Goal: Task Accomplishment & Management: Manage account settings

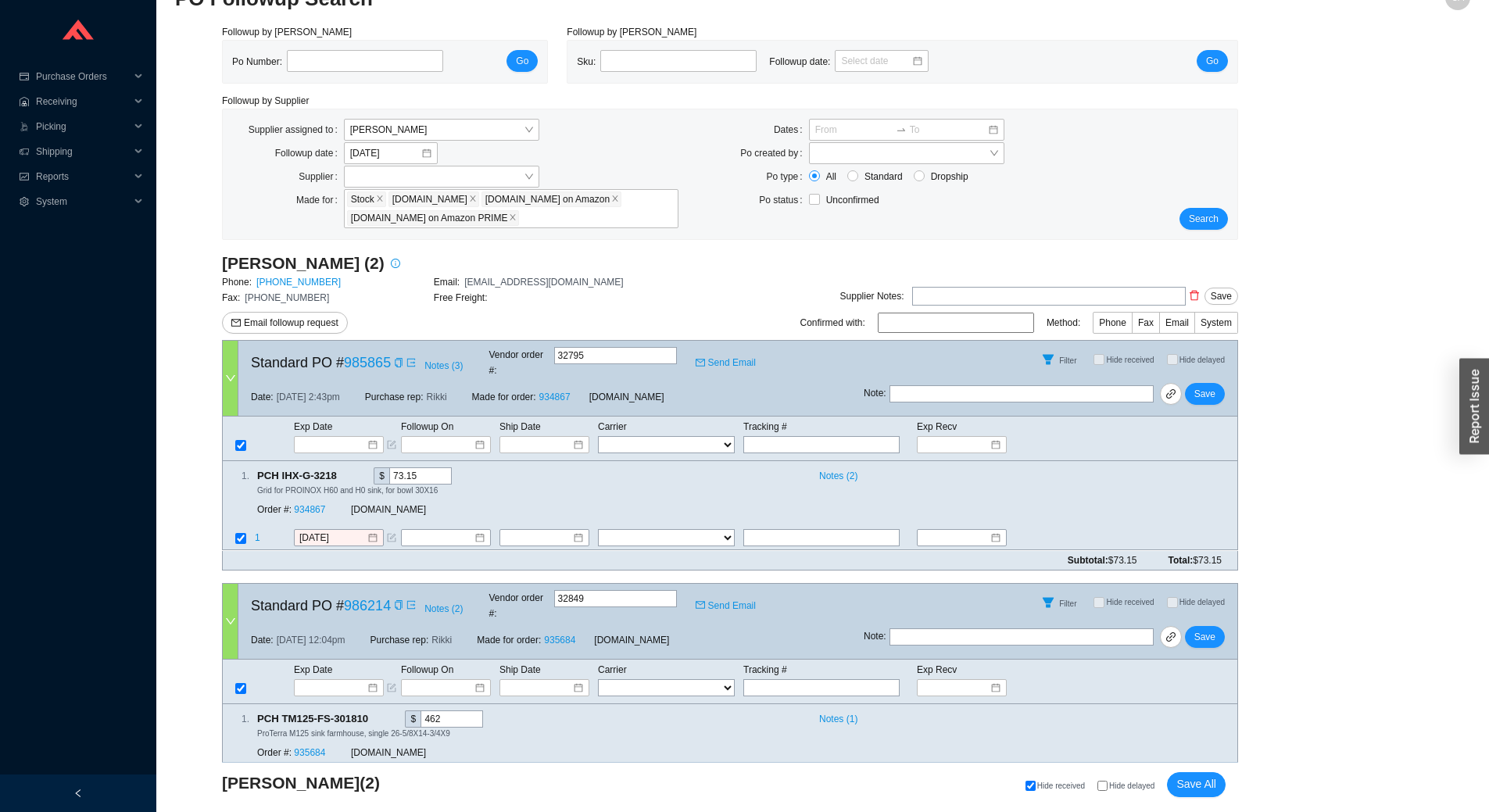
scroll to position [66, 0]
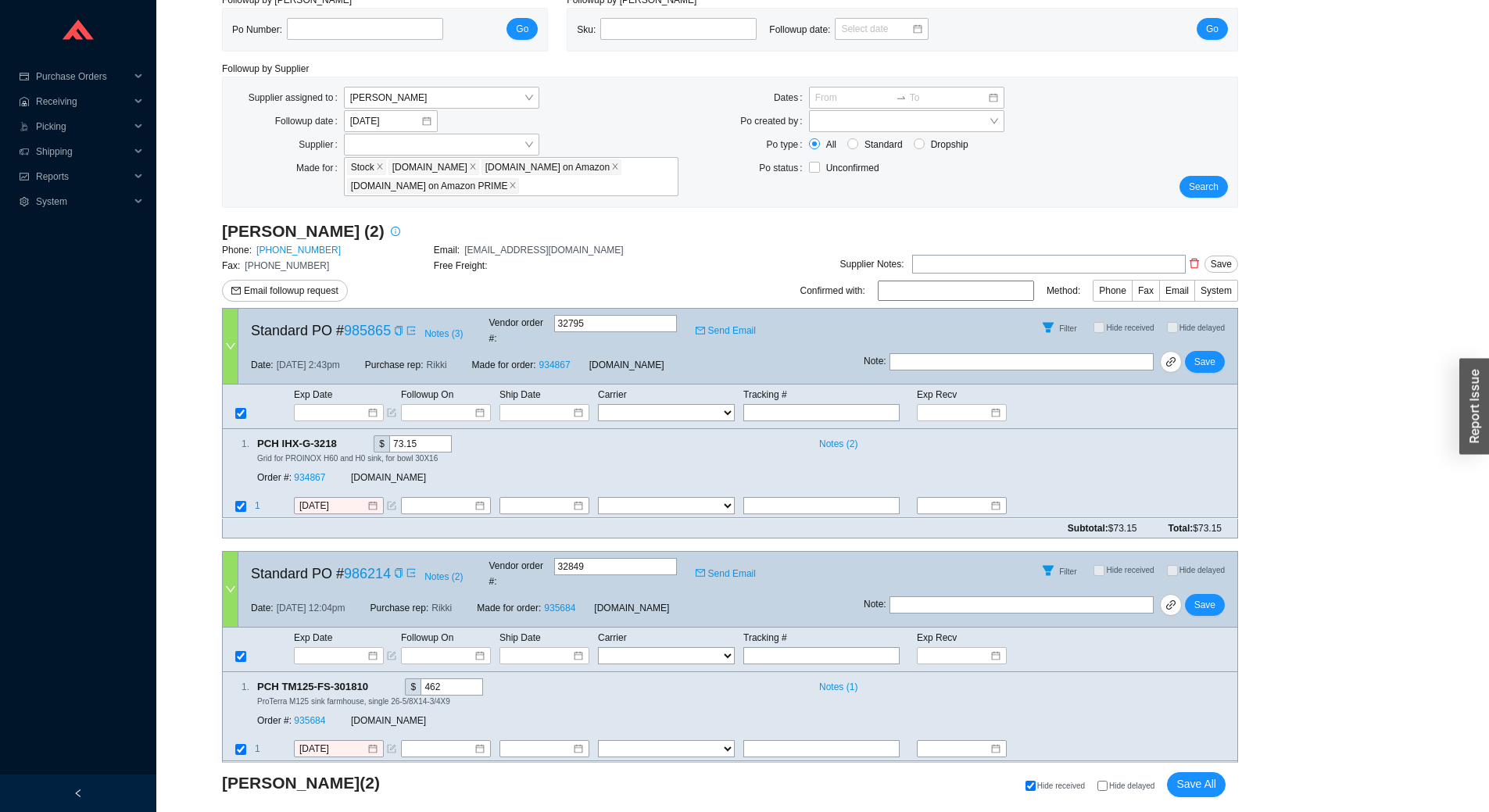
click at [1234, 188] on div "Search" at bounding box center [1194, 142] width 84 height 111
click at [1215, 185] on span "Search" at bounding box center [1203, 187] width 30 height 15
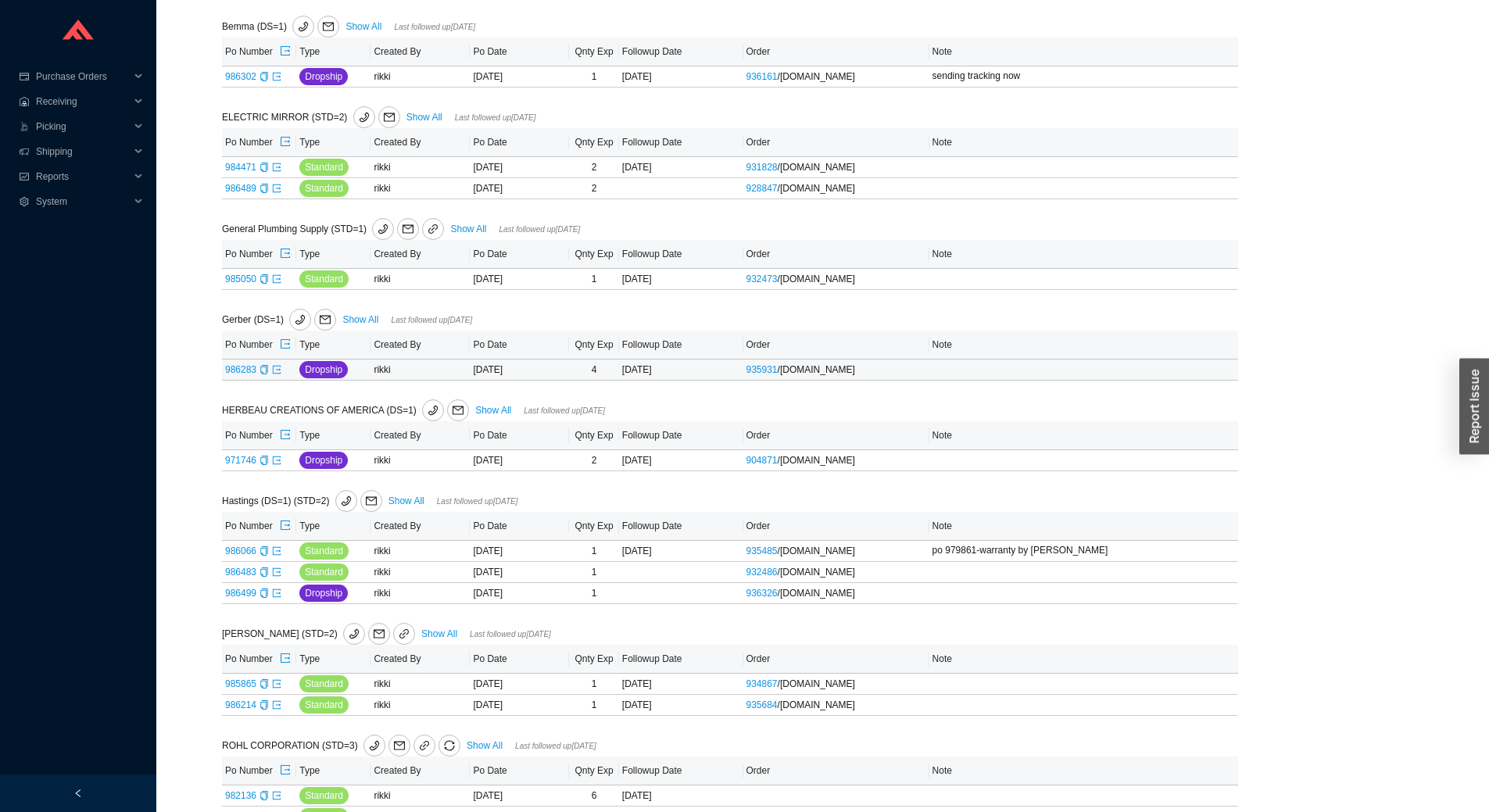
scroll to position [441, 0]
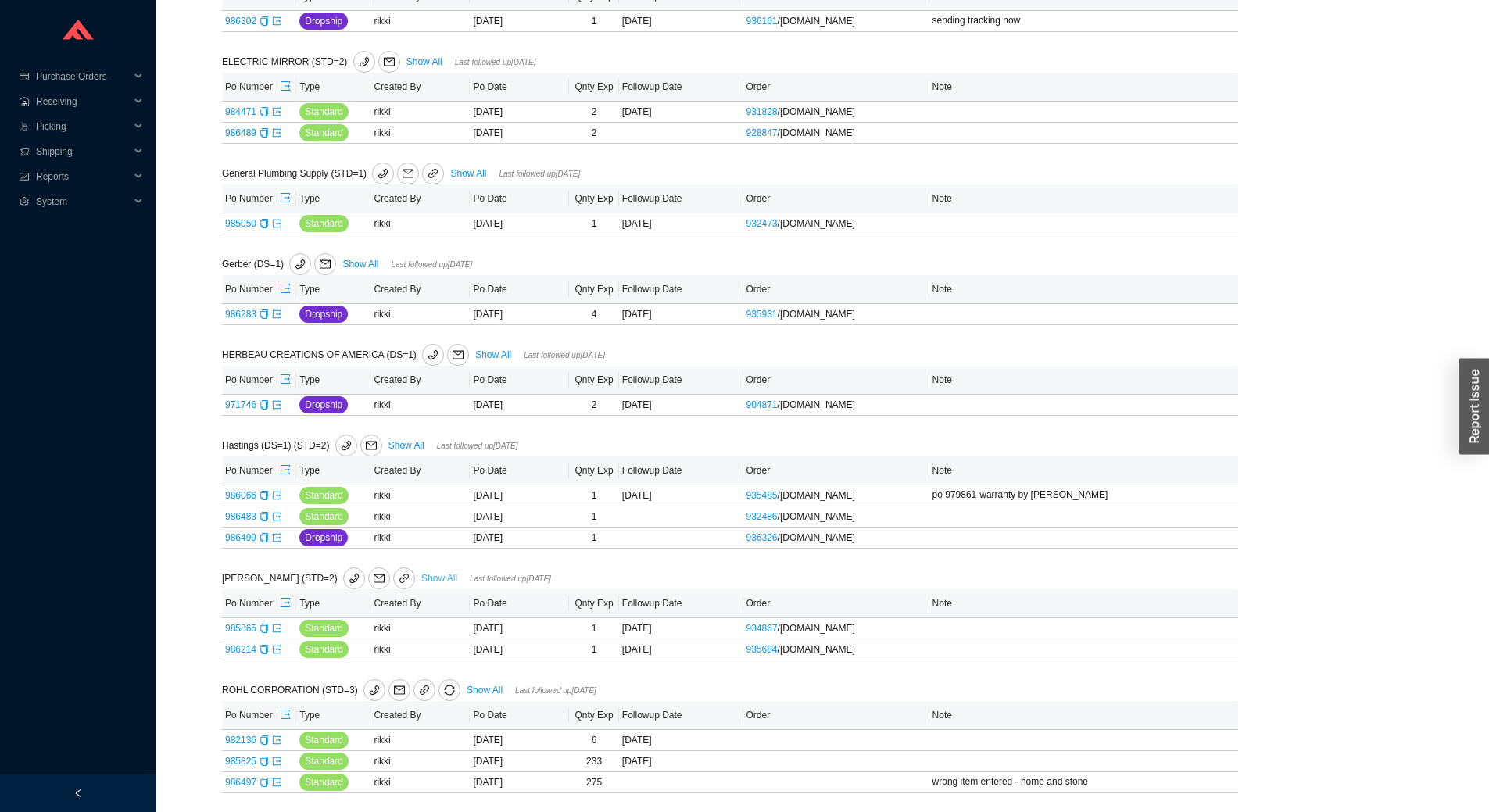
click at [422, 573] on link "Show All" at bounding box center [439, 577] width 36 height 11
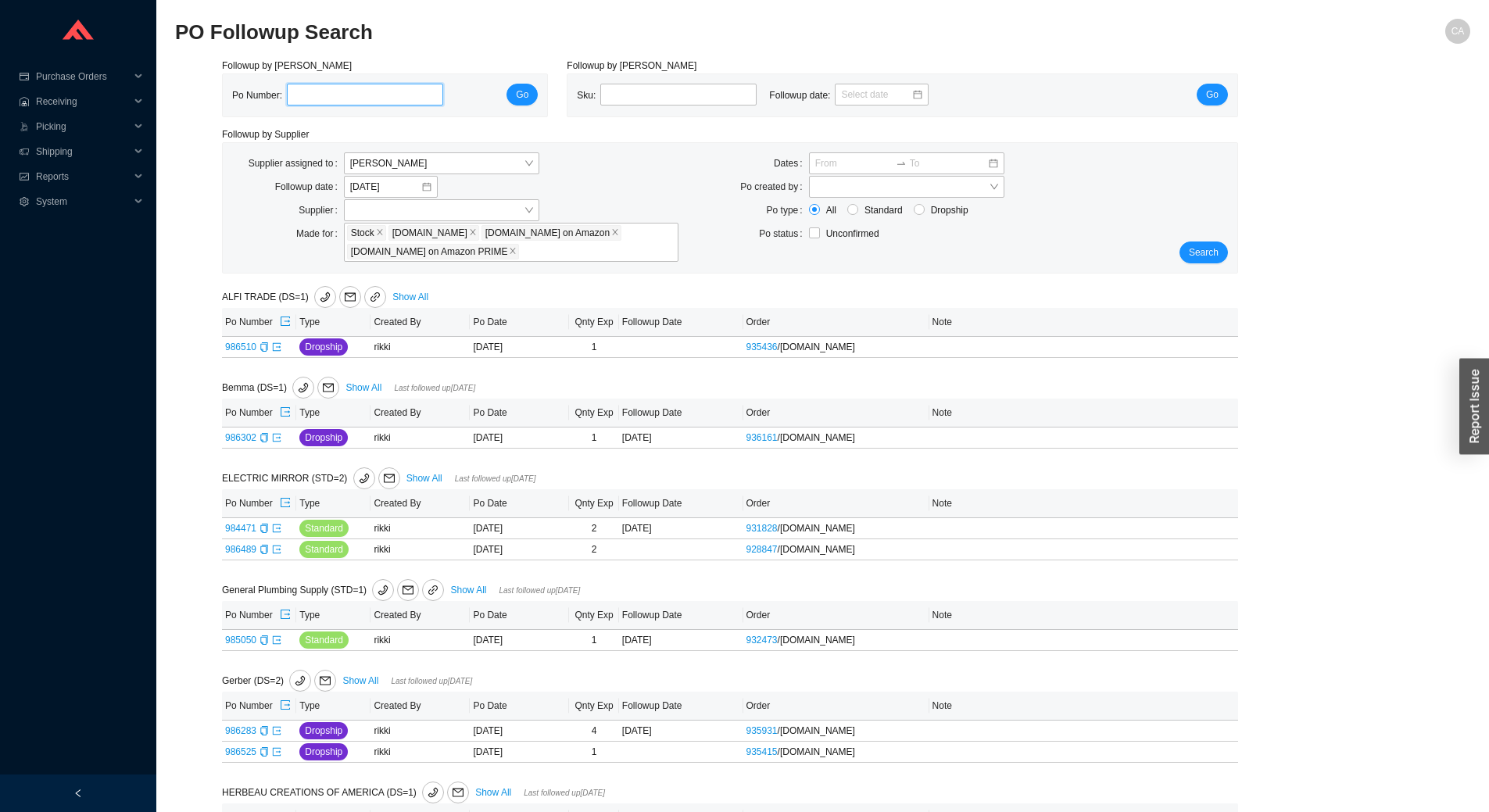
click at [343, 94] on input "tel" at bounding box center [365, 94] width 157 height 22
paste input "985005"
type input "985005"
click at [525, 95] on span "Go" at bounding box center [521, 95] width 13 height 15
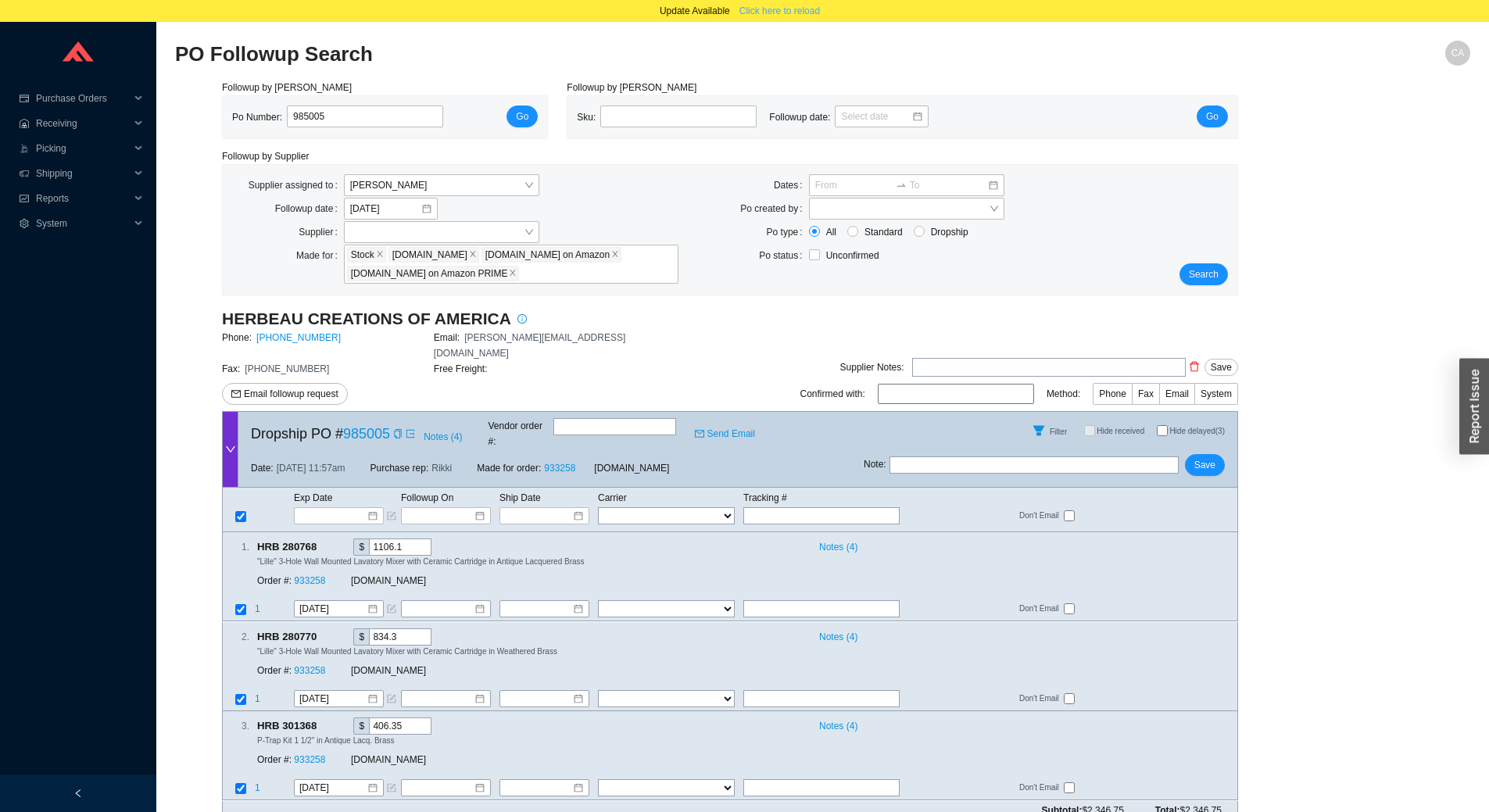
click at [797, 15] on span "Click here to reload" at bounding box center [779, 11] width 80 height 15
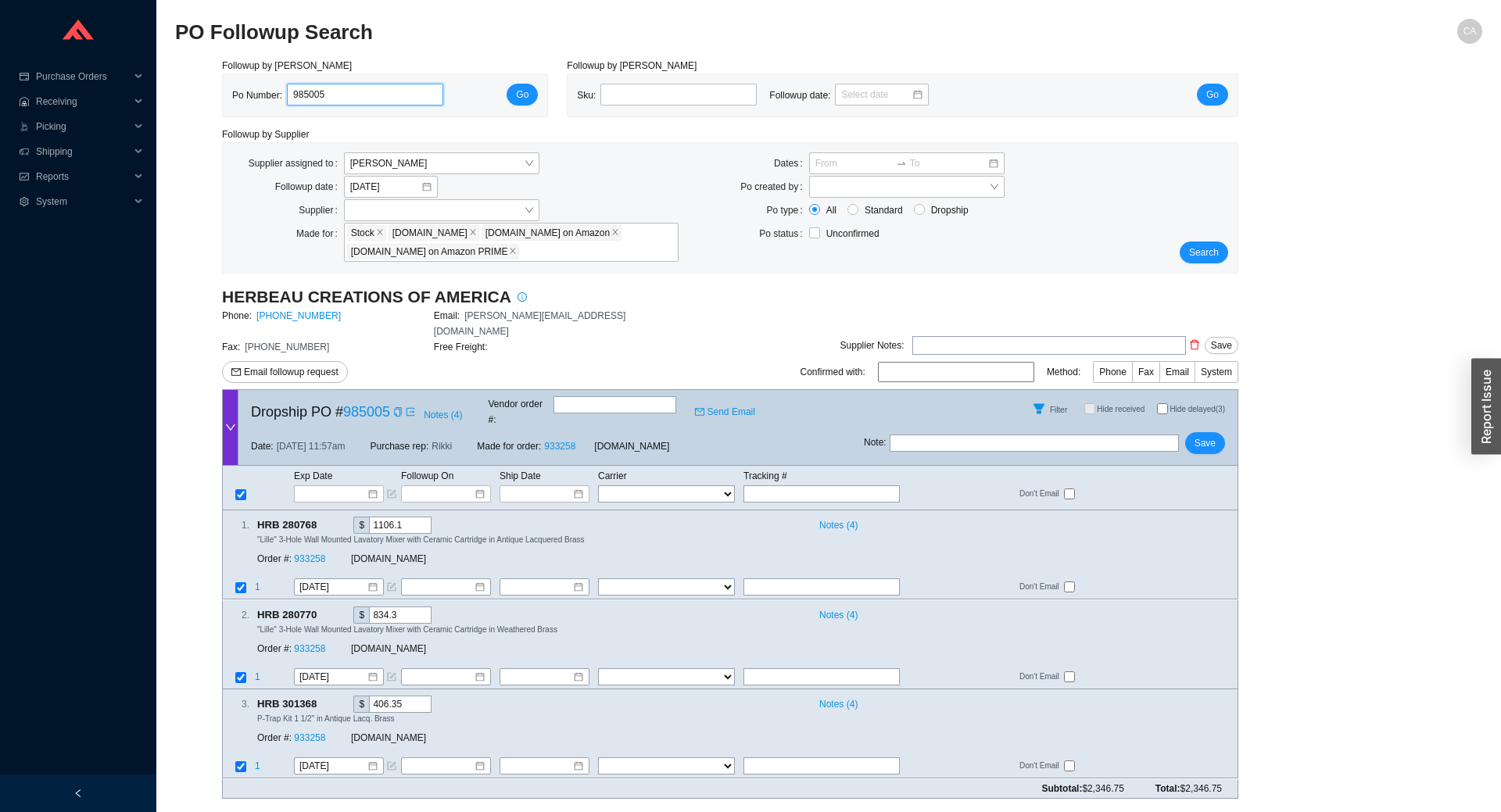
click at [389, 90] on input "985005" at bounding box center [366, 94] width 157 height 22
paste input "652"
type input "986525"
click at [522, 90] on span "Go" at bounding box center [521, 95] width 13 height 15
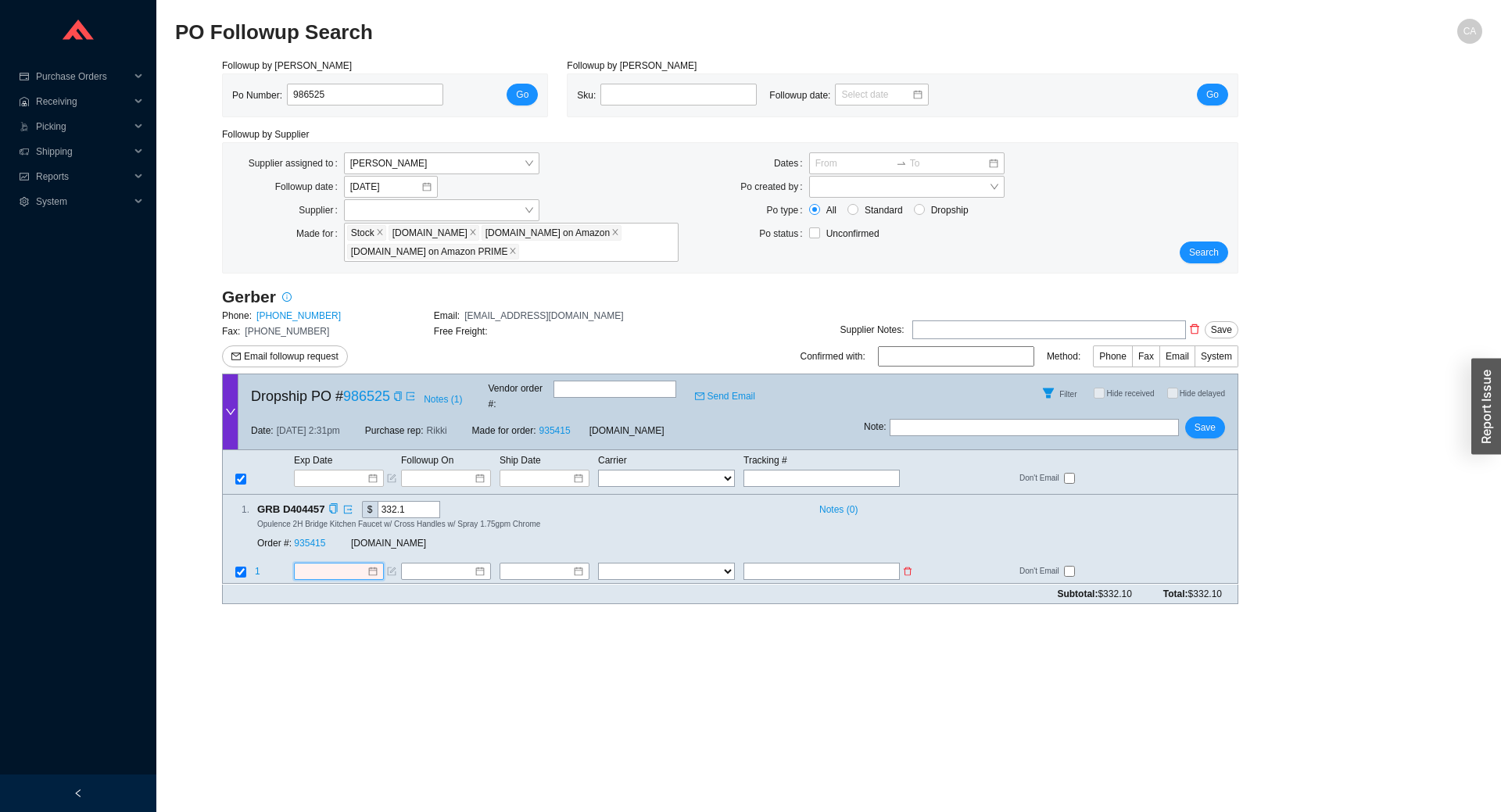
click at [322, 564] on input at bounding box center [334, 571] width 68 height 15
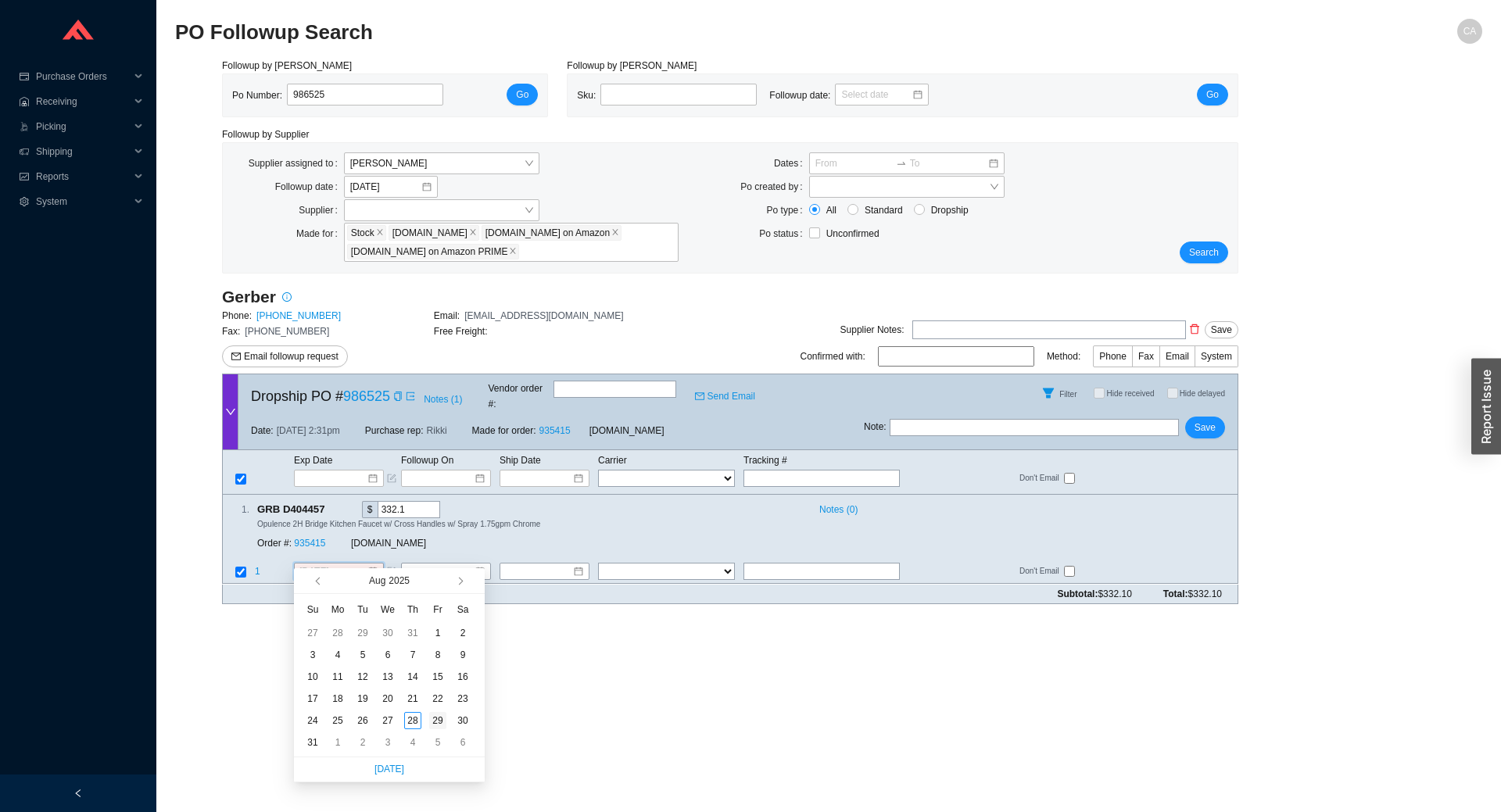
type input "8/29/2025"
click at [437, 722] on div "29" at bounding box center [438, 720] width 17 height 17
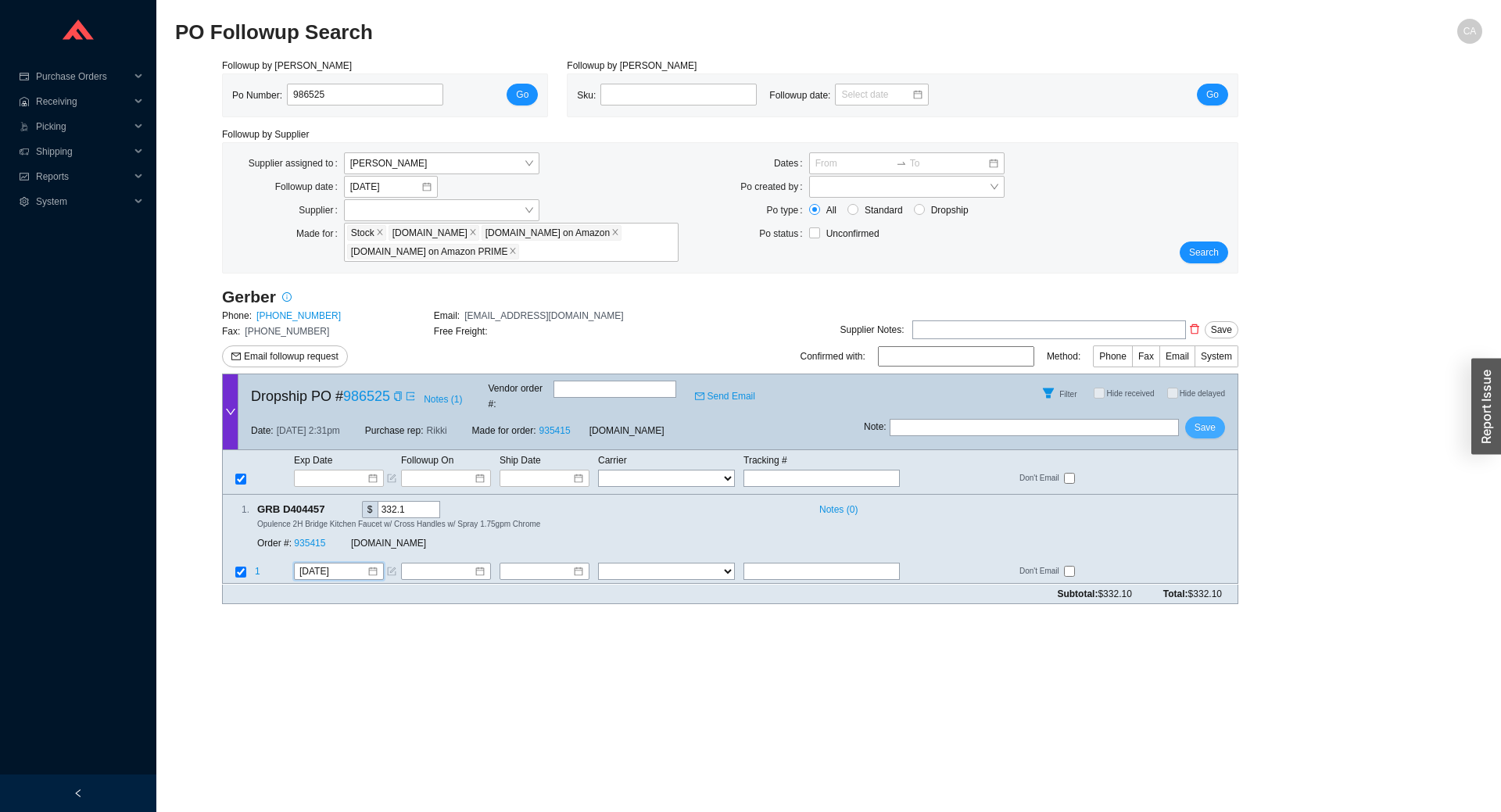
click at [1207, 420] on span "Save" at bounding box center [1205, 427] width 21 height 15
click at [402, 92] on input "986525" at bounding box center [366, 94] width 157 height 22
paste input "486"
type input "986486"
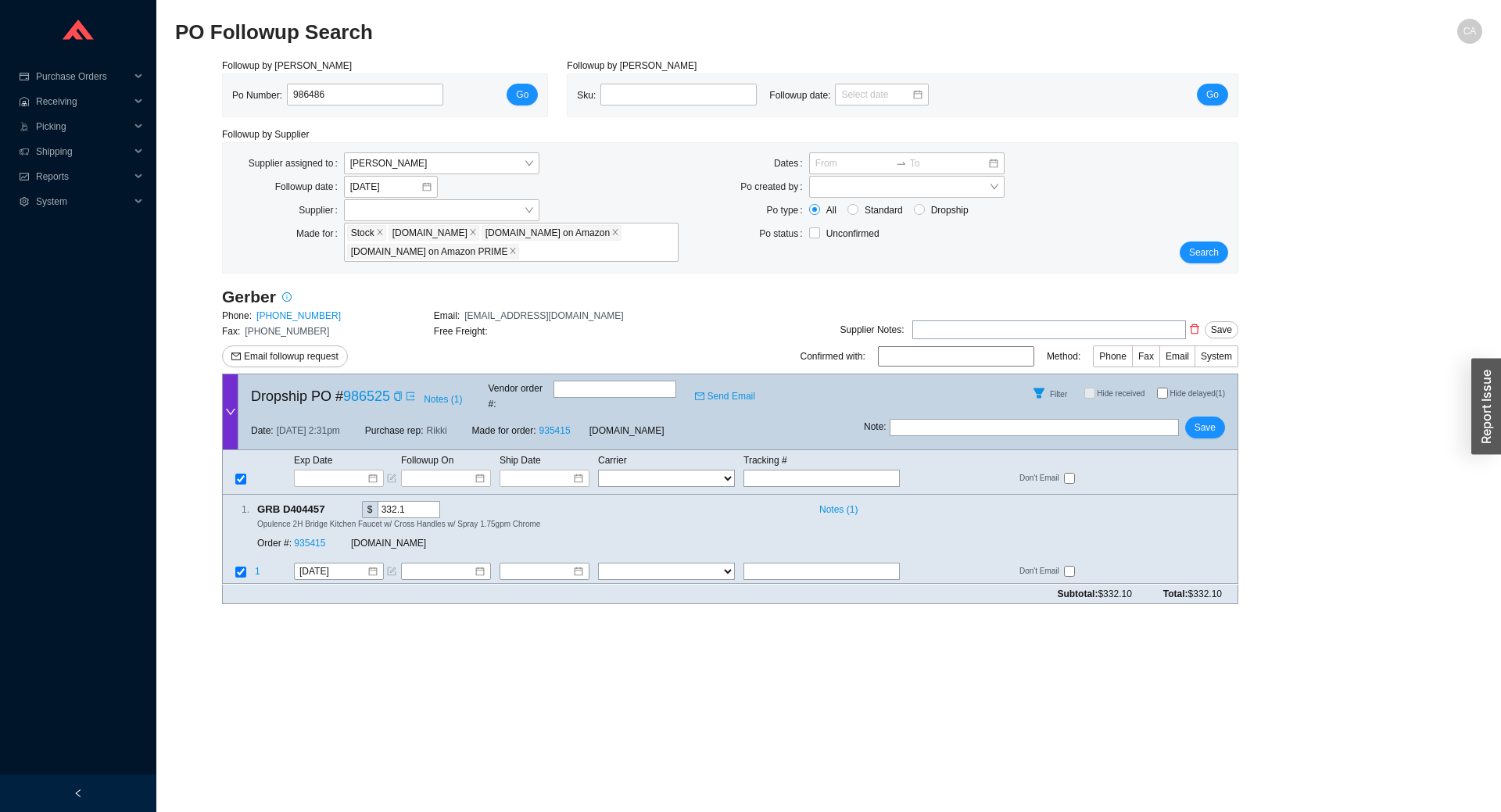
click at [551, 95] on div "Followup by PO Po Number: 986486 Go" at bounding box center [385, 87] width 344 height 59
click at [527, 96] on span "Go" at bounding box center [521, 95] width 13 height 15
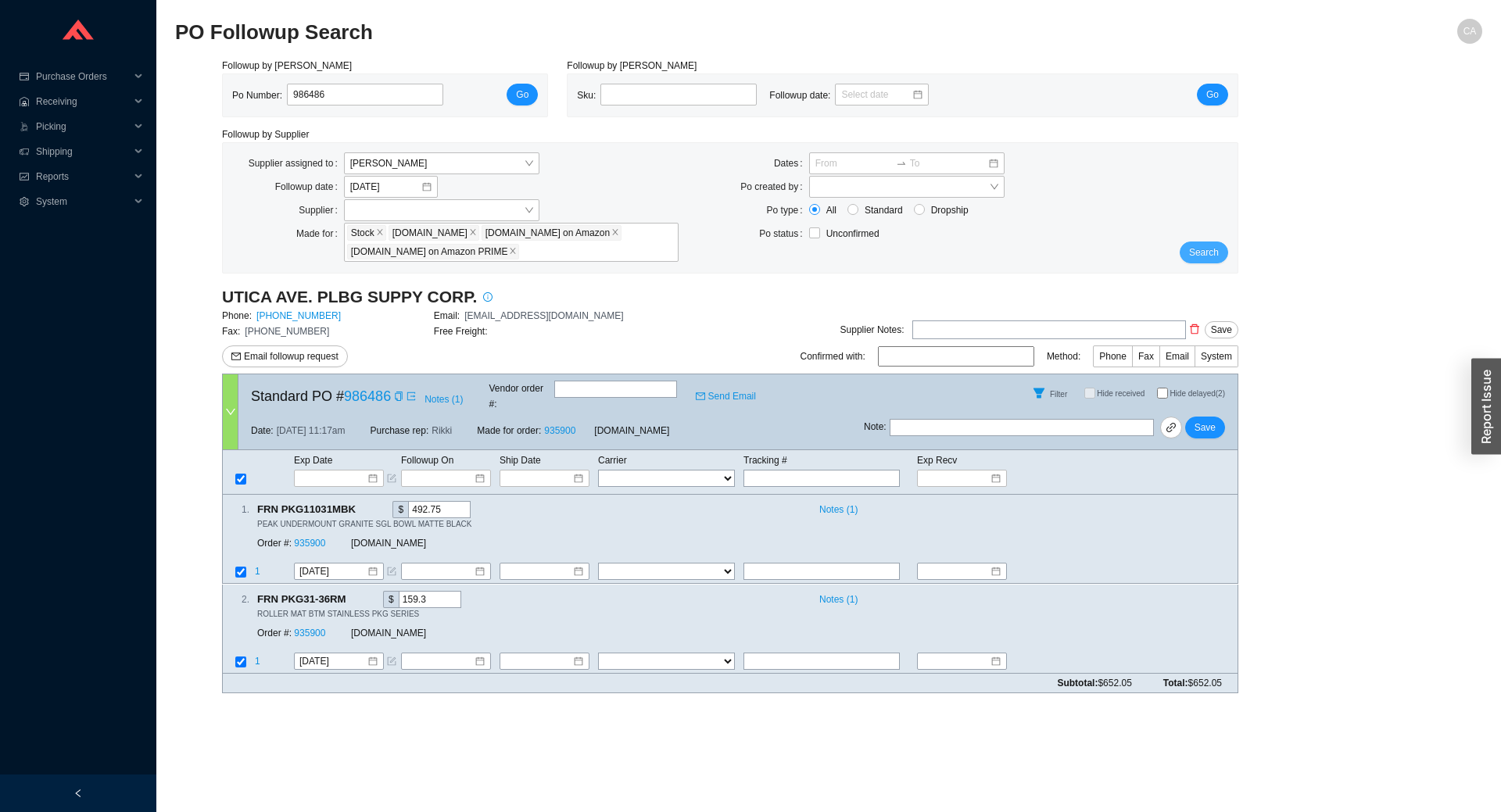
click at [1200, 257] on span "Search" at bounding box center [1203, 252] width 30 height 15
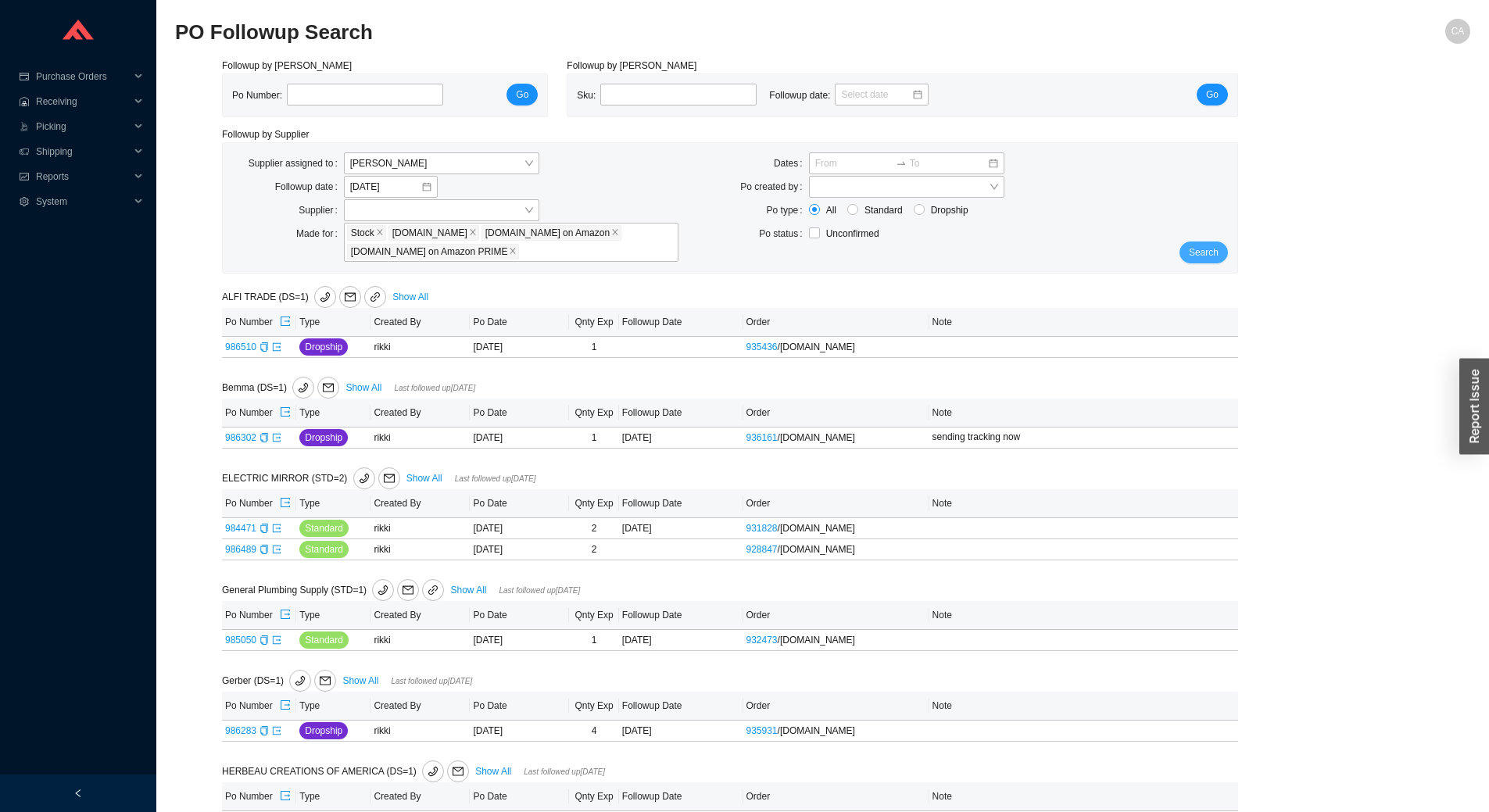
click at [1199, 254] on span "Search" at bounding box center [1203, 252] width 30 height 15
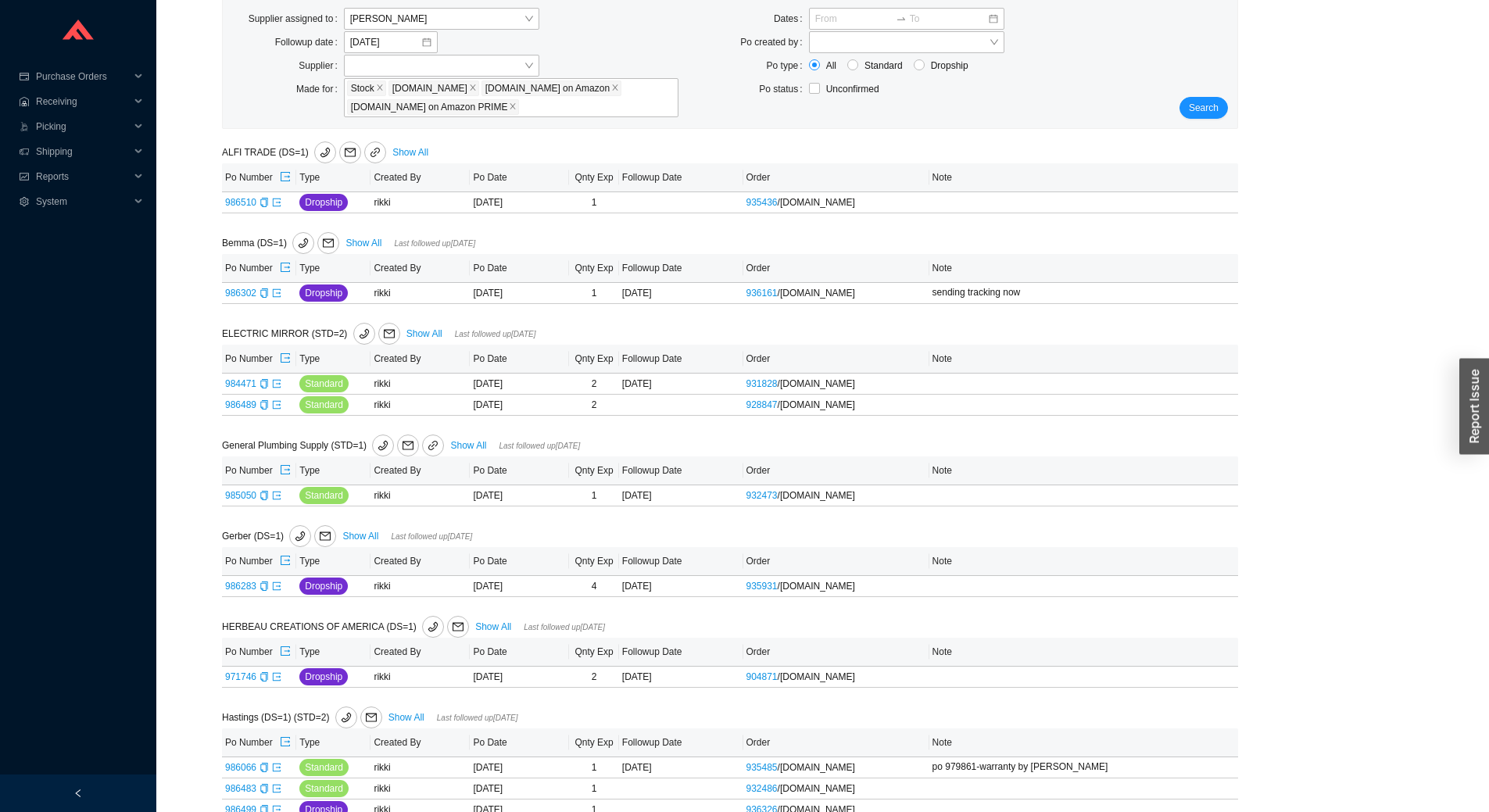
scroll to position [157, 0]
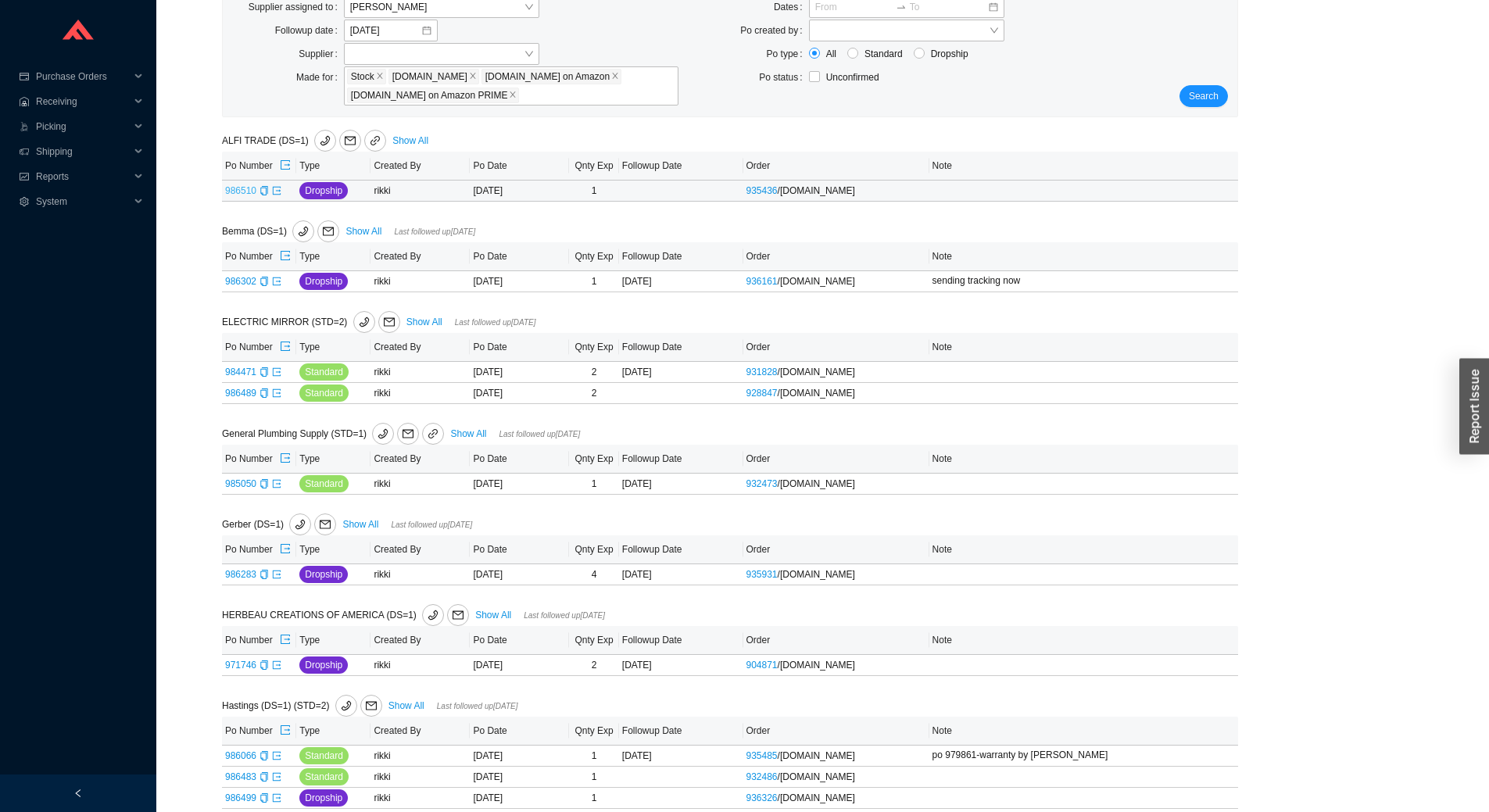
click at [247, 190] on link "986510" at bounding box center [241, 190] width 31 height 11
type input "986510"
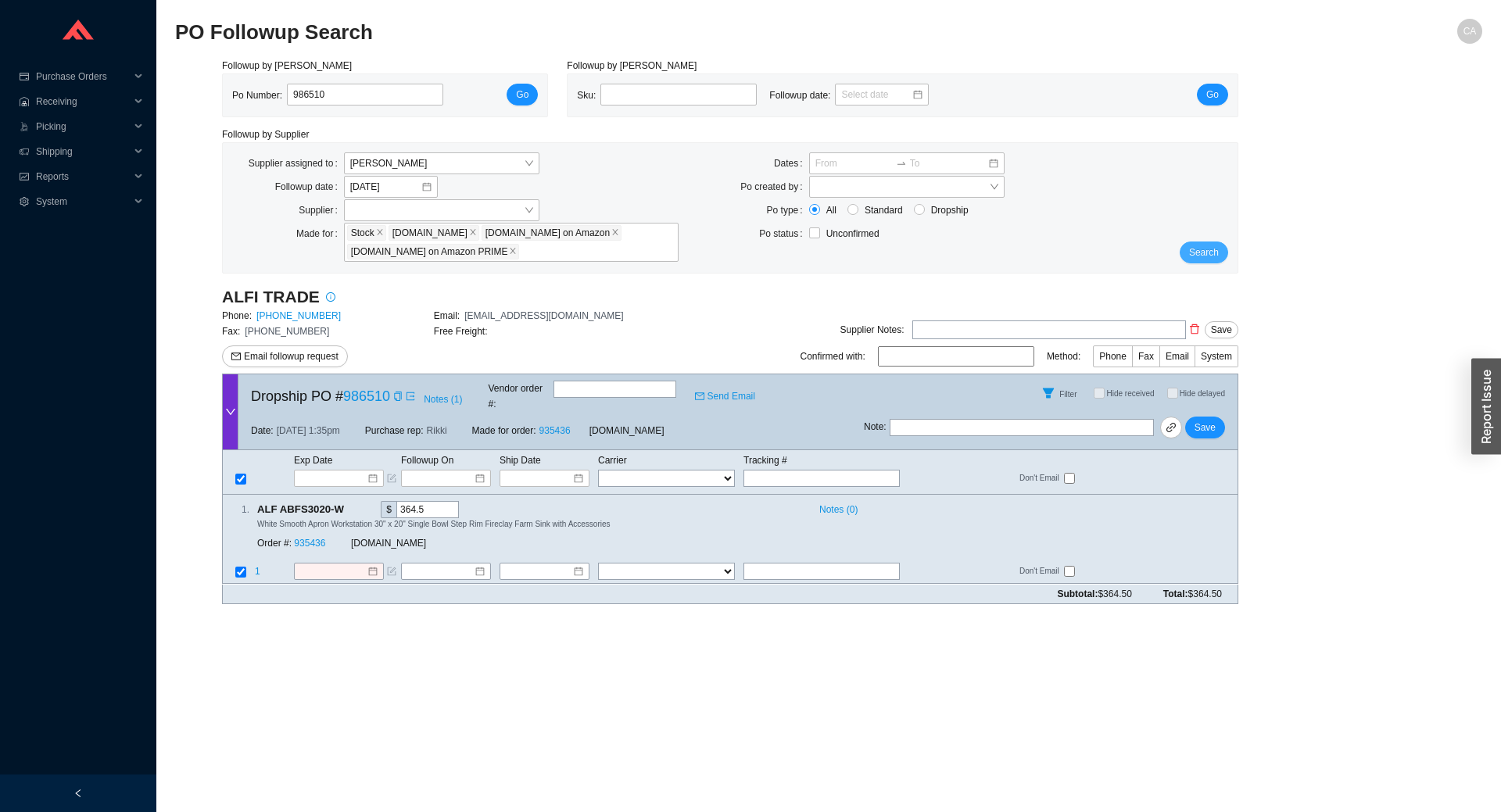
click at [1224, 248] on button "Search" at bounding box center [1203, 252] width 48 height 22
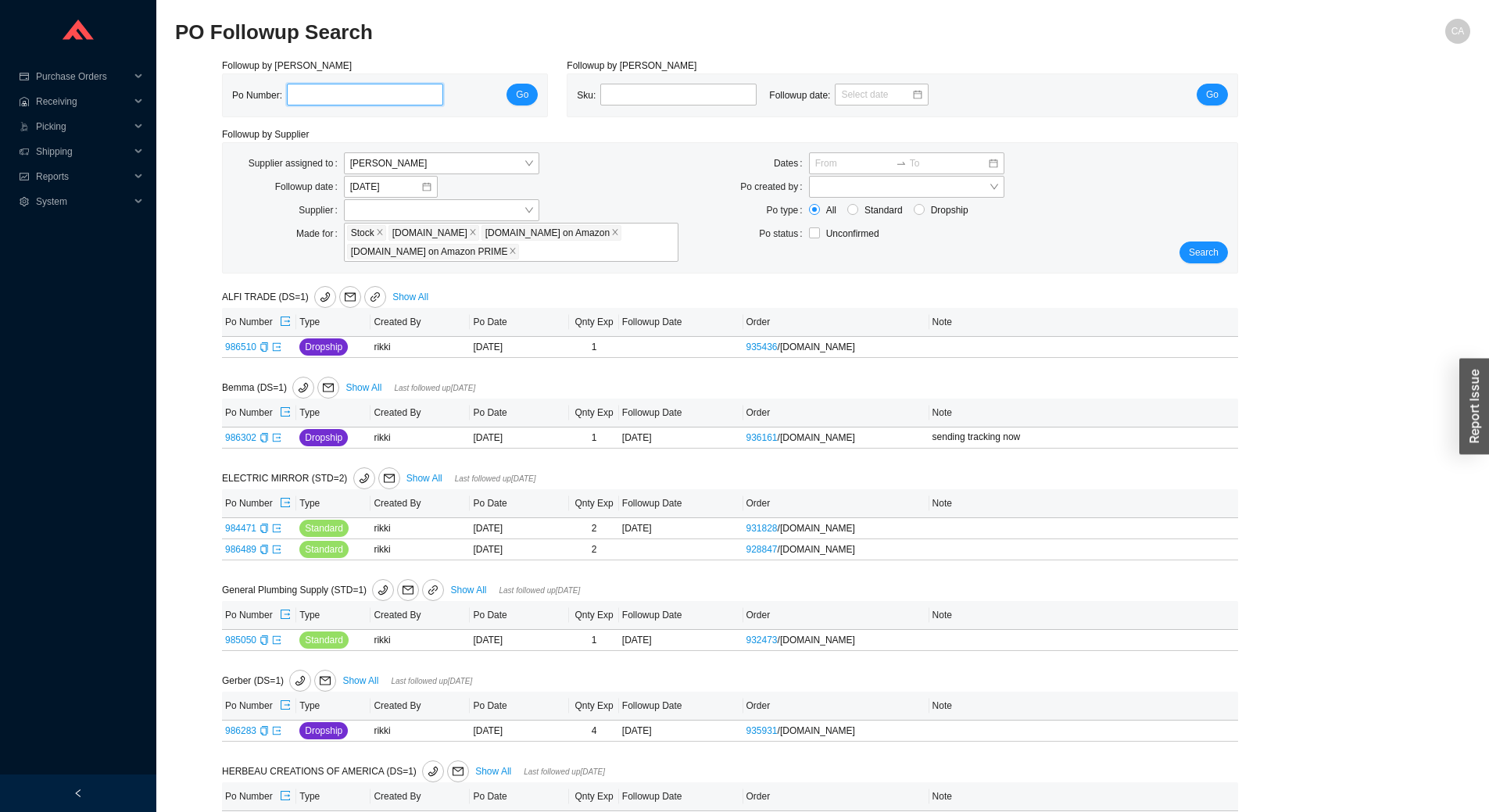
paste input "986302"
type input "986302"
click at [530, 101] on button "Go" at bounding box center [522, 94] width 31 height 22
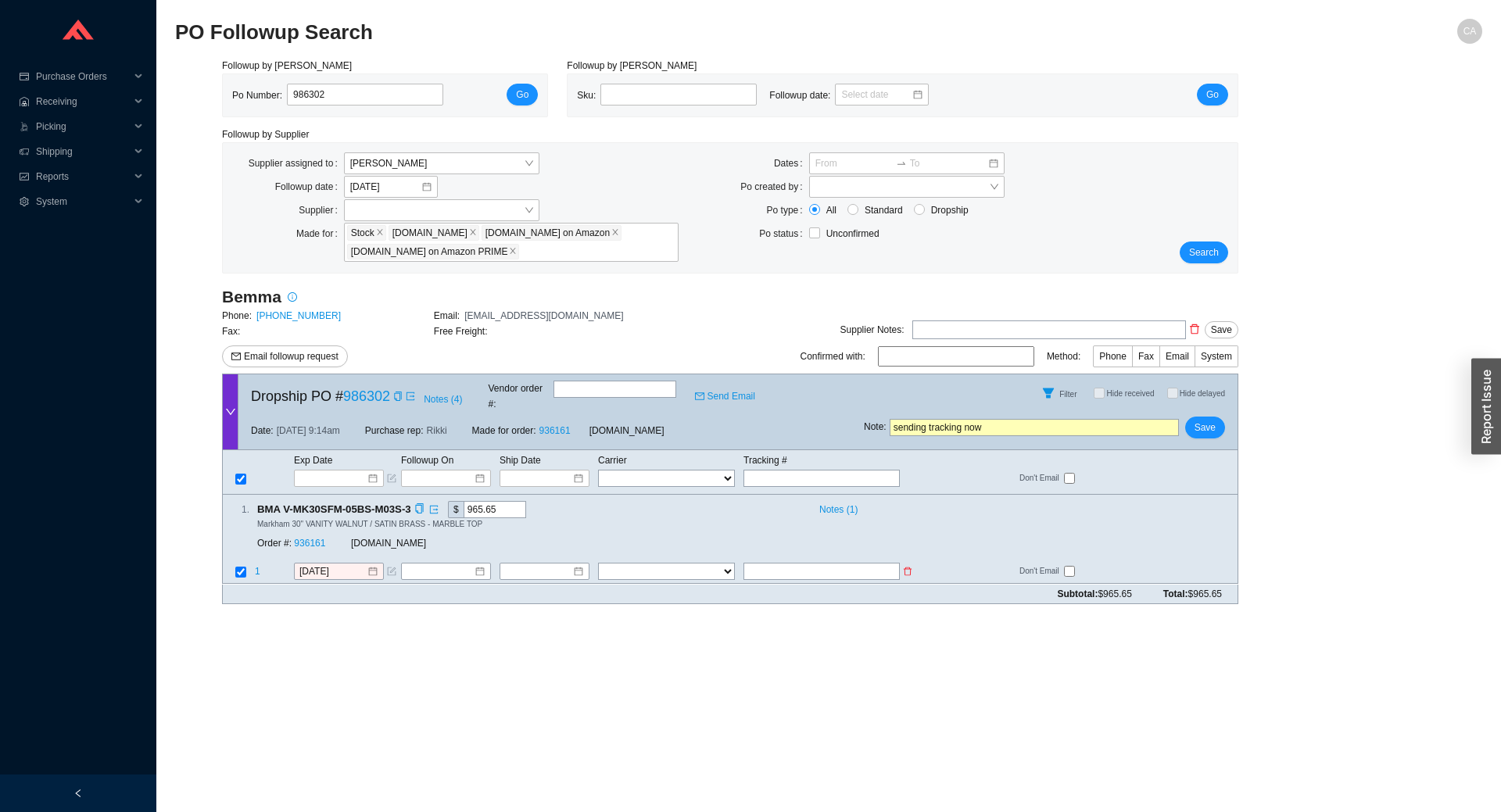
click at [808, 564] on input "text" at bounding box center [822, 572] width 157 height 17
paste input "496104"
type input "496104"
click at [683, 564] on select "FedEx UPS ---------------- 2 Day Transportation INC A&B Freight A. [PERSON_NAME…" at bounding box center [665, 572] width 136 height 17
select select "51"
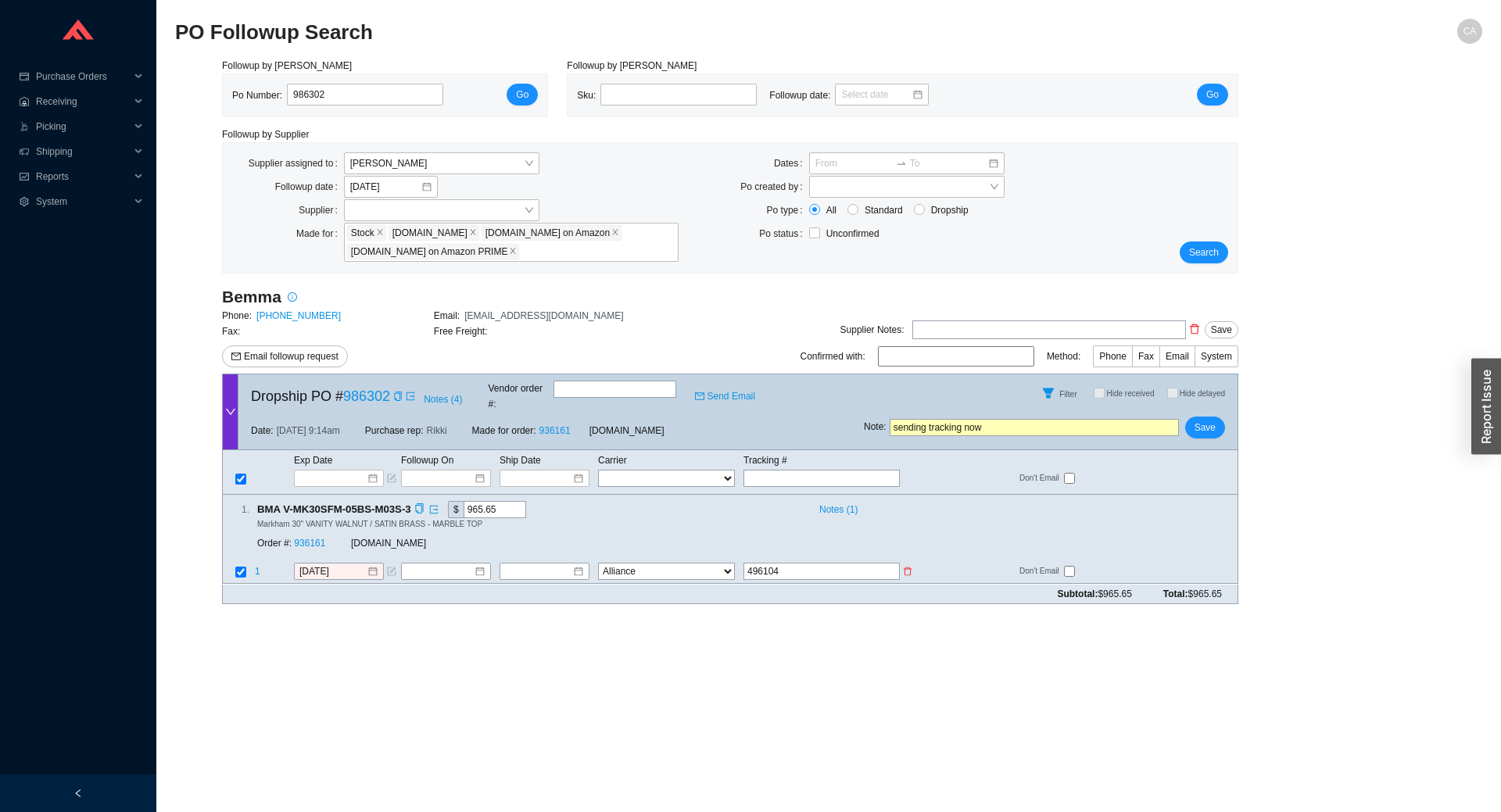
click at [598, 564] on select "FedEx UPS ---------------- 2 Day Transportation INC A&B Freight A. [PERSON_NAME…" at bounding box center [665, 572] width 136 height 17
click at [548, 564] on input at bounding box center [539, 571] width 68 height 15
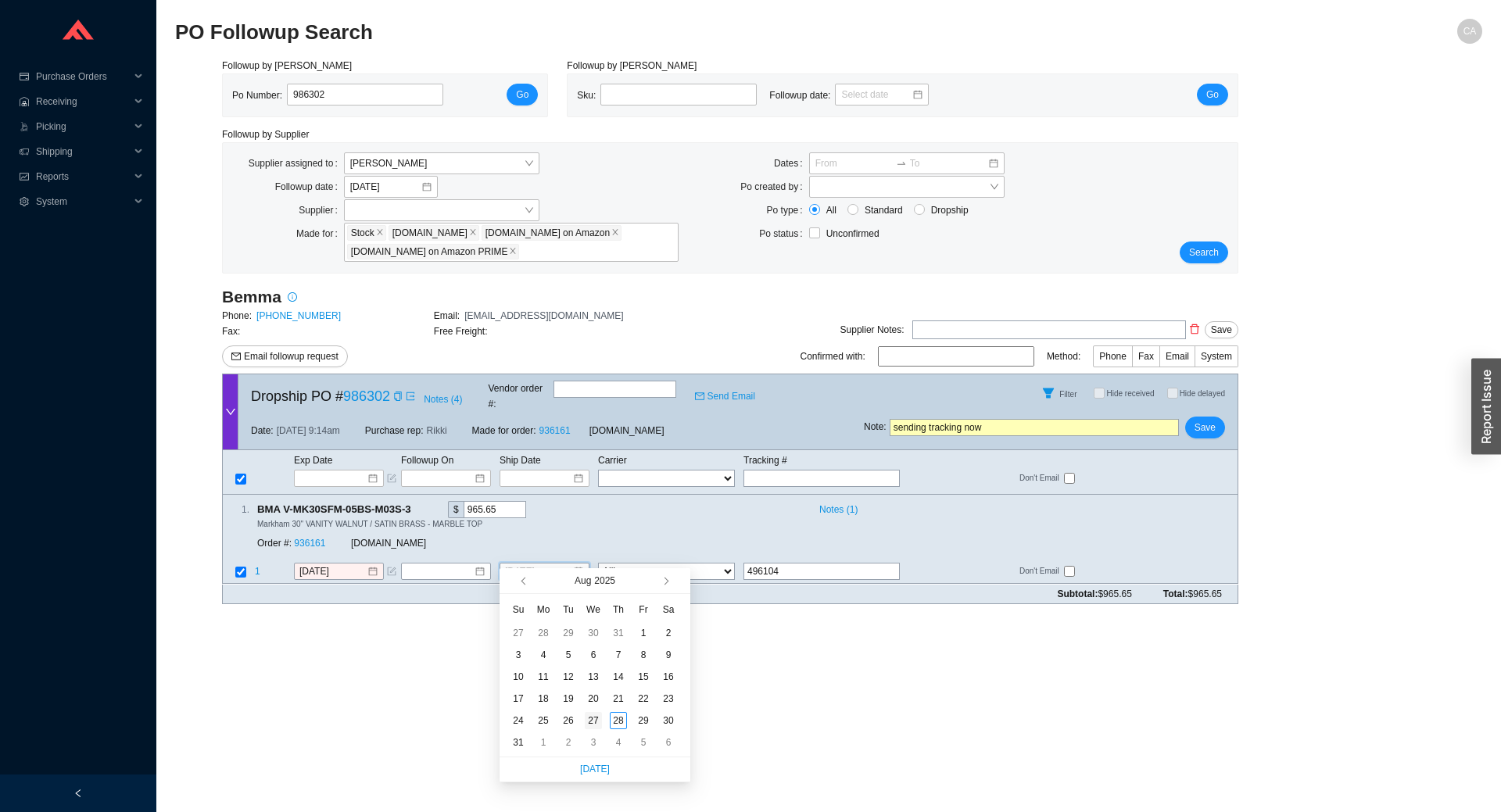
type input "[DATE]"
click at [585, 727] on div "27" at bounding box center [593, 720] width 17 height 17
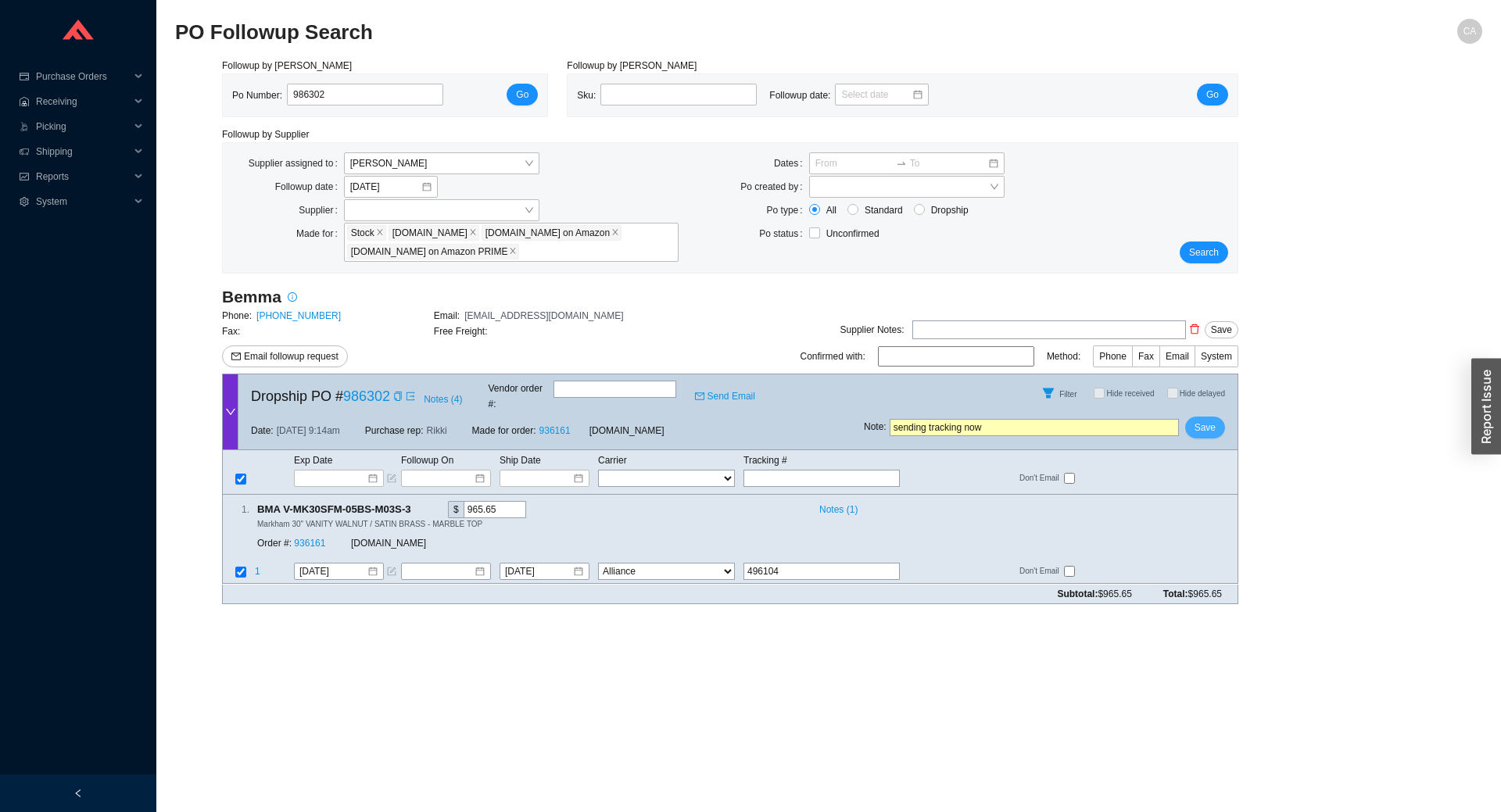
click at [1210, 420] on span "Save" at bounding box center [1205, 427] width 21 height 15
click at [1227, 376] on span "No" at bounding box center [1230, 372] width 12 height 15
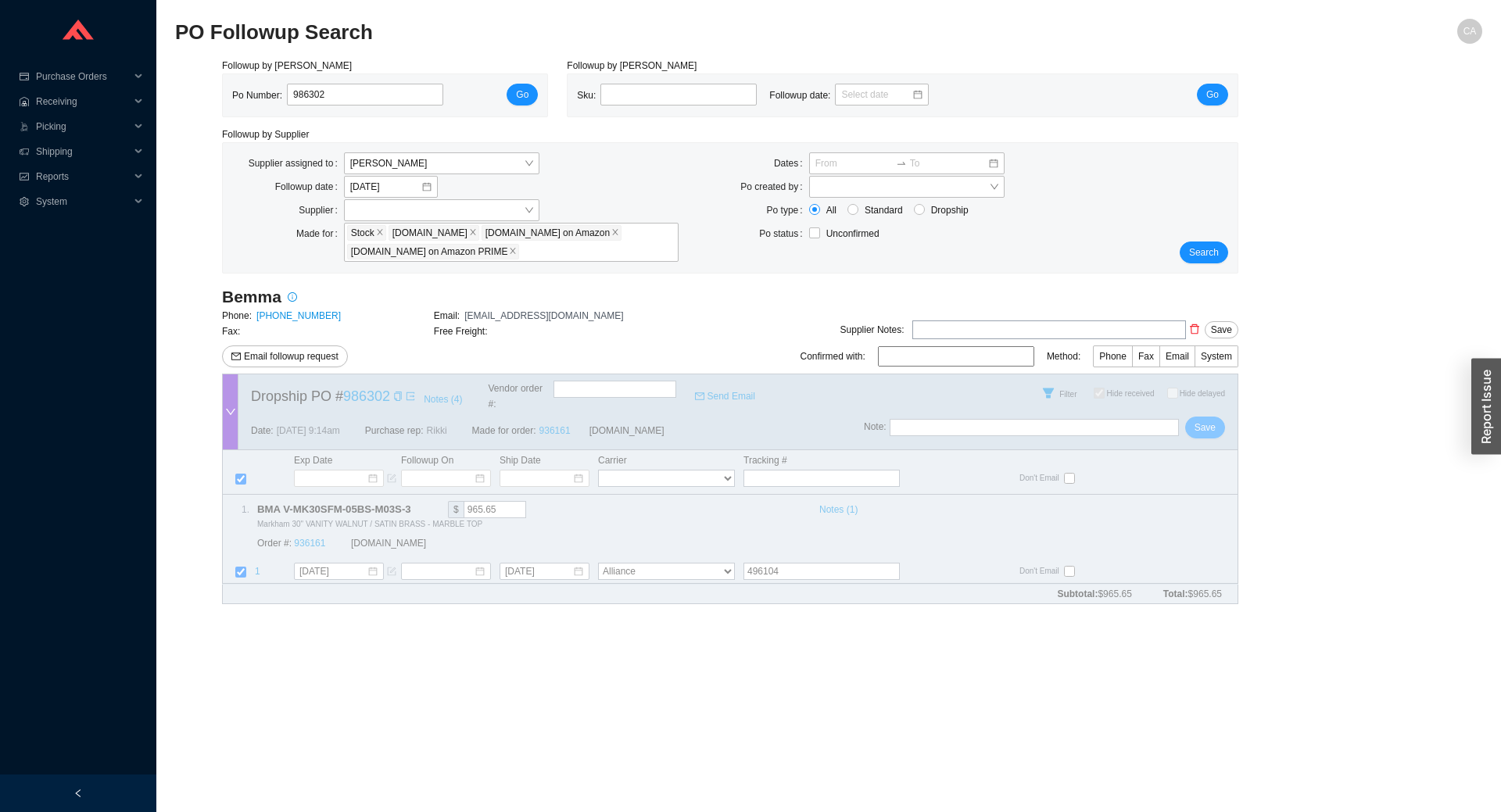
checkbox input "true"
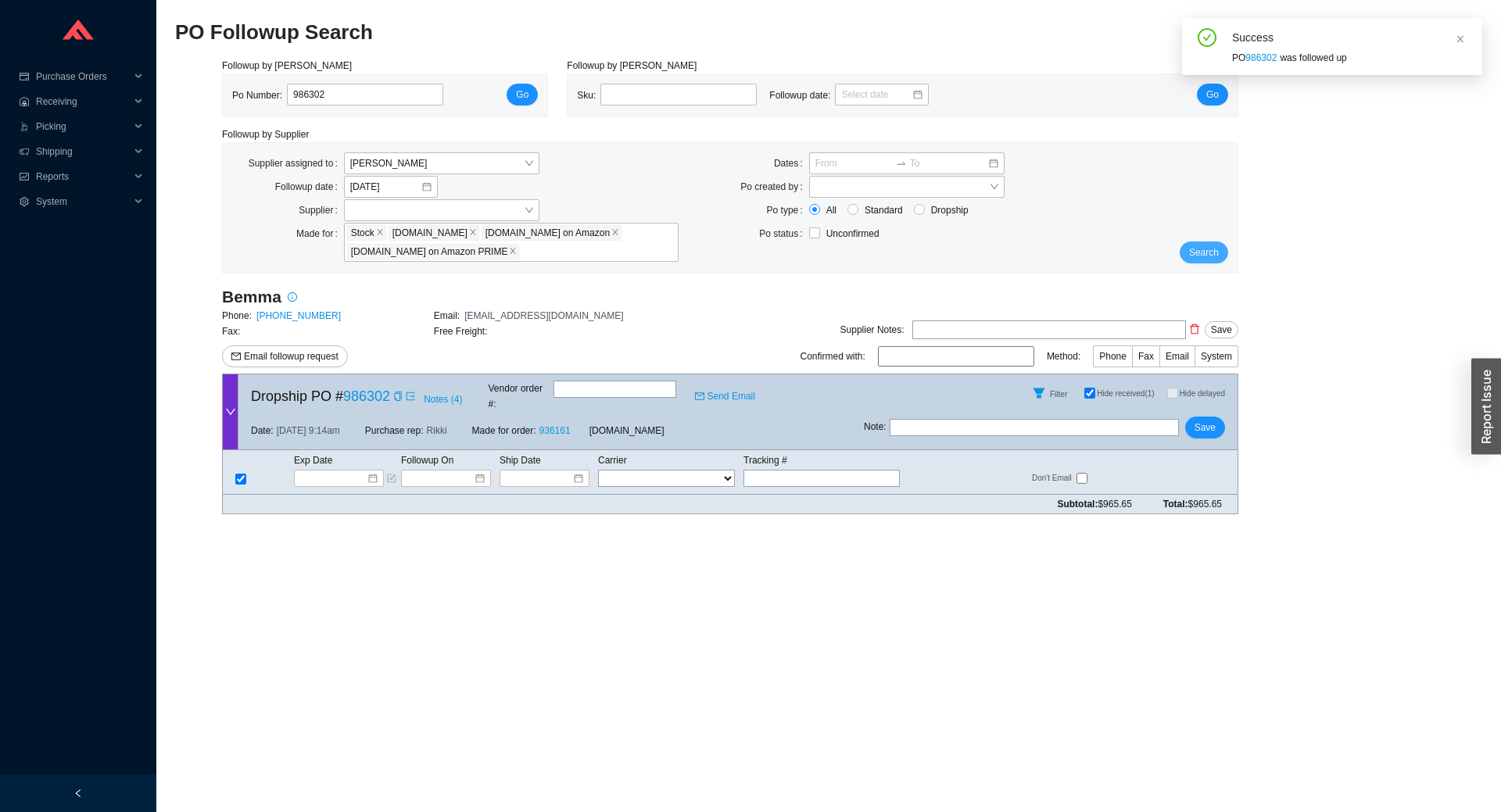
click at [1212, 260] on span "Search" at bounding box center [1203, 252] width 30 height 15
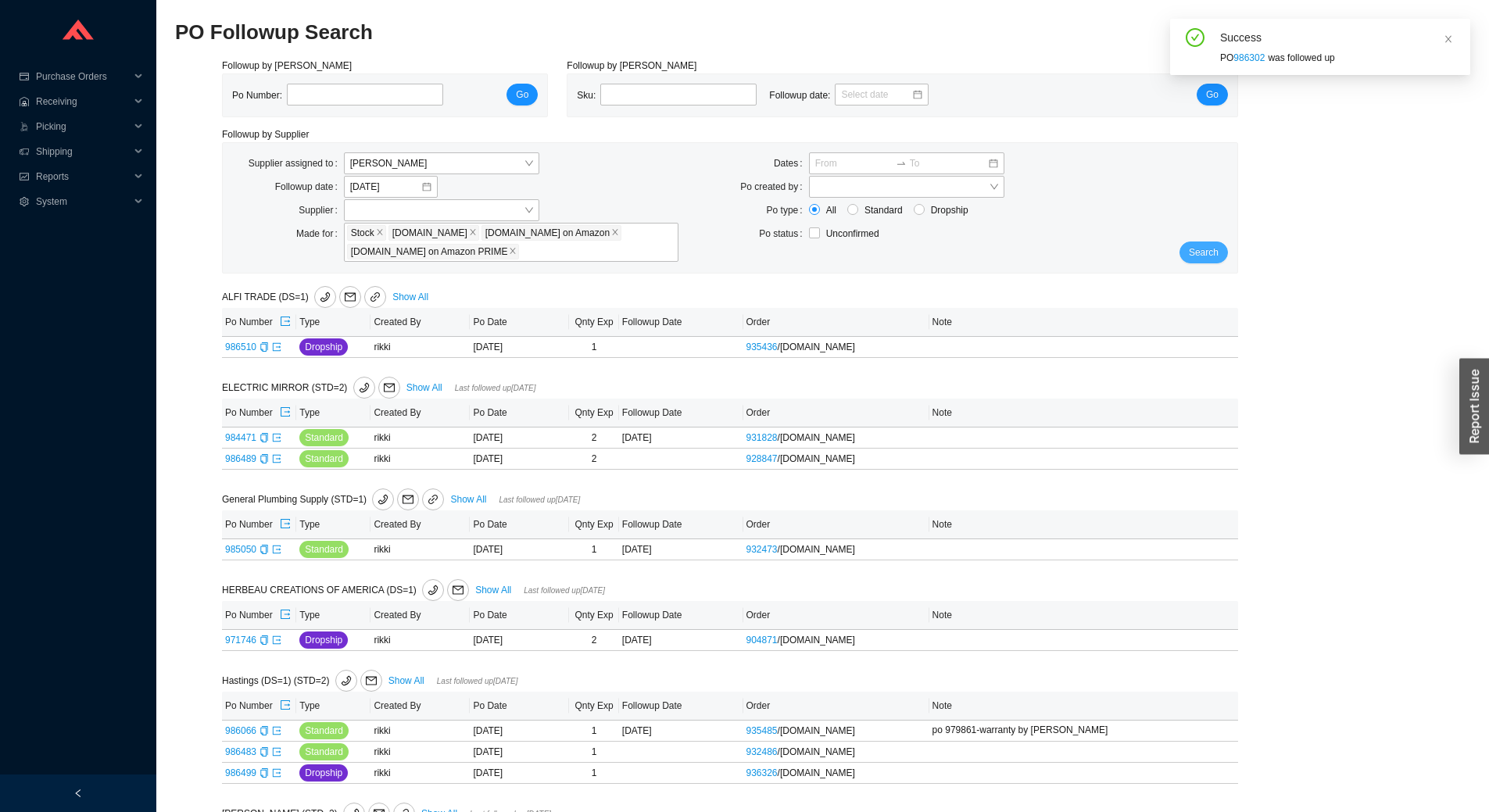
click at [1213, 248] on span "Search" at bounding box center [1203, 252] width 30 height 15
click at [1208, 250] on span "Search" at bounding box center [1203, 252] width 30 height 15
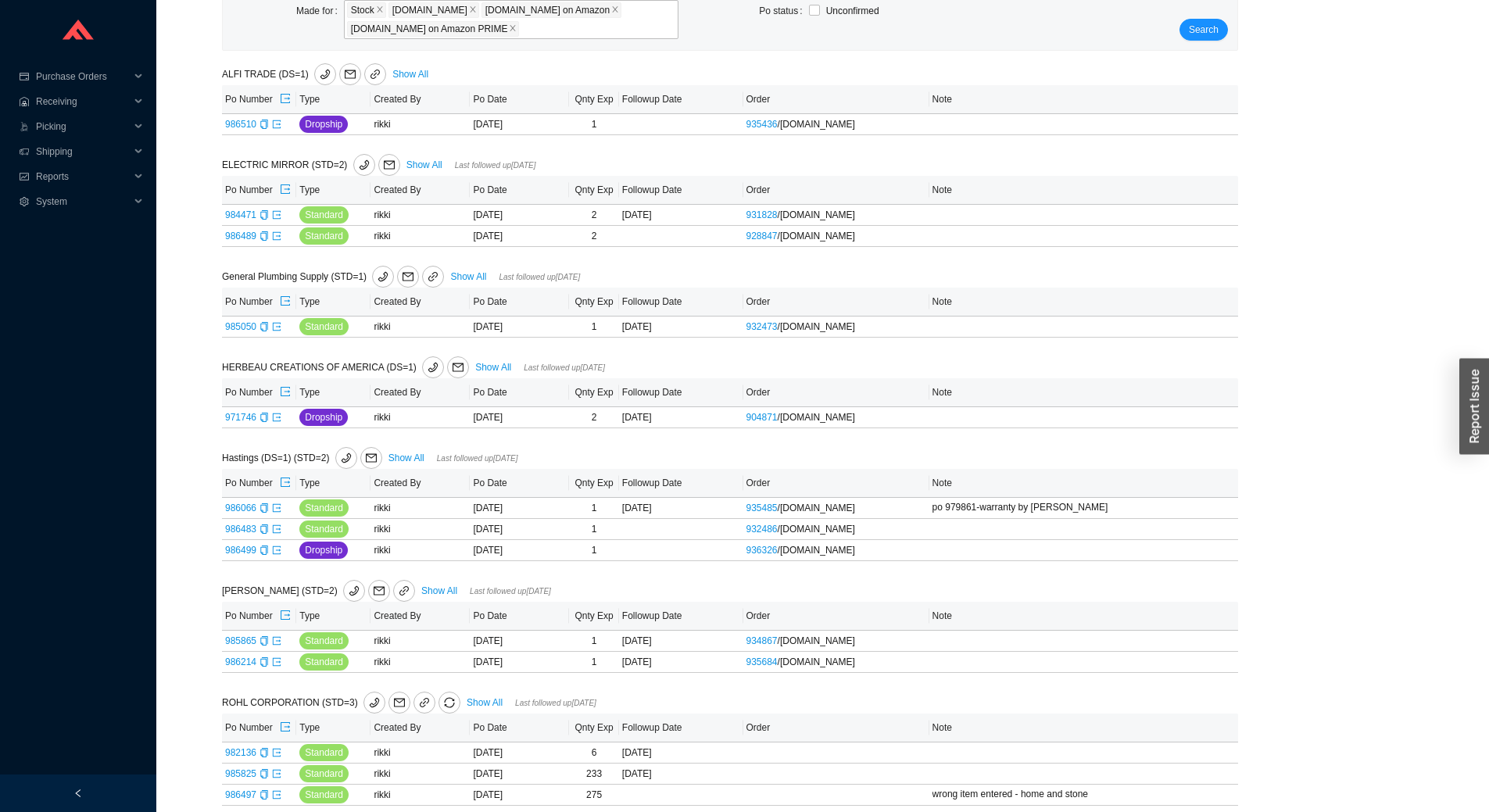
scroll to position [237, 0]
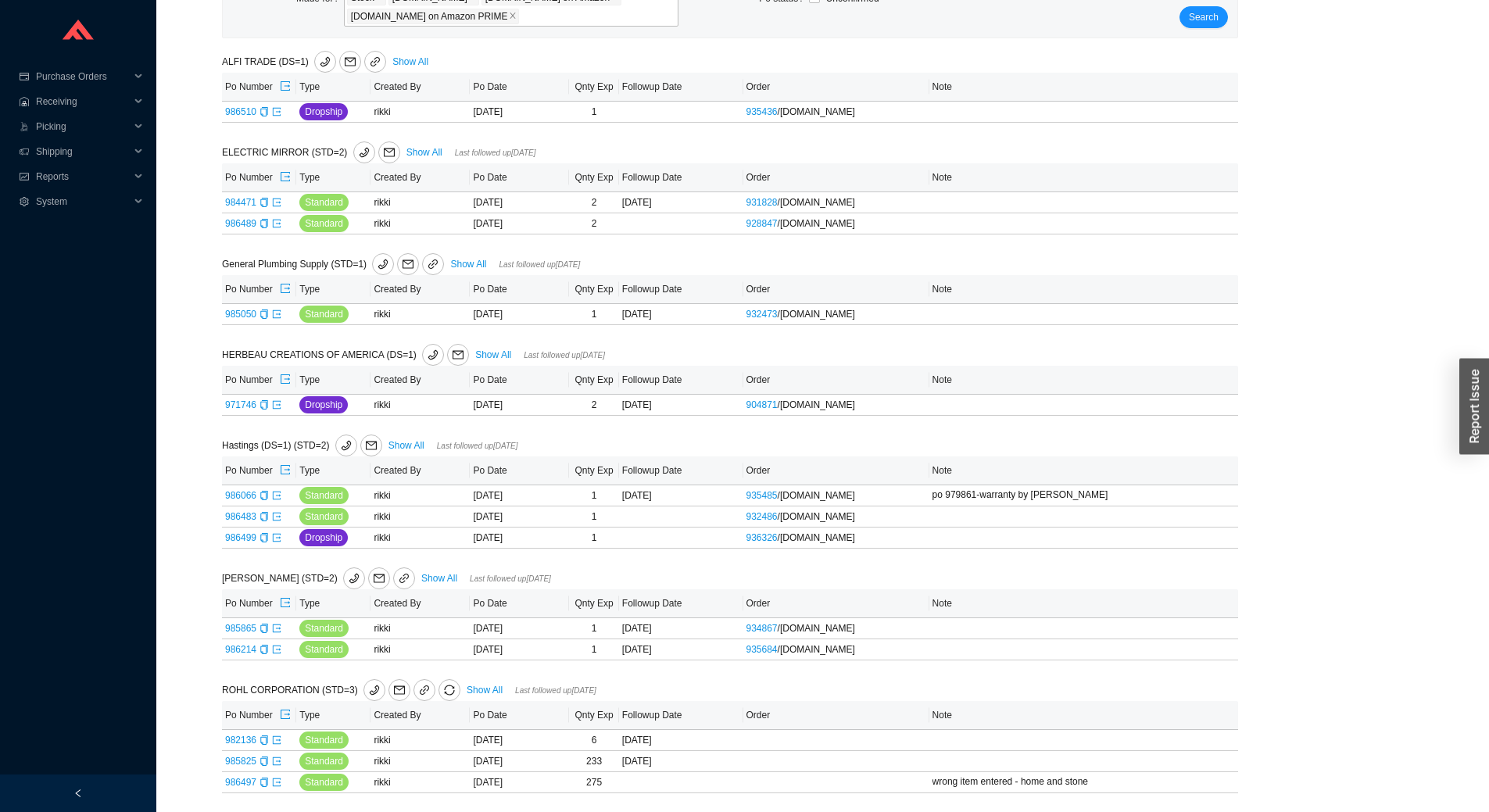
click at [475, 690] on link "Show All" at bounding box center [483, 689] width 36 height 11
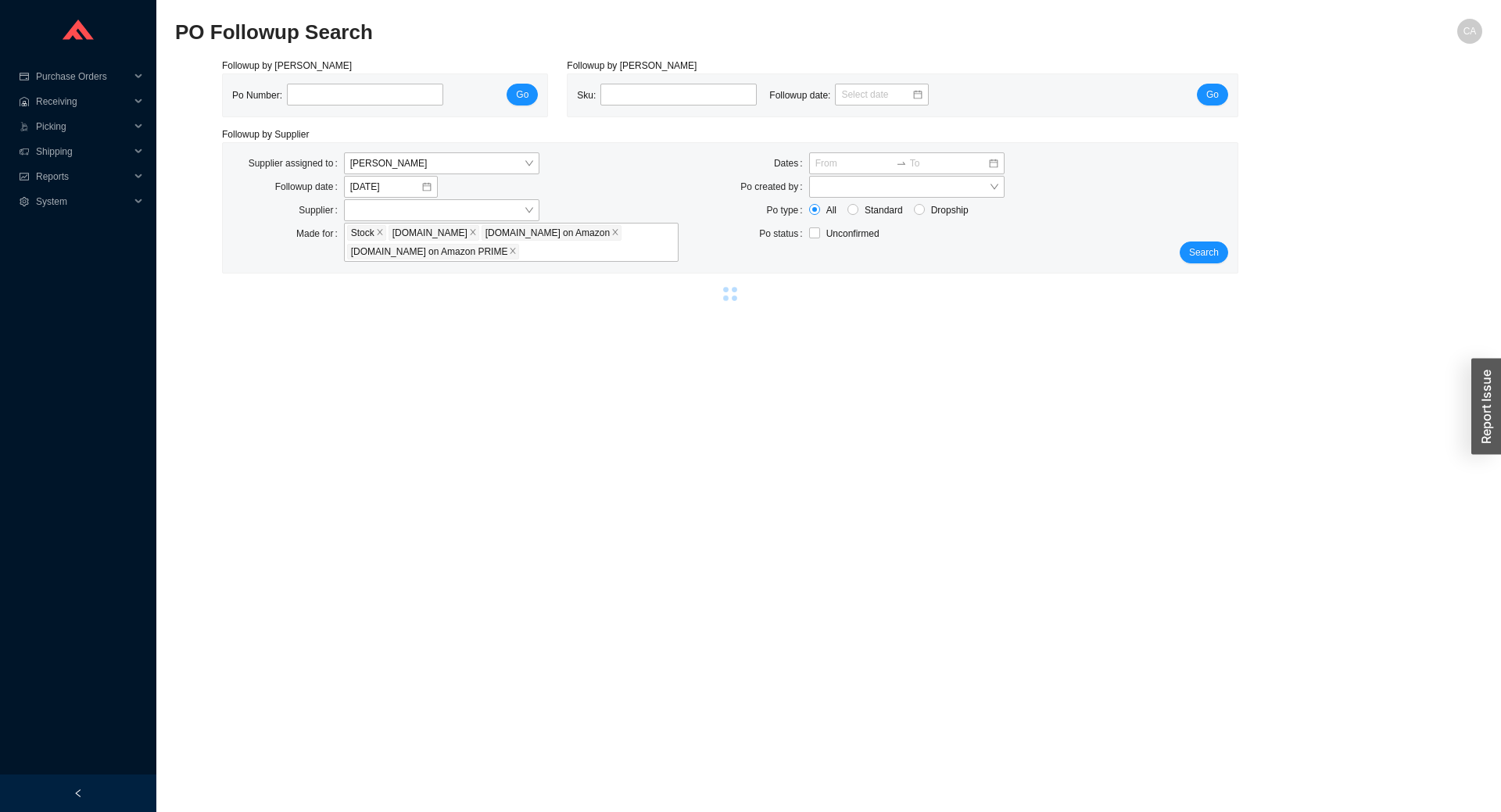
select select "2"
select select "5"
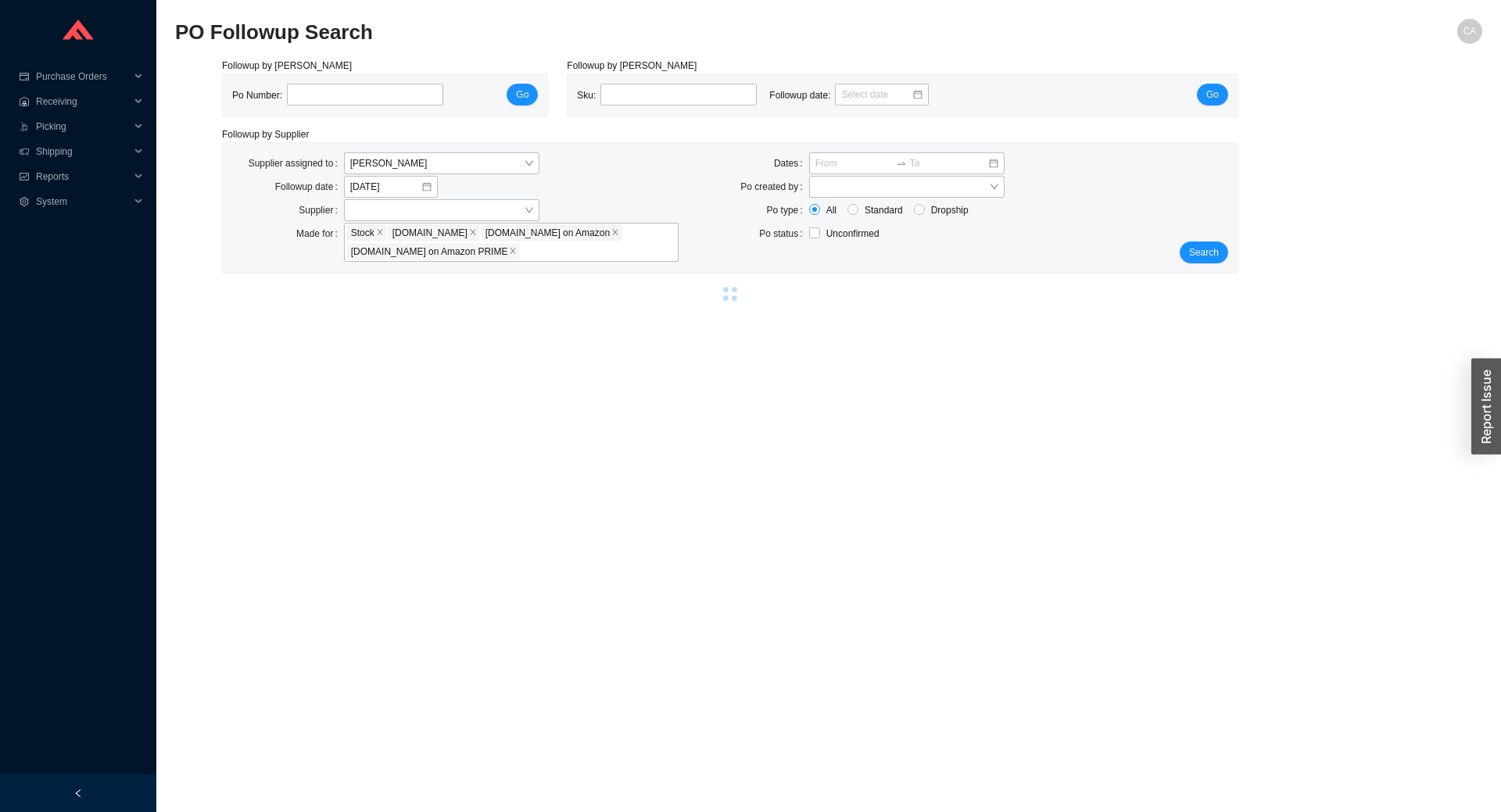
select select "5"
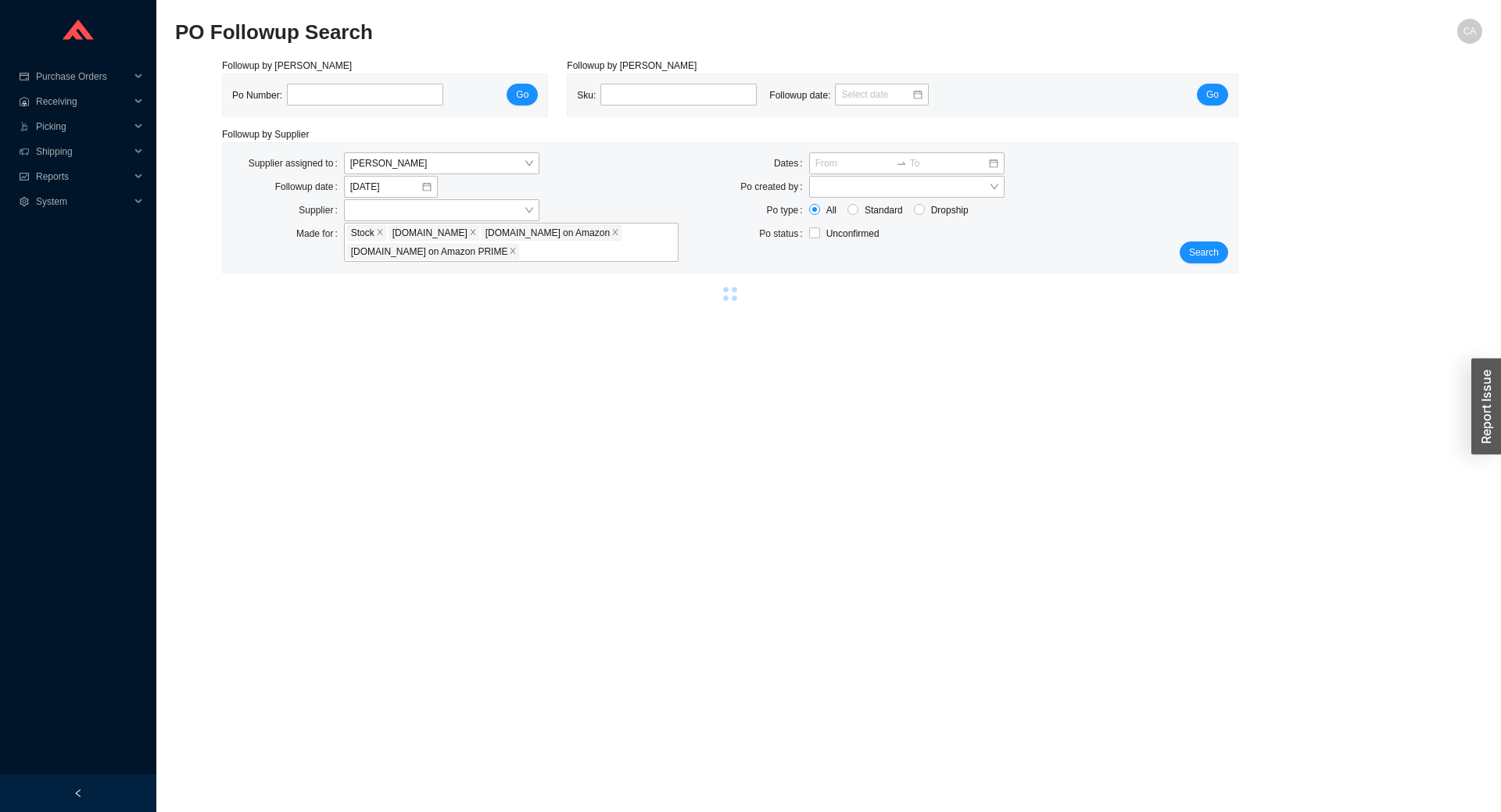
select select "5"
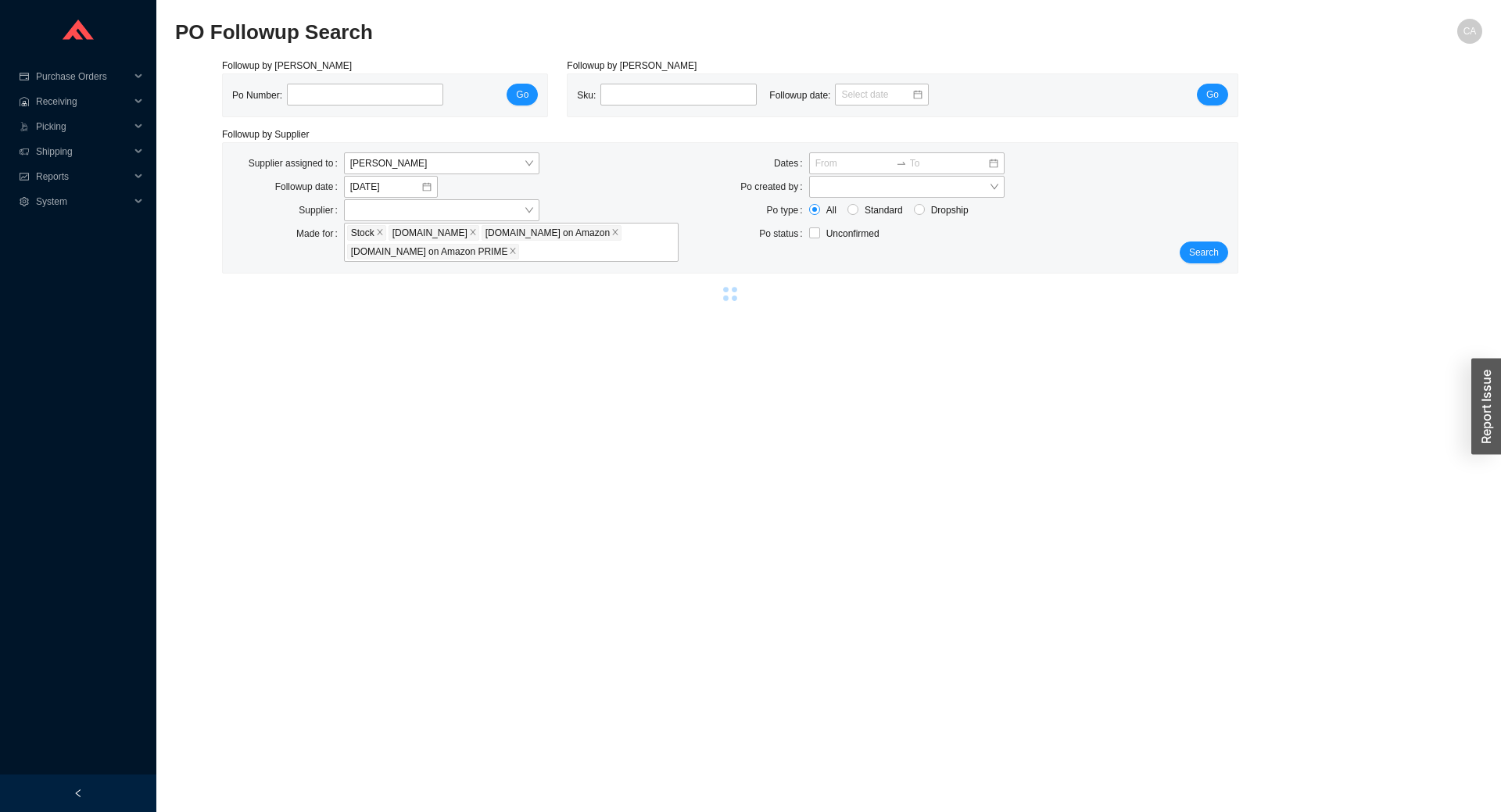
select select "5"
select select "2"
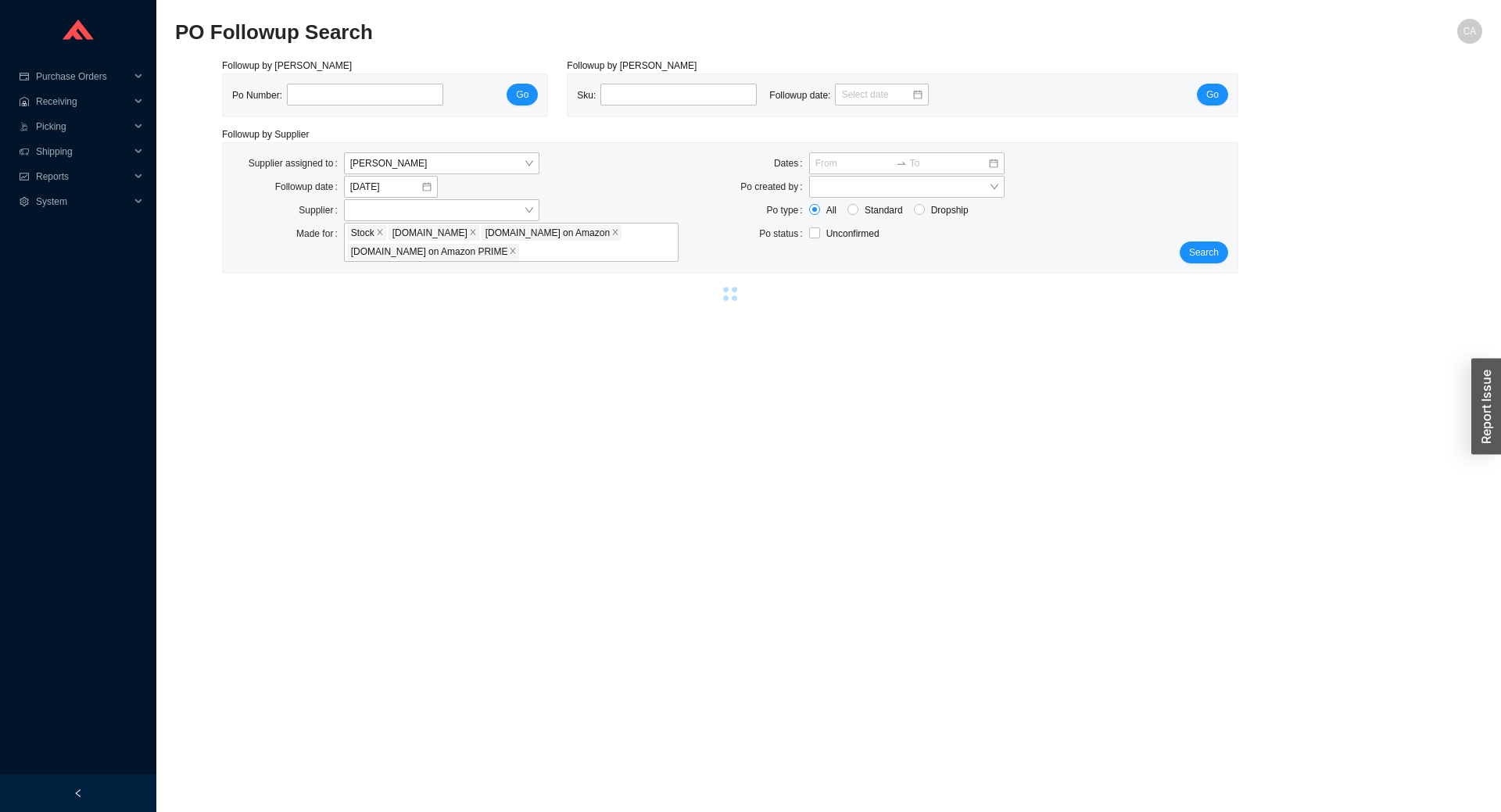
select select "5"
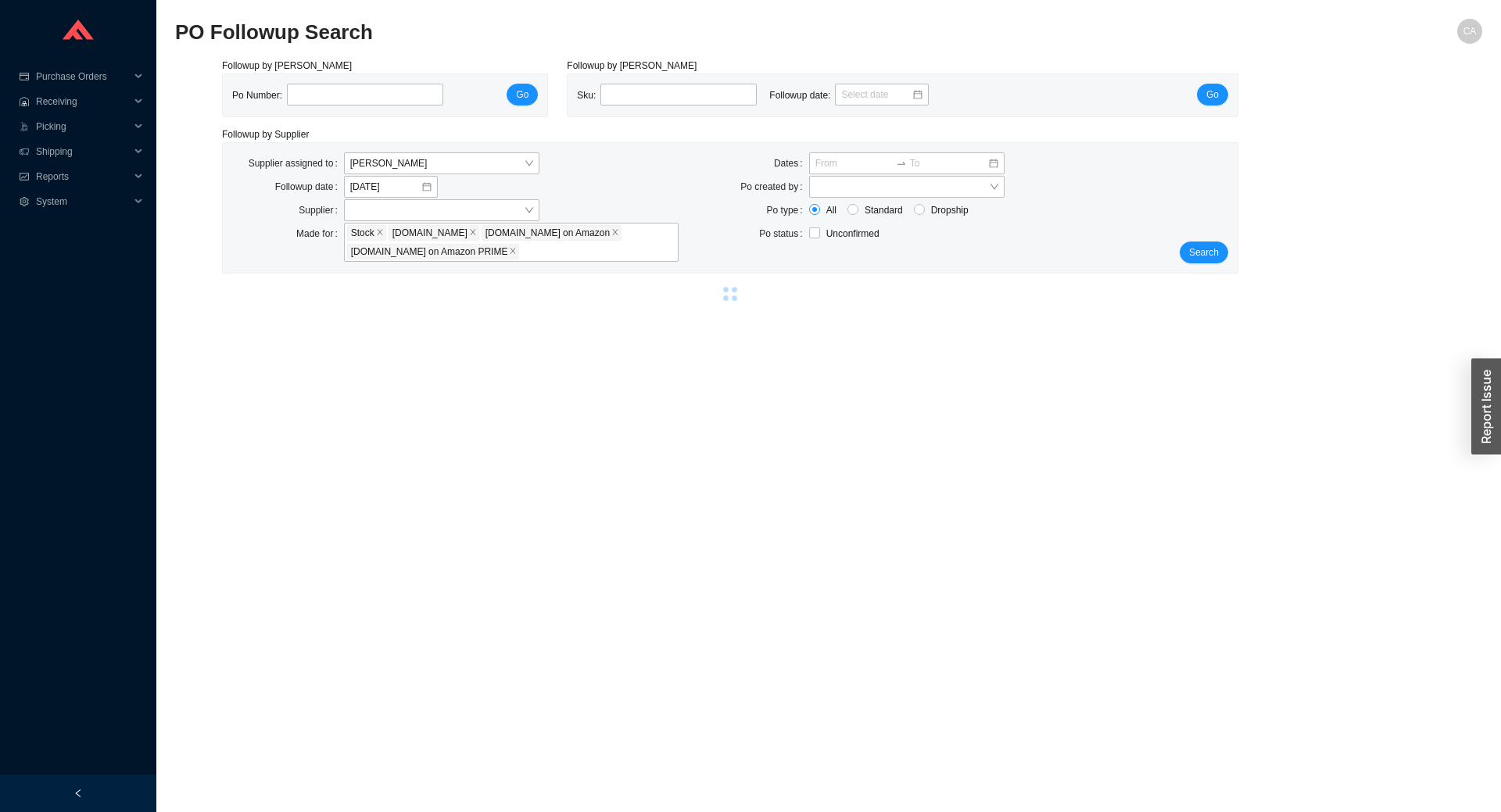
select select "5"
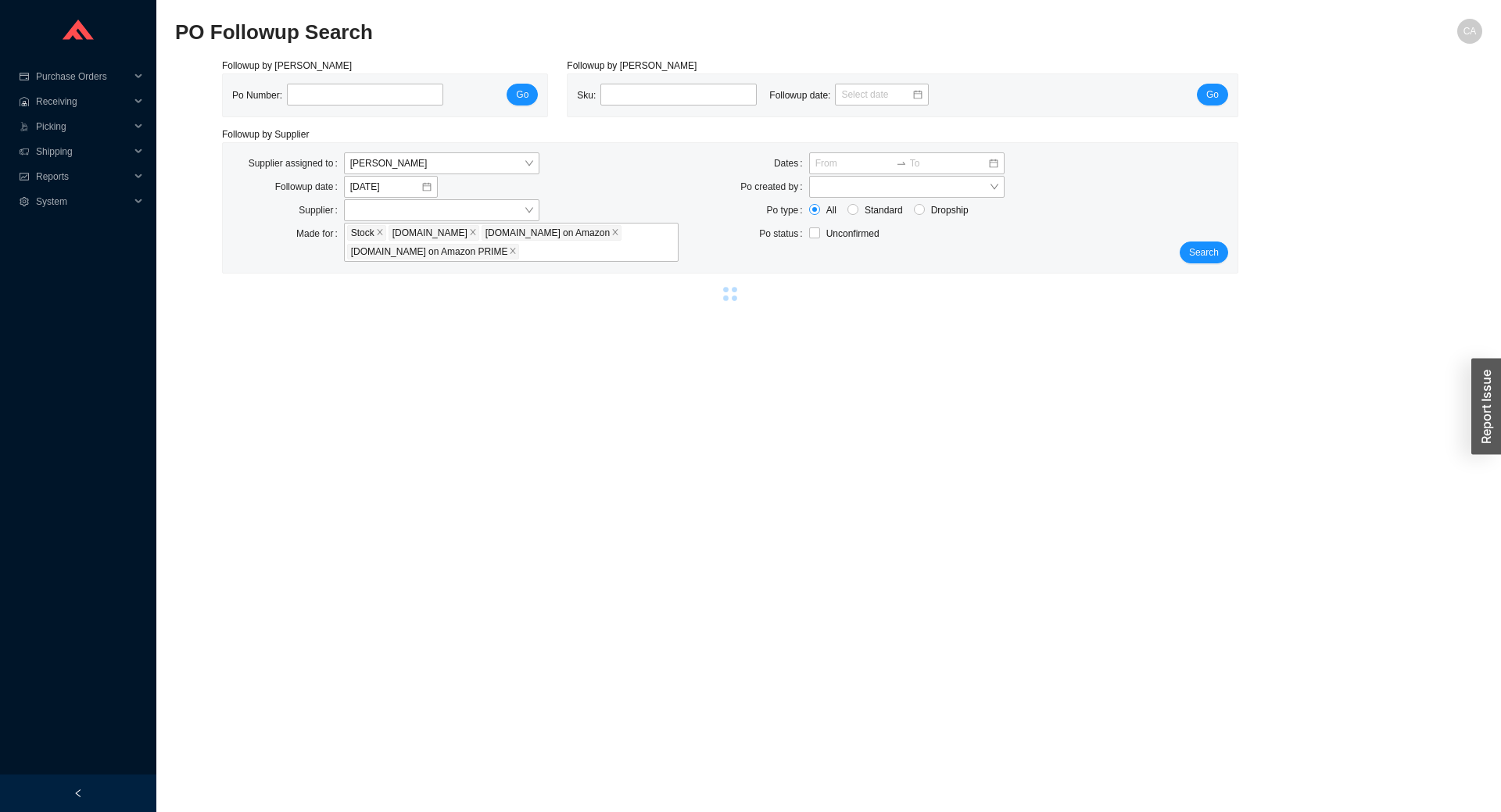
select select "5"
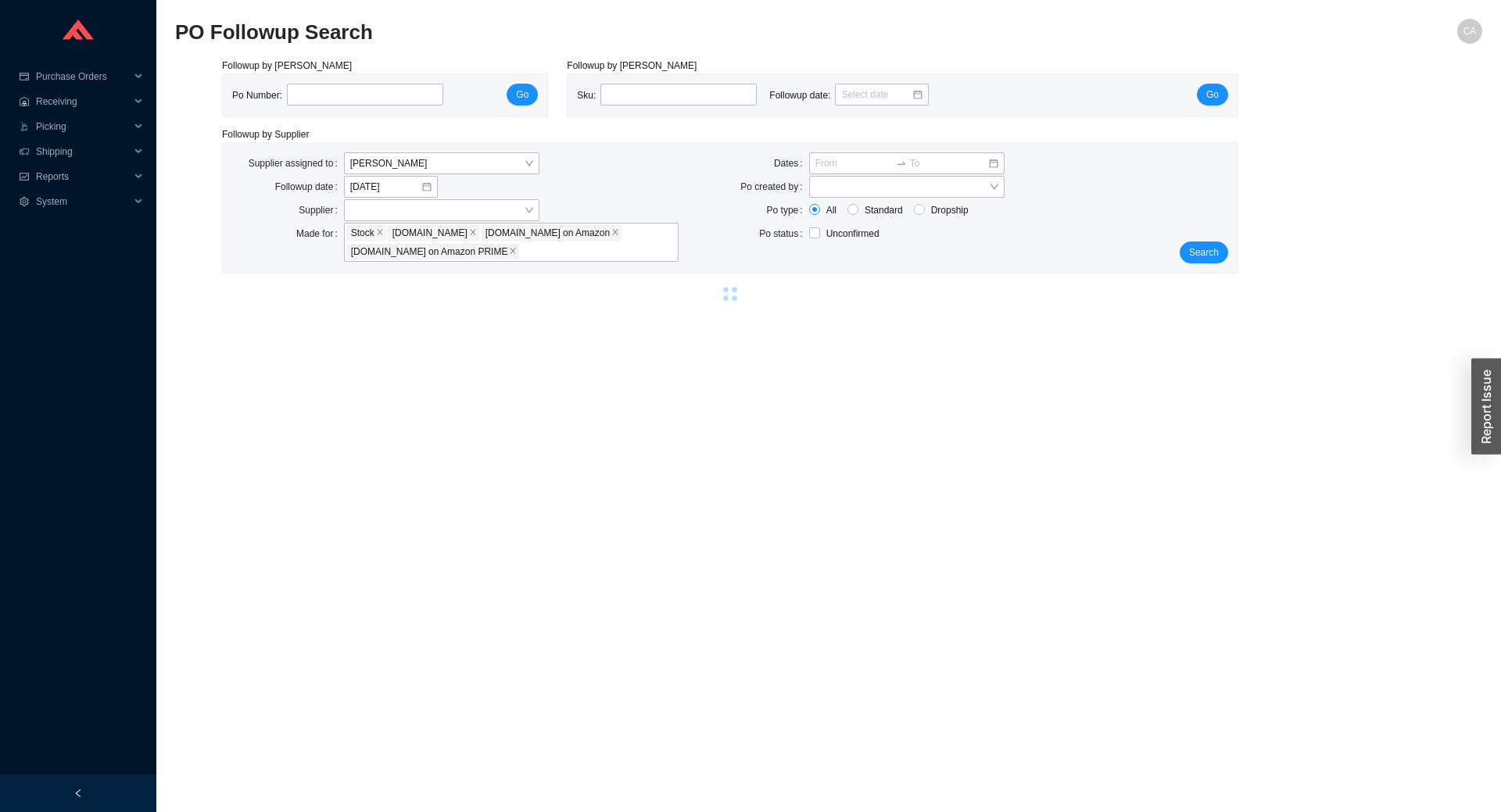
select select "5"
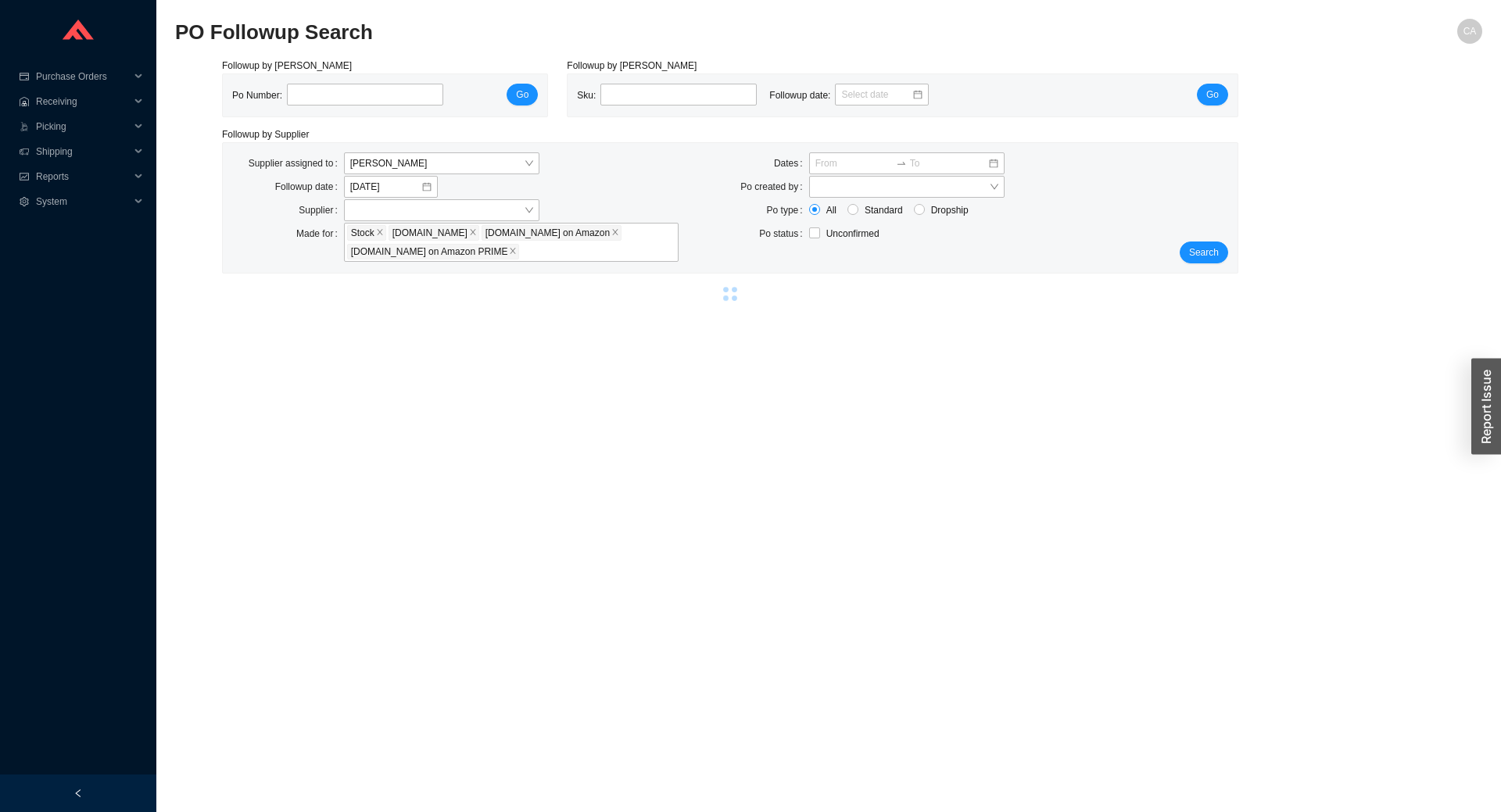
select select "5"
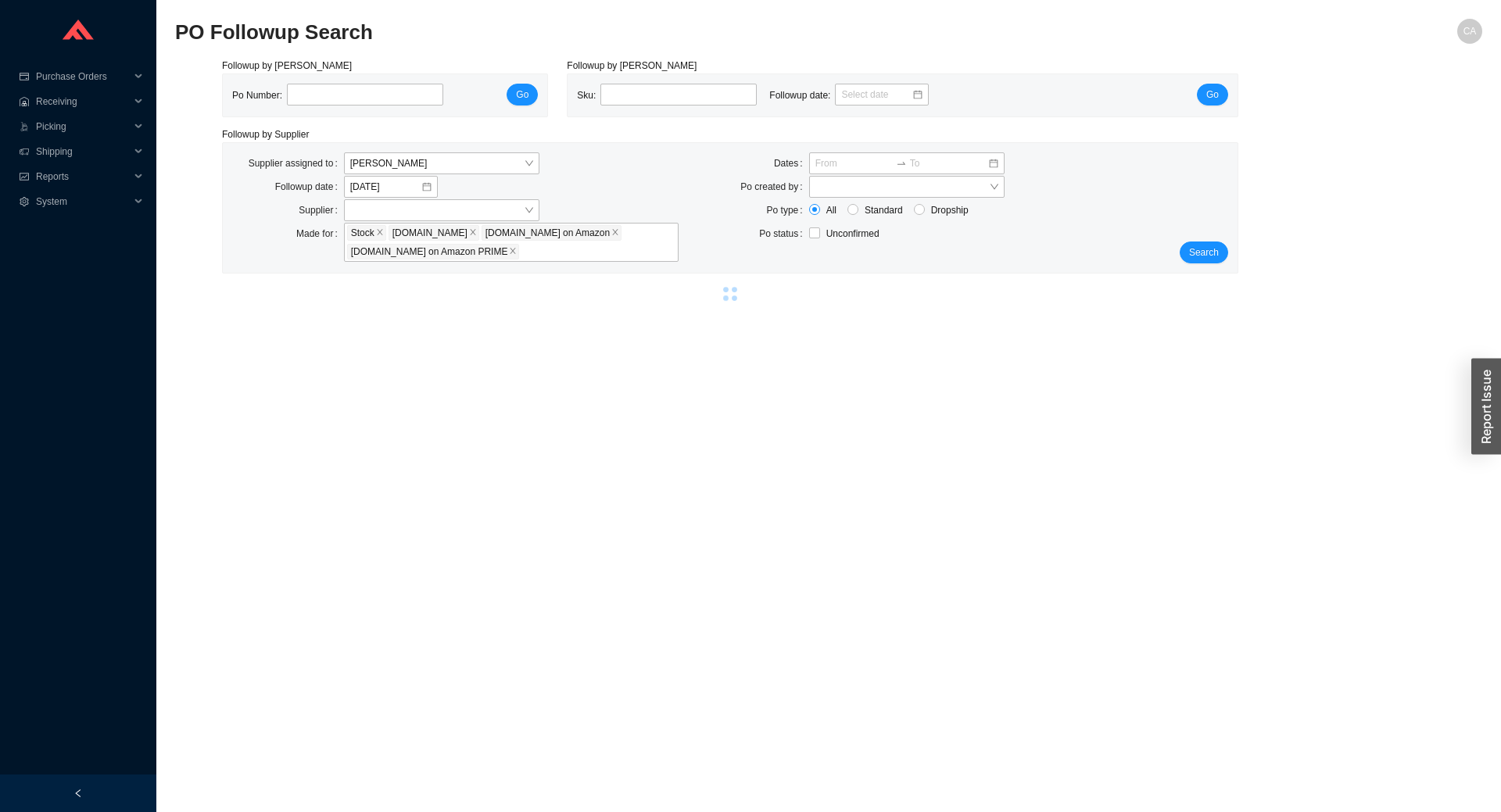
select select "5"
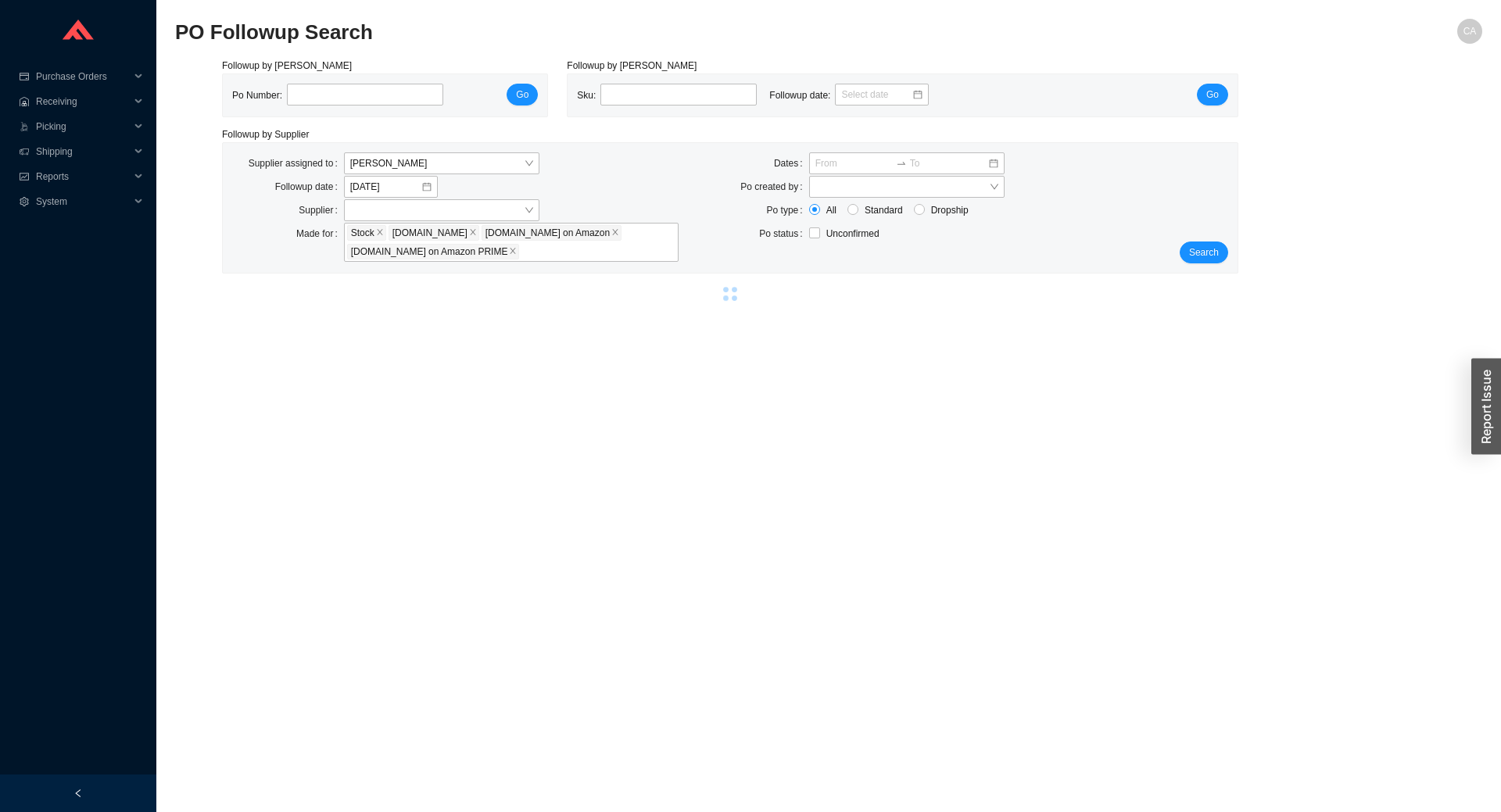
select select "5"
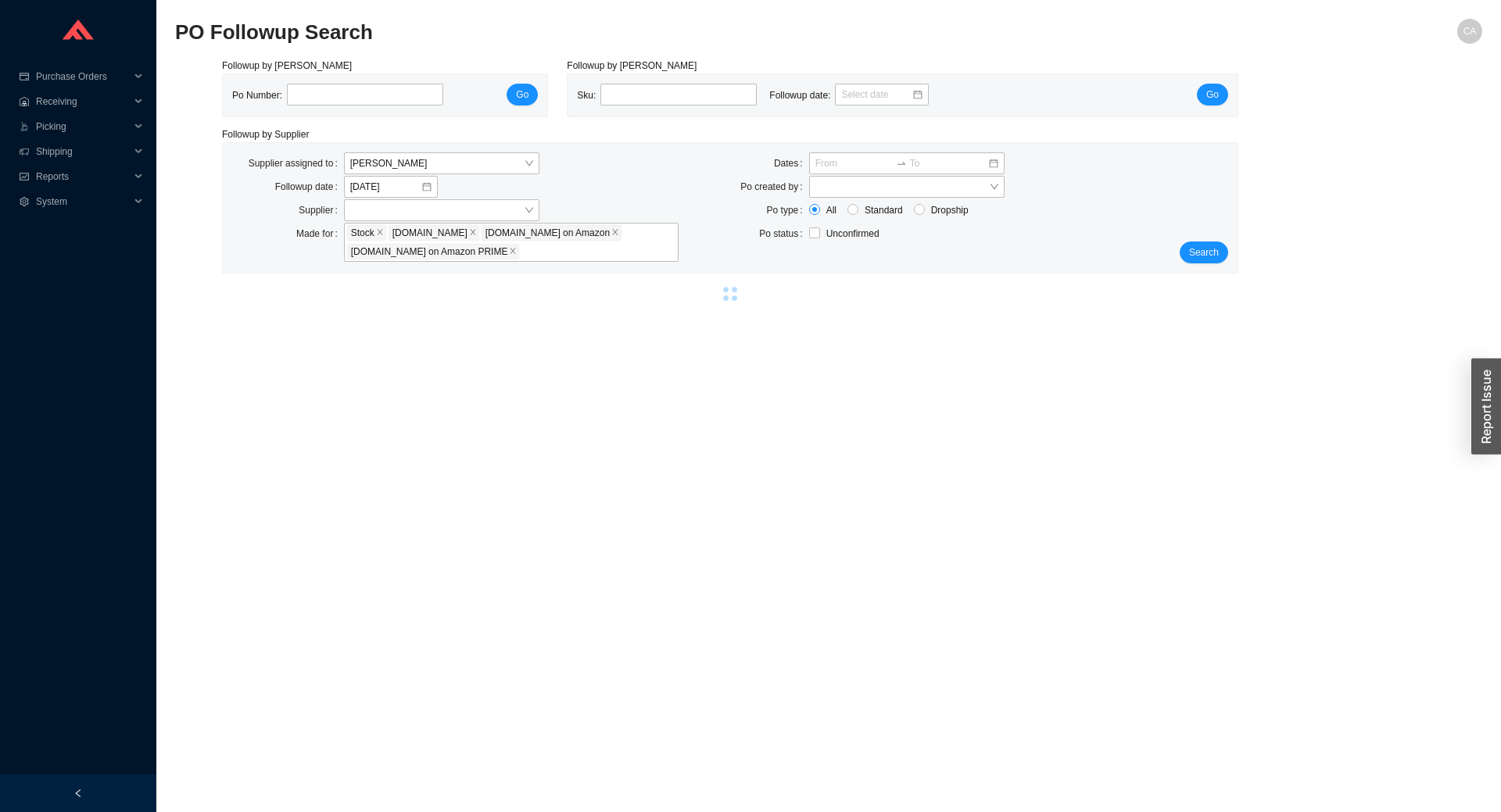
select select "2"
select select "5"
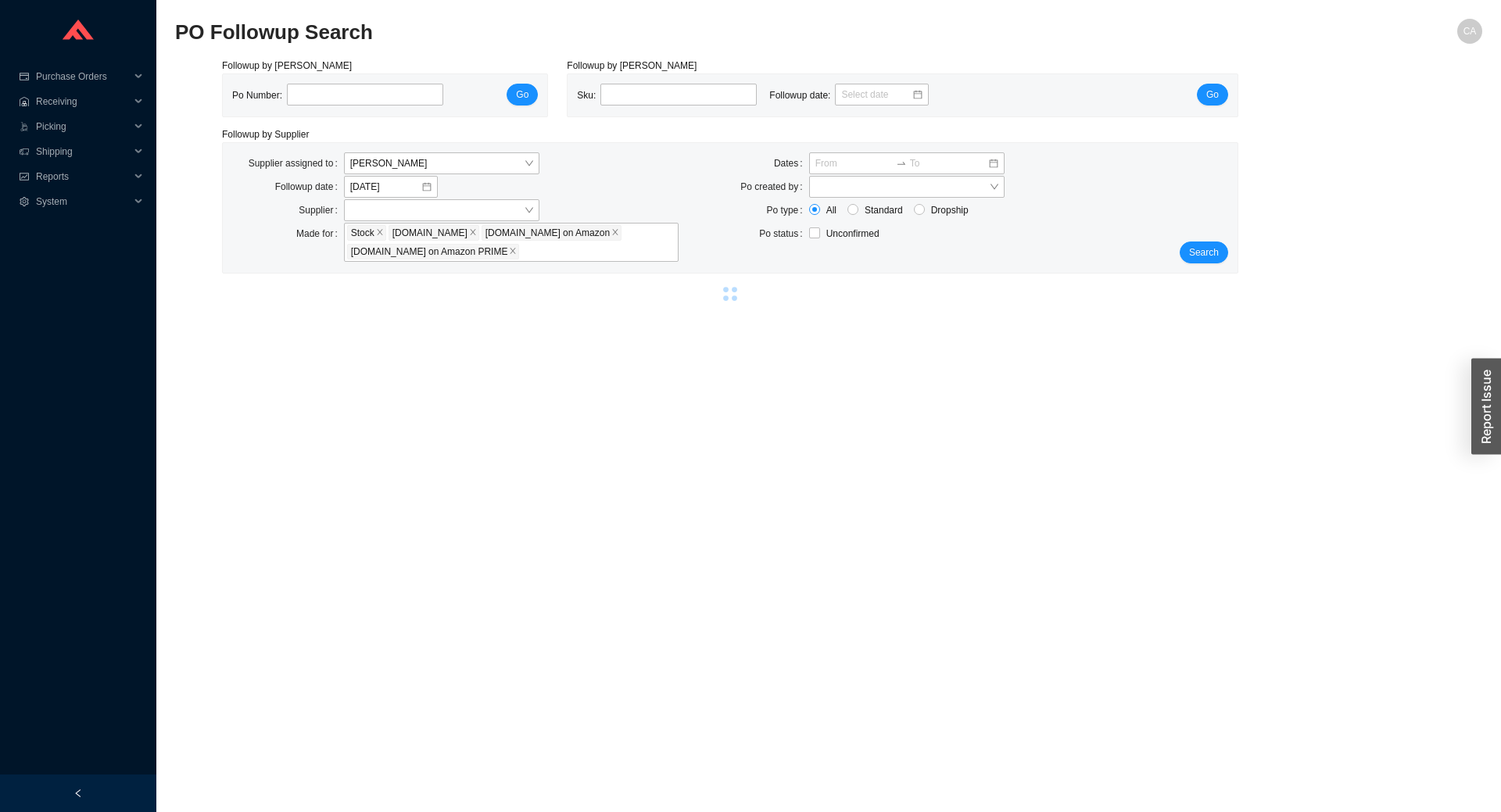
select select "5"
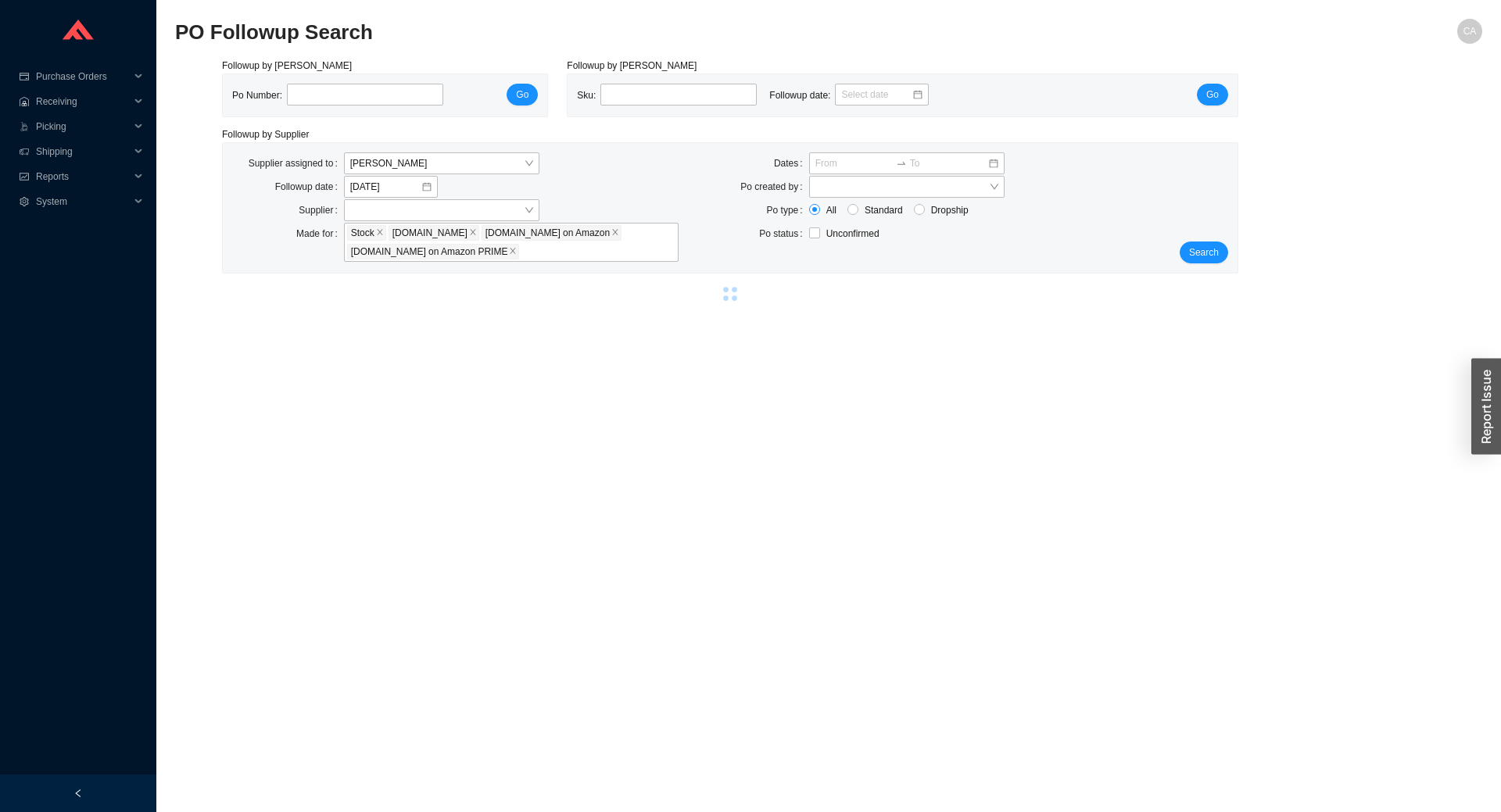
select select "5"
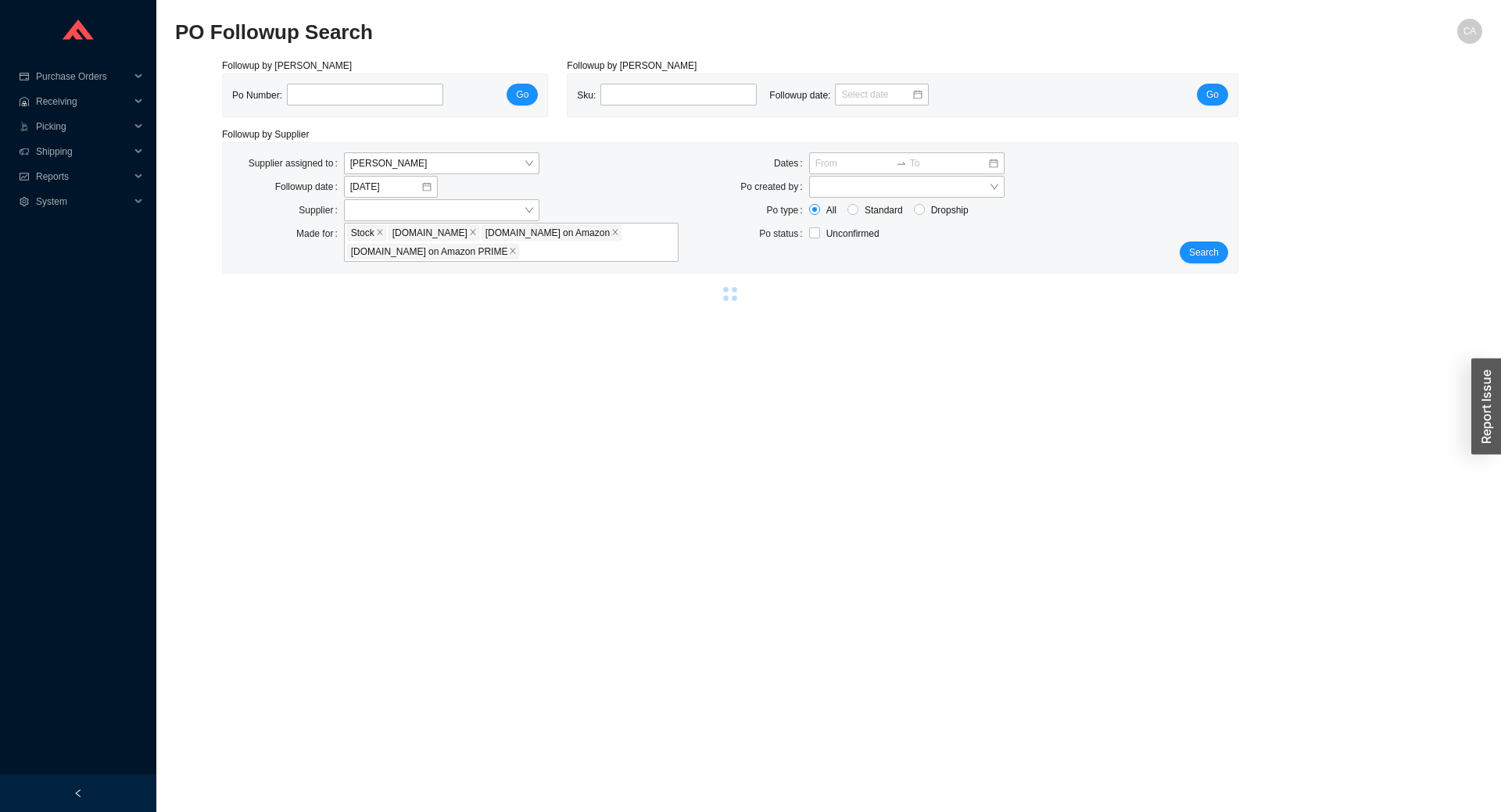
select select "5"
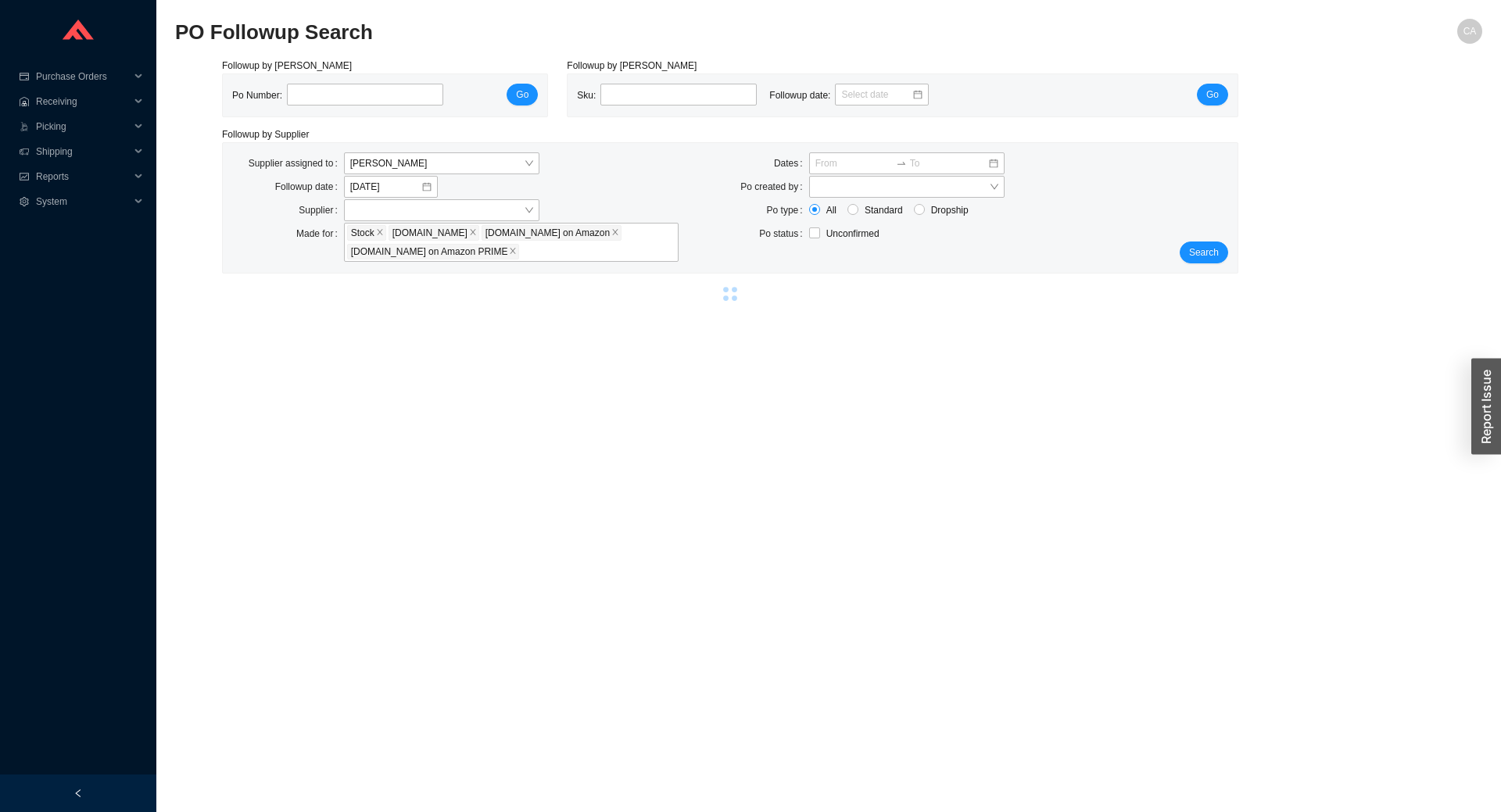
select select "5"
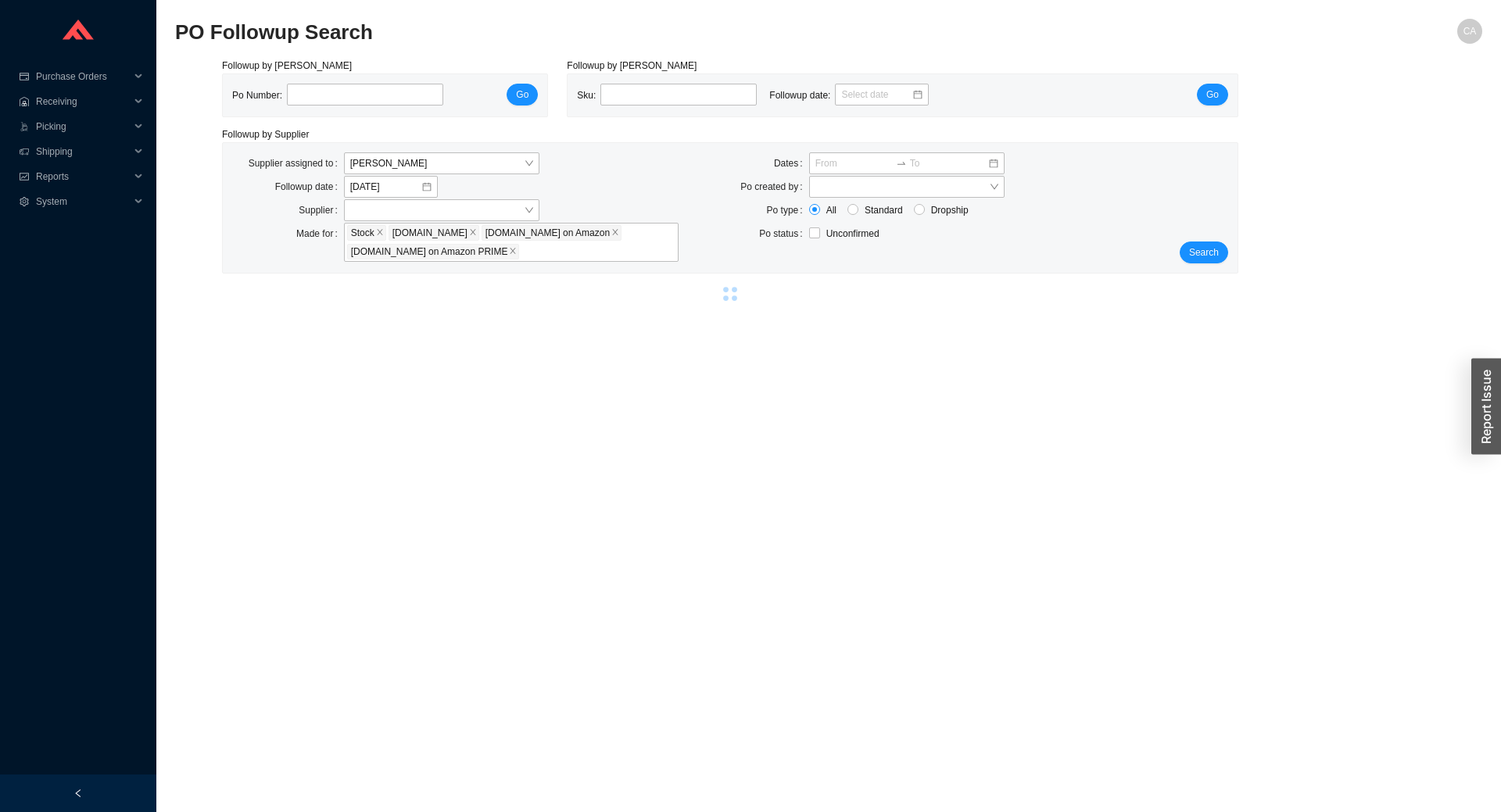
select select "5"
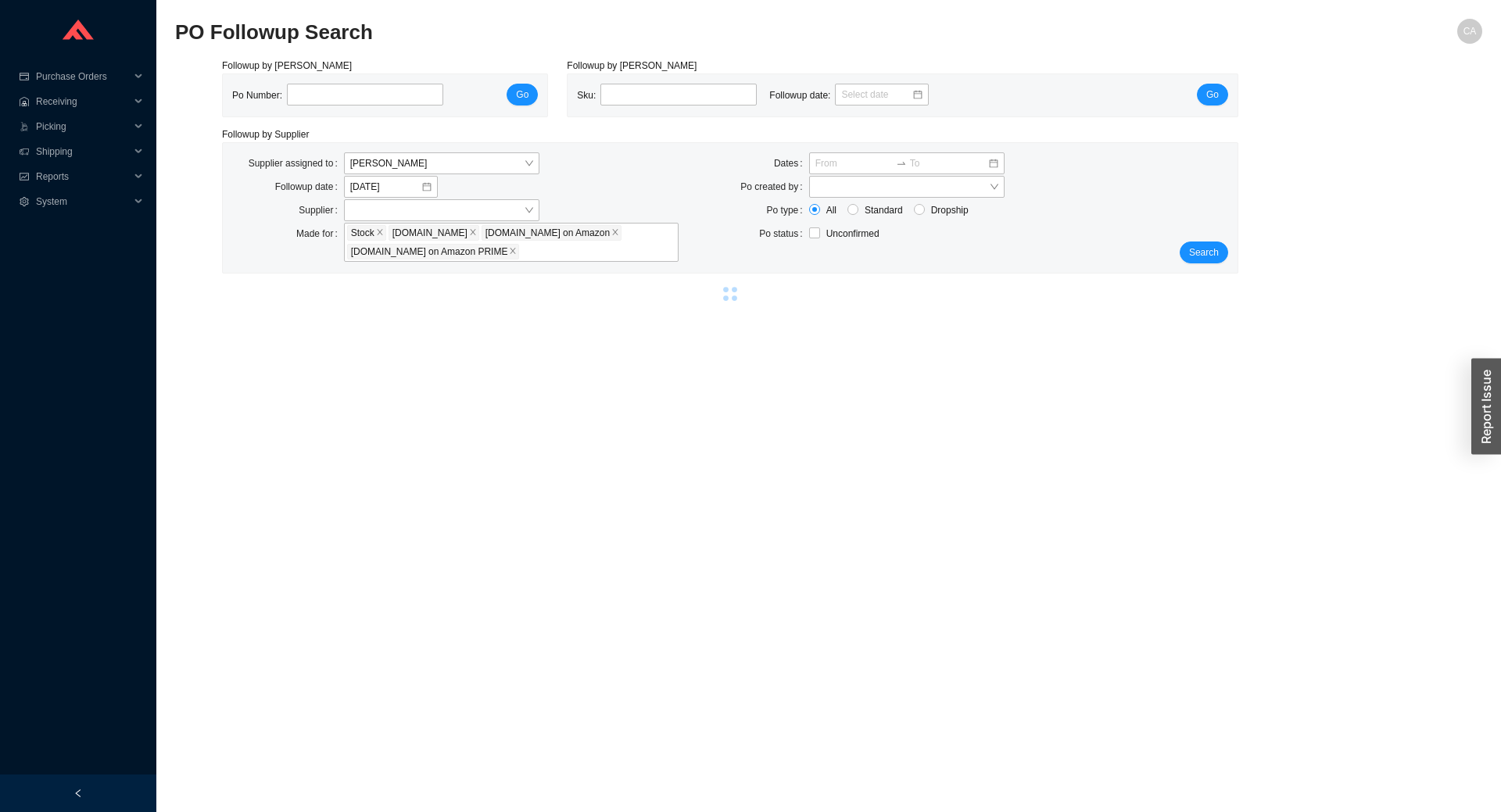
select select "5"
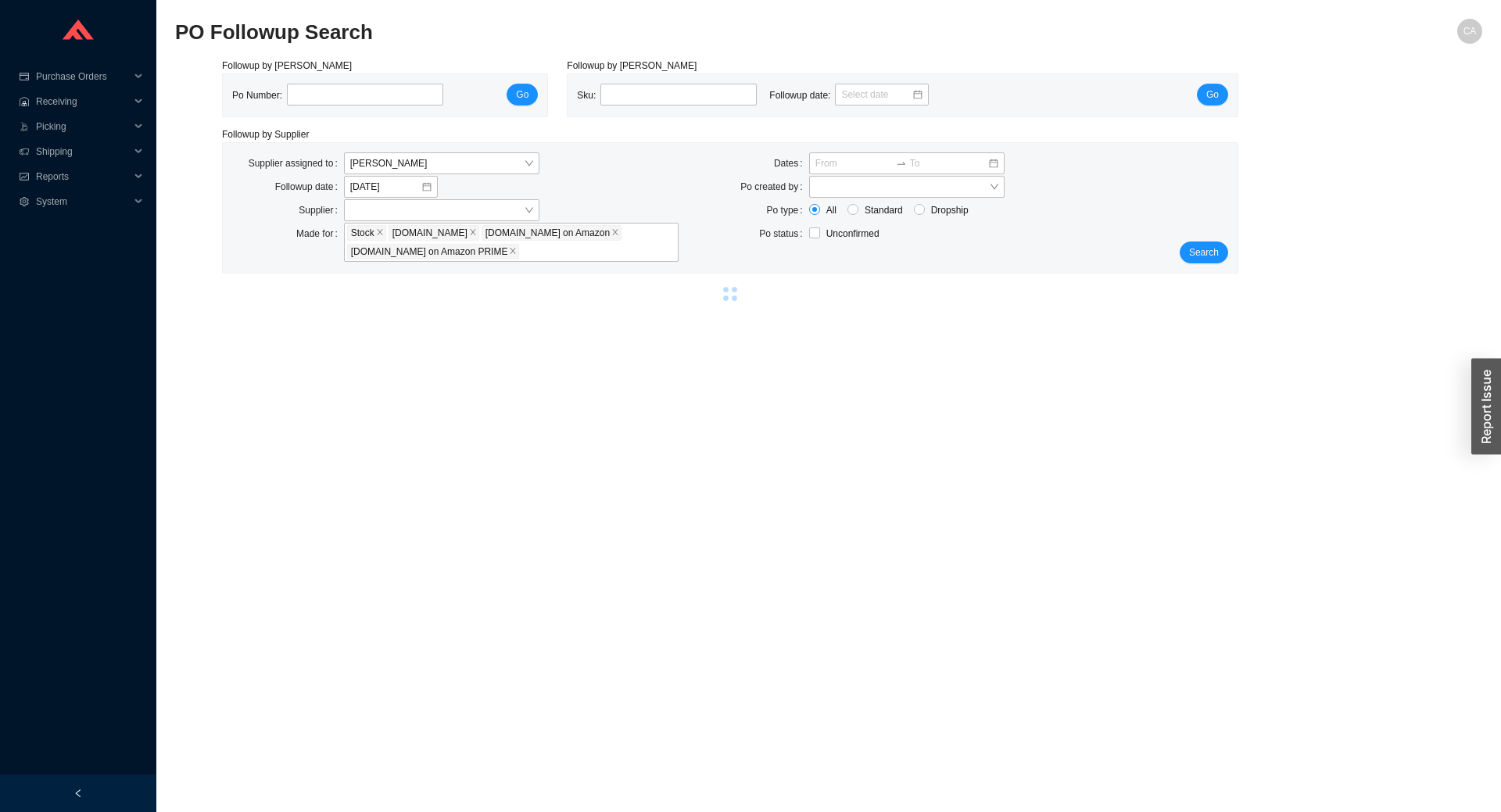
select select "5"
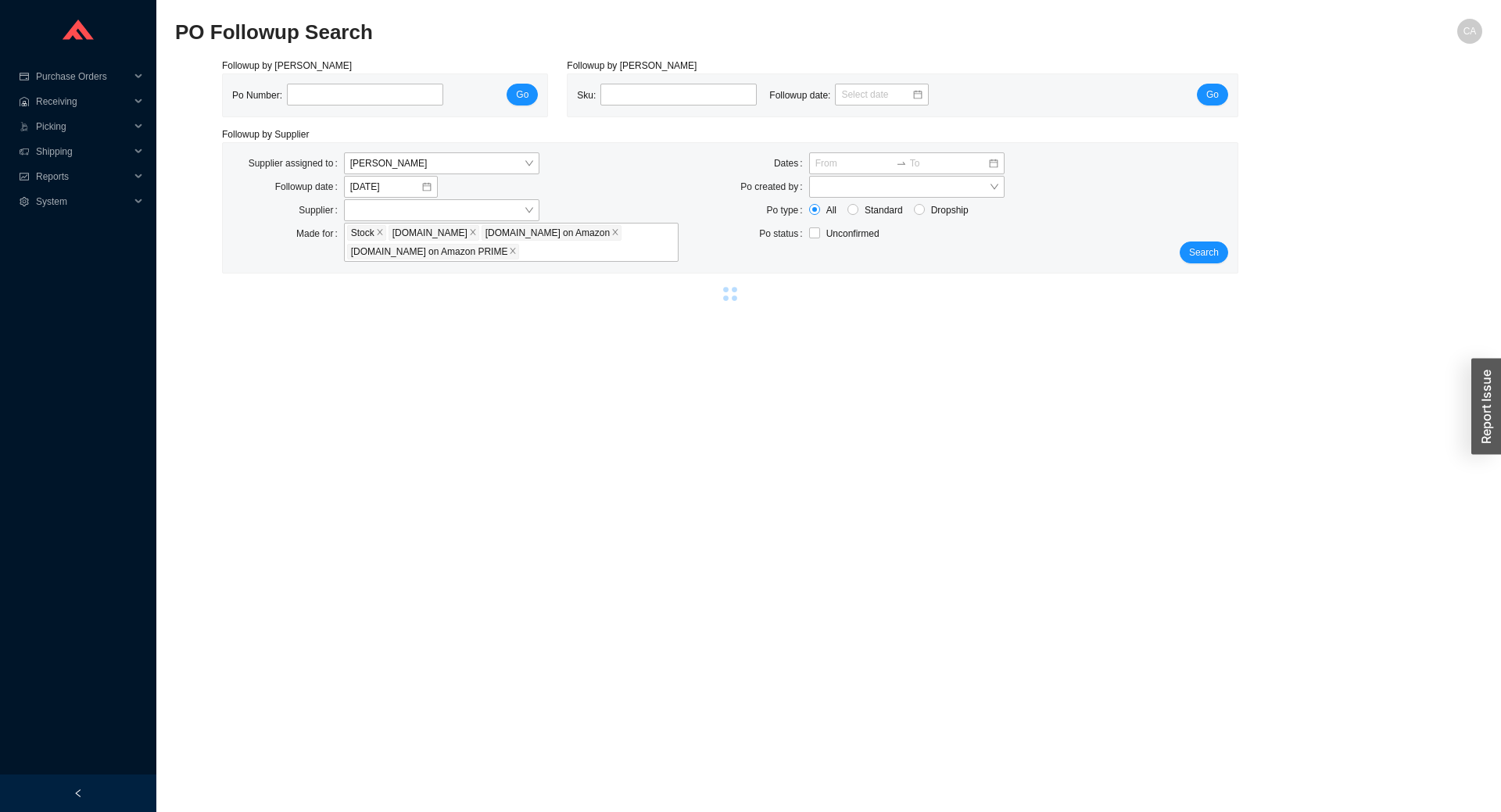
select select "5"
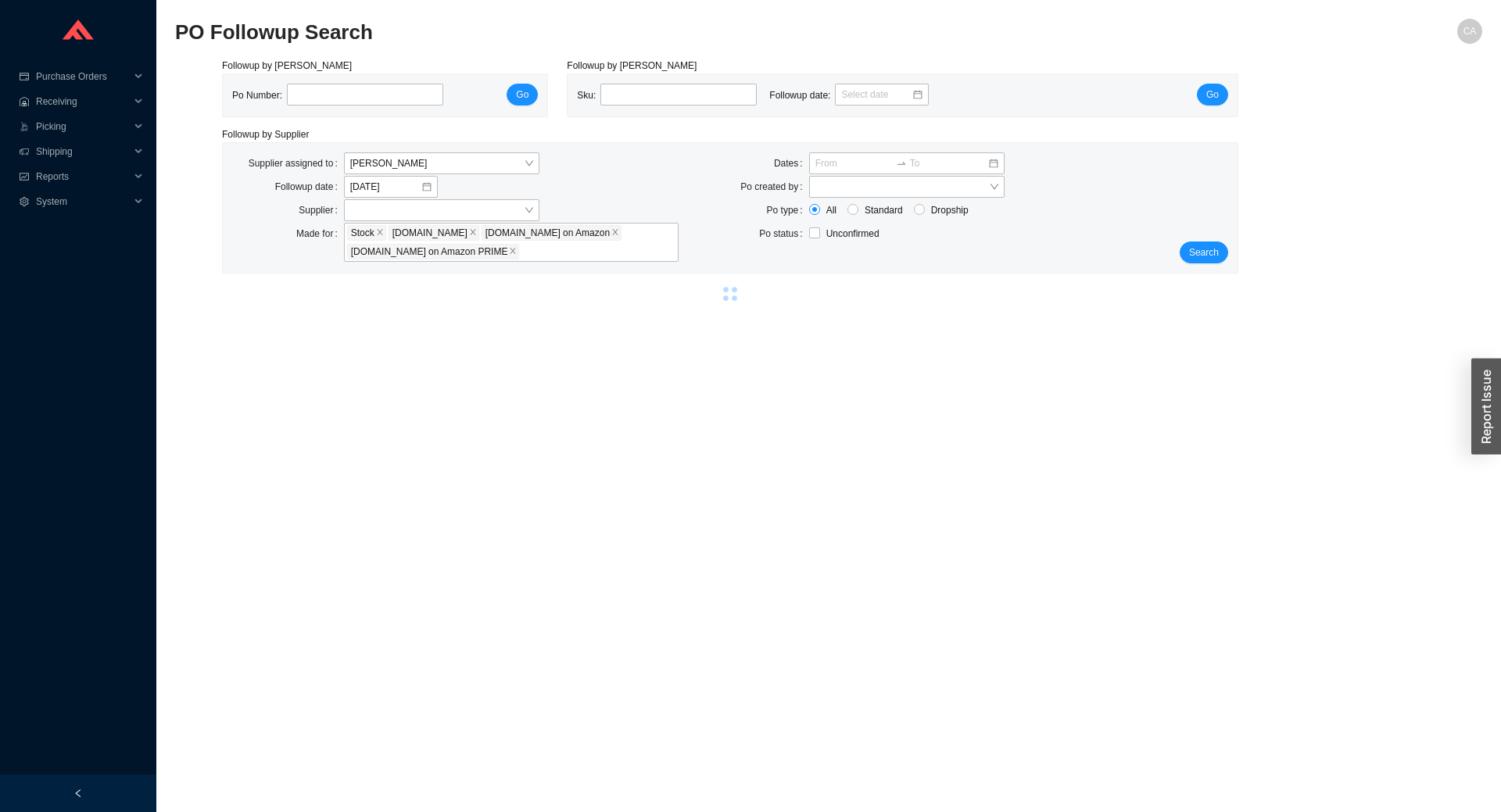
select select "5"
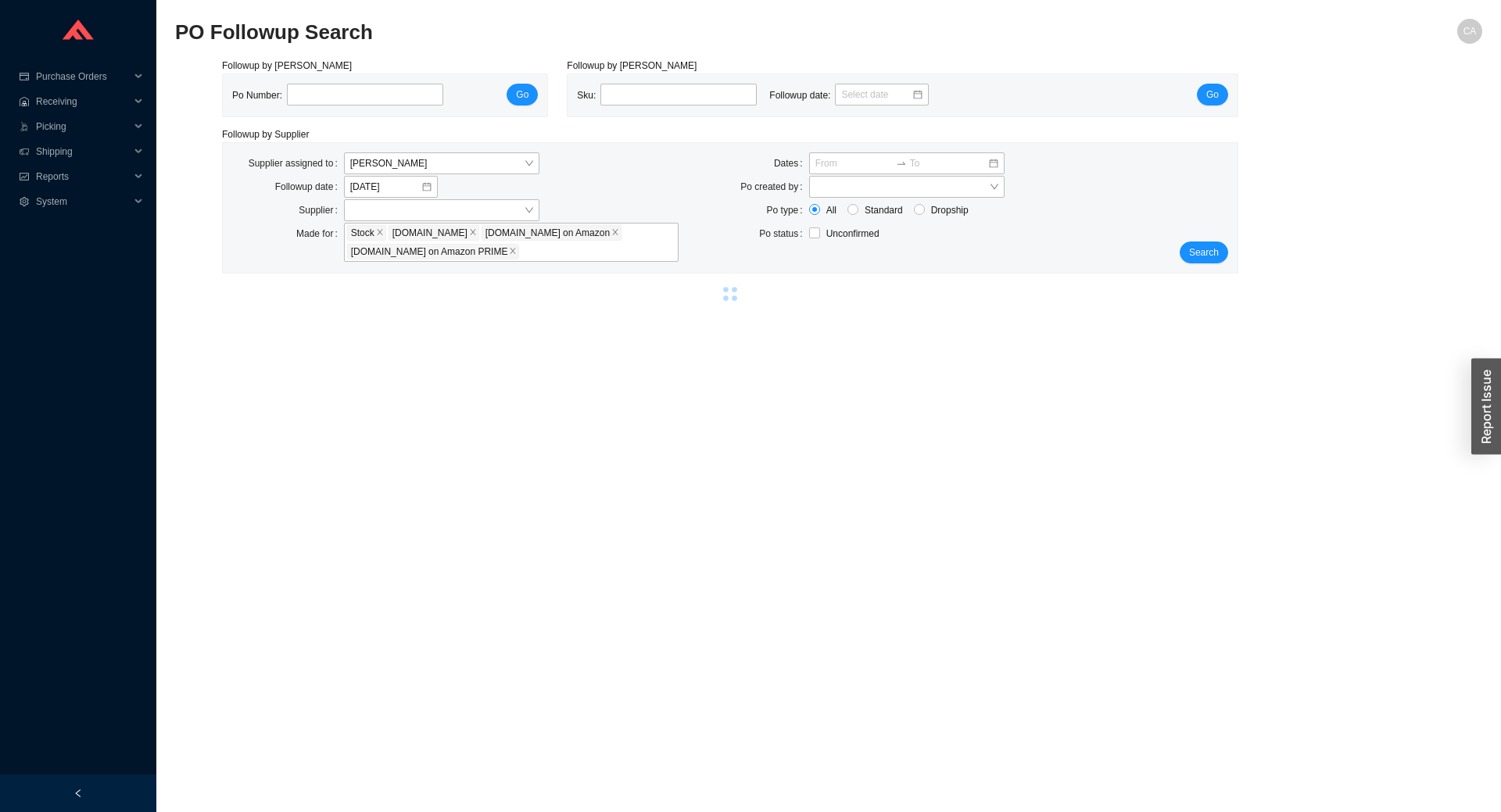
select select "5"
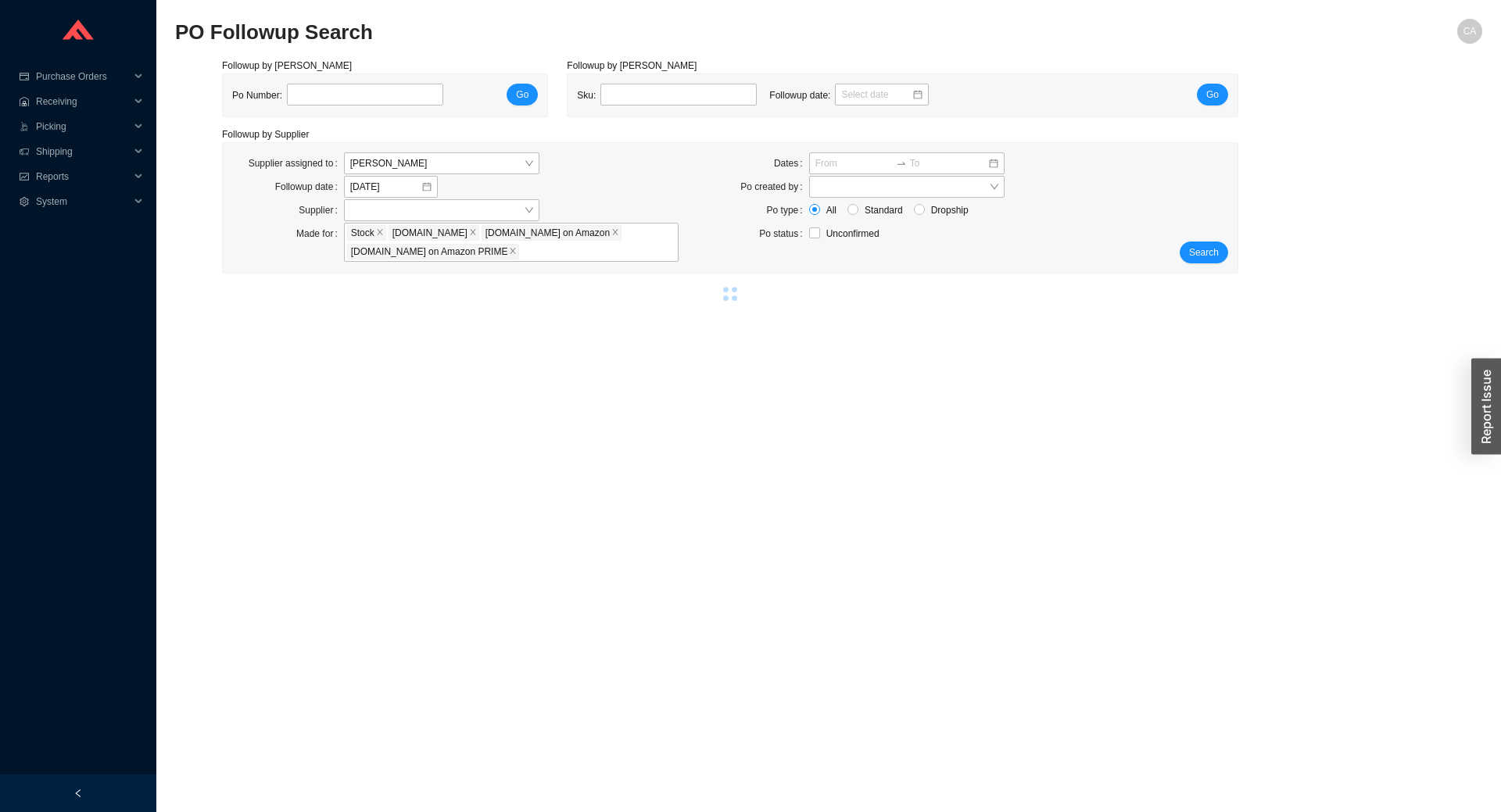
select select "5"
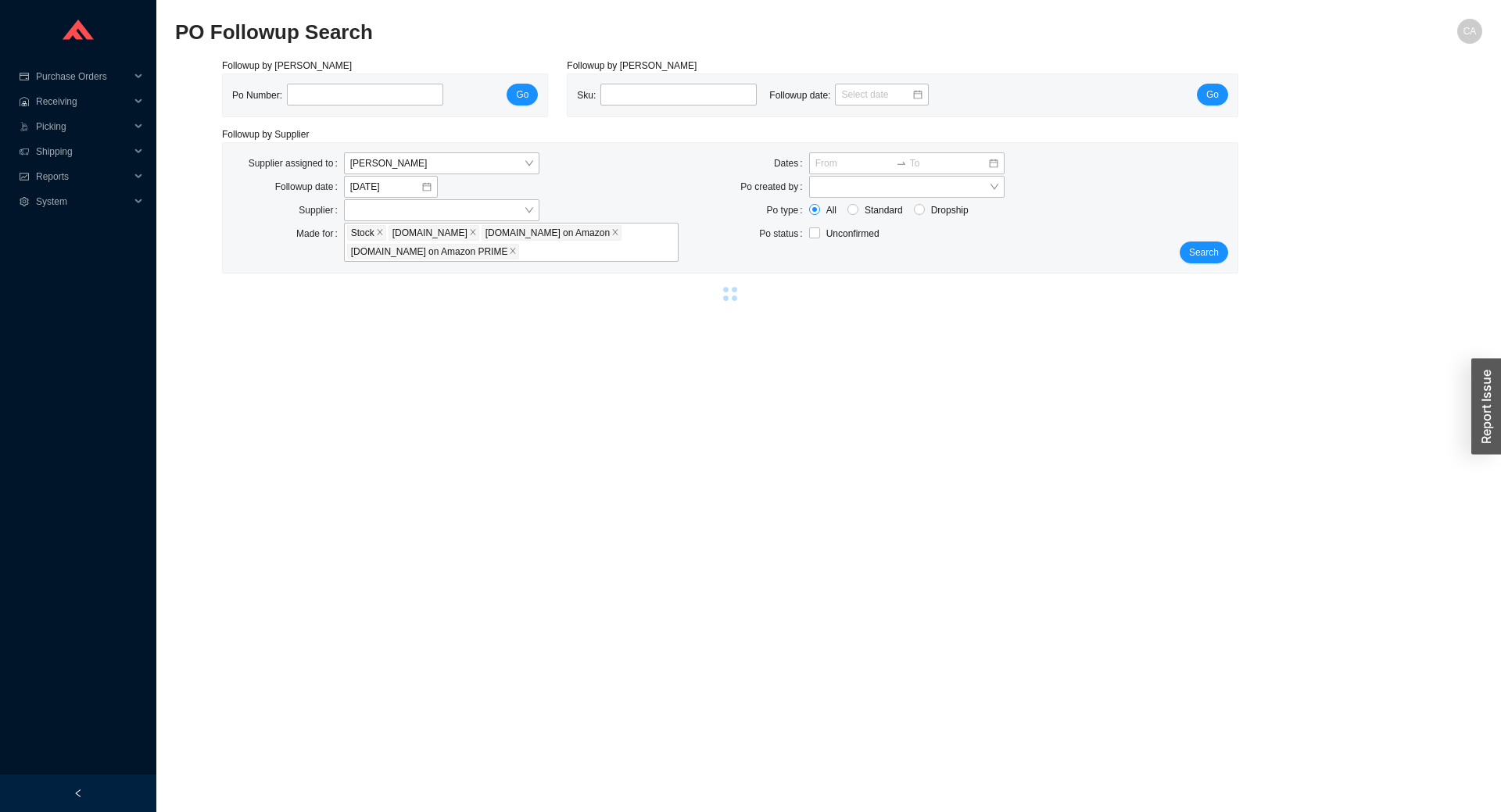
select select "5"
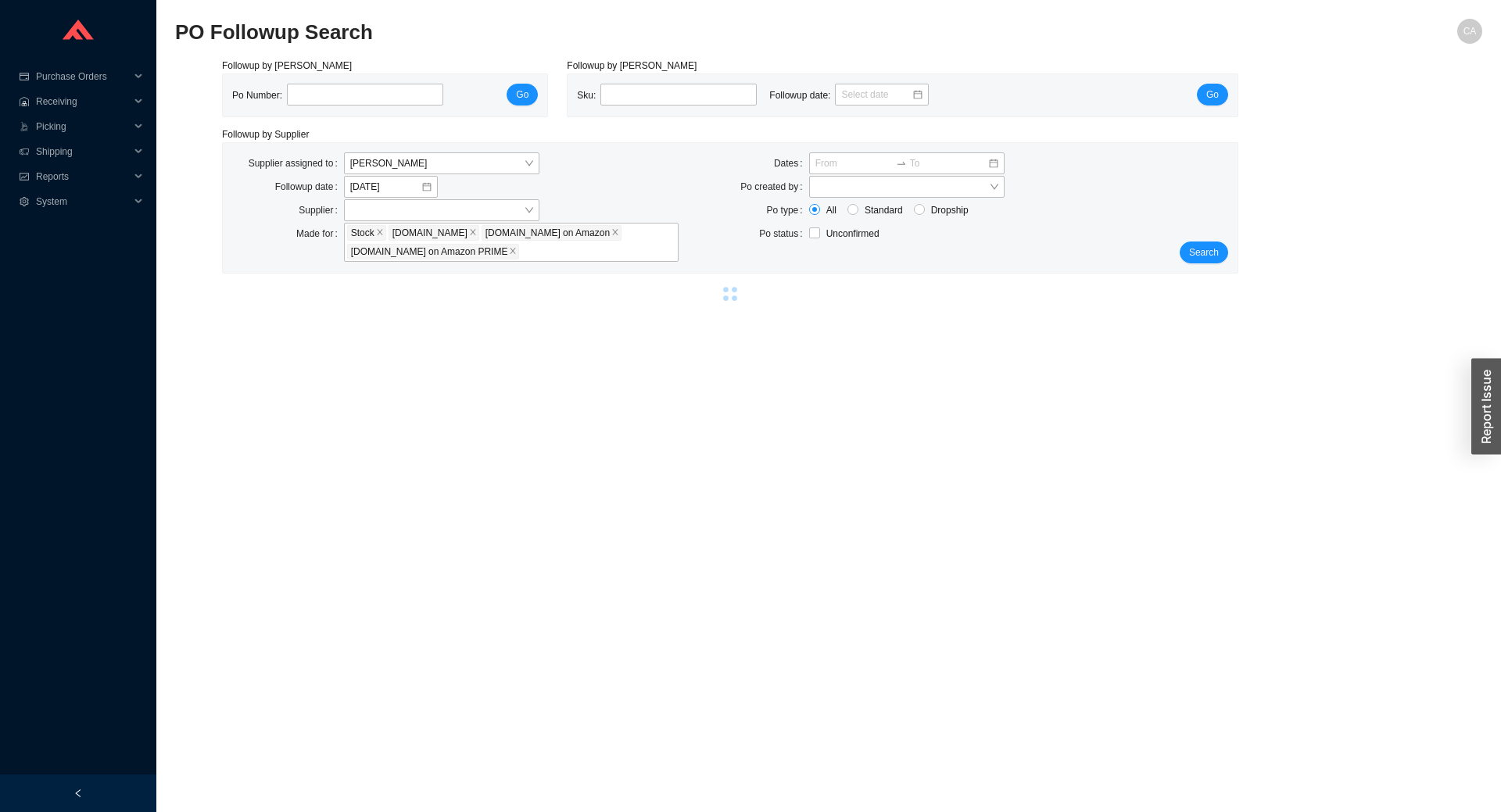
select select "5"
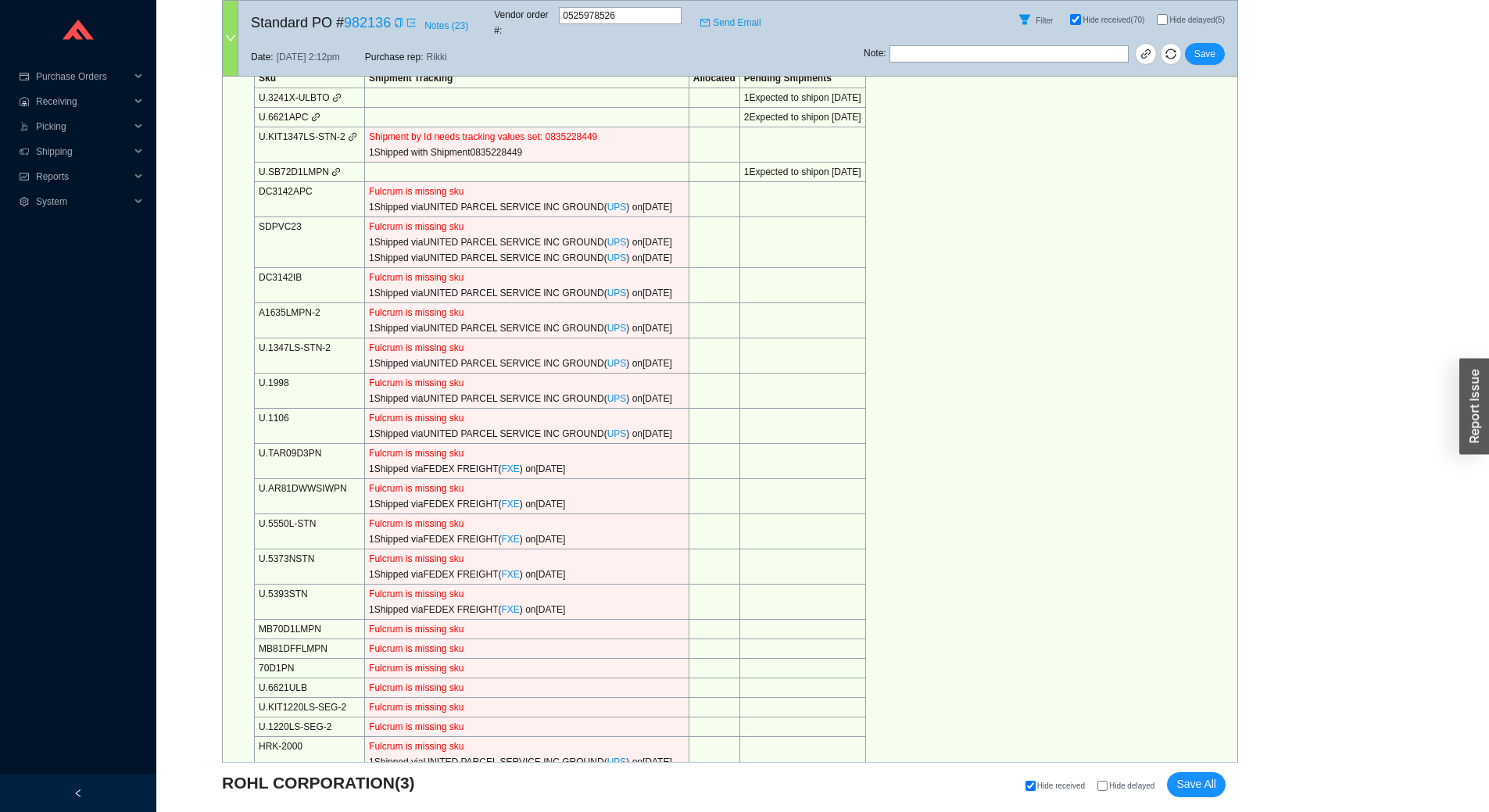
scroll to position [391, 0]
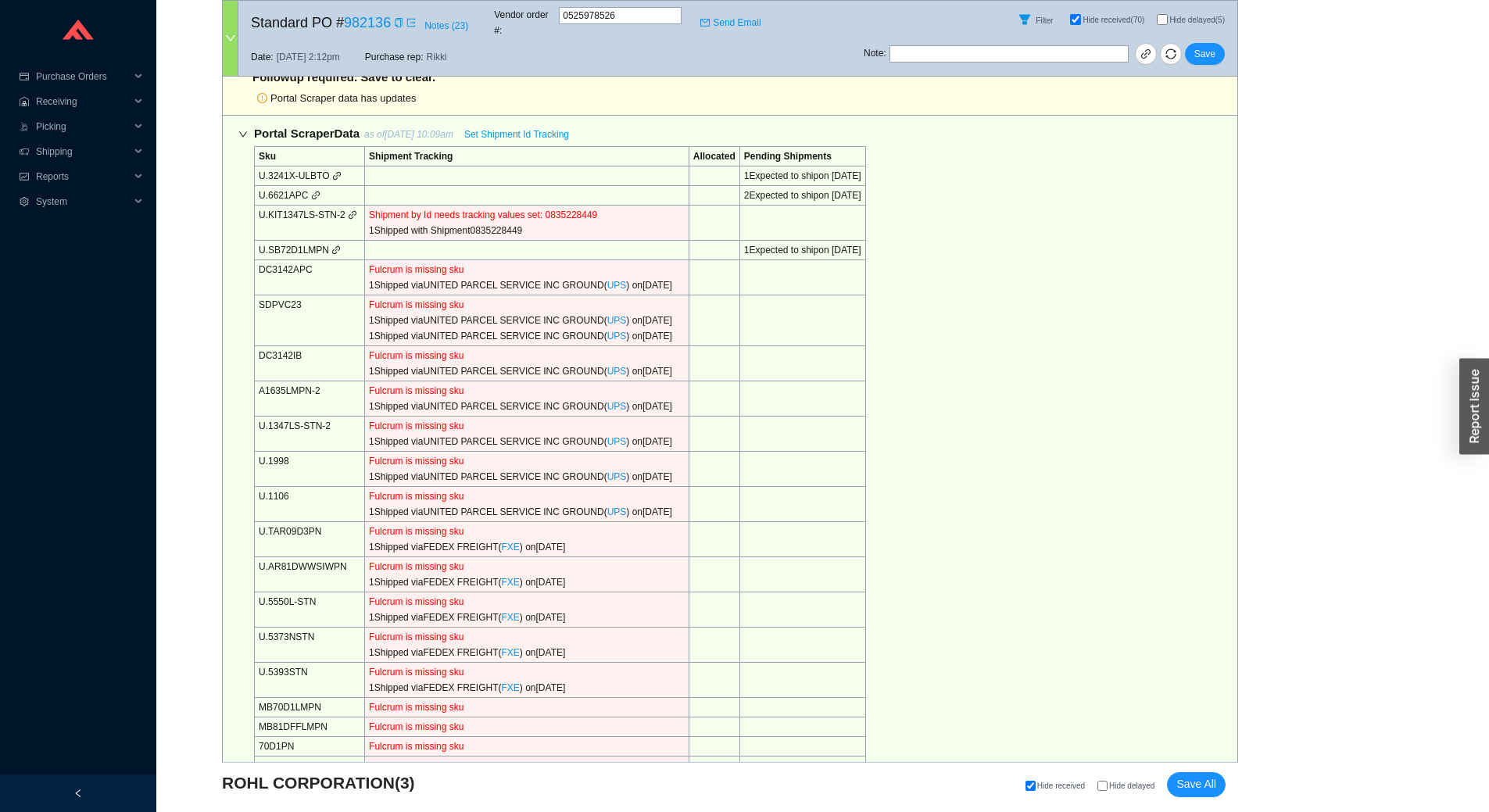
click at [1163, 14] on input "Hide delayed (5)" at bounding box center [1161, 19] width 11 height 11
checkbox input "true"
checkbox input "false"
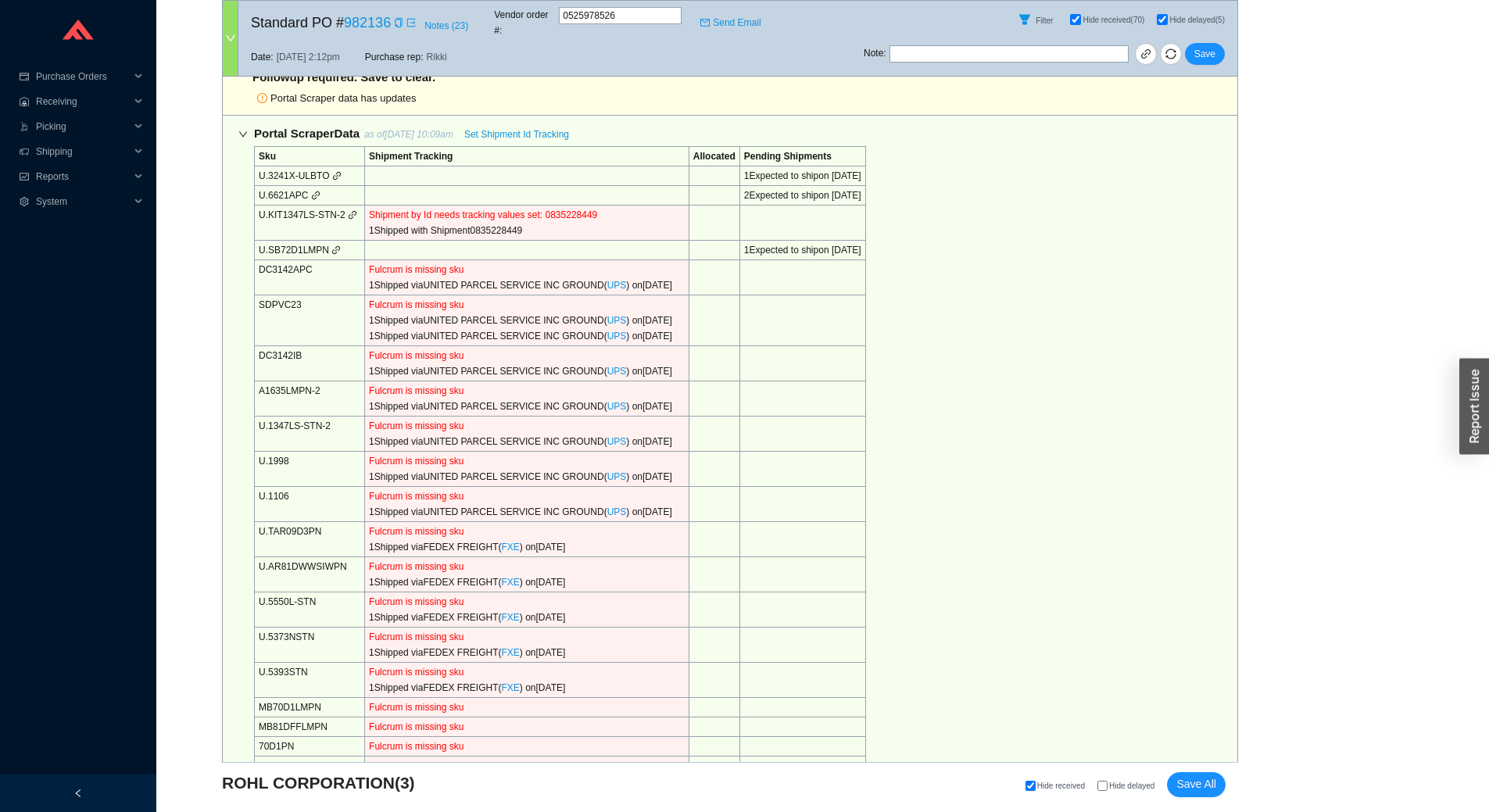
checkbox input "false"
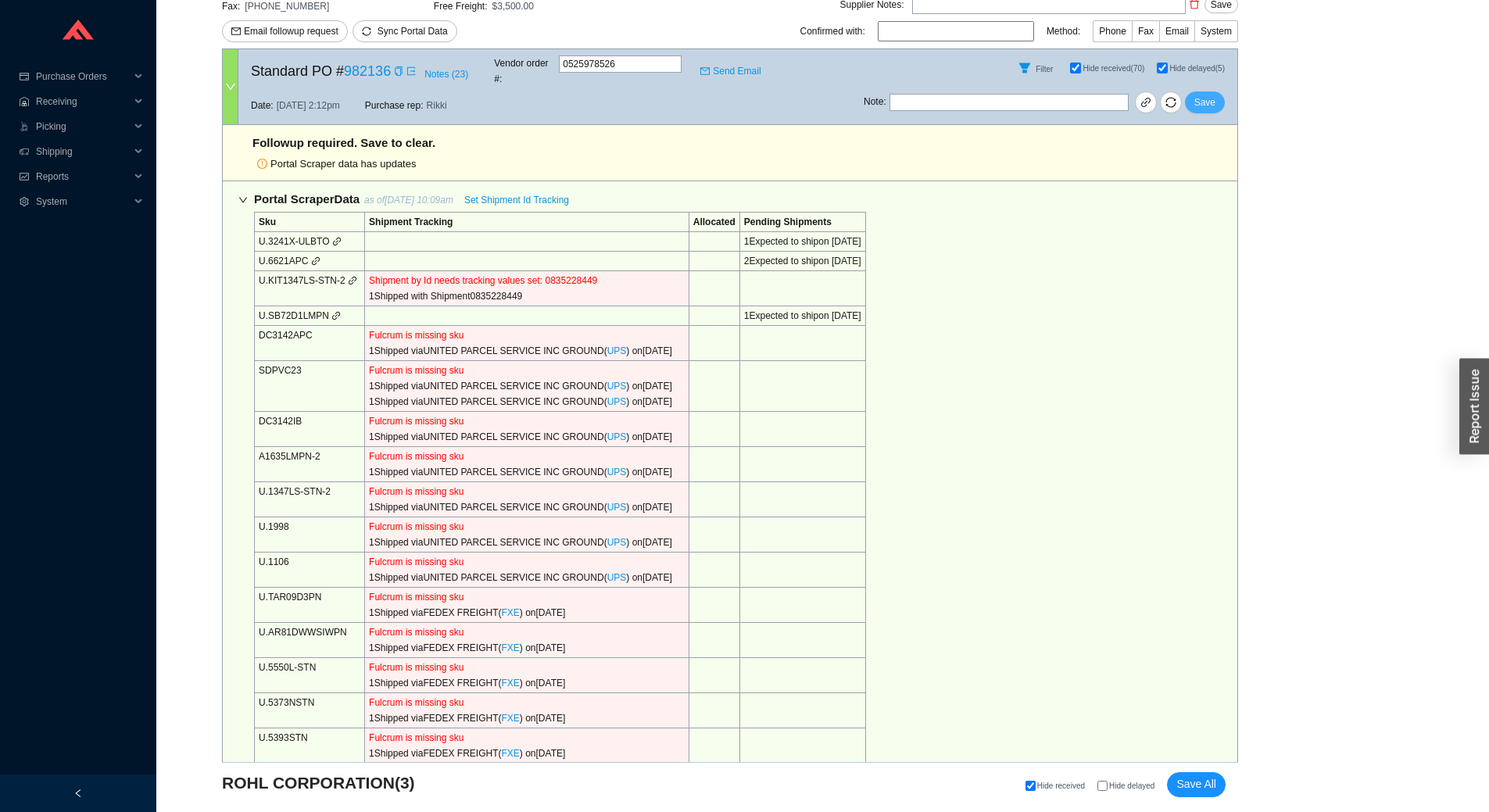
scroll to position [312, 0]
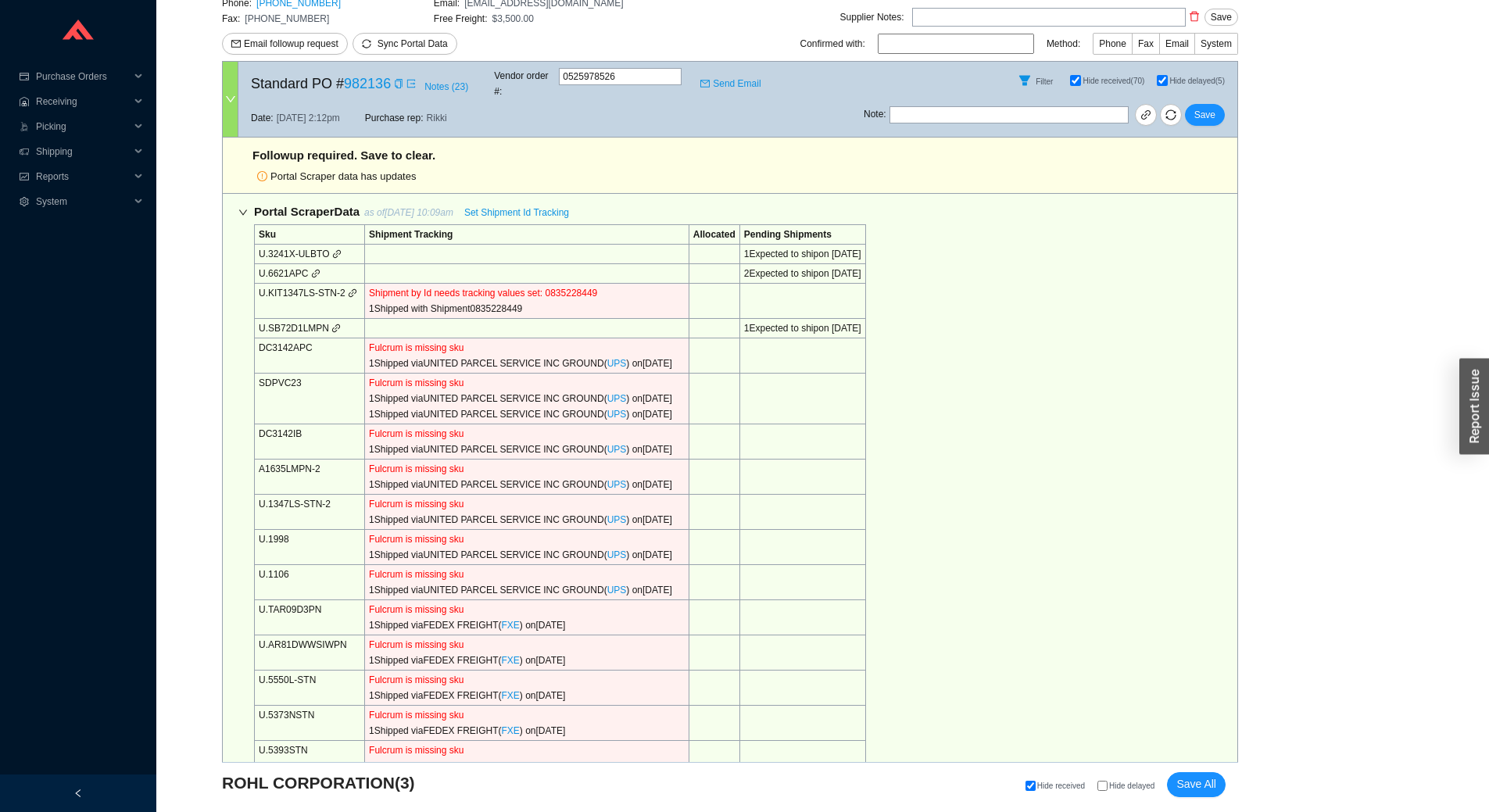
click at [1165, 75] on input "Hide delayed (5)" at bounding box center [1161, 80] width 11 height 11
checkbox input "false"
checkbox input "true"
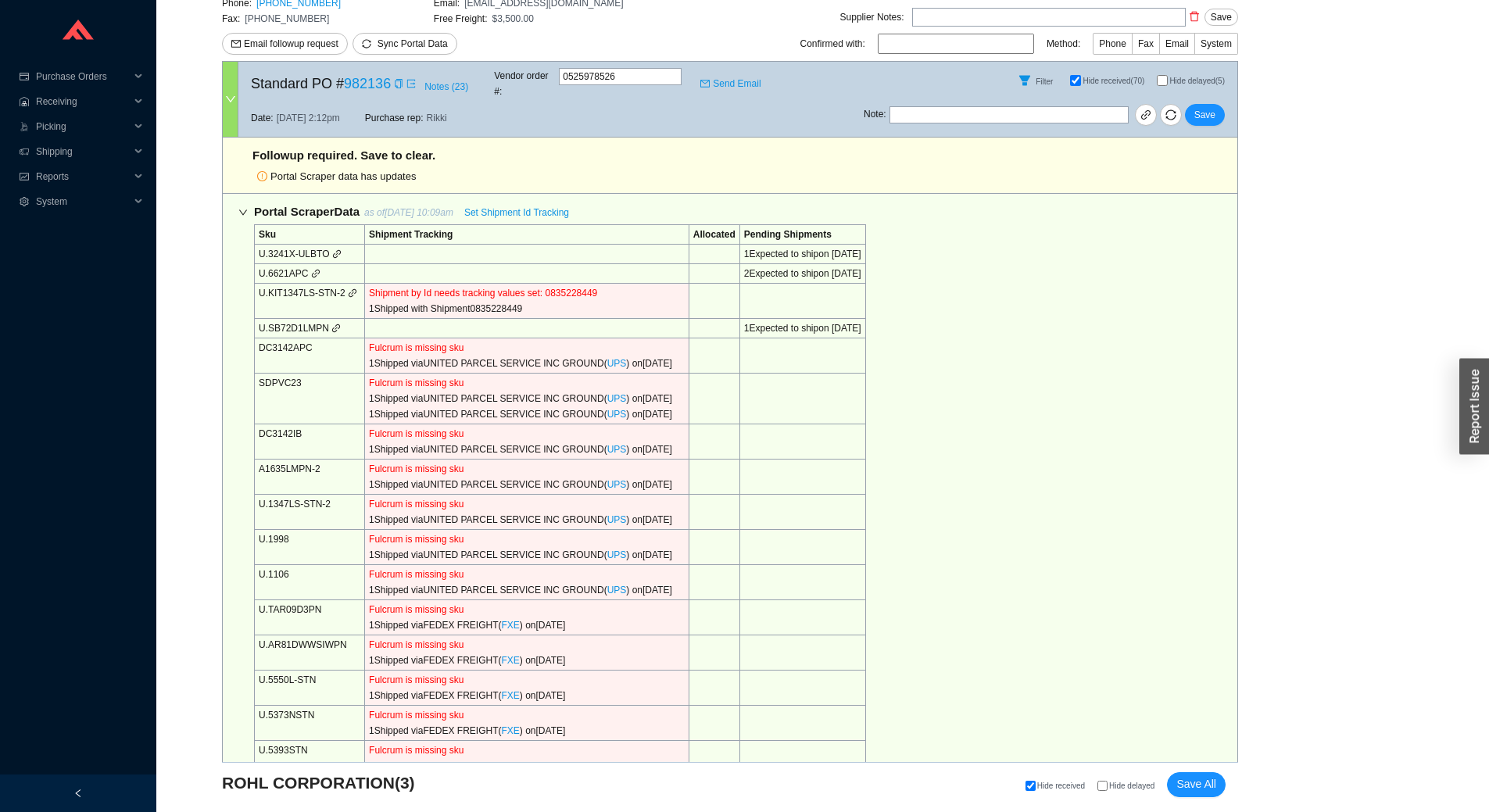
checkbox input "true"
click at [348, 288] on icon "link" at bounding box center [353, 293] width 10 height 10
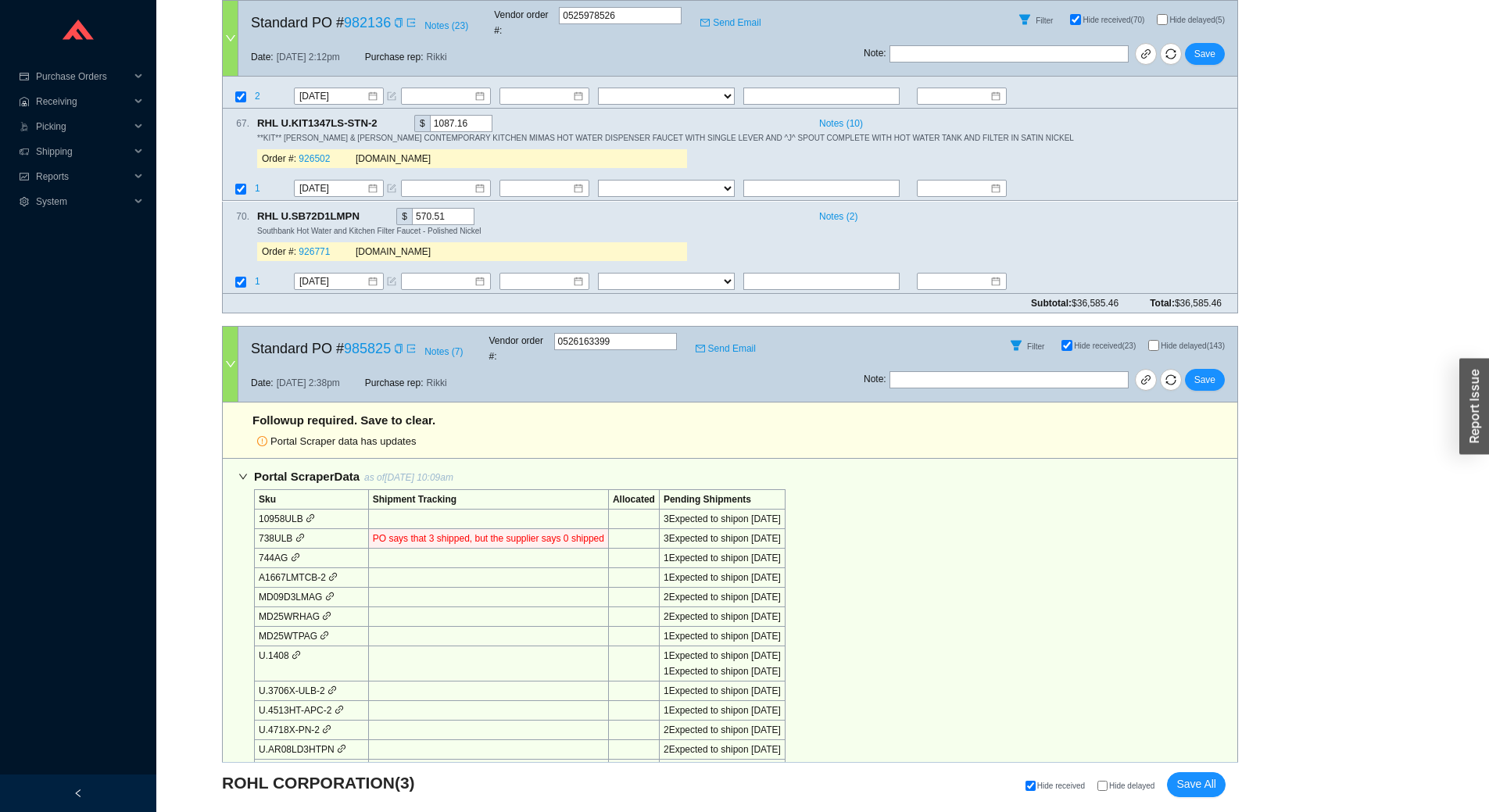
scroll to position [1487, 0]
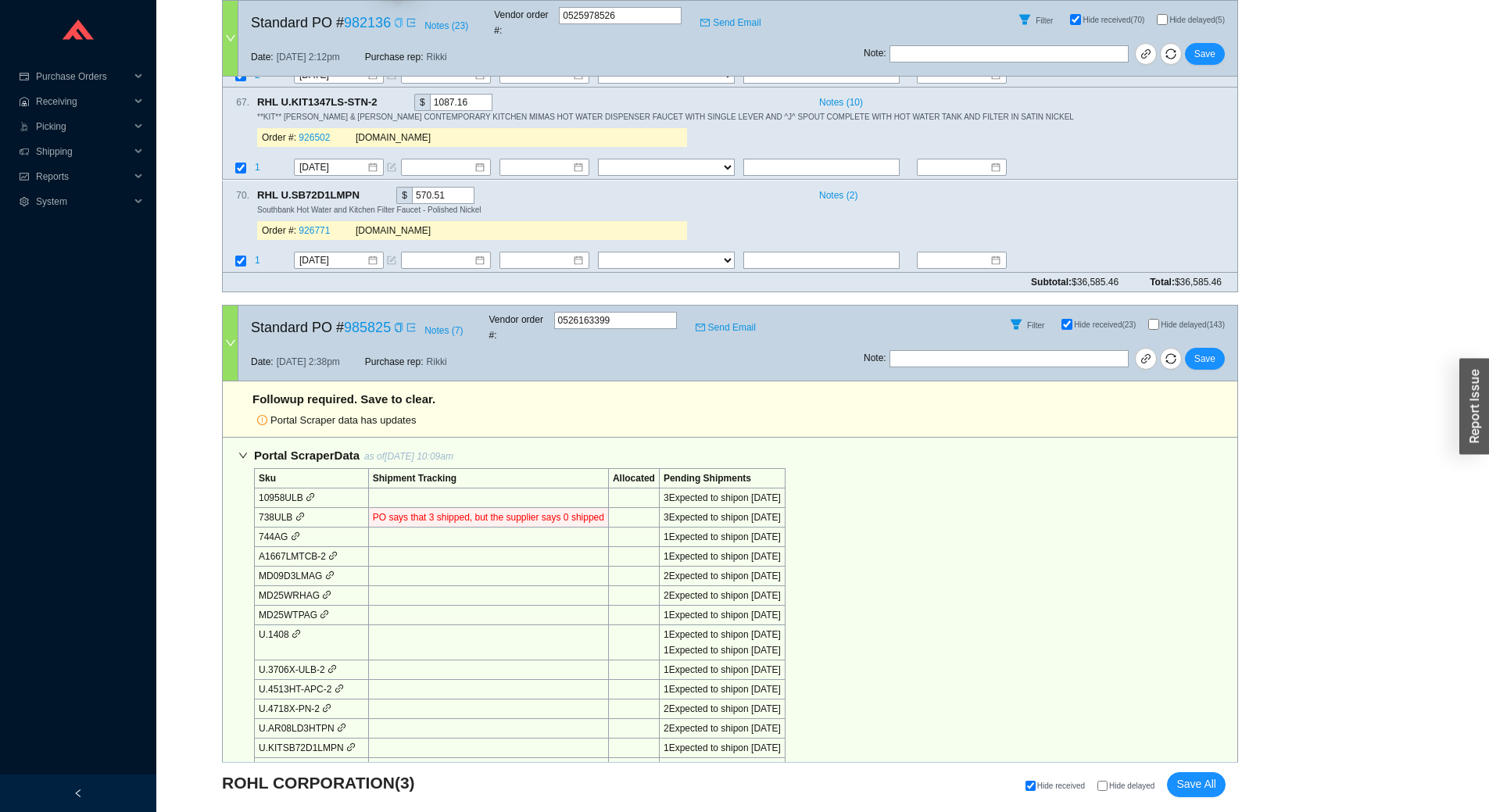
click at [394, 18] on icon "copy" at bounding box center [398, 23] width 10 height 10
click at [385, 97] on icon "copy" at bounding box center [385, 102] width 8 height 11
click at [387, 97] on icon "copy" at bounding box center [385, 102] width 8 height 11
click at [812, 160] on input "text" at bounding box center [822, 168] width 157 height 17
paste input "1Z8640440327477650"
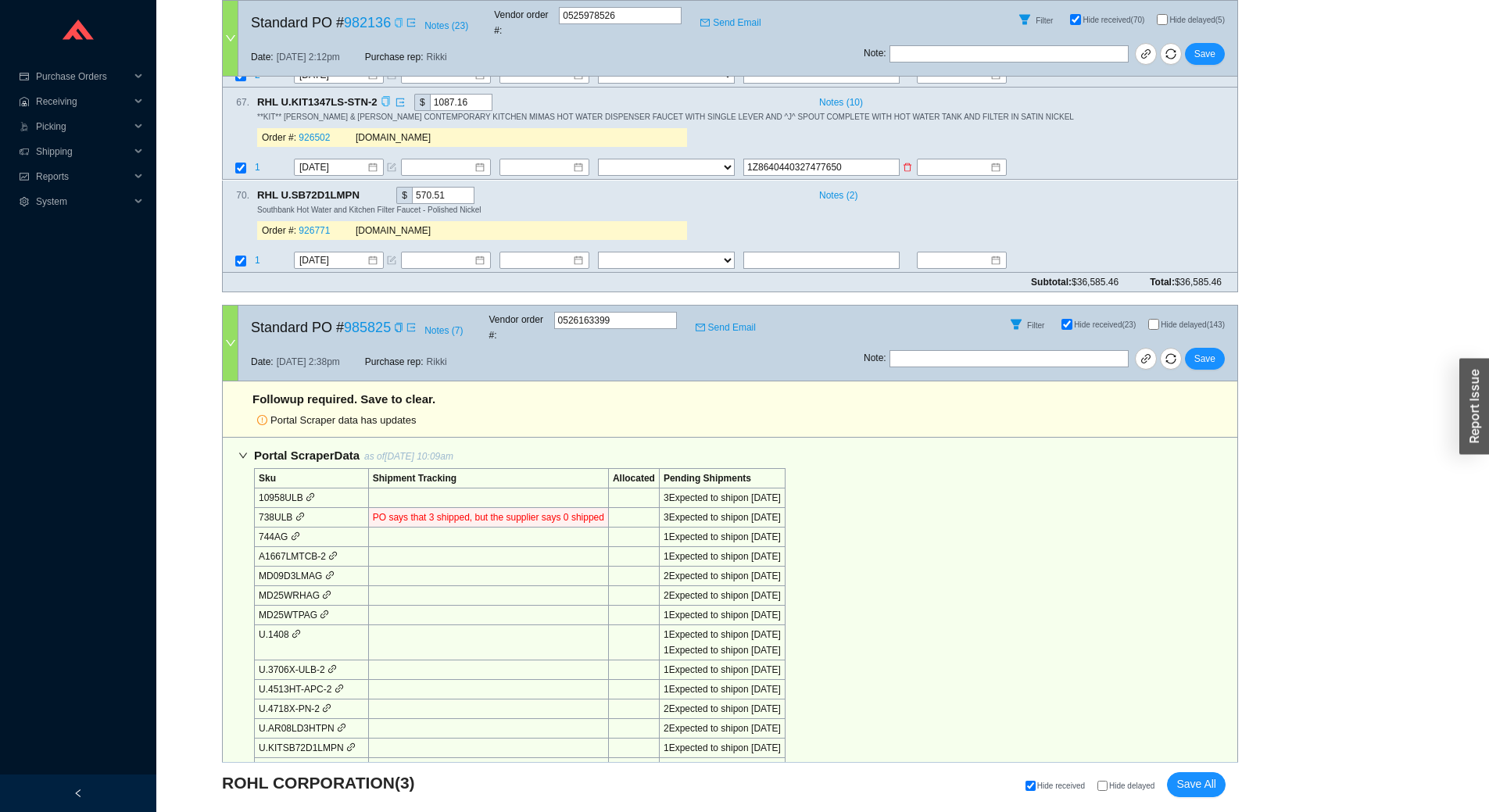
type input "1Z8640440327477650"
click at [682, 160] on select "FedEx UPS ---------------- 2 Day Transportation INC A&B Freight A. Duie Pyle AA…" at bounding box center [665, 168] width 136 height 17
select select "2"
click at [598, 160] on select "FedEx UPS ---------------- 2 Day Transportation INC A&B Freight A. Duie Pyle AA…" at bounding box center [665, 168] width 136 height 17
click at [543, 160] on input at bounding box center [539, 168] width 68 height 15
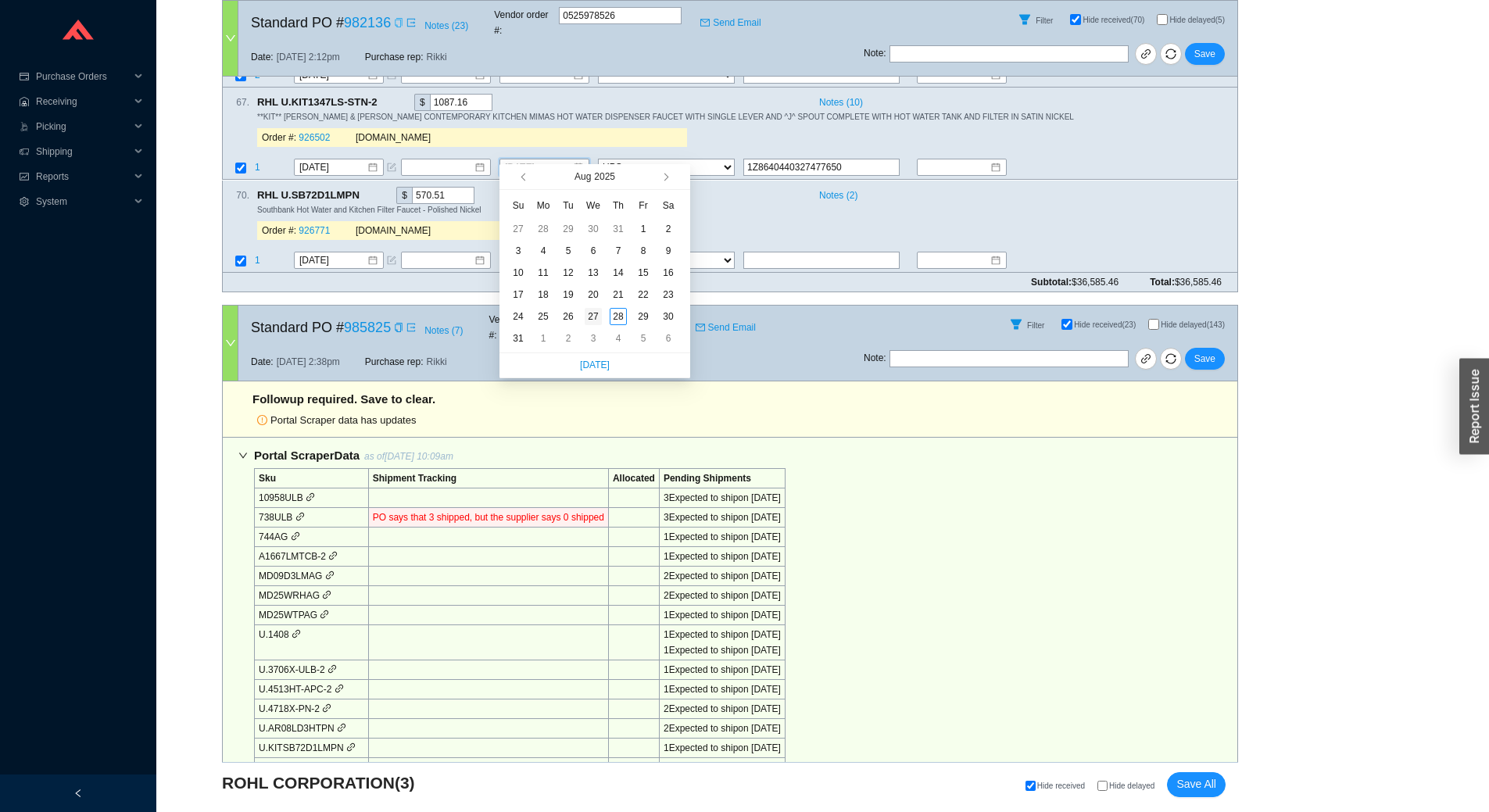
type input "8/27/2025"
click at [589, 311] on div "27" at bounding box center [593, 316] width 17 height 17
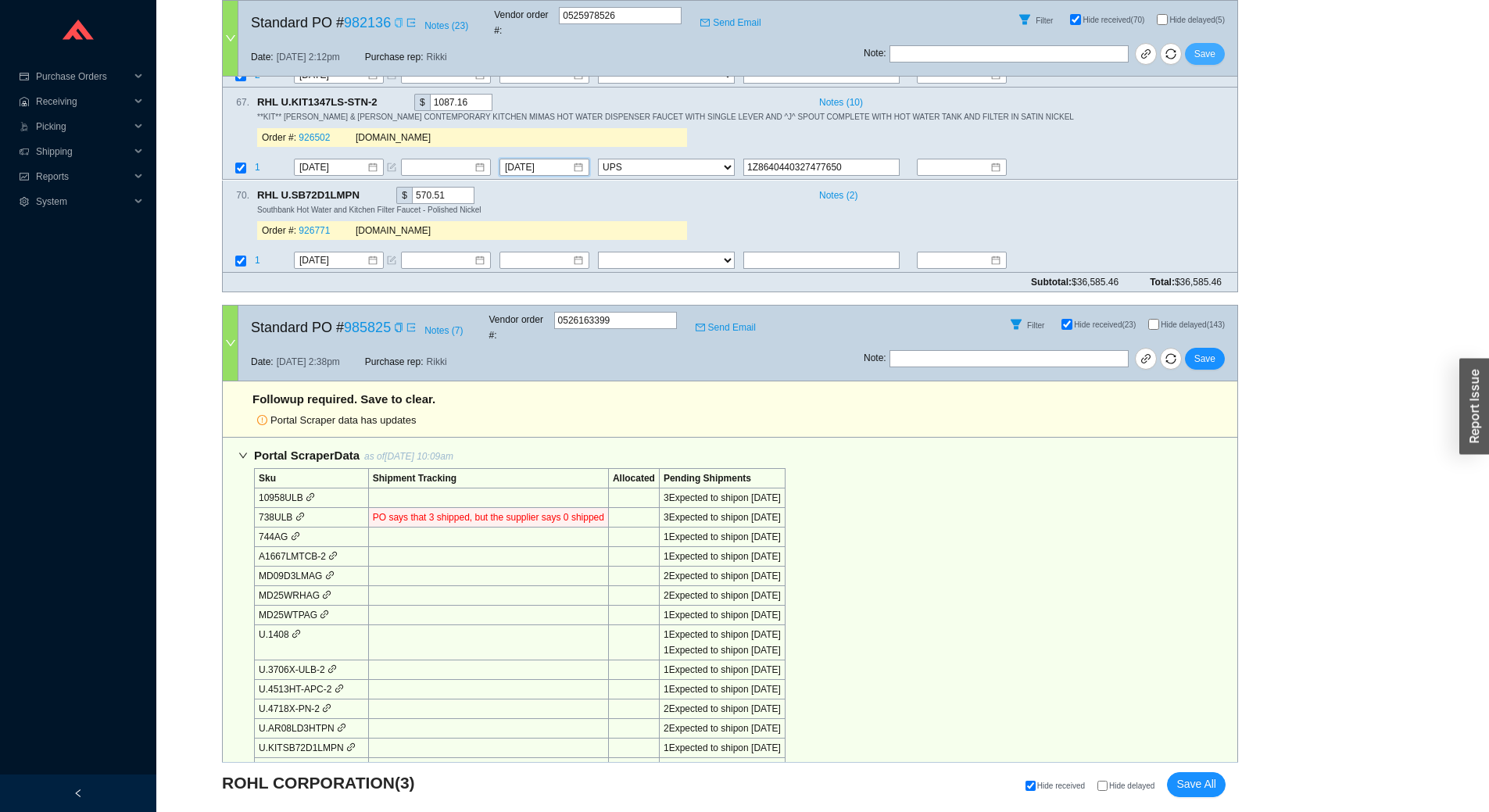
click at [1217, 43] on button "Save" at bounding box center [1204, 53] width 40 height 22
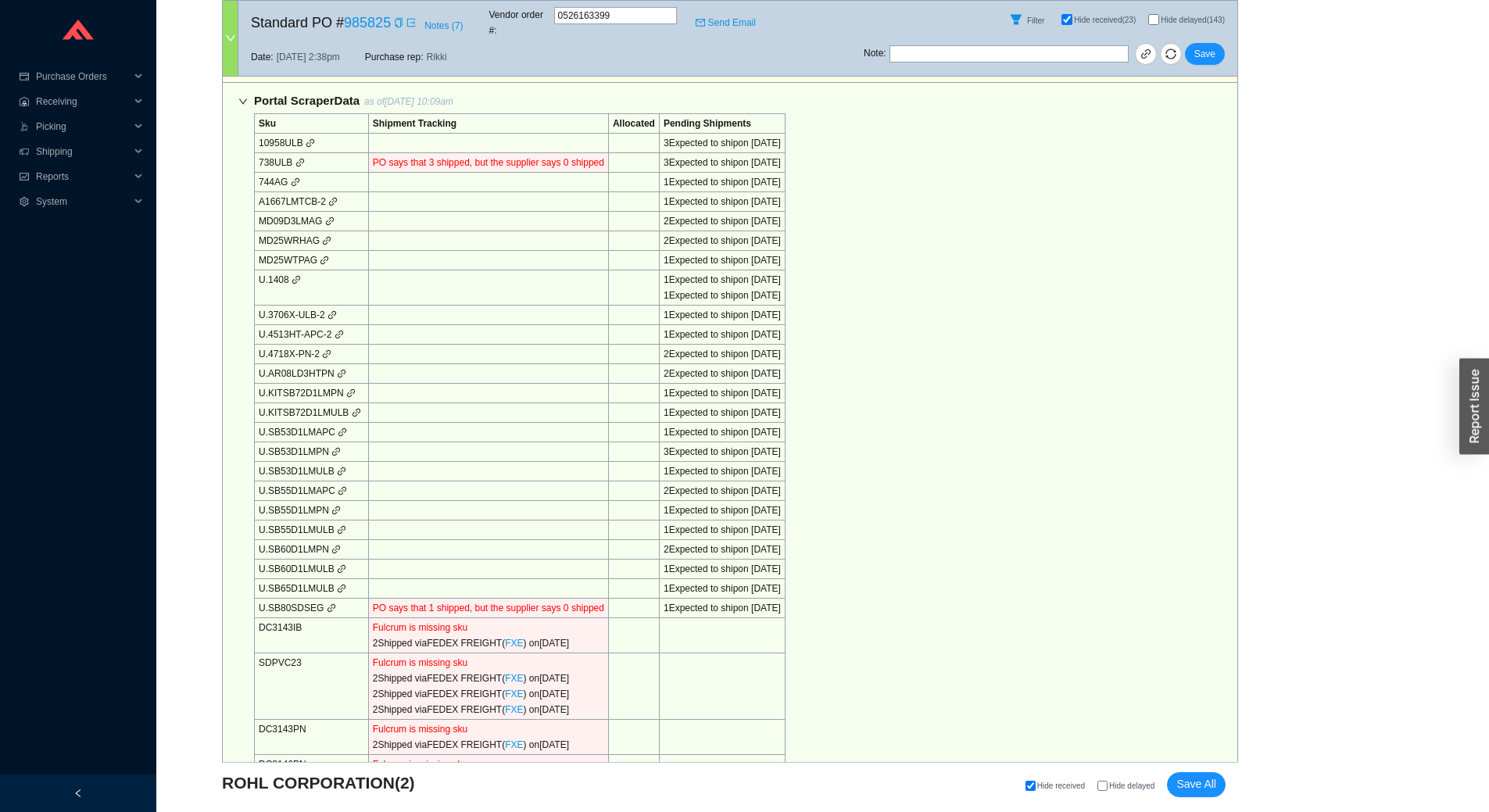
scroll to position [397, 0]
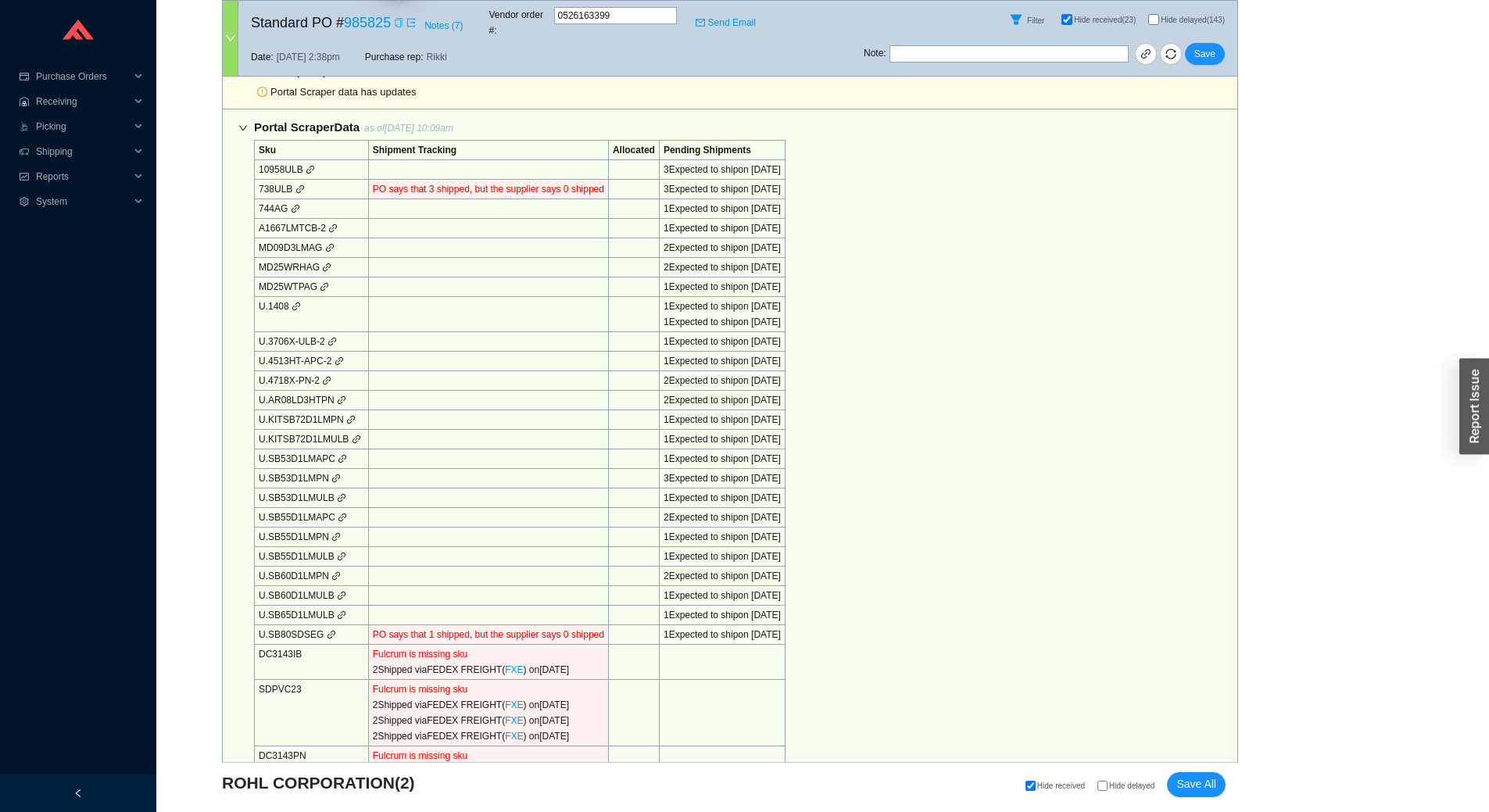
click at [397, 18] on icon "copy" at bounding box center [398, 23] width 10 height 10
click at [269, 180] on td "738ULB" at bounding box center [311, 189] width 114 height 19
copy td "738ULB"
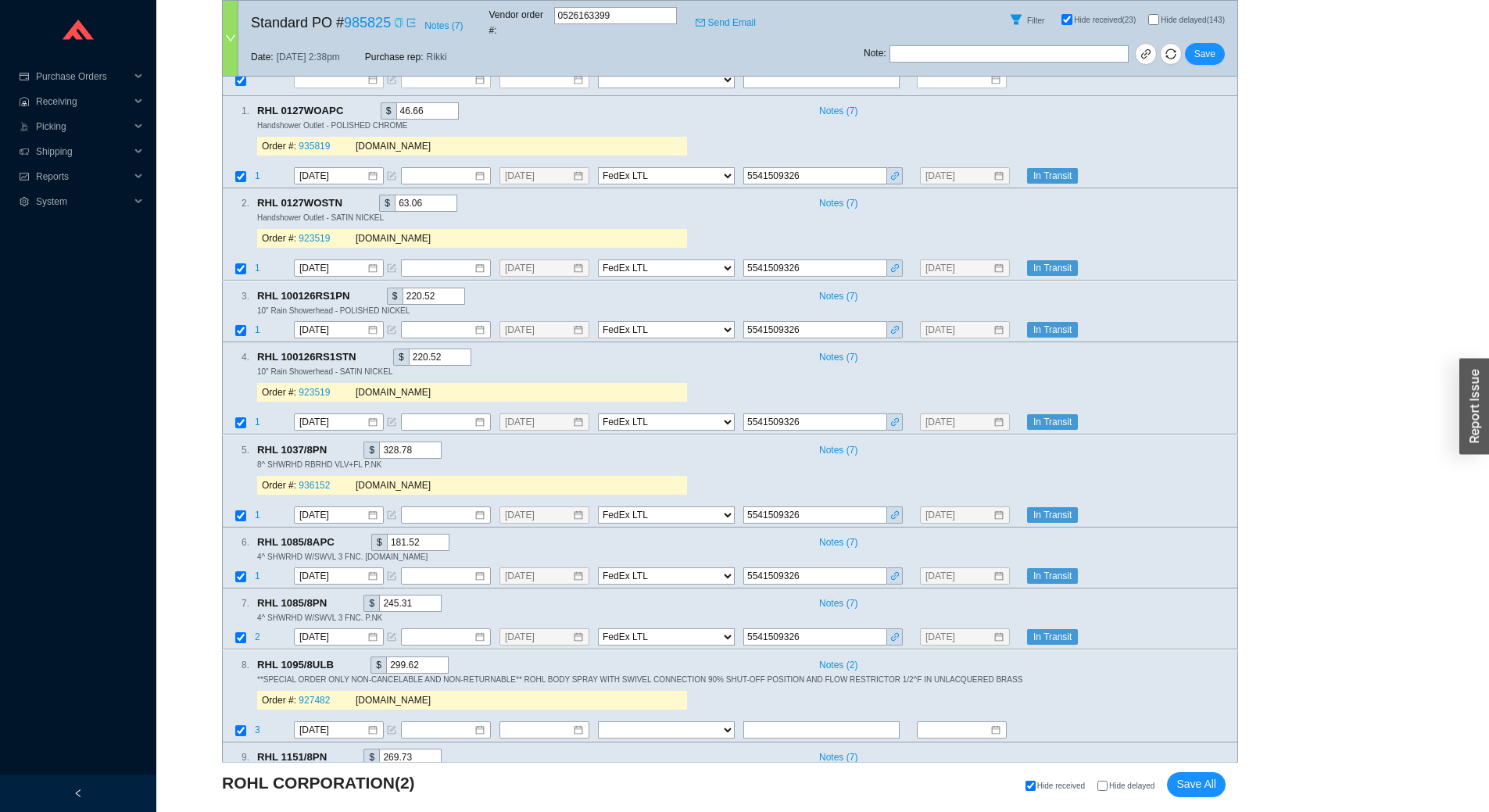
scroll to position [1412, 0]
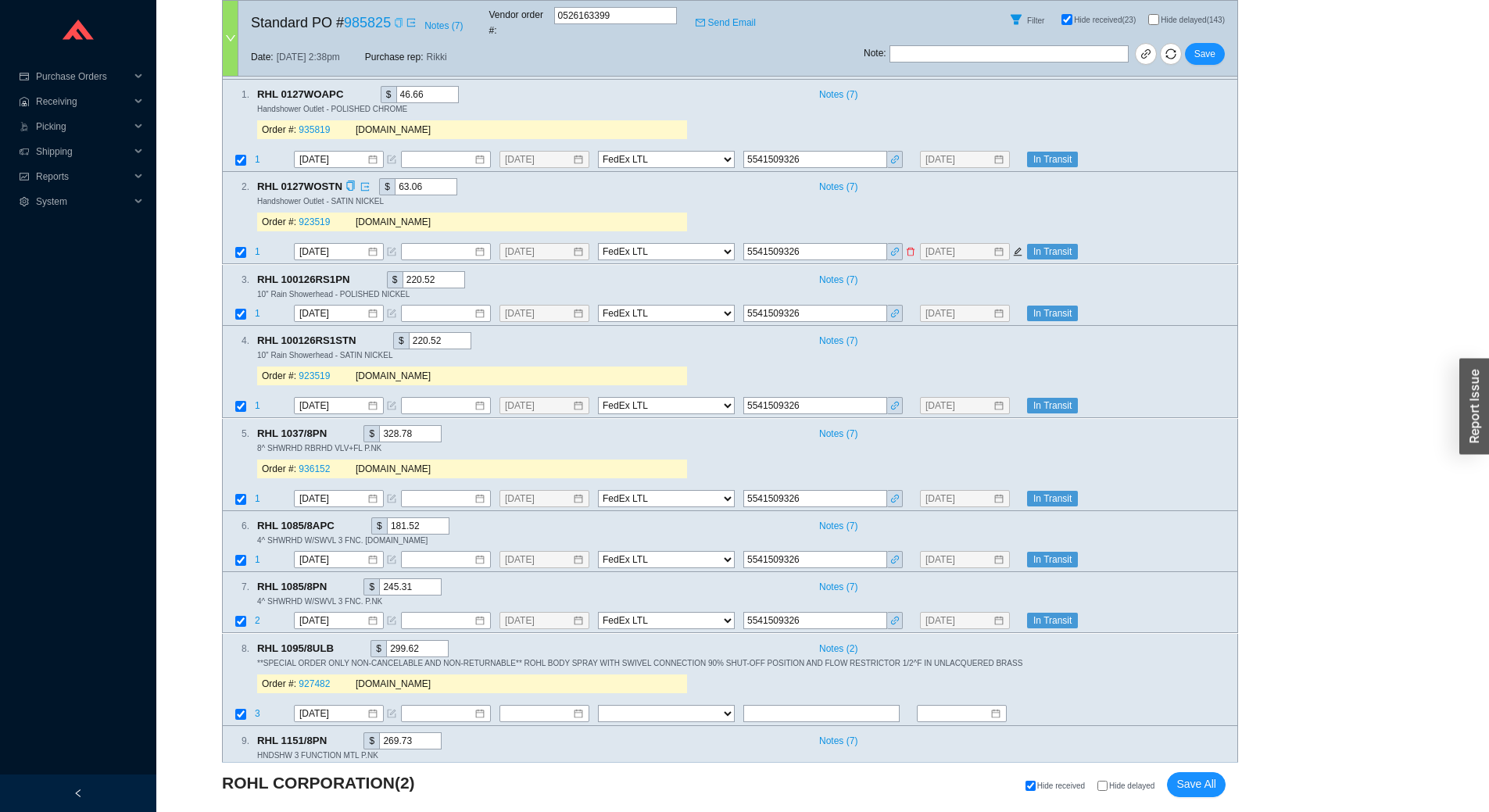
click at [1169, 245] on div "In Transit" at bounding box center [1131, 252] width 210 height 15
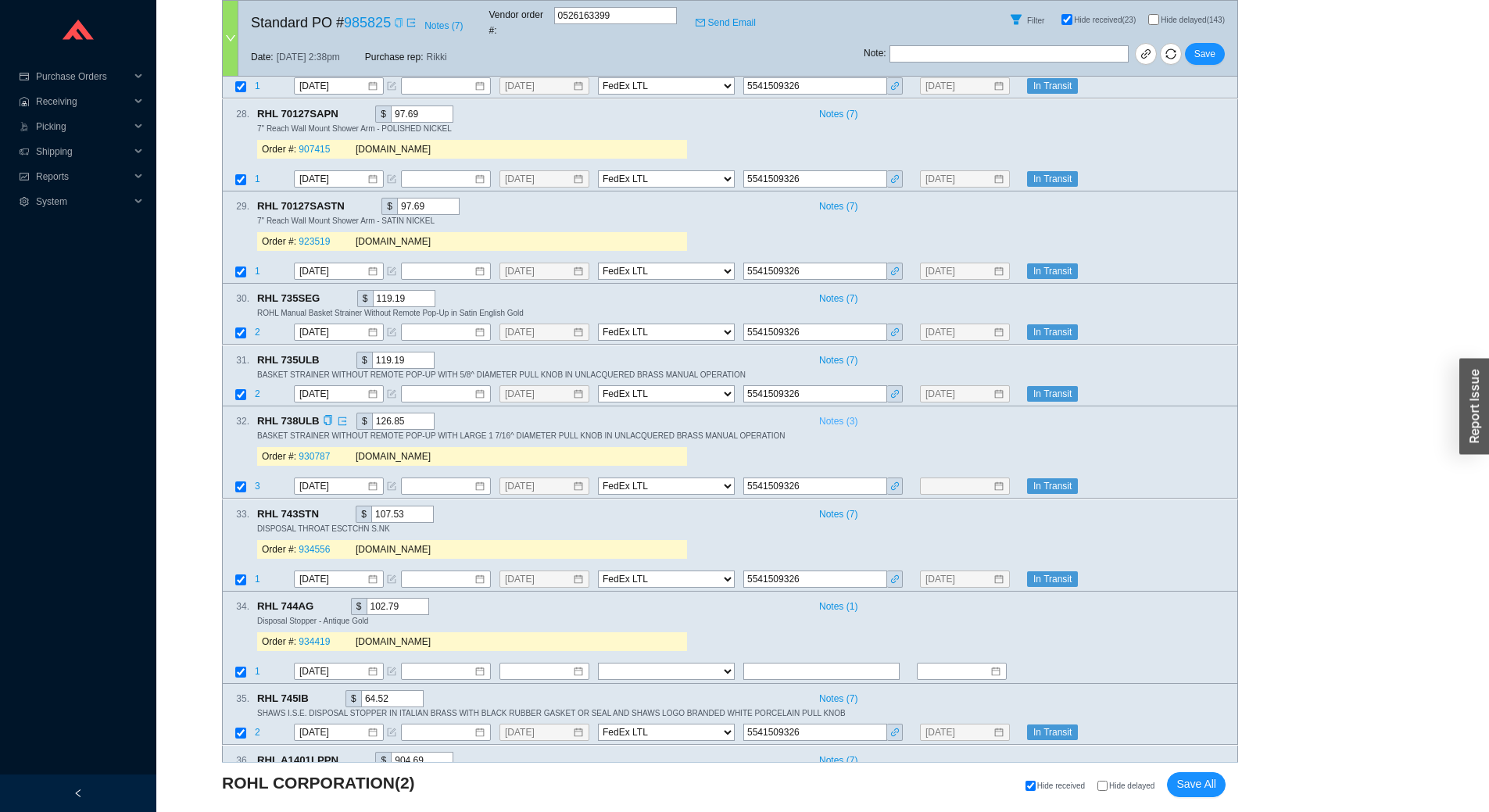
click at [852, 414] on span "Notes ( 3 )" at bounding box center [838, 421] width 39 height 15
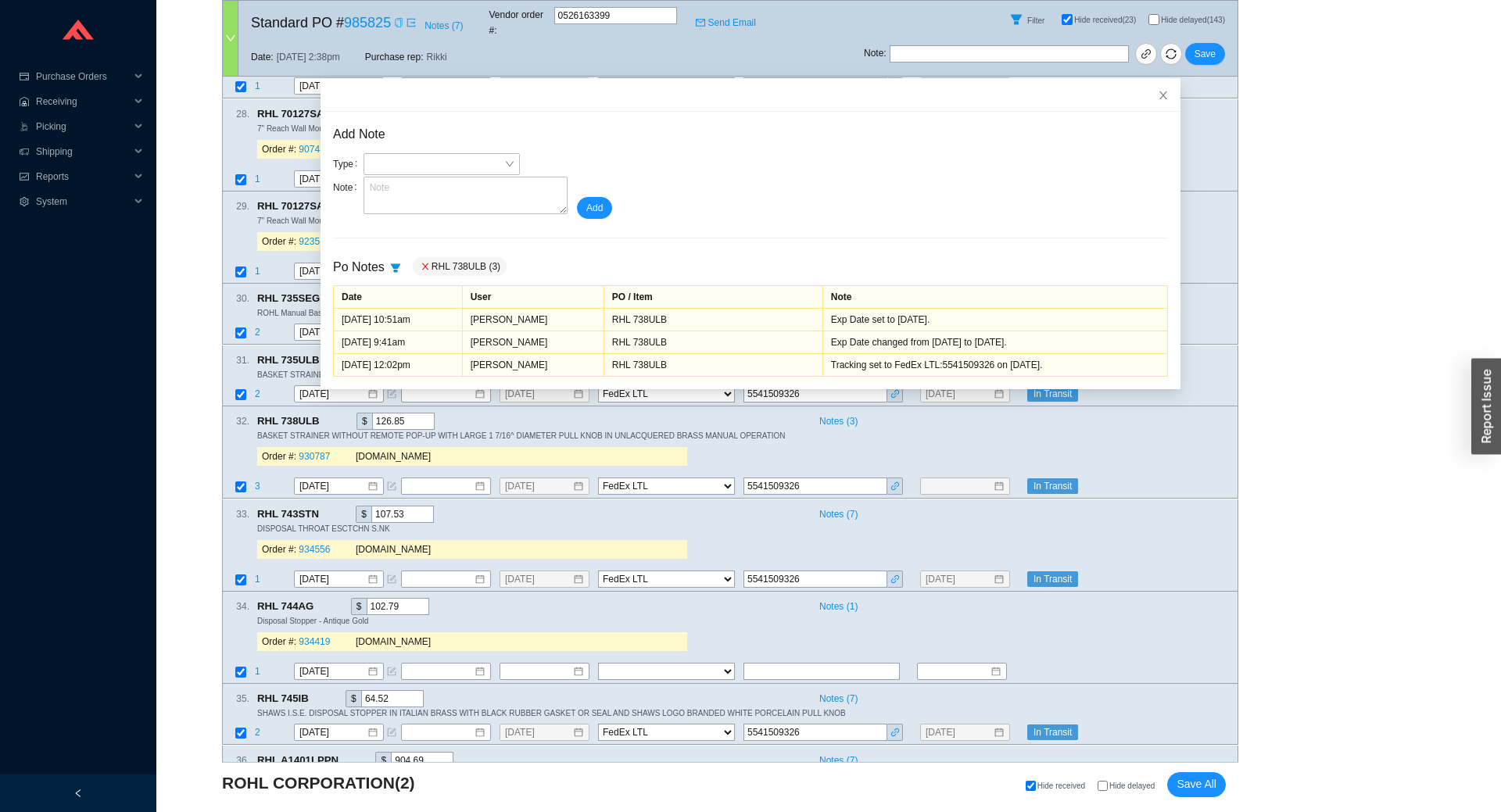
click at [921, 361] on div "Tracking set to FedEx LTL:5541509326 on 8/26/2025." at bounding box center [994, 364] width 328 height 15
click at [921, 360] on div "Tracking set to FedEx LTL:5541509326 on 8/26/2025." at bounding box center [994, 364] width 328 height 15
click at [1158, 95] on icon "close" at bounding box center [1163, 95] width 11 height 11
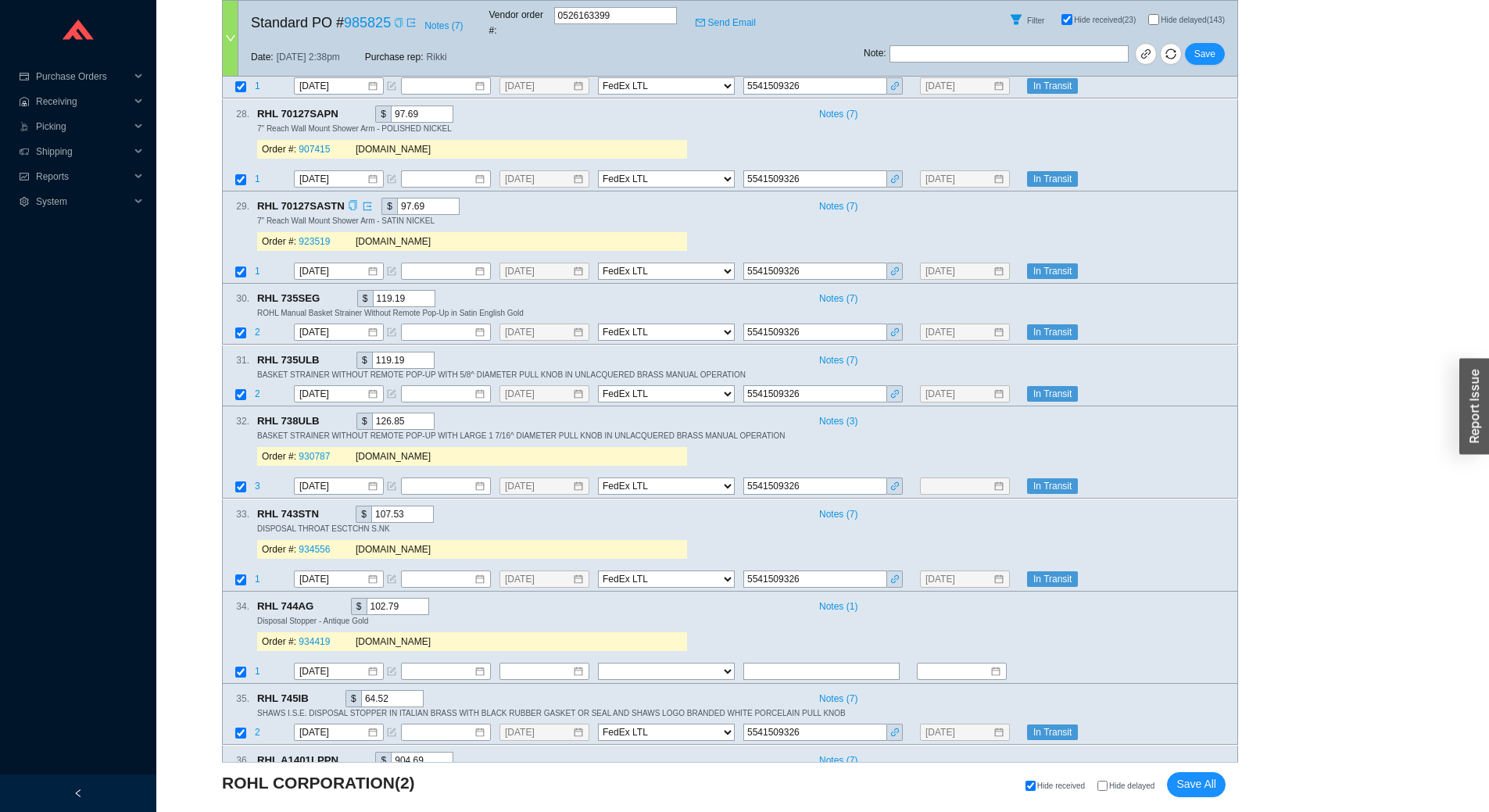
click at [348, 200] on icon "copy" at bounding box center [353, 205] width 11 height 11
click at [327, 416] on icon "copy" at bounding box center [328, 420] width 11 height 11
click at [910, 482] on icon "delete" at bounding box center [911, 487] width 10 height 10
select select
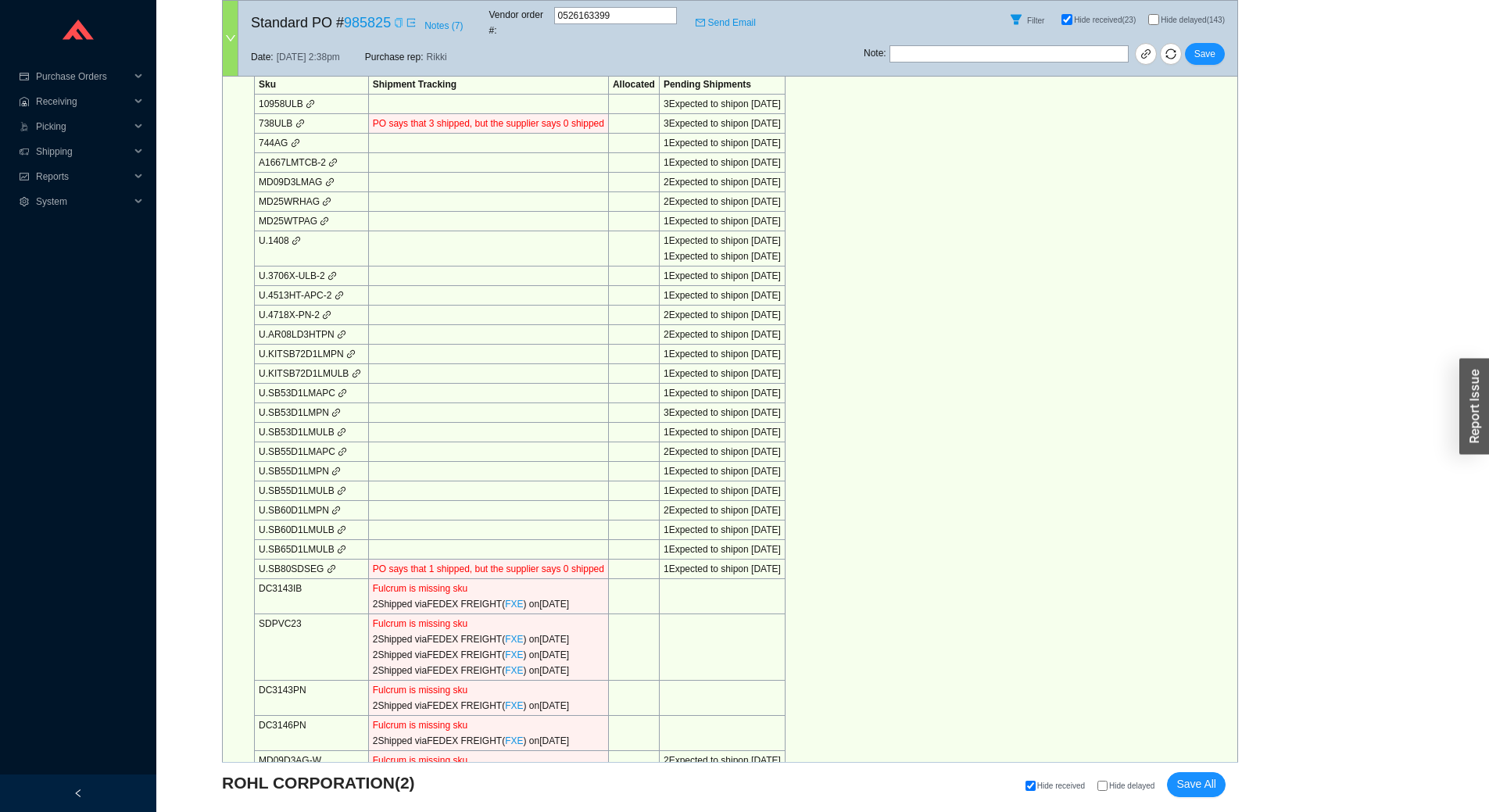
scroll to position [469, 0]
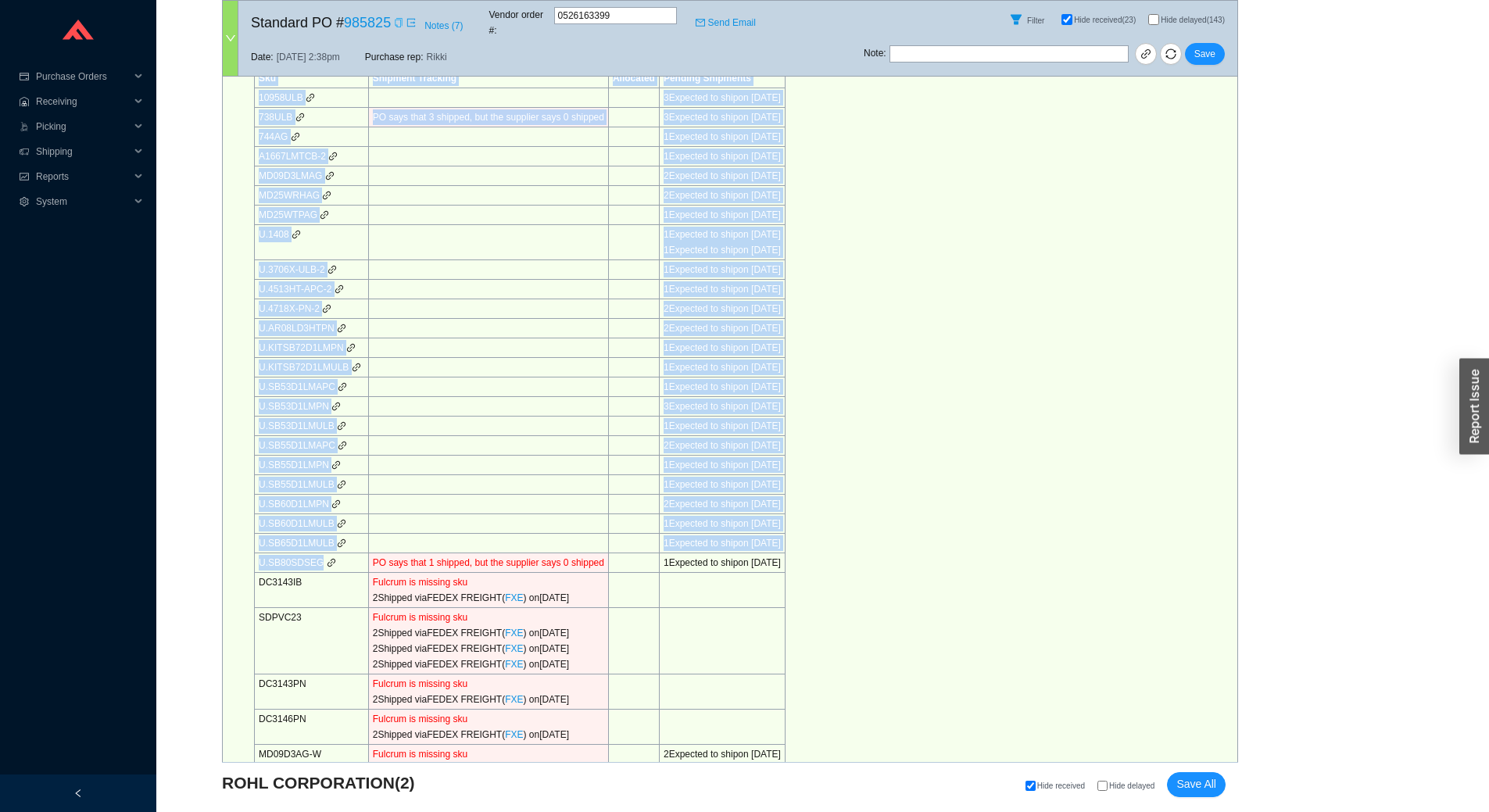
drag, startPoint x: 315, startPoint y: 547, endPoint x: 226, endPoint y: 536, distance: 89.7
click at [226, 536] on div "Portal Scraper Data as of 8/28/25 10:09am Sku Shipment Tracking Allocated Pendi…" at bounding box center [730, 508] width 1016 height 942
click at [294, 553] on td "U.SB80SDSEG" at bounding box center [311, 563] width 114 height 19
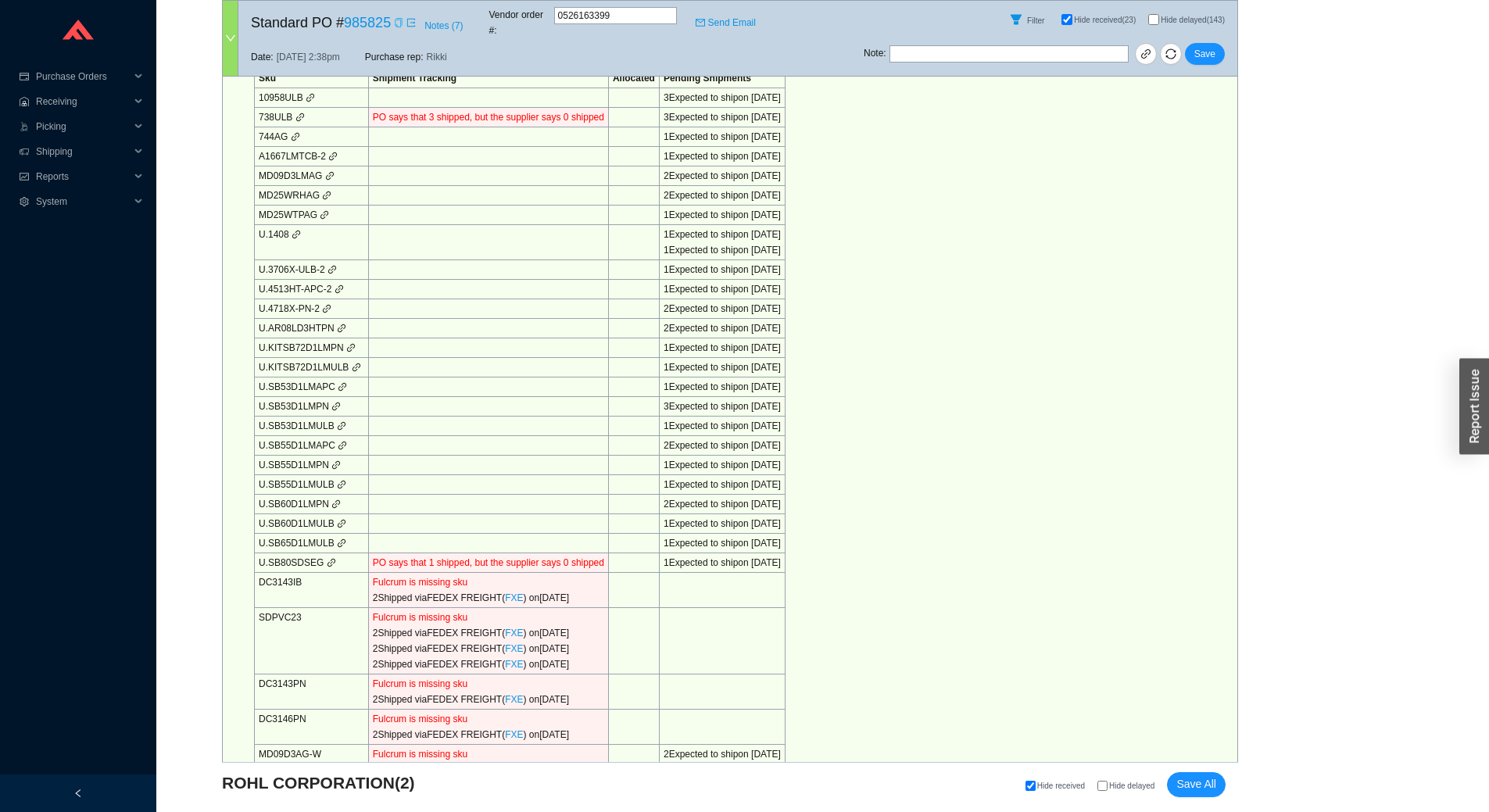
click at [291, 553] on td "U.SB80SDSEG" at bounding box center [311, 563] width 114 height 19
copy td "SB80SDSEG"
click at [328, 553] on td "U.SB80SDSEG" at bounding box center [311, 563] width 114 height 19
click at [327, 558] on icon "link" at bounding box center [332, 563] width 10 height 10
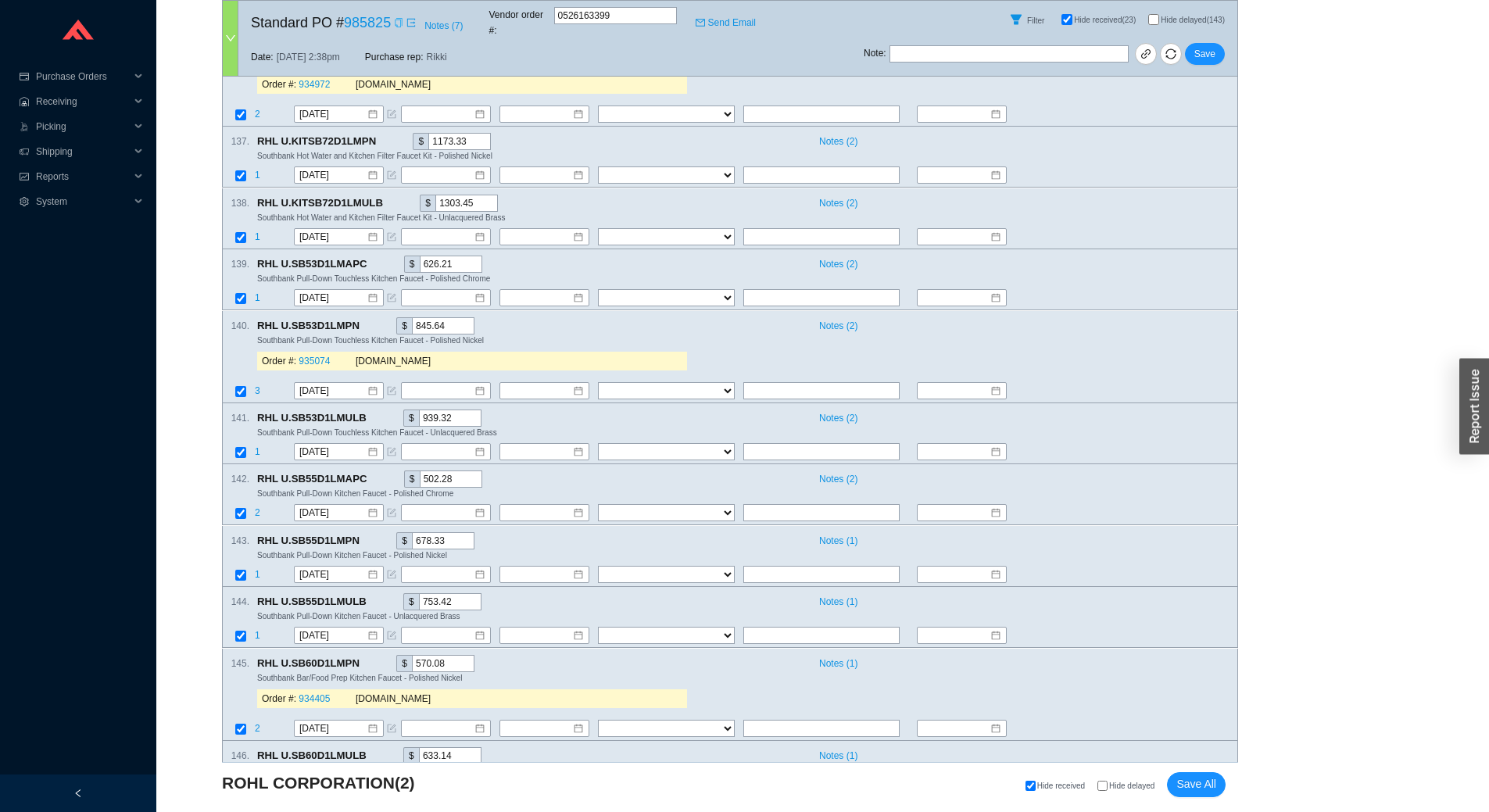
scroll to position [12245, 0]
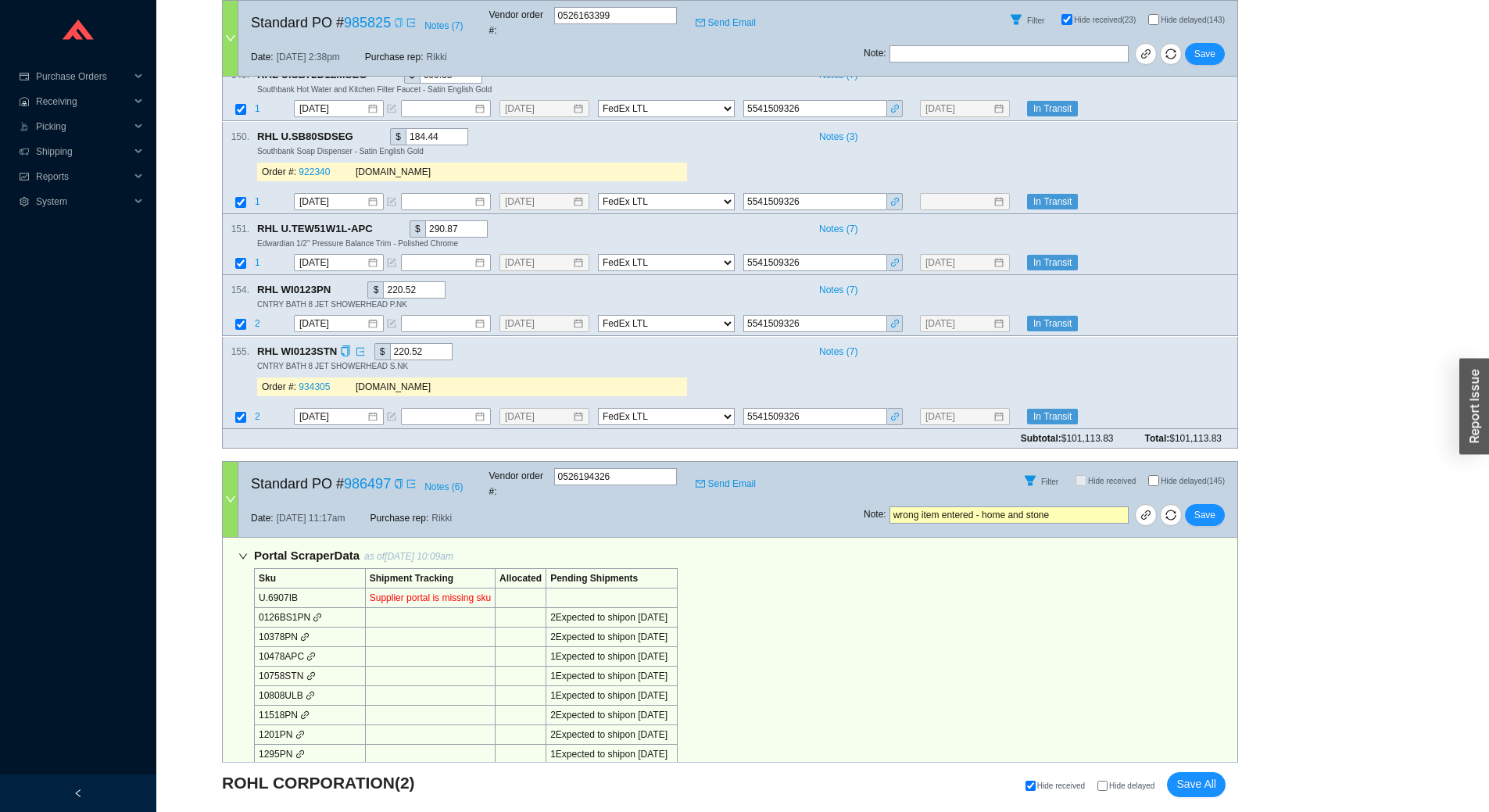
click at [1142, 343] on div "Notes ( 7 )" at bounding box center [1018, 351] width 413 height 16
click at [910, 197] on icon "delete" at bounding box center [910, 201] width 8 height 9
select select
click at [1210, 48] on span "Save" at bounding box center [1205, 54] width 21 height 15
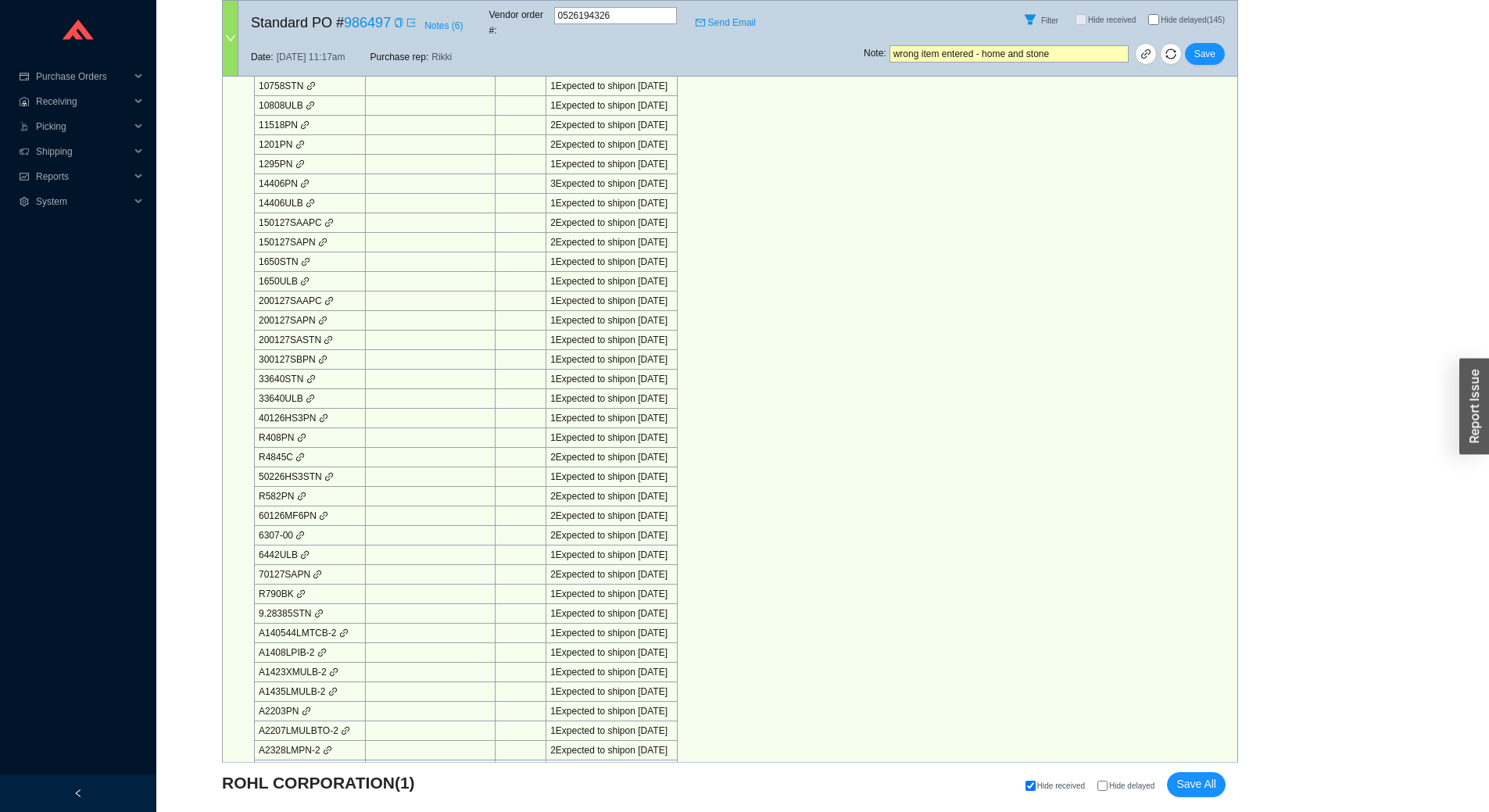
scroll to position [0, 0]
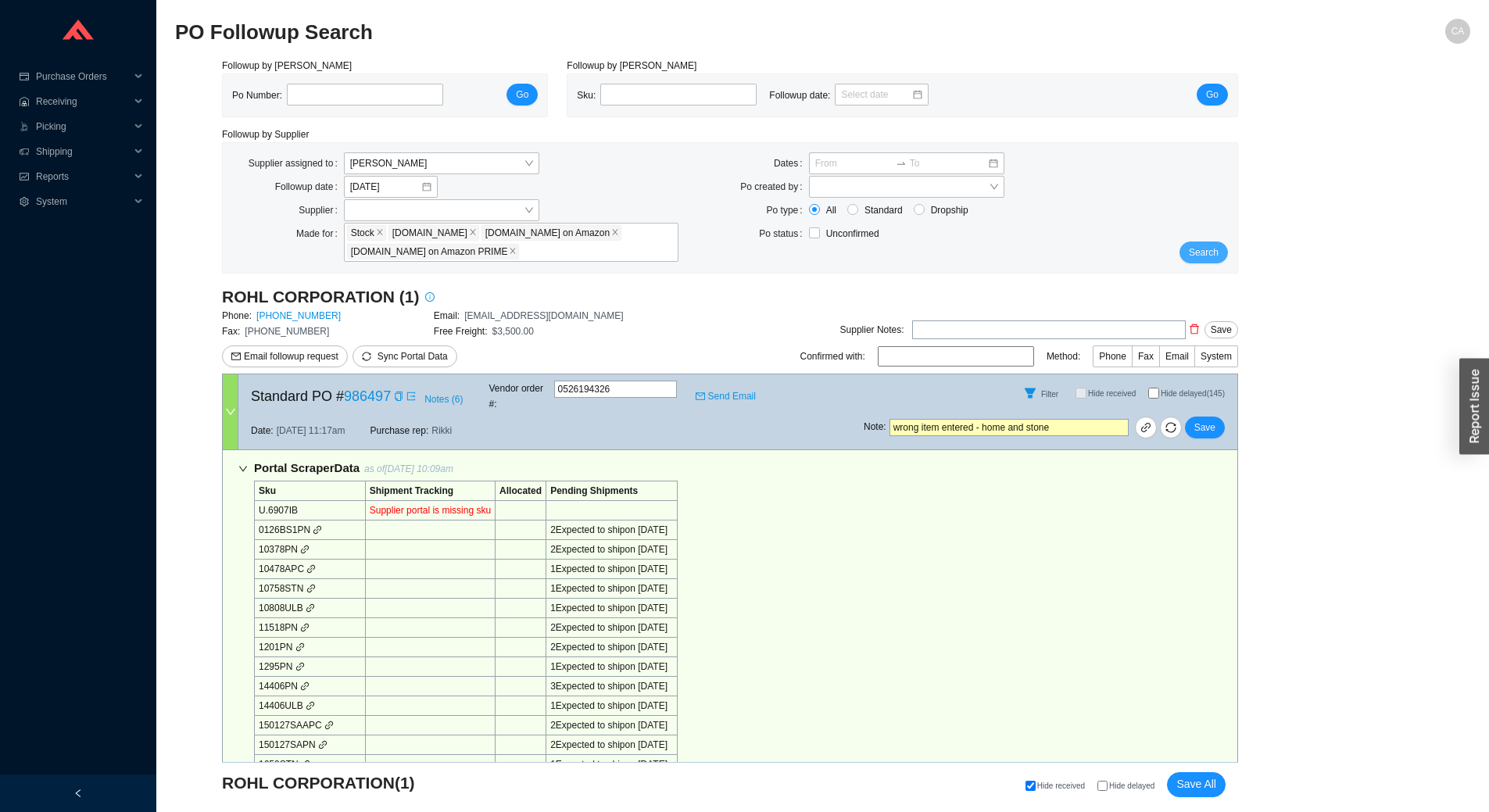
click at [1209, 252] on span "Search" at bounding box center [1203, 252] width 30 height 15
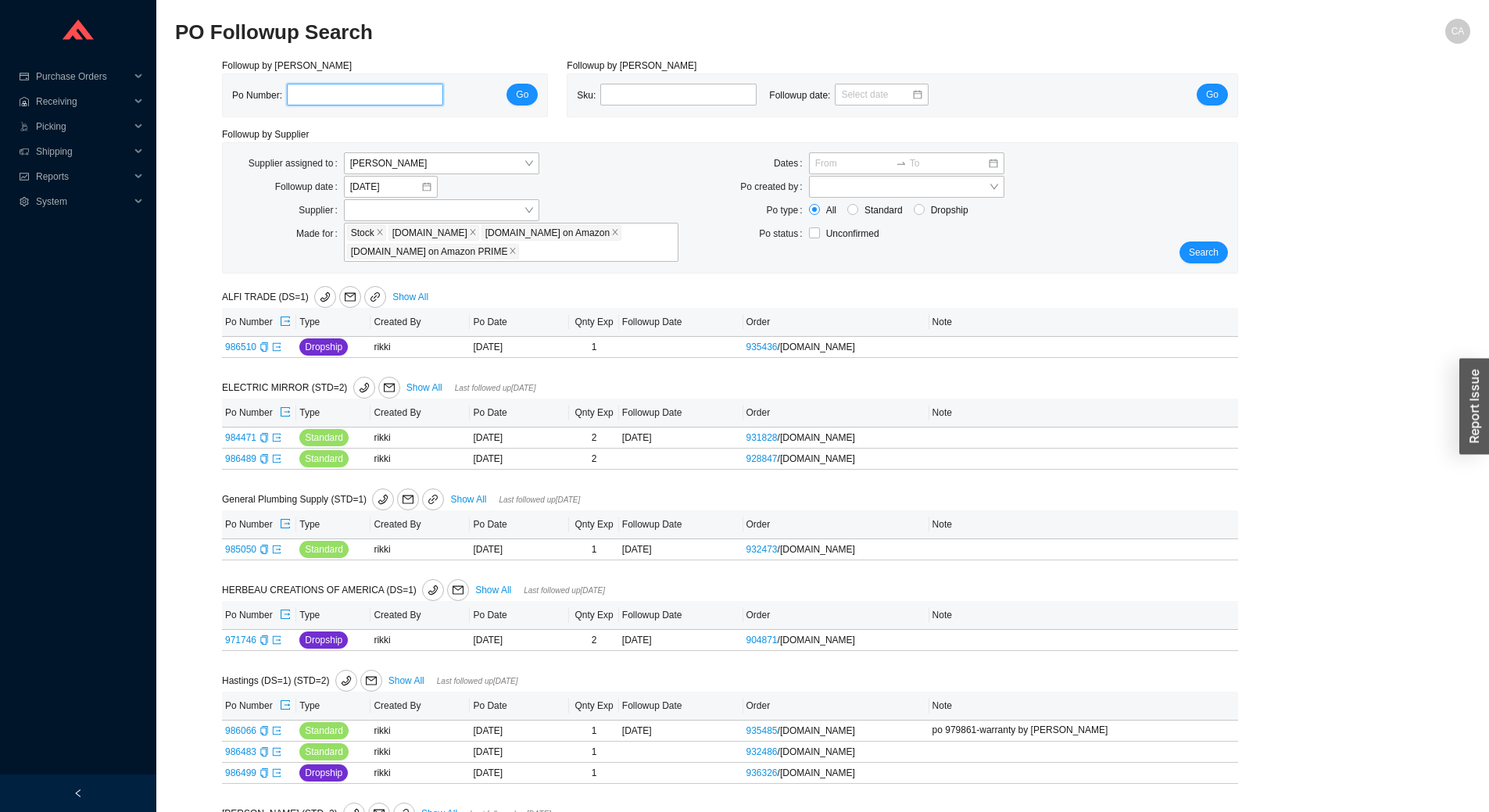
click at [351, 96] on input "tel" at bounding box center [365, 94] width 157 height 22
paste input "986127"
type input "986127"
click at [522, 96] on span "Go" at bounding box center [521, 95] width 13 height 15
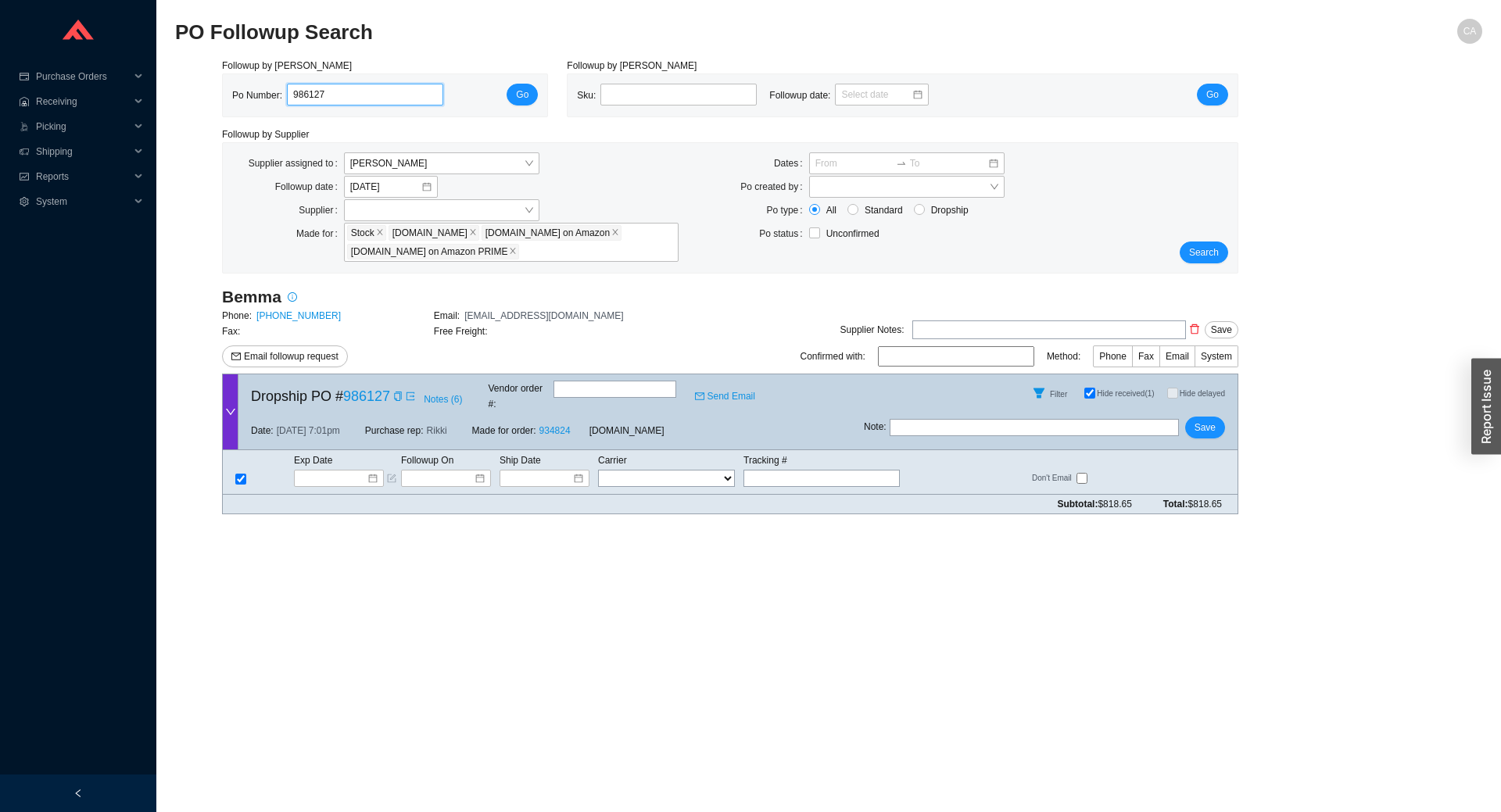
click at [414, 104] on input "986127" at bounding box center [366, 94] width 157 height 22
paste input "5760"
type input "985760"
click at [520, 96] on span "Go" at bounding box center [521, 95] width 13 height 15
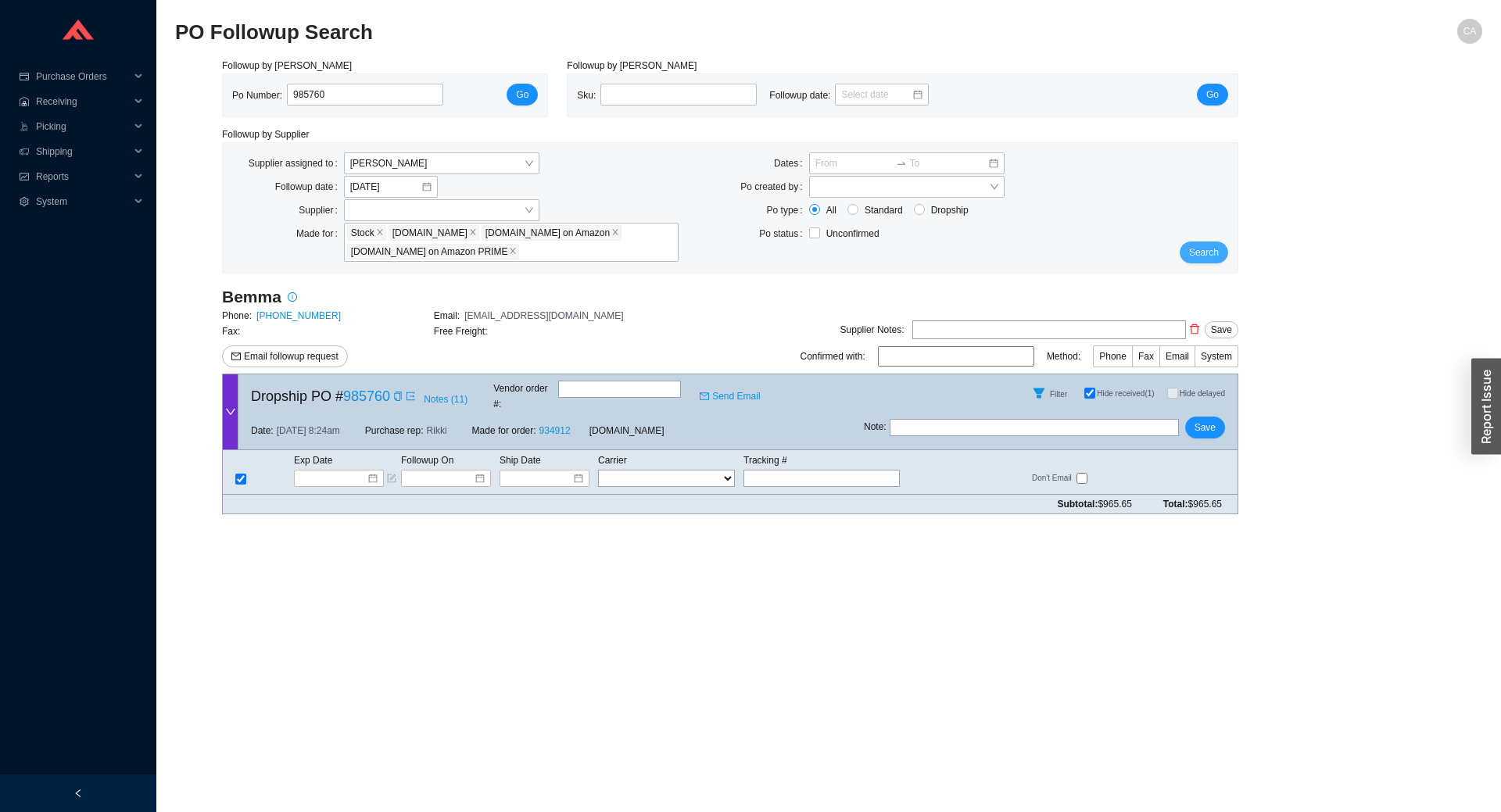
click at [1203, 258] on span "Search" at bounding box center [1203, 252] width 30 height 15
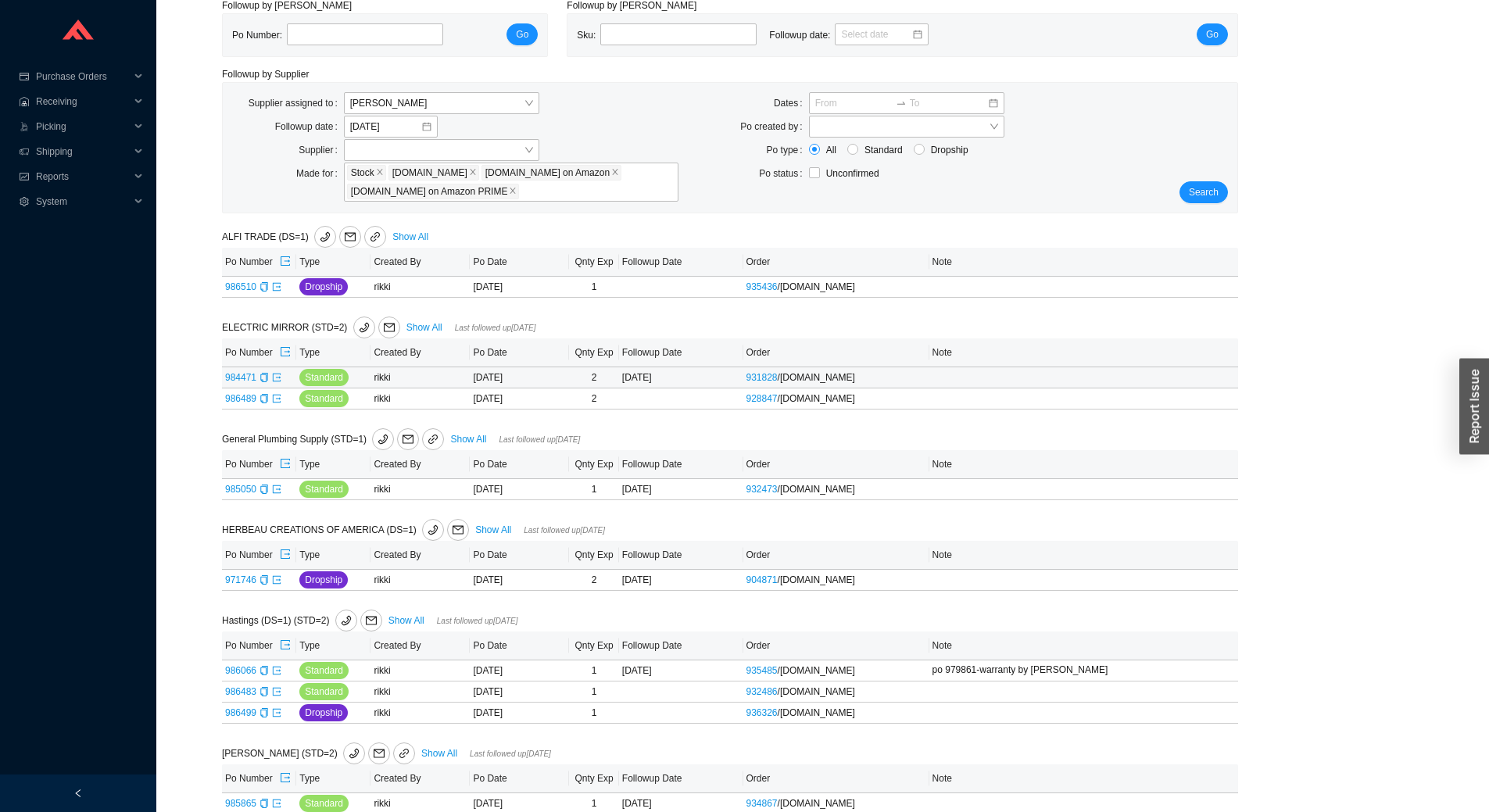
scroll to position [78, 0]
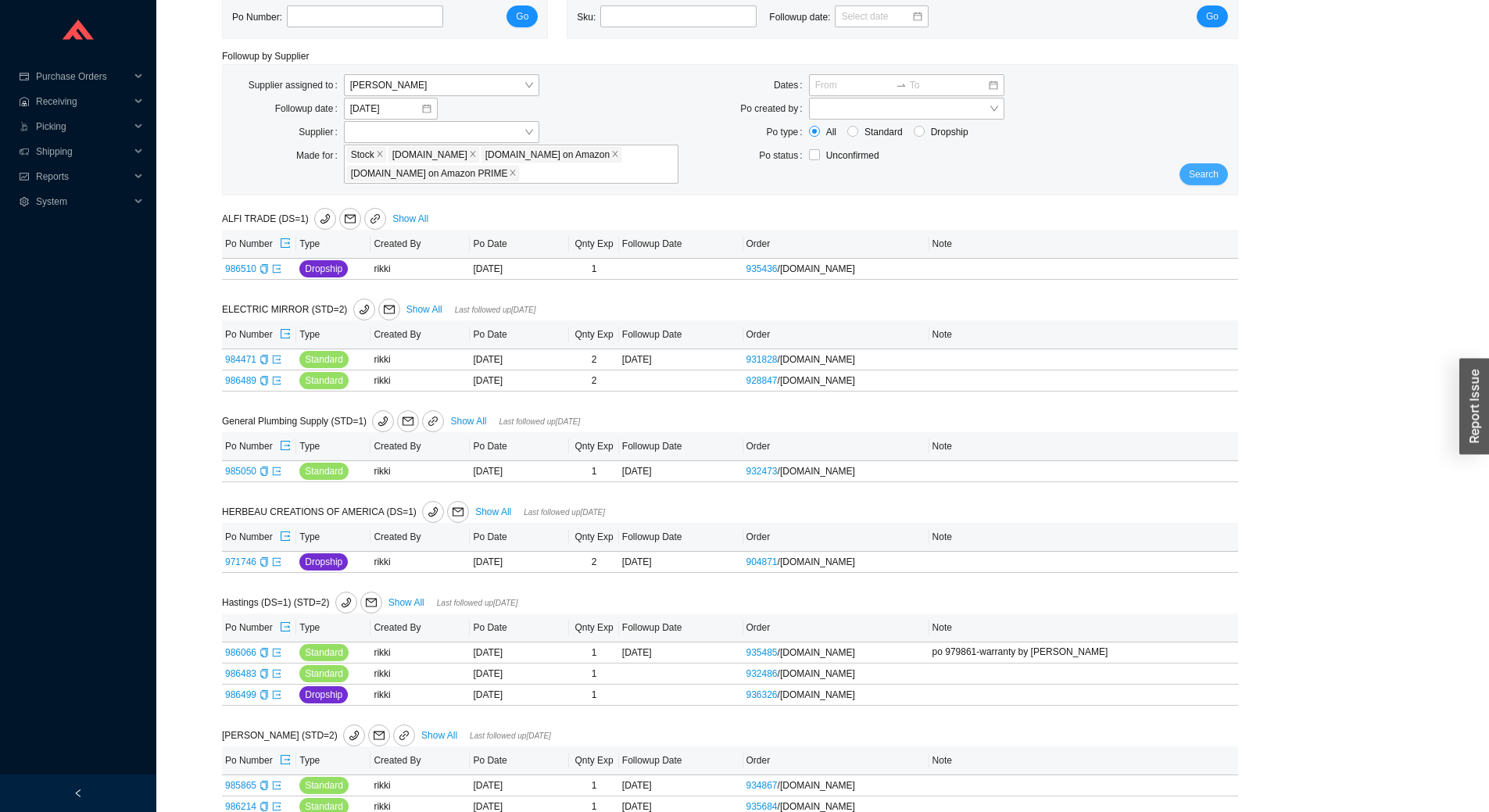
click at [1211, 173] on span "Search" at bounding box center [1203, 174] width 30 height 15
click at [407, 311] on link "Show All" at bounding box center [423, 308] width 36 height 11
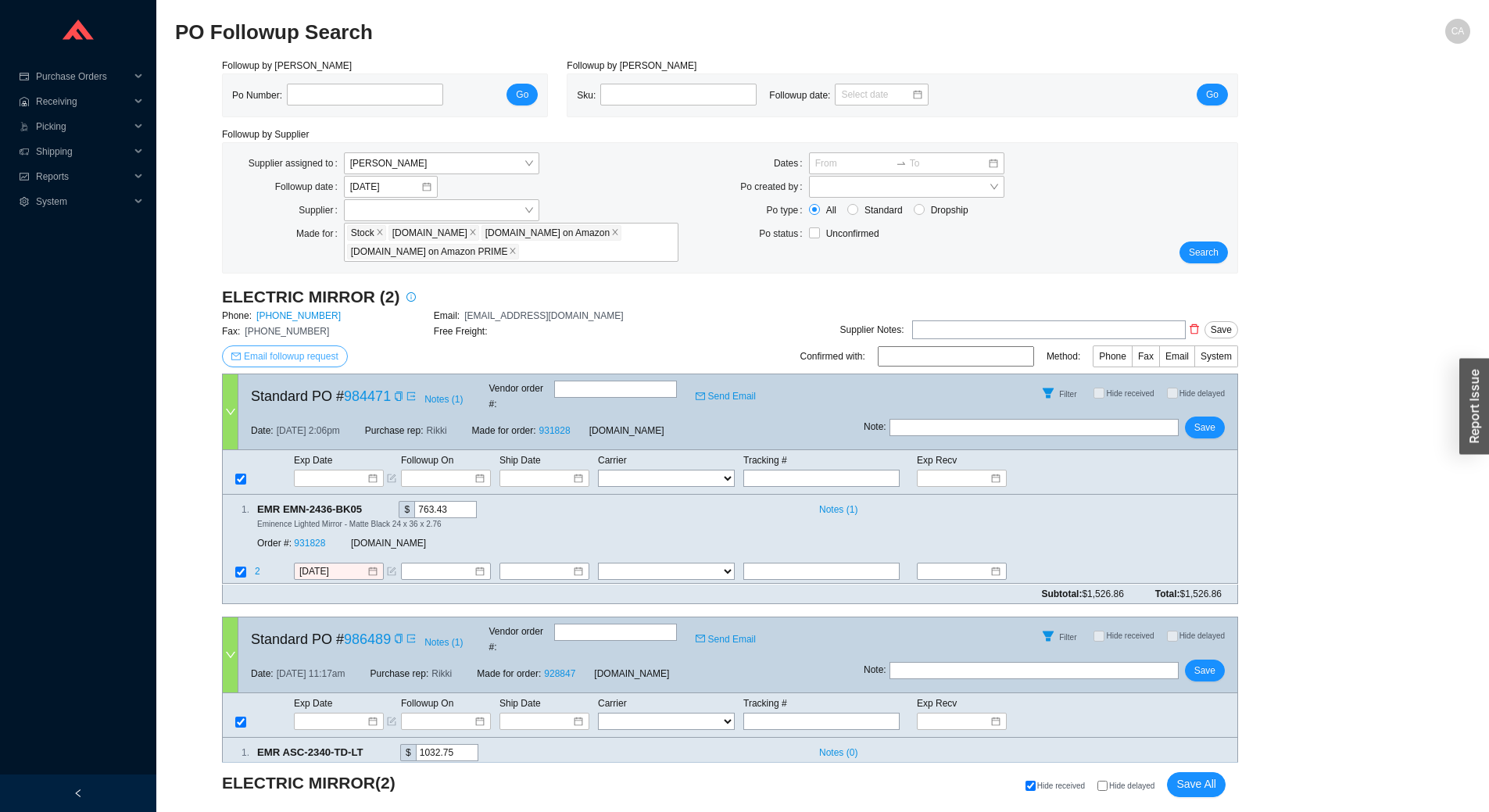
click at [307, 356] on span "Email followup request" at bounding box center [291, 356] width 95 height 15
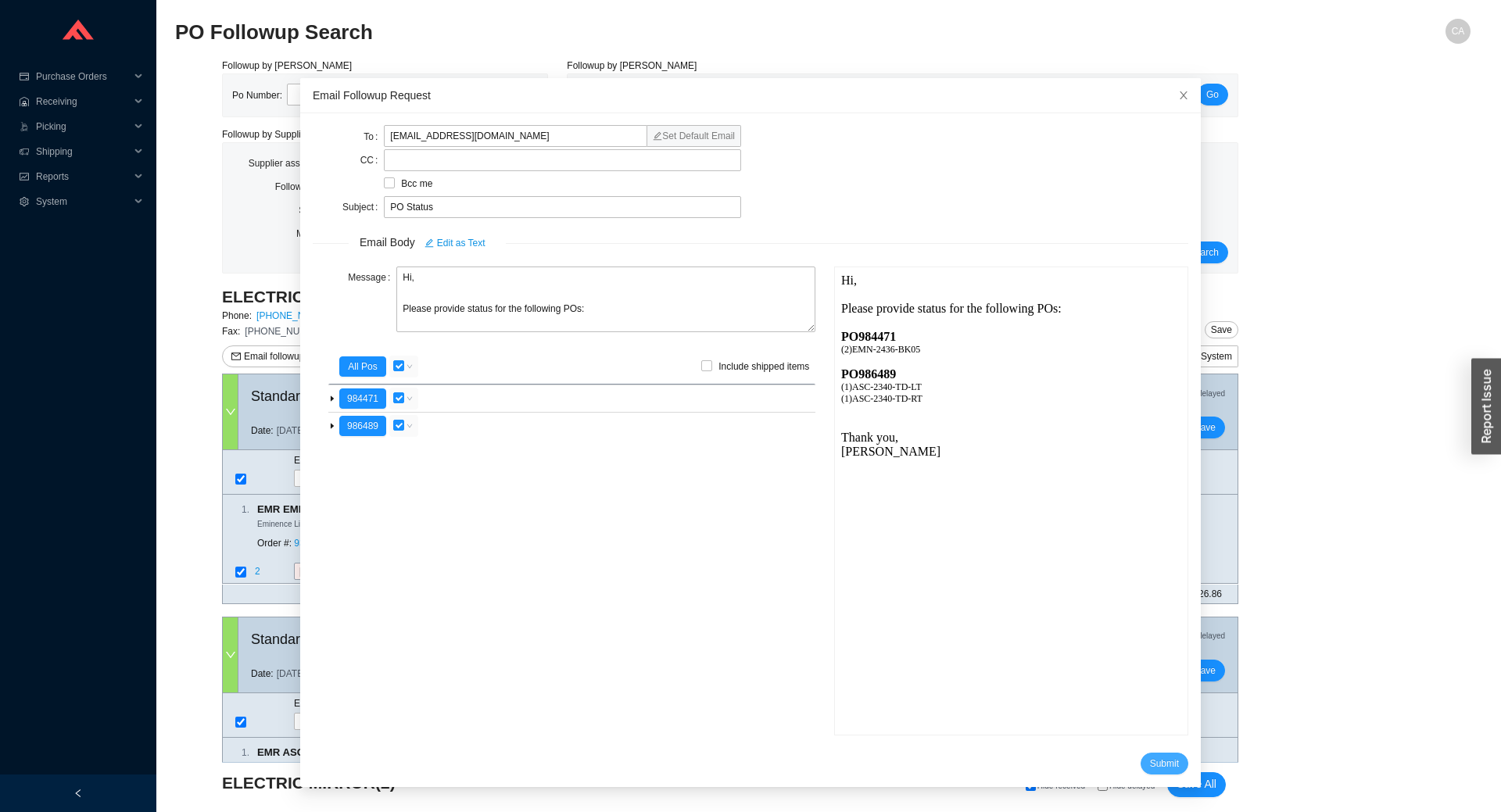
click at [1150, 756] on span "Submit" at bounding box center [1164, 763] width 29 height 15
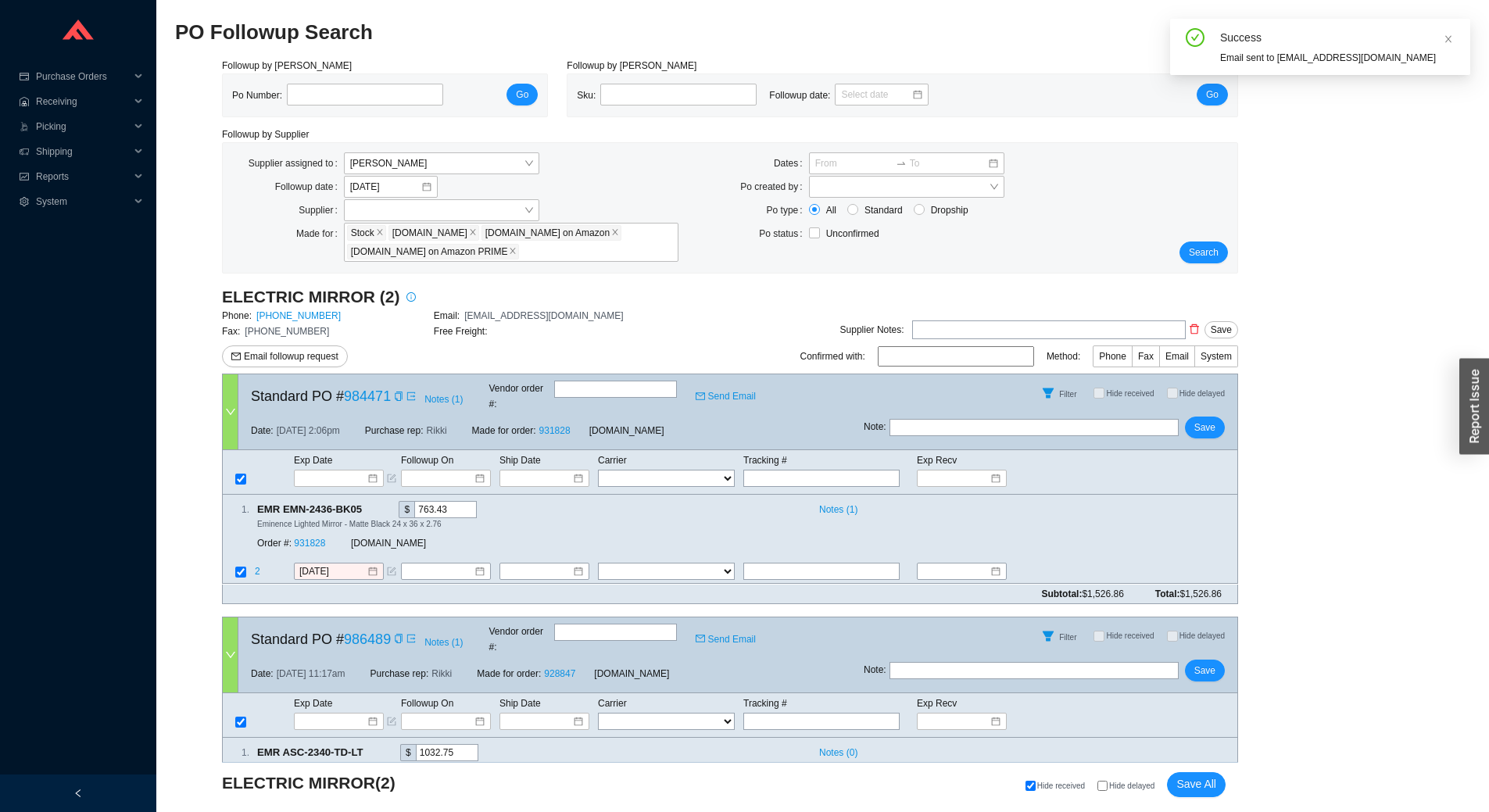
scroll to position [155, 0]
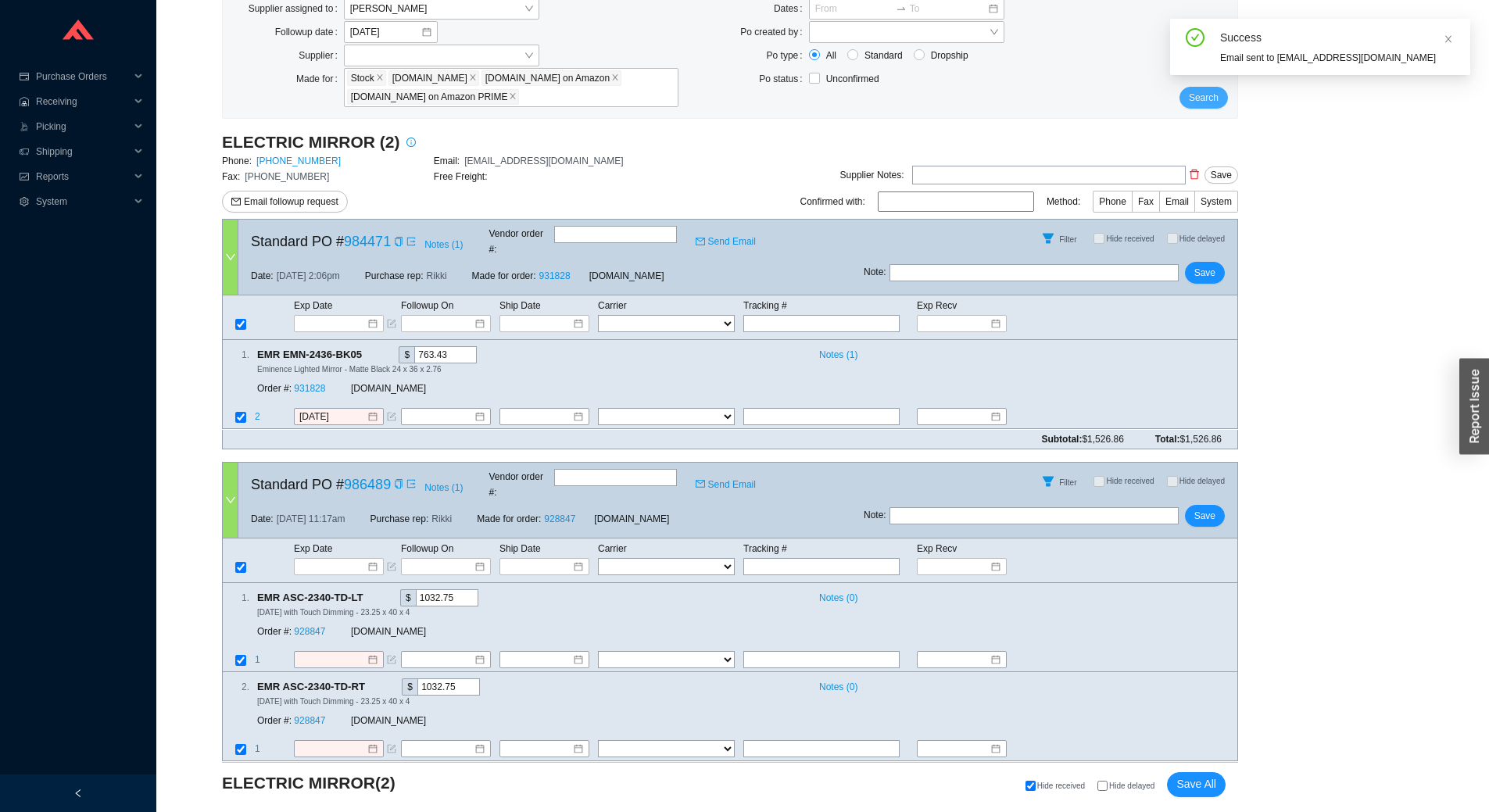
click at [1214, 104] on span "Search" at bounding box center [1203, 98] width 30 height 15
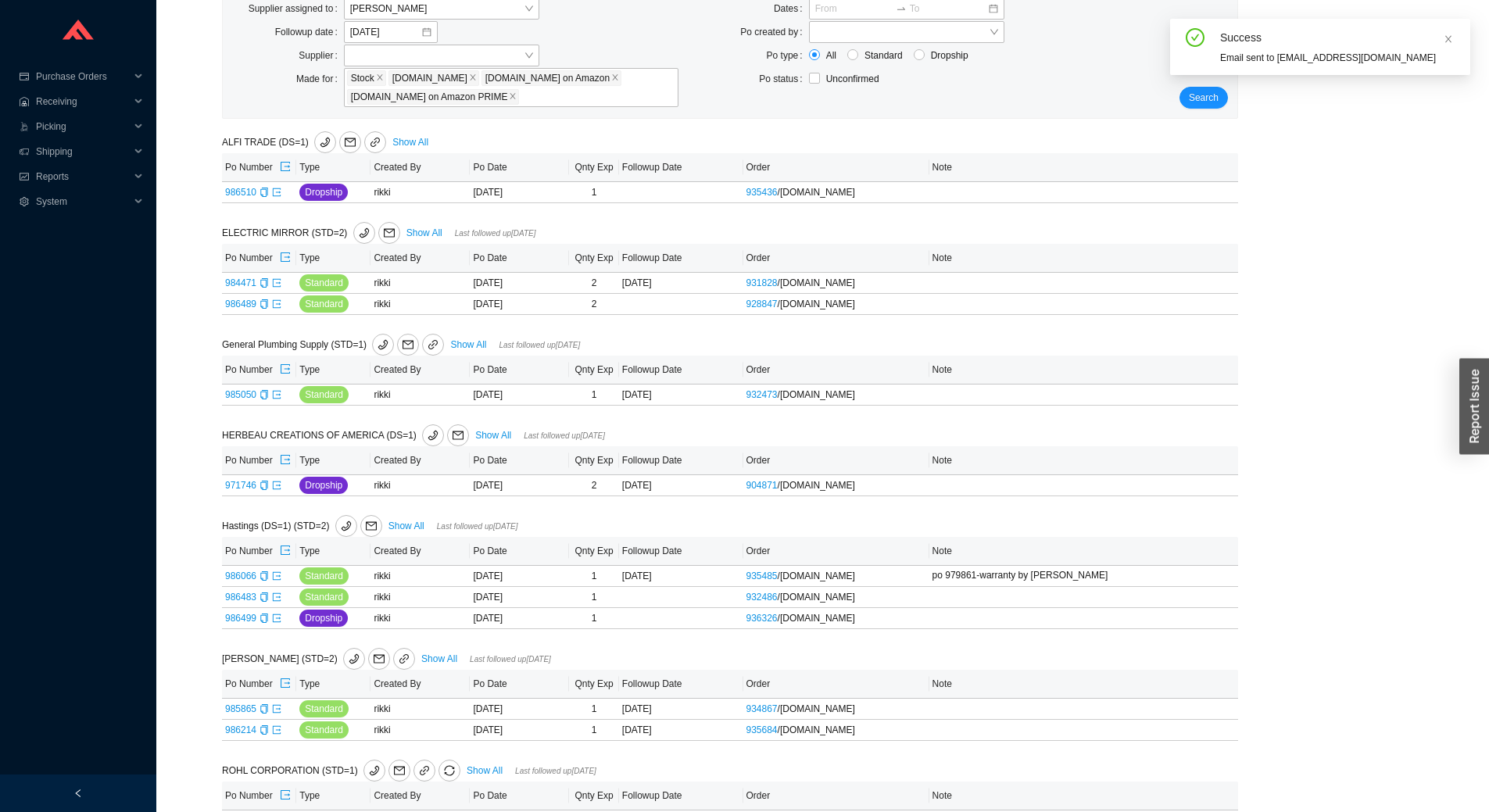
scroll to position [157, 0]
click at [245, 392] on link "985050" at bounding box center [241, 392] width 31 height 11
type input "985050"
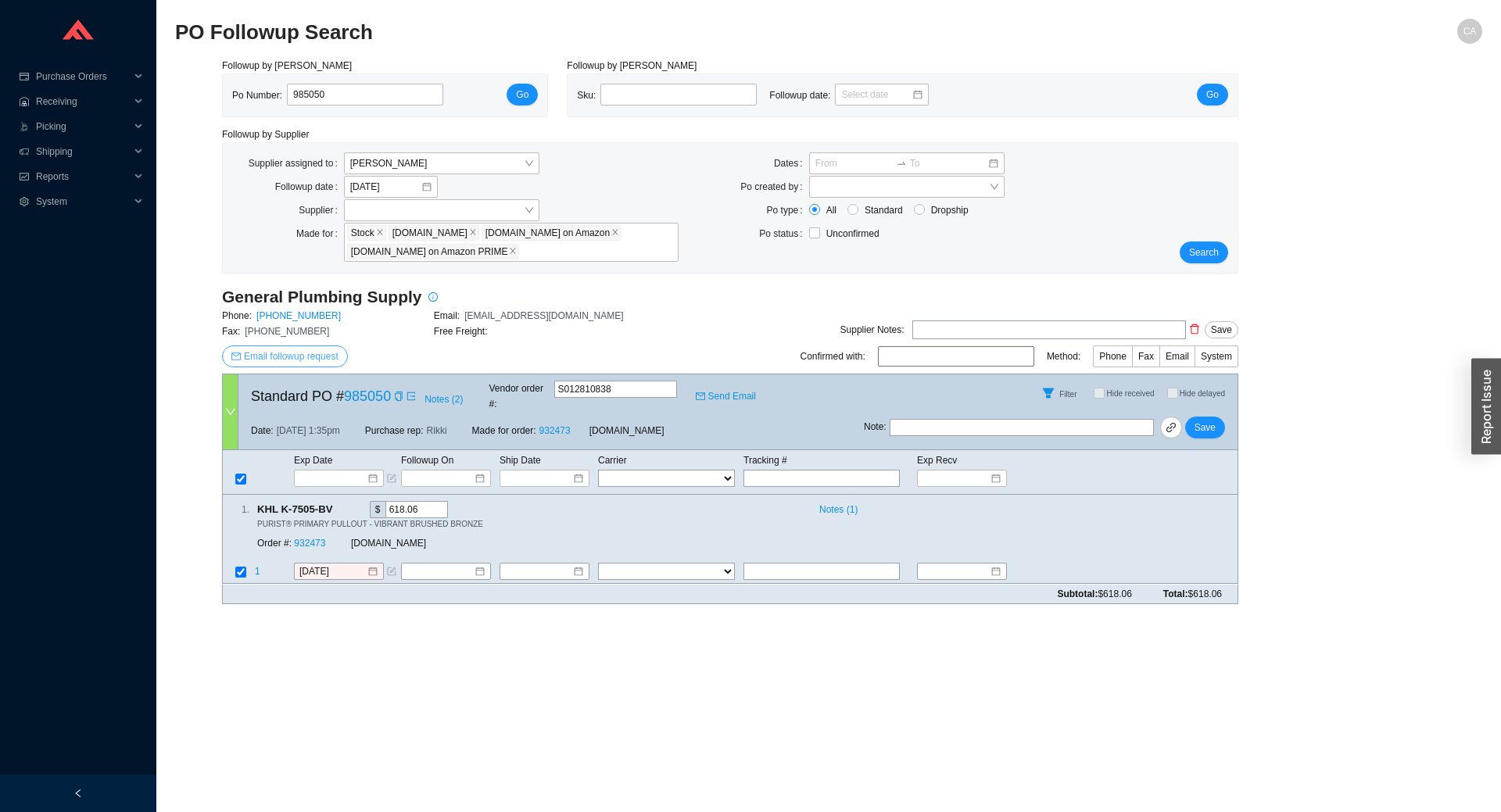
click at [331, 356] on span "Email followup request" at bounding box center [291, 356] width 95 height 15
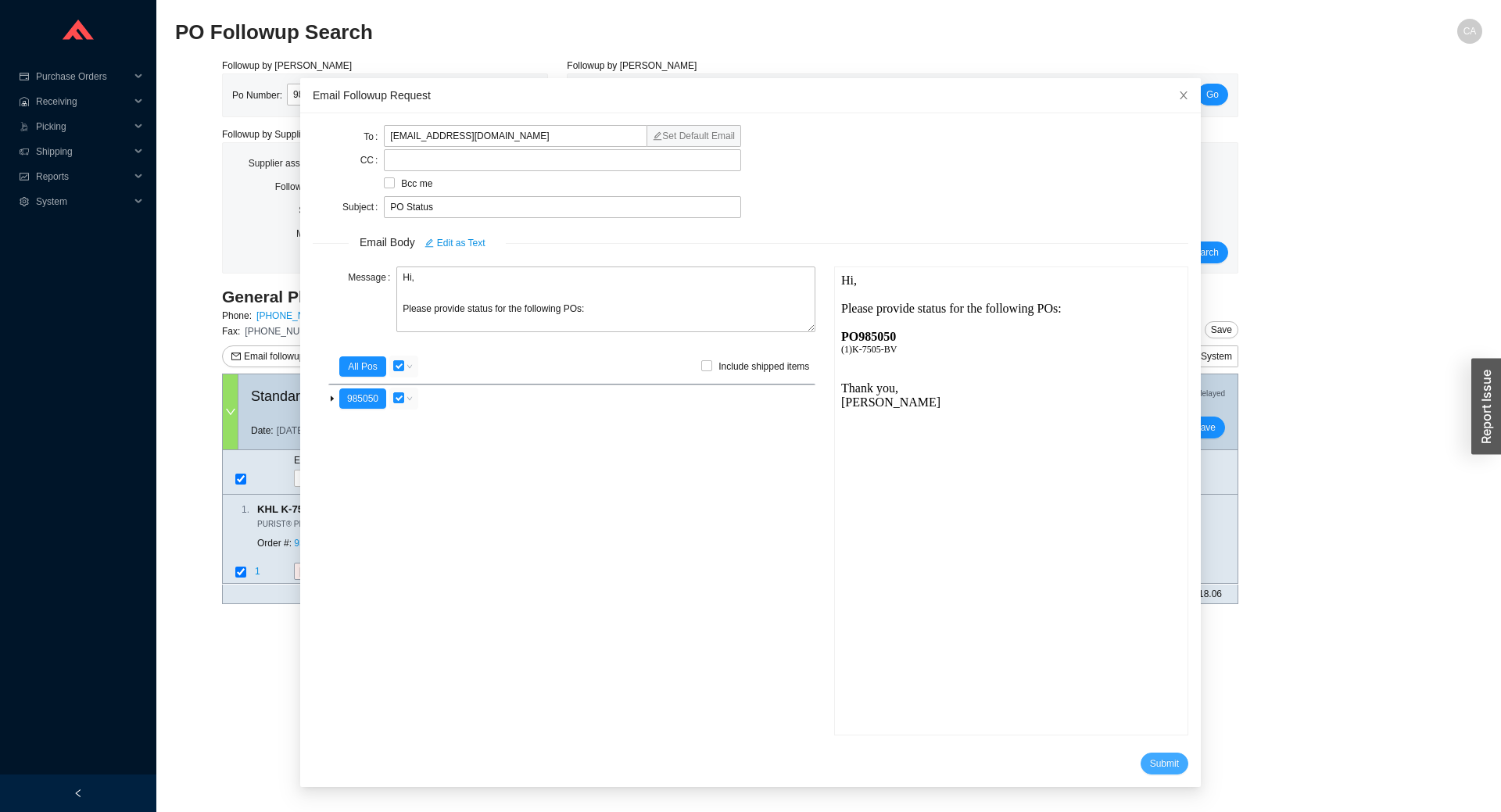
click at [1156, 766] on span "Submit" at bounding box center [1164, 763] width 29 height 15
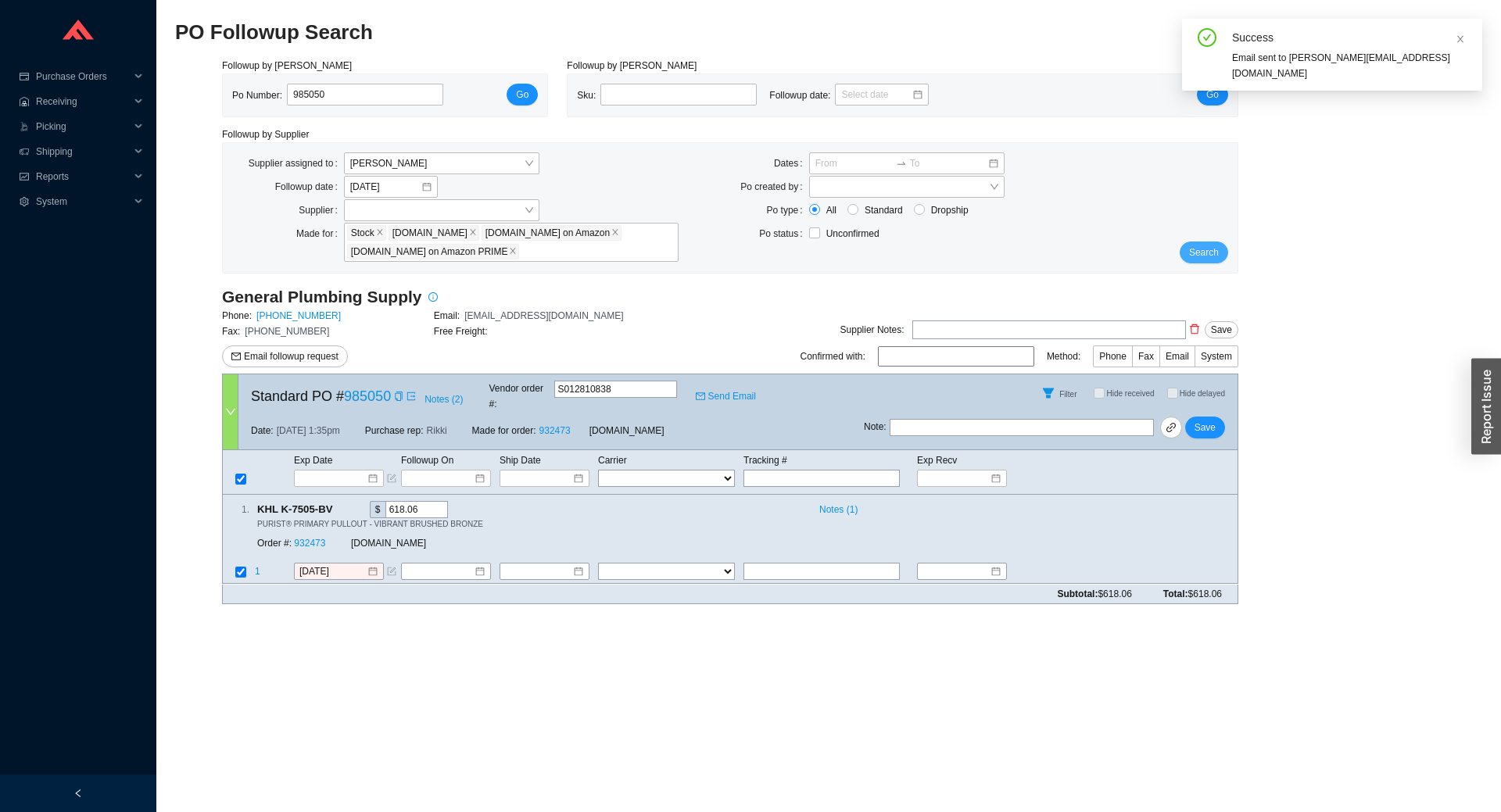
click at [1216, 254] on span "Search" at bounding box center [1203, 252] width 30 height 15
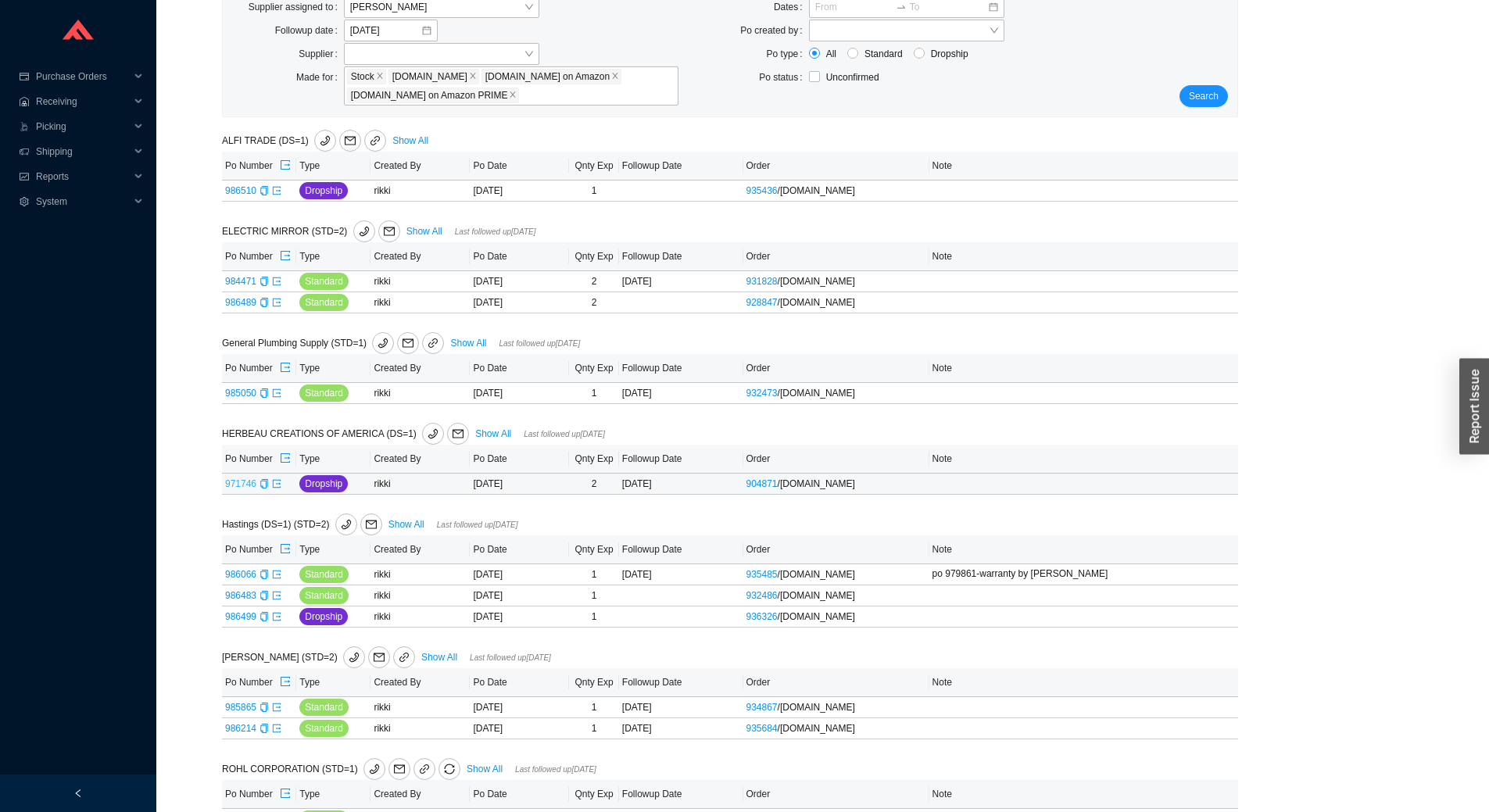
scroll to position [194, 0]
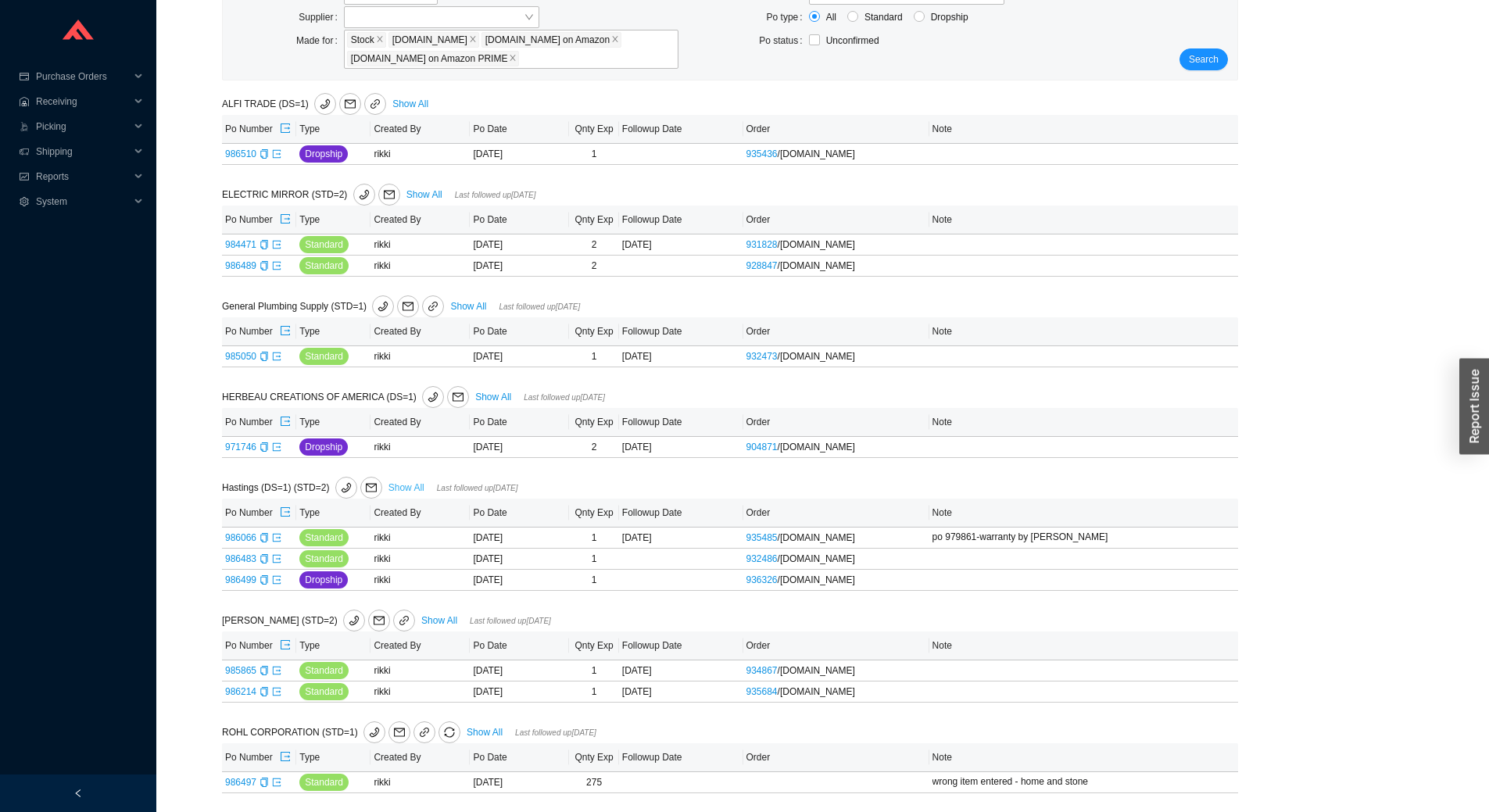
click at [413, 482] on link "Show All" at bounding box center [406, 487] width 36 height 11
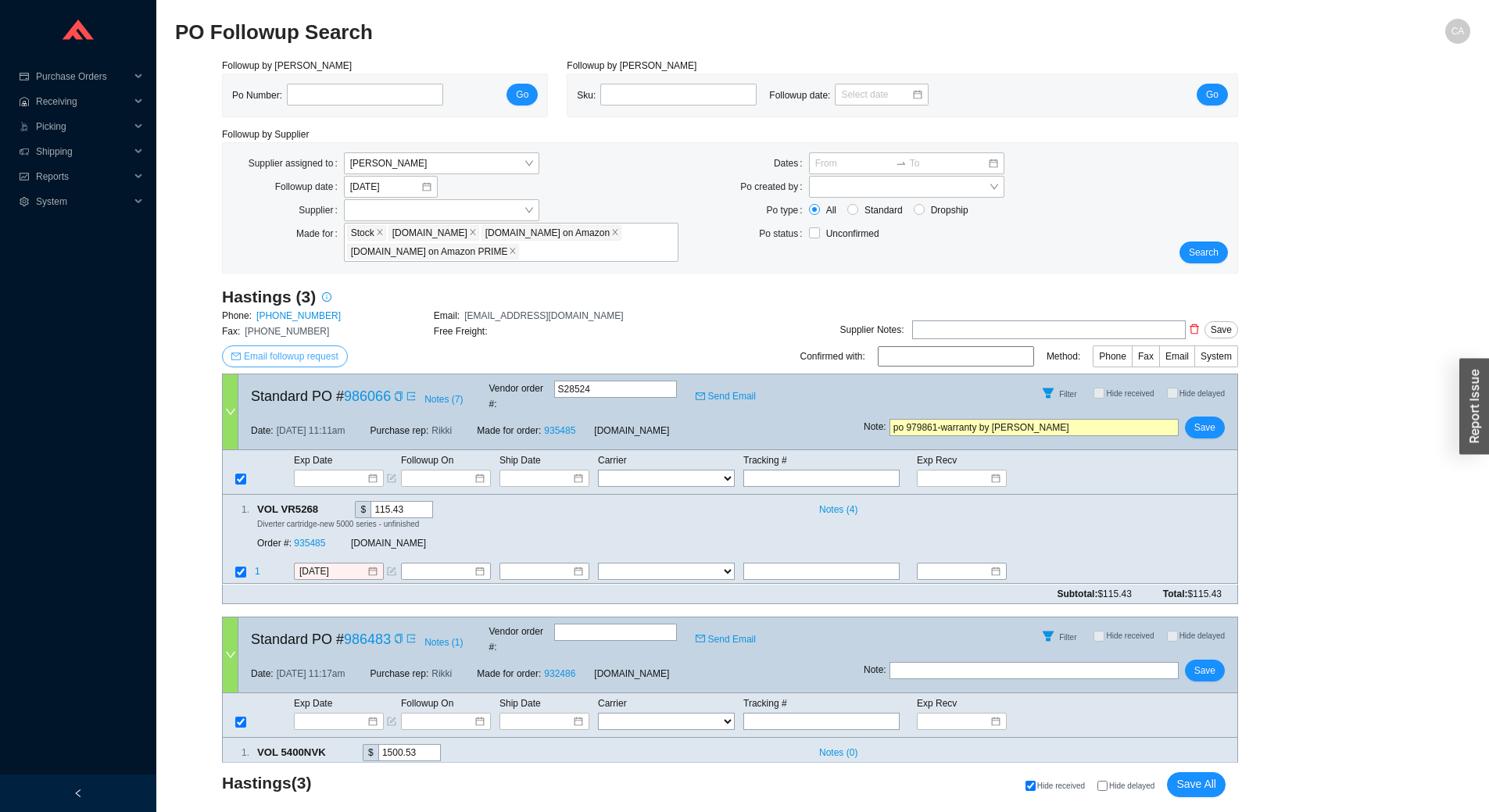
click at [293, 355] on span "Email followup request" at bounding box center [291, 356] width 95 height 15
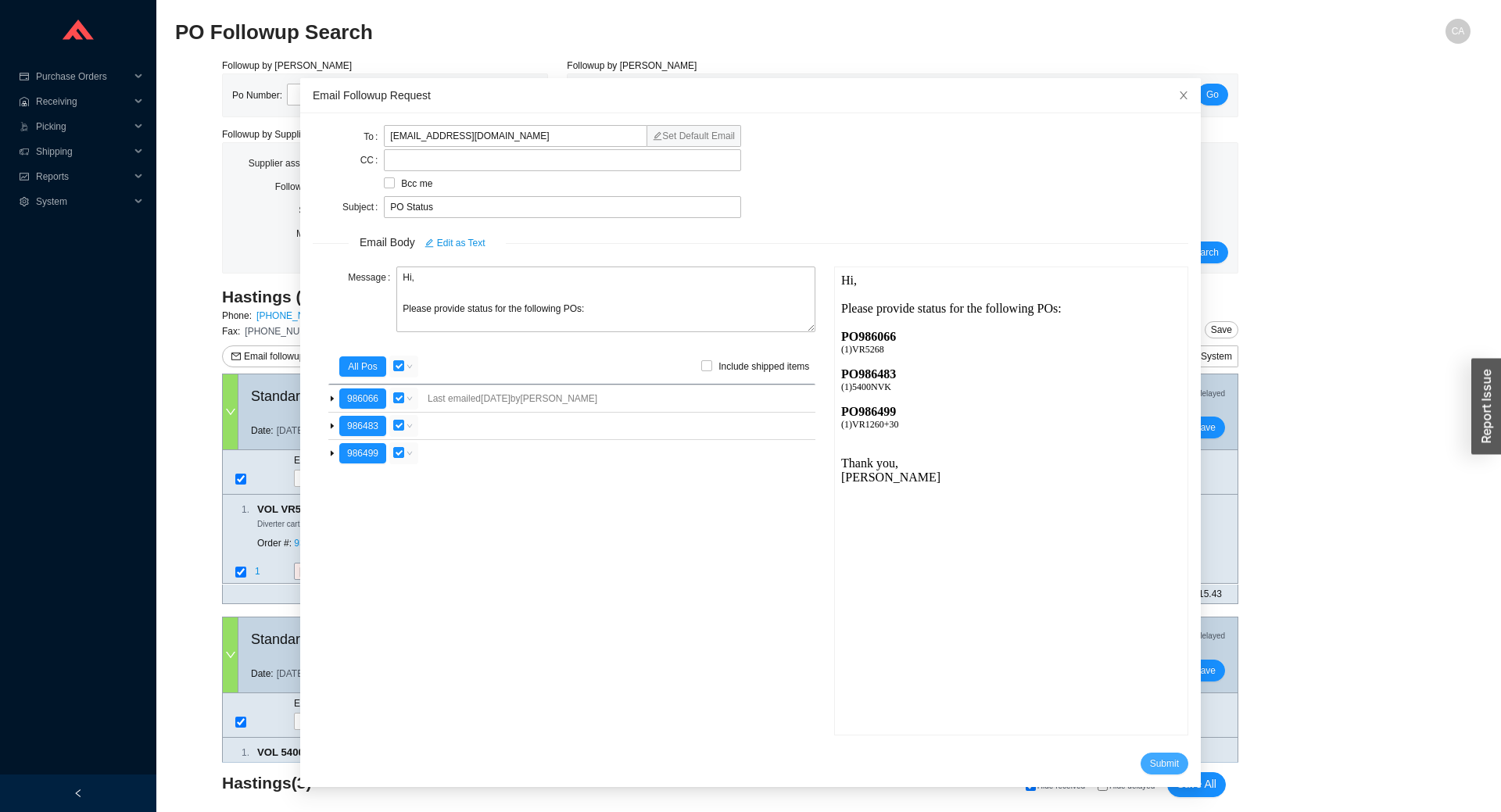
click at [1150, 762] on span "Submit" at bounding box center [1164, 763] width 29 height 15
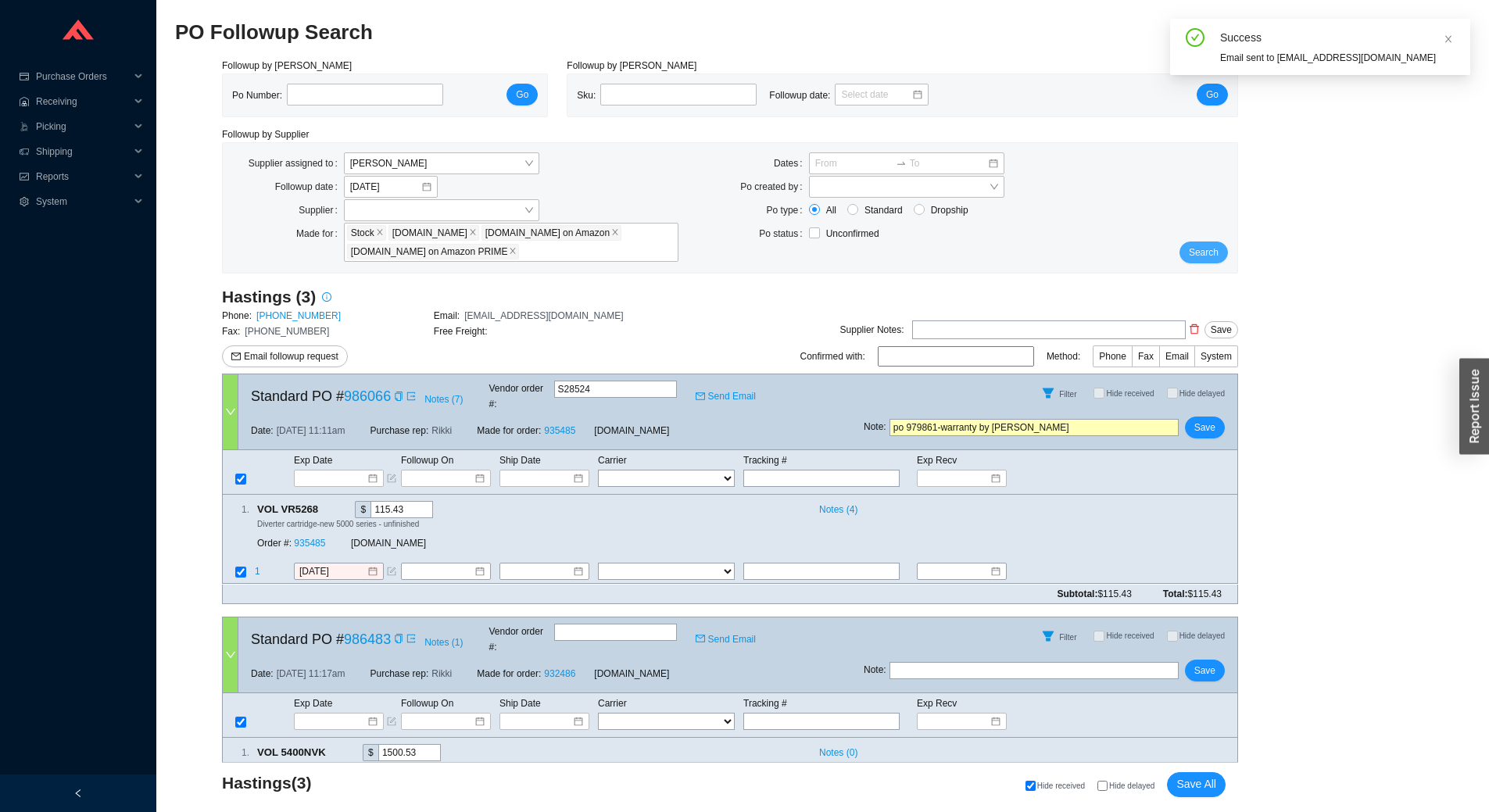
click at [1212, 263] on button "Search" at bounding box center [1203, 252] width 48 height 22
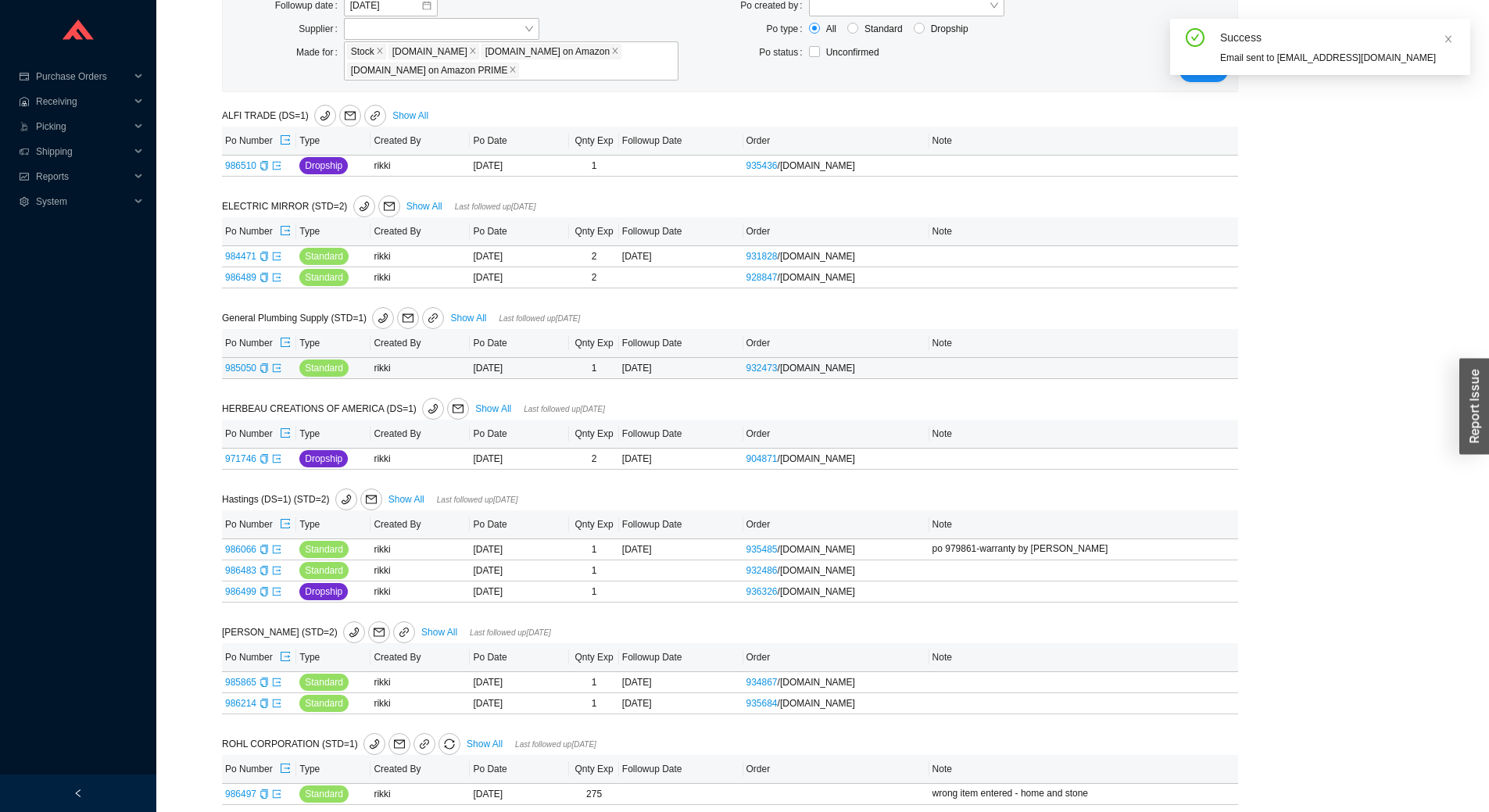
scroll to position [194, 0]
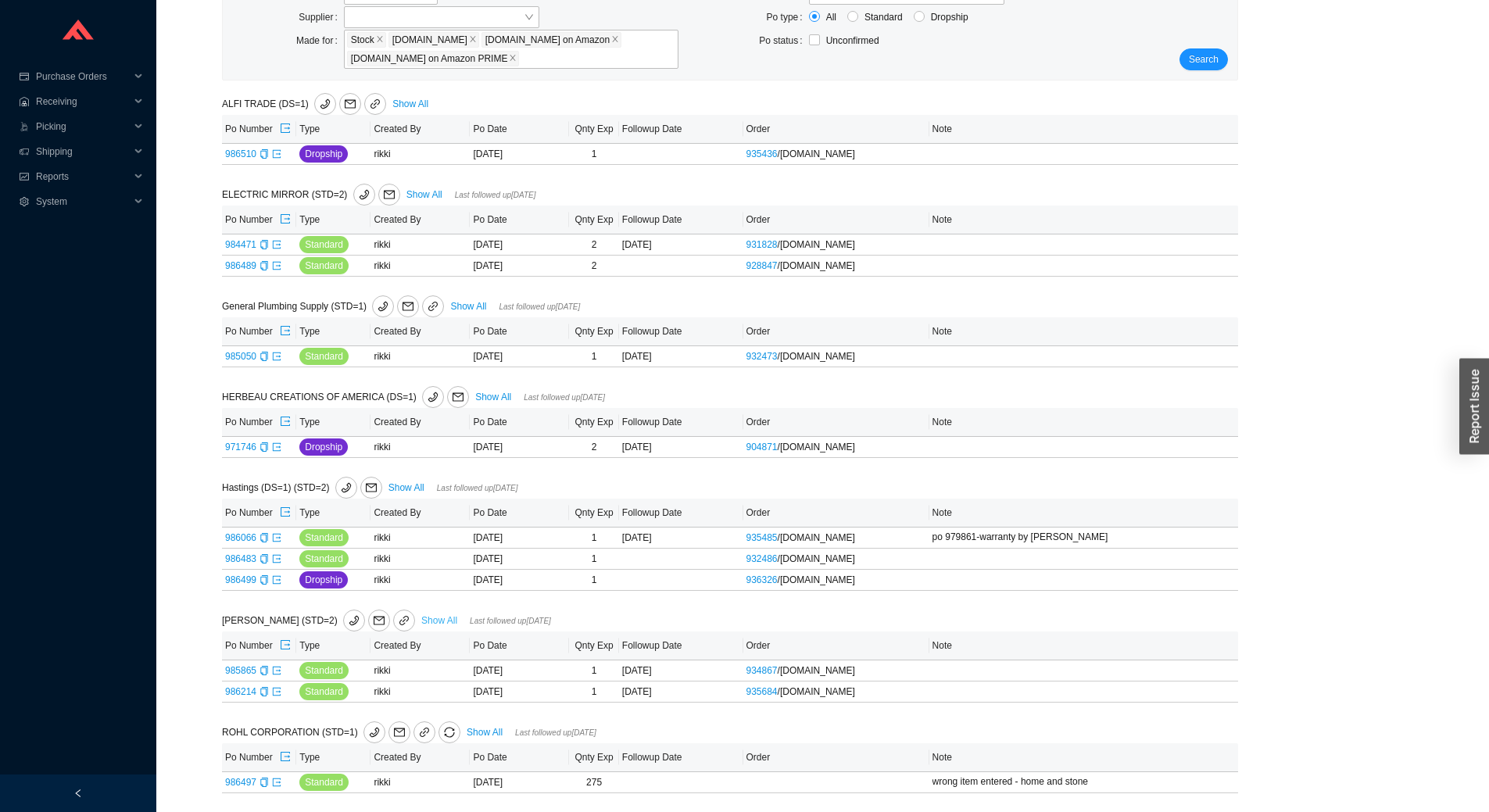
click at [422, 619] on link "Show All" at bounding box center [439, 620] width 36 height 11
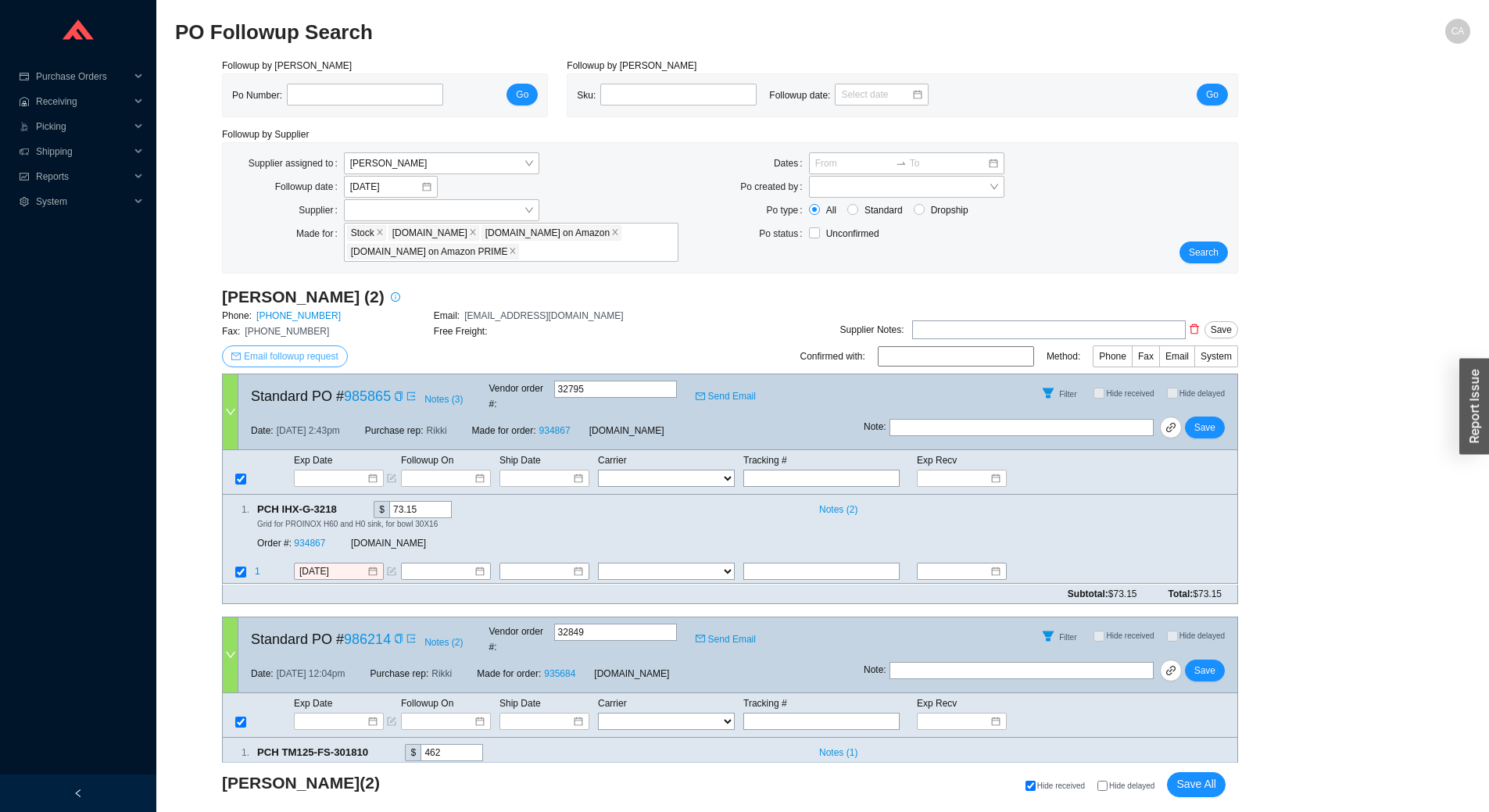
click at [297, 356] on span "Email followup request" at bounding box center [291, 356] width 95 height 15
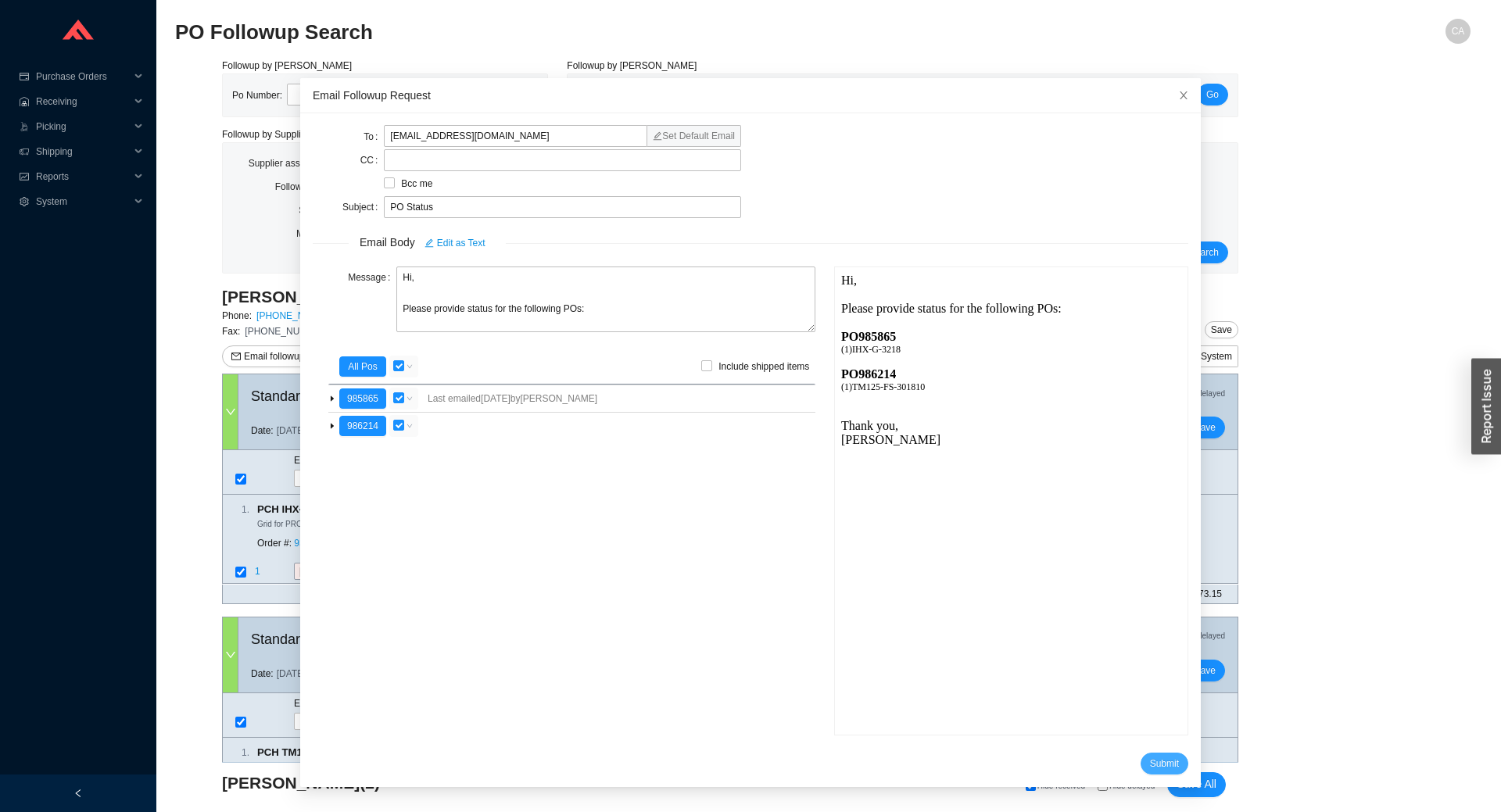
click at [1150, 763] on span "Submit" at bounding box center [1164, 763] width 29 height 15
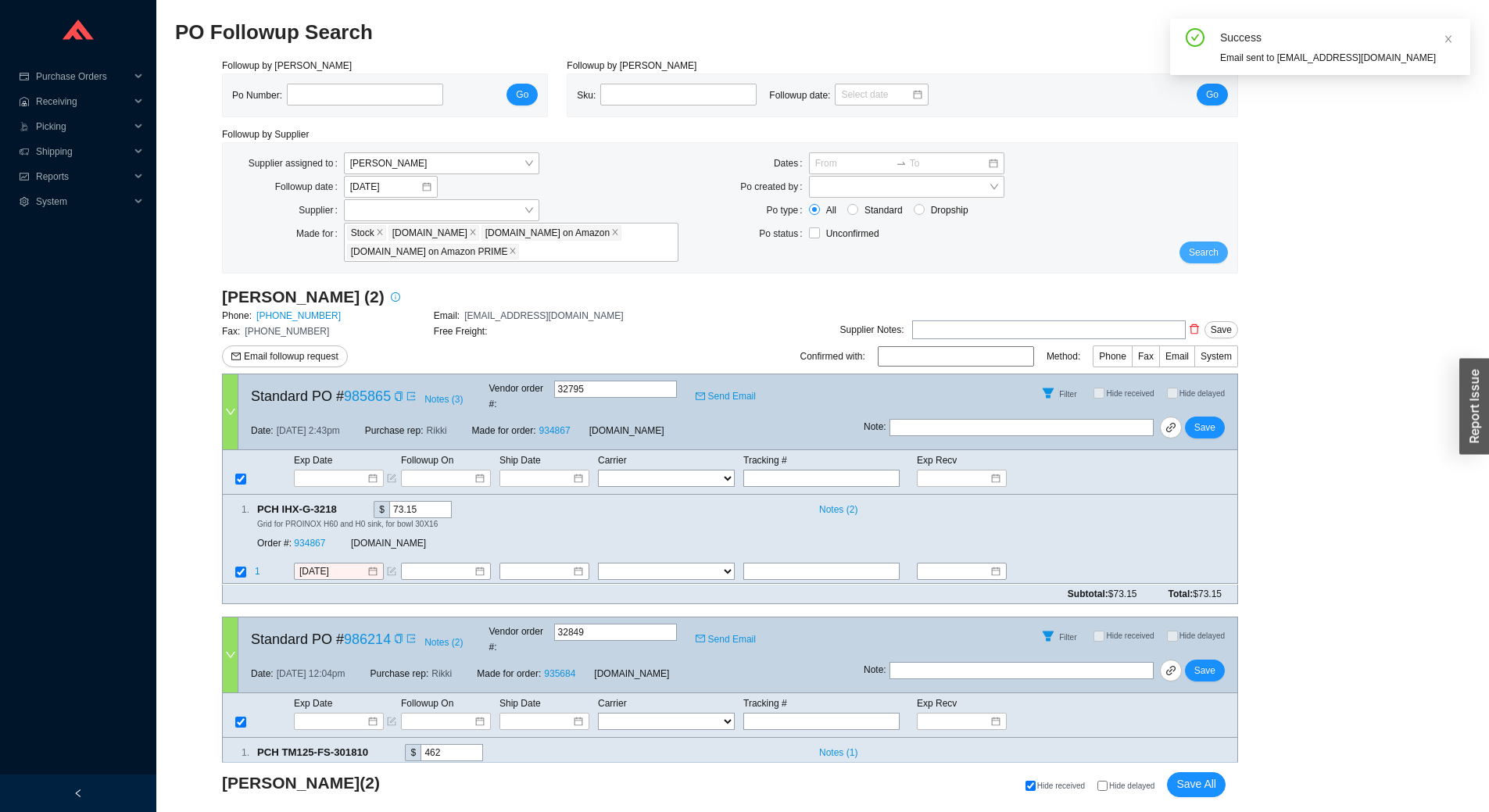
click at [1212, 248] on span "Search" at bounding box center [1203, 252] width 30 height 15
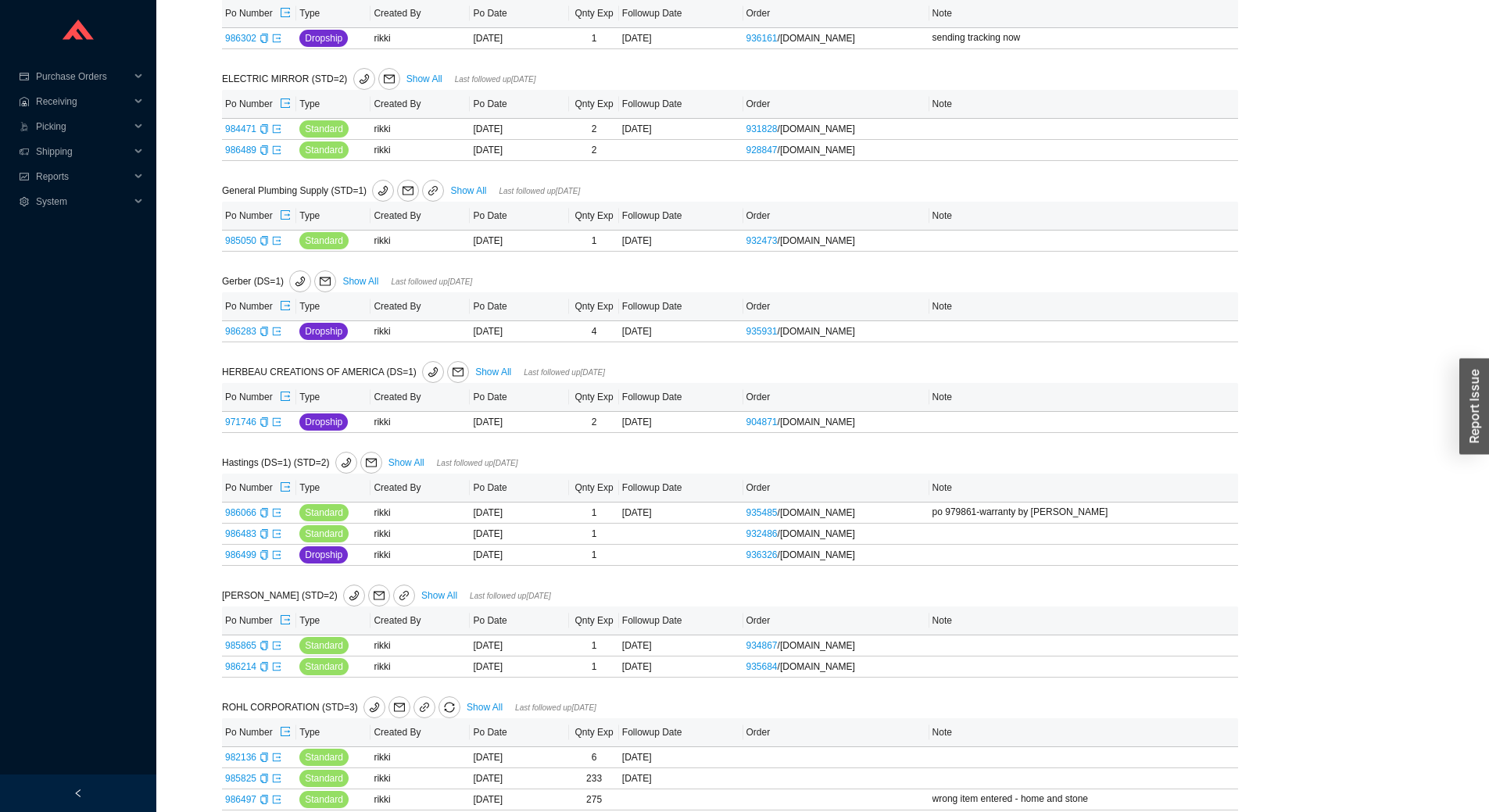
scroll to position [419, 0]
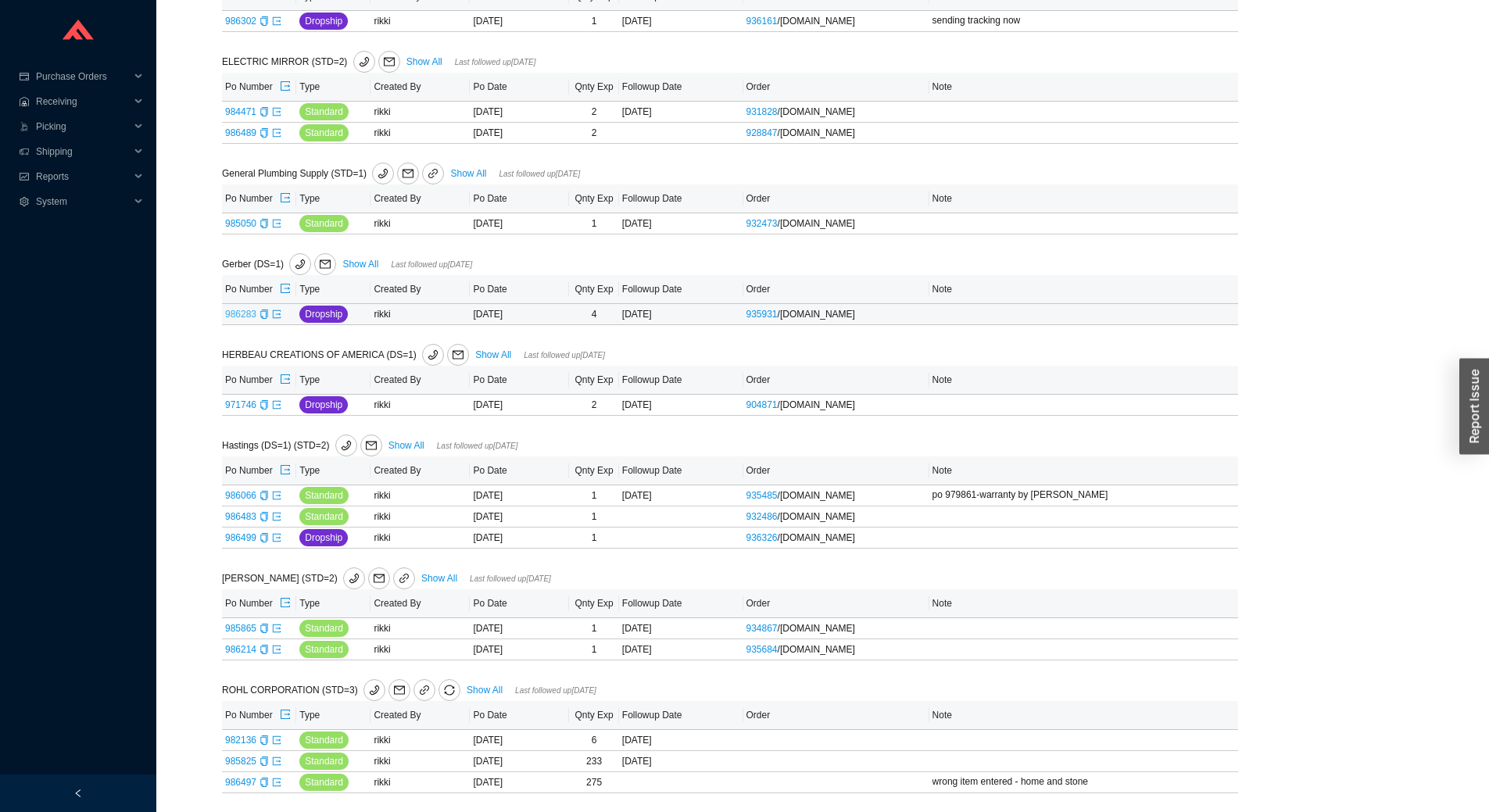
click at [234, 315] on link "986283" at bounding box center [241, 313] width 31 height 11
type input "986283"
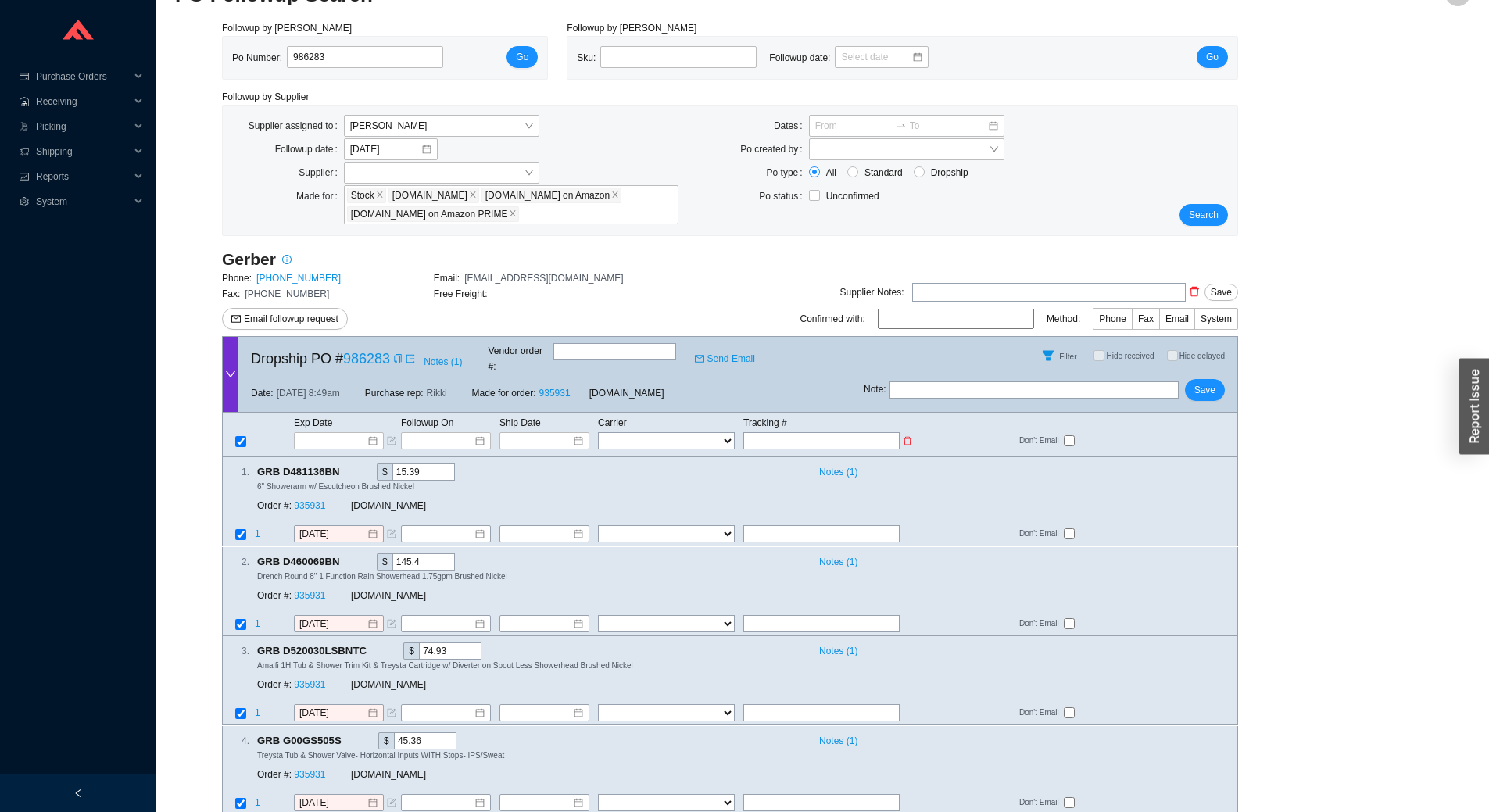
scroll to position [57, 0]
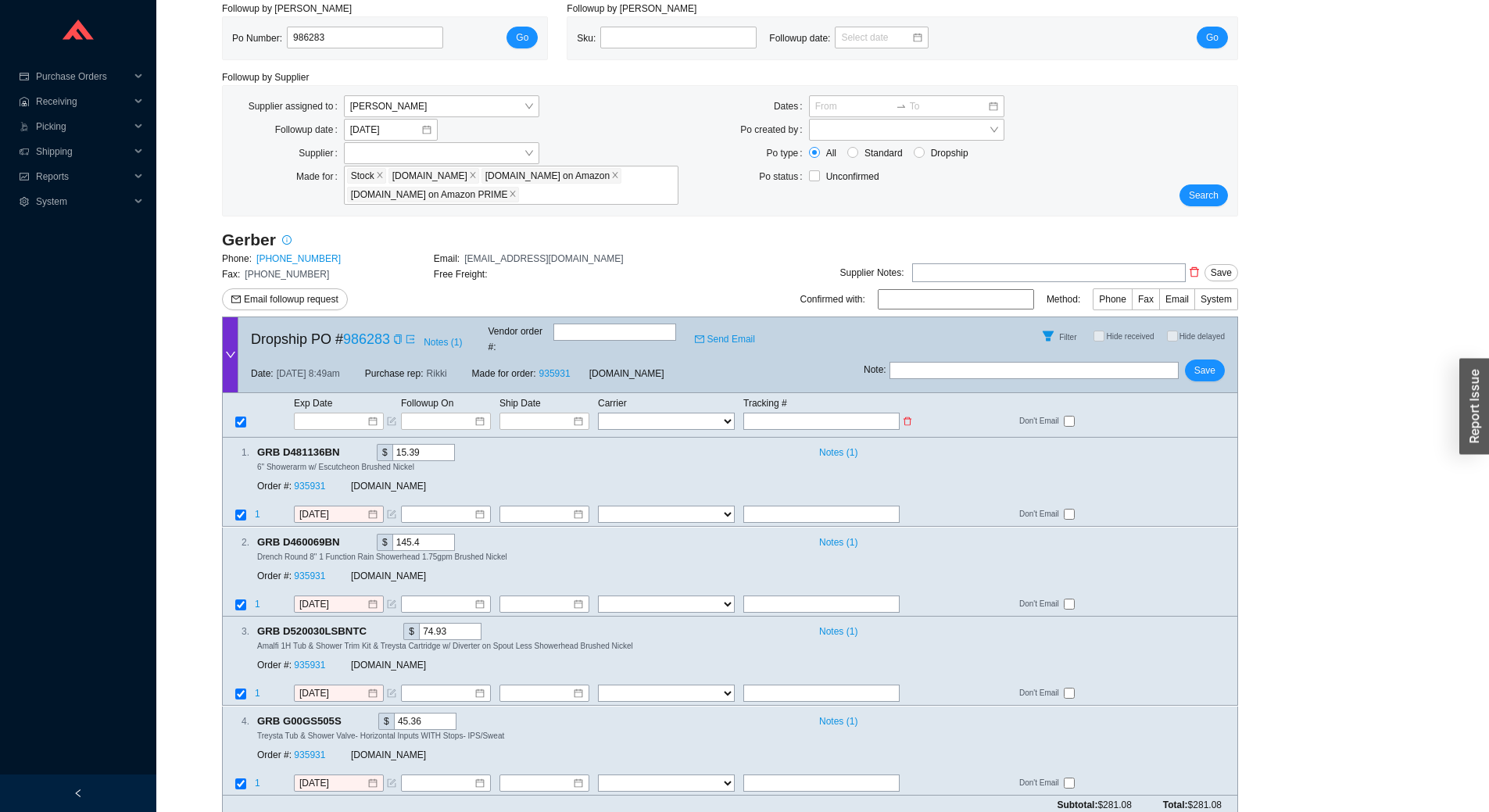
click at [797, 413] on input "text" at bounding box center [822, 421] width 157 height 17
type input "1"
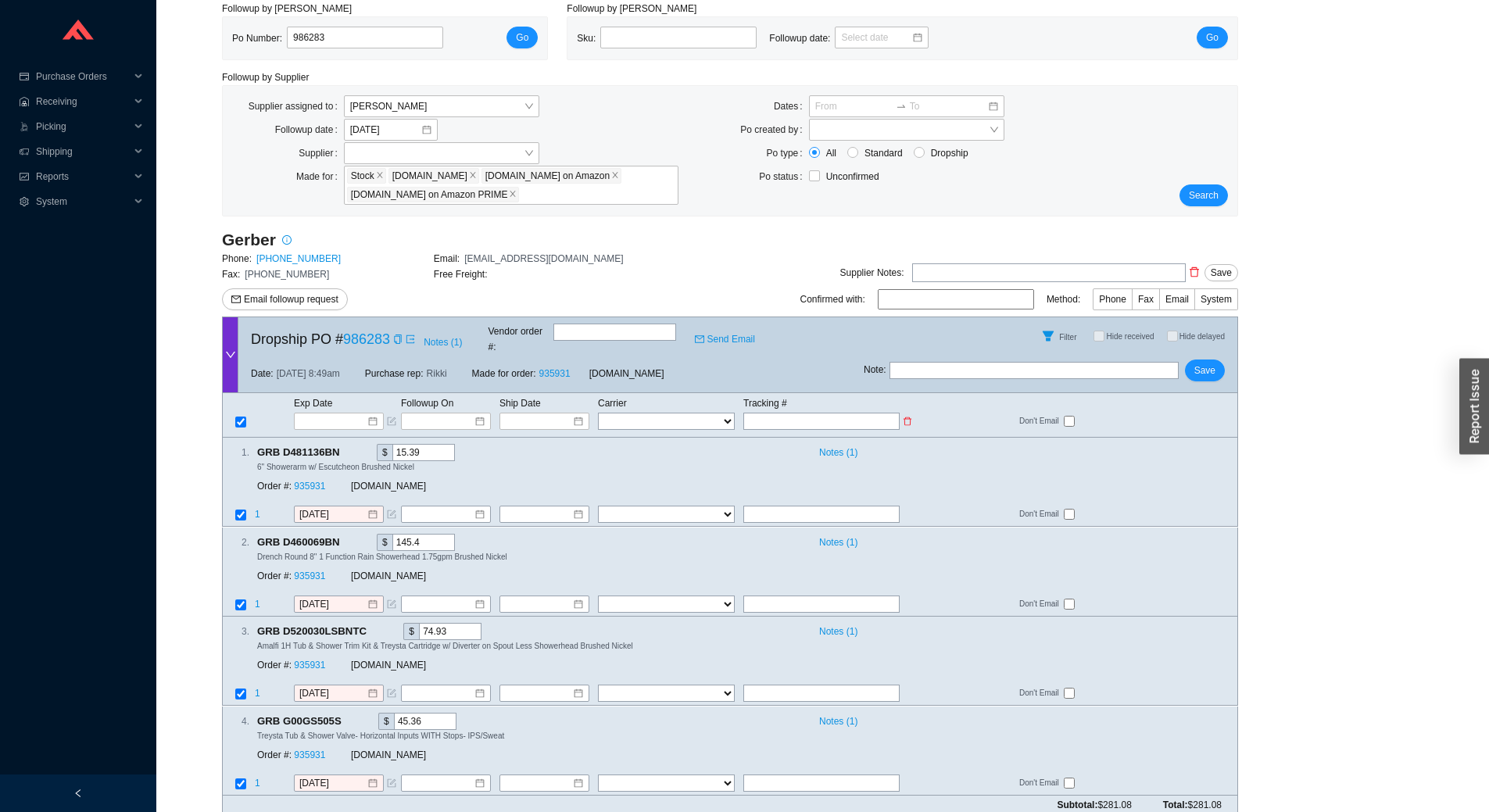
type input "1"
type input "1Z"
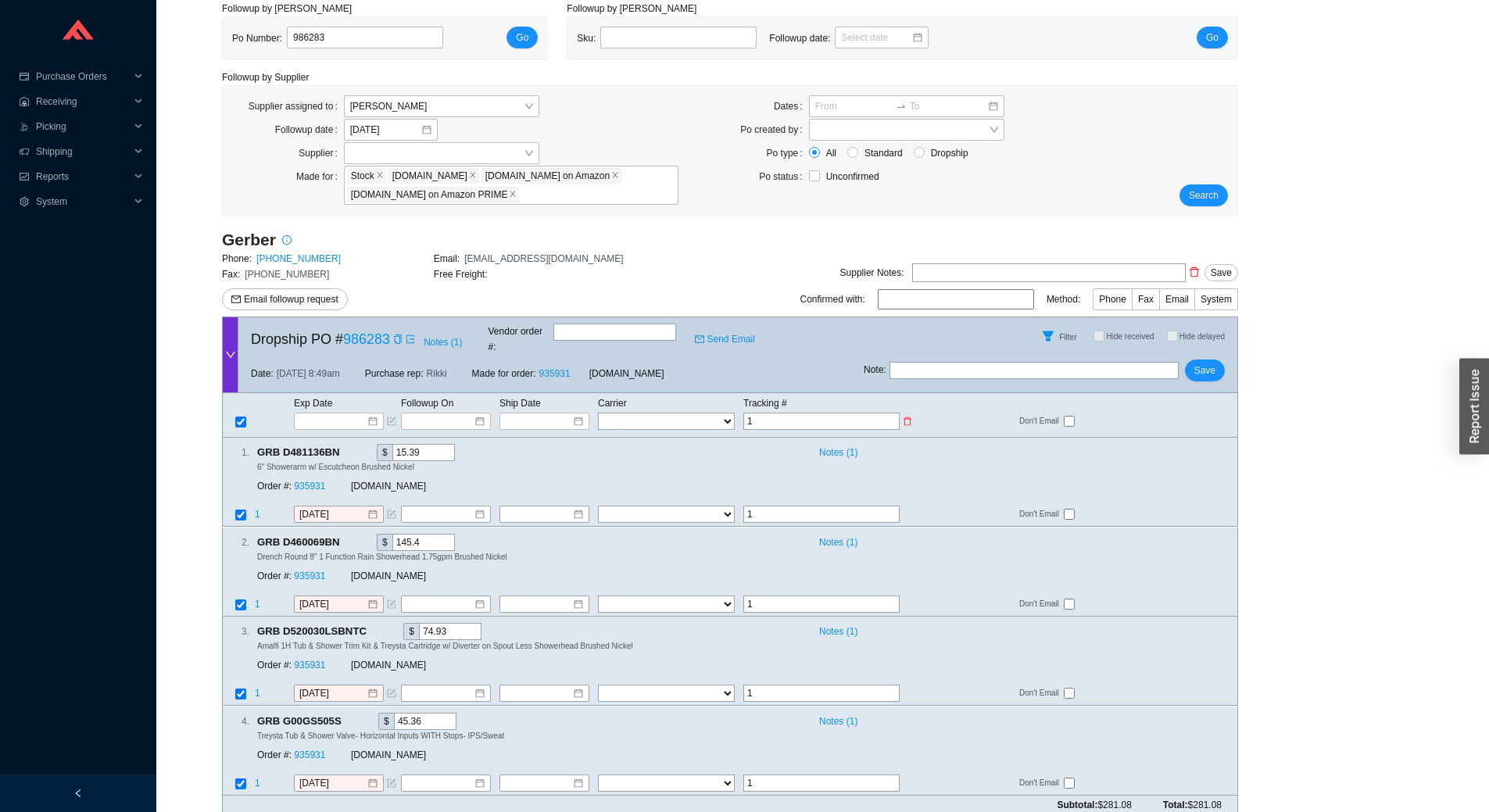
type input "1Z"
type input "1ZA"
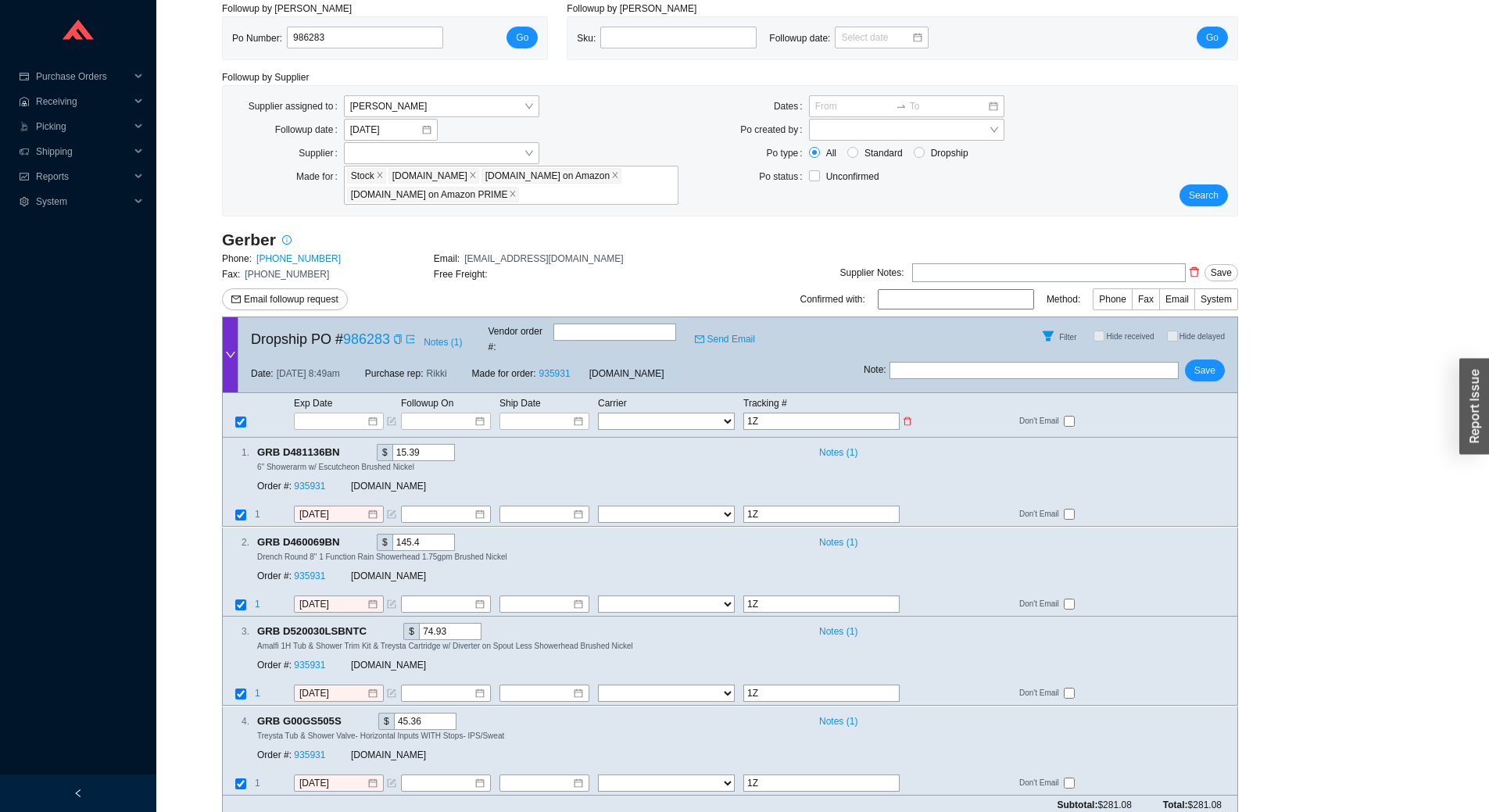
type input "1ZA"
type input "1ZAX"
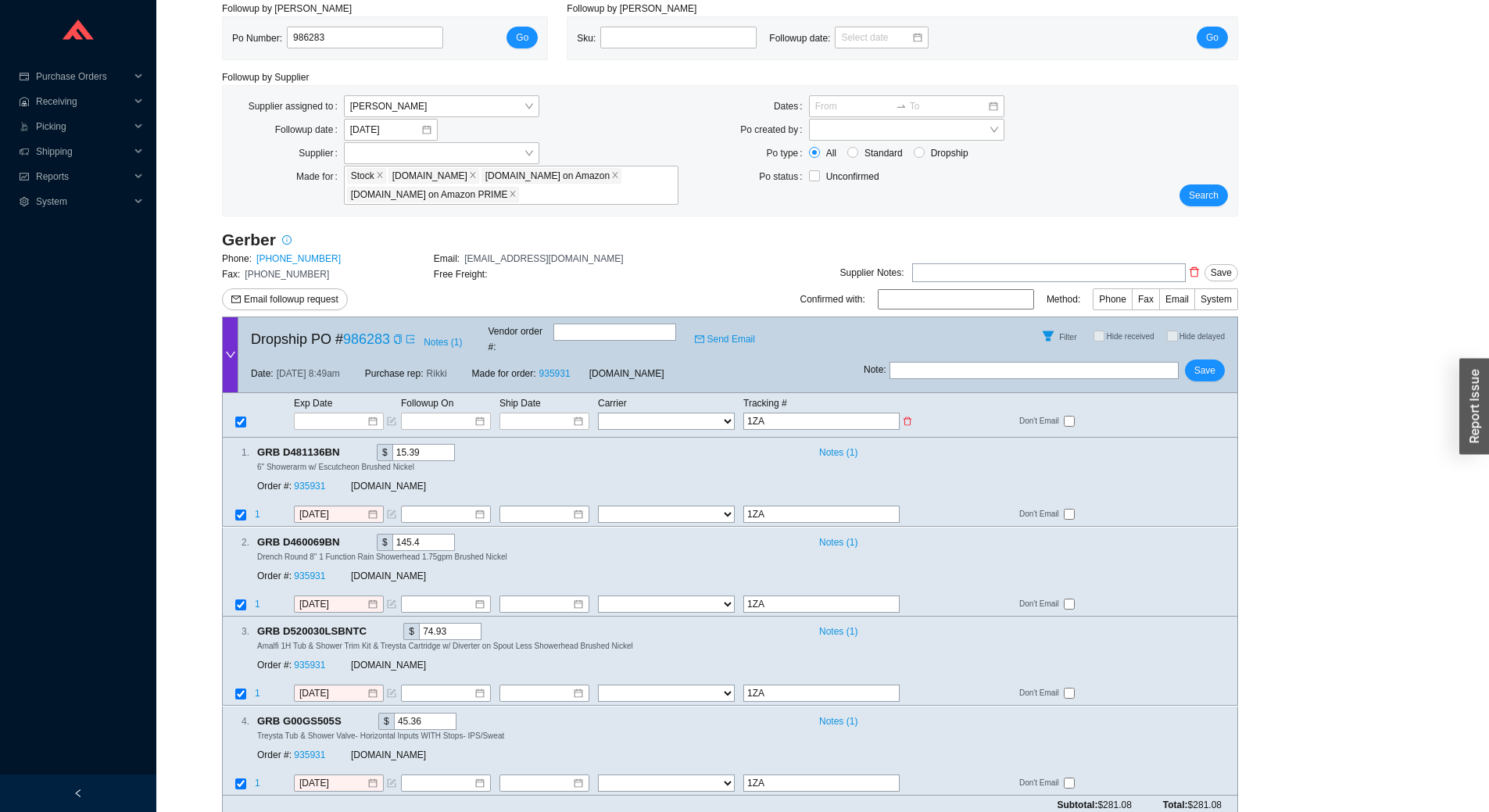
type input "1ZAX"
type input "1ZAX9"
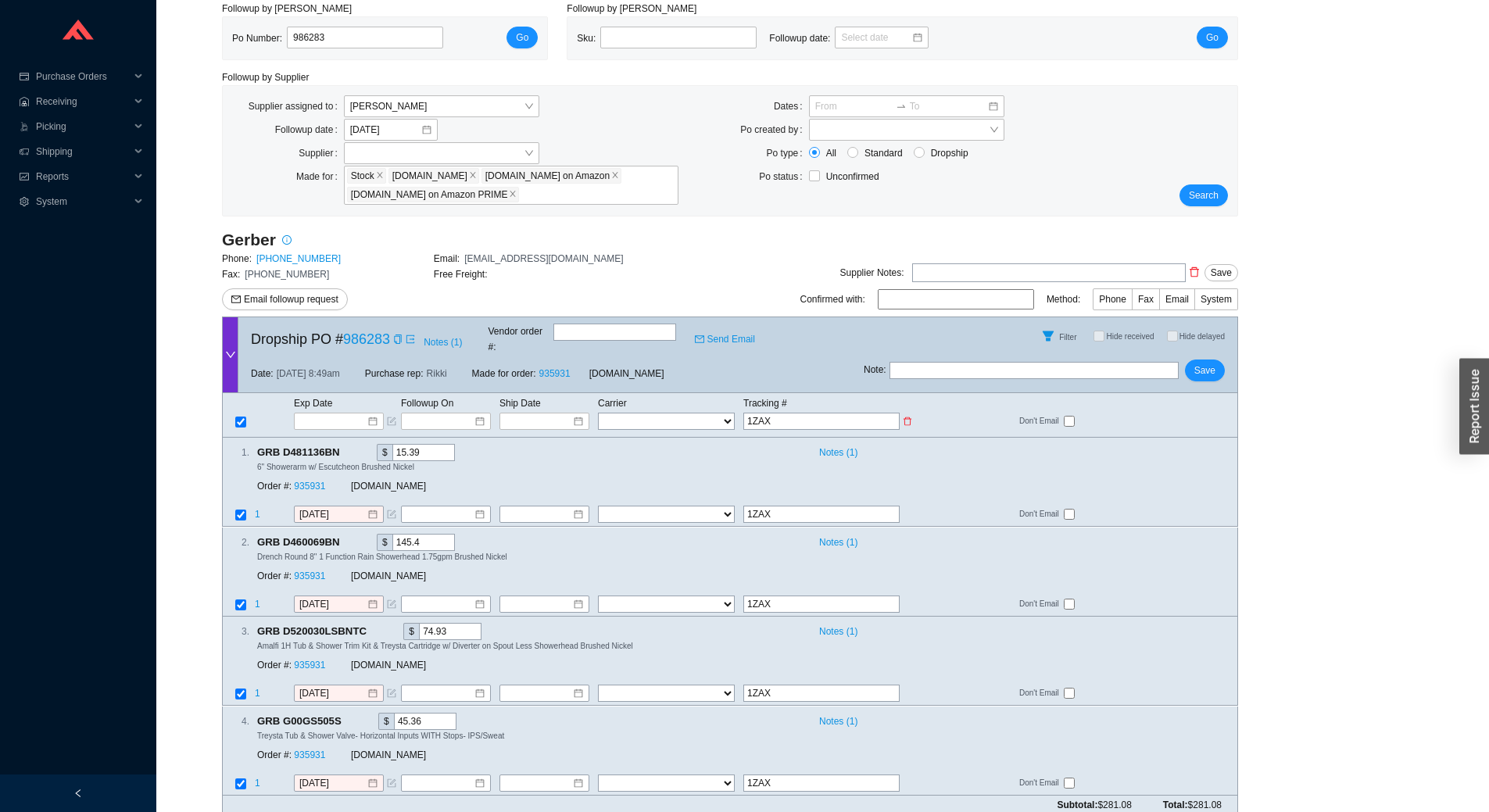
type input "1ZAX9"
type input "1ZAX96"
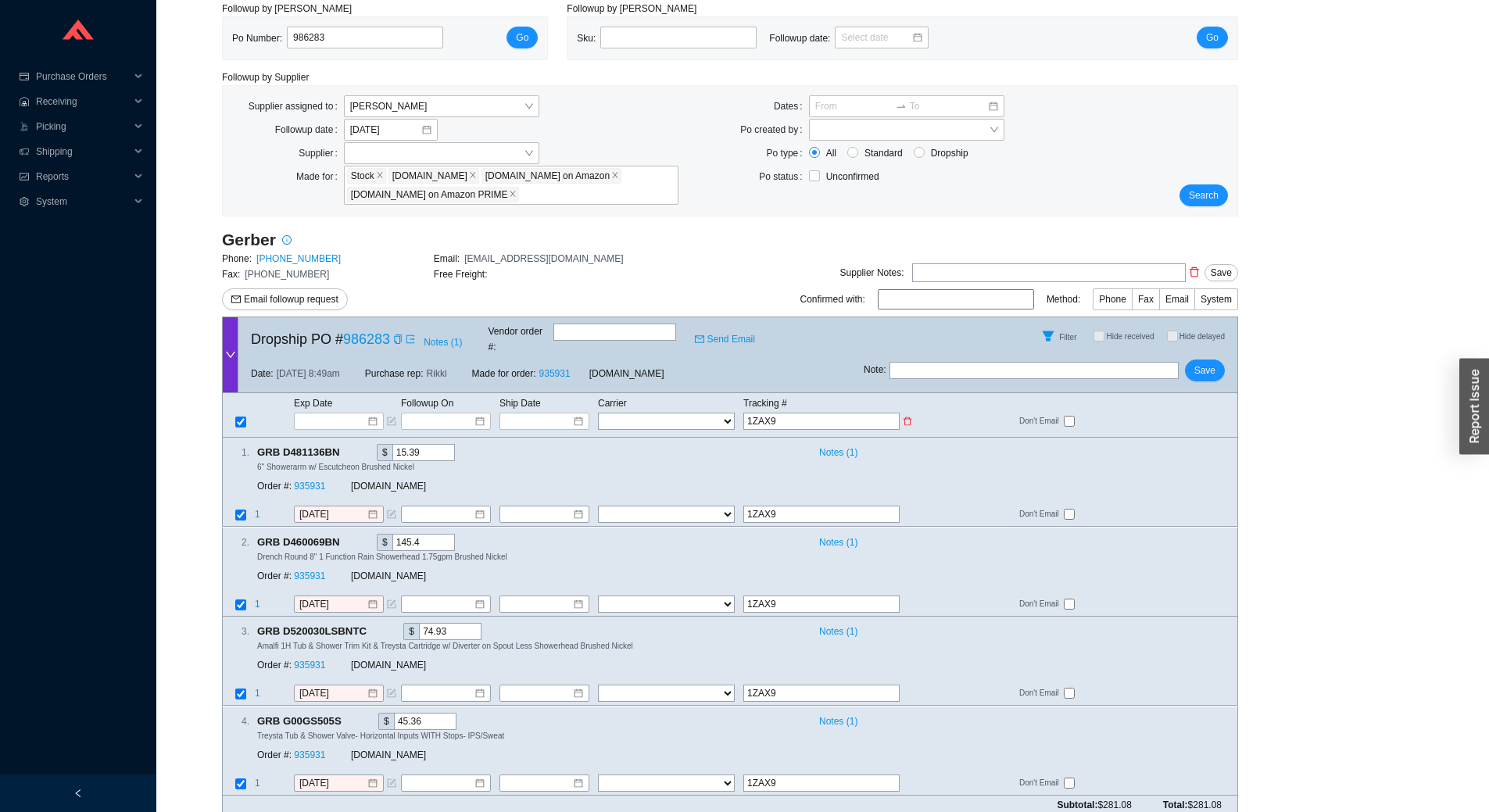
type input "1ZAX96"
type input "1ZAX963"
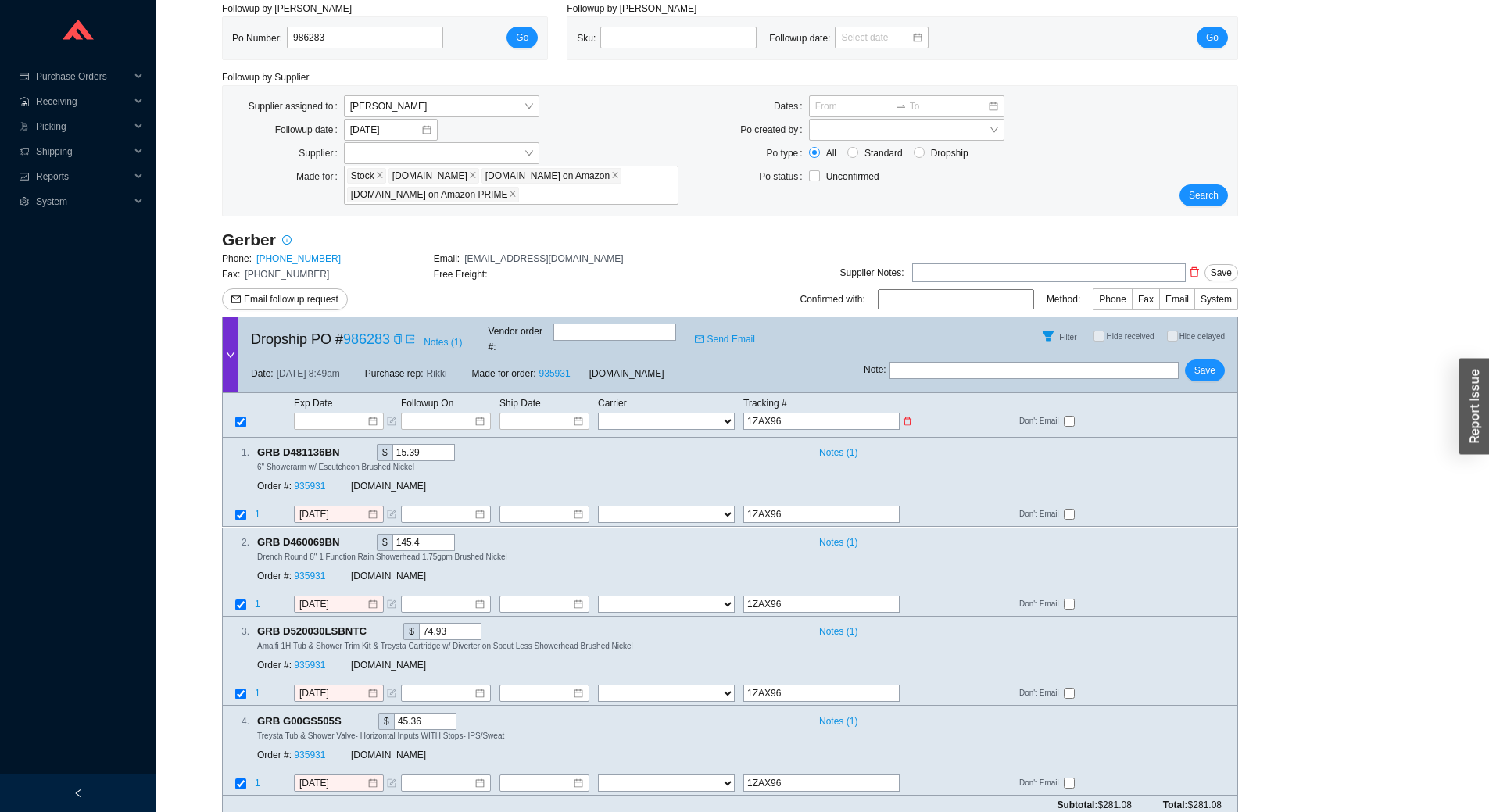
type input "1ZAX963"
type input "1ZAX9639"
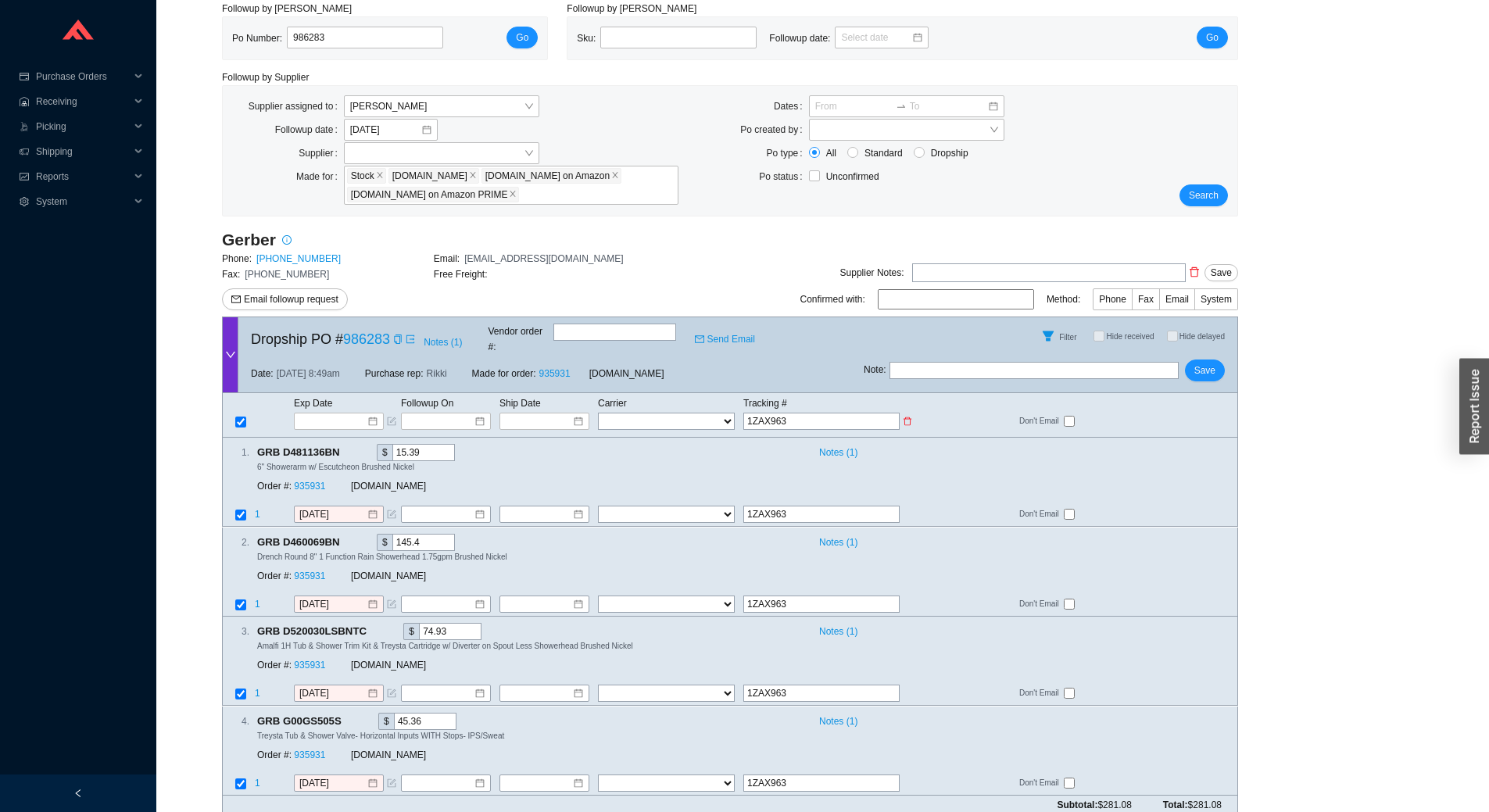
type input "1ZAX9639"
type input "1ZAX96390"
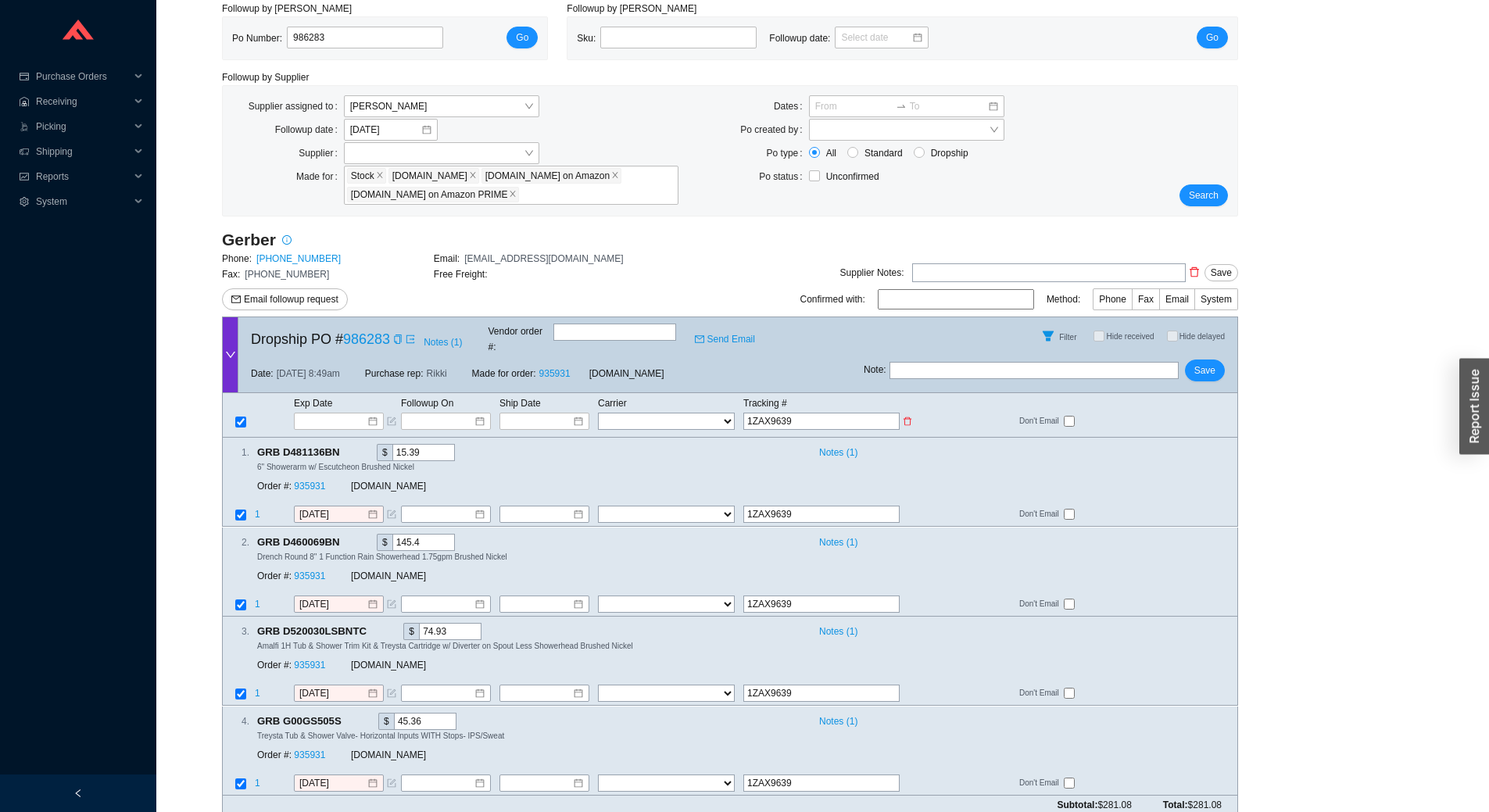
type input "1ZAX96390"
type input "1ZAX9639"
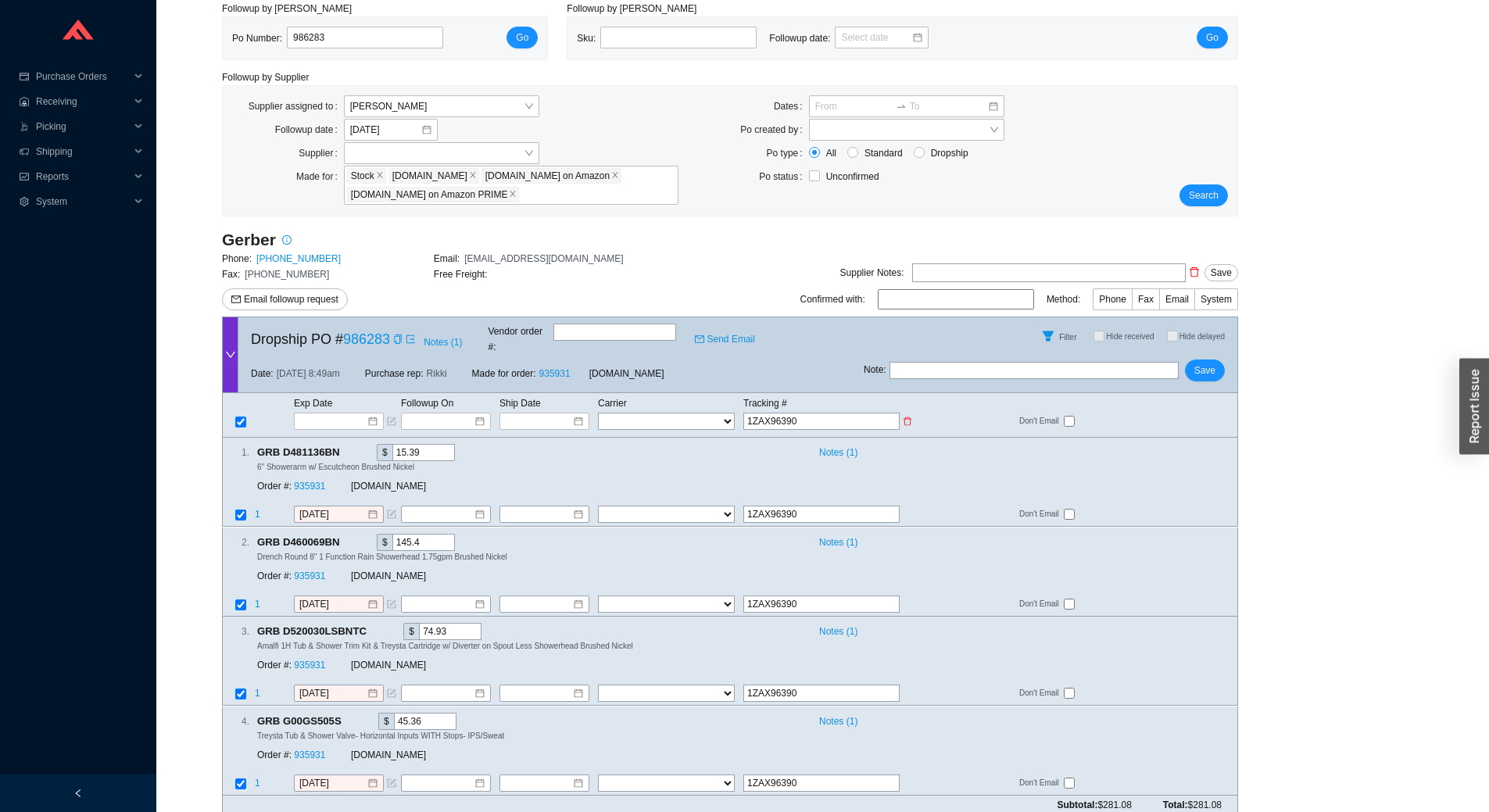
type input "1ZAX9639"
type input "1ZAX96393"
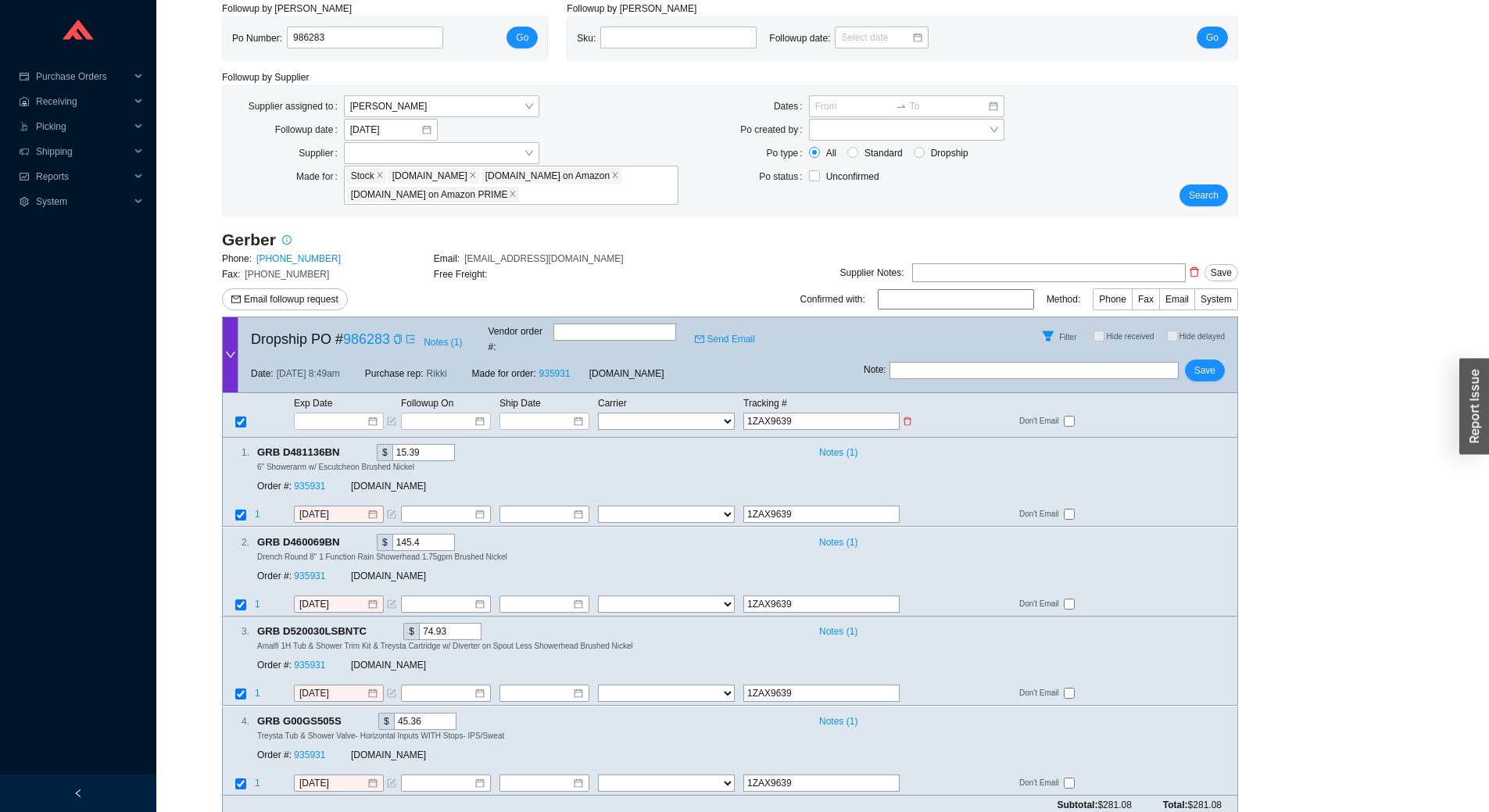
type input "1ZAX96393"
type input "1ZAX963939"
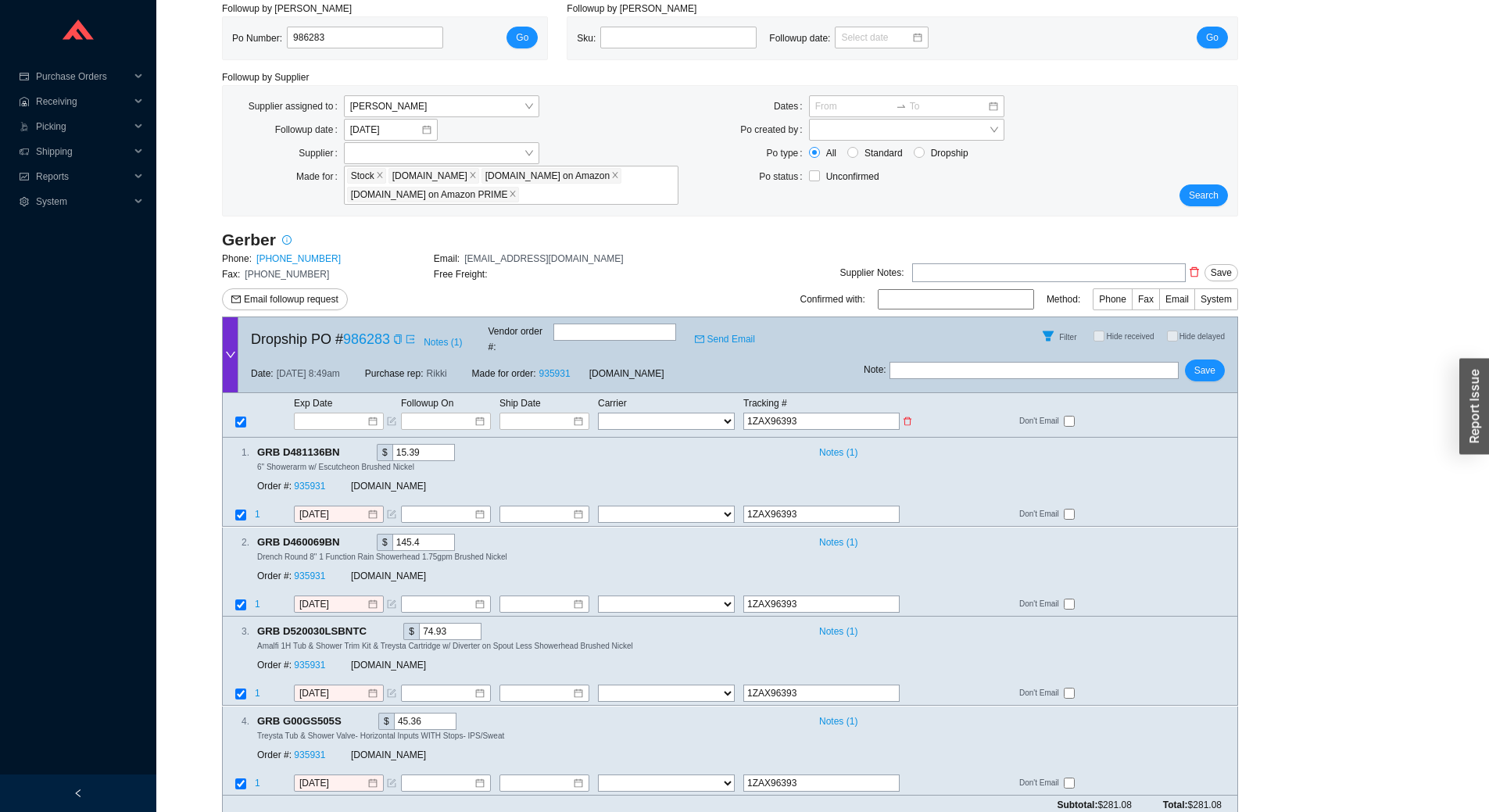
type input "1ZAX963939"
type input "1ZAX9639398"
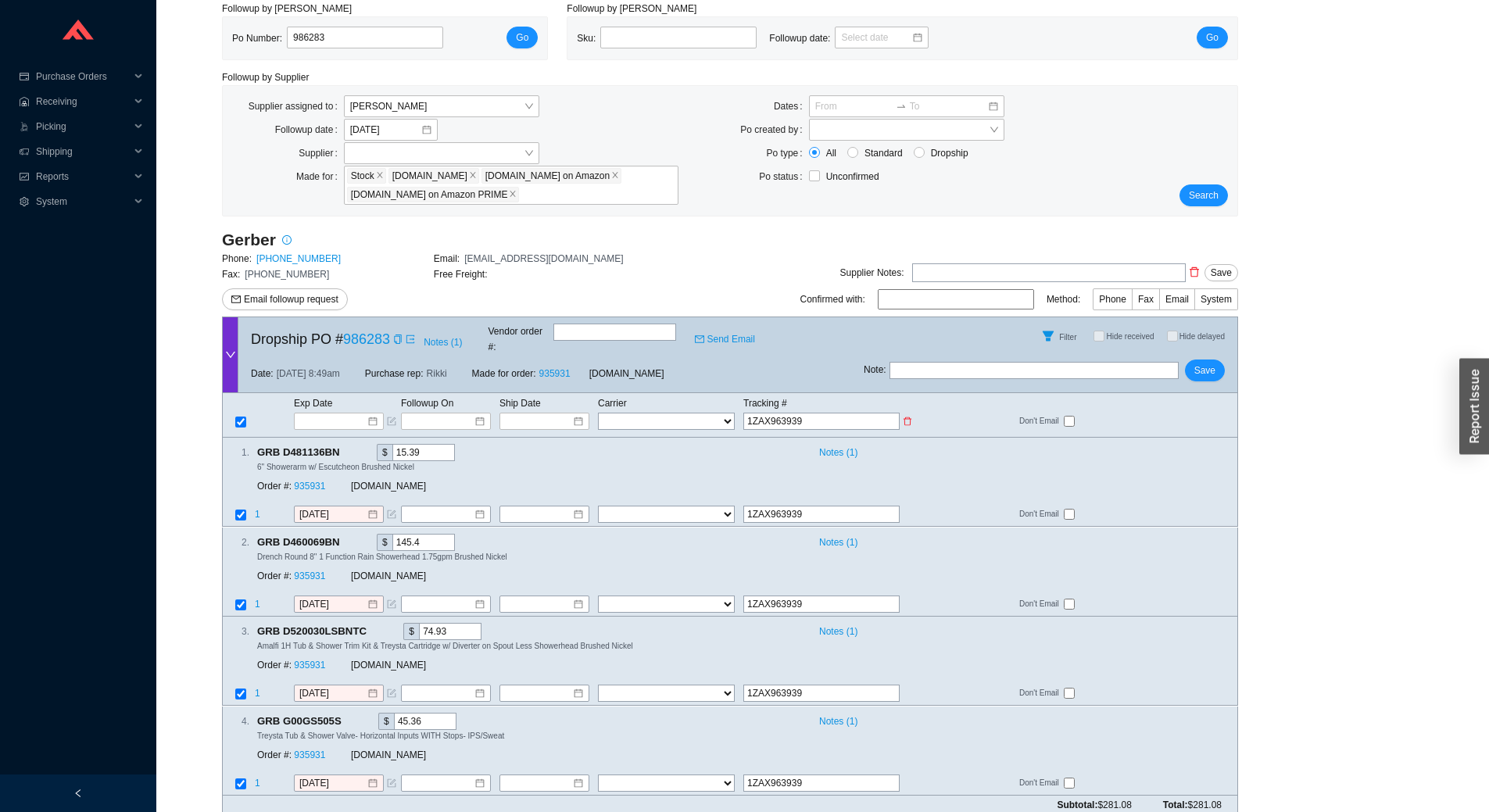
type input "1ZAX9639398"
type input "1ZAX96393982"
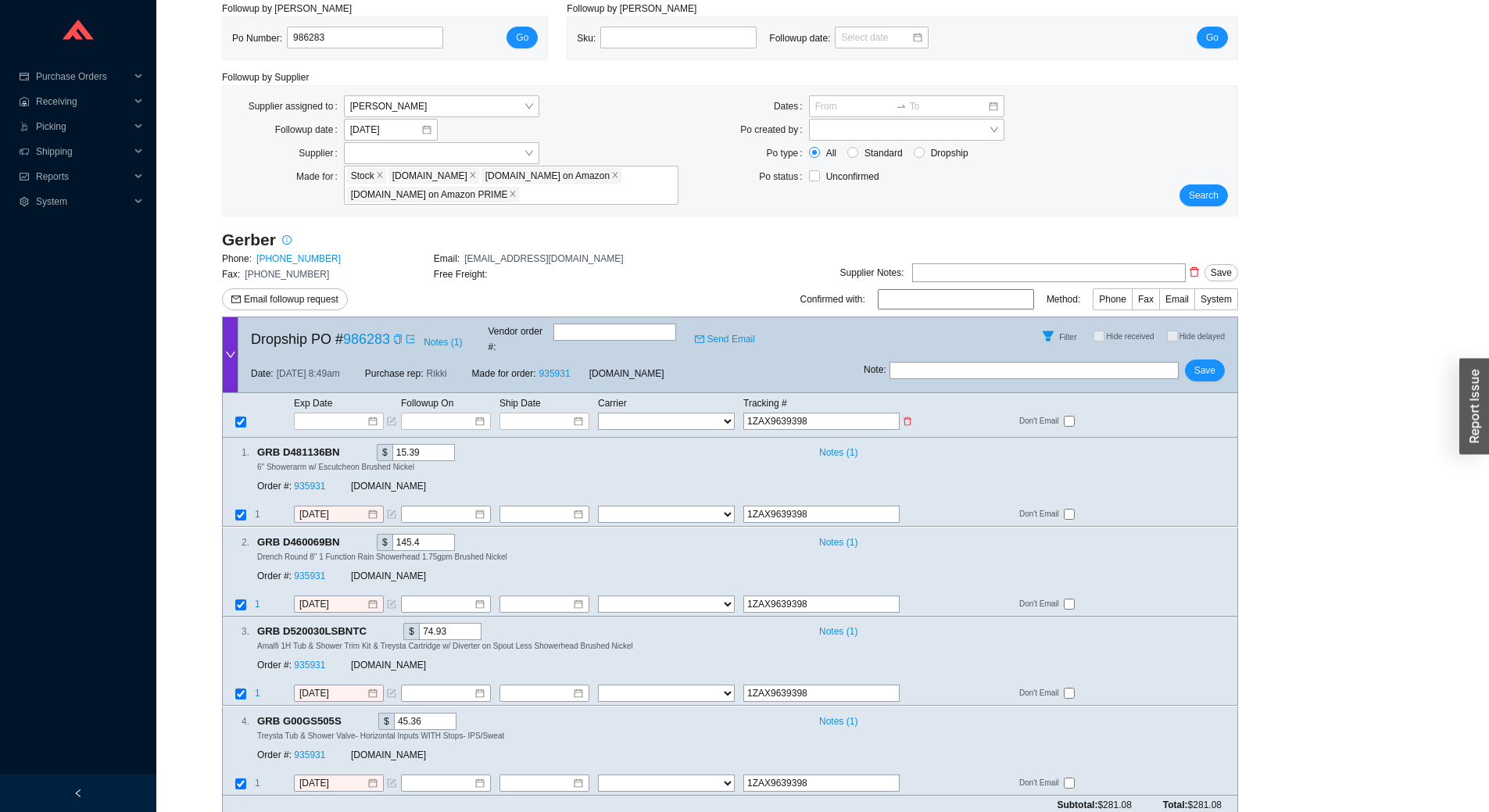
type input "1ZAX96393982"
type input "1ZAX963939824"
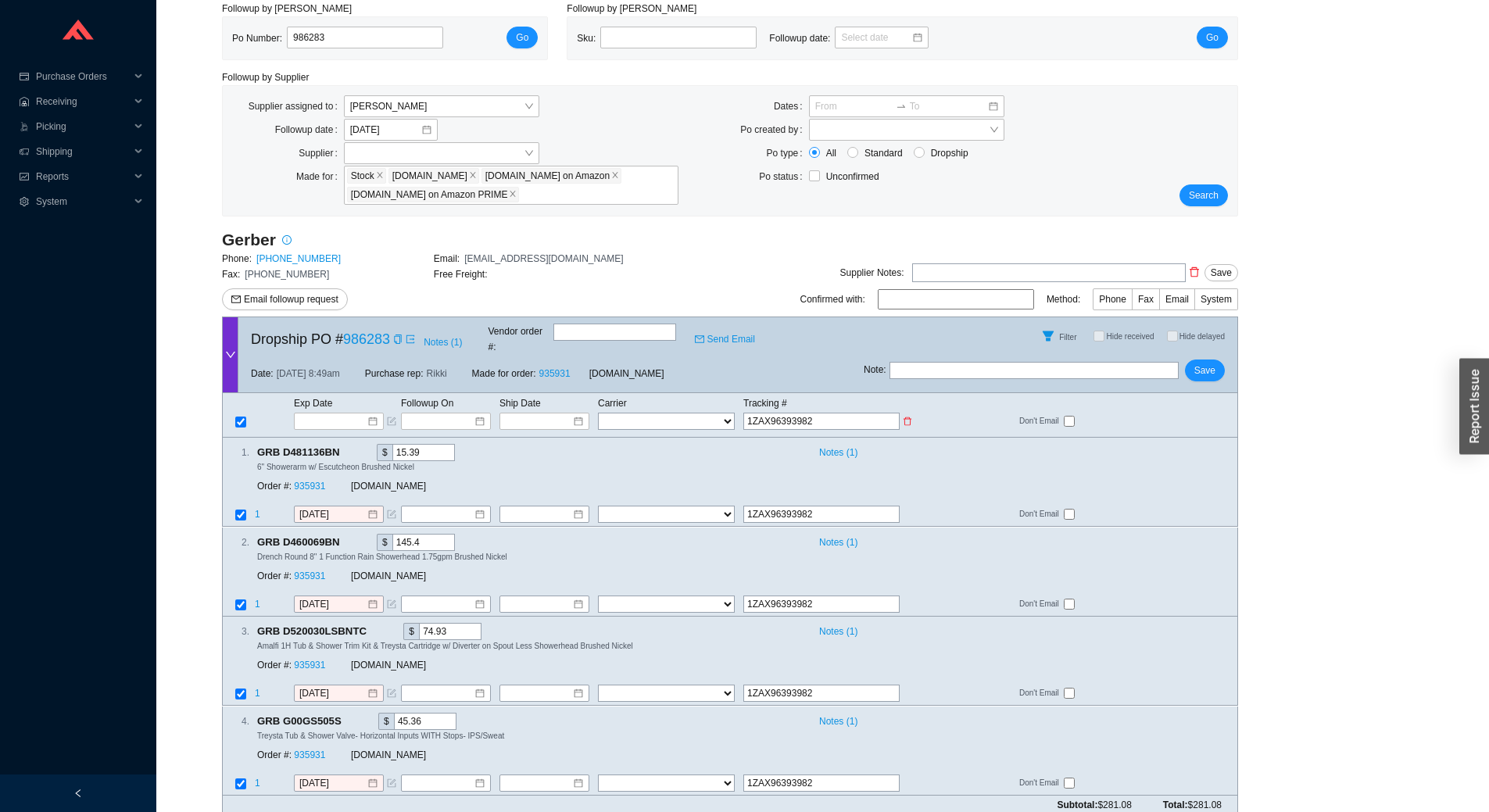
type input "1ZAX963939824"
type input "1ZAX9639398247"
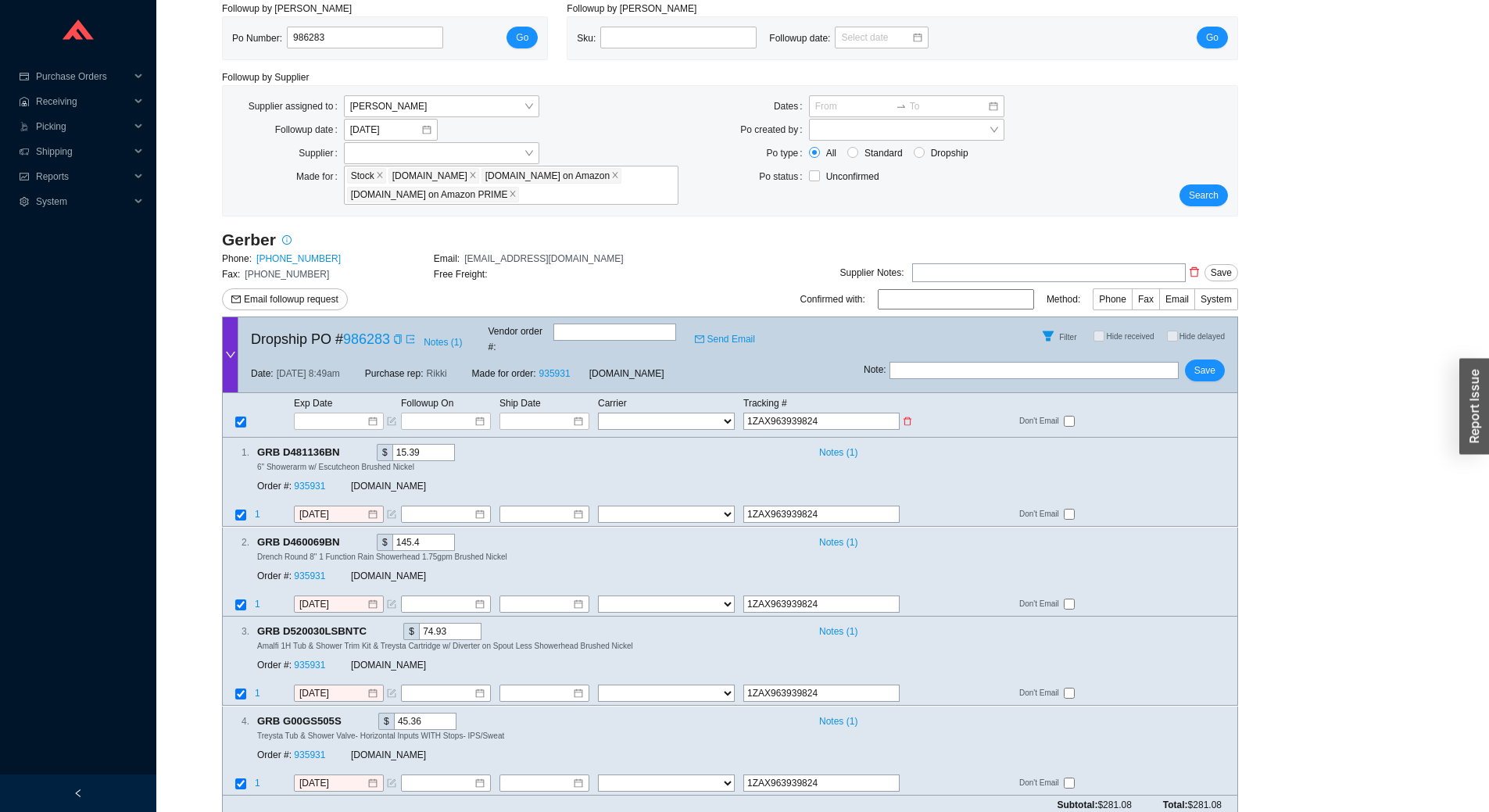
type input "1ZAX9639398247"
type input "1ZAX96393982478"
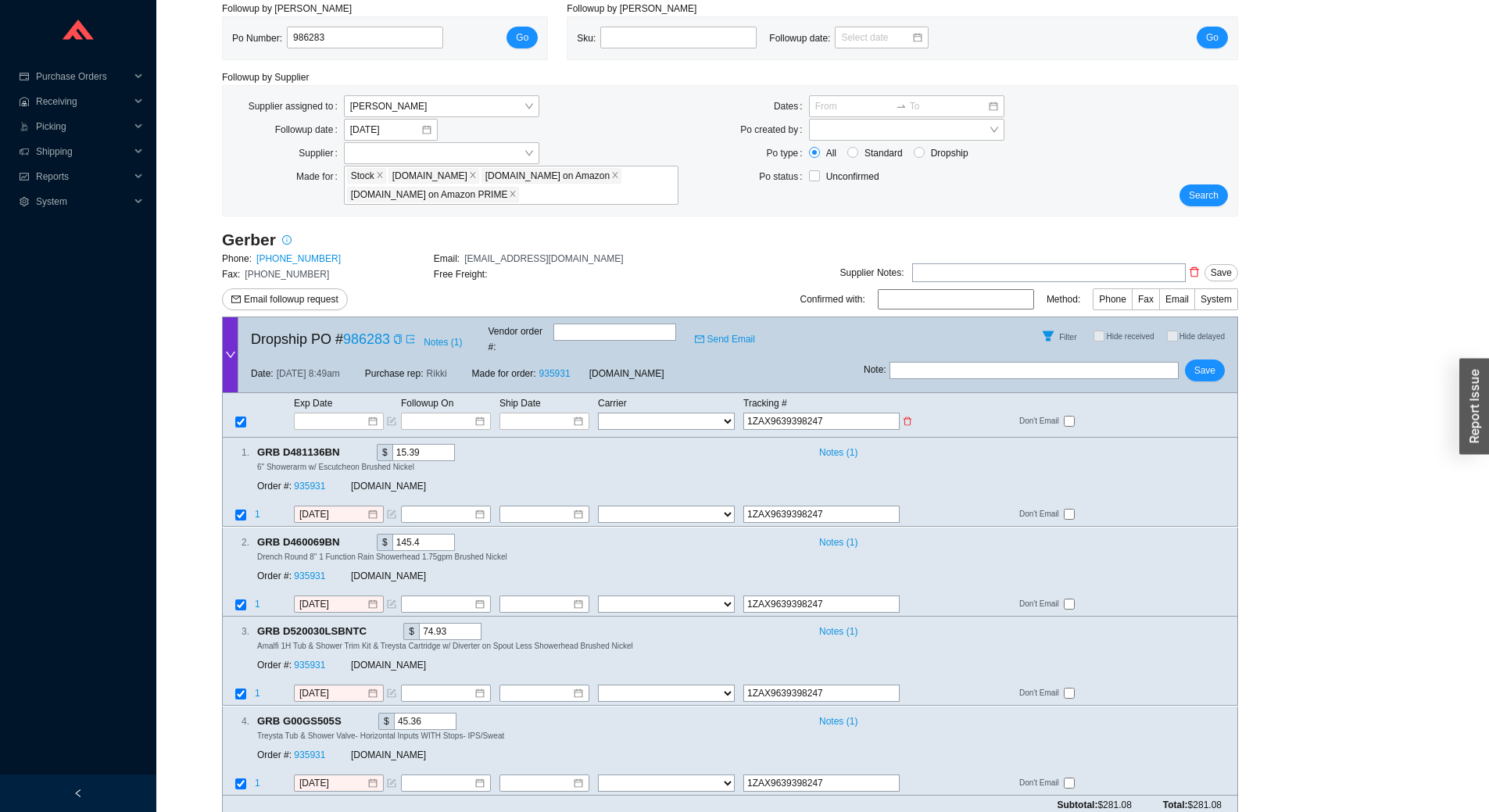
type input "1ZAX96393982478"
type input "1ZAX963939824788"
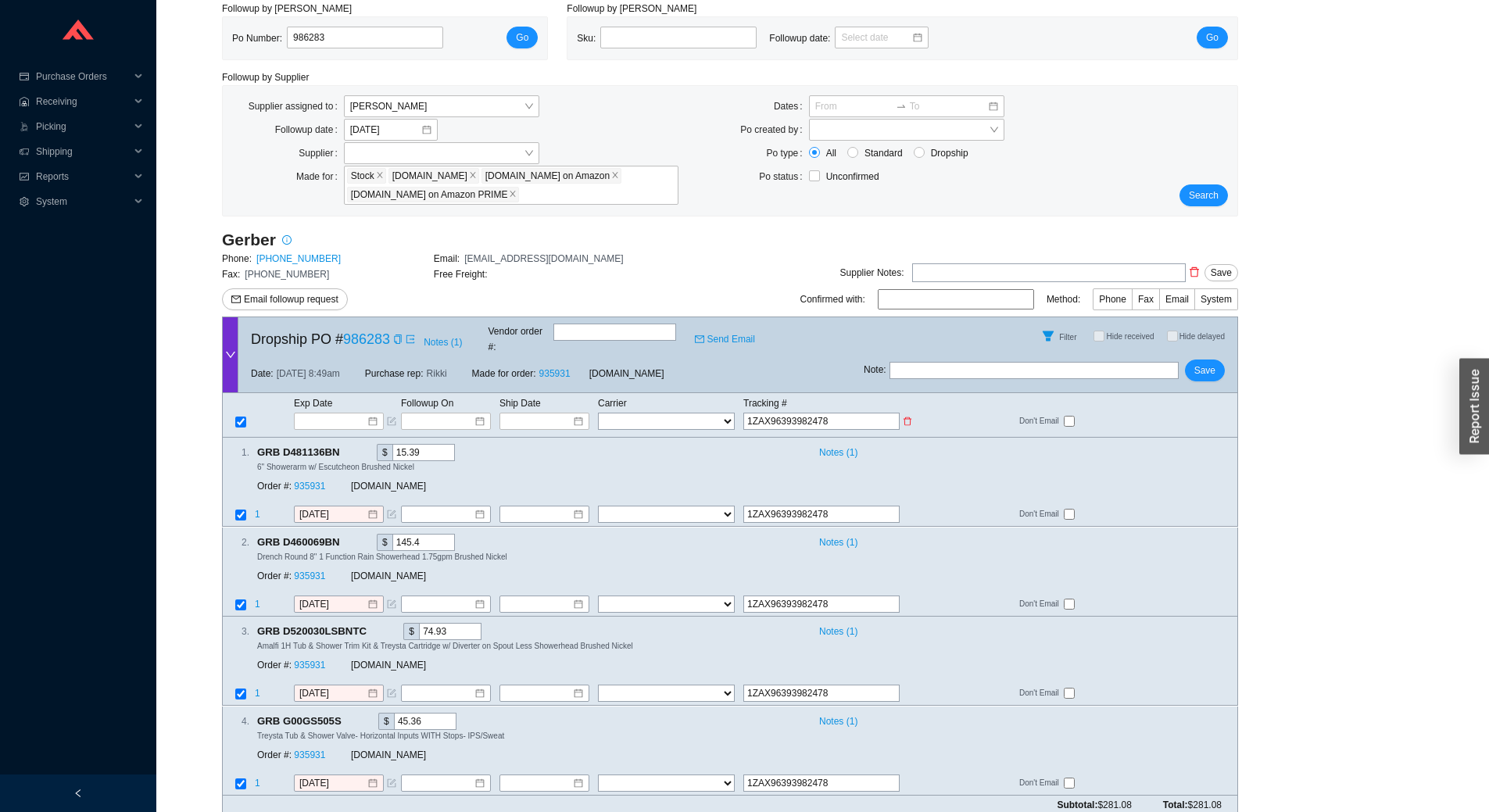
type input "1ZAX963939824788"
type input "1ZAX9639398247884"
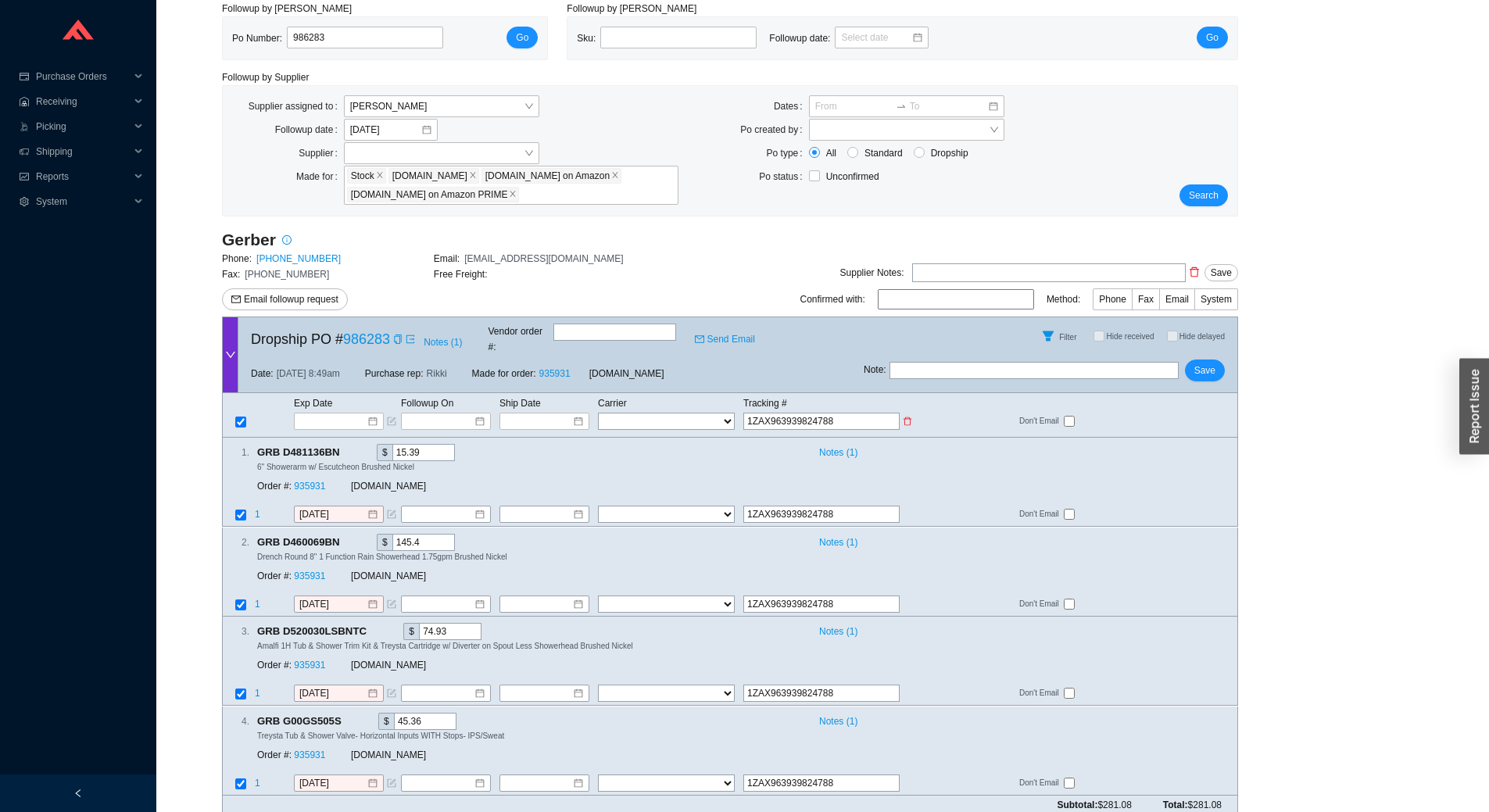
type input "1ZAX9639398247884"
click at [1206, 363] on span "Save" at bounding box center [1205, 370] width 21 height 15
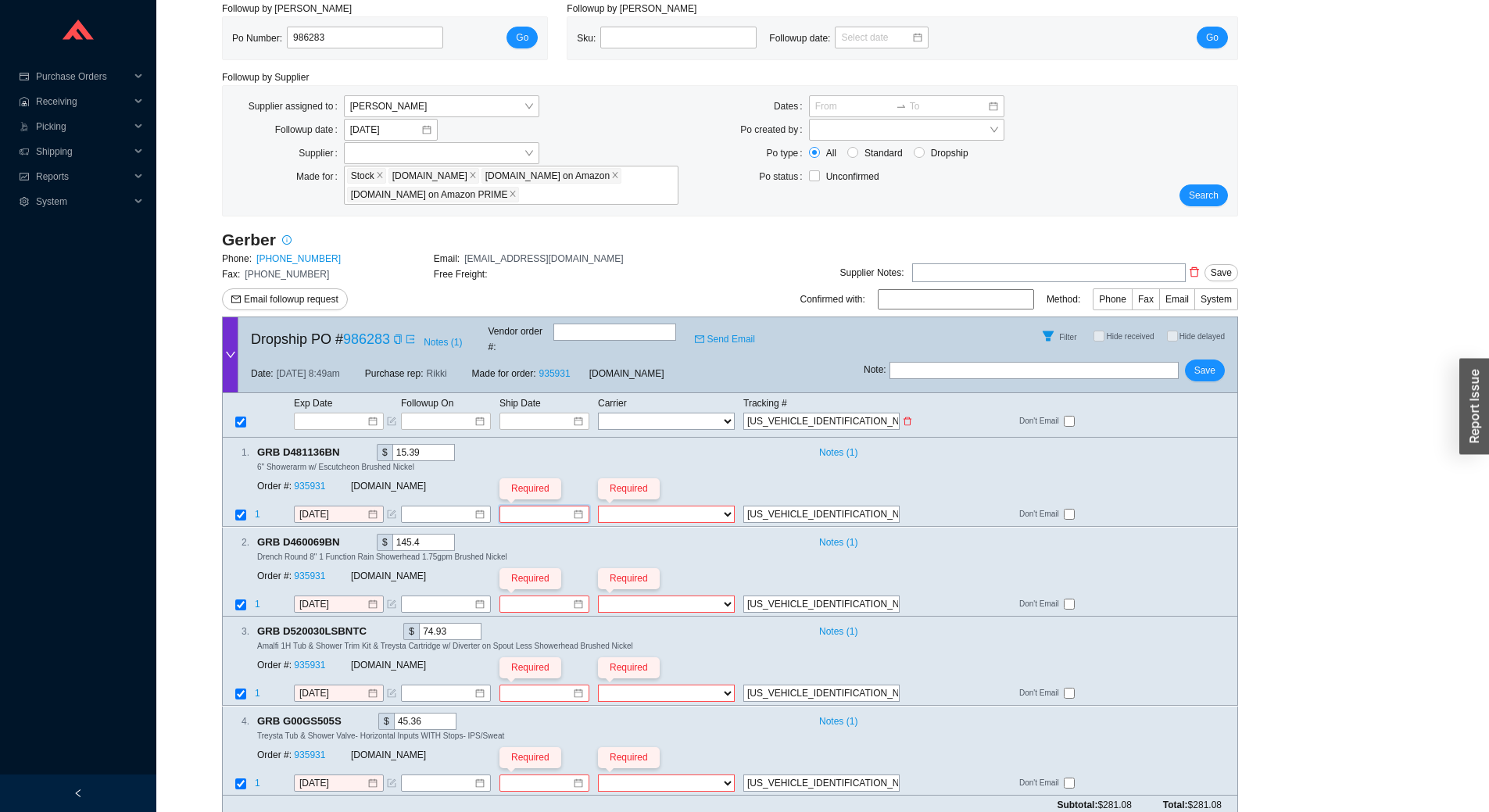
click at [646, 413] on select "FedEx UPS ---------------- 2 Day Transportation INC A&B Freight A. [PERSON_NAME…" at bounding box center [665, 421] width 136 height 17
select select "2"
click at [598, 413] on select "FedEx UPS ---------------- 2 Day Transportation INC A&B Freight A. [PERSON_NAME…" at bounding box center [665, 421] width 136 height 17
select select "2"
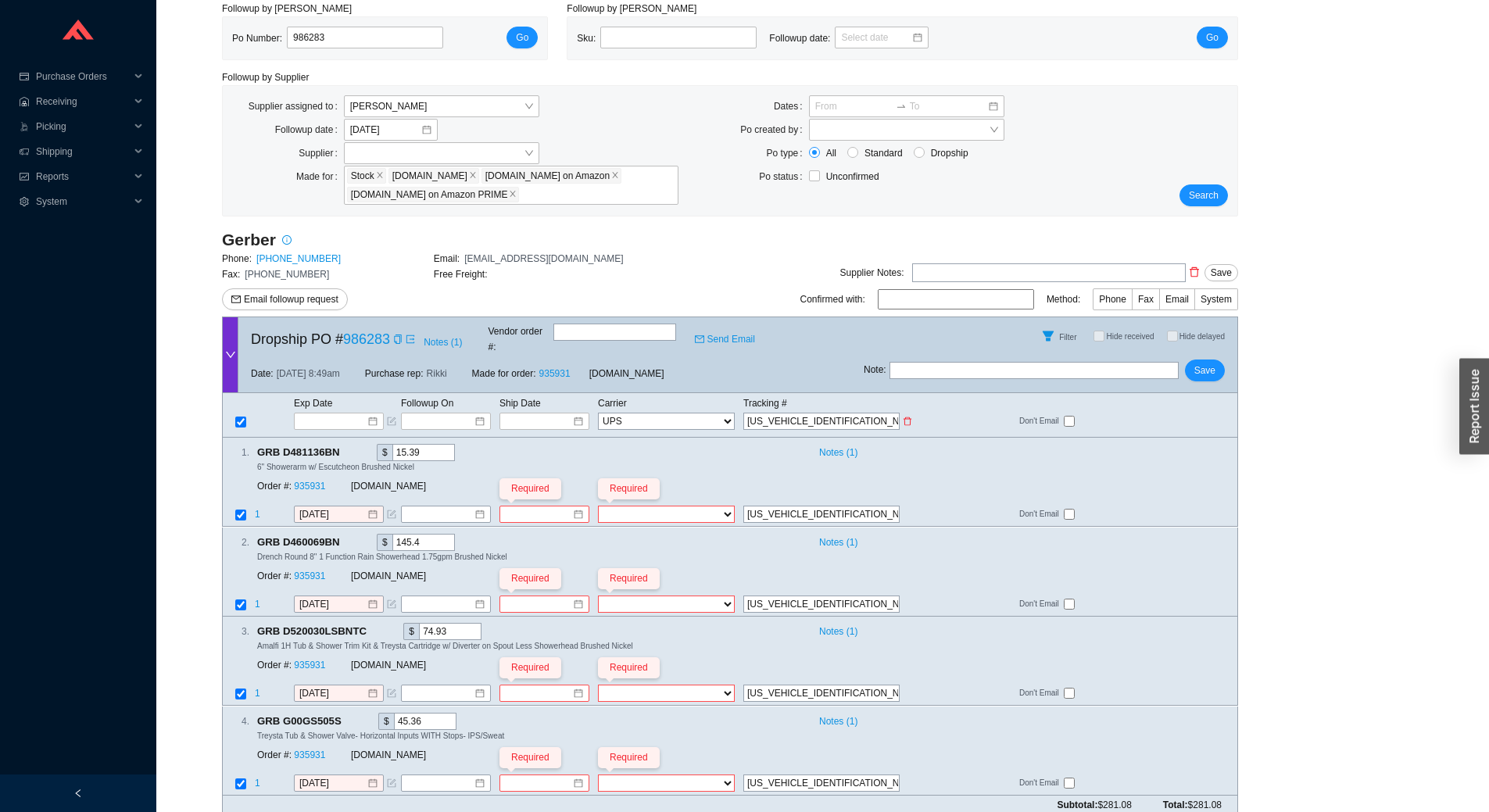
select select "2"
click at [539, 414] on input at bounding box center [539, 421] width 67 height 15
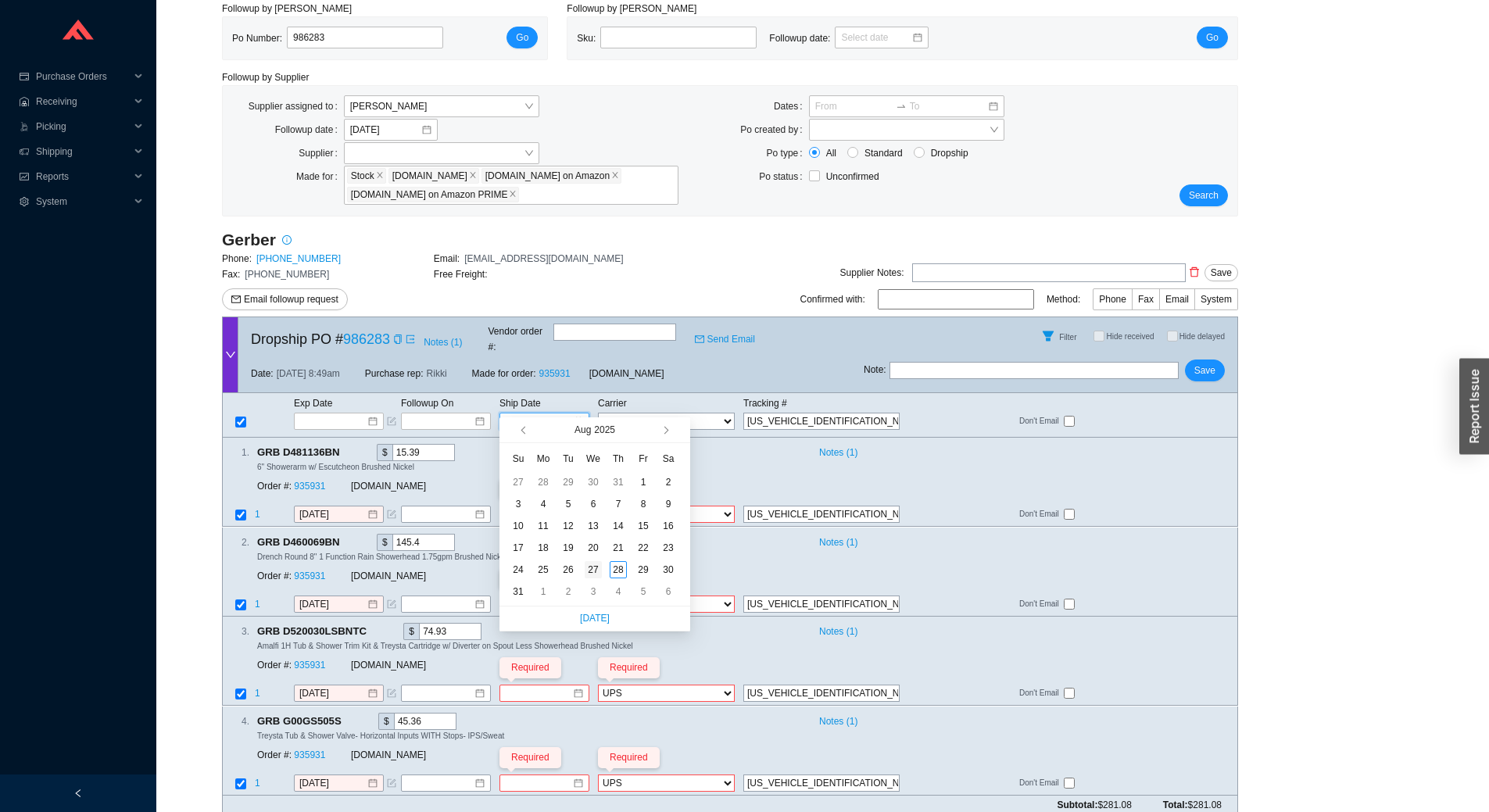
type input "[DATE]"
click at [593, 565] on div "27" at bounding box center [593, 569] width 17 height 17
type input "[DATE]"
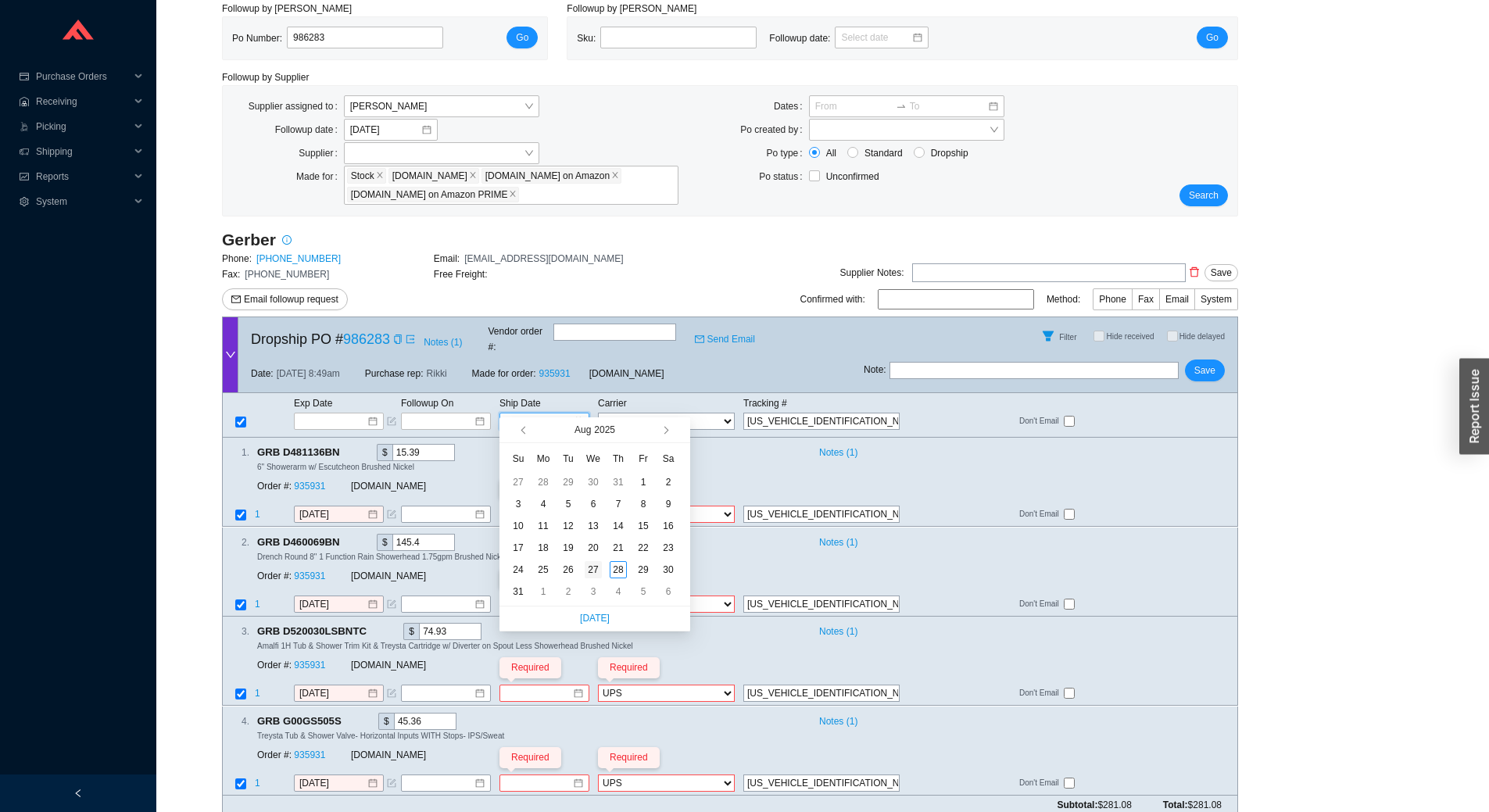
type input "[DATE]"
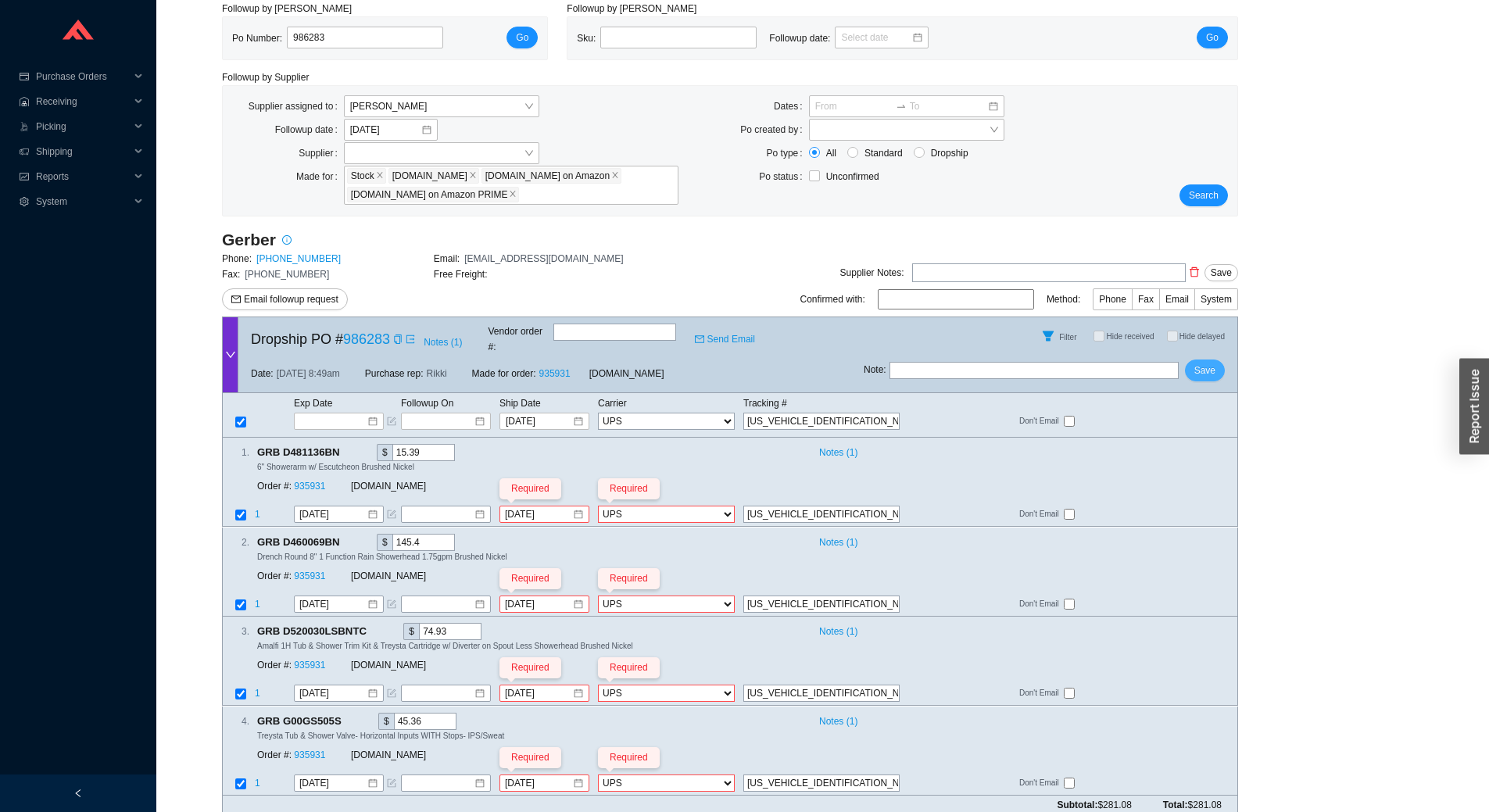
click at [1216, 361] on button "Save" at bounding box center [1204, 370] width 40 height 22
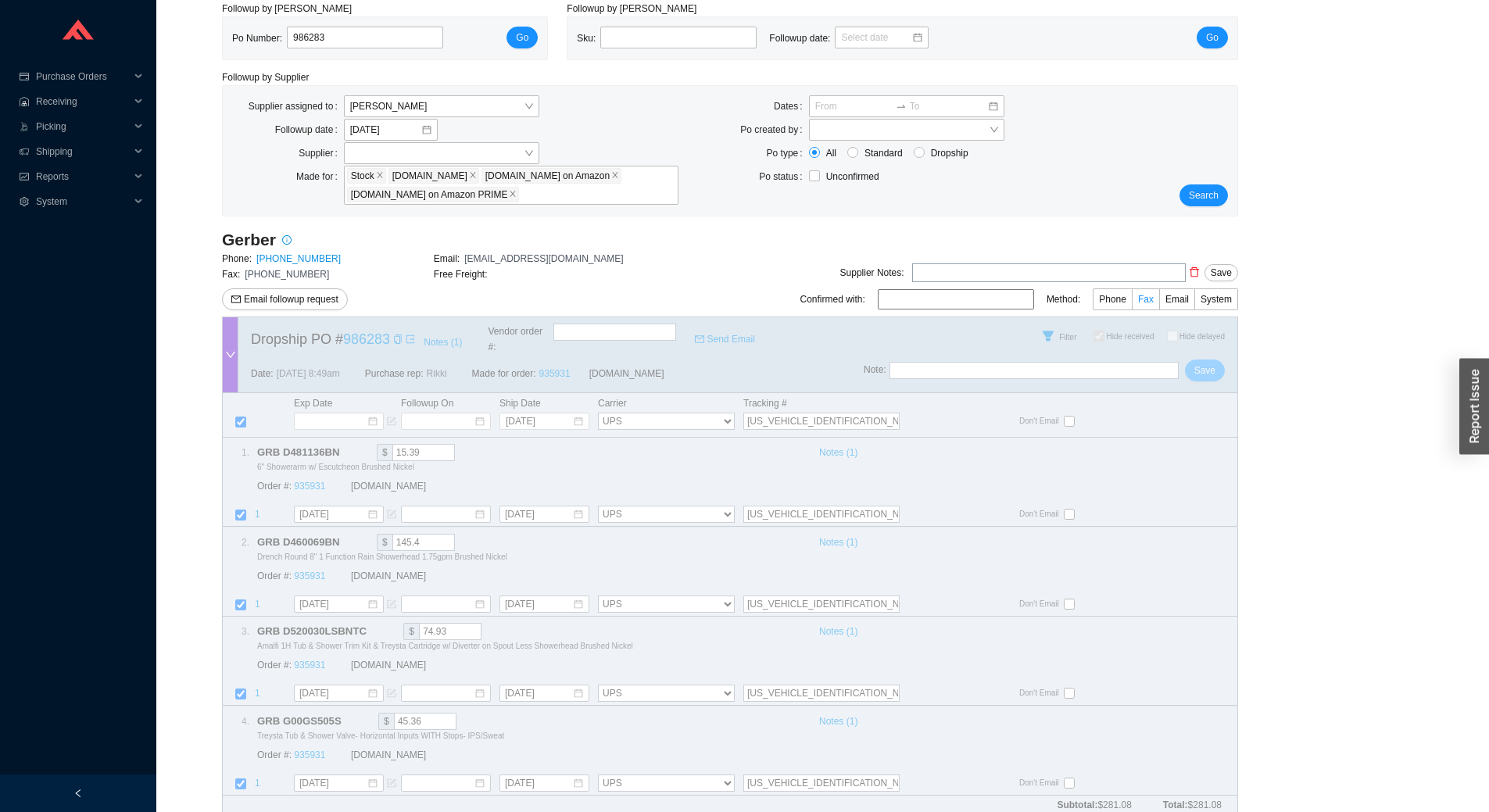
checkbox input "true"
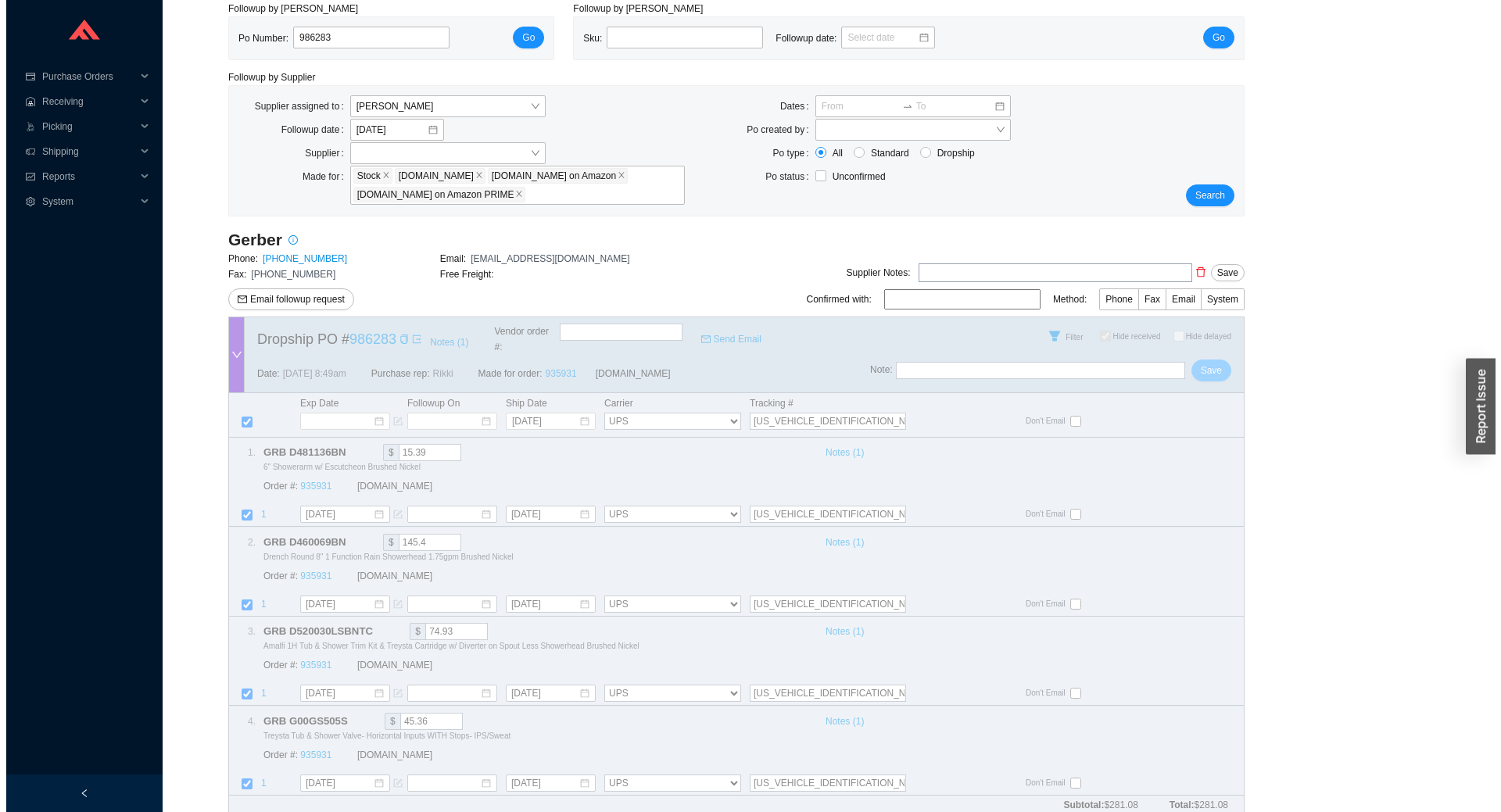
scroll to position [0, 0]
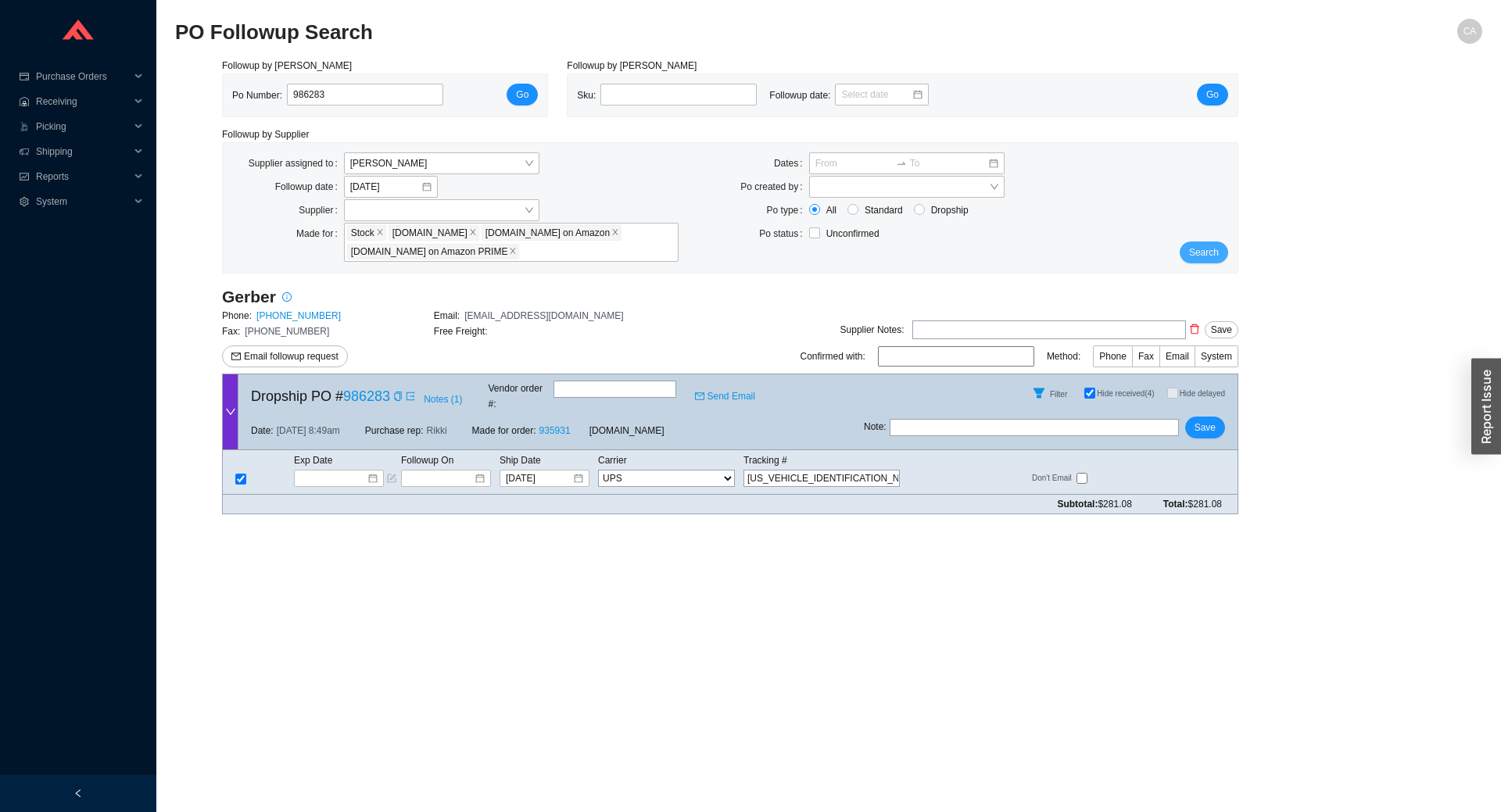
click at [1209, 253] on span "Search" at bounding box center [1203, 252] width 30 height 15
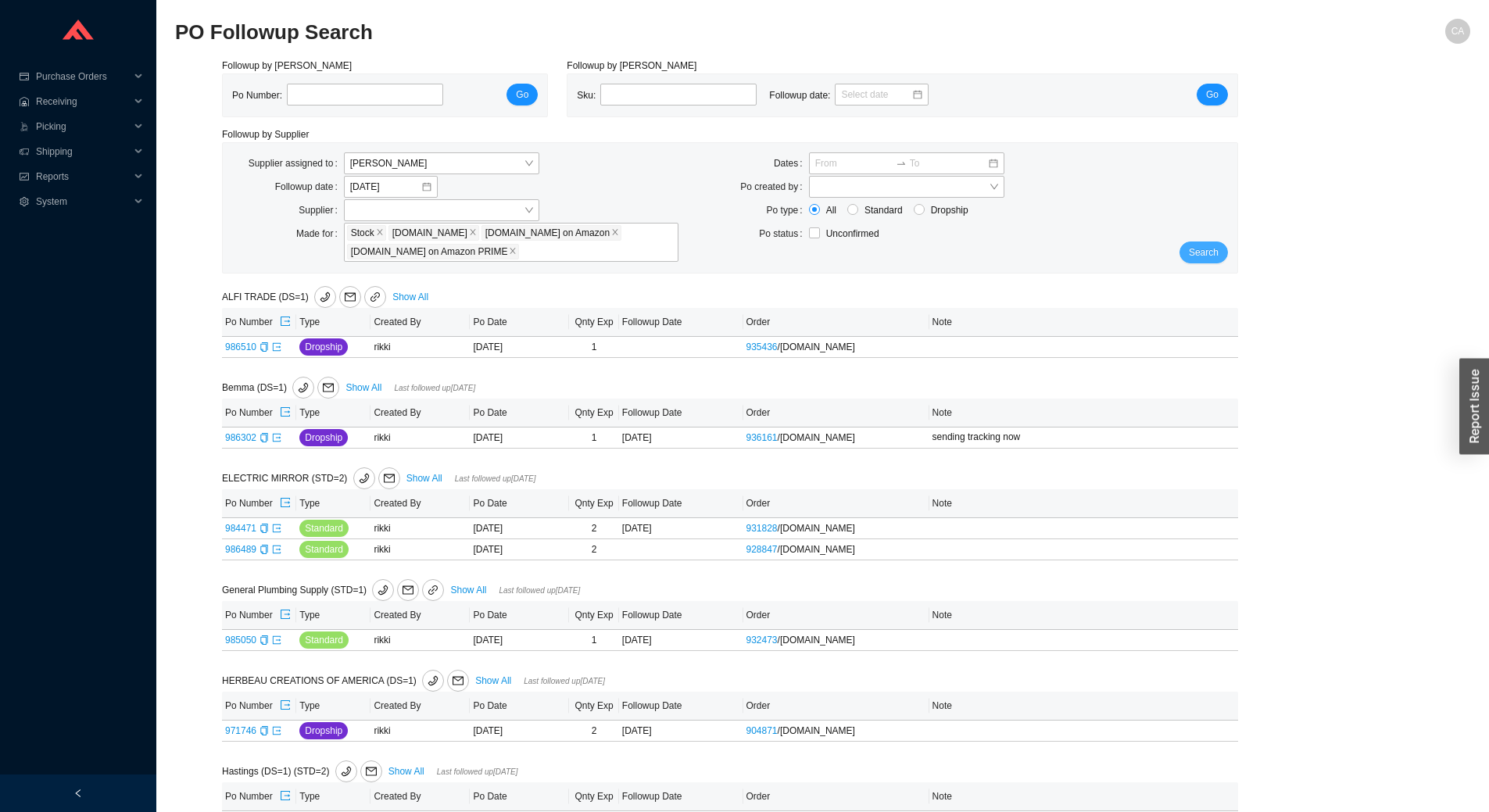
click at [1220, 248] on button "Search" at bounding box center [1203, 252] width 48 height 22
click at [238, 640] on link "985050" at bounding box center [241, 639] width 31 height 11
type input "985050"
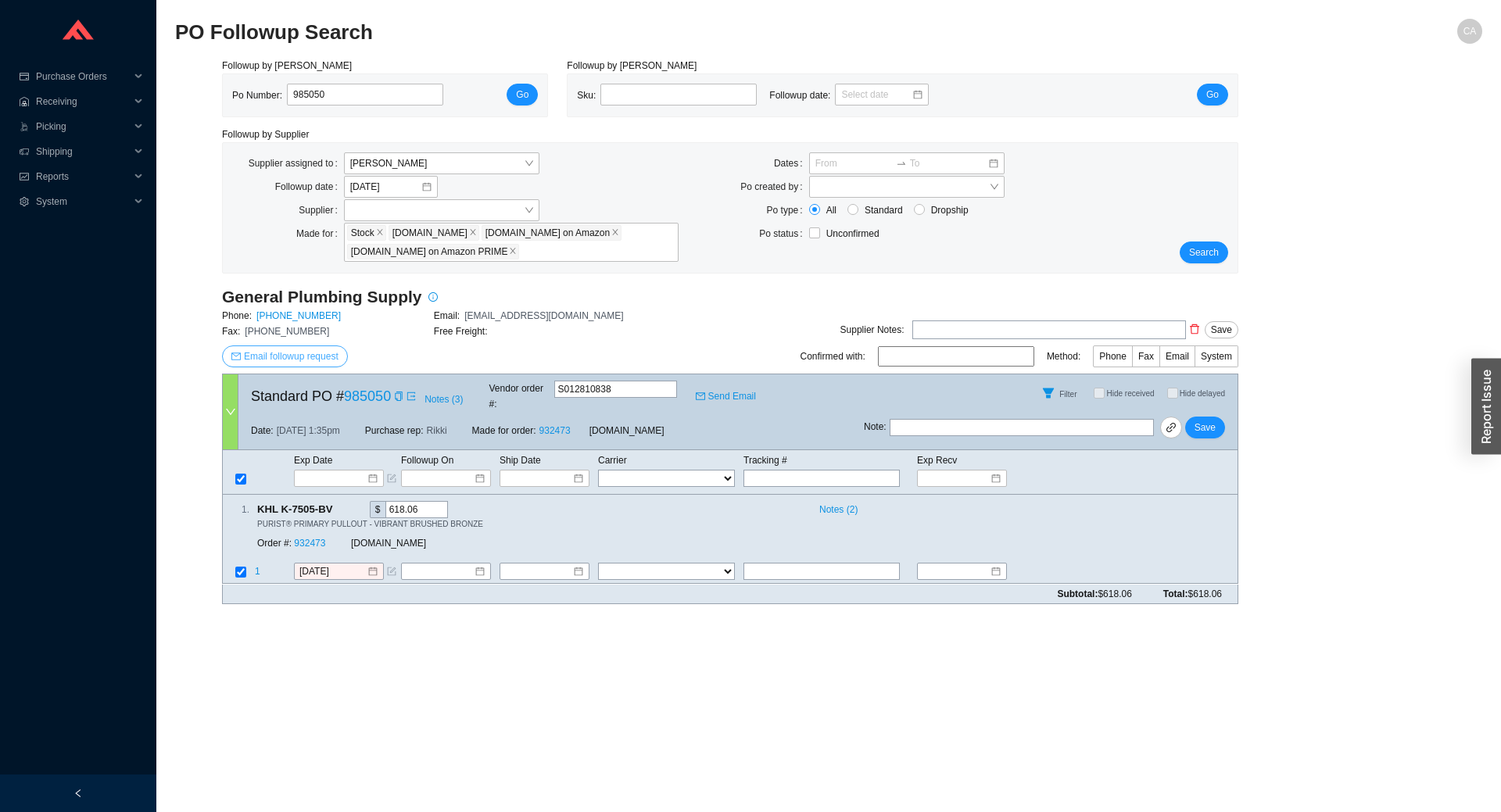
click at [271, 349] on span "Email followup request" at bounding box center [291, 356] width 95 height 15
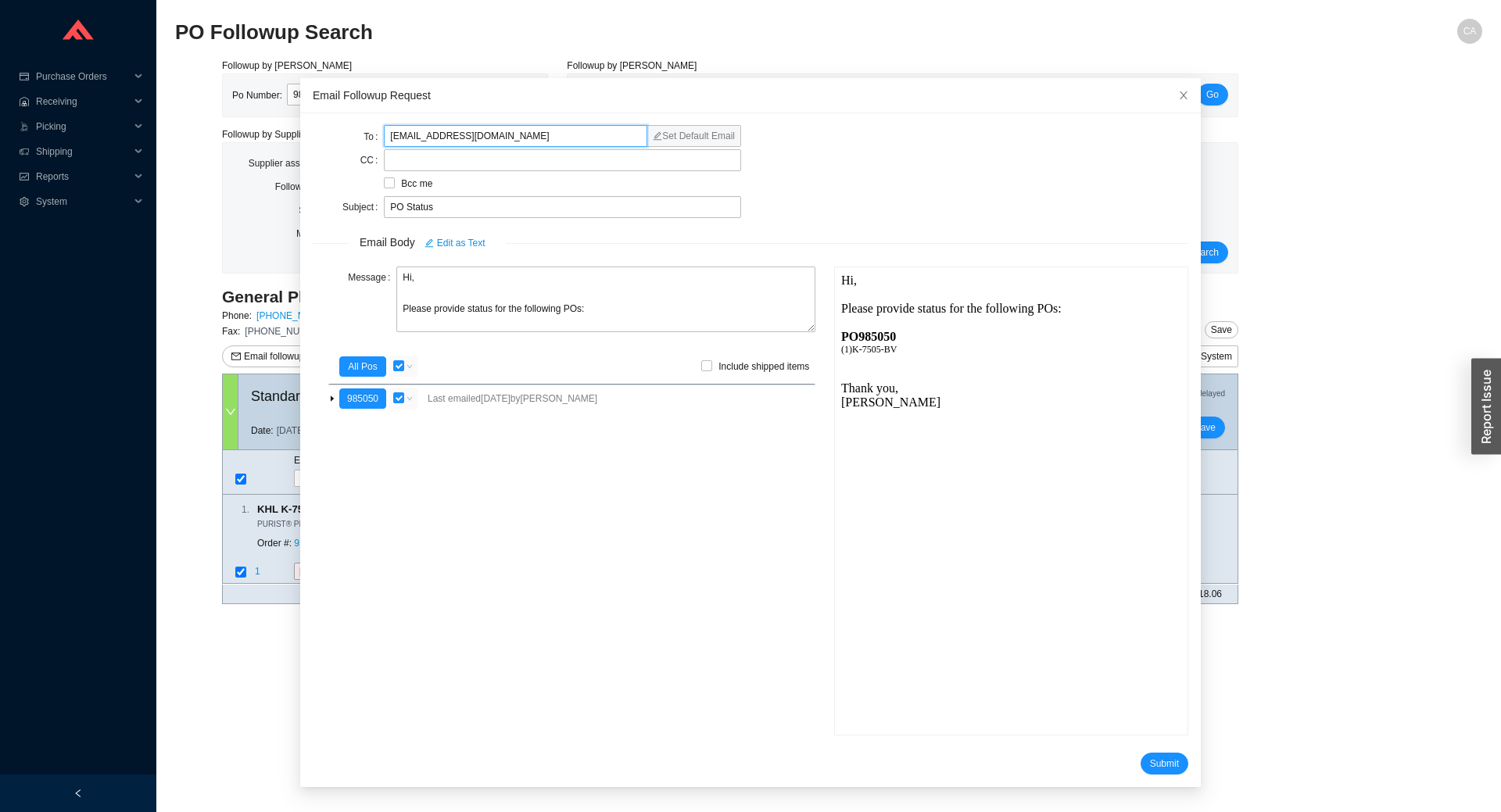
drag, startPoint x: 569, startPoint y: 128, endPoint x: 300, endPoint y: 153, distance: 270.2
click at [300, 153] on div "To laurieh@generalplumbingsupply.net Set Default Email CC Bcc me Subject PO Sta…" at bounding box center [750, 450] width 900 height 674
paste input "JESSICAr@GENERALPLUMBINGSUPPLY.NET"
type input "JESSICAr@GENERALPLUMBINGSUPPLY.NET"
click at [1150, 757] on span "Submit" at bounding box center [1164, 763] width 29 height 15
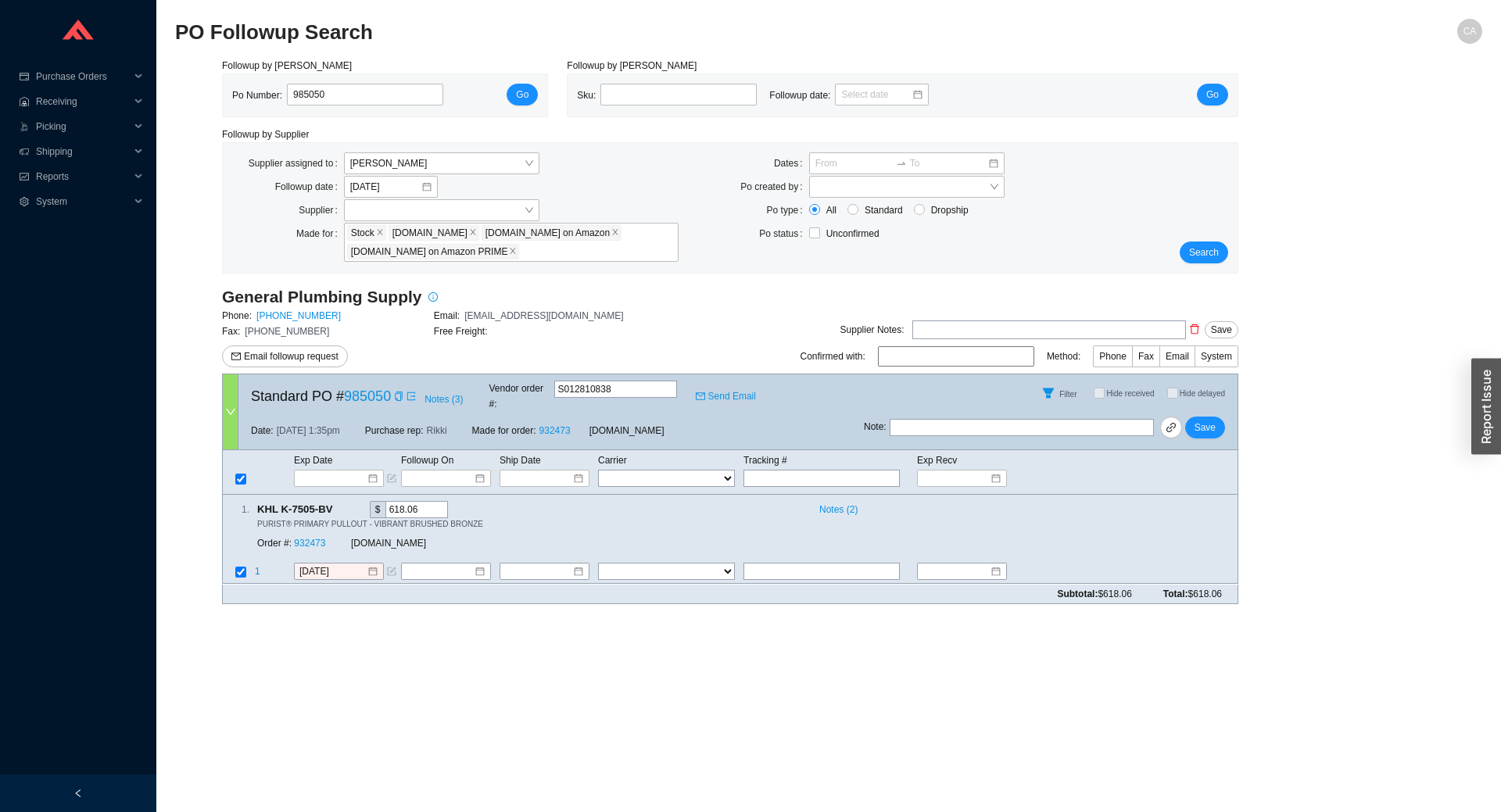
click at [1231, 252] on div "Search" at bounding box center [1194, 208] width 84 height 111
click at [1221, 250] on button "Search" at bounding box center [1203, 252] width 48 height 22
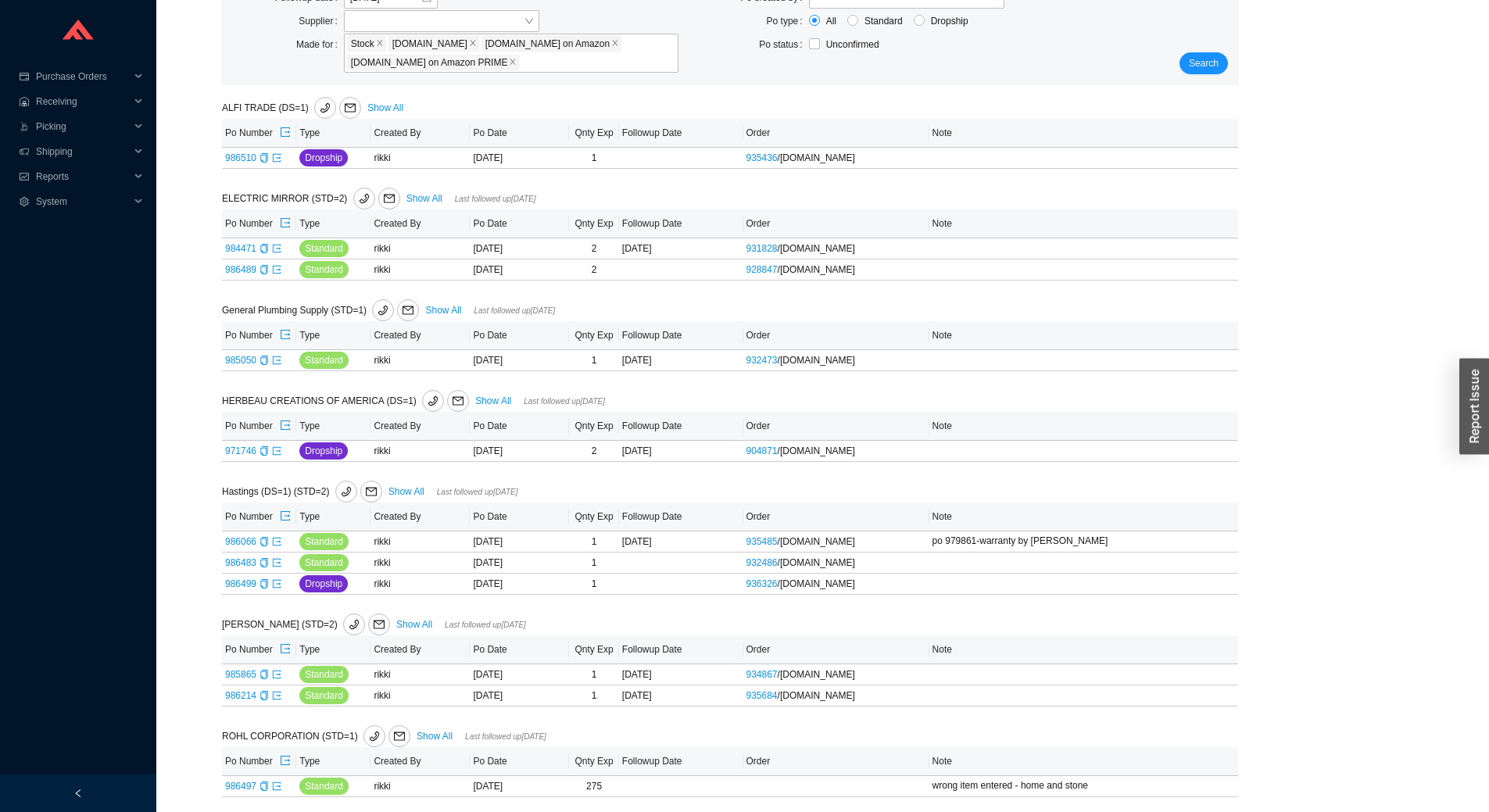
scroll to position [194, 0]
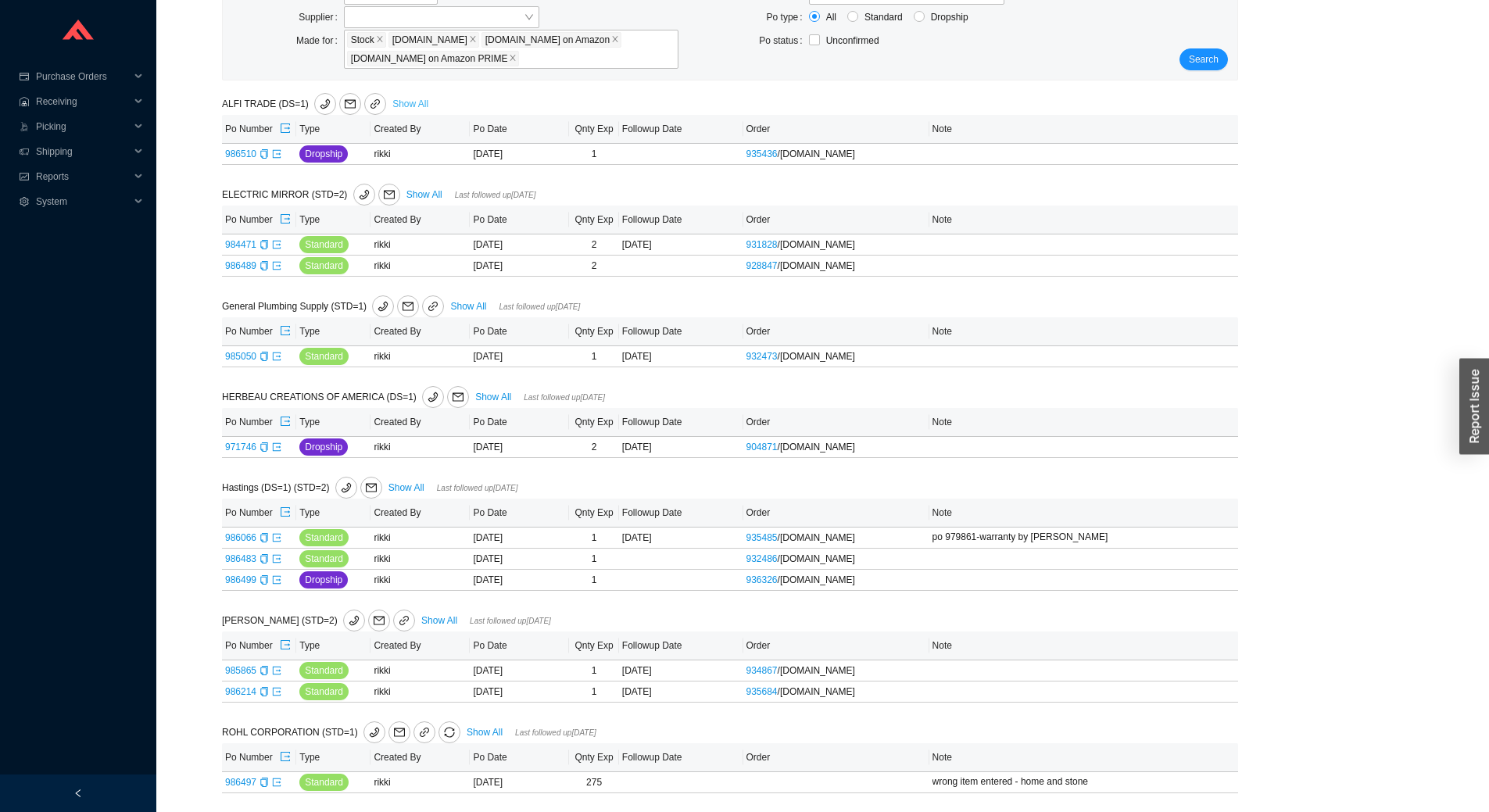
click at [405, 100] on link "Show All" at bounding box center [410, 103] width 36 height 11
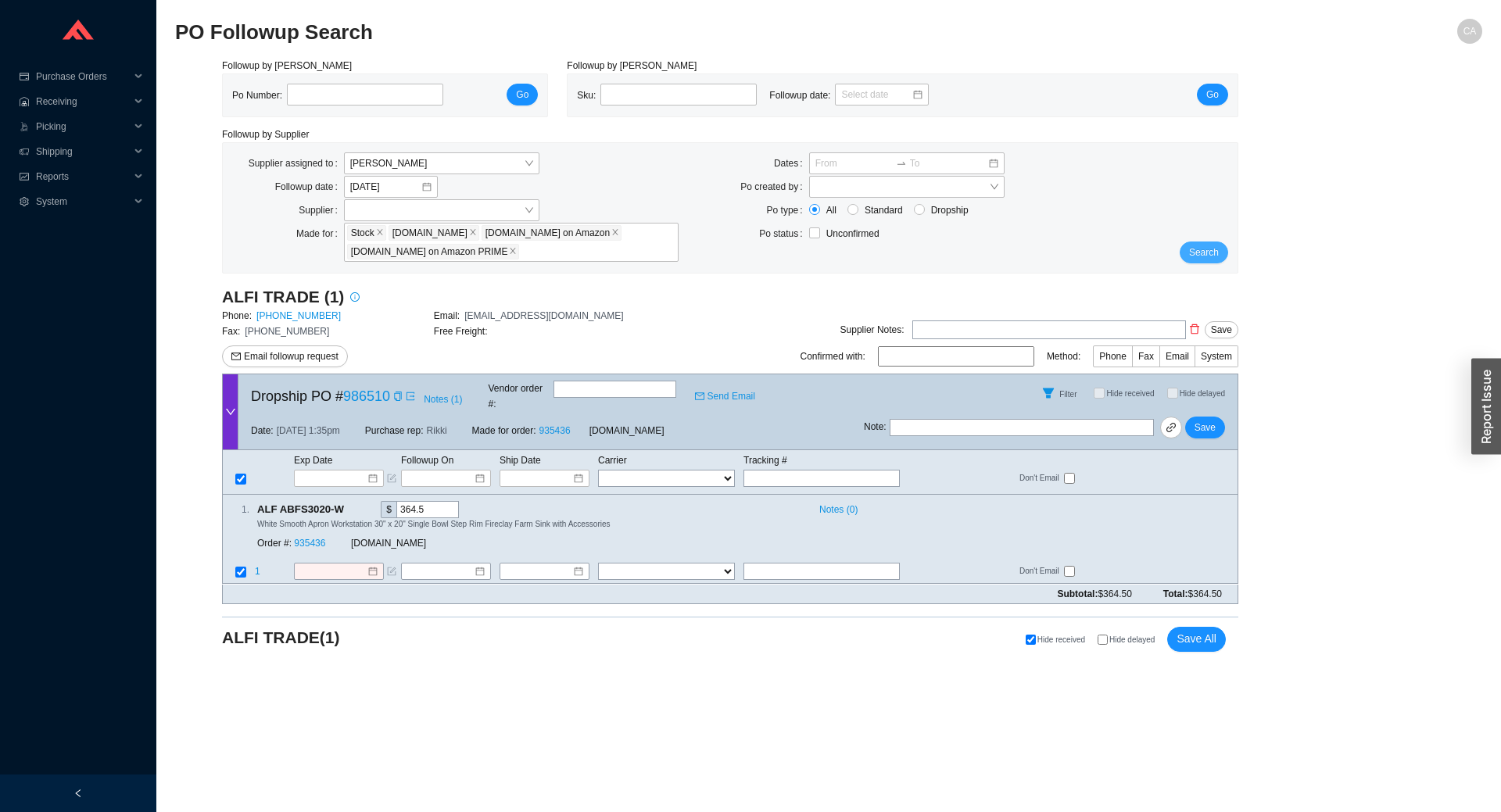
click at [1192, 254] on span "Search" at bounding box center [1203, 252] width 30 height 15
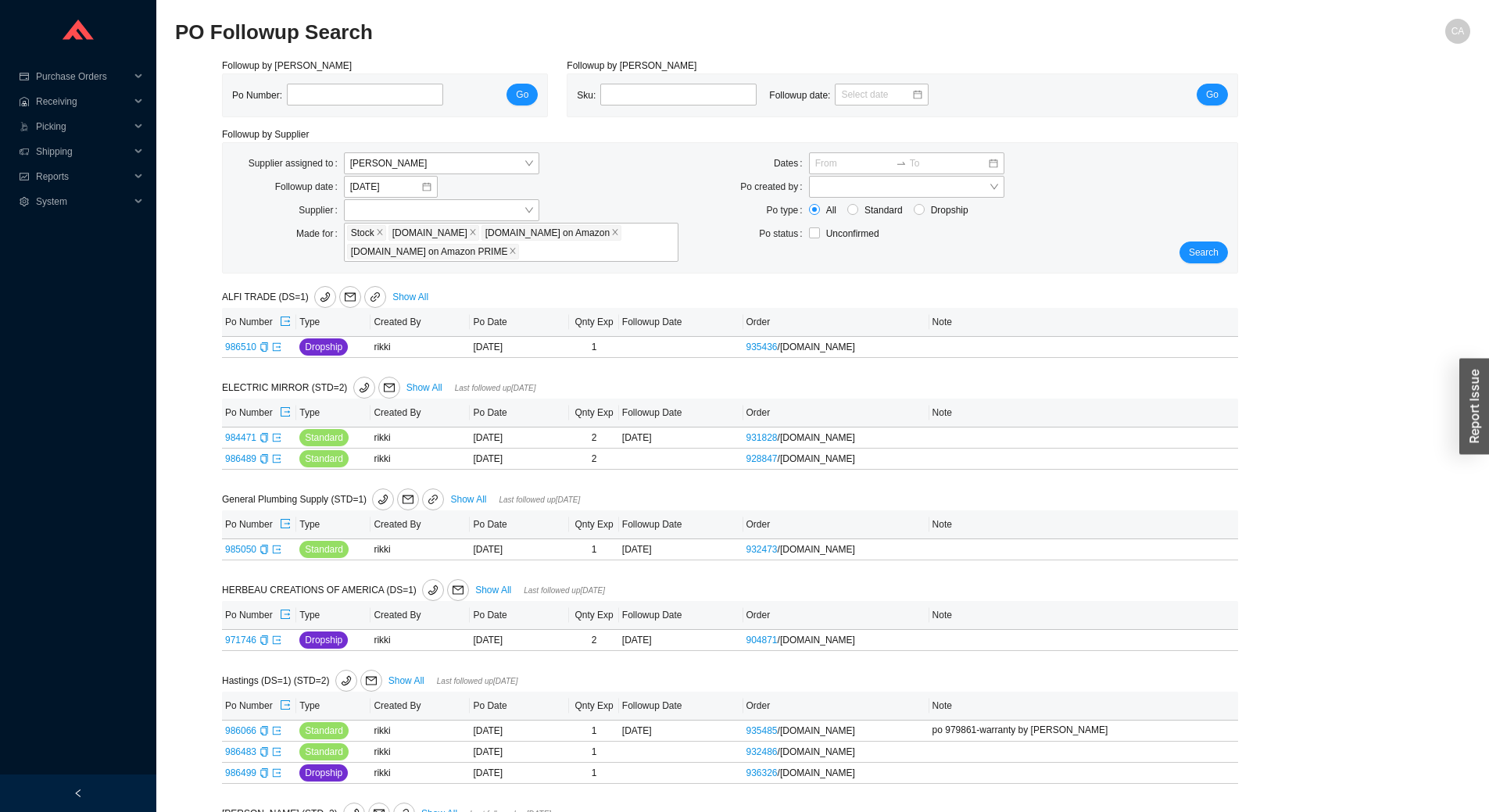
click at [1179, 255] on div "Search" at bounding box center [1194, 208] width 84 height 111
click at [1226, 255] on button "Search" at bounding box center [1203, 252] width 48 height 22
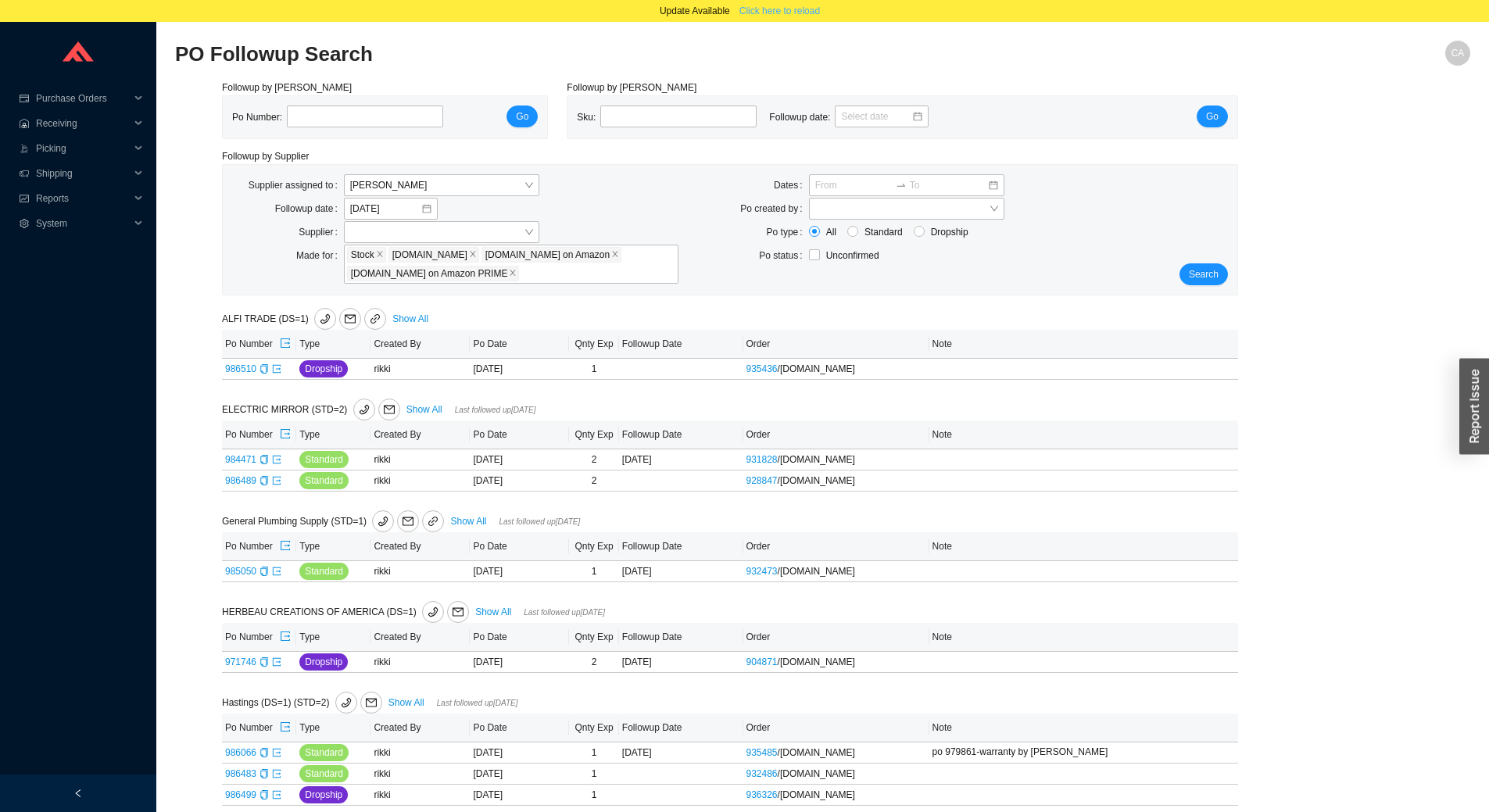
click at [806, 7] on span "Click here to reload" at bounding box center [779, 11] width 80 height 15
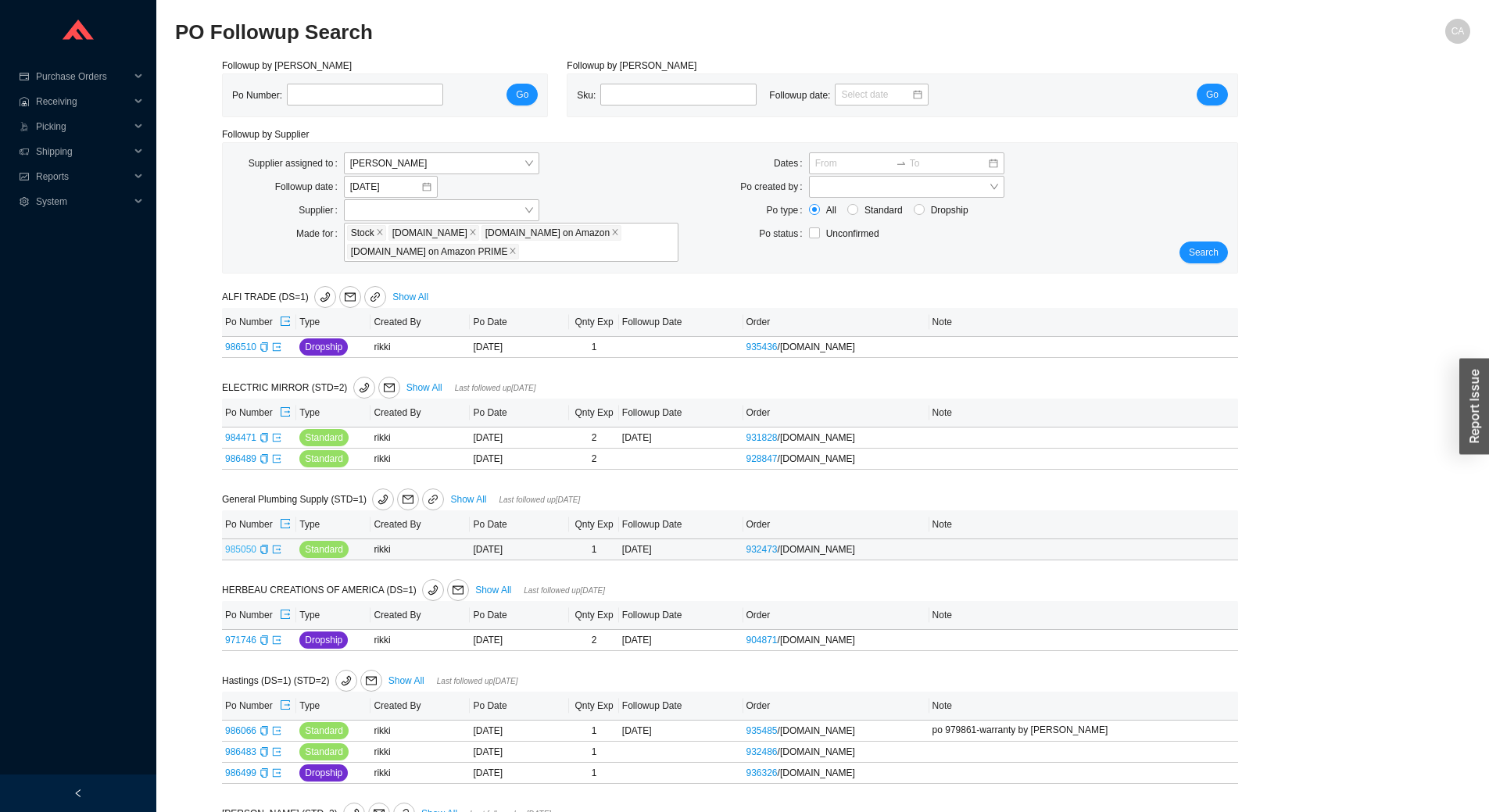
click at [246, 553] on link "985050" at bounding box center [241, 548] width 31 height 11
type input "985050"
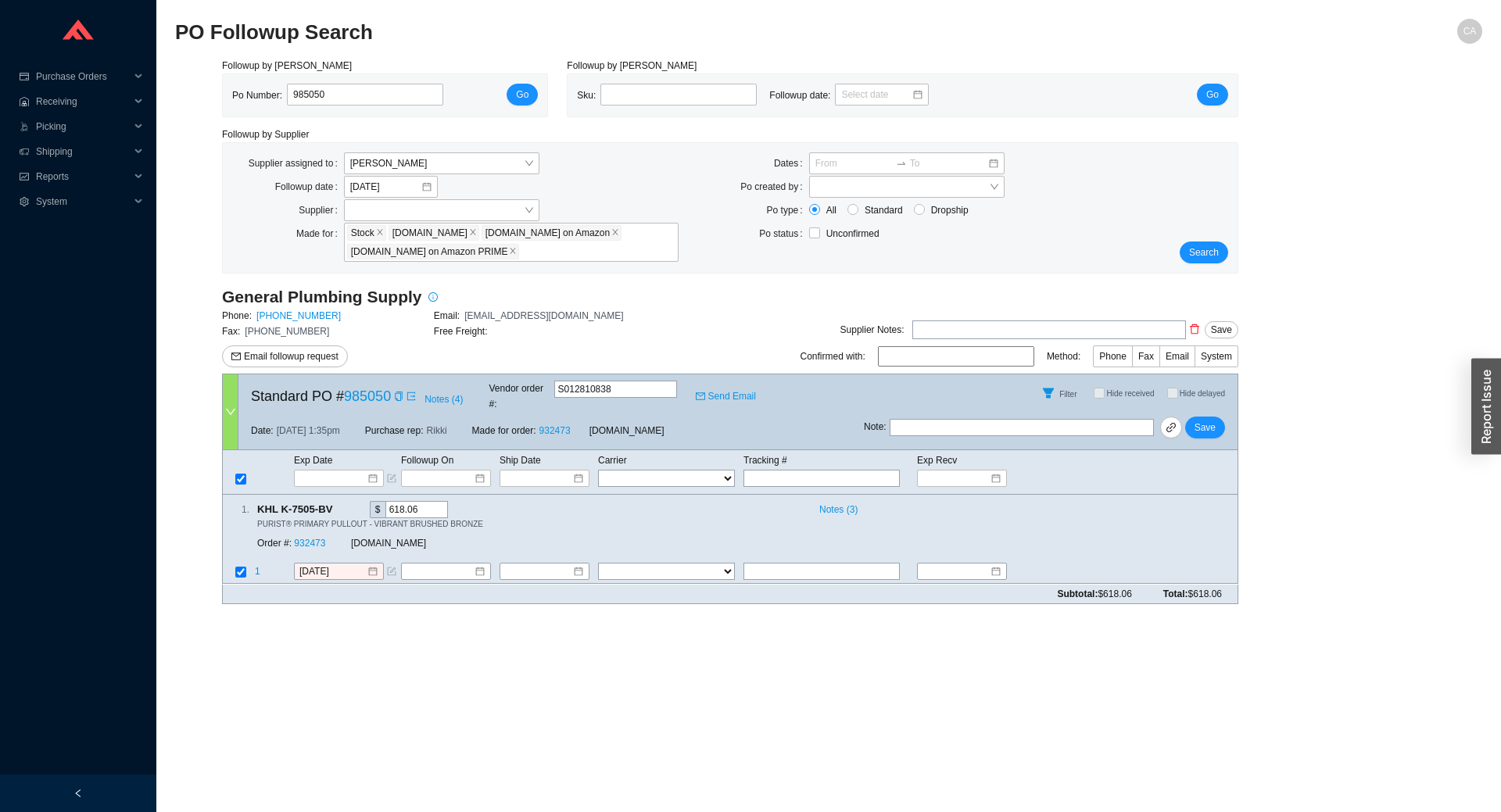
click at [931, 419] on input "text" at bounding box center [1021, 427] width 264 height 17
type input "[PERSON_NAME] said they did not get in, reaching out to Kohler for update"
click at [355, 564] on input "[DATE]" at bounding box center [334, 571] width 68 height 15
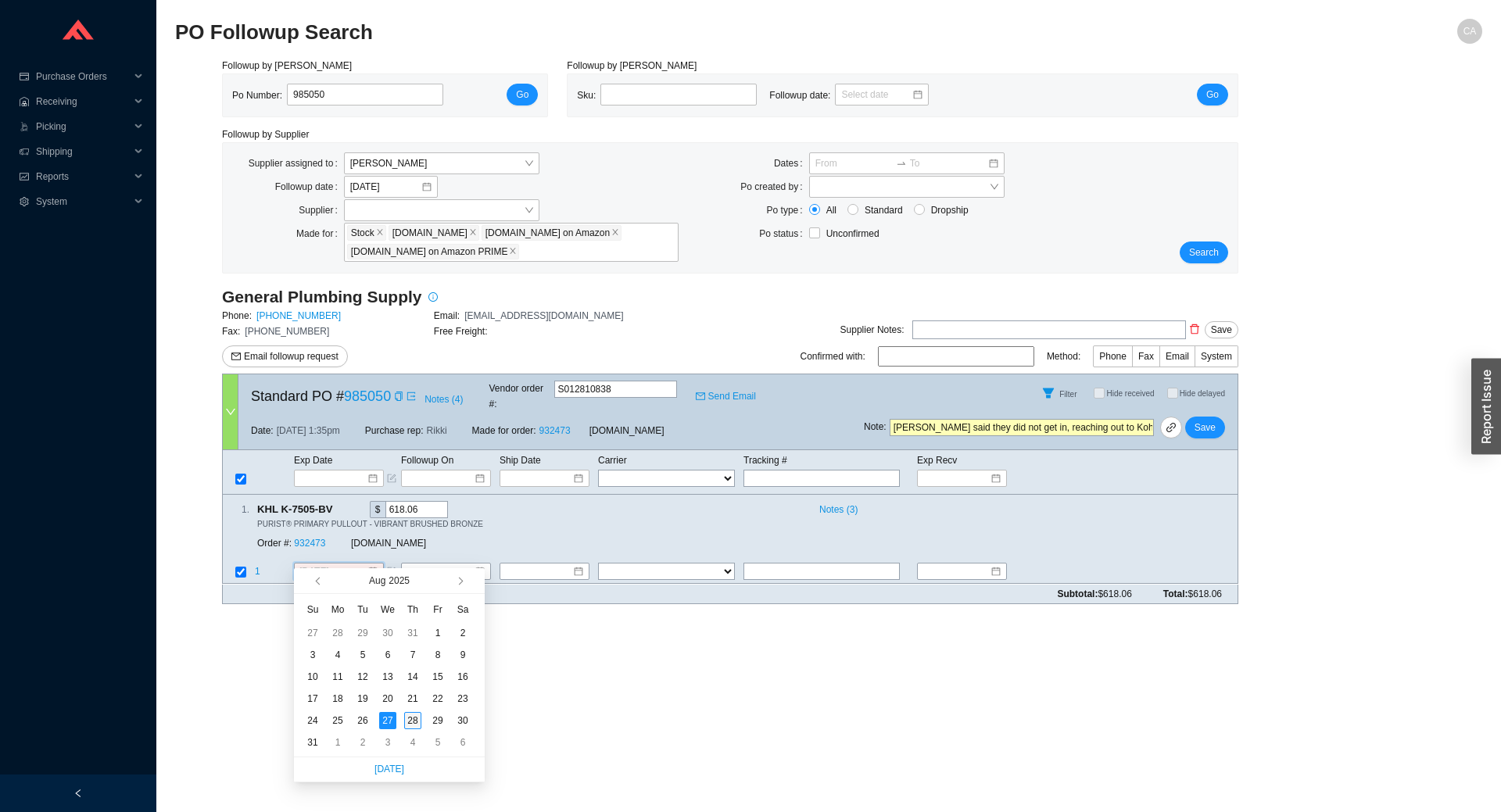
type input "[DATE]"
click at [415, 718] on div "28" at bounding box center [413, 720] width 17 height 17
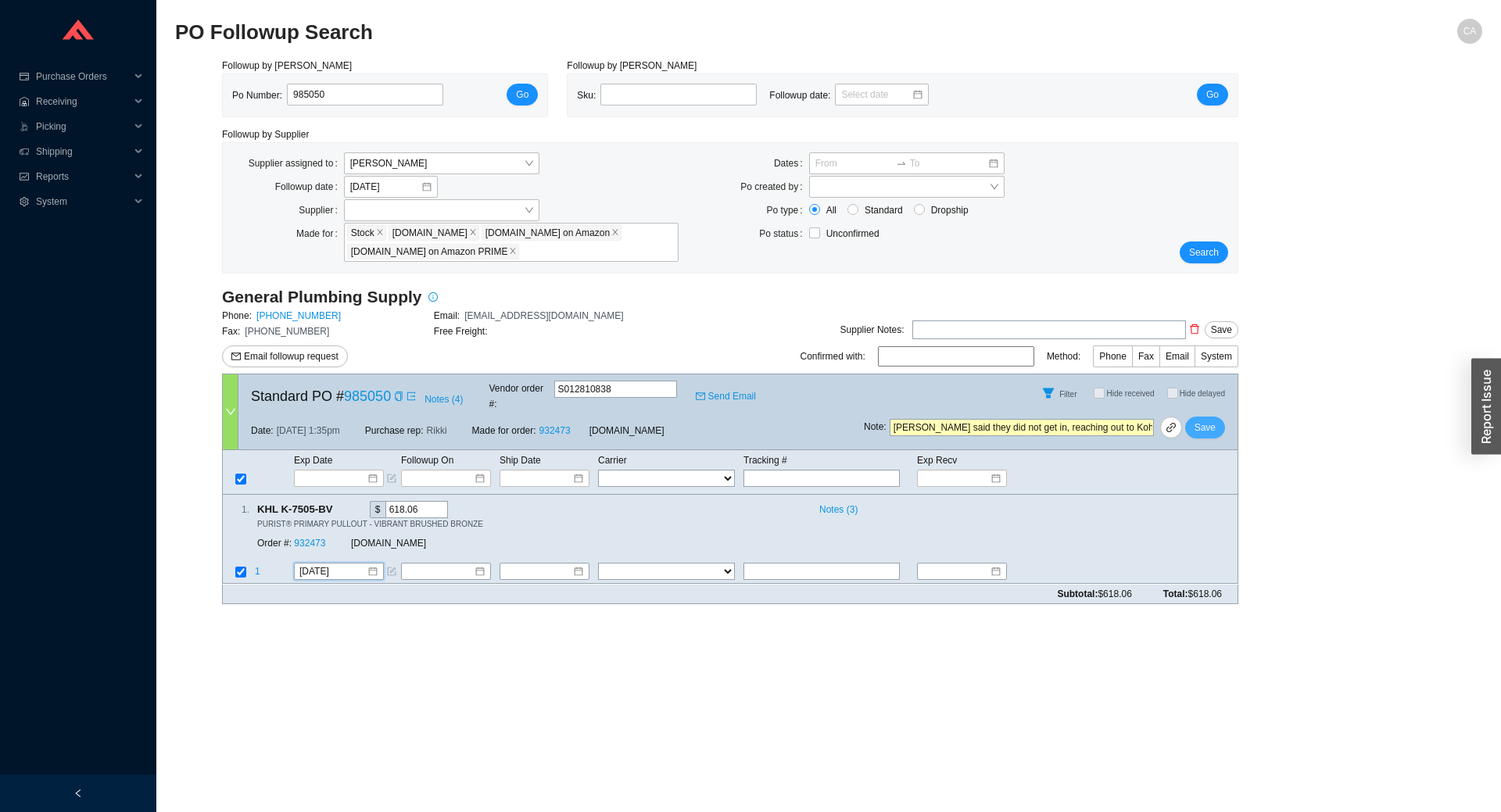
click at [1204, 420] on span "Save" at bounding box center [1205, 427] width 21 height 15
click at [1207, 248] on span "Search" at bounding box center [1203, 252] width 30 height 15
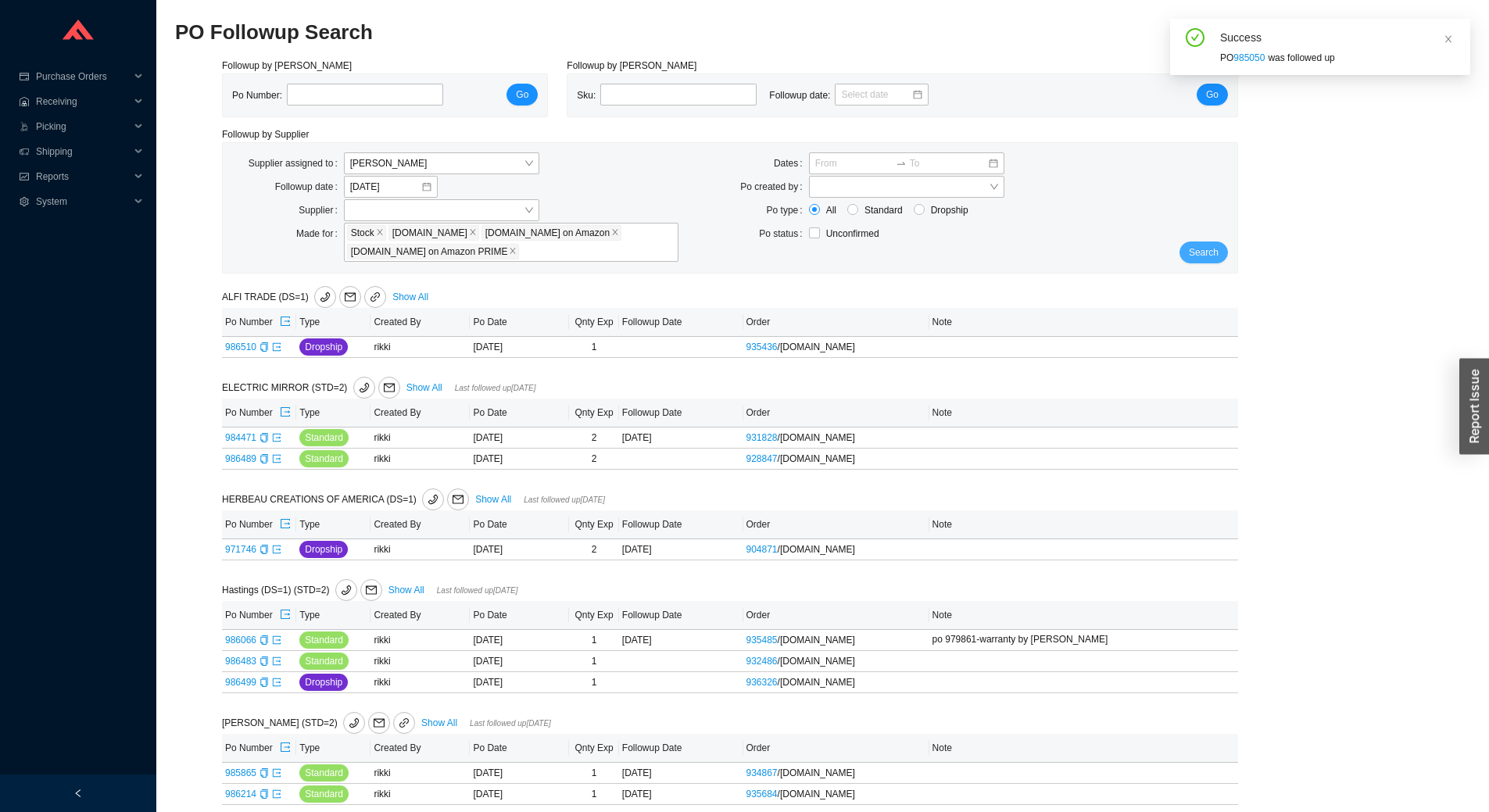
click at [1220, 258] on button "Search" at bounding box center [1203, 252] width 48 height 22
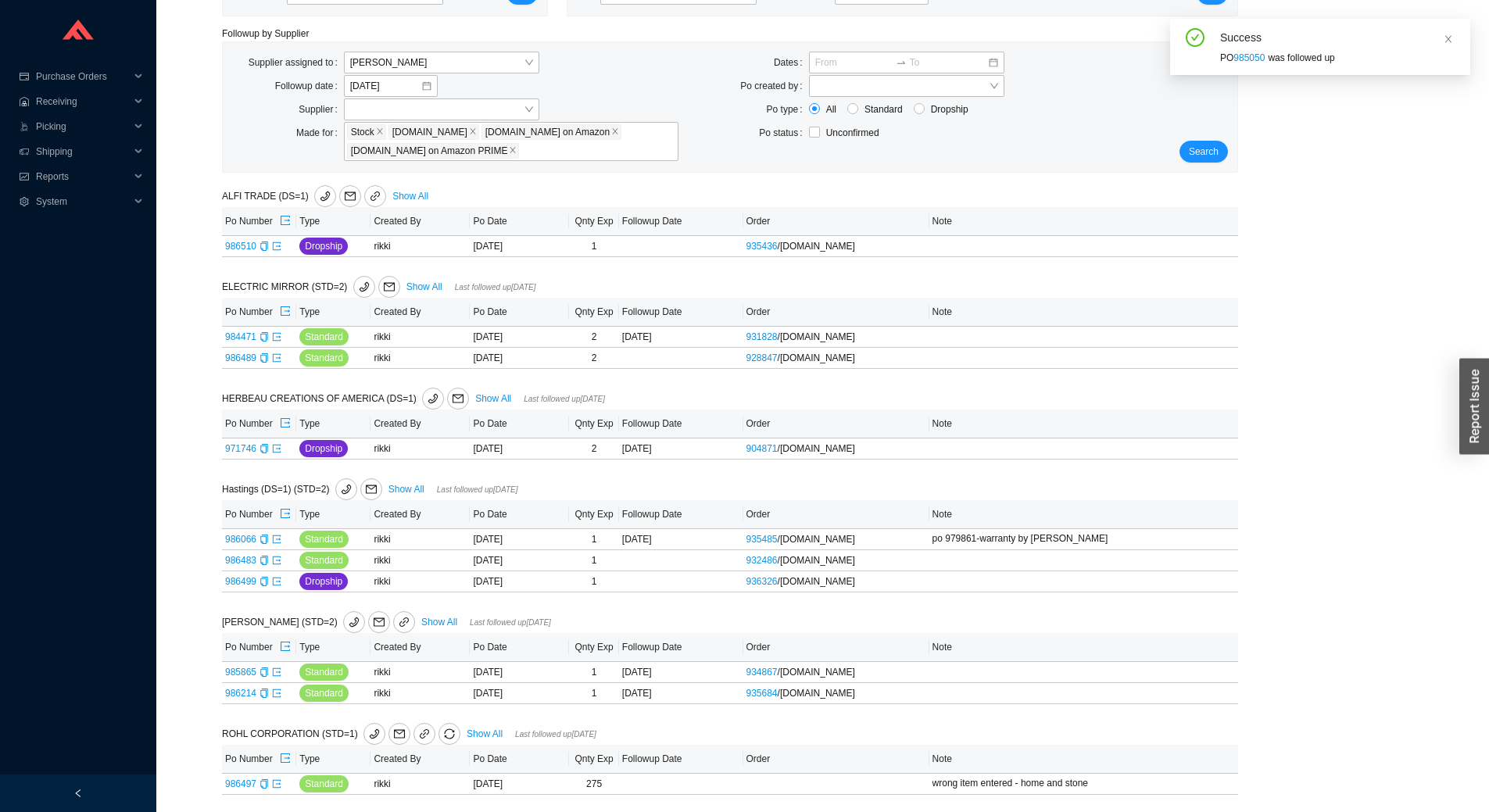
scroll to position [103, 0]
click at [233, 244] on link "986510" at bounding box center [241, 244] width 31 height 11
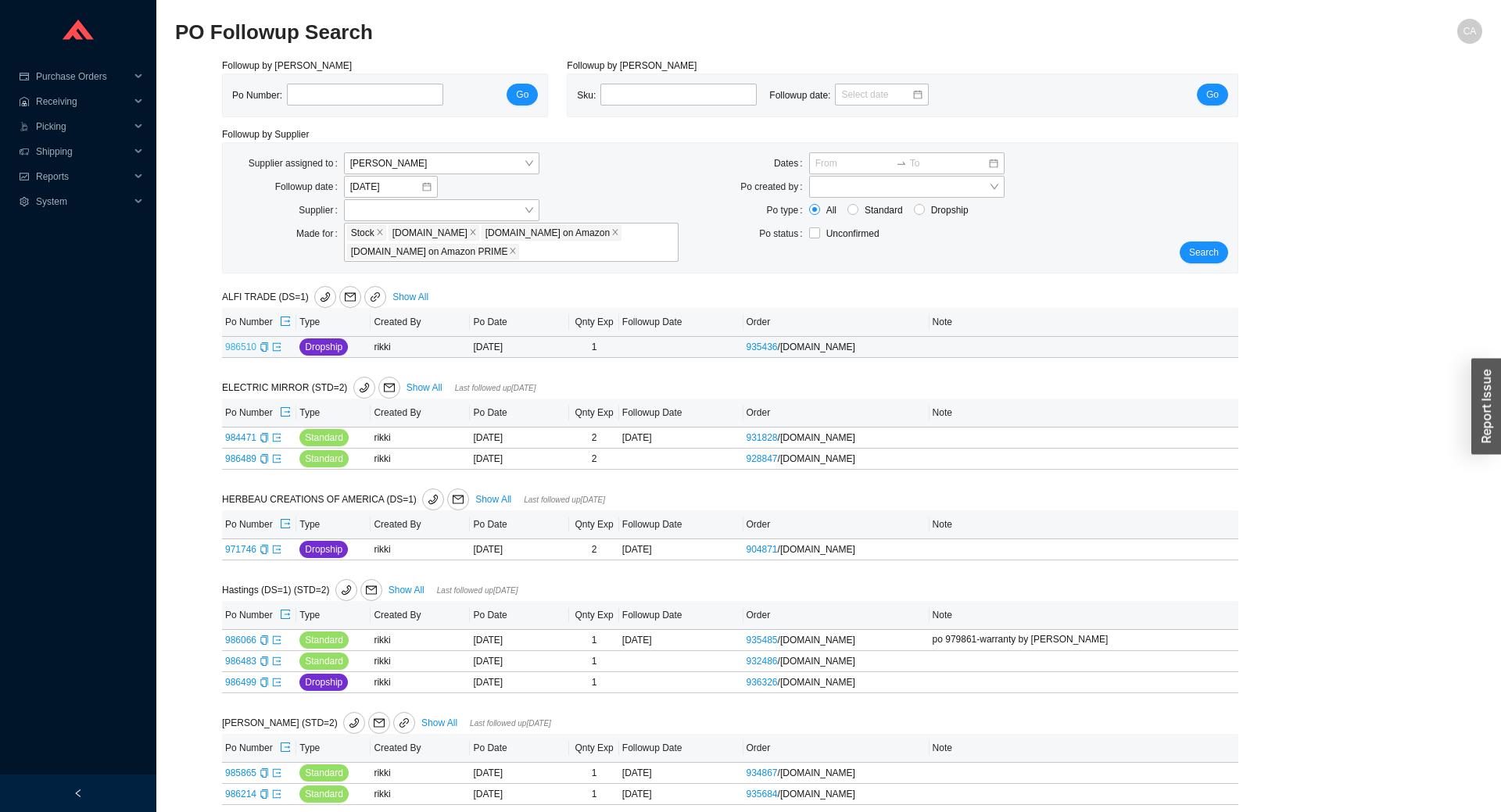
type input "986510"
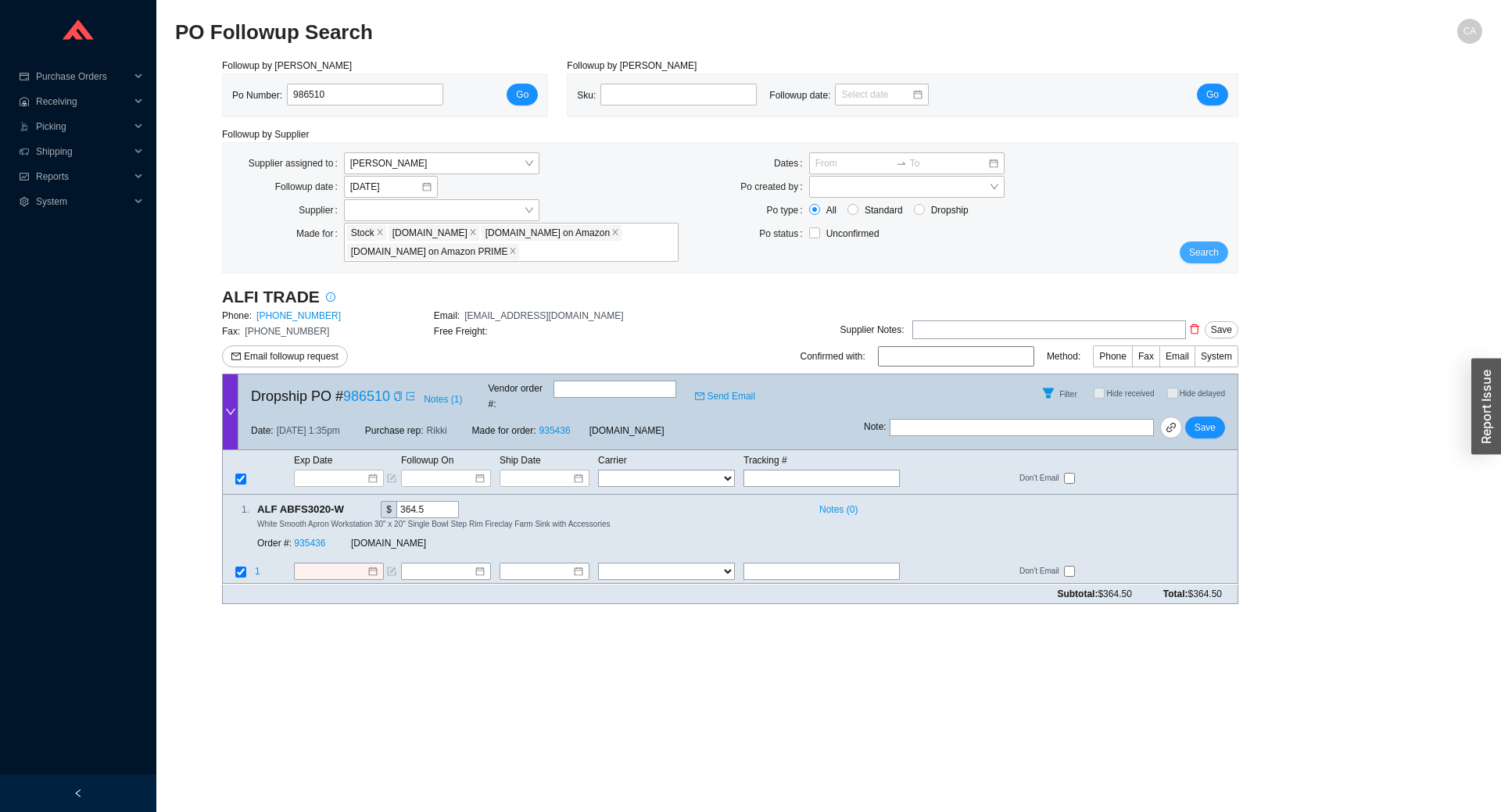
click at [1207, 242] on button "Search" at bounding box center [1203, 252] width 48 height 22
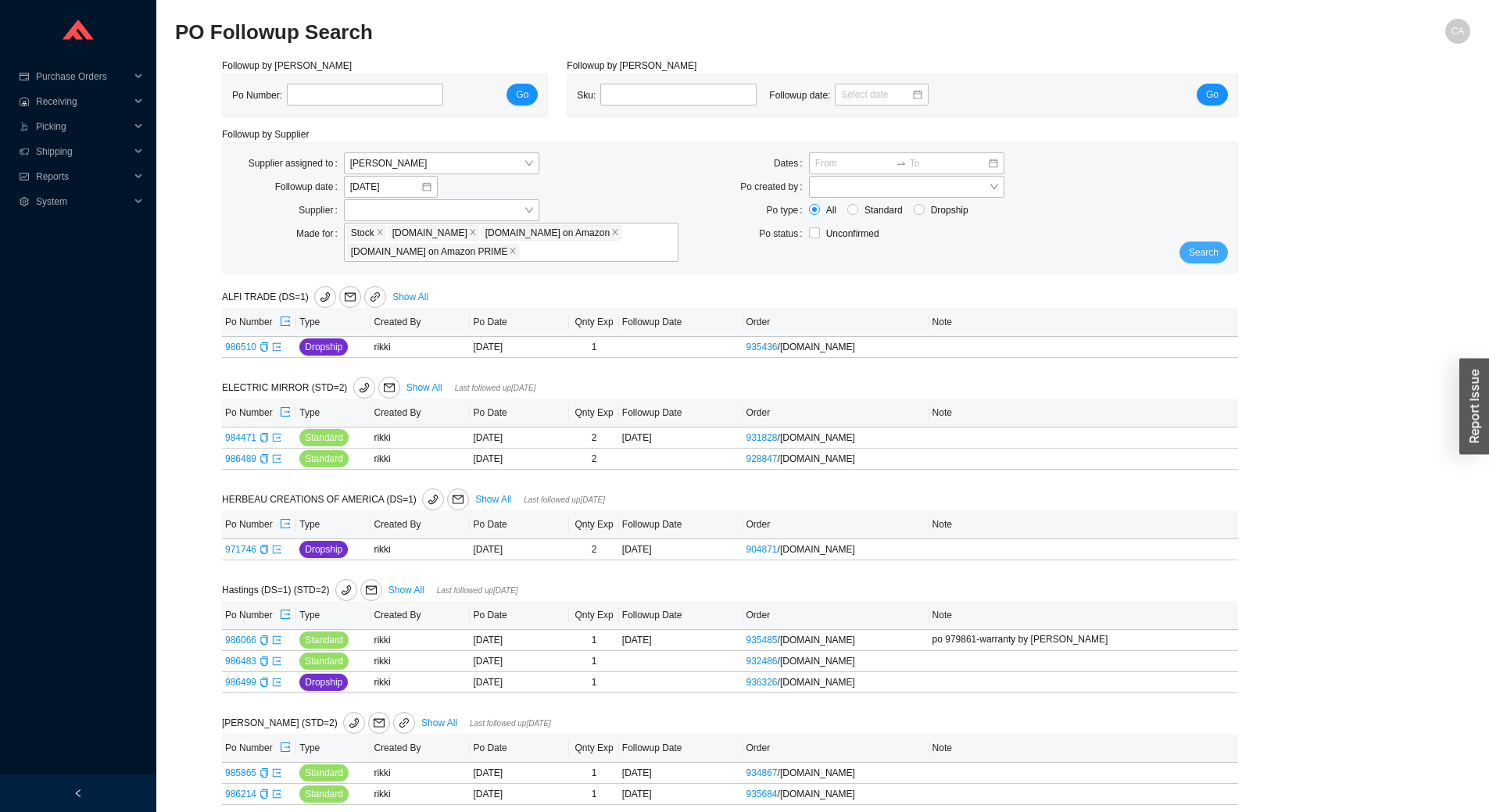
click at [1212, 250] on span "Search" at bounding box center [1203, 252] width 30 height 15
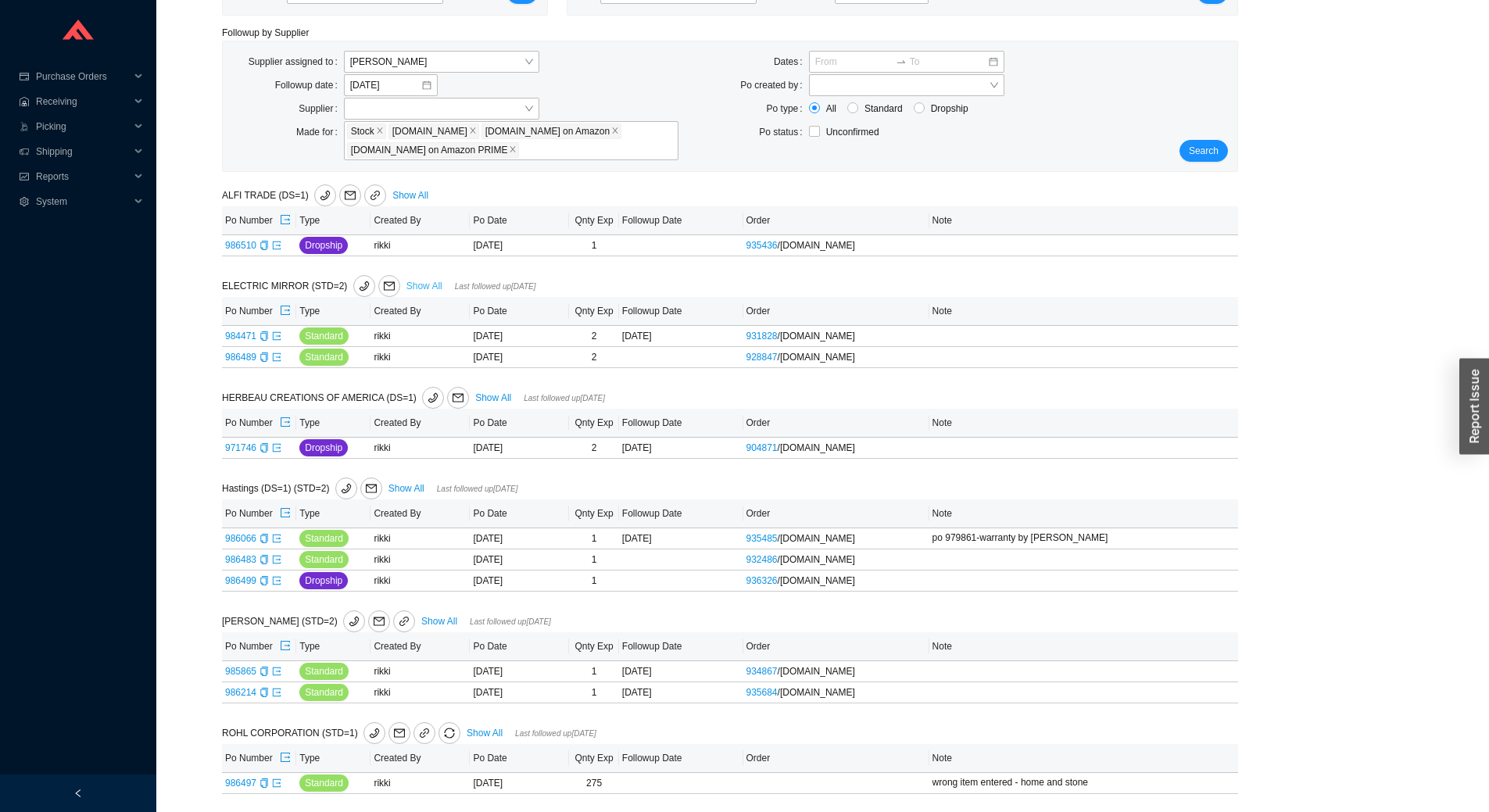
scroll to position [103, 0]
click at [476, 731] on link "Show All" at bounding box center [483, 732] width 36 height 11
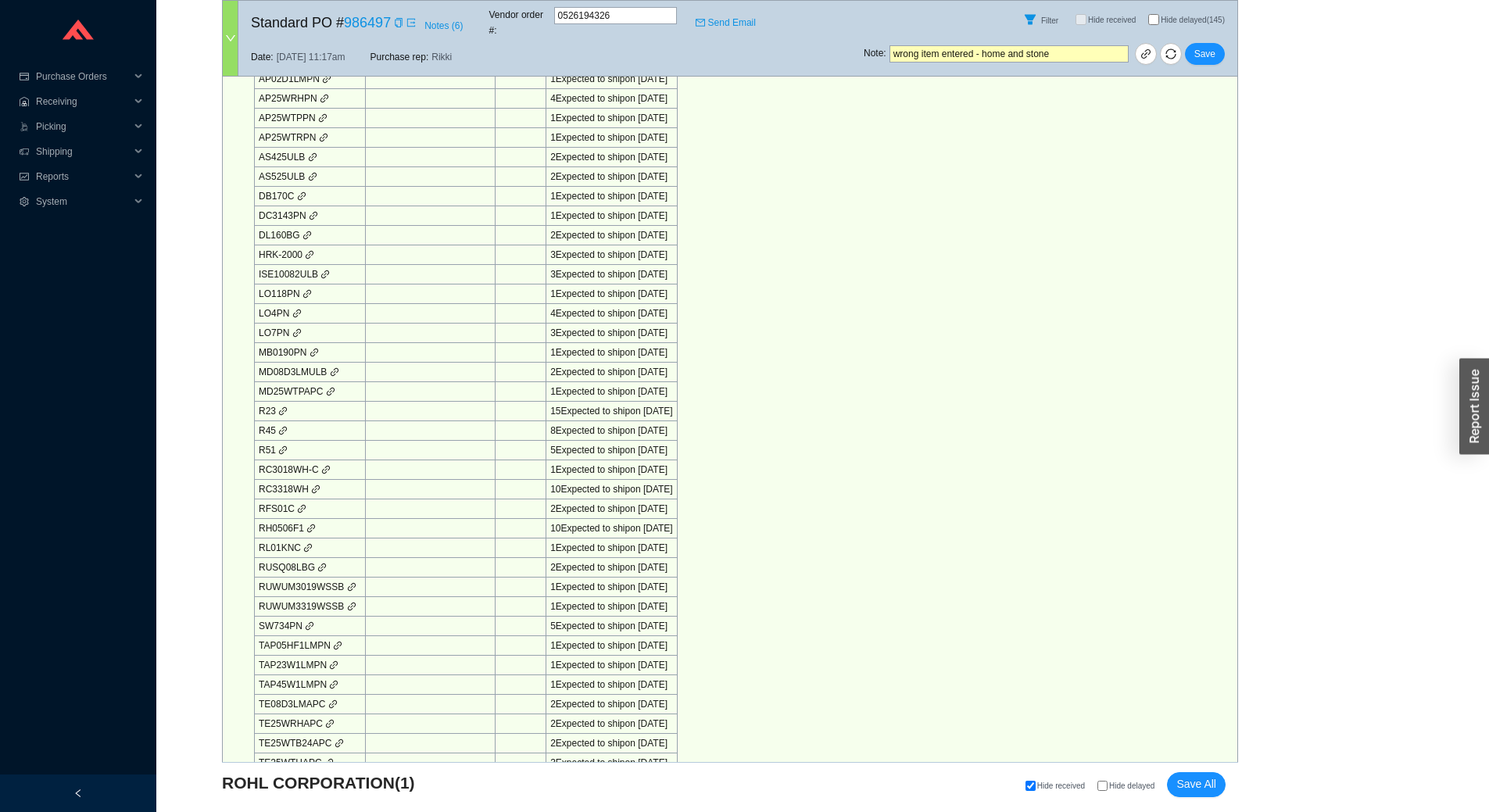
scroll to position [703, 0]
click at [232, 37] on div at bounding box center [230, 39] width 15 height 75
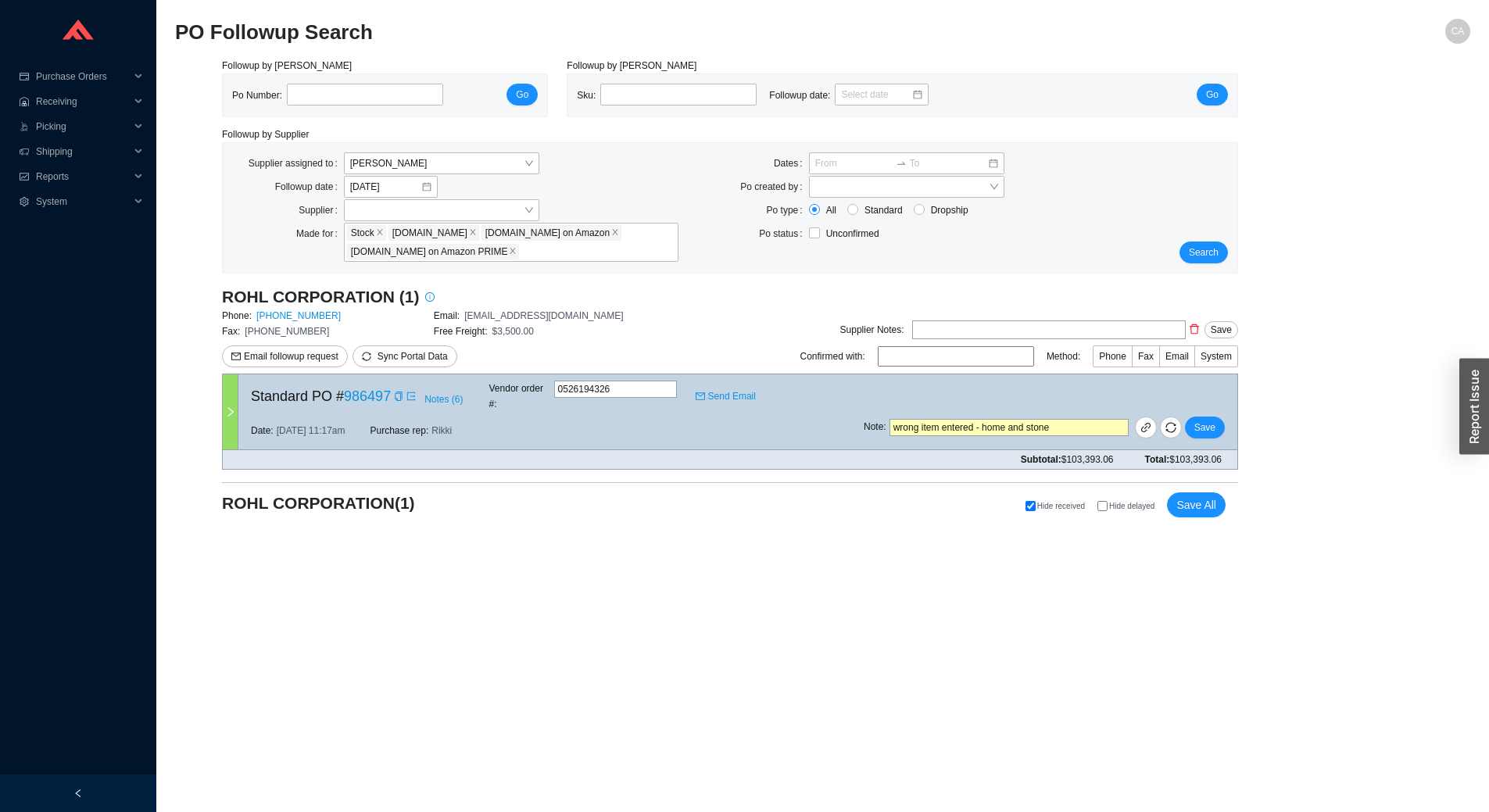
scroll to position [0, 0]
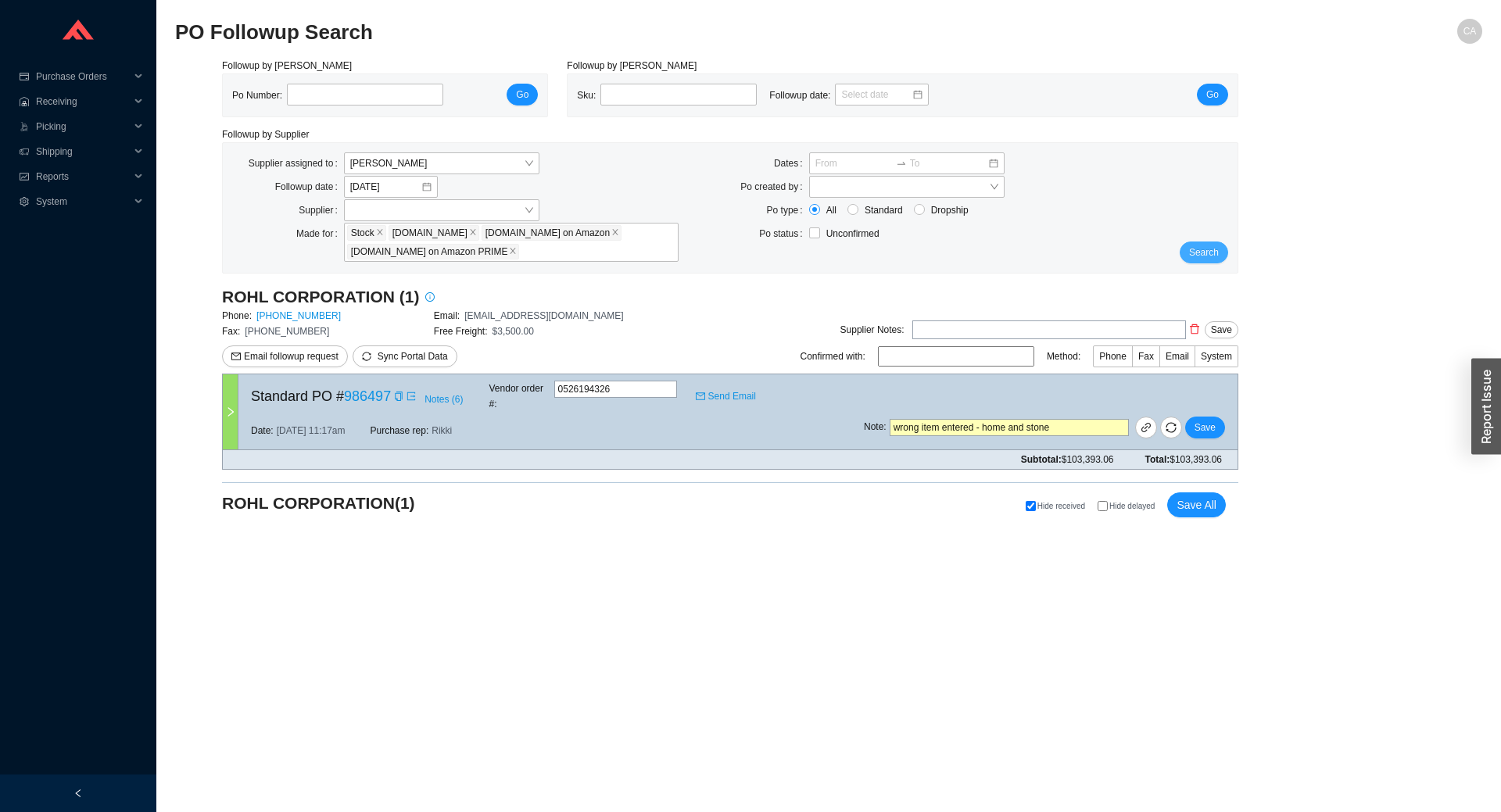
click at [1206, 246] on span "Search" at bounding box center [1203, 252] width 30 height 15
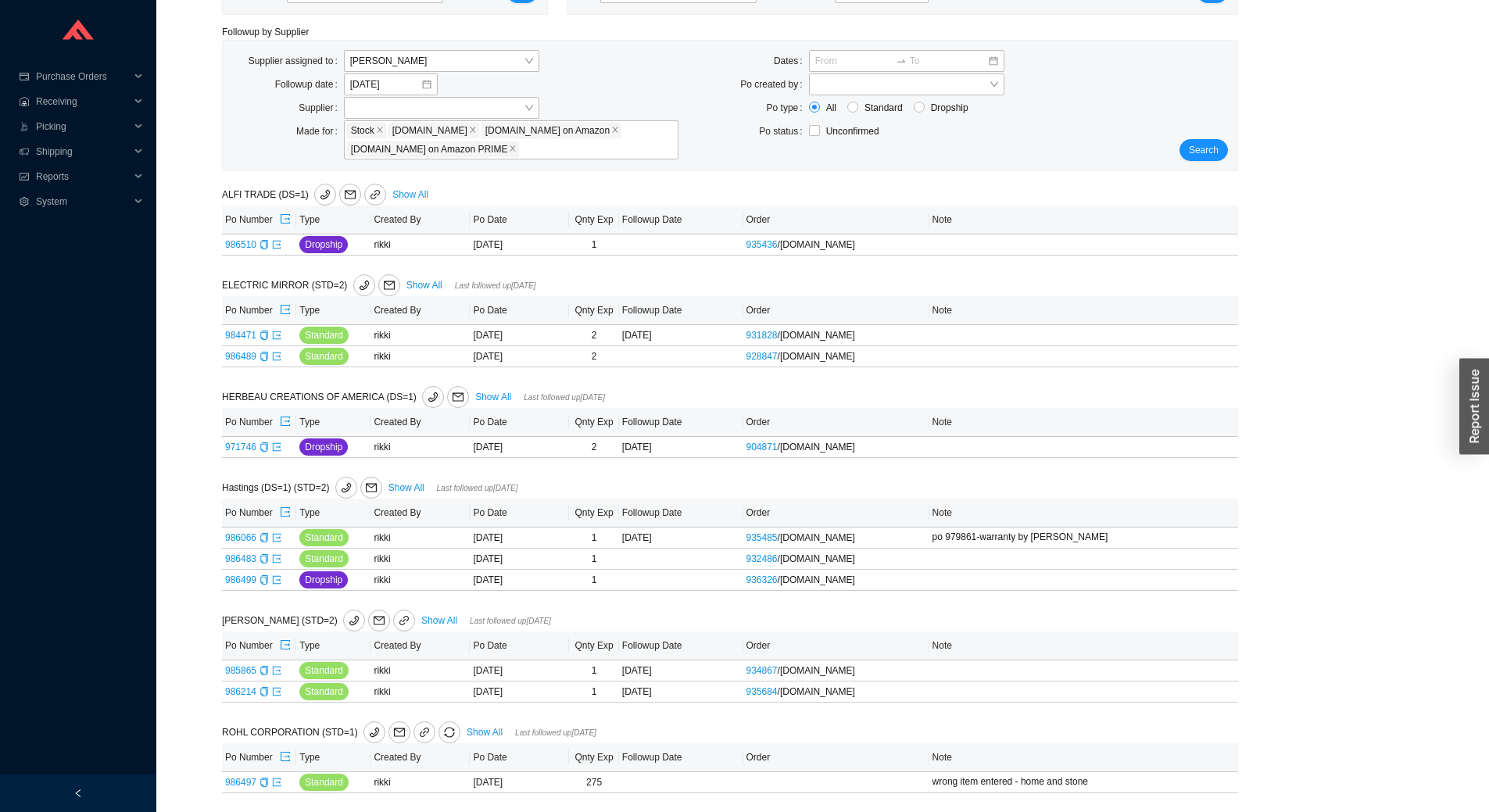
scroll to position [103, 0]
click at [405, 482] on link "Show All" at bounding box center [406, 487] width 36 height 11
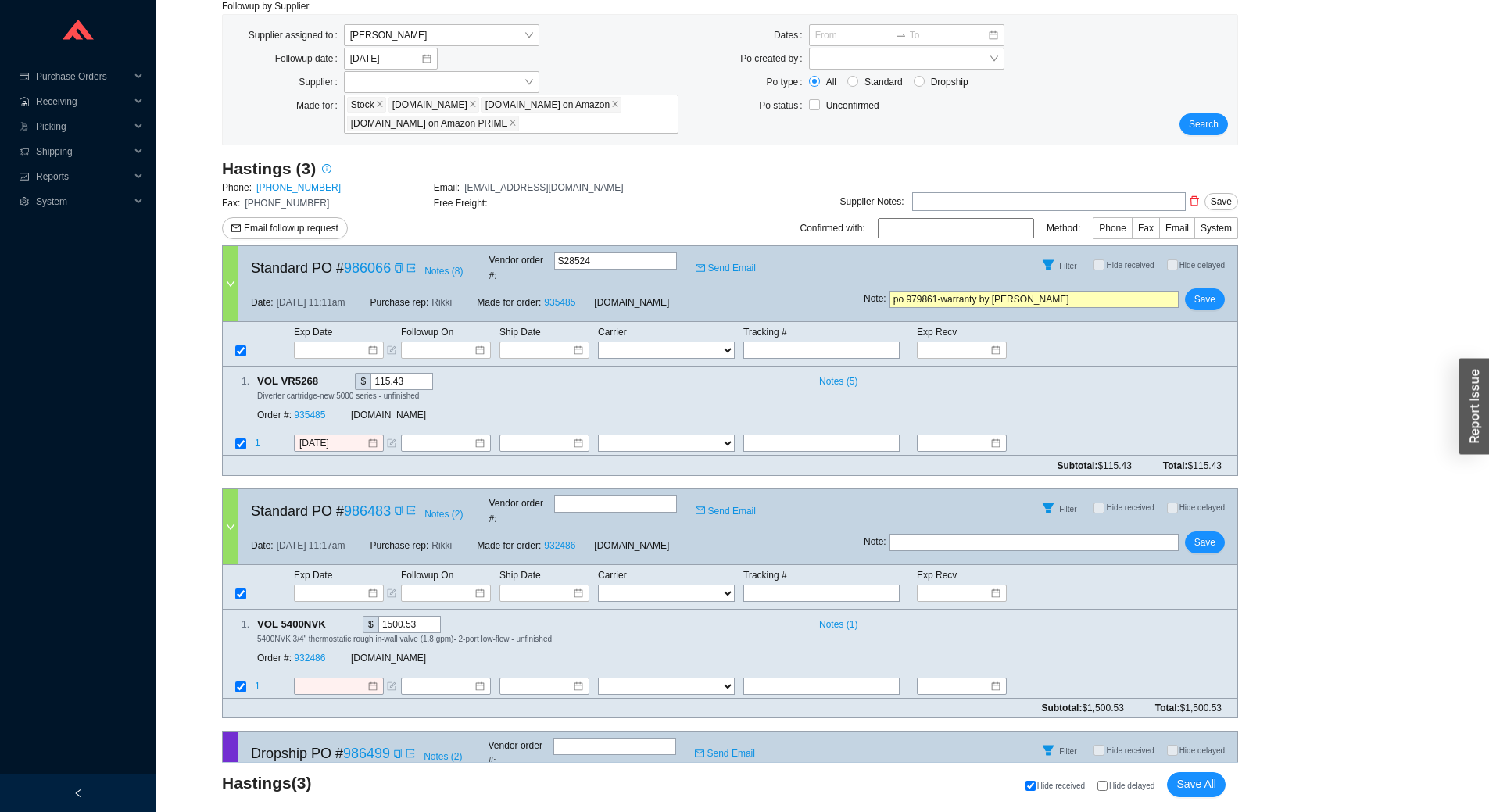
scroll to position [157, 0]
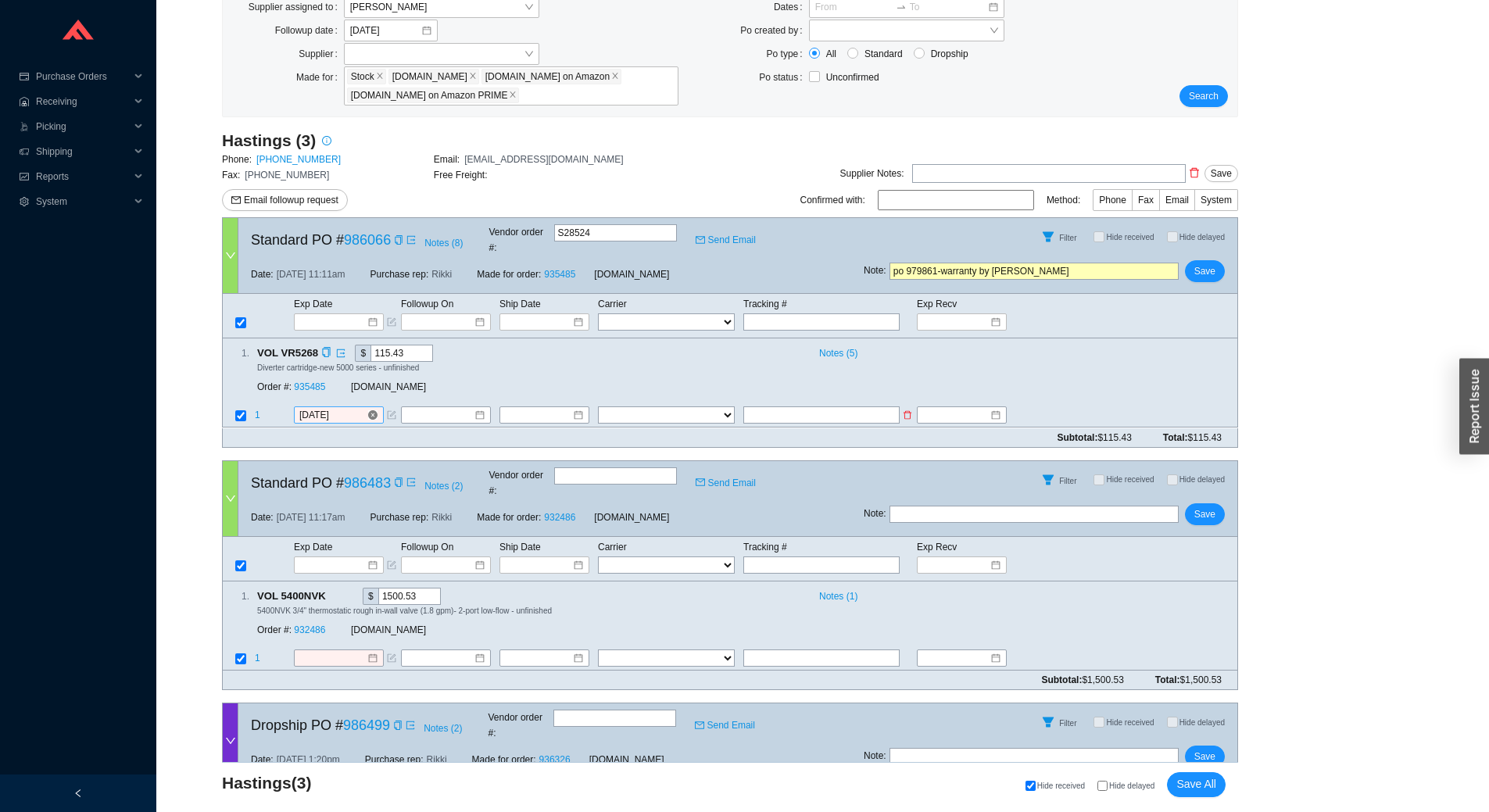
click at [348, 408] on input "[DATE]" at bounding box center [334, 416] width 68 height 15
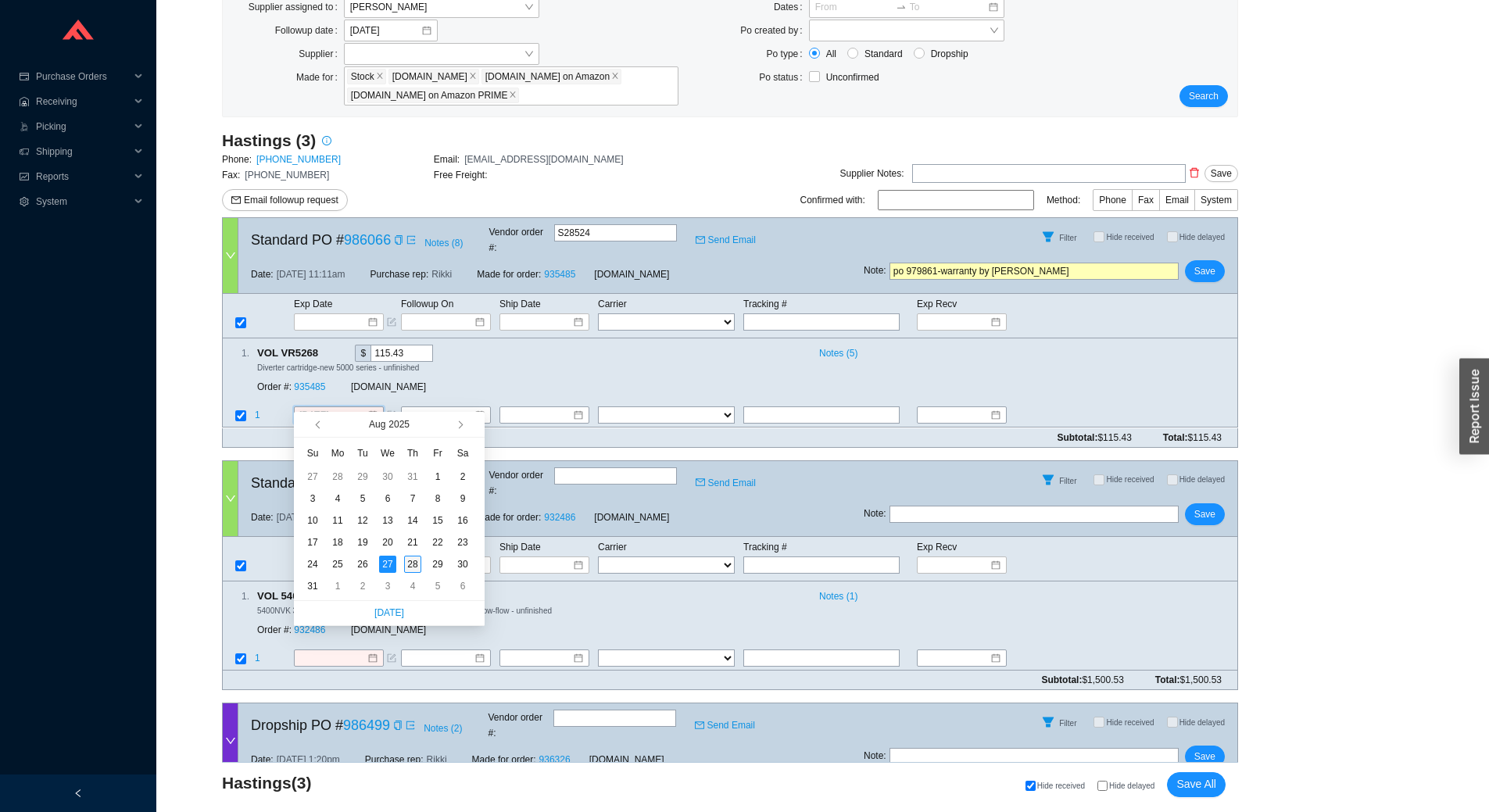
click at [412, 562] on div "28" at bounding box center [413, 565] width 17 height 17
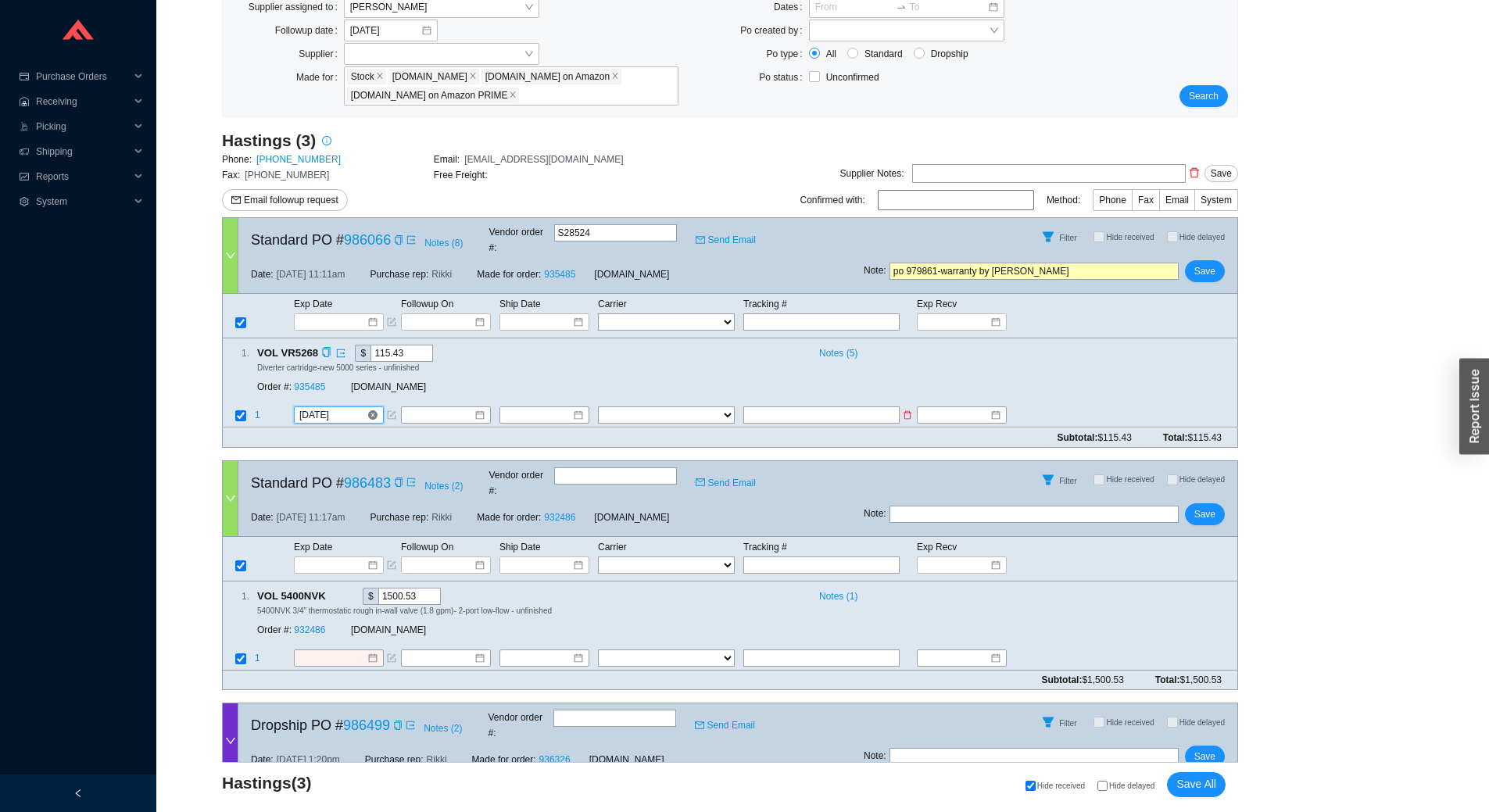
click at [361, 408] on input "[DATE]" at bounding box center [334, 416] width 68 height 15
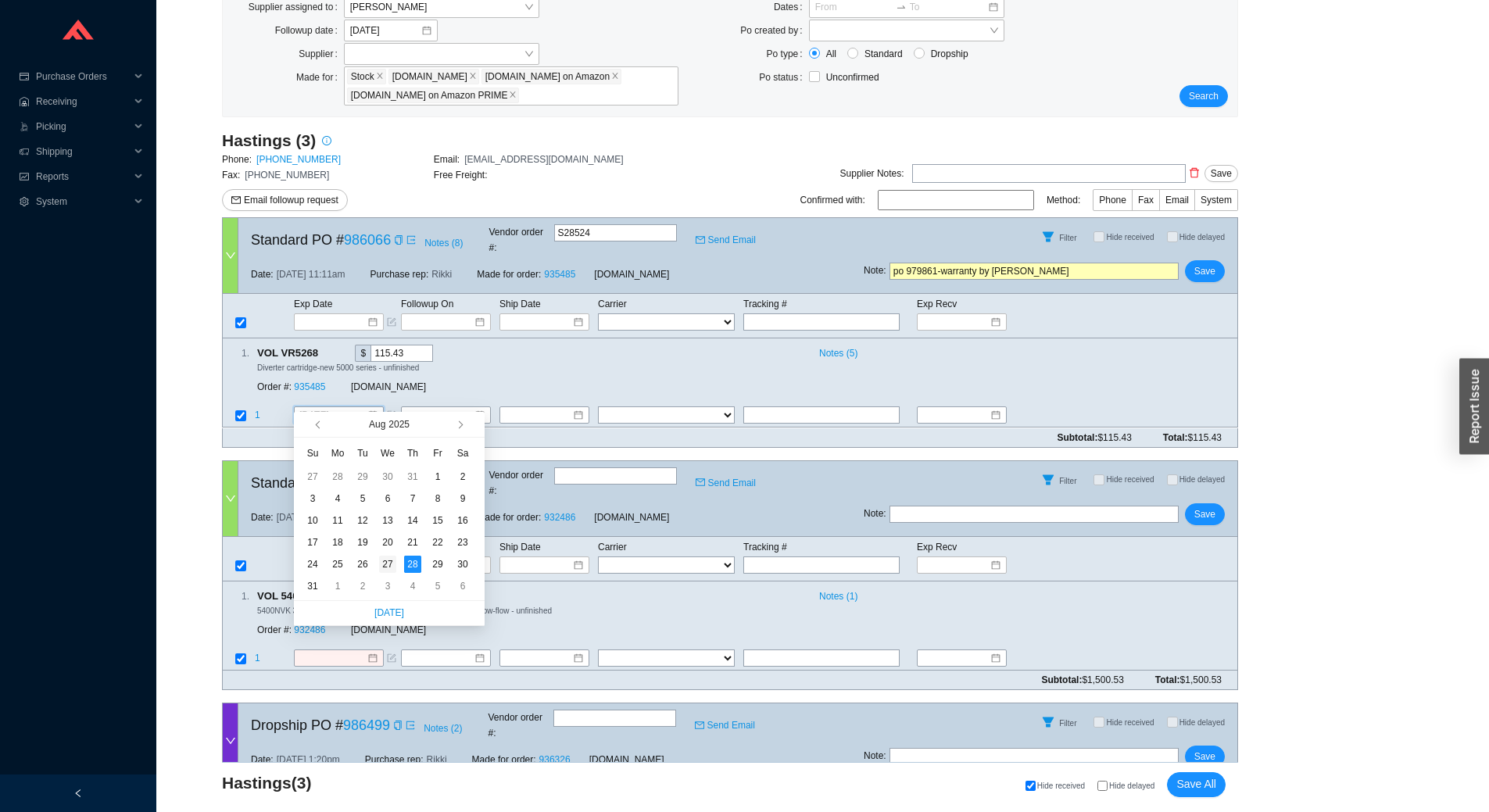
type input "[DATE]"
click at [385, 566] on div "27" at bounding box center [388, 565] width 17 height 17
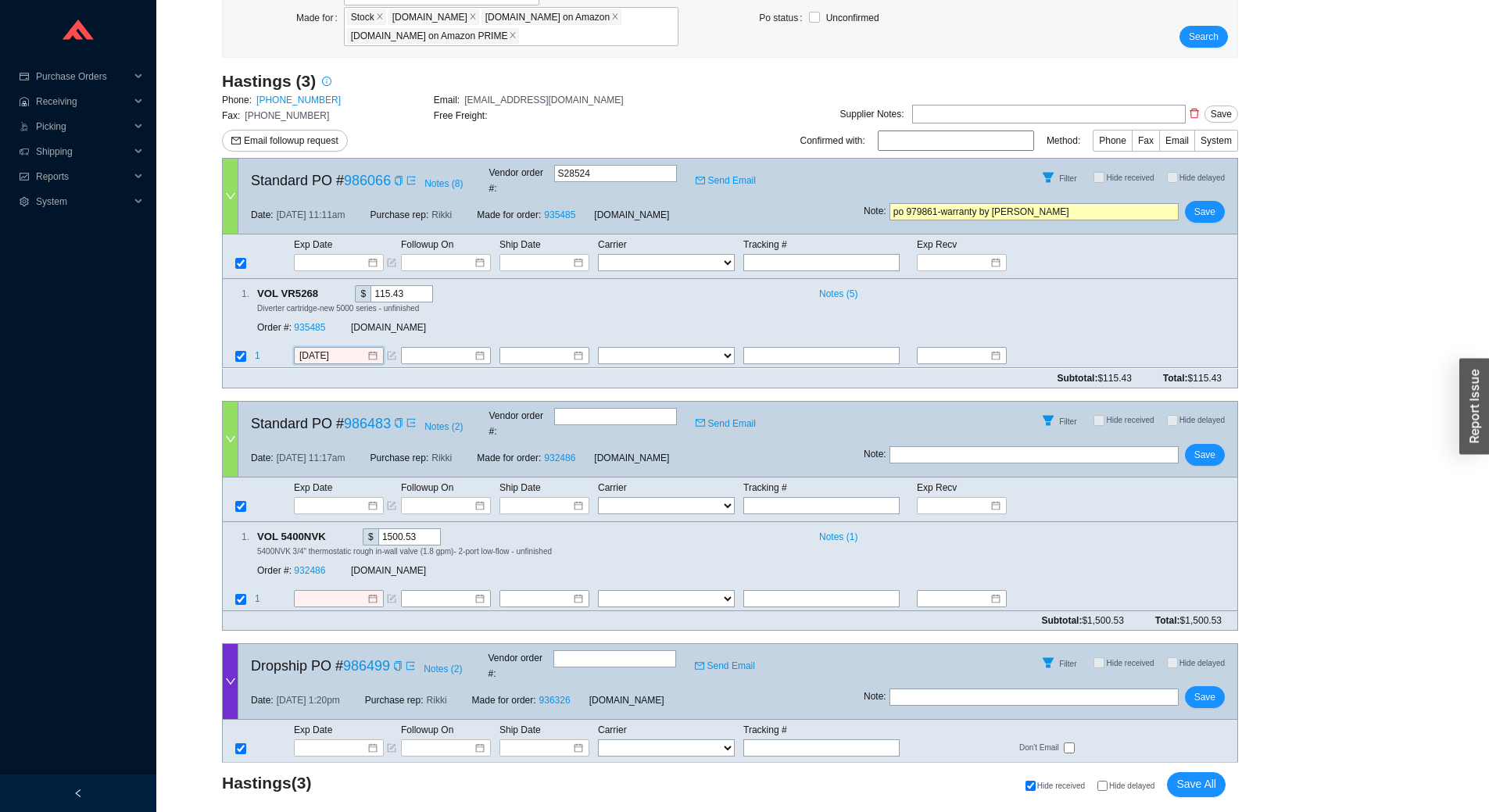
scroll to position [292, 0]
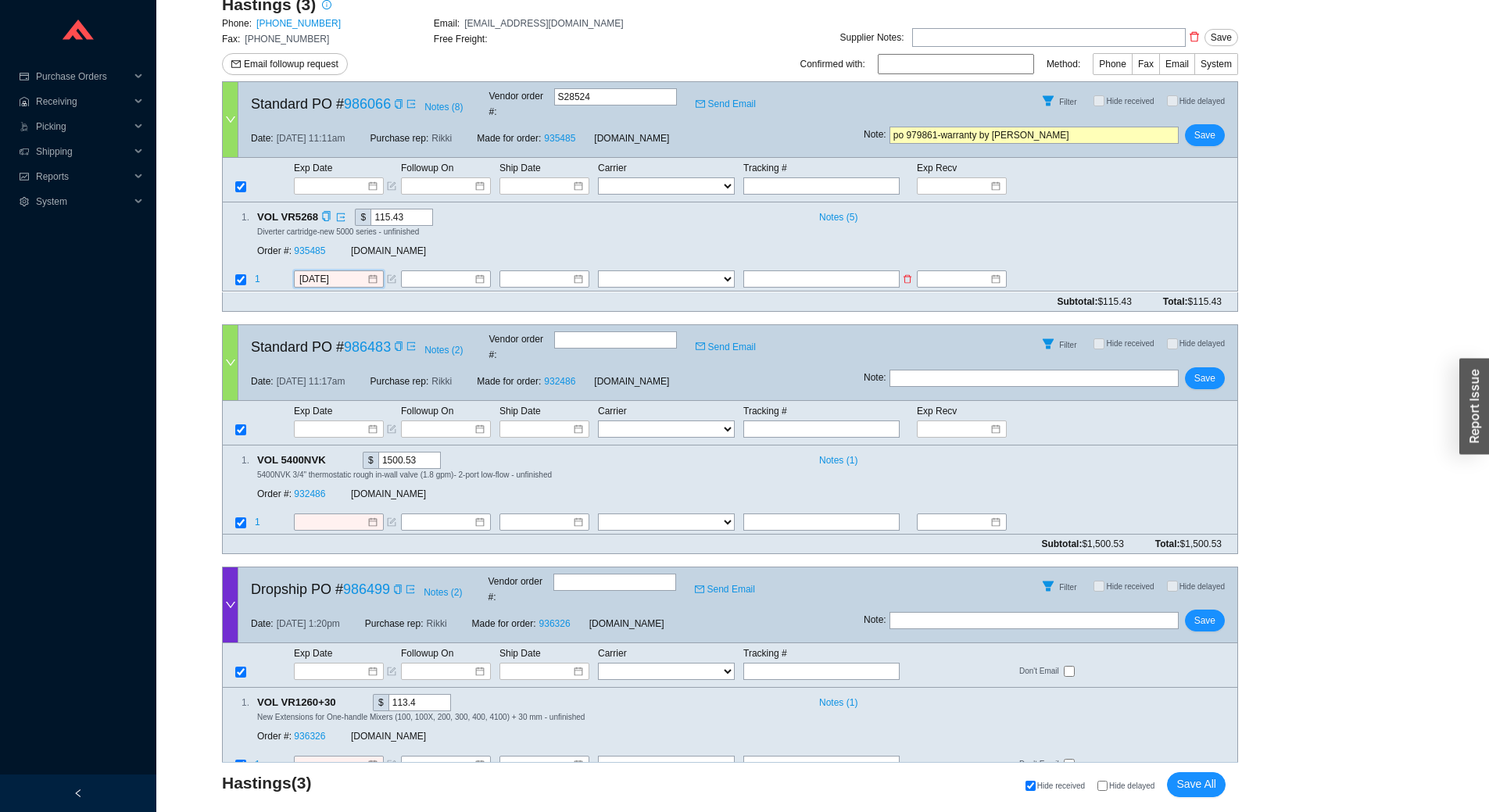
click at [829, 271] on input "text" at bounding box center [822, 279] width 157 height 17
click at [744, 271] on input "1631090395940075" at bounding box center [822, 279] width 157 height 17
type input "1Z1631090395940075"
click at [708, 271] on select "FedEx UPS ---------------- 2 Day Transportation INC A&B Freight A. Duie Pyle AA…" at bounding box center [665, 279] width 136 height 17
select select "2"
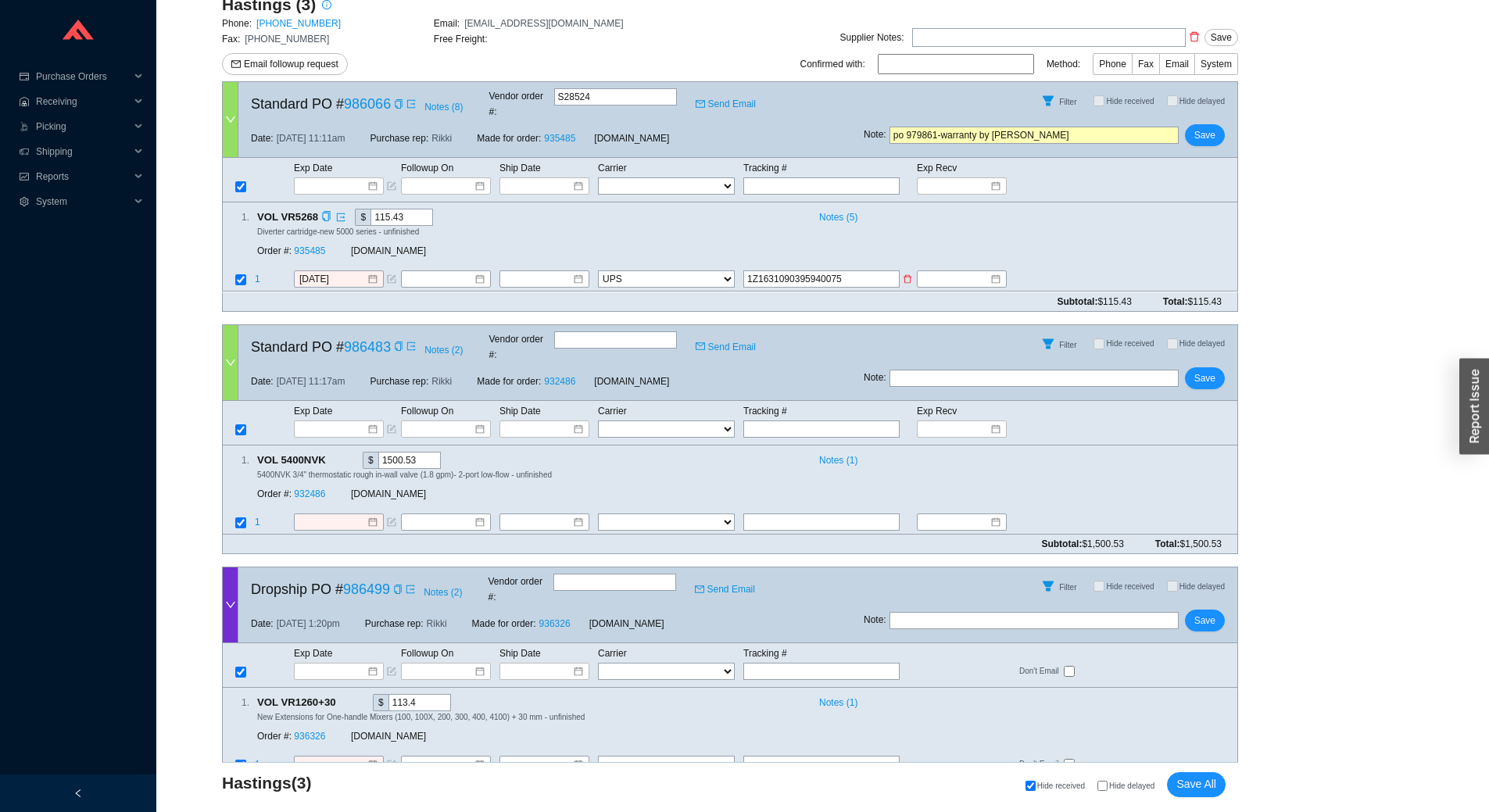
click at [598, 271] on select "FedEx UPS ---------------- 2 Day Transportation INC A&B Freight A. Duie Pyle AA…" at bounding box center [665, 279] width 136 height 17
click at [530, 272] on input at bounding box center [539, 279] width 68 height 15
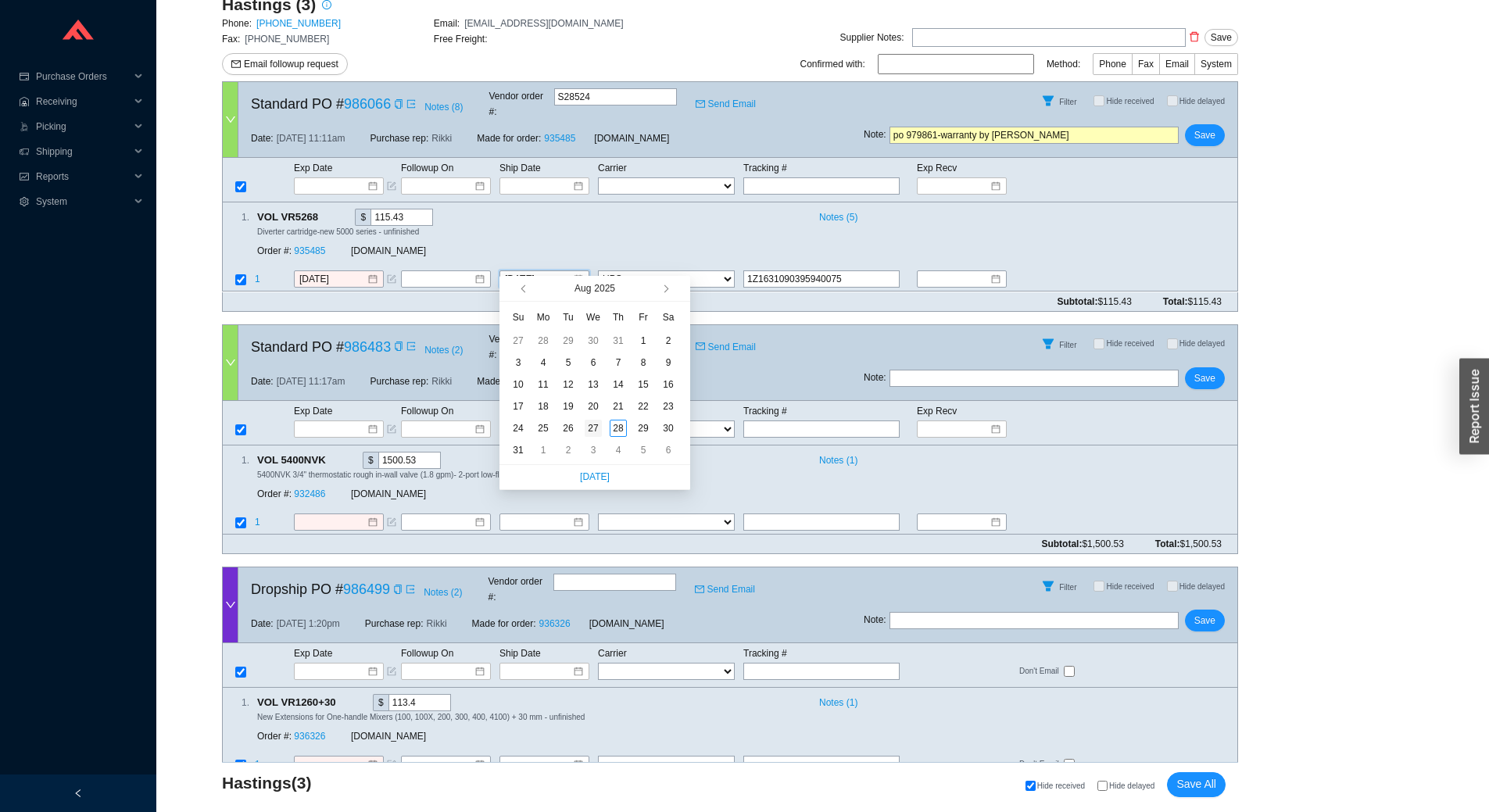
type input "[DATE]"
click at [600, 425] on div "27" at bounding box center [593, 428] width 17 height 17
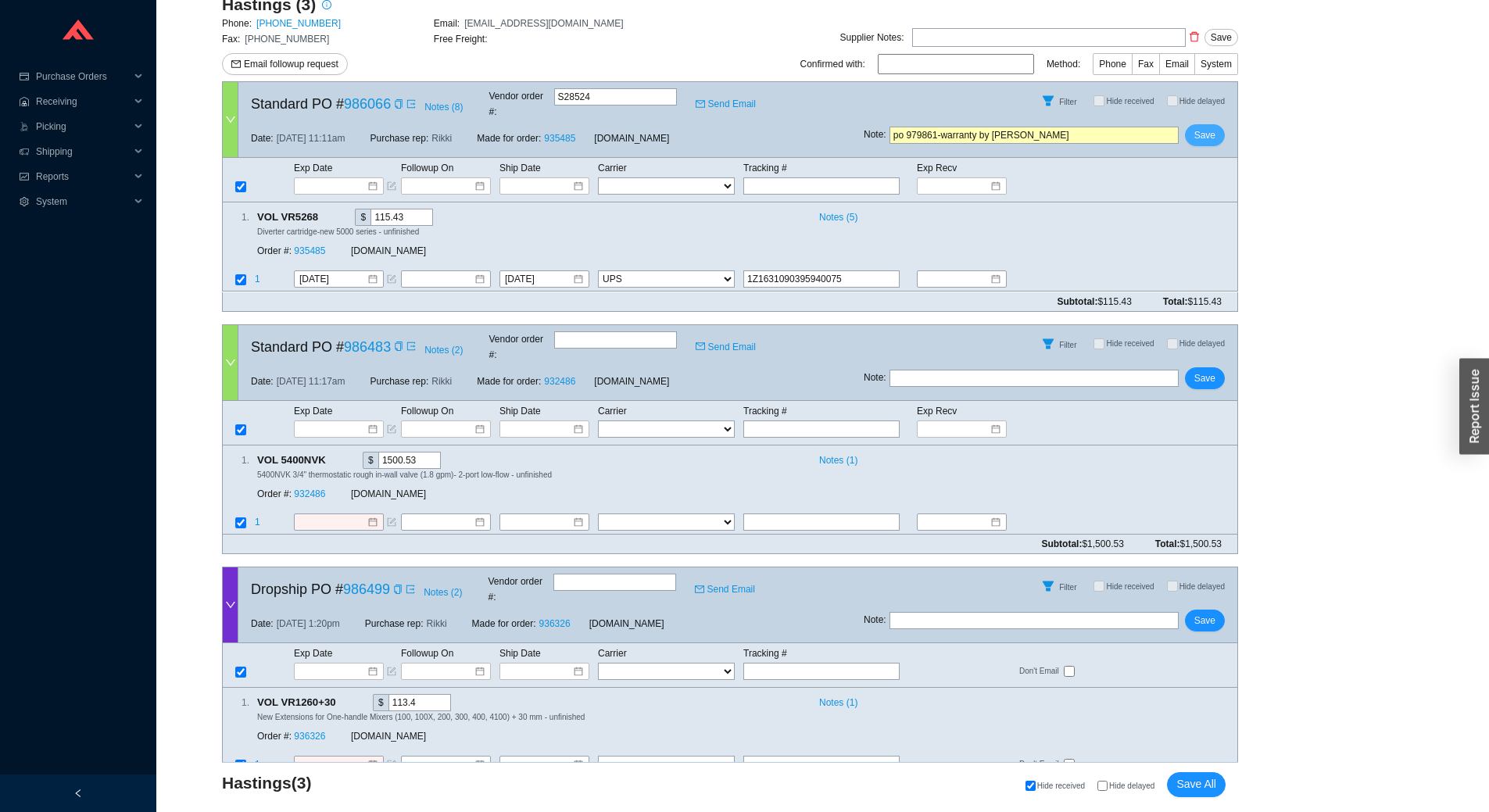
click at [1213, 128] on span "Save" at bounding box center [1205, 135] width 21 height 15
click at [1264, 82] on span "Yes" at bounding box center [1262, 79] width 15 height 15
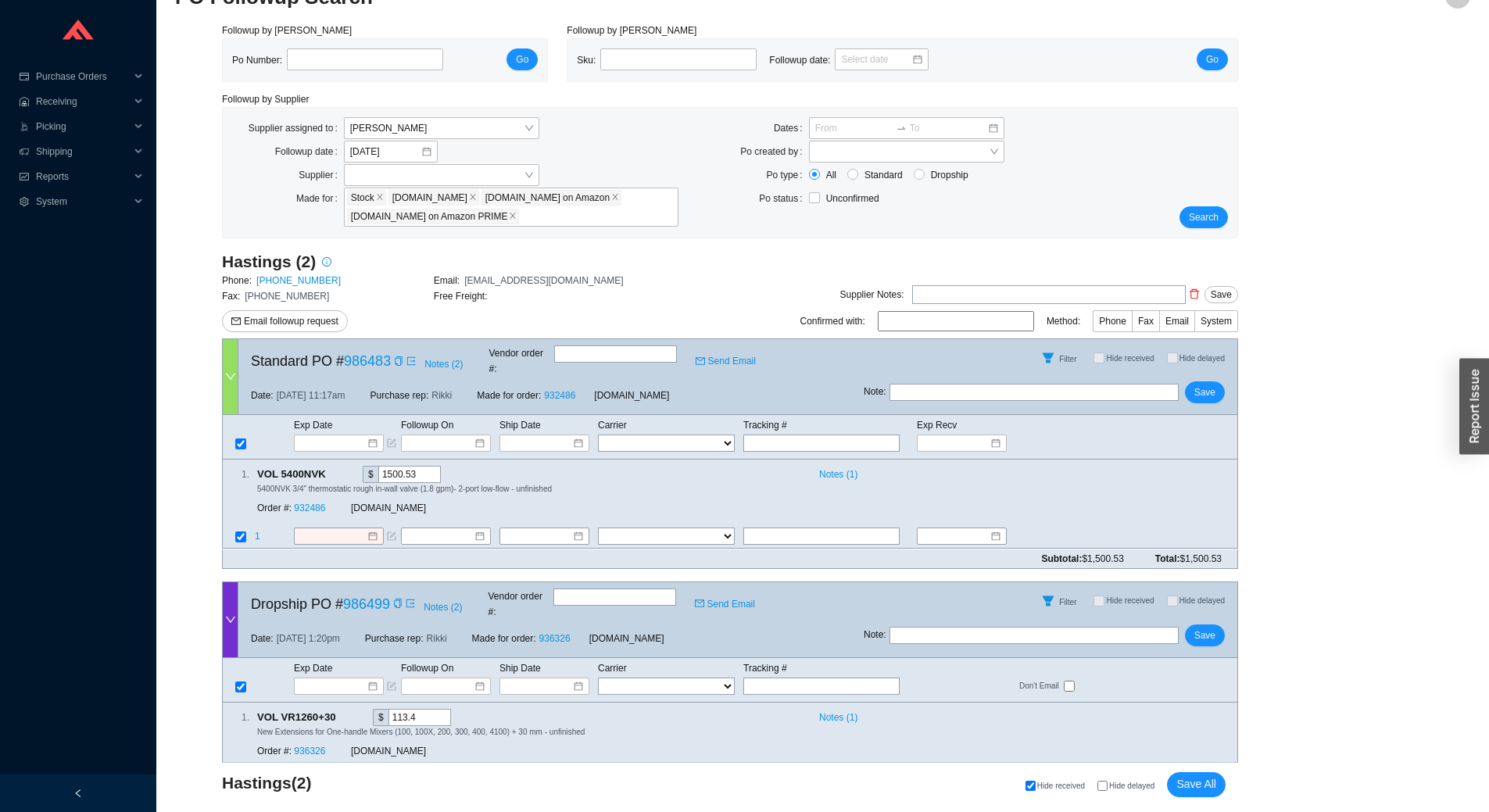
scroll to position [66, 0]
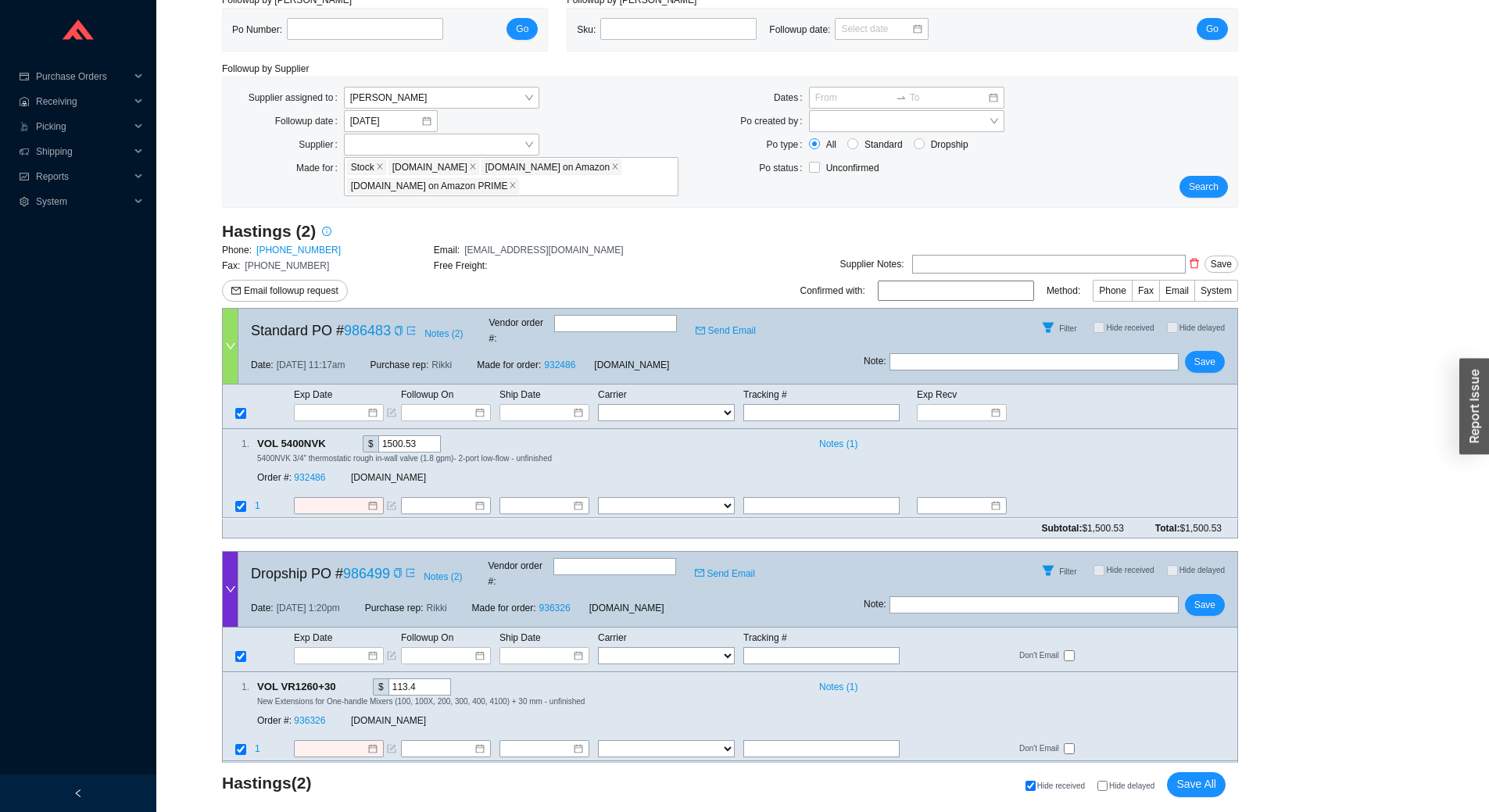
click at [1231, 190] on div "Search" at bounding box center [1194, 142] width 84 height 111
click at [1194, 180] on span "Search" at bounding box center [1203, 187] width 30 height 15
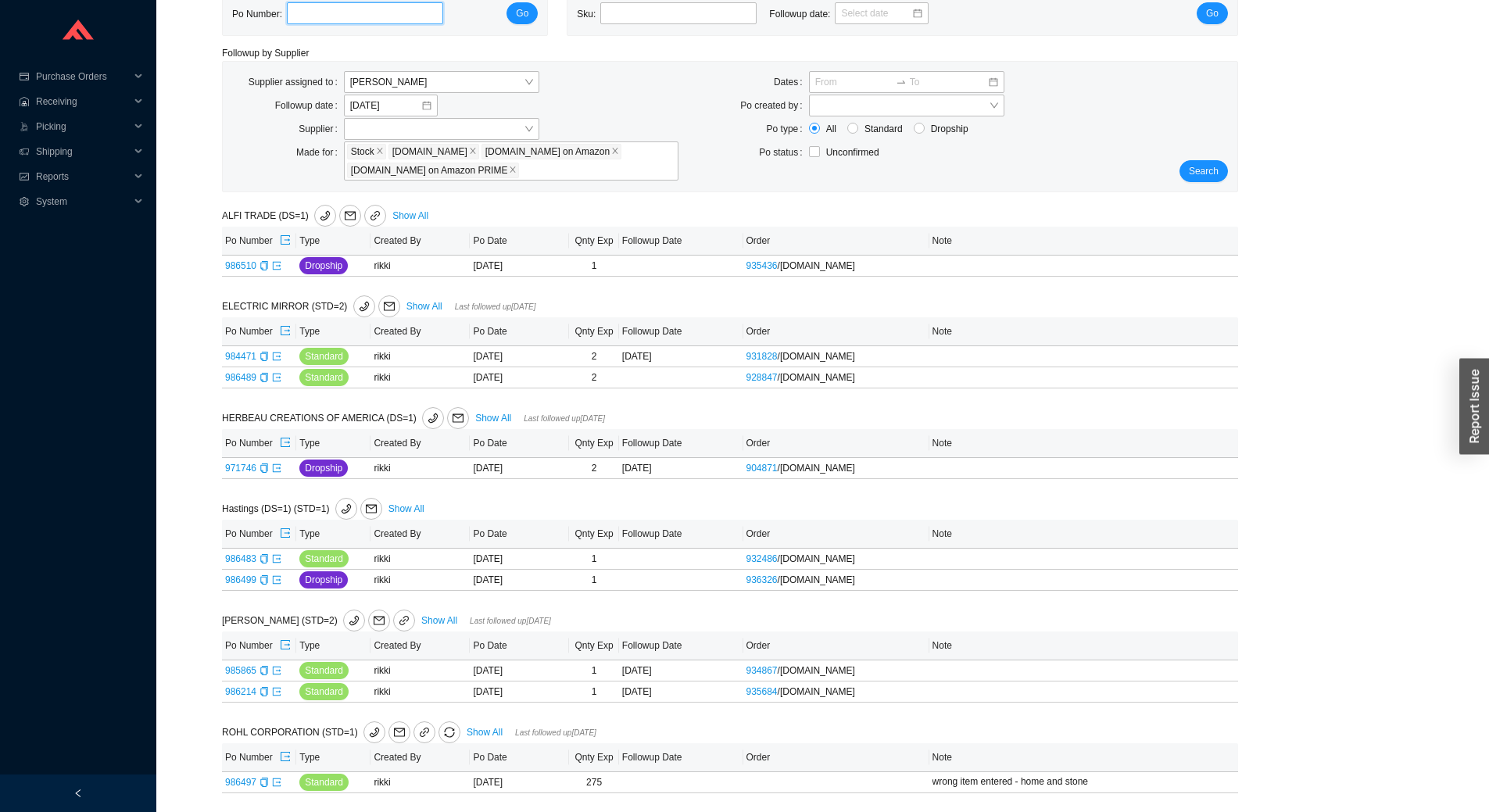
scroll to position [26, 0]
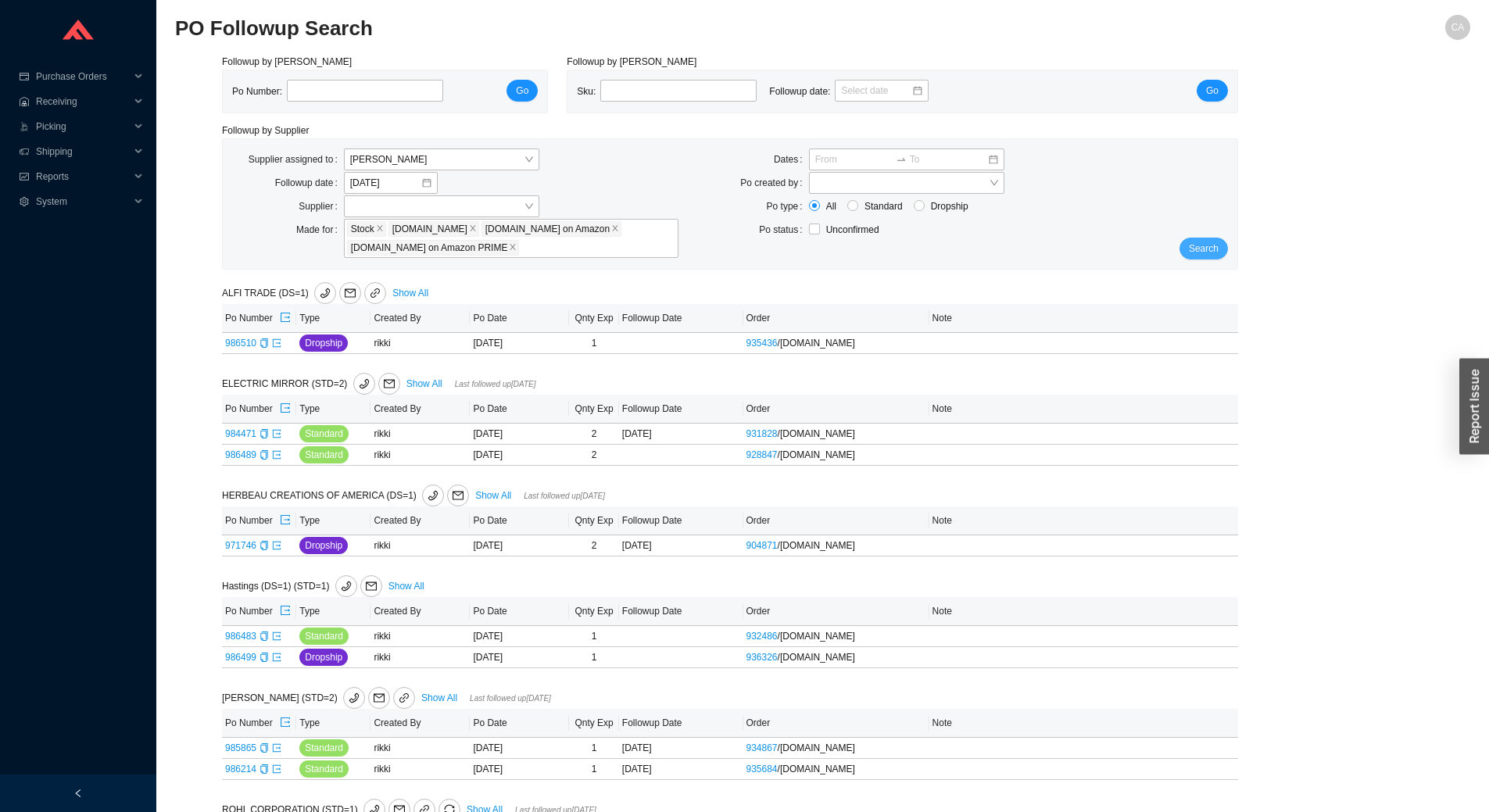
click at [1206, 244] on span "Search" at bounding box center [1203, 248] width 30 height 15
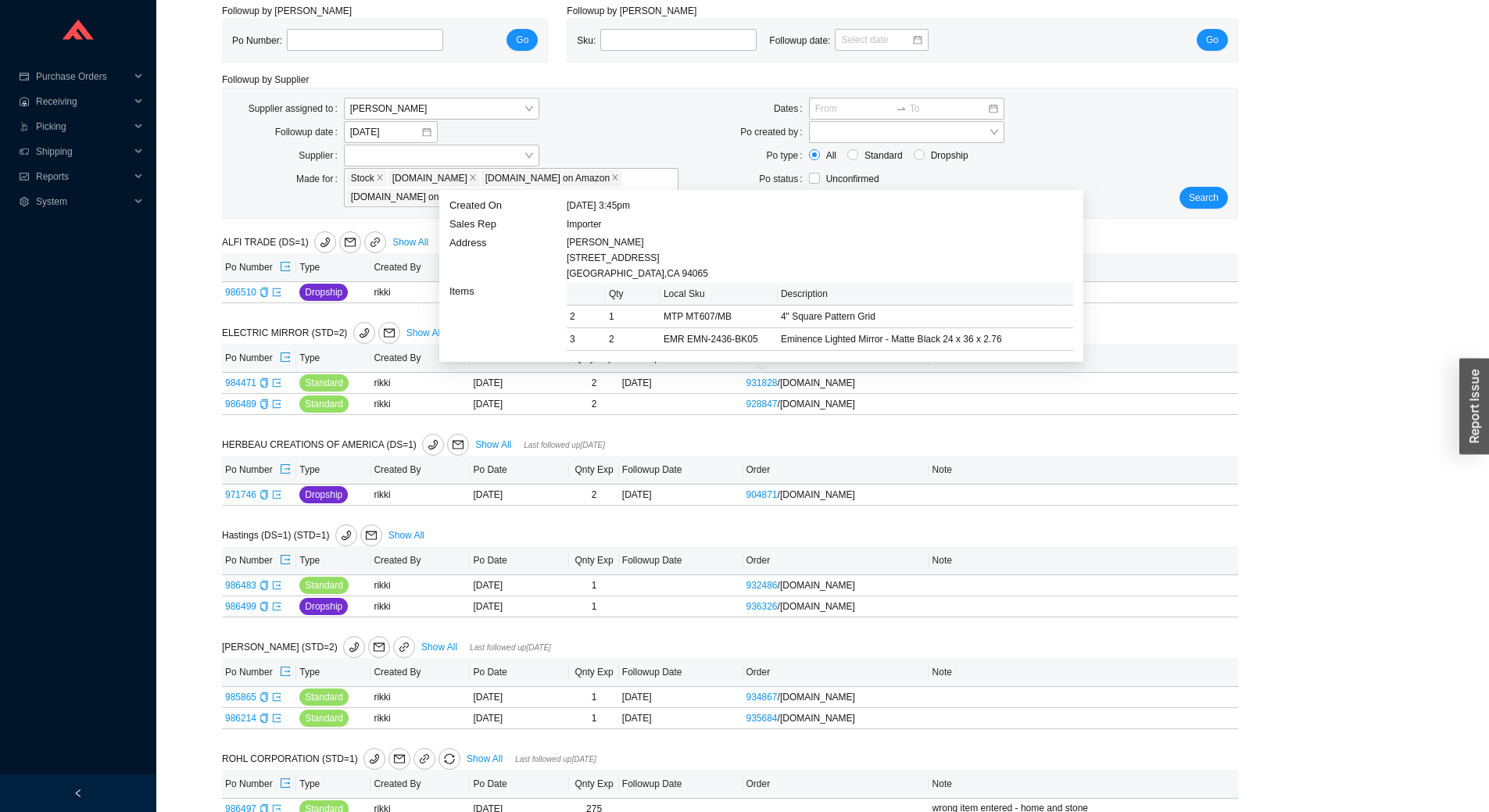
scroll to position [103, 0]
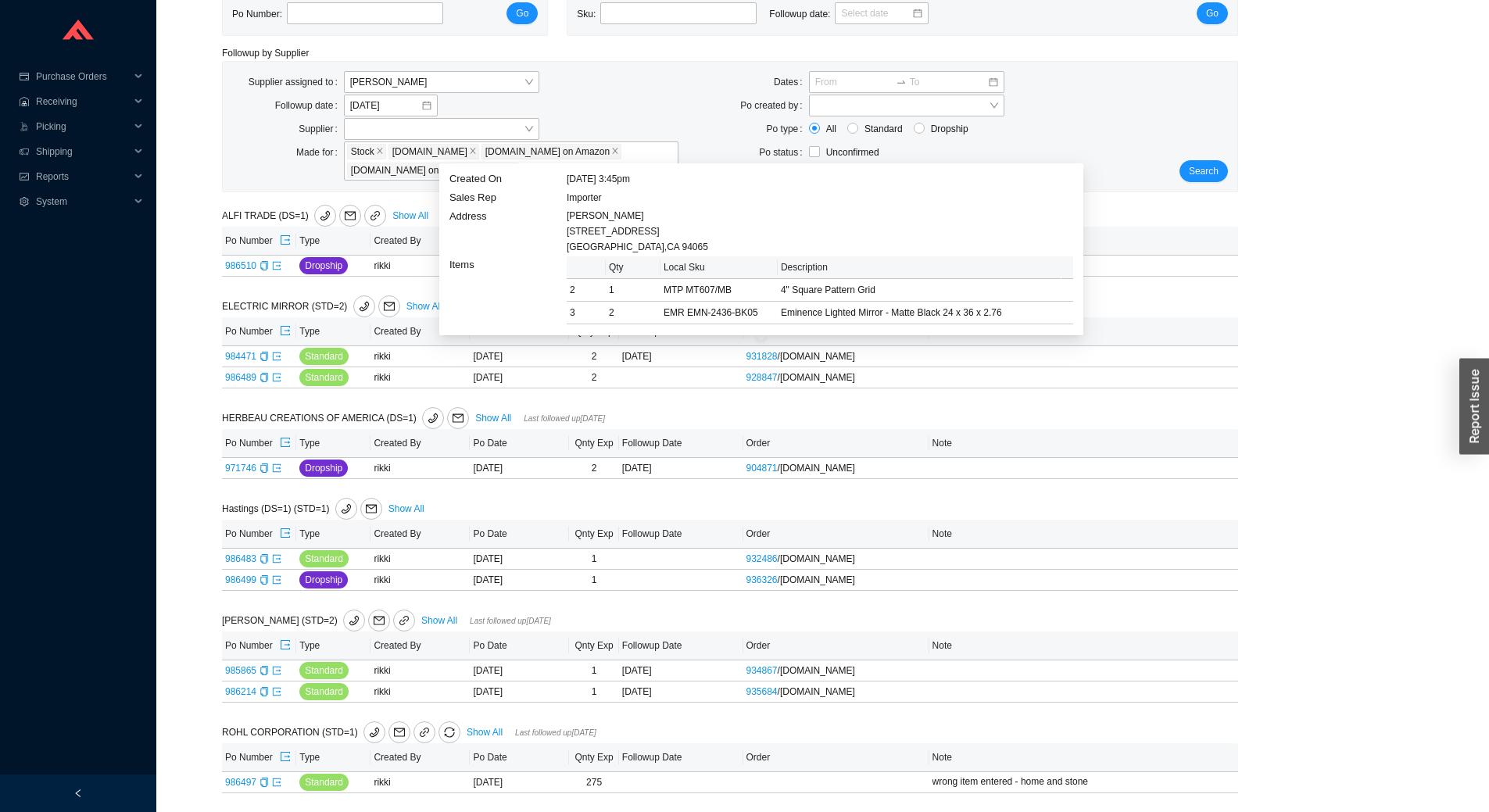
drag, startPoint x: 308, startPoint y: 665, endPoint x: 161, endPoint y: 578, distance: 170.8
click at [161, 578] on section "PO Followup Search CA Followup by PO Po Number: Go Followup by Sku Sku: Followu…" at bounding box center [823, 365] width 1332 height 893
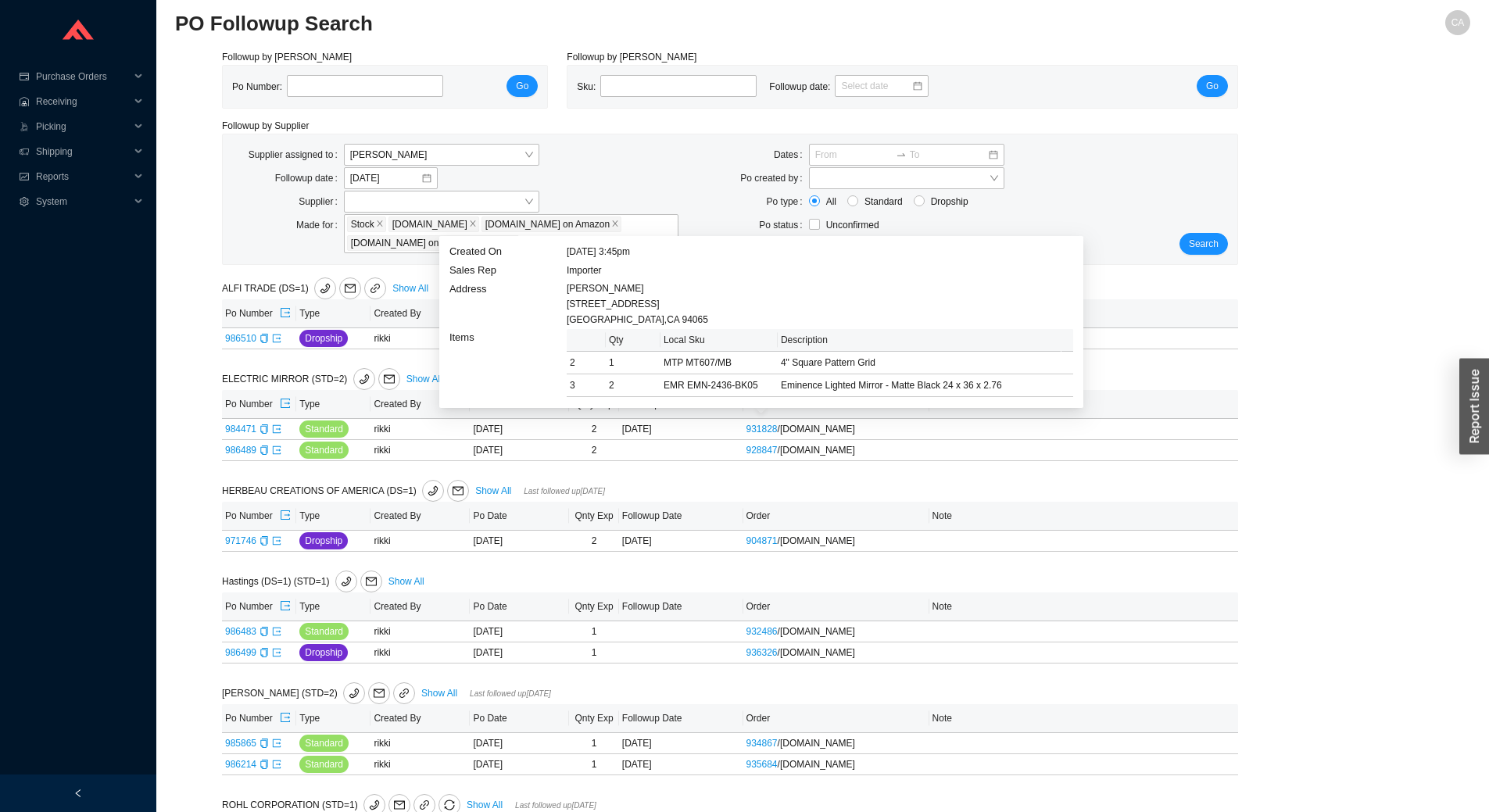
scroll to position [0, 0]
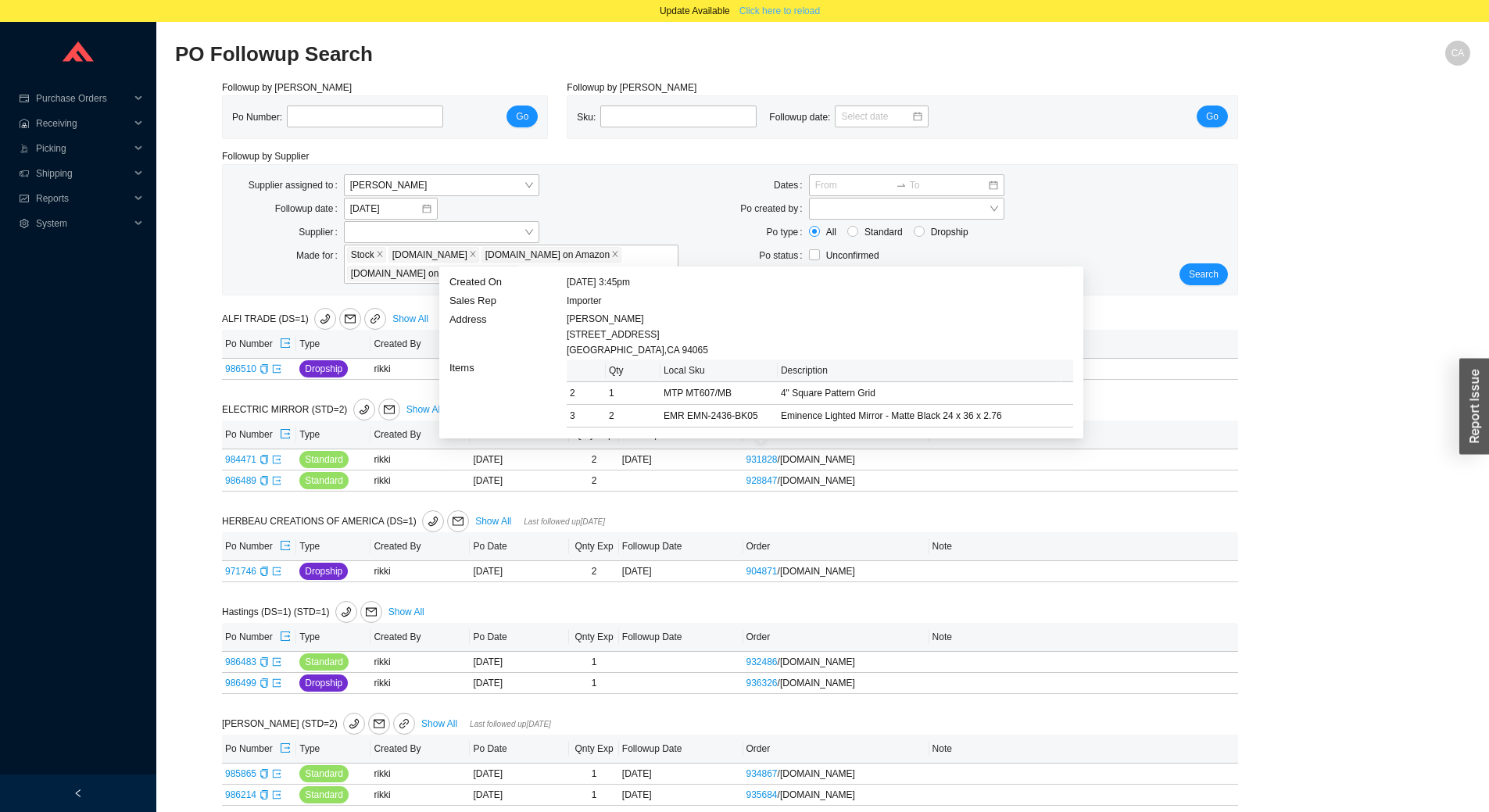
click at [814, 7] on span "Click here to reload" at bounding box center [779, 11] width 80 height 15
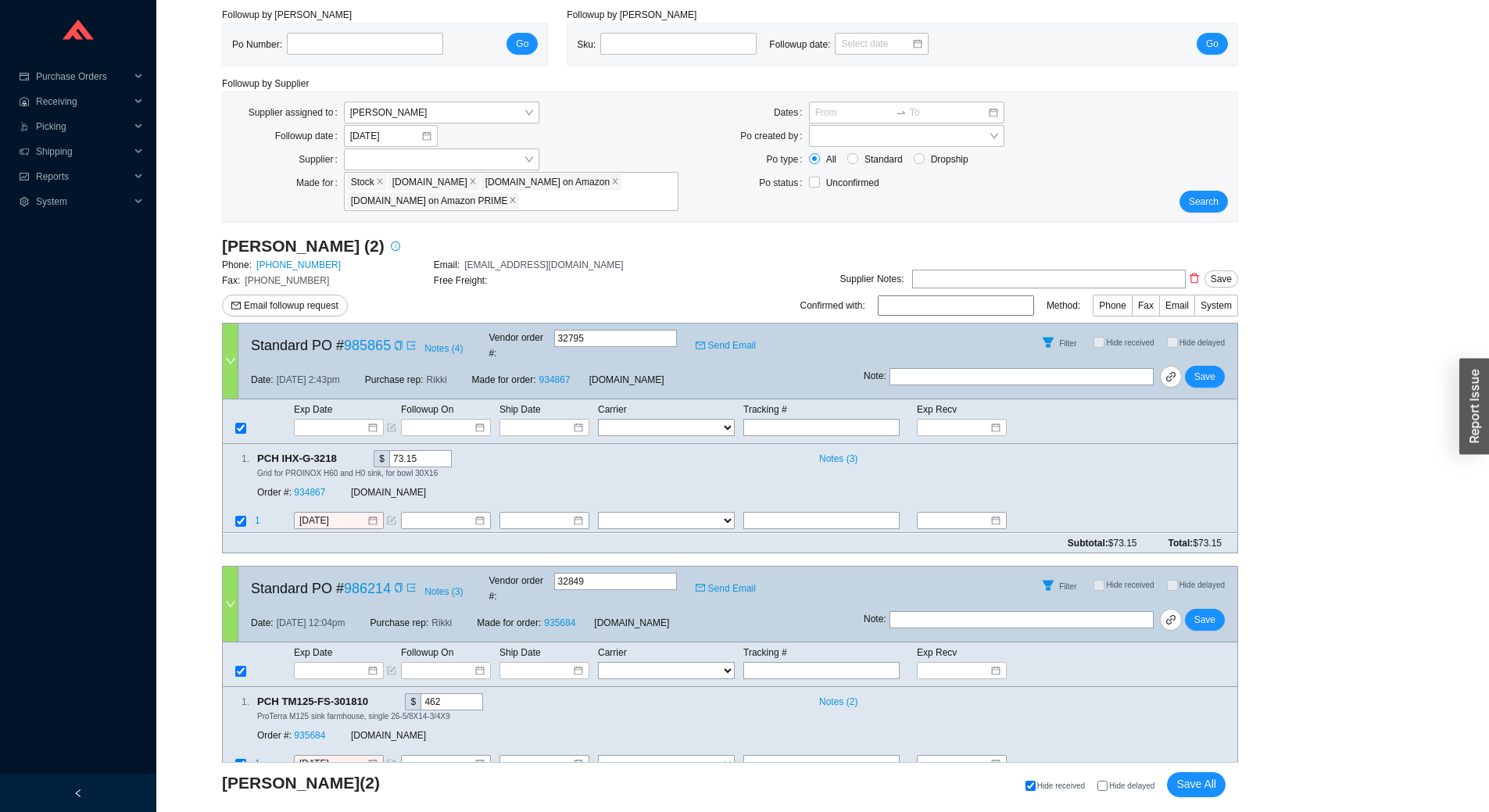
scroll to position [66, 0]
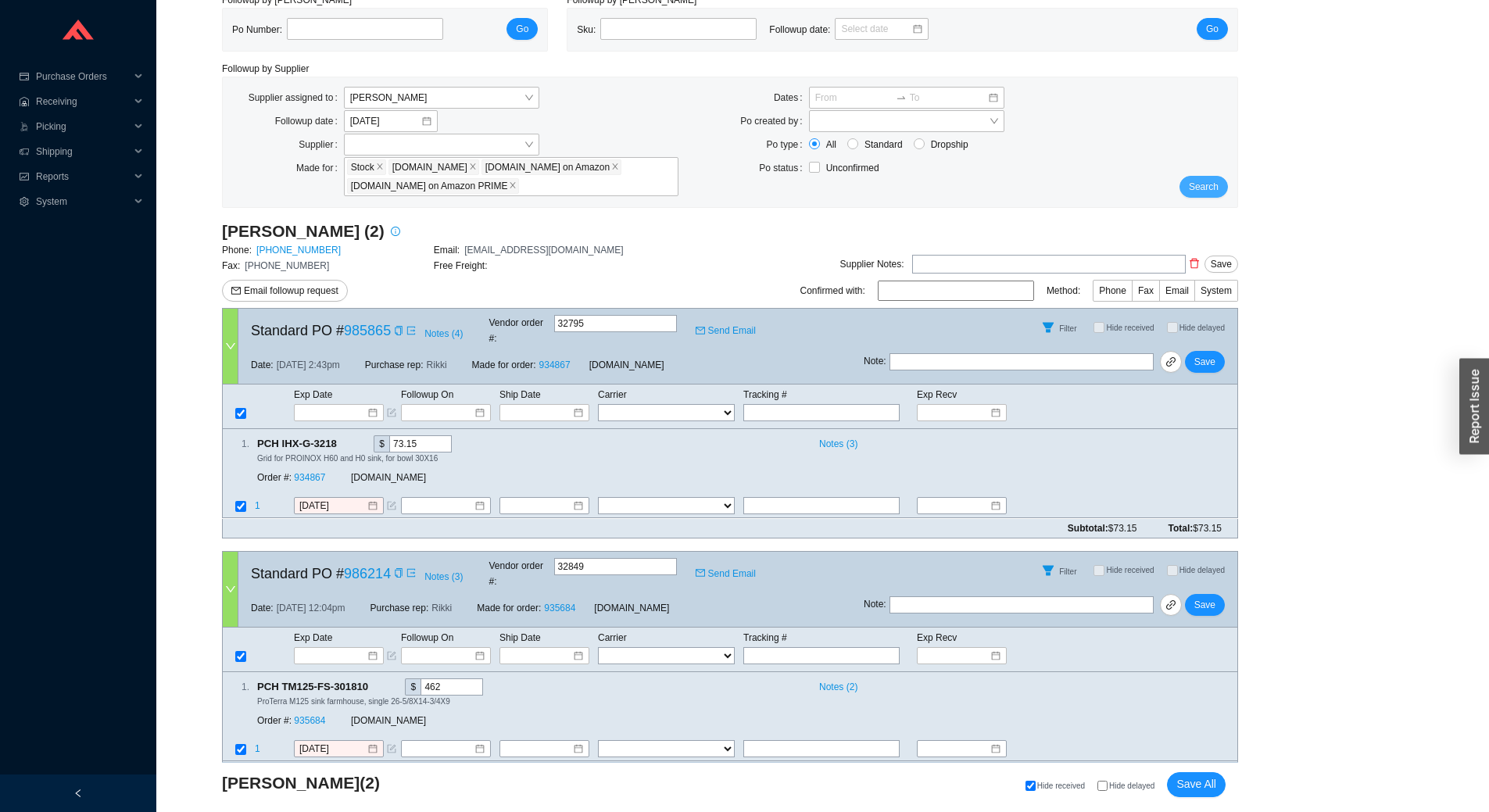
click at [1198, 182] on span "Search" at bounding box center [1203, 187] width 30 height 15
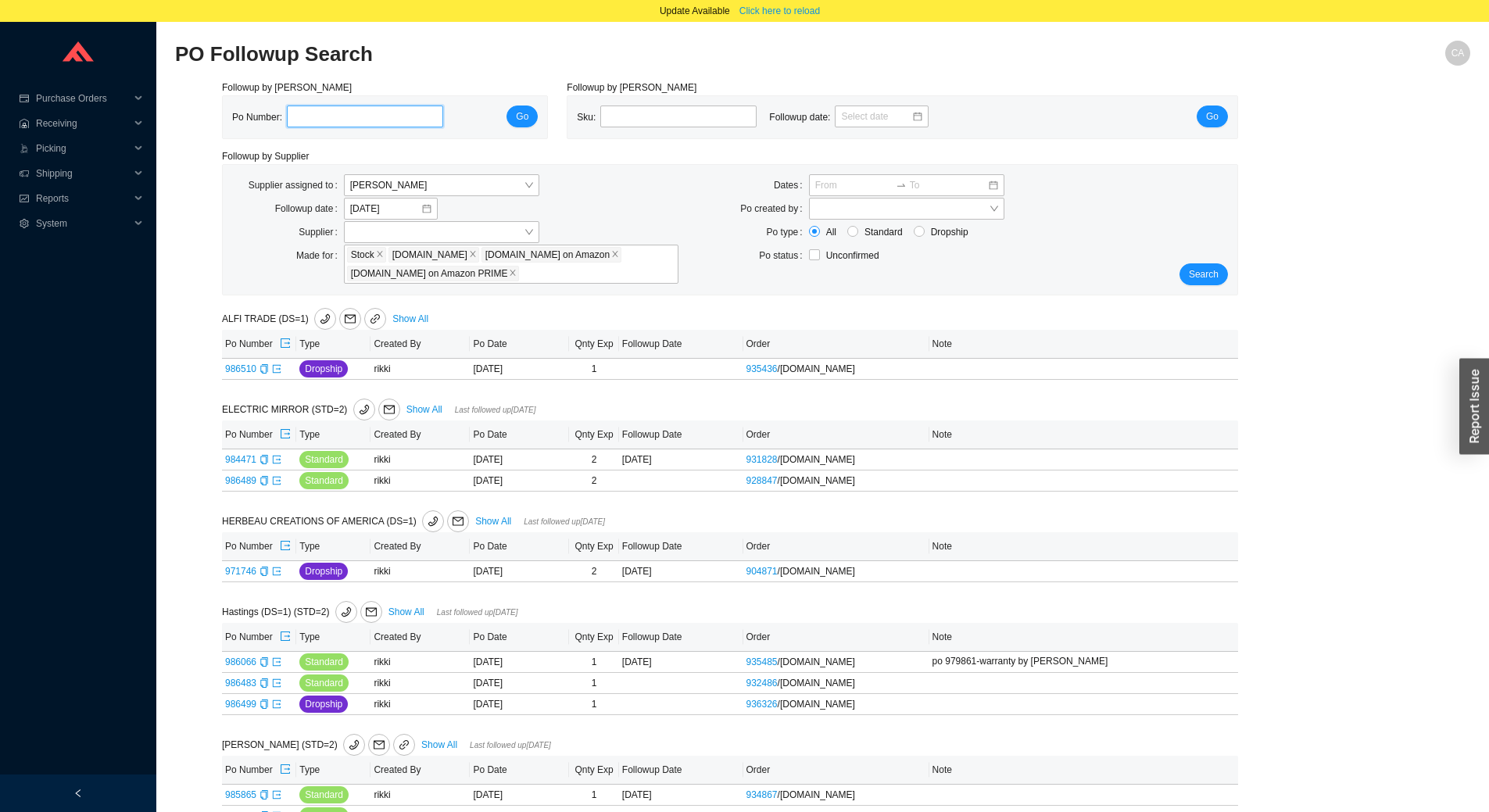
click at [381, 120] on input "tel" at bounding box center [365, 116] width 157 height 22
type input "985825"
click button "Go" at bounding box center [522, 116] width 31 height 22
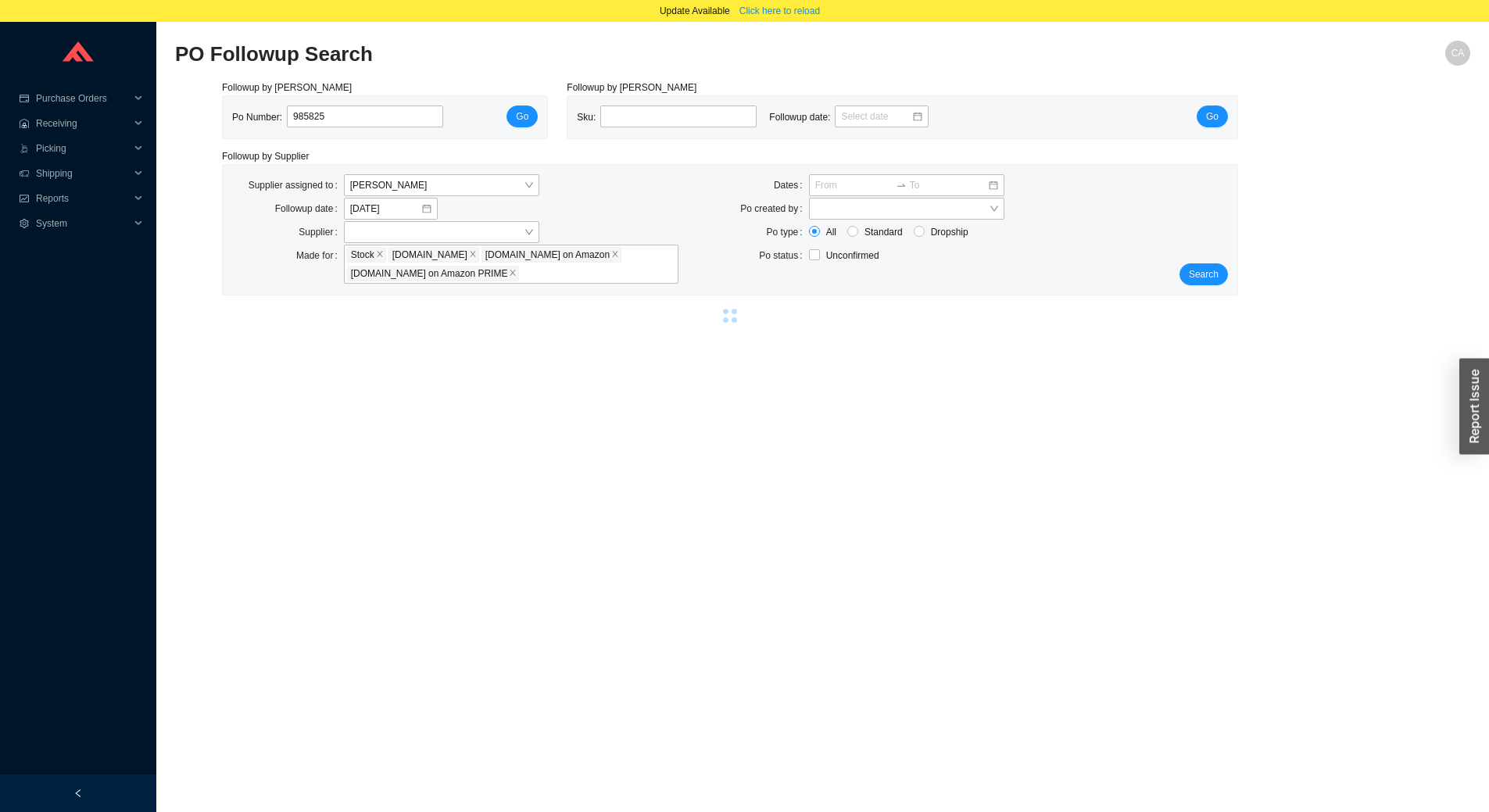
select select "5"
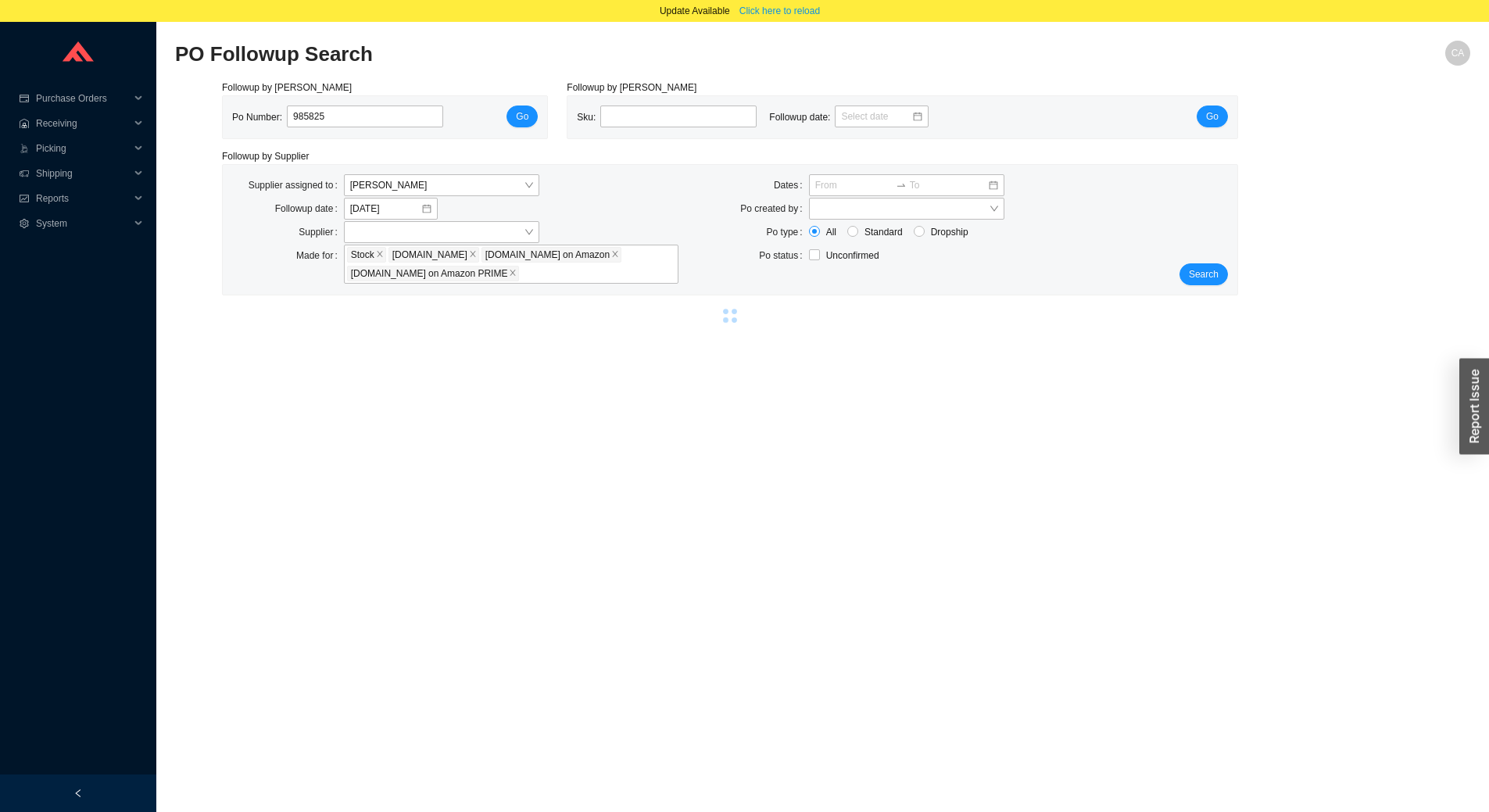
select select "5"
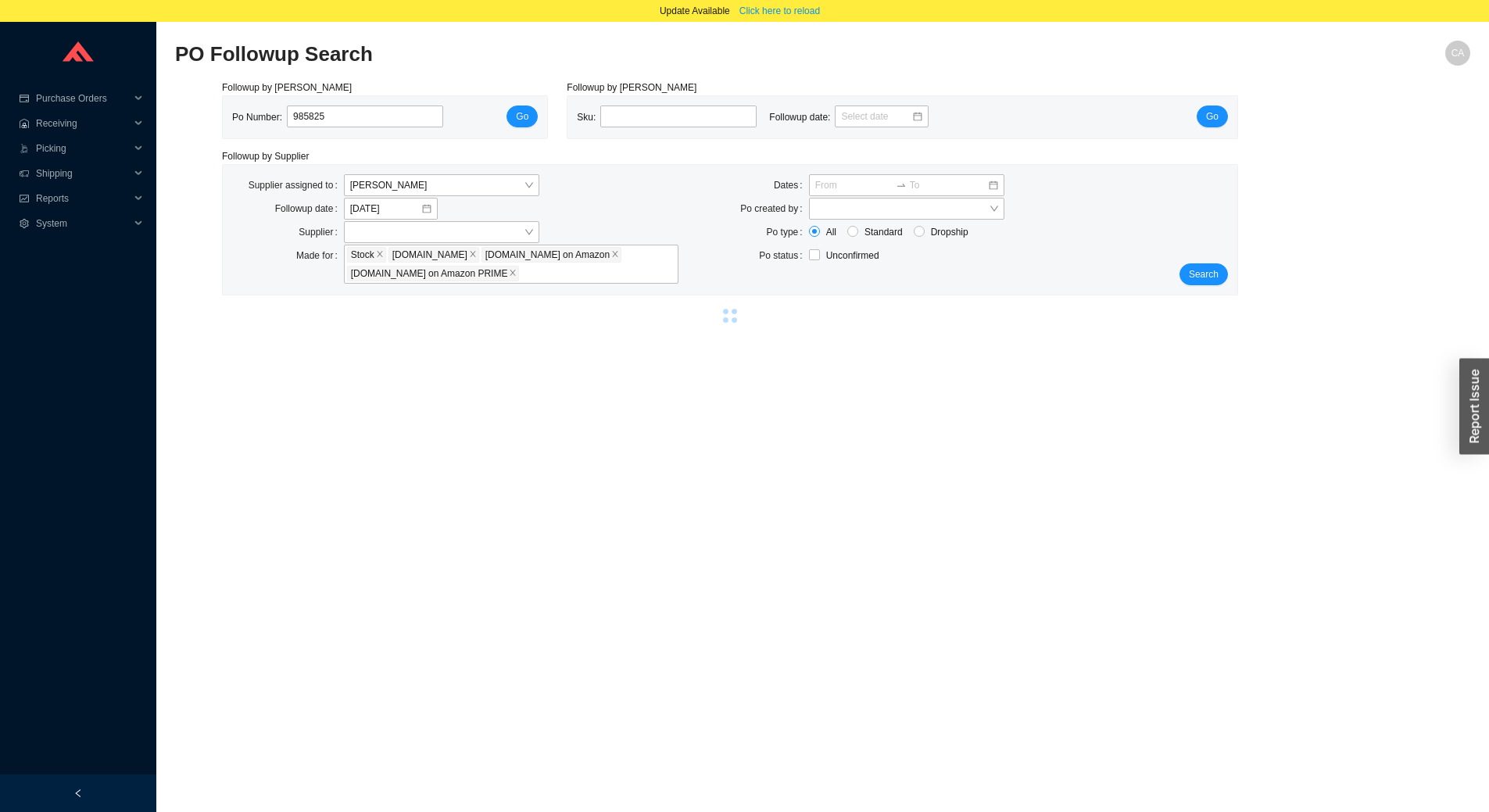
select select "5"
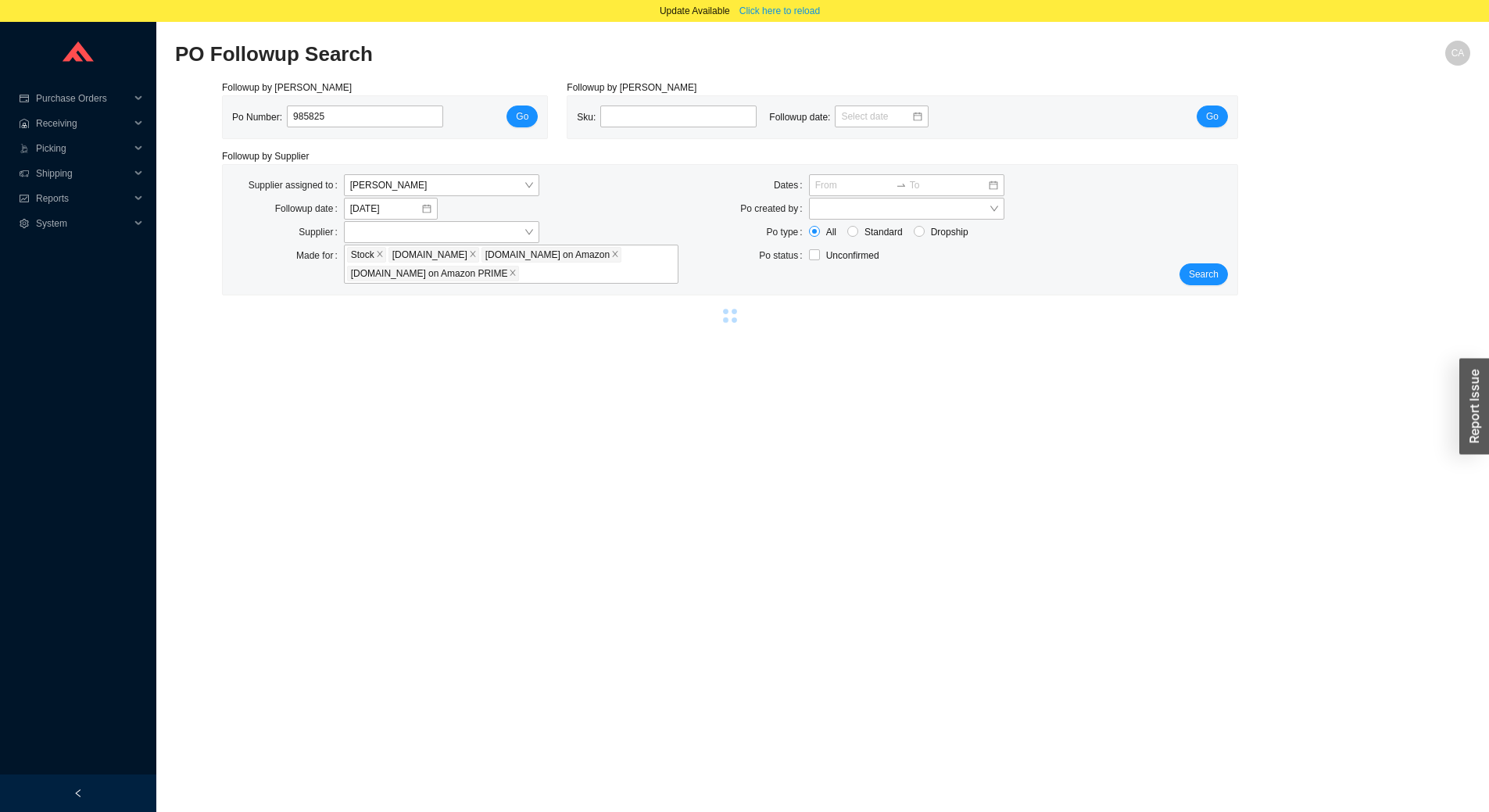
select select "5"
select select "2"
select select "5"
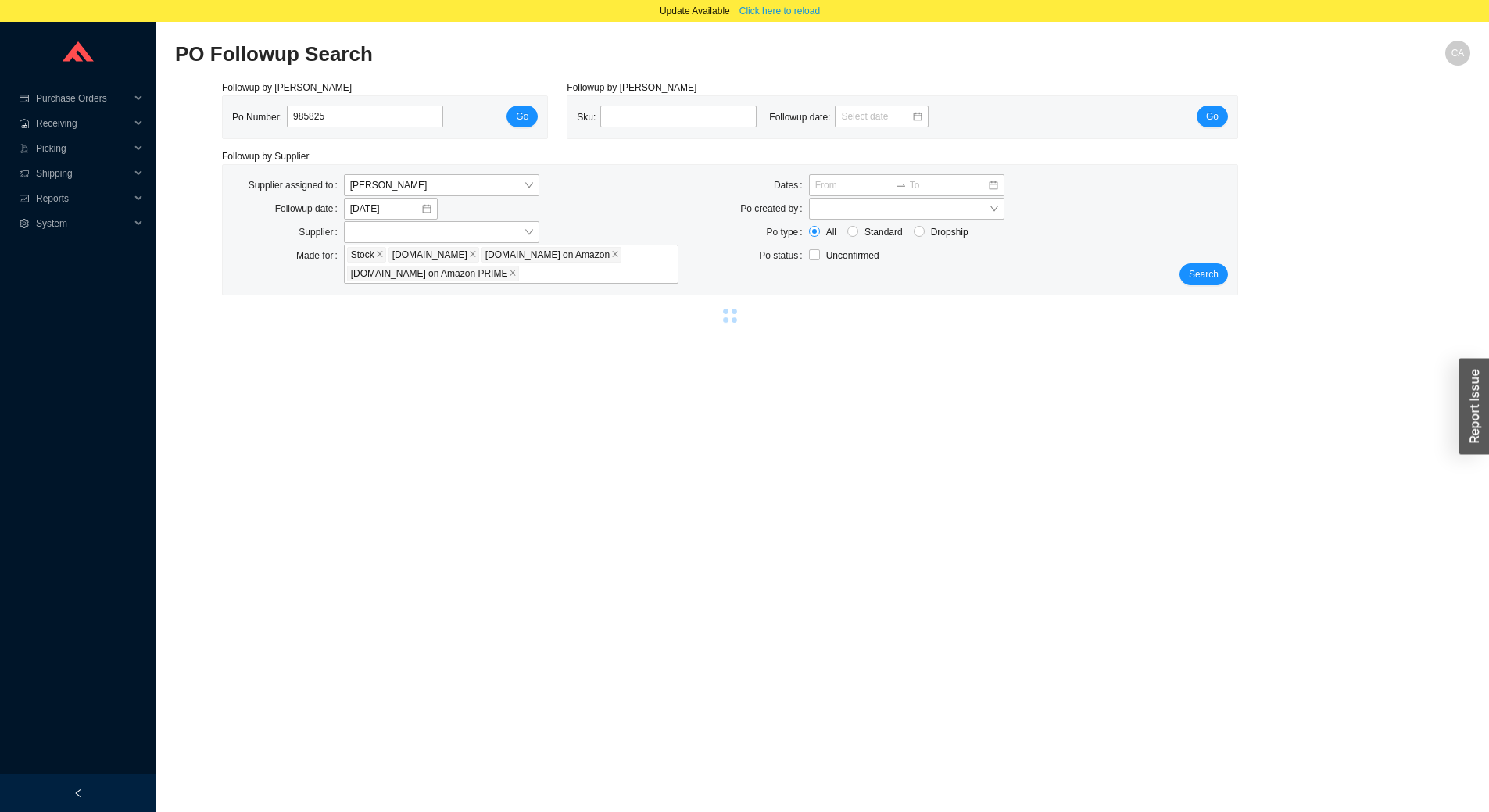
select select "5"
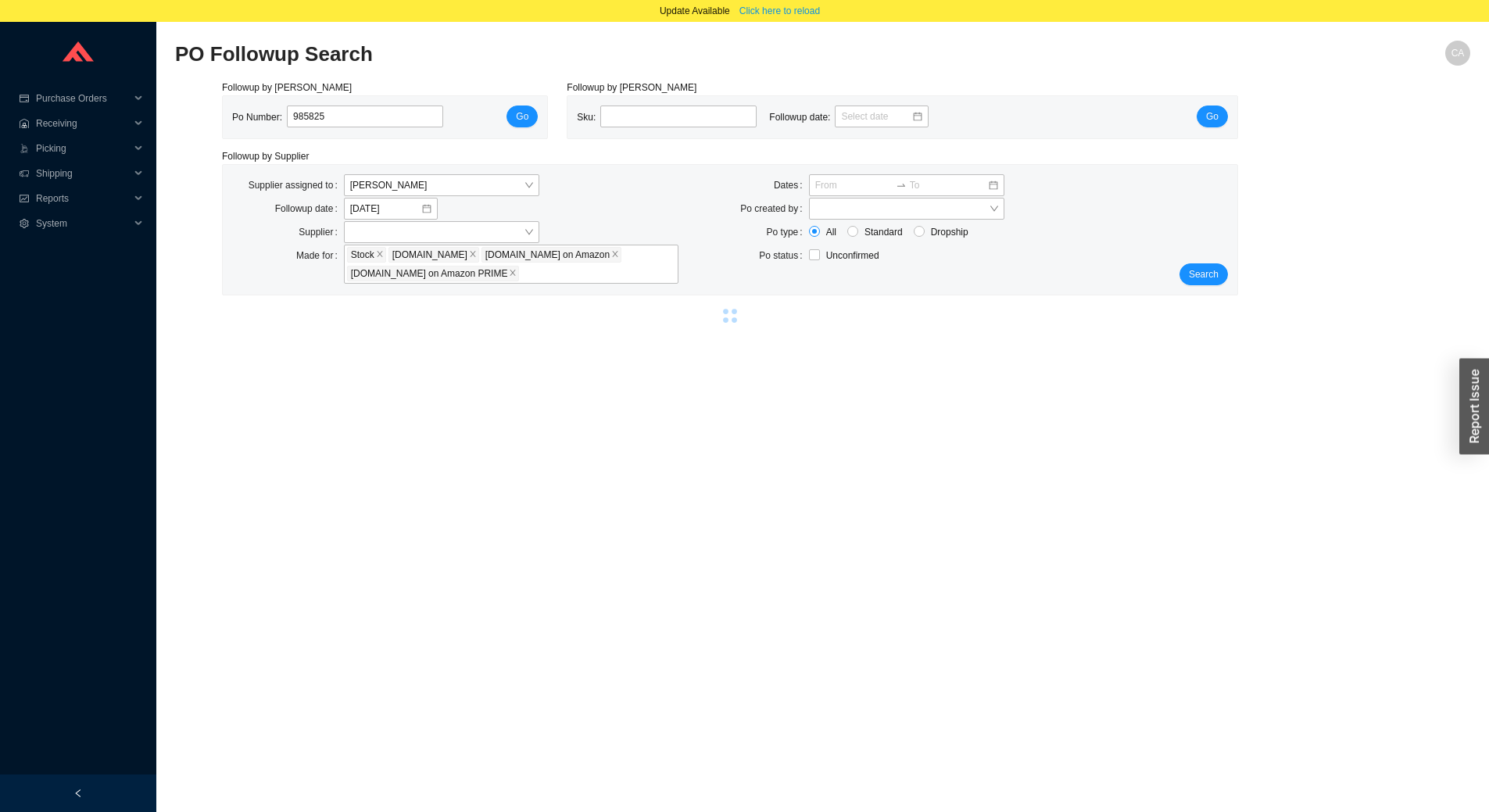
select select "5"
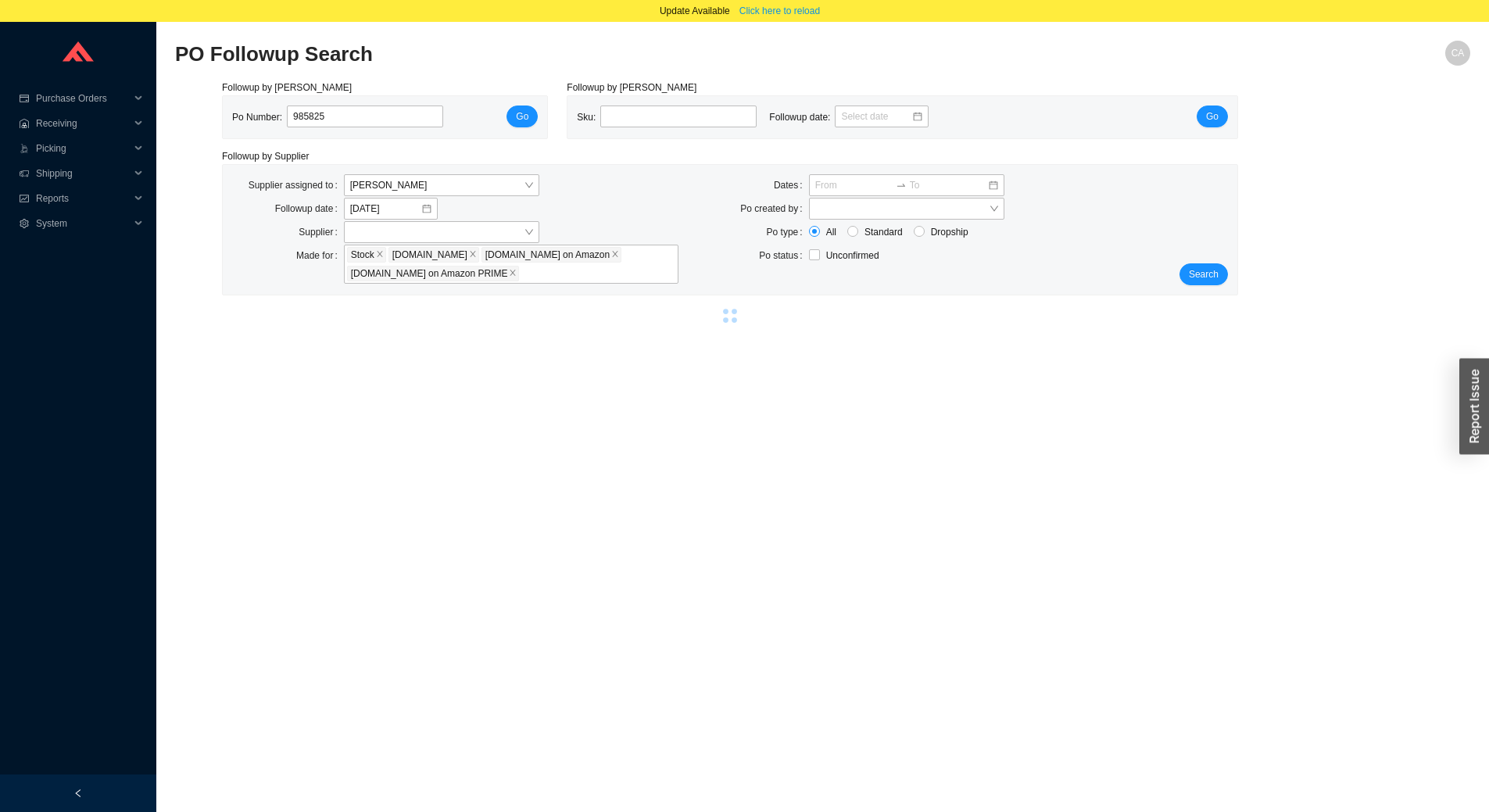
select select "5"
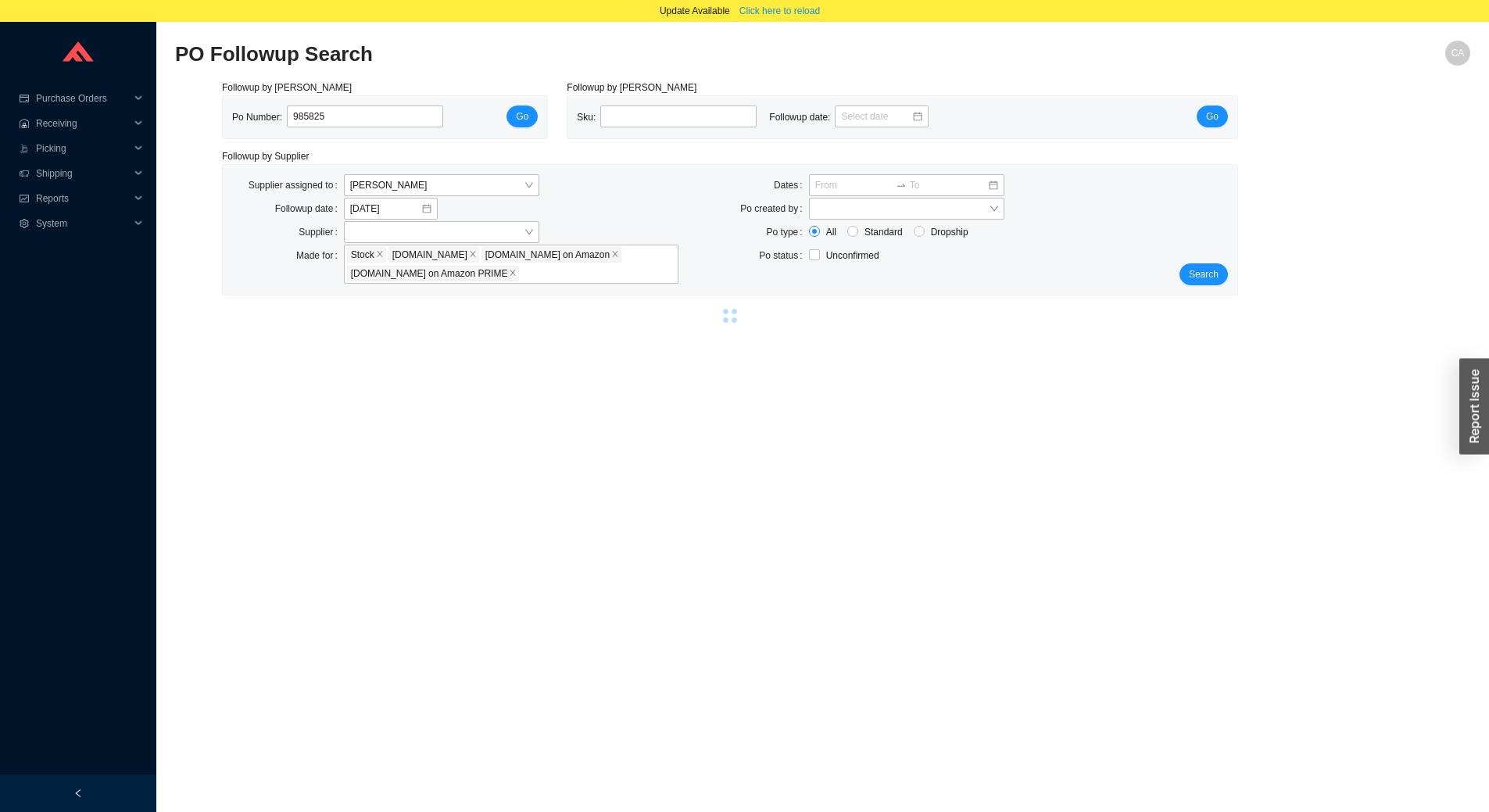
select select "5"
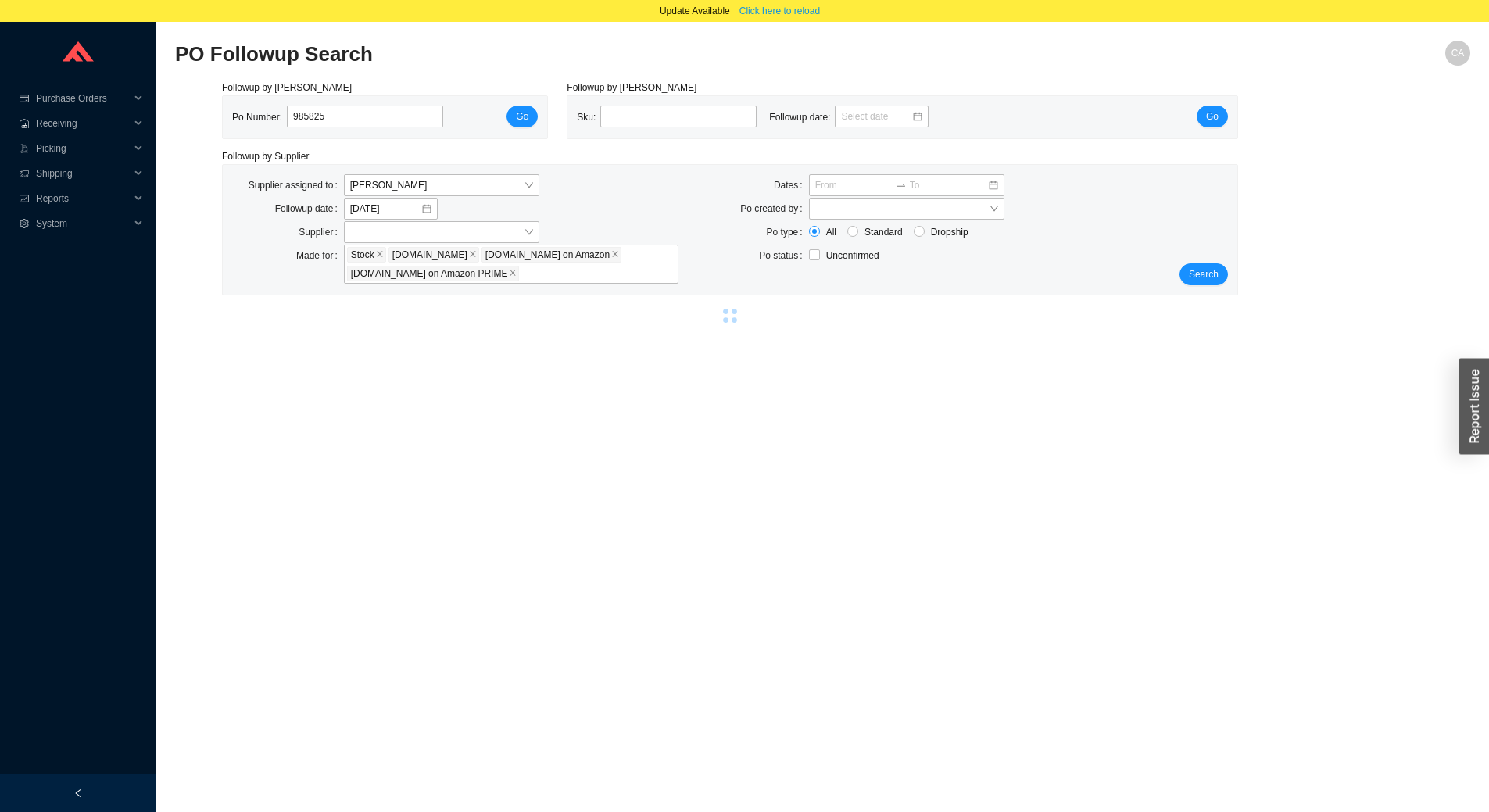
select select "5"
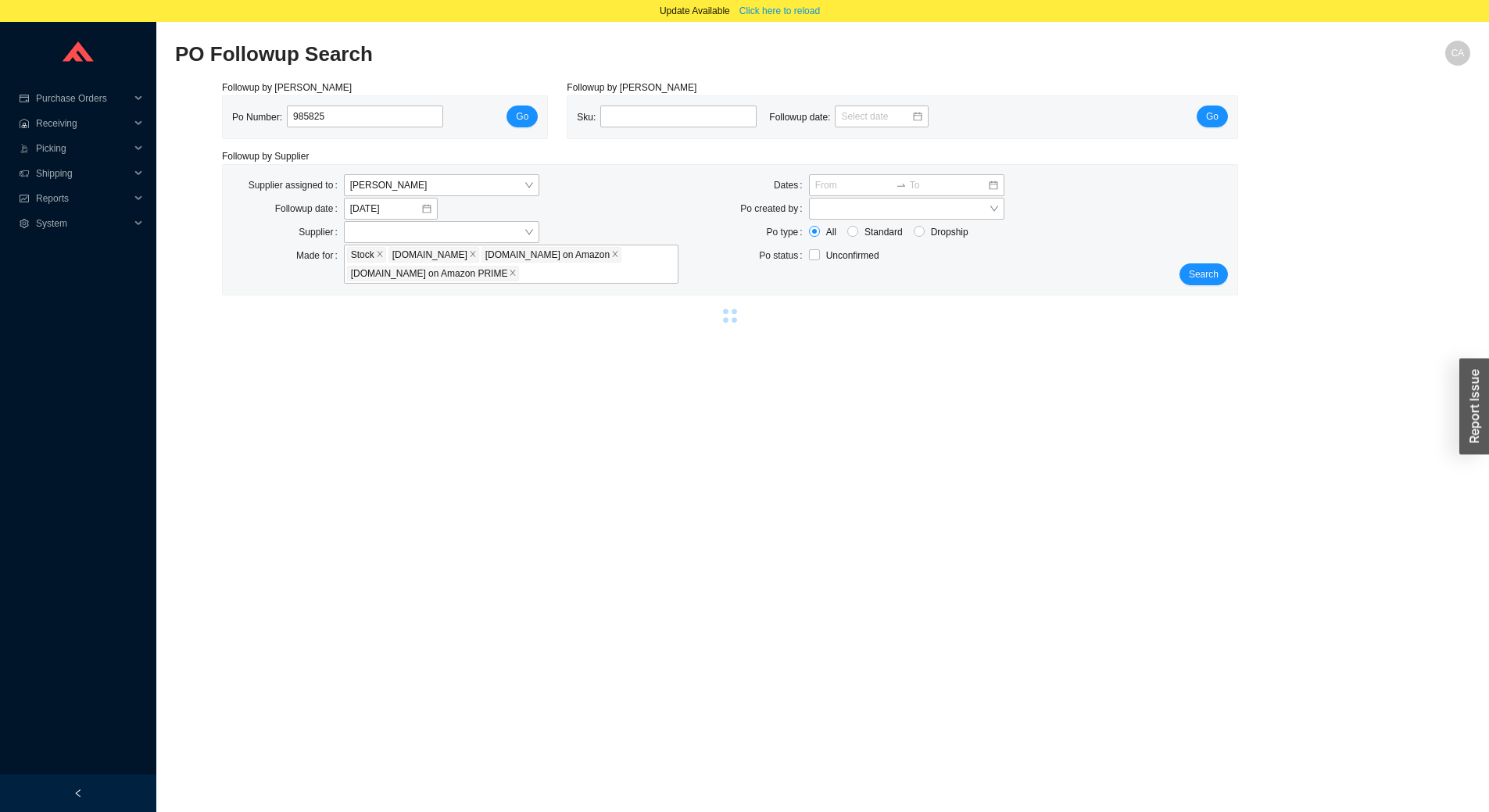
select select "5"
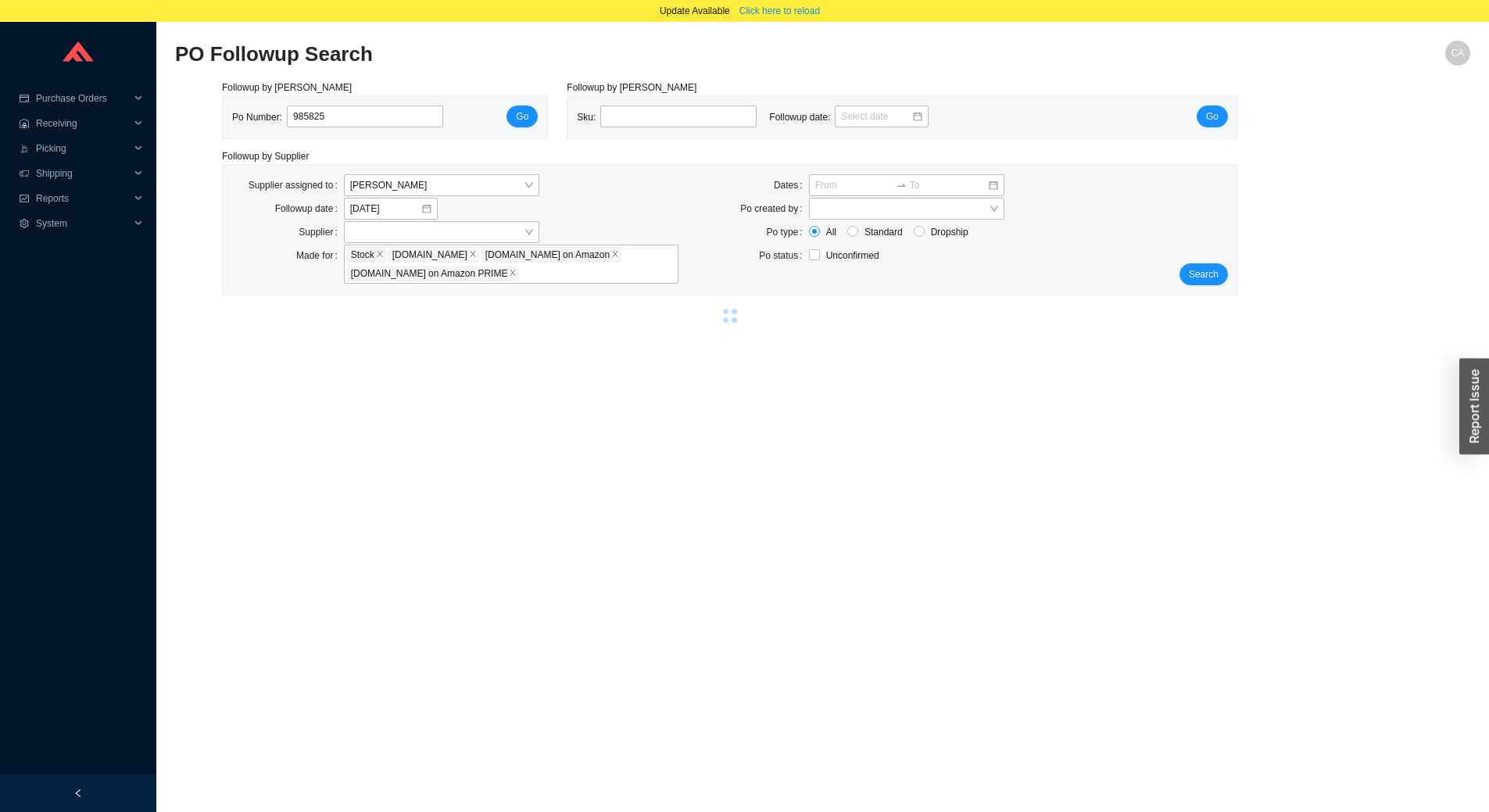
select select "5"
select select "2"
select select "5"
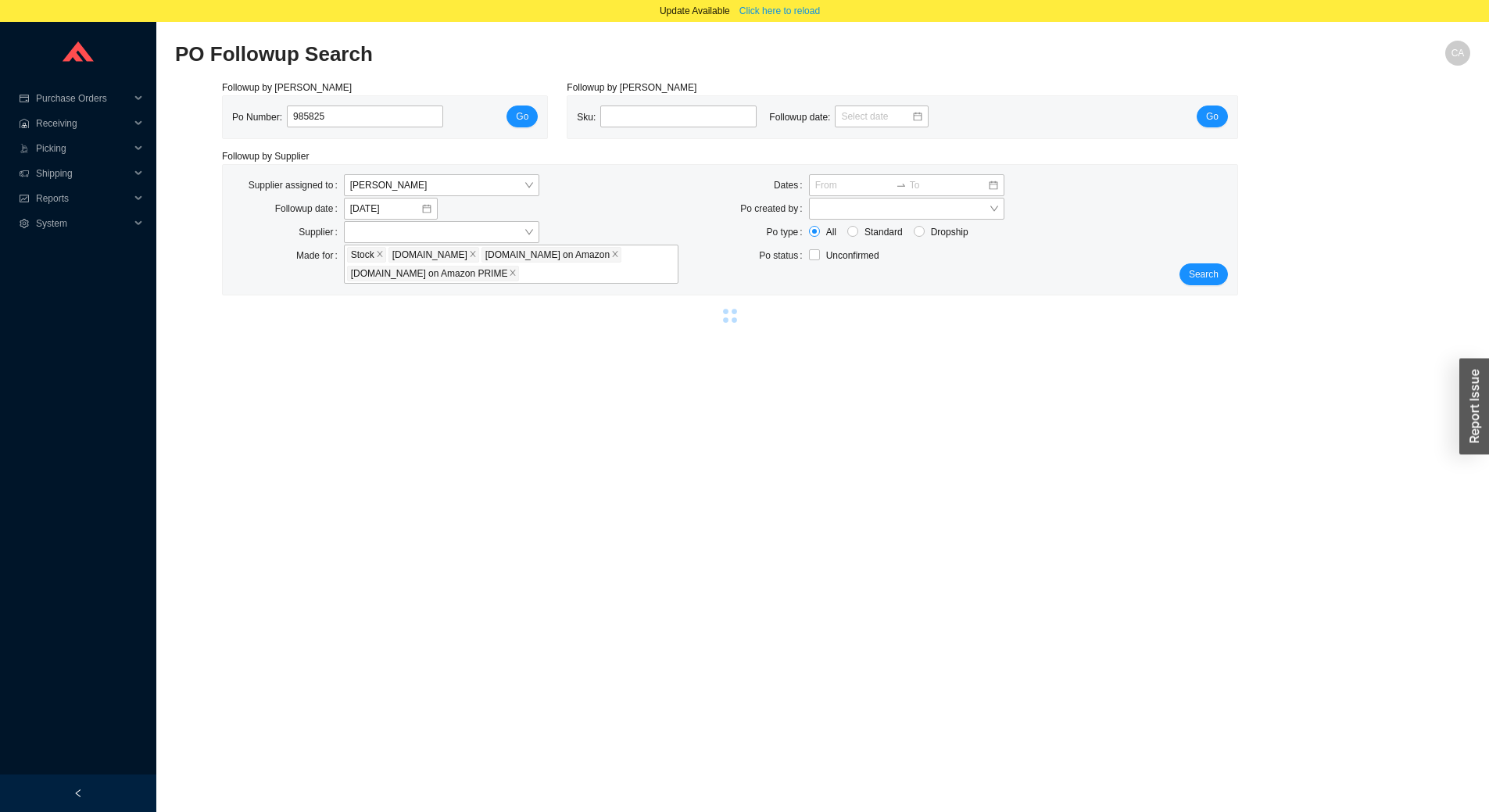
select select "5"
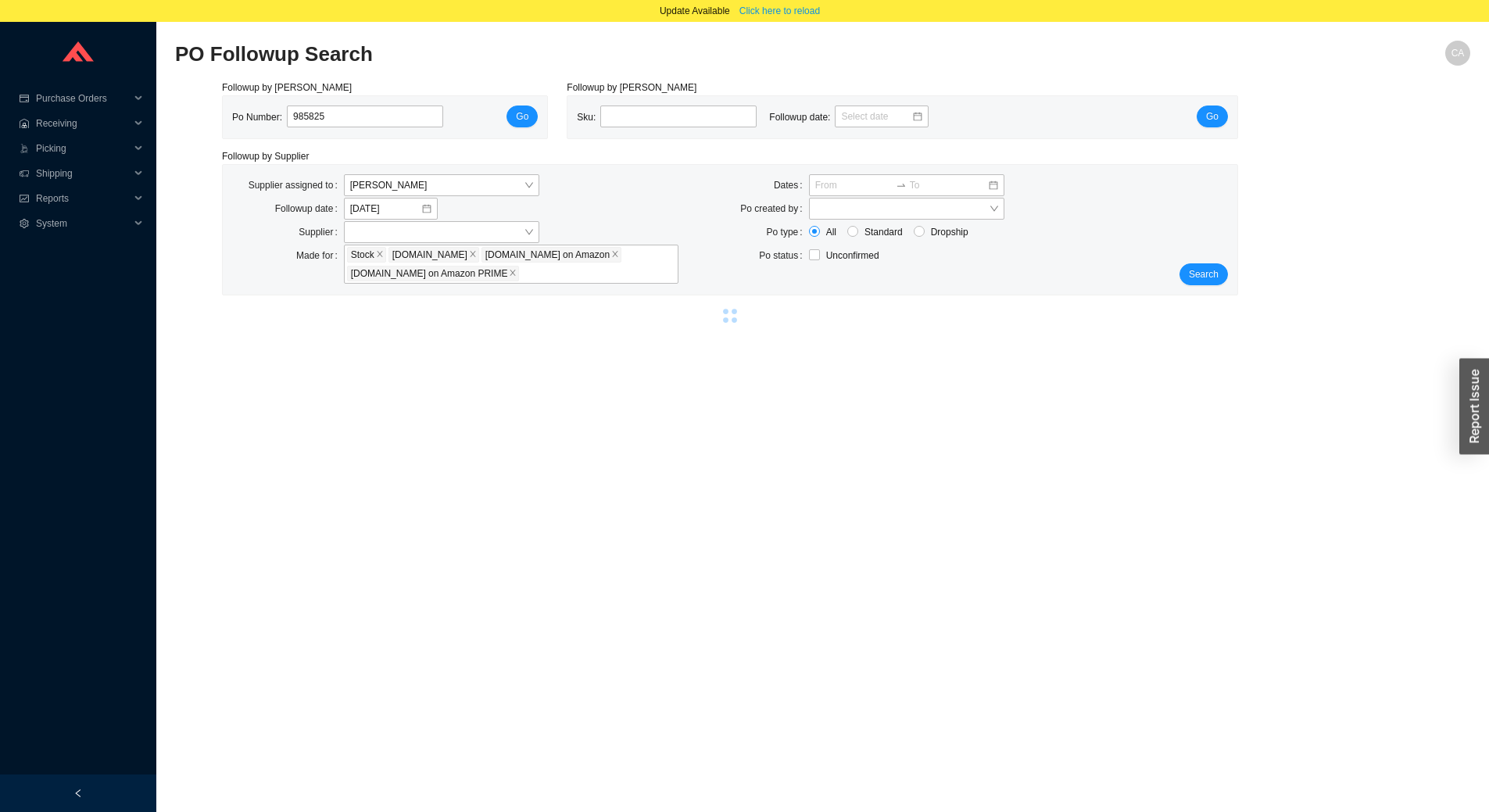
select select "5"
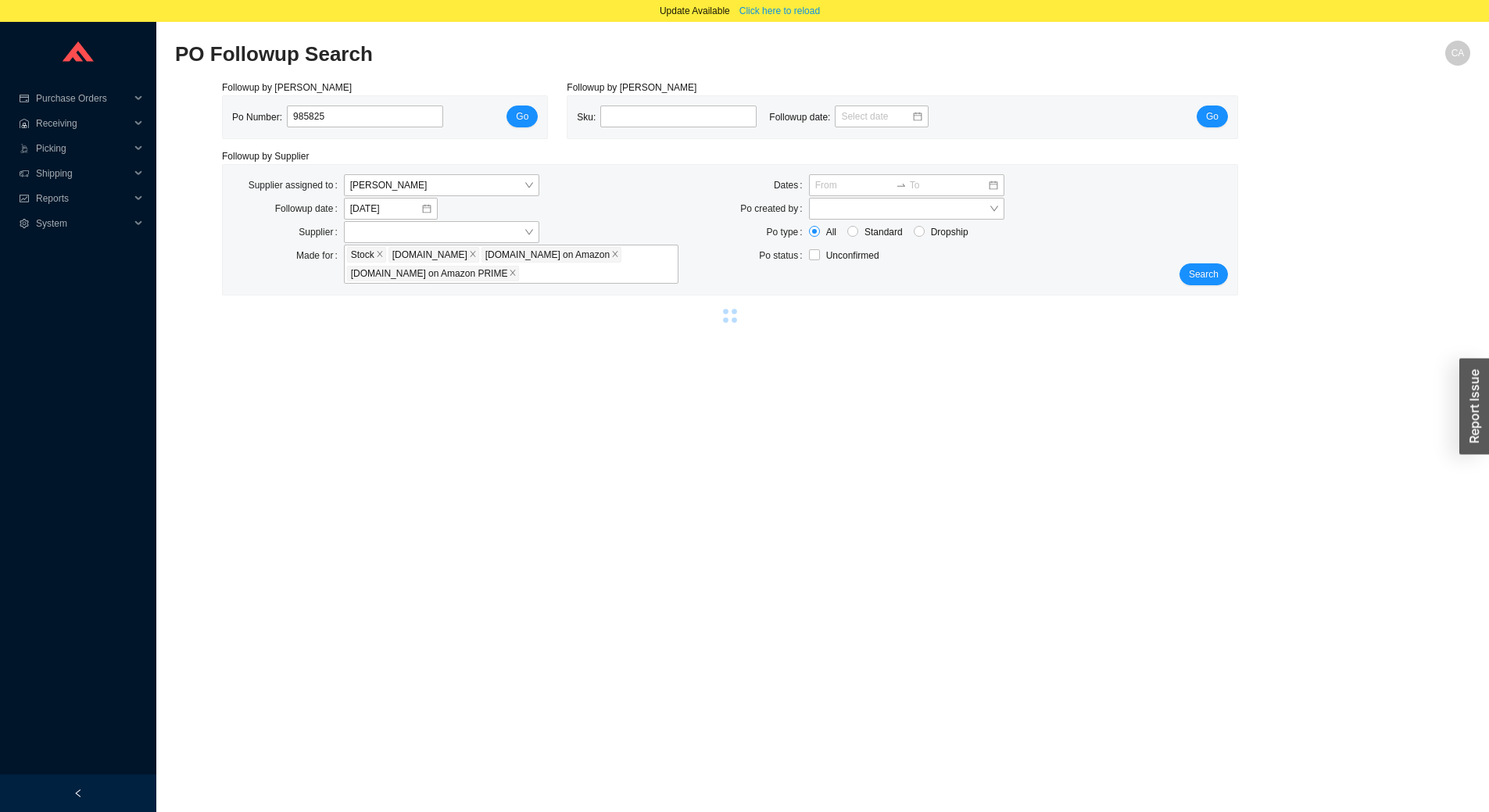
select select "5"
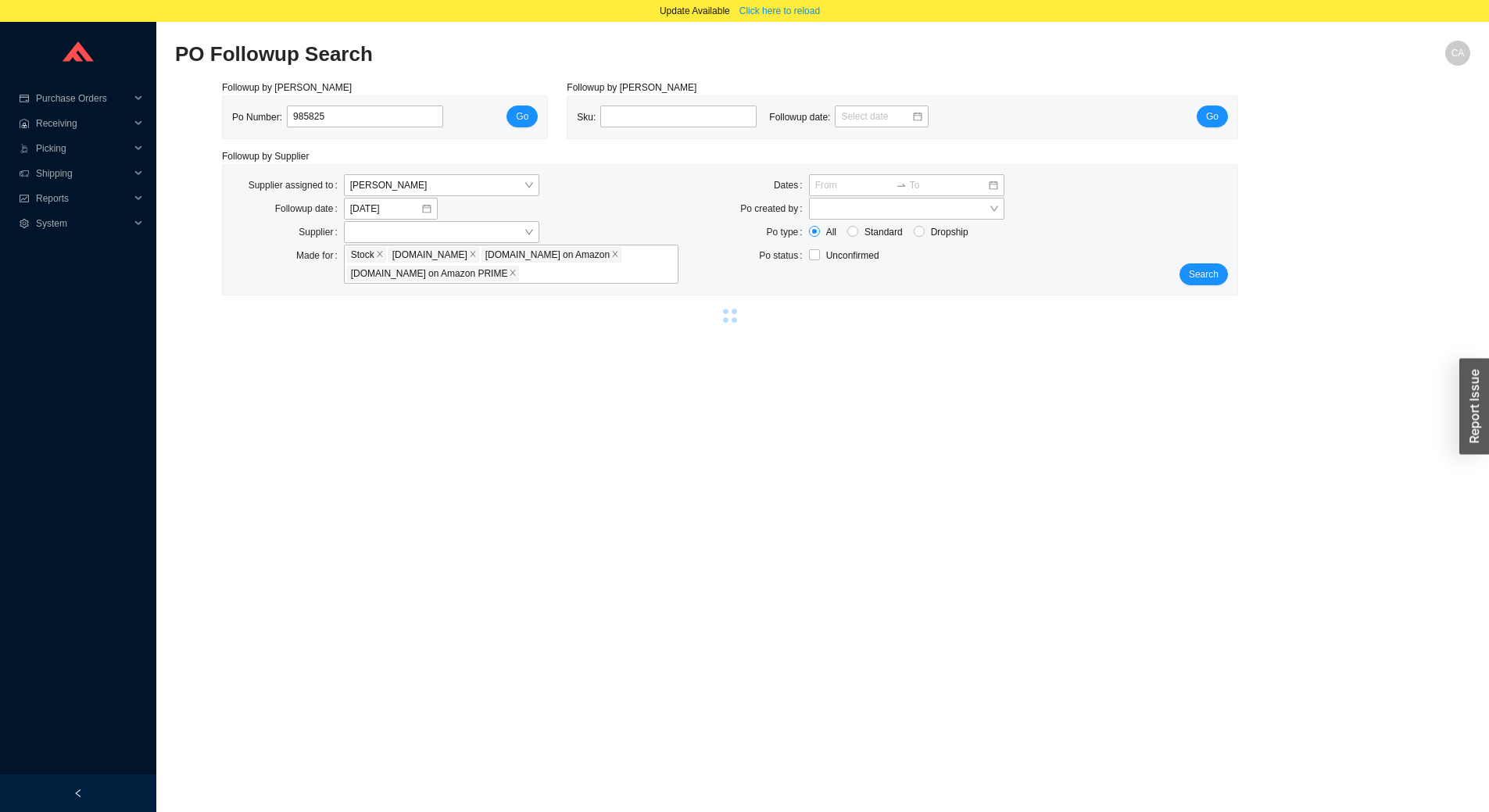
select select "5"
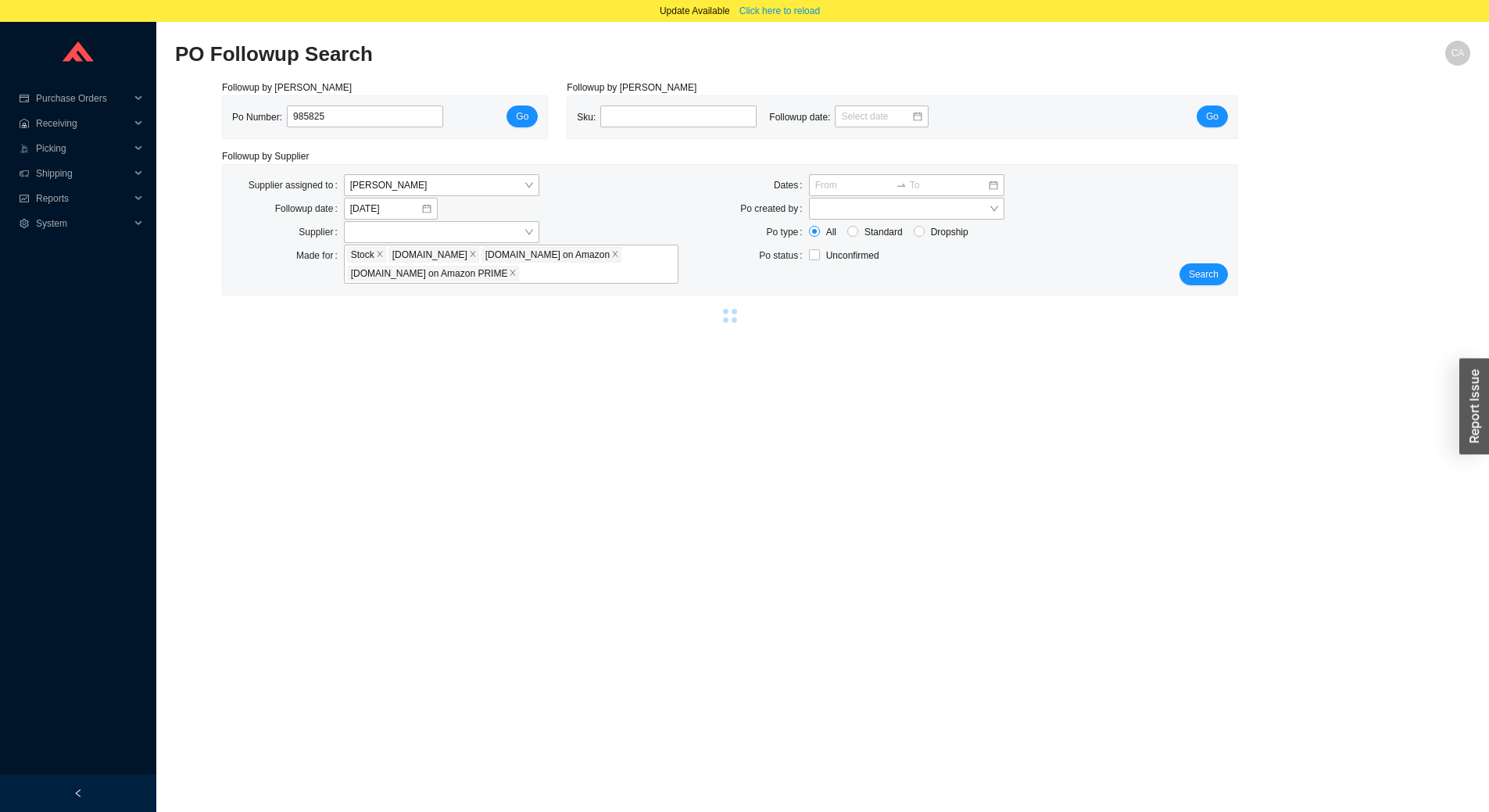
select select "5"
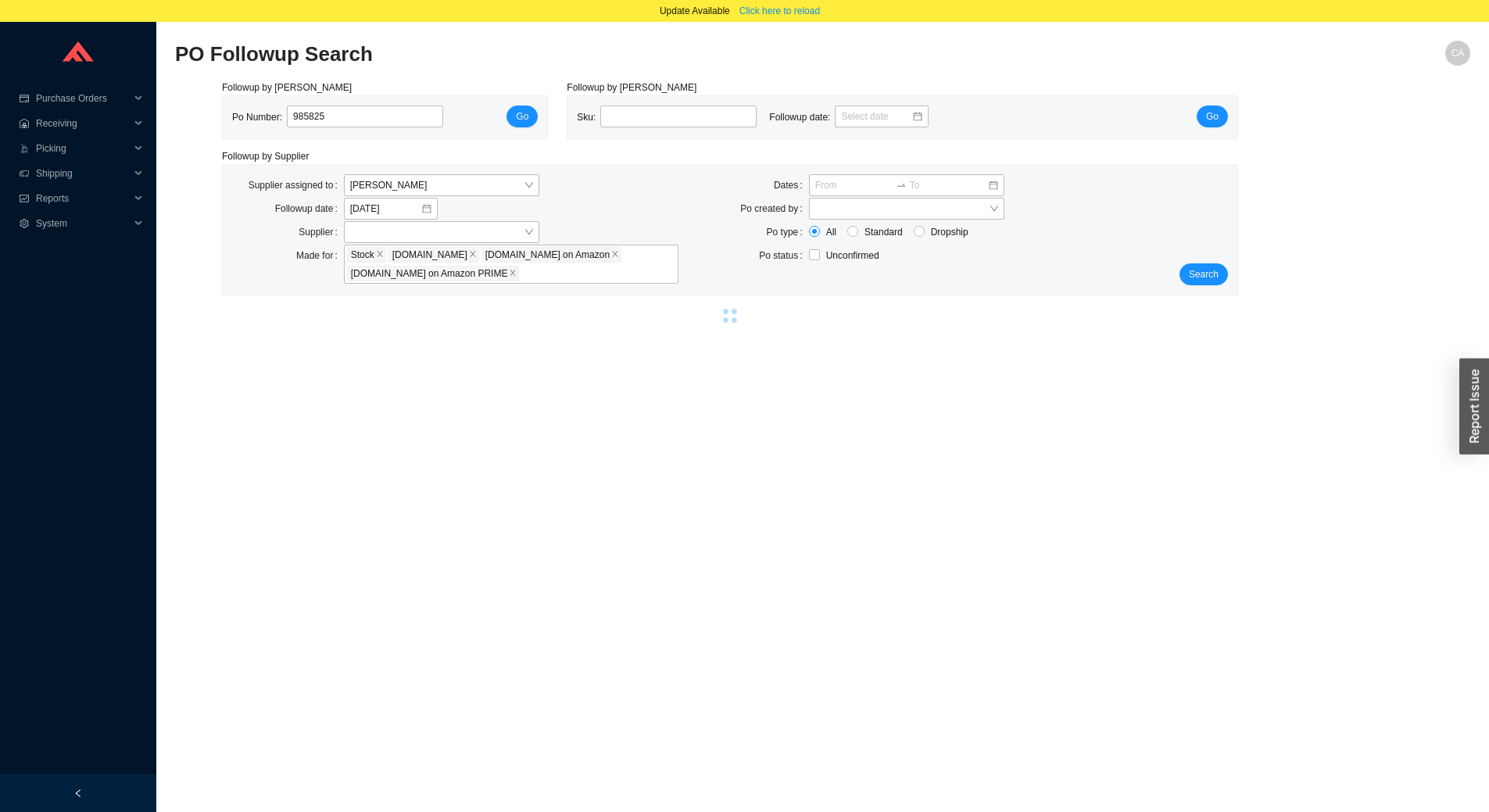
select select "5"
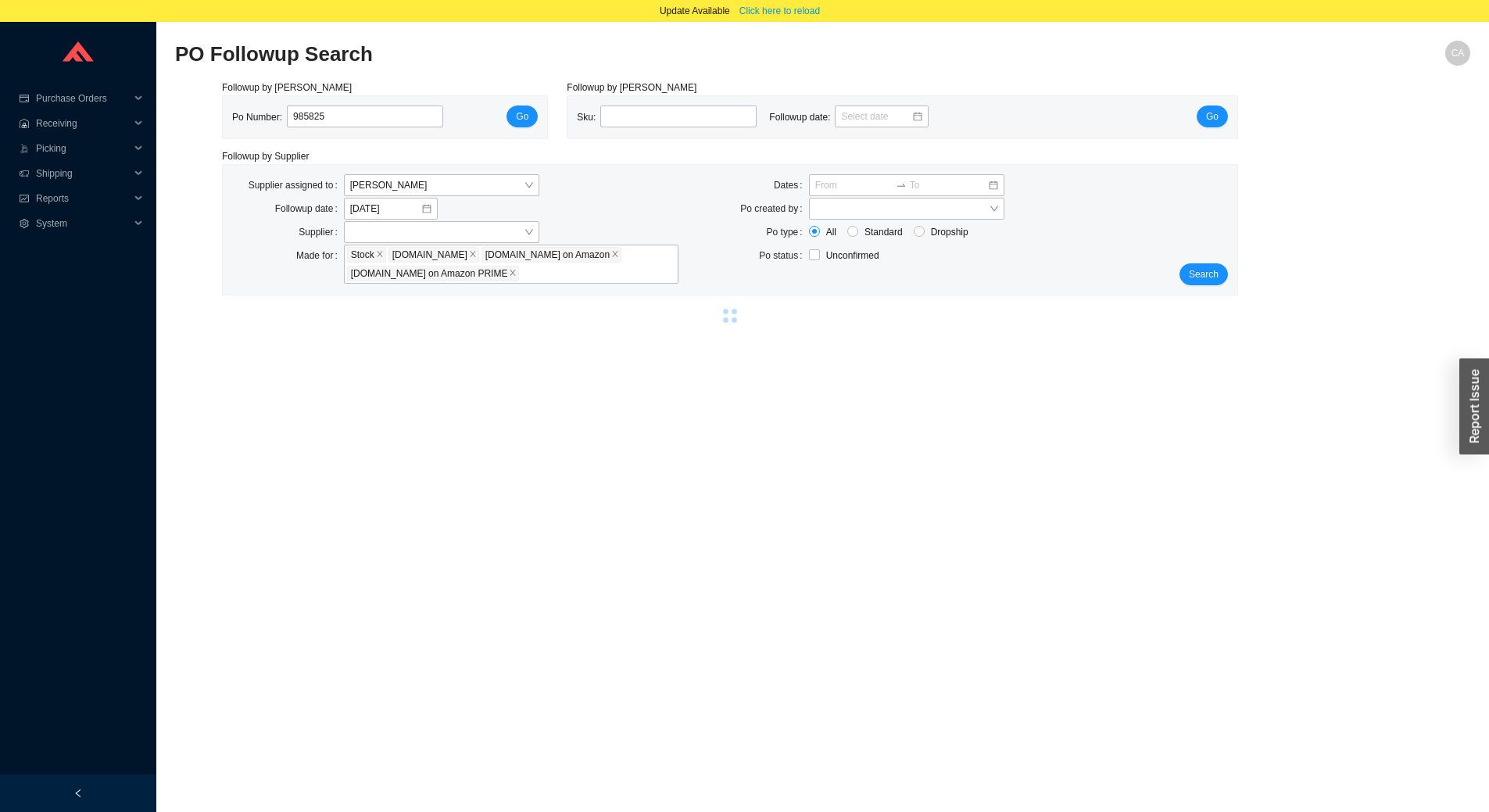
select select "5"
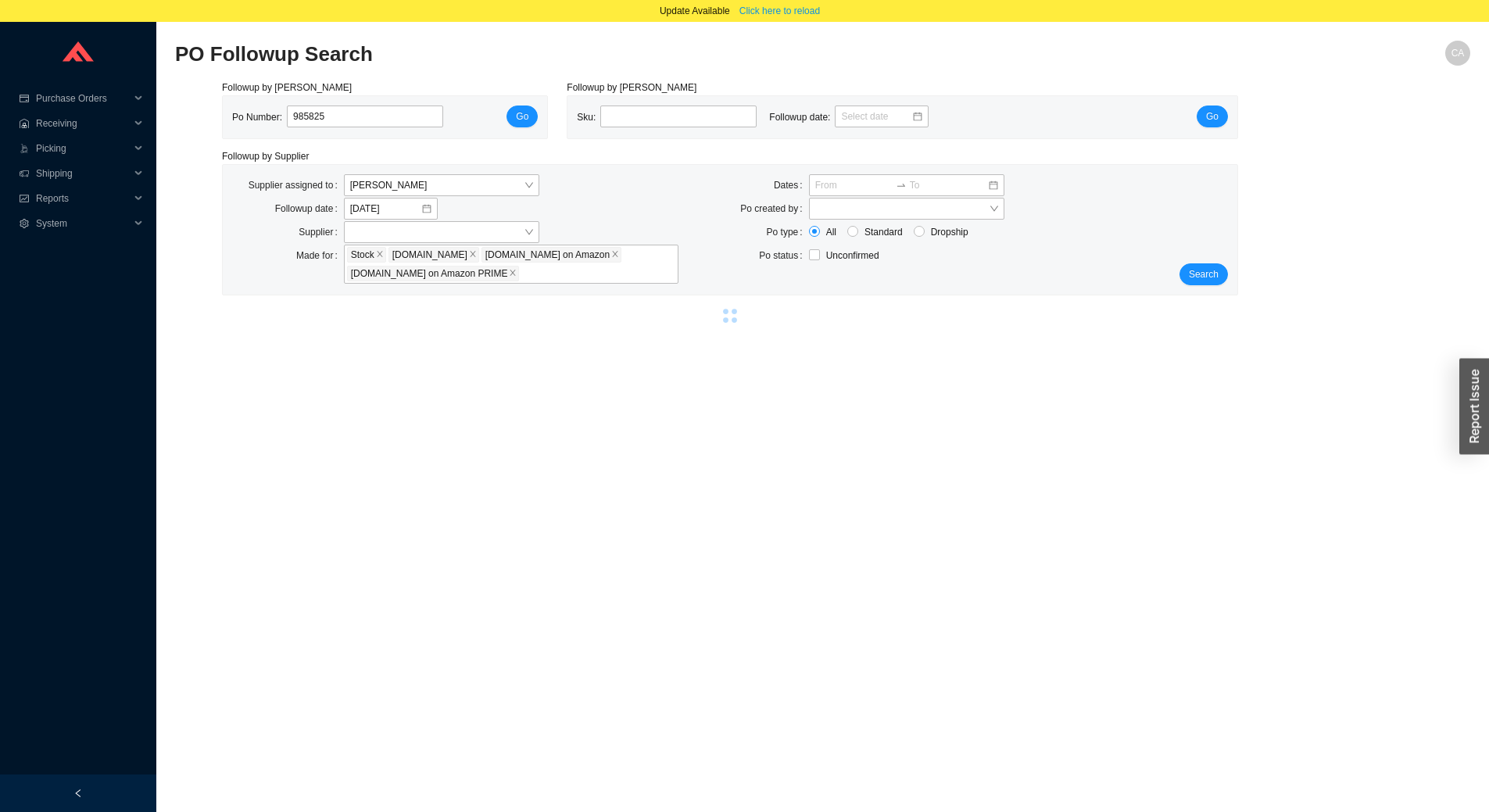
select select "5"
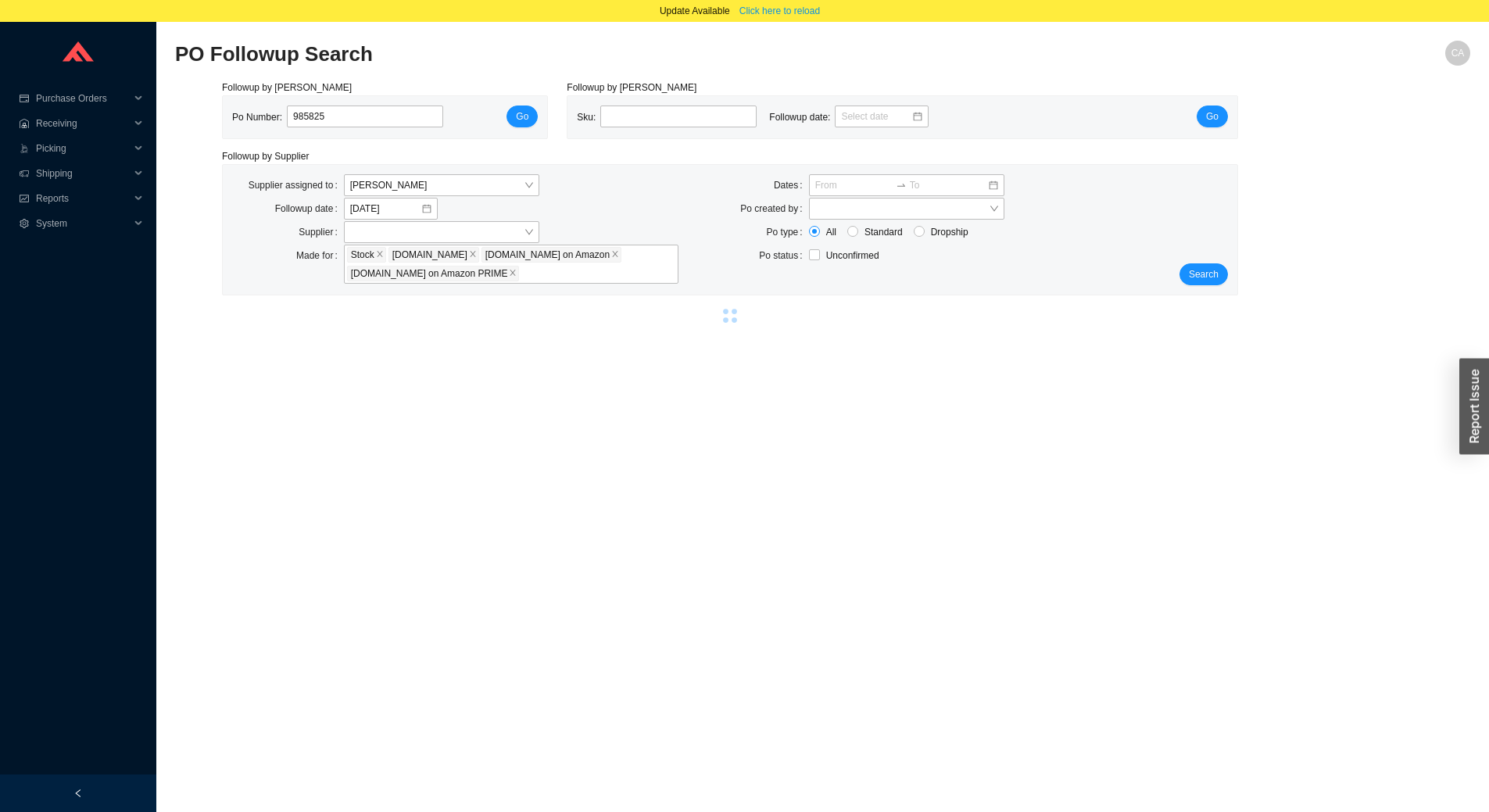
select select "5"
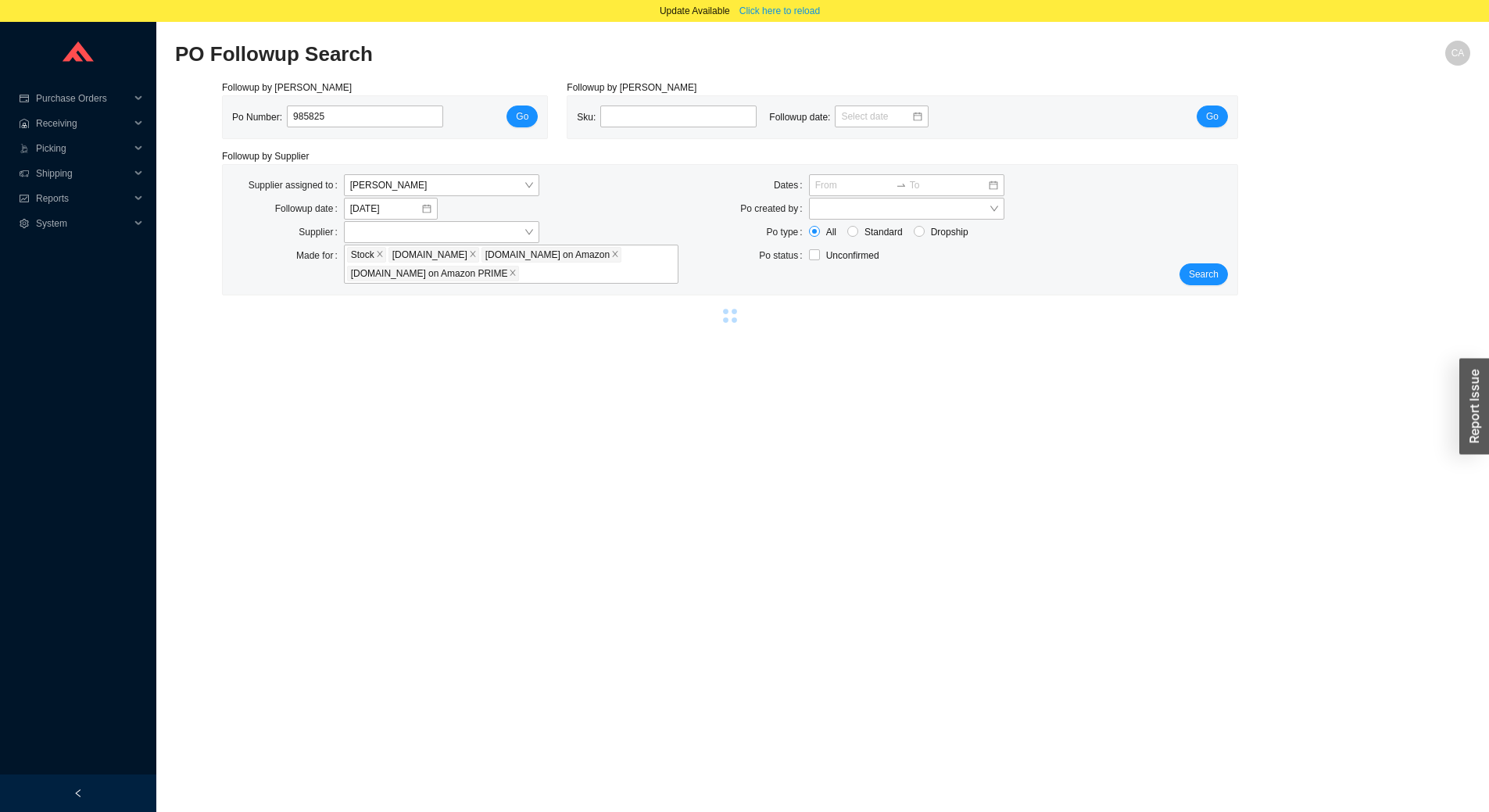
select select "5"
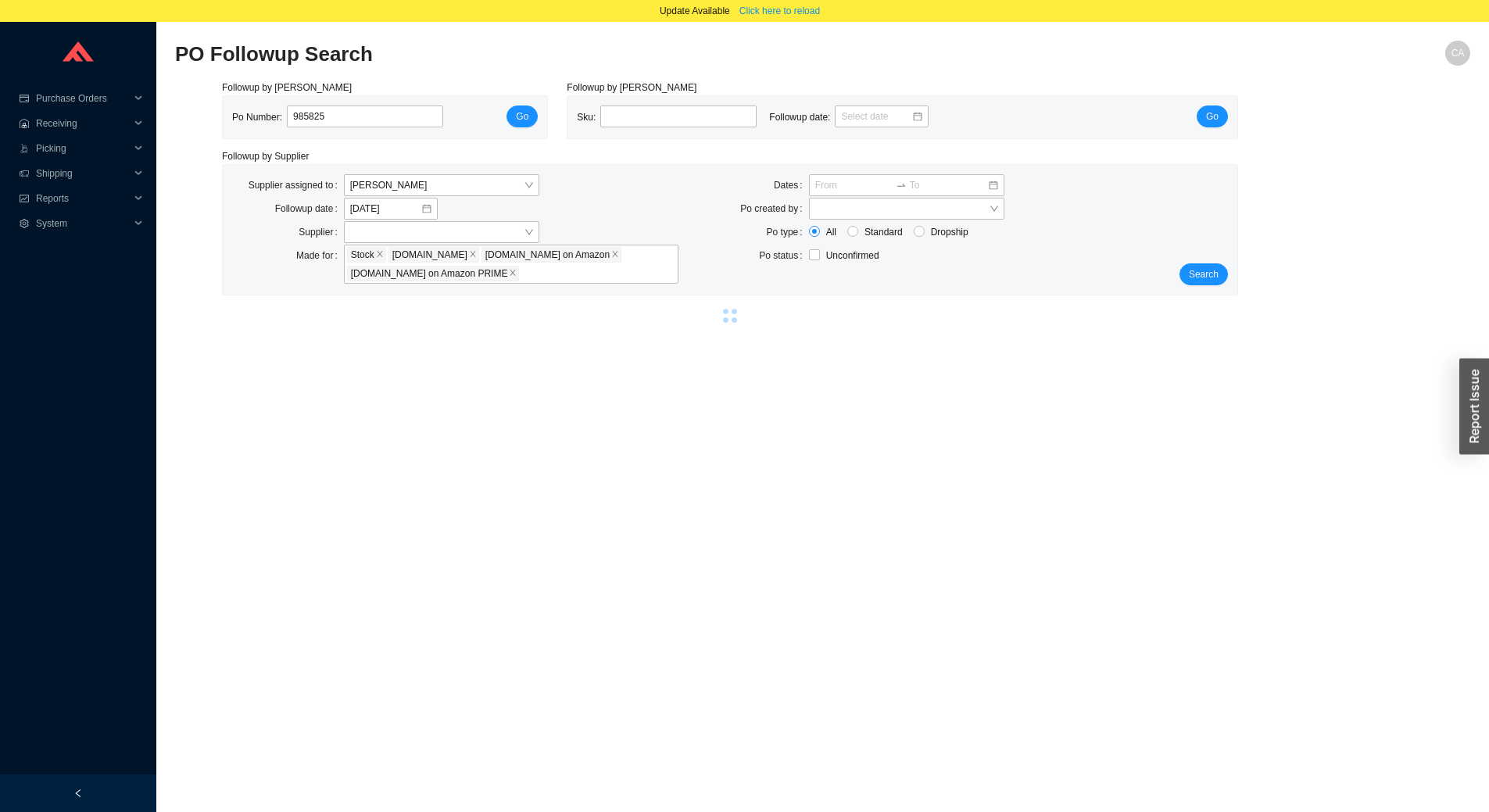
select select "5"
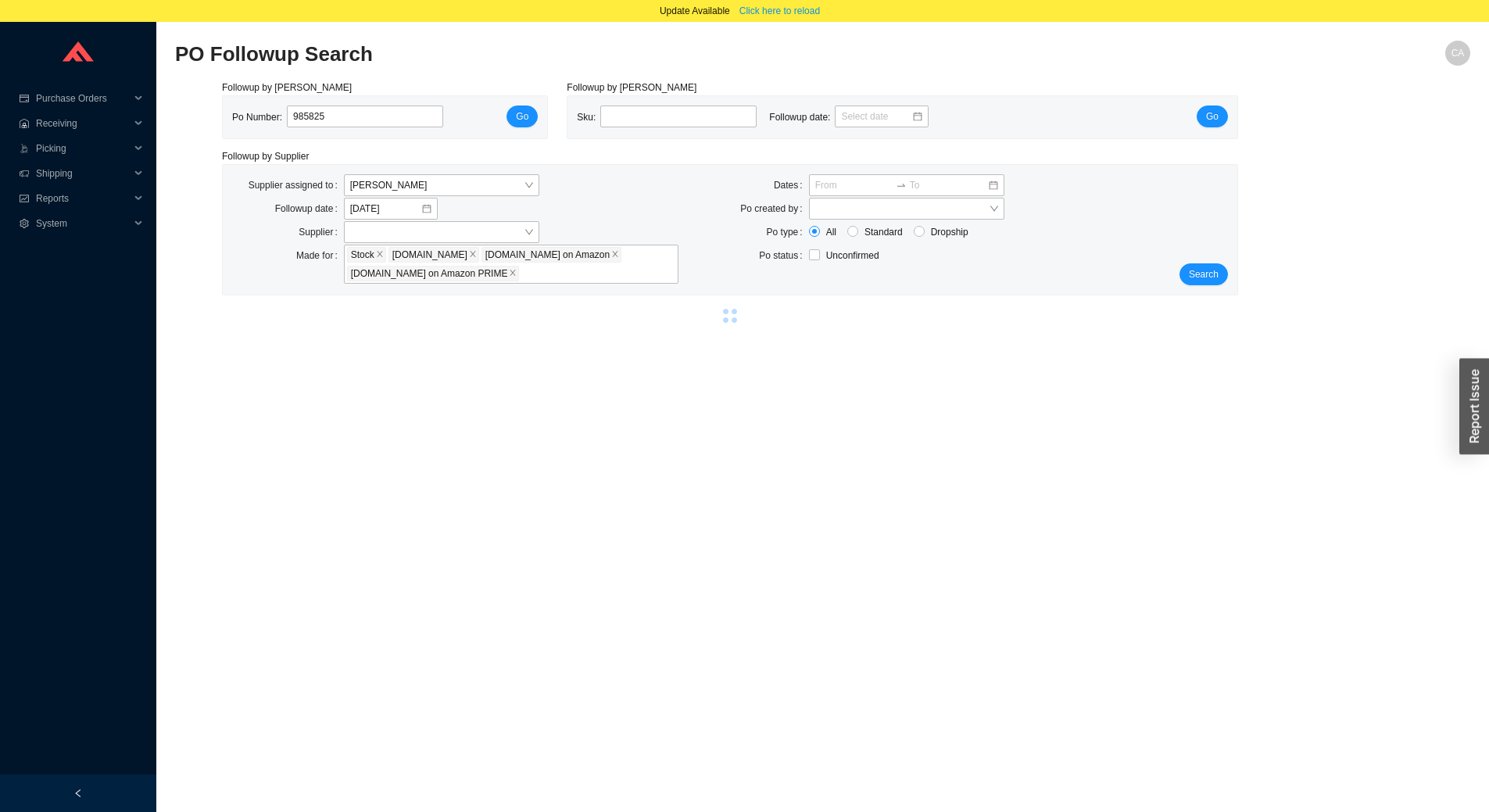
select select "5"
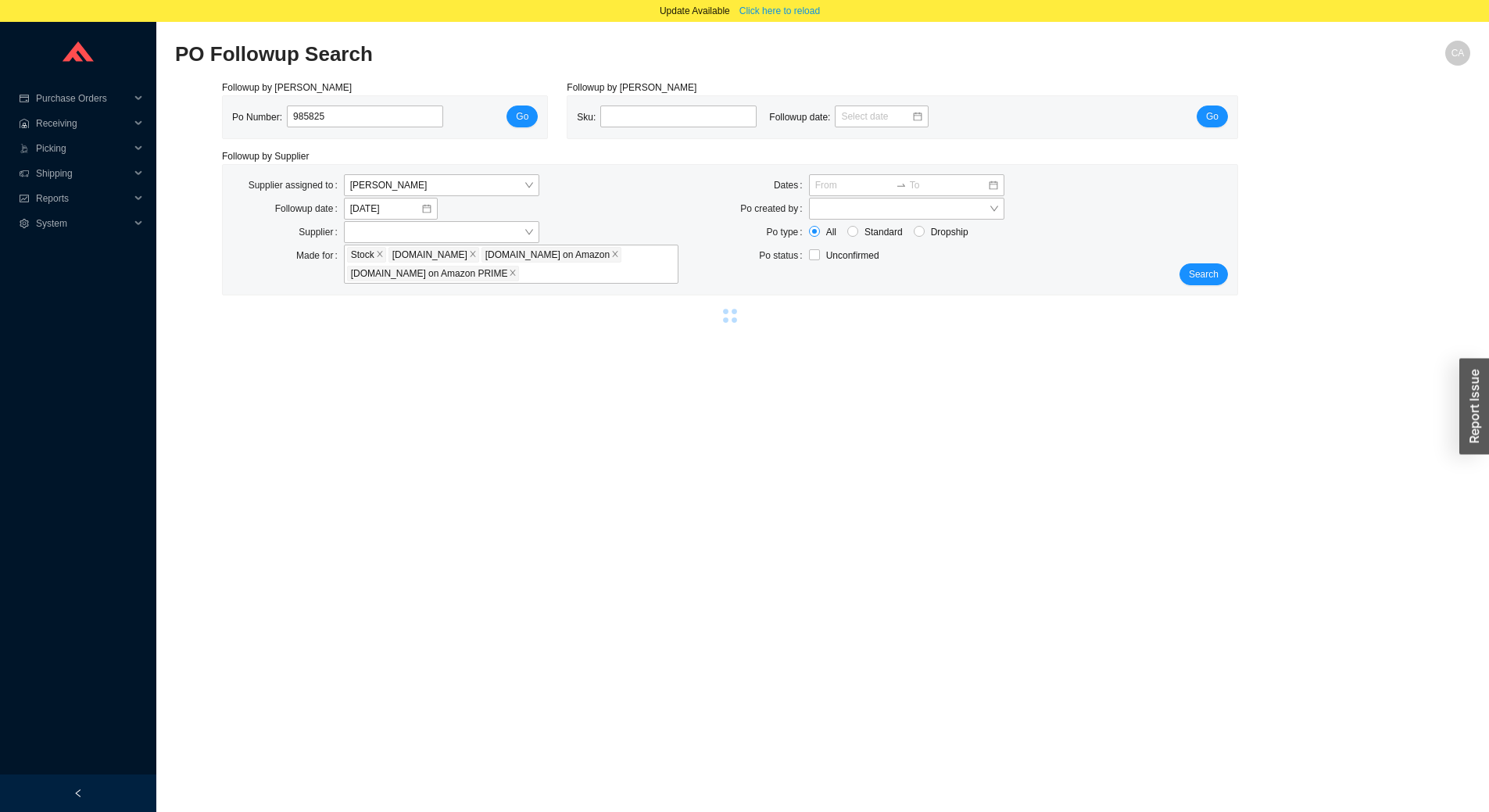
select select "5"
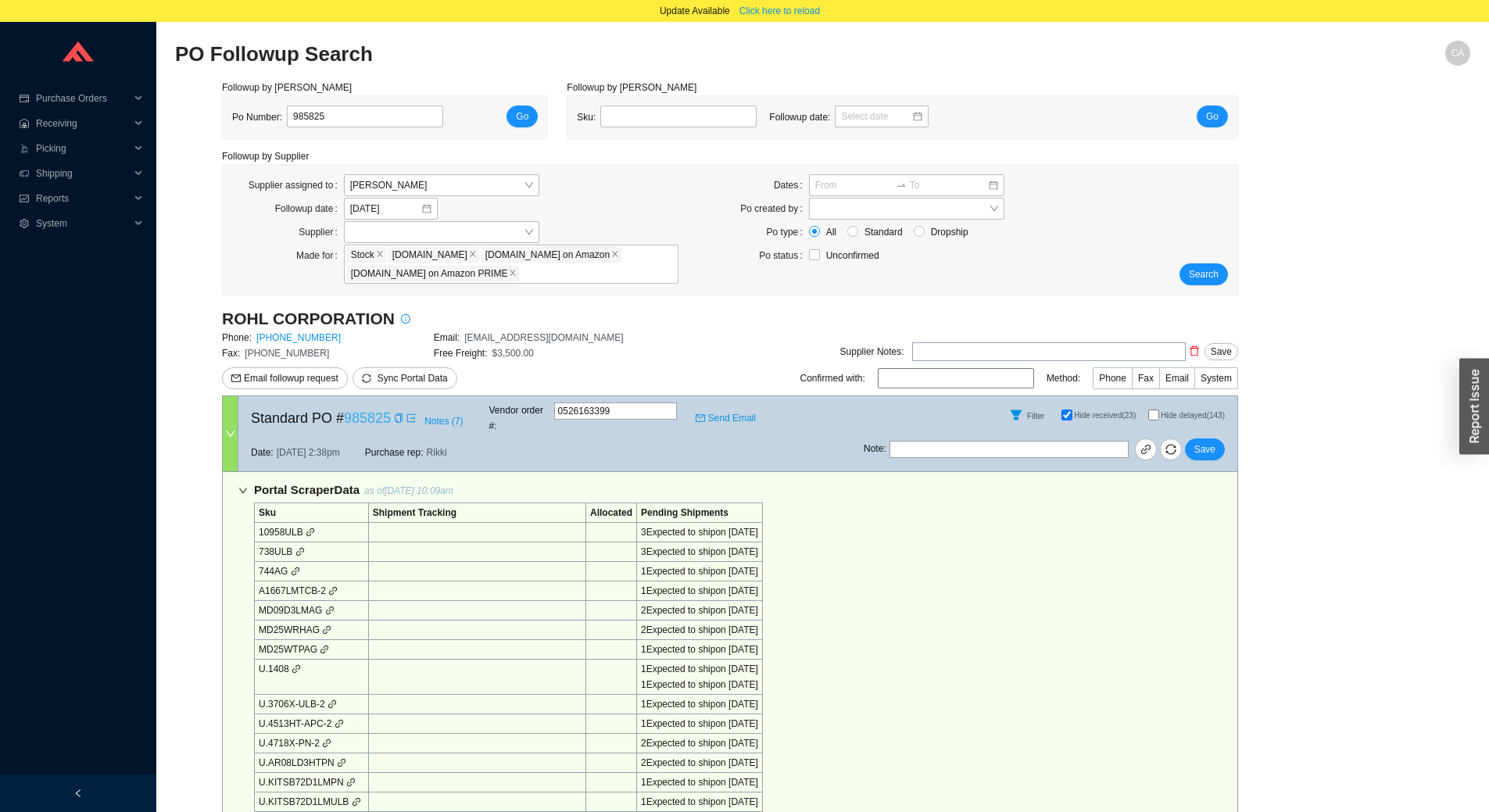
click at [359, 416] on link "985825" at bounding box center [367, 418] width 46 height 15
click at [1212, 267] on span "Search" at bounding box center [1203, 275] width 30 height 15
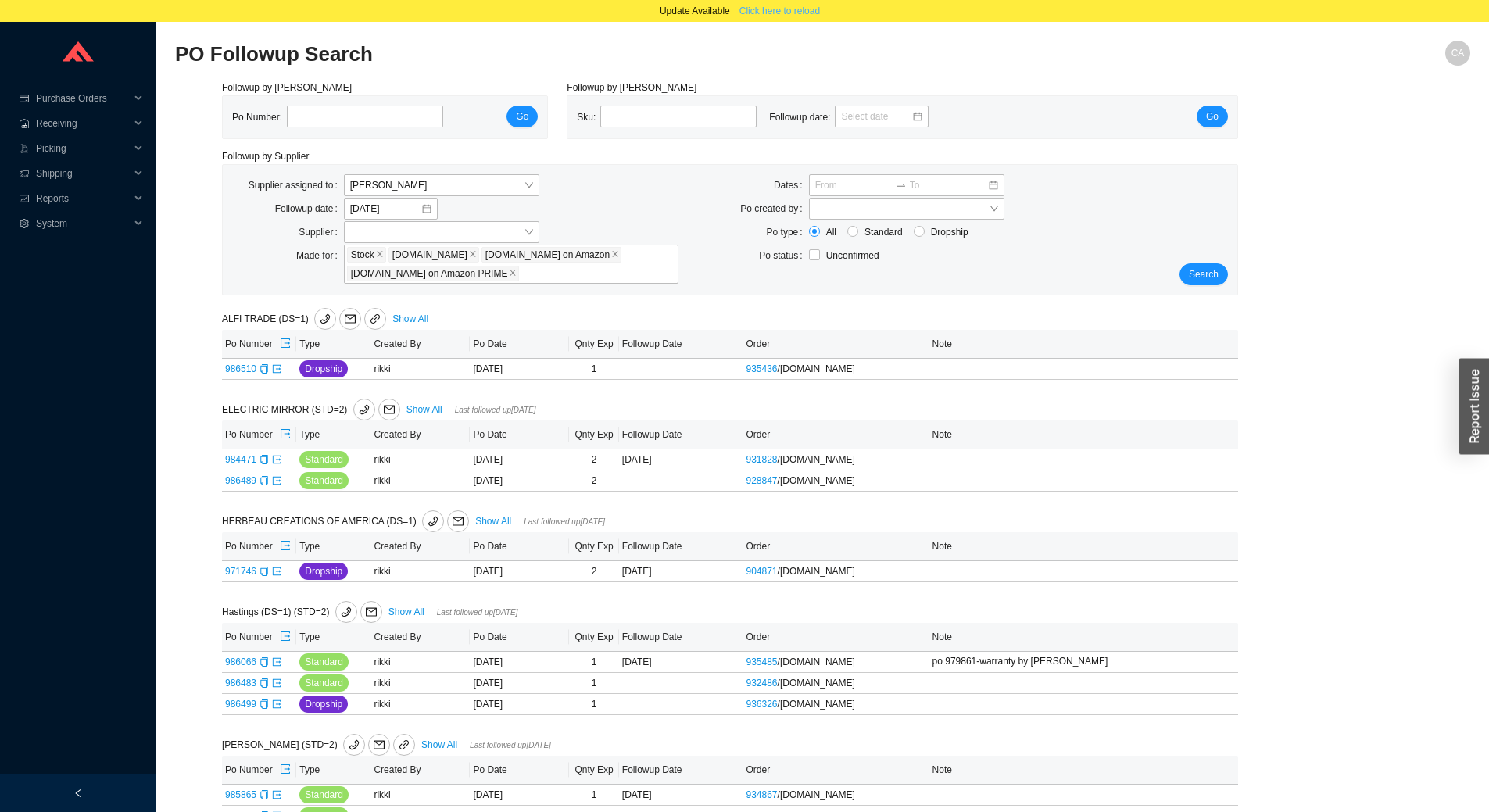
click at [797, 8] on span "Click here to reload" at bounding box center [779, 11] width 80 height 15
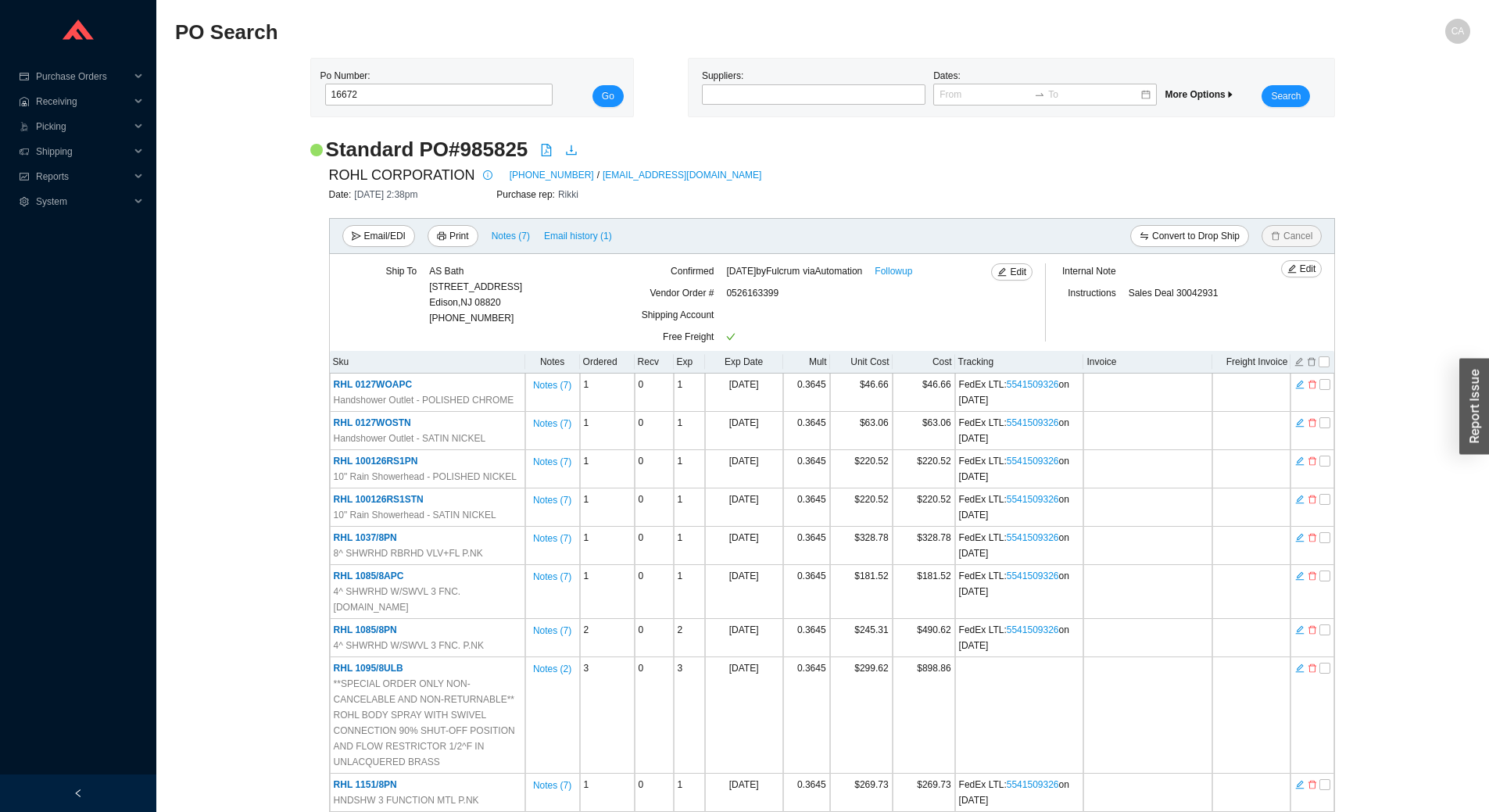
type input "16672"
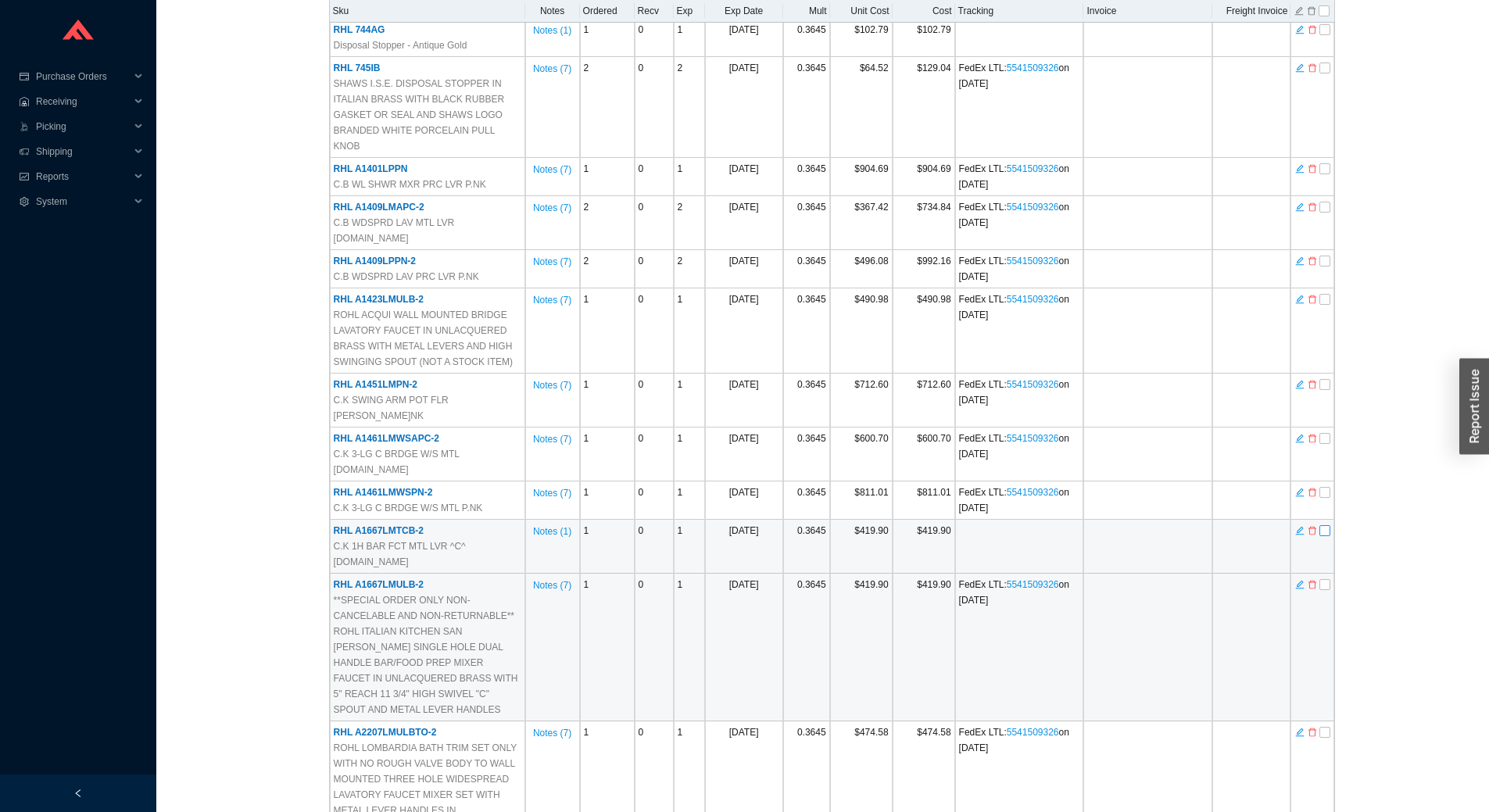
drag, startPoint x: 1325, startPoint y: 405, endPoint x: 803, endPoint y: 497, distance: 530.0
click at [1326, 525] on input "checkbox" at bounding box center [1324, 530] width 11 height 11
checkbox input "true"
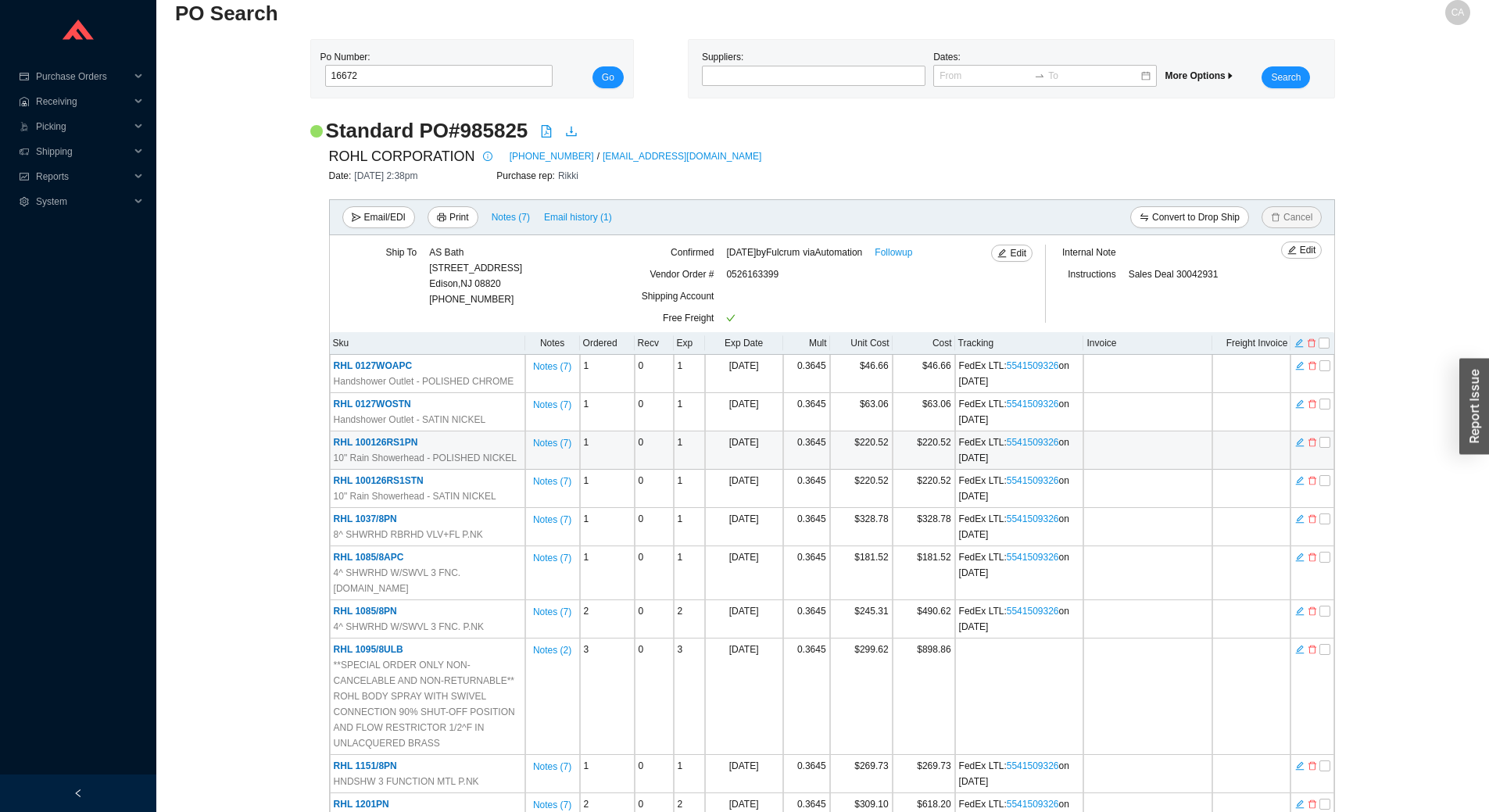
scroll to position [0, 0]
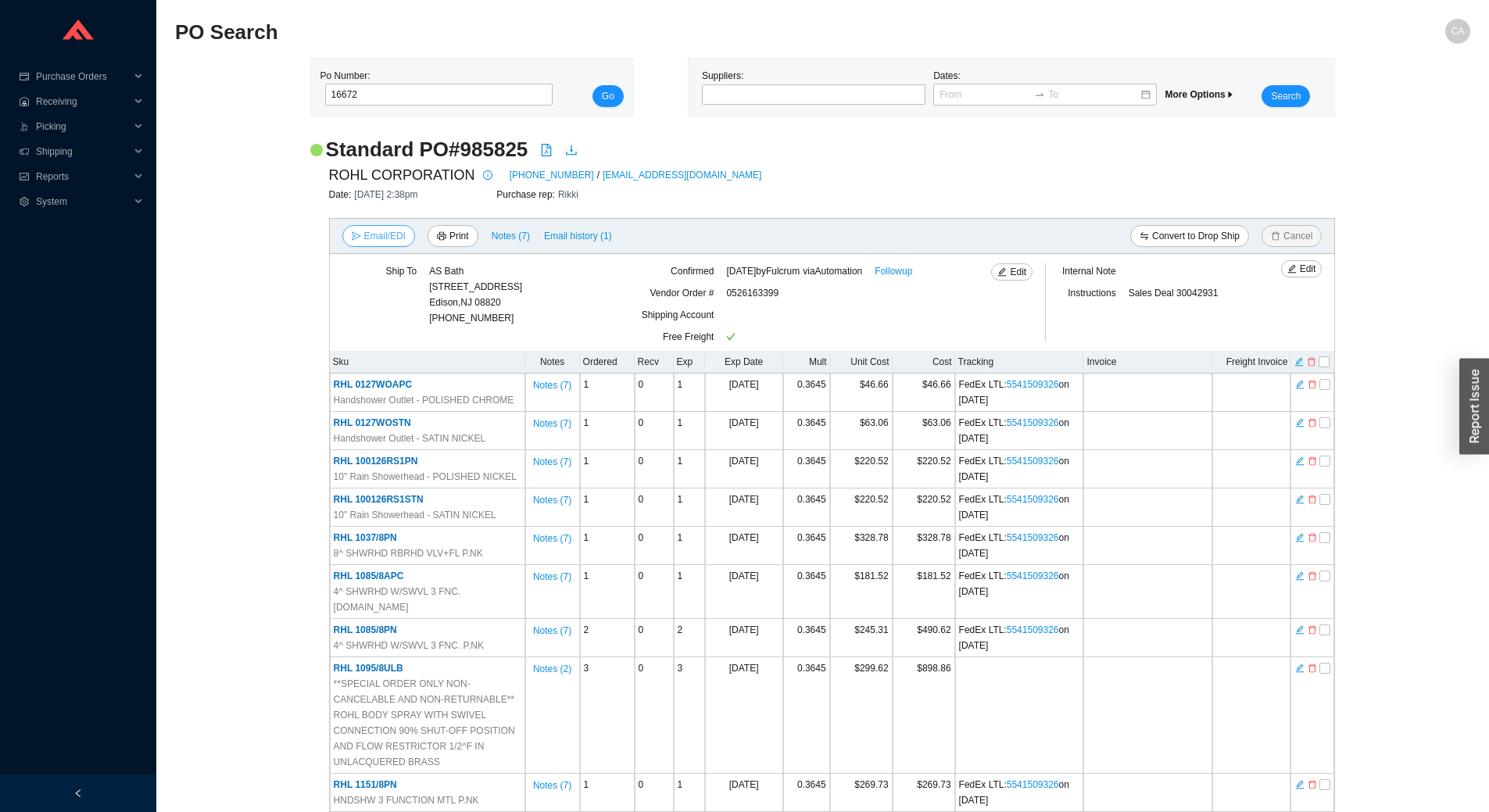
click at [354, 234] on icon "send" at bounding box center [357, 236] width 10 height 10
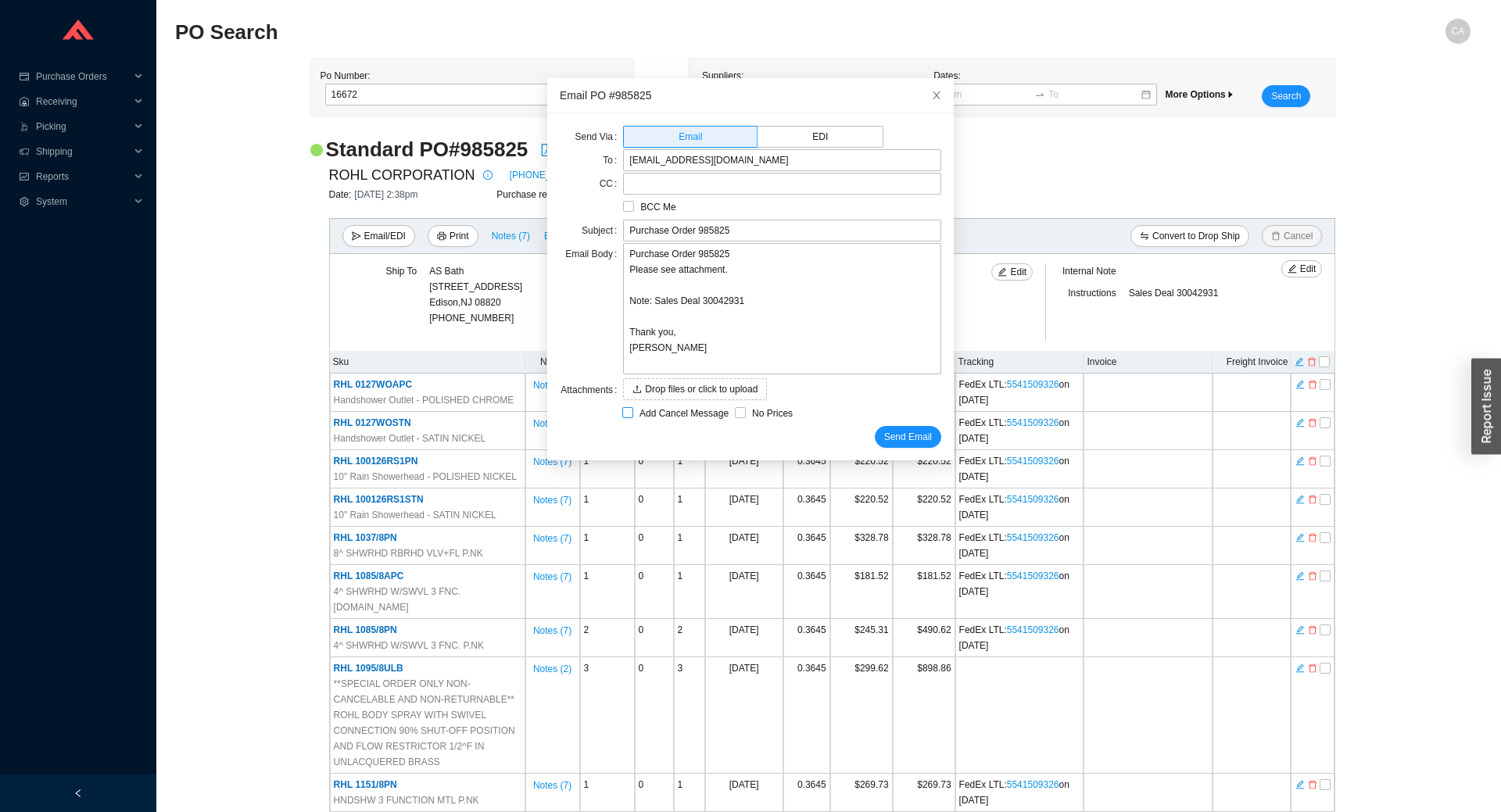
click at [638, 420] on span "Add Cancel Message" at bounding box center [684, 413] width 102 height 15
click at [633, 418] on input "Add Cancel Message" at bounding box center [627, 412] width 11 height 11
checkbox input "true"
type input "Purchase Order 985825 - PLEASE CANCEL"
type textarea "Please cancel and confirm via email. Thank you, Chaya"
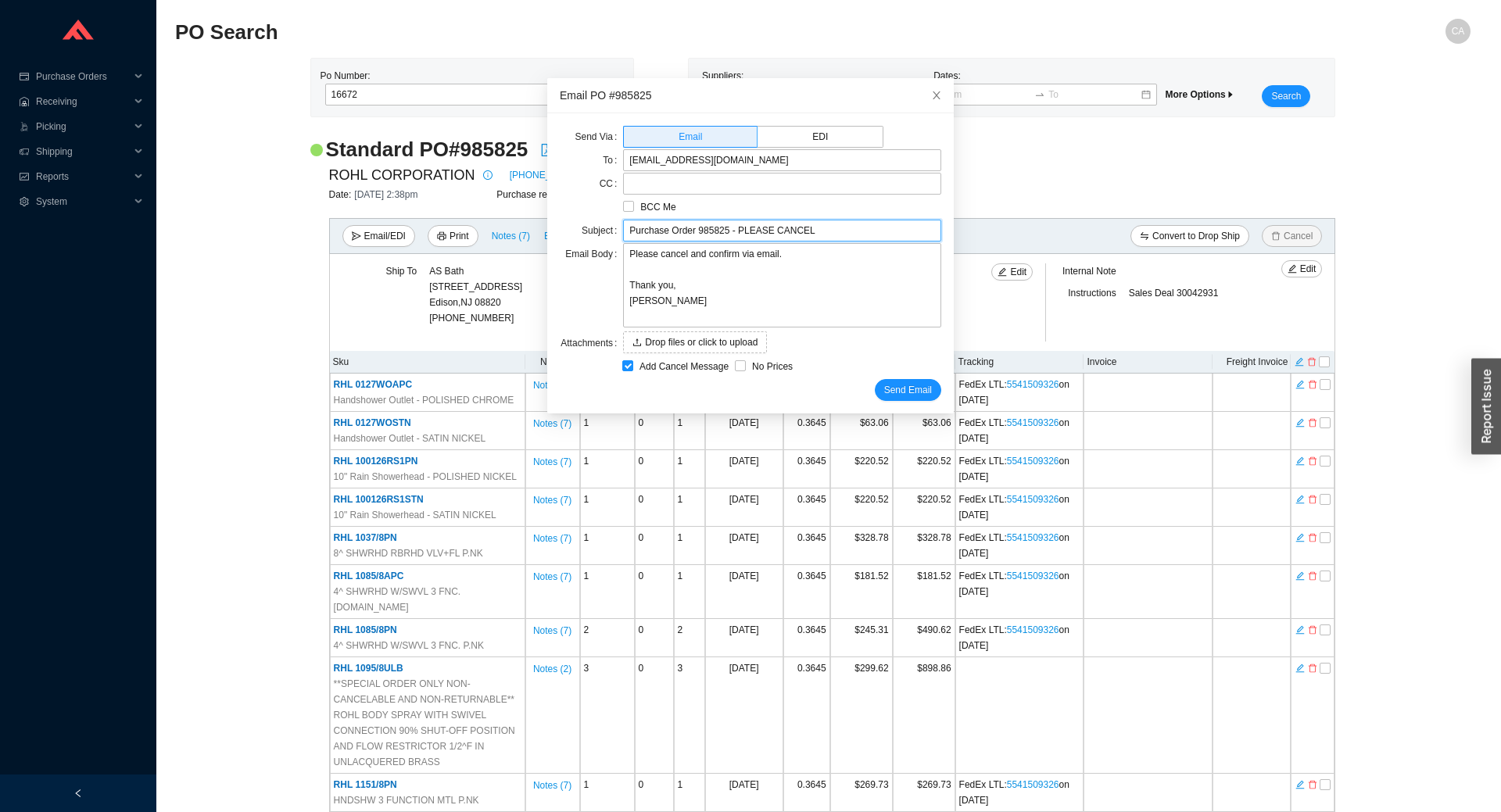
click at [809, 230] on input "Purchase Order 985825 - PLEASE CANCEL" at bounding box center [781, 230] width 318 height 22
paste input "A1667LMTCB-2"
type input "Purchase Order 985825 - PLEASE CANCEL item A1667LMTCB-2"
click at [684, 256] on textarea "Please cancel and confirm via email. Thank you, Chaya" at bounding box center [781, 284] width 318 height 84
click at [678, 254] on textarea "Please cancel and confirm via email. Thank you, Chaya" at bounding box center [781, 284] width 318 height 84
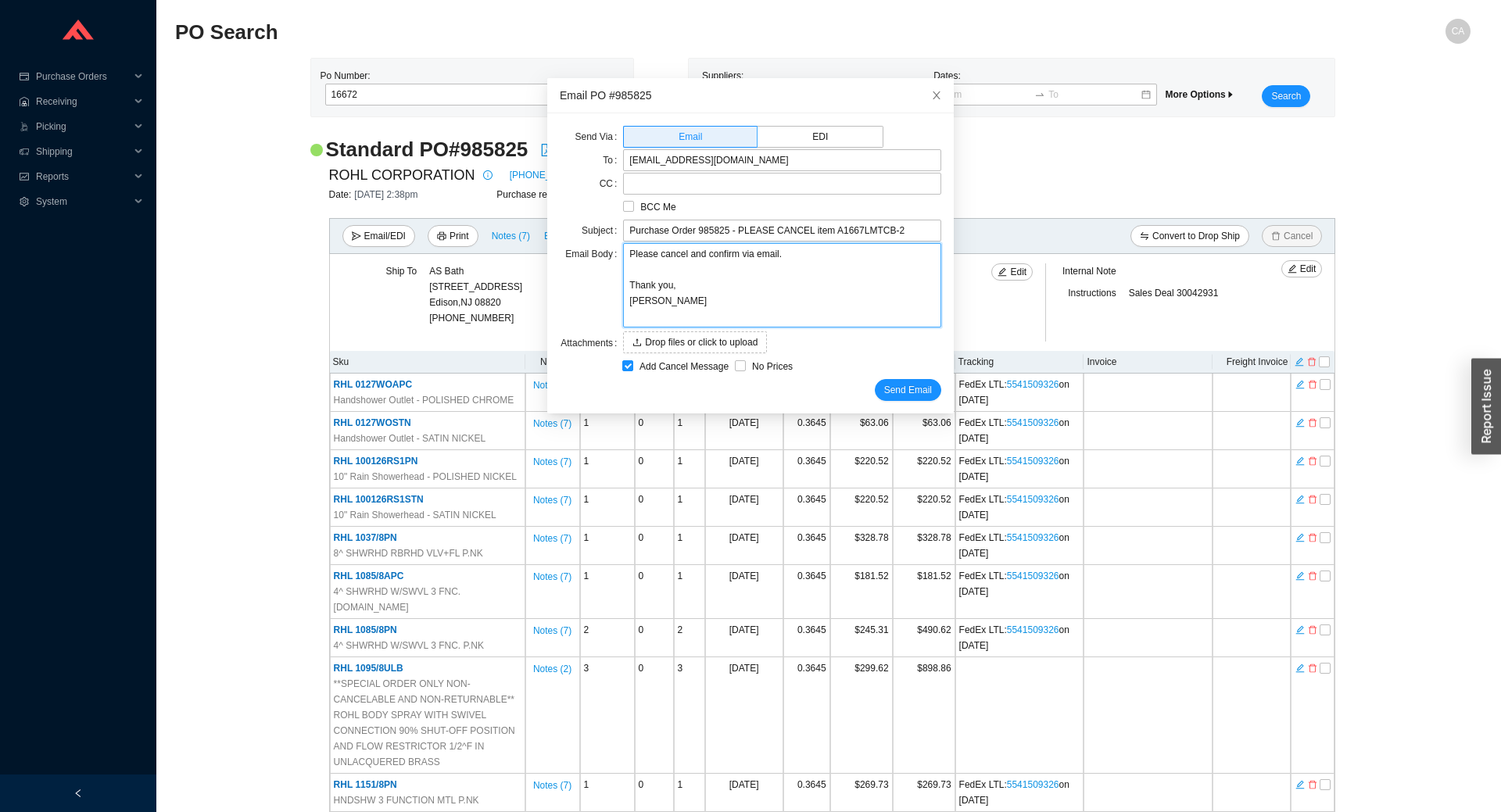
type textarea "Please cancel iand confirm via email. Thank you, Chaya"
type textarea "Please cancel itand confirm via email. Thank you, Chaya"
type textarea "Please cancel iteand confirm via email. Thank you, Chaya"
type textarea "Please cancel item and confirm via email. Thank you, Chaya"
paste textarea "A1667LMTCB-2"
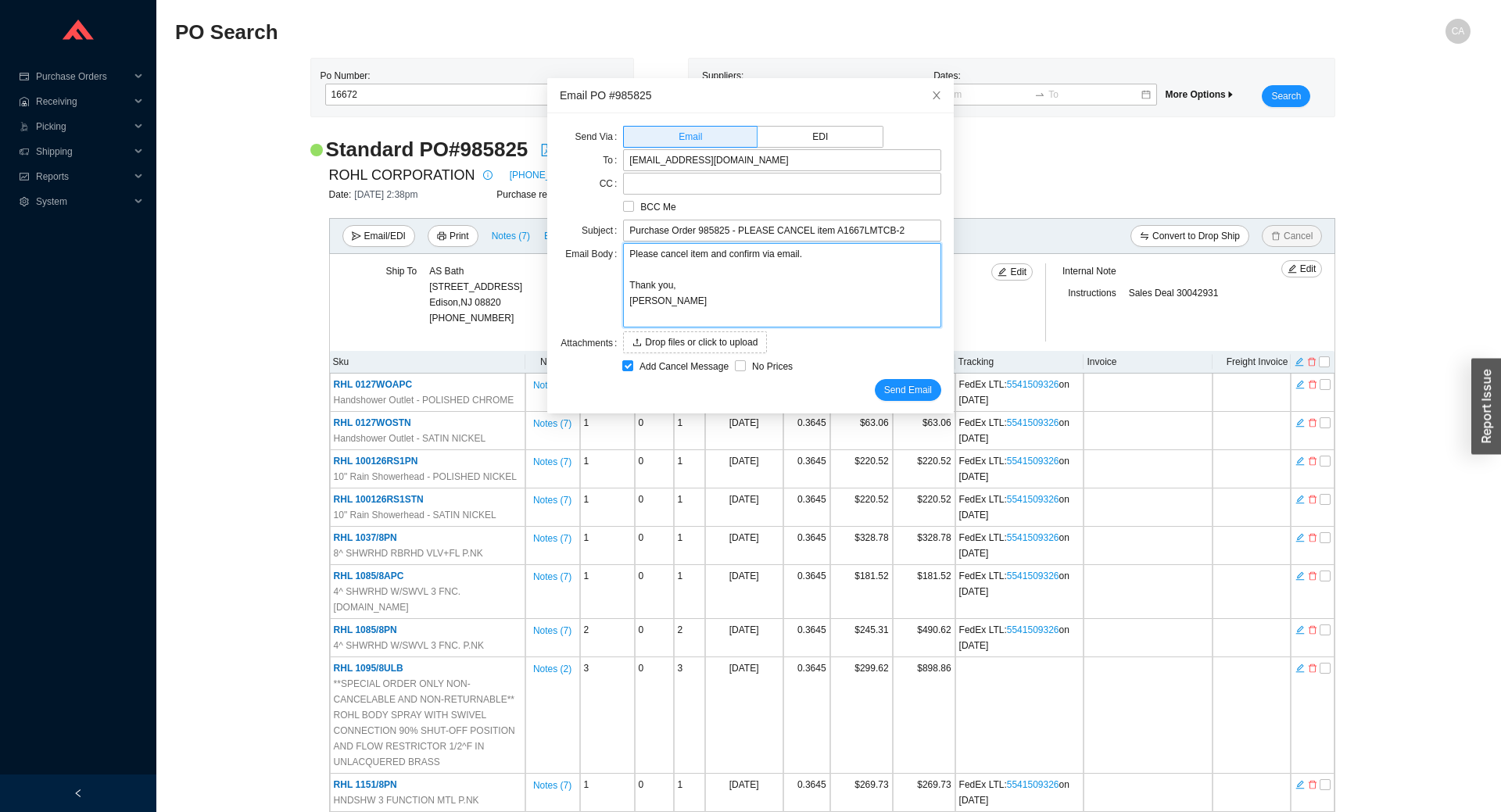
type textarea "Please cancel item A1667LMTCB-2and confirm via email. Thank you, Chaya"
type textarea "Please cancel item A1667LMTCB-2 and confirm via email. Thank you, Chaya"
type textarea "Please cancel item A1667LMTCB-2 fand confirm via email. Thank you, Chaya"
type textarea "Please cancel item A1667LMTCB-2 frand confirm via email. Thank you, Chaya"
type textarea "Please cancel item A1667LMTCB-2 froand confirm via email. Thank you, Chaya"
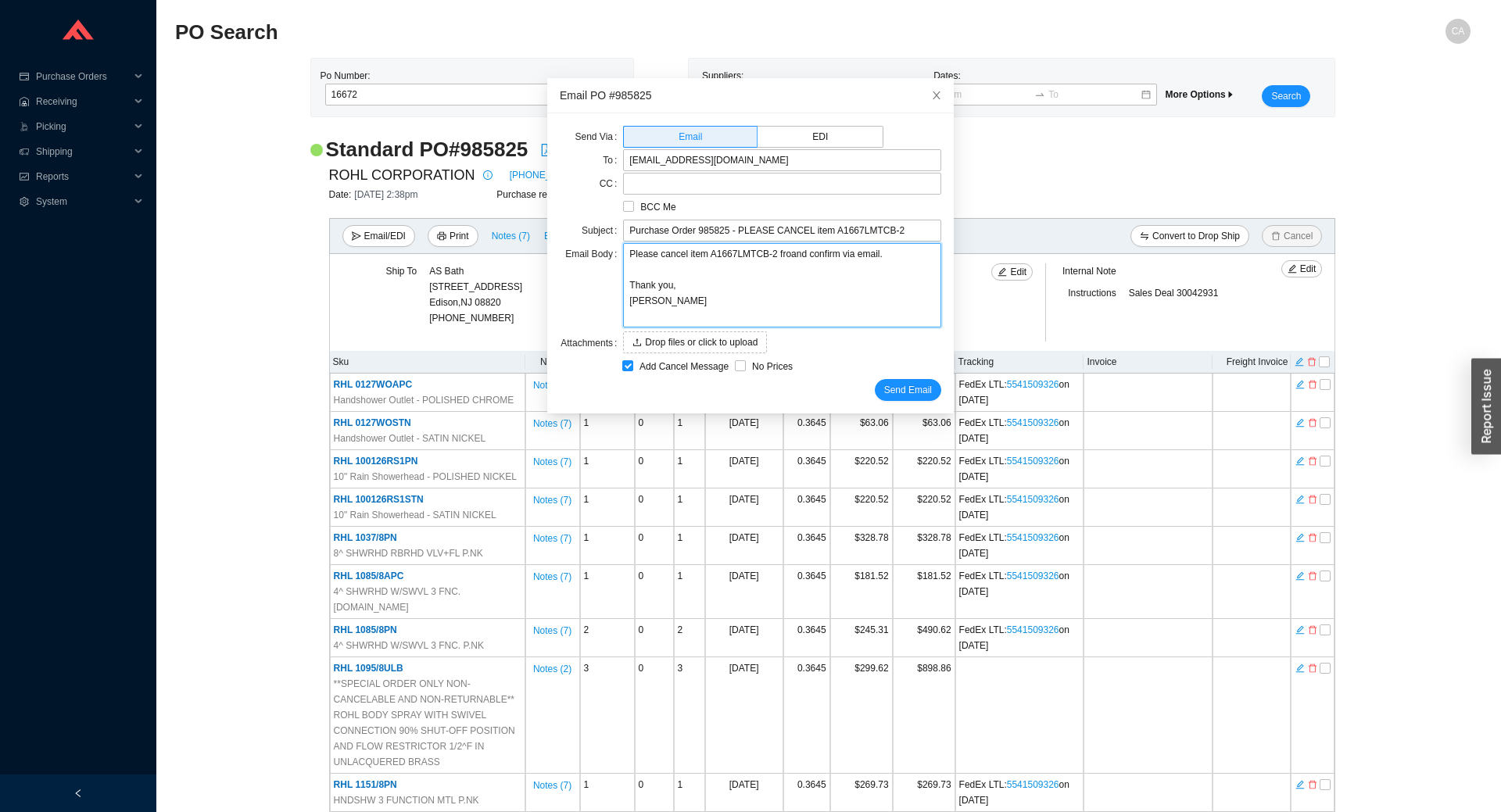
type textarea "Please cancel item A1667LMTCB-2 fromand confirm via email. Thank you, Chaya"
type textarea "Please cancel item A1667LMTCB-2 from and confirm via email. Thank you, Chaya"
type textarea "Please cancel item A1667LMTCB-2 from pand confirm via email. Thank you, Chaya"
type textarea "Please cancel item A1667LMTCB-2 from po and confirm via email. Thank you, Chaya"
type textarea "Please cancel item A1667LMTCB-2 from po 9and confirm via email. Thank you, Chaya"
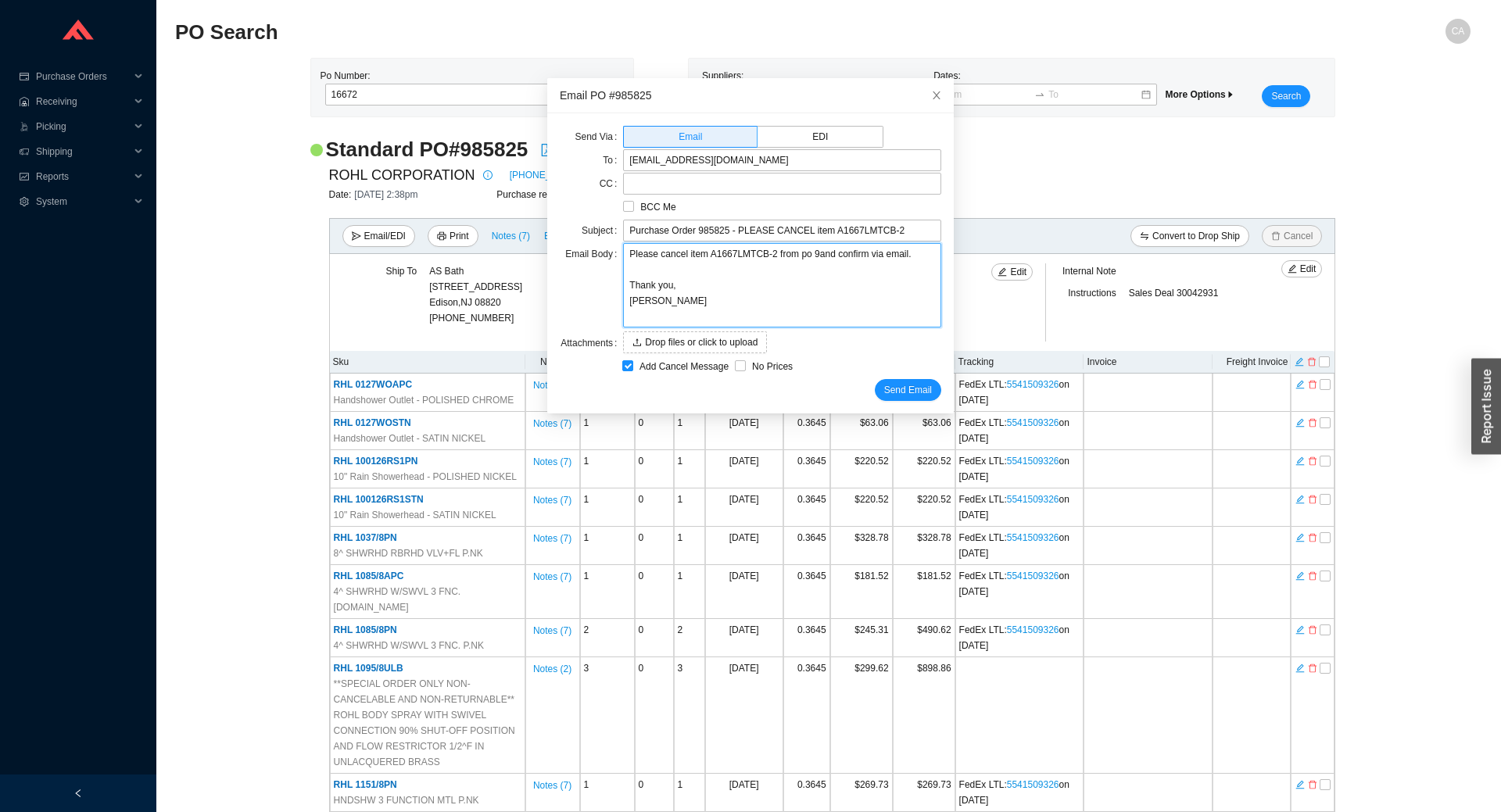
type textarea "Please cancel item A1667LMTCB-2 from po 98and confirm via email. Thank you, Cha…"
type textarea "Please cancel item A1667LMTCB-2 from po 985and confirm via email. Thank you, Ch…"
type textarea "Please cancel item A1667LMTCB-2 from po 9858and confirm via email. Thank you, C…"
type textarea "Please cancel item A1667LMTCB-2 from po 98582and confirm via email. Thank you, …"
type textarea "Please cancel item A1667LMTCB-2 from po 985825and confirm via email. Thank you,…"
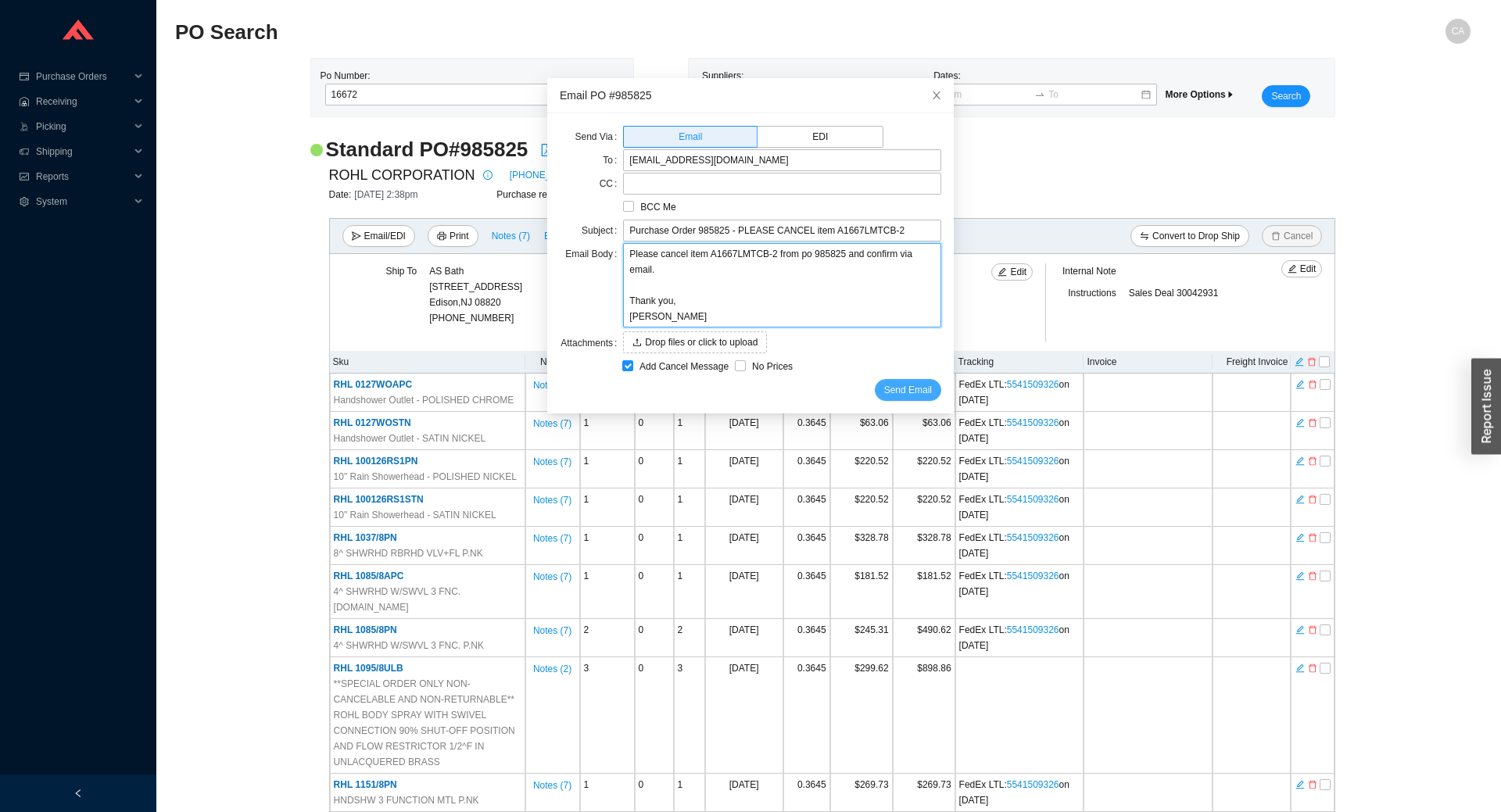
type textarea "Please cancel item A1667LMTCB-2 from po 985825 and confirm via email. Thank you…"
click at [884, 386] on span "Send Email" at bounding box center [907, 390] width 47 height 15
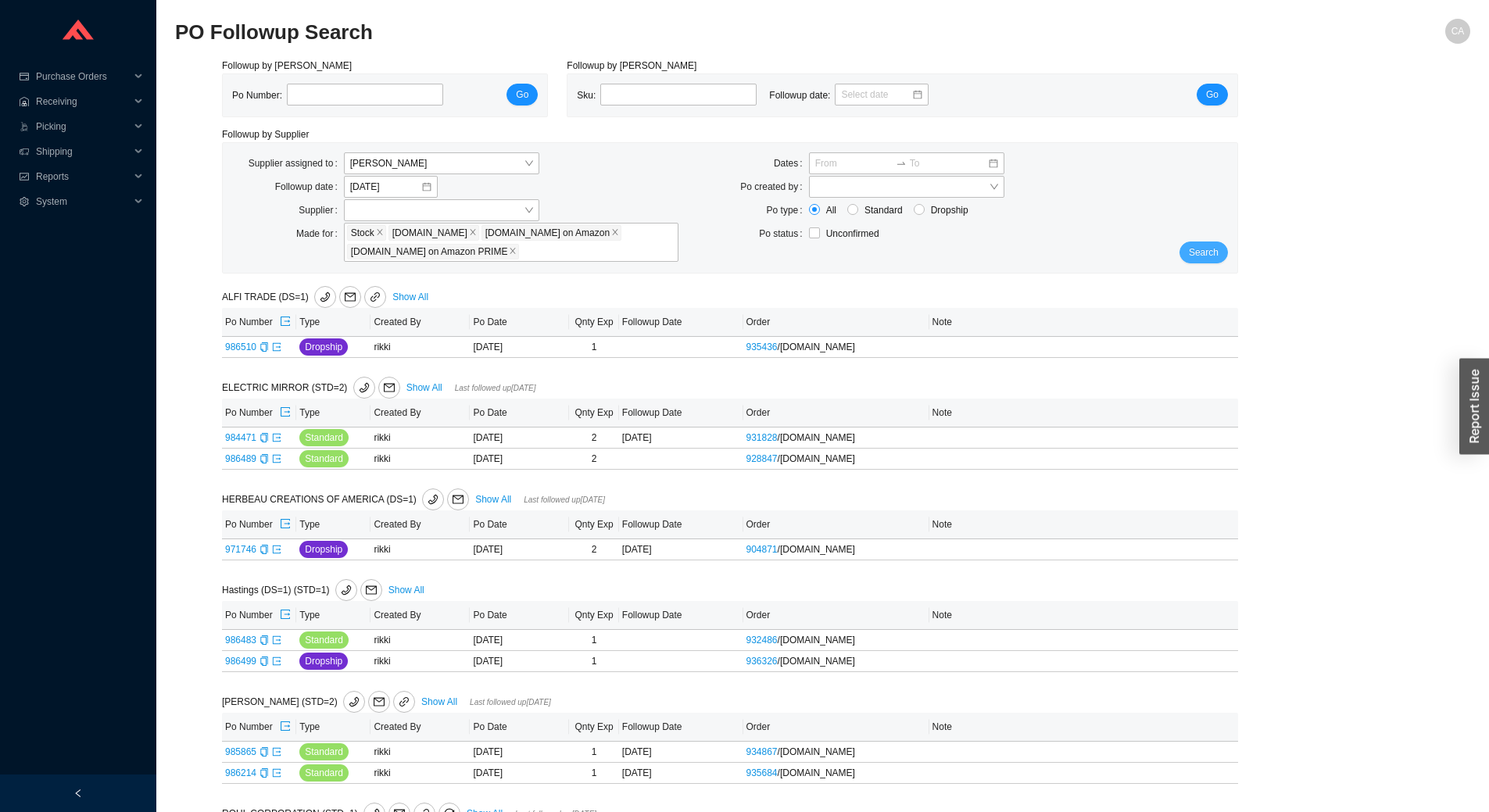
click at [1206, 244] on button "Search" at bounding box center [1203, 252] width 48 height 22
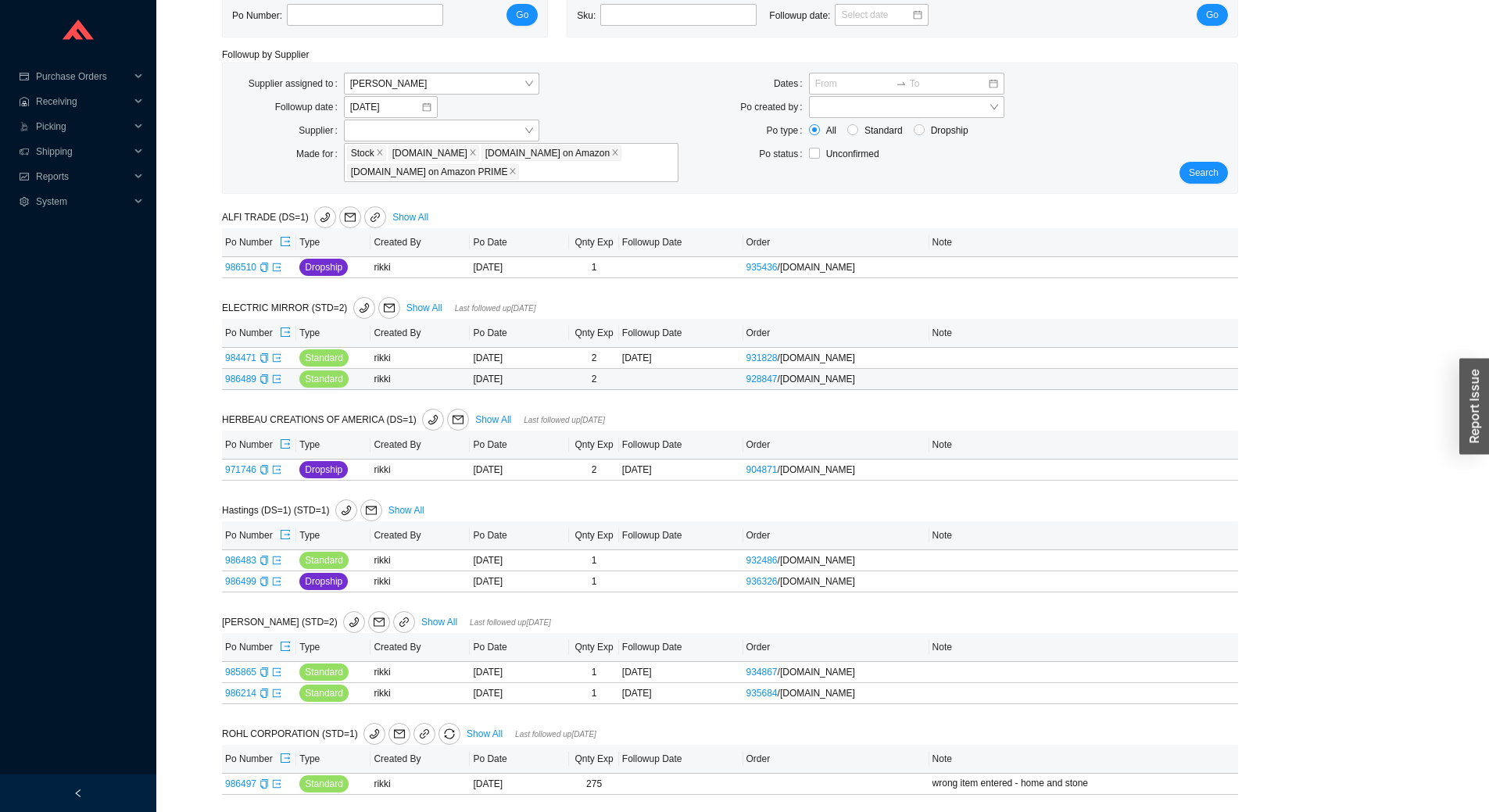
scroll to position [82, 0]
click at [406, 304] on link "Show All" at bounding box center [423, 305] width 36 height 11
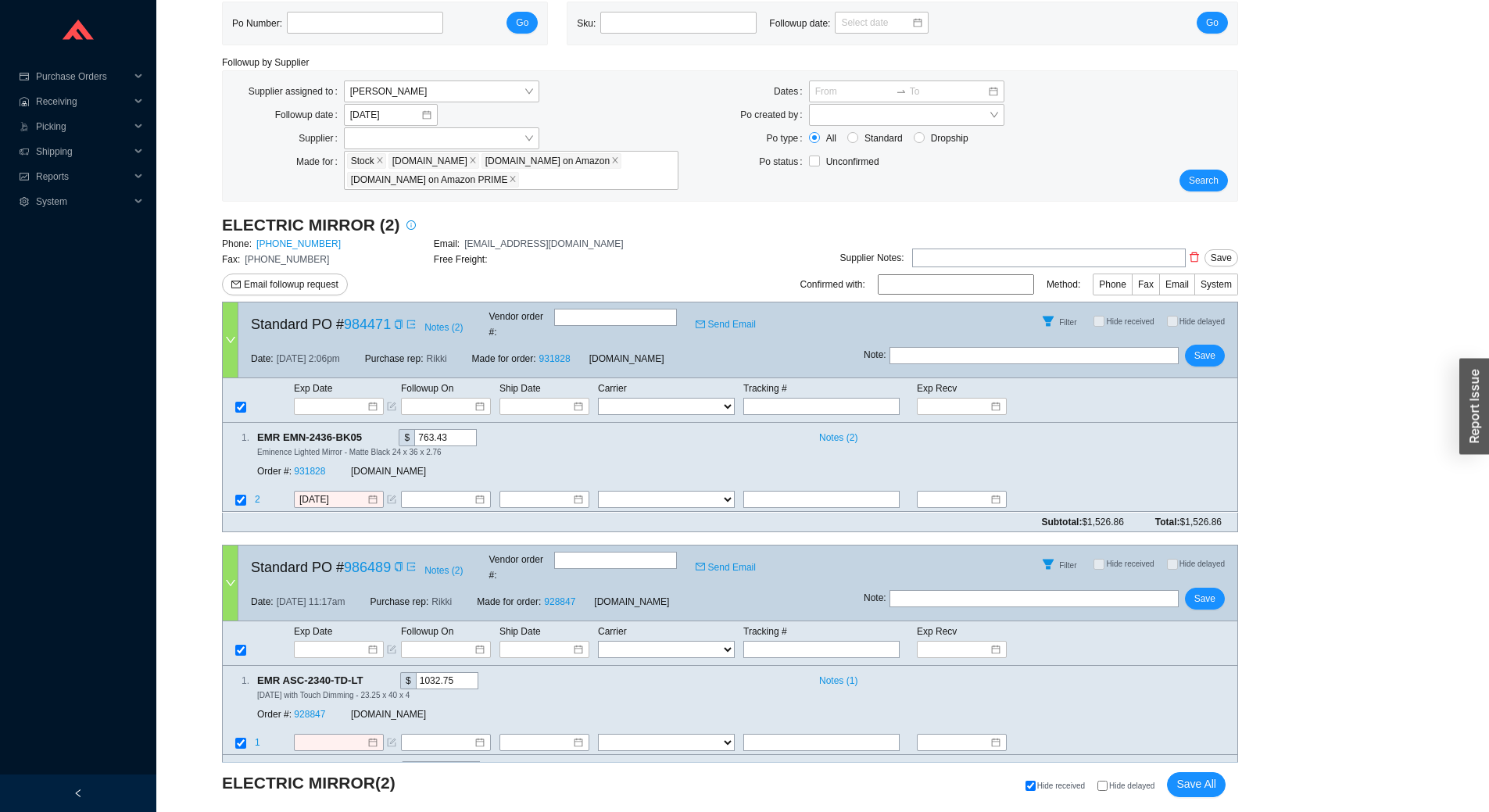
scroll to position [155, 0]
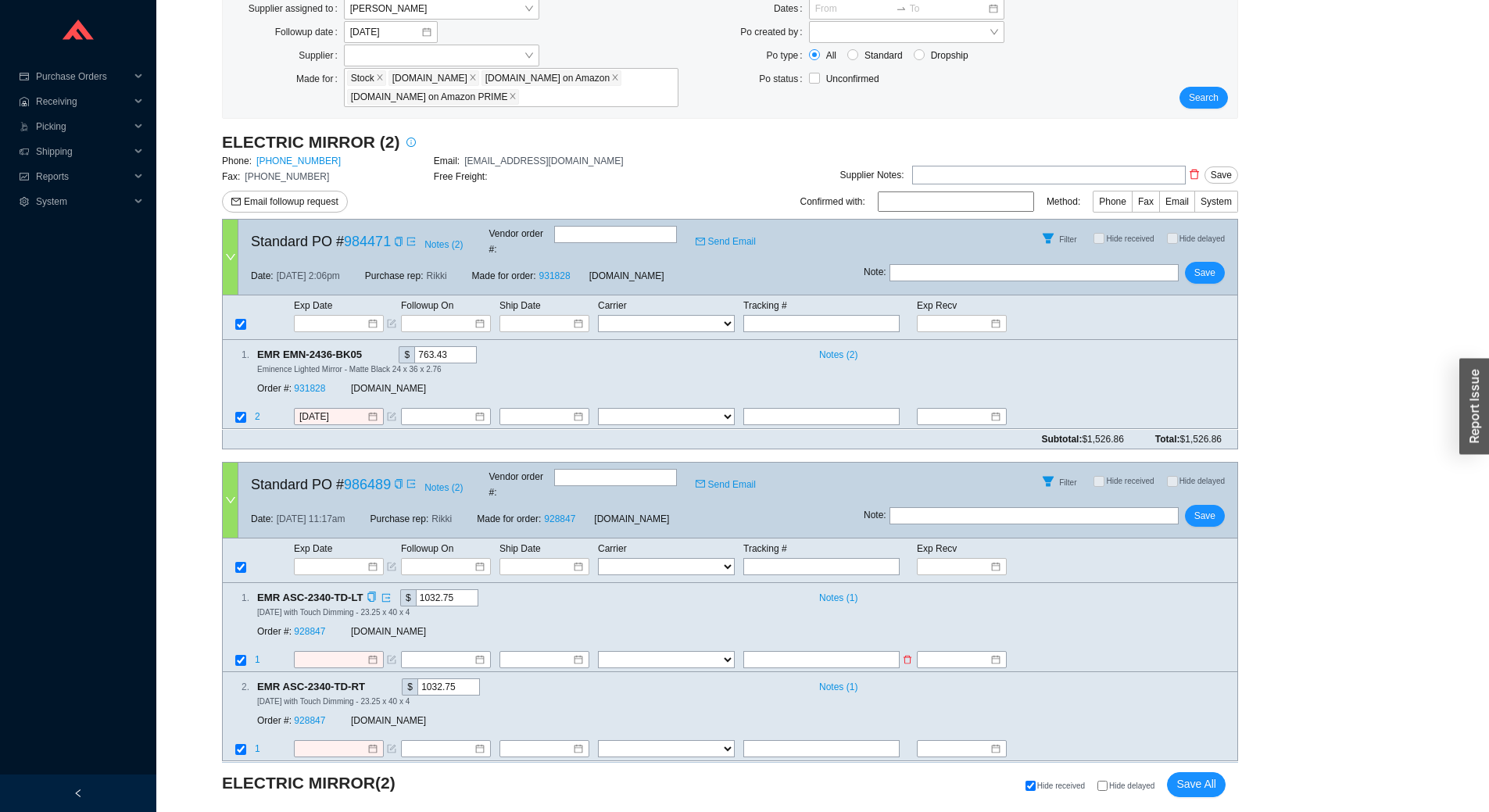
click at [1191, 650] on td at bounding box center [1127, 660] width 219 height 21
click at [1335, 654] on div "Followup by PO Po Number: Go Followup by Sku Sku: Followup date: Go Followup by…" at bounding box center [822, 373] width 1295 height 940
click at [1190, 672] on div "2 . EMR ASC-2340-TD-RT $ 1032.75 Notes ( 1 ) [DATE] with Touch Dimming - 23.25 …" at bounding box center [730, 716] width 1016 height 89
click at [1332, 523] on div "Followup by PO Po Number: Go Followup by Sku Sku: Followup date: Go Followup by…" at bounding box center [822, 373] width 1295 height 940
click at [1143, 606] on div "[DATE] with Touch Dimming - 23.25 x 40 x 4" at bounding box center [741, 611] width 967 height 11
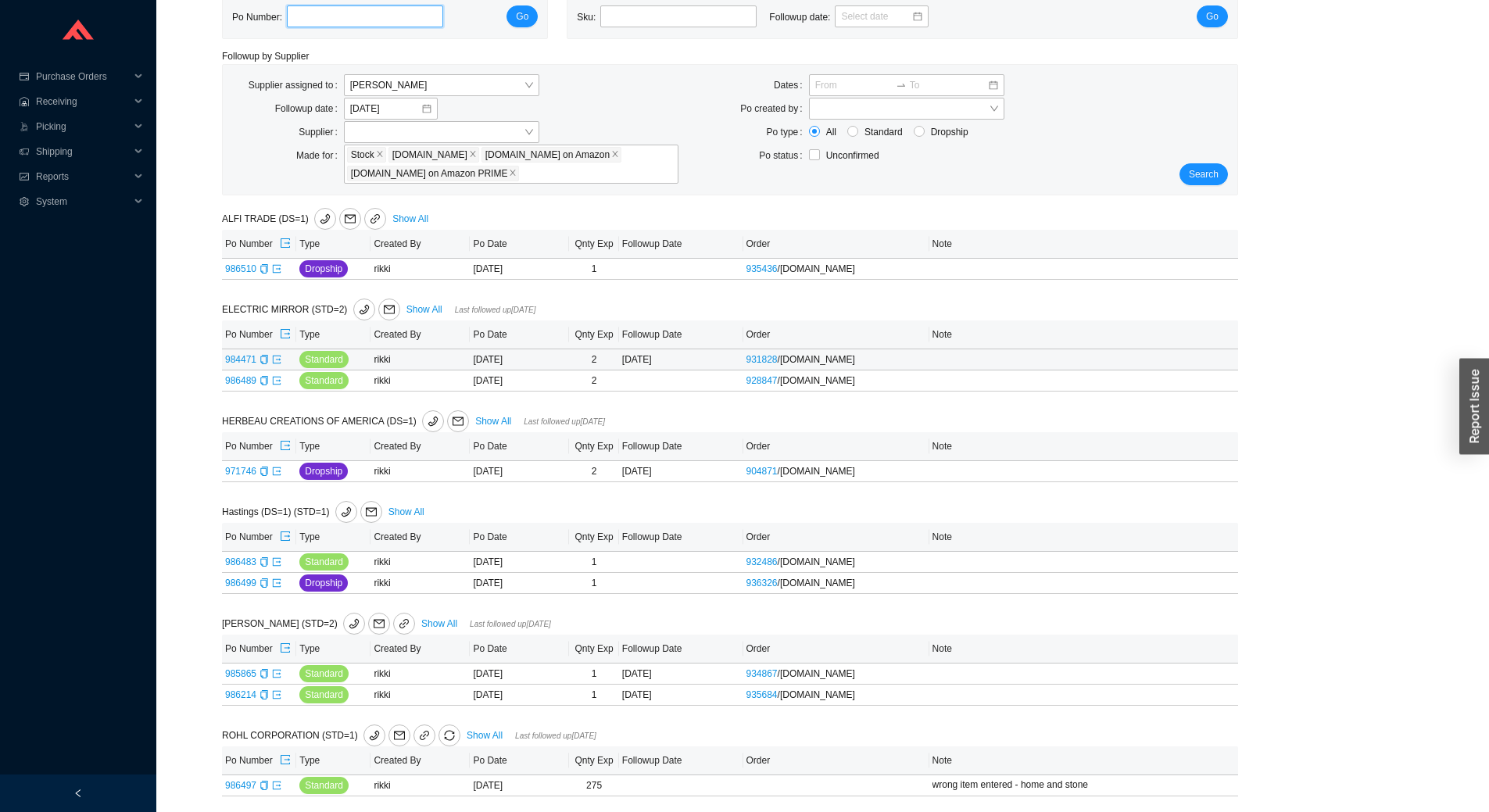
scroll to position [82, 0]
paste input "986606"
type input "986606"
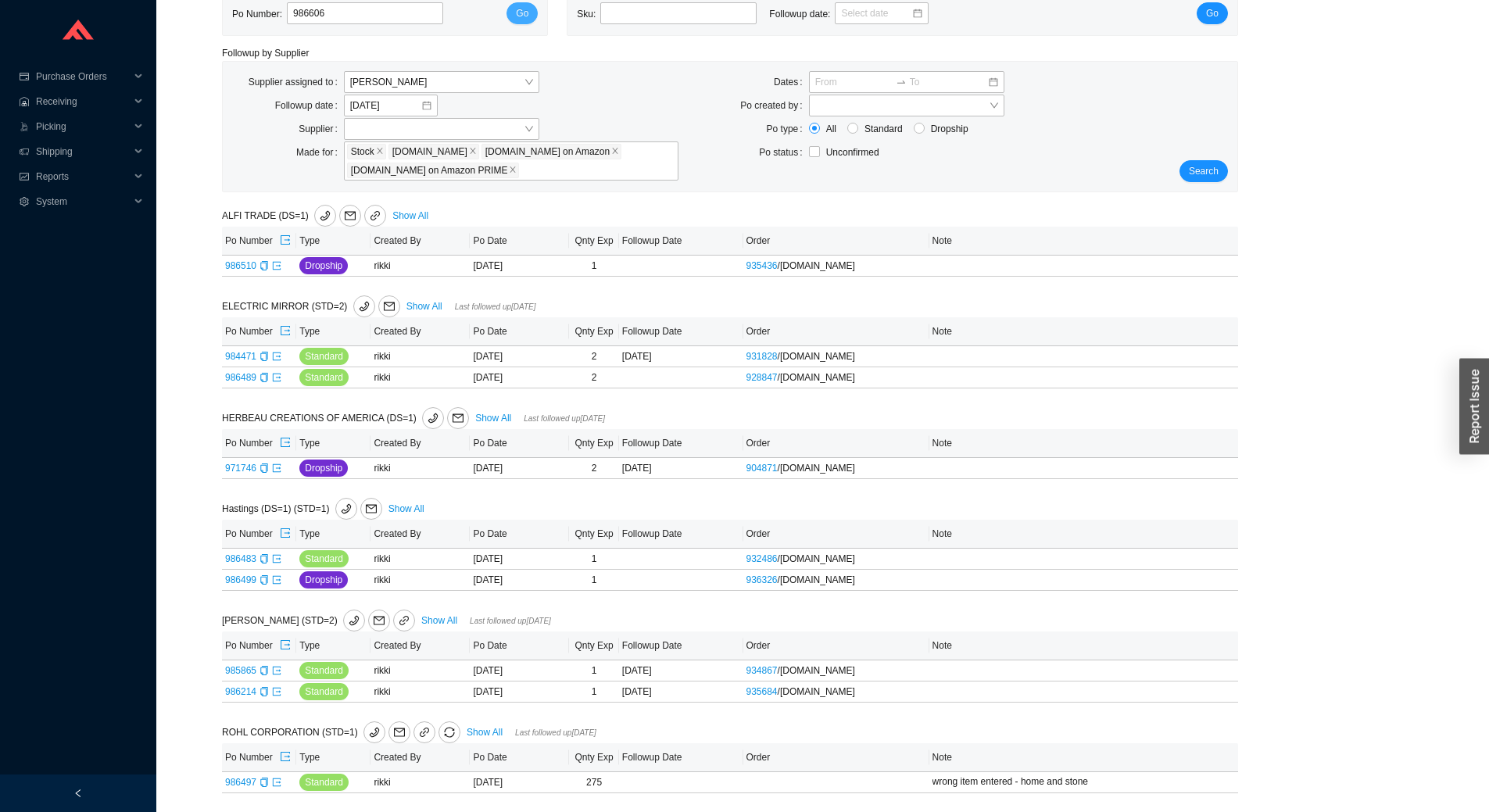
click at [532, 14] on button "Go" at bounding box center [522, 13] width 31 height 22
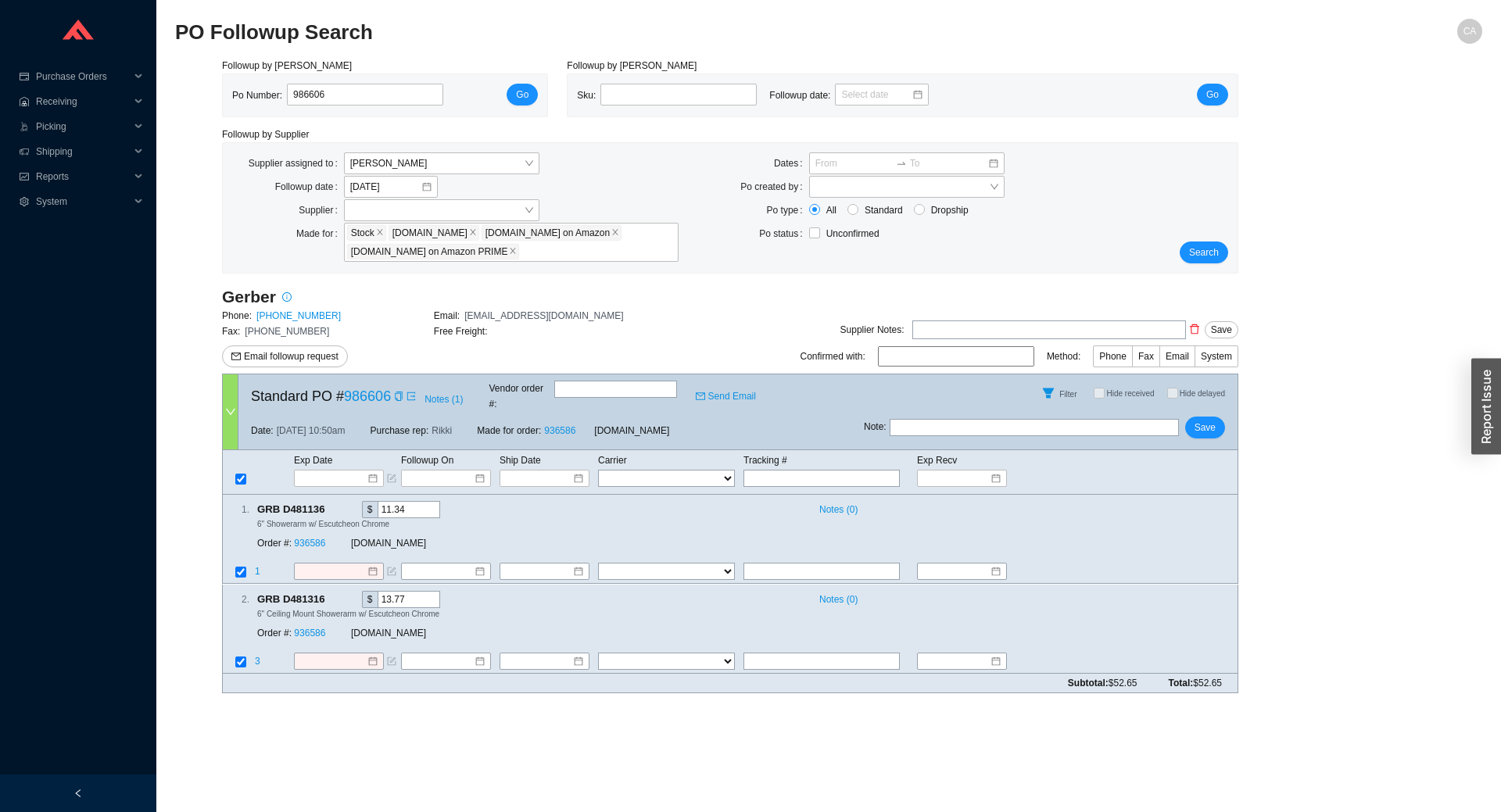
click at [598, 386] on input "text" at bounding box center [615, 390] width 123 height 17
paste input "633200"
type input "633200"
click at [311, 471] on input at bounding box center [333, 478] width 67 height 15
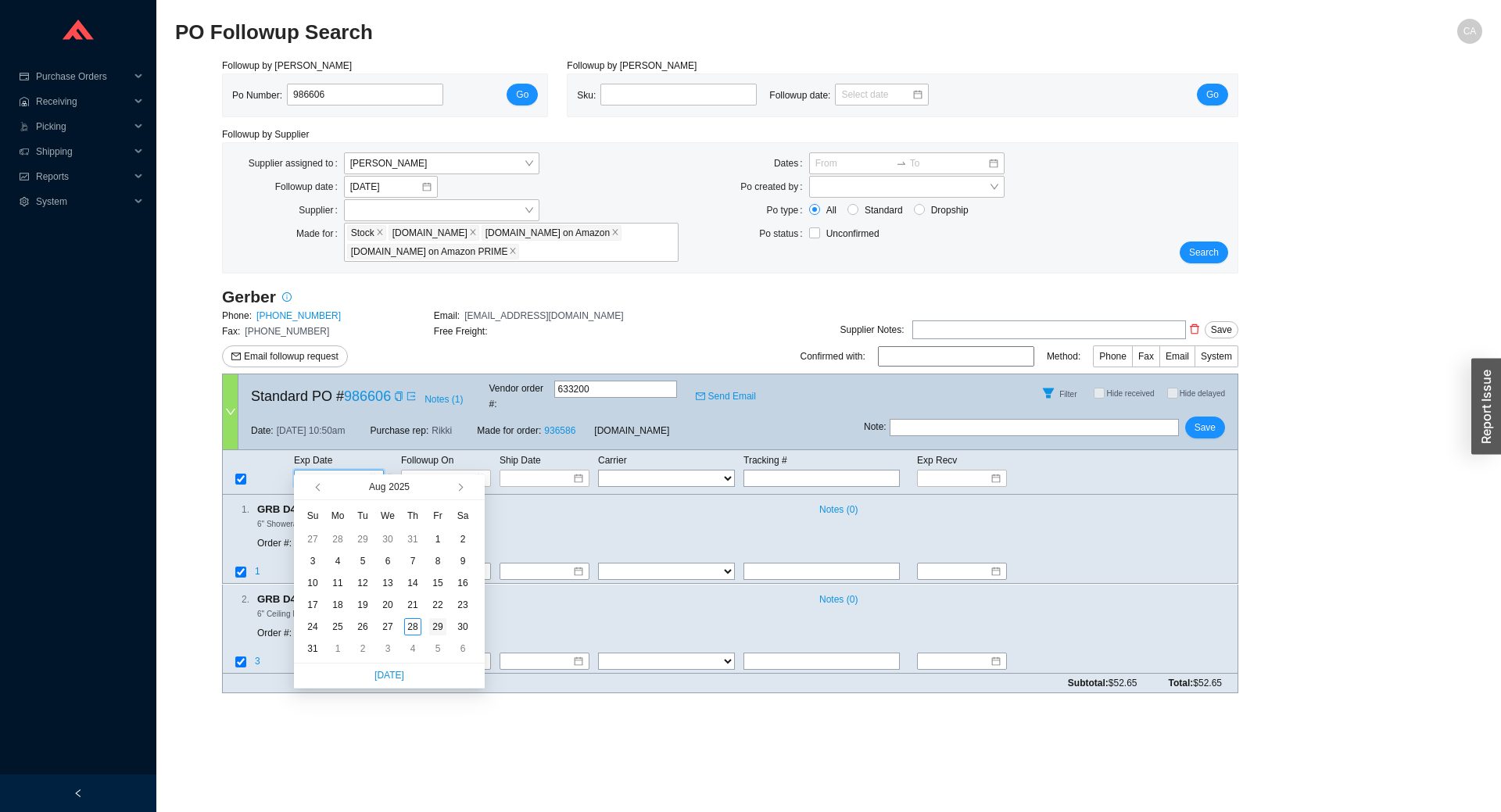
type input "[DATE]"
click at [437, 626] on div "29" at bounding box center [438, 626] width 17 height 17
type input "[DATE]"
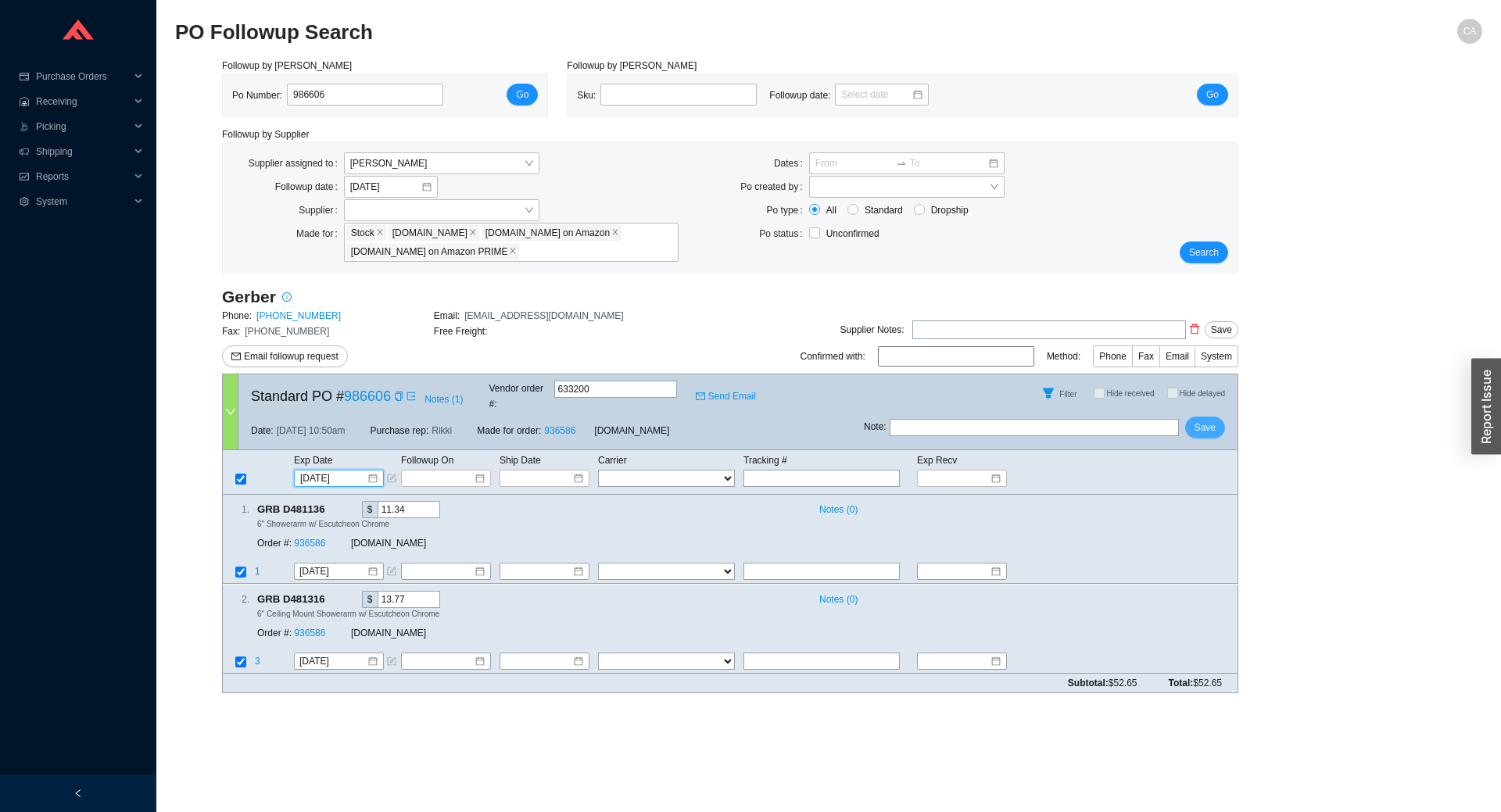
click at [1216, 417] on button "Save" at bounding box center [1204, 427] width 40 height 22
click at [1212, 420] on span "Save" at bounding box center [1205, 427] width 21 height 15
click at [390, 91] on input "986606" at bounding box center [366, 94] width 157 height 22
paste input "569"
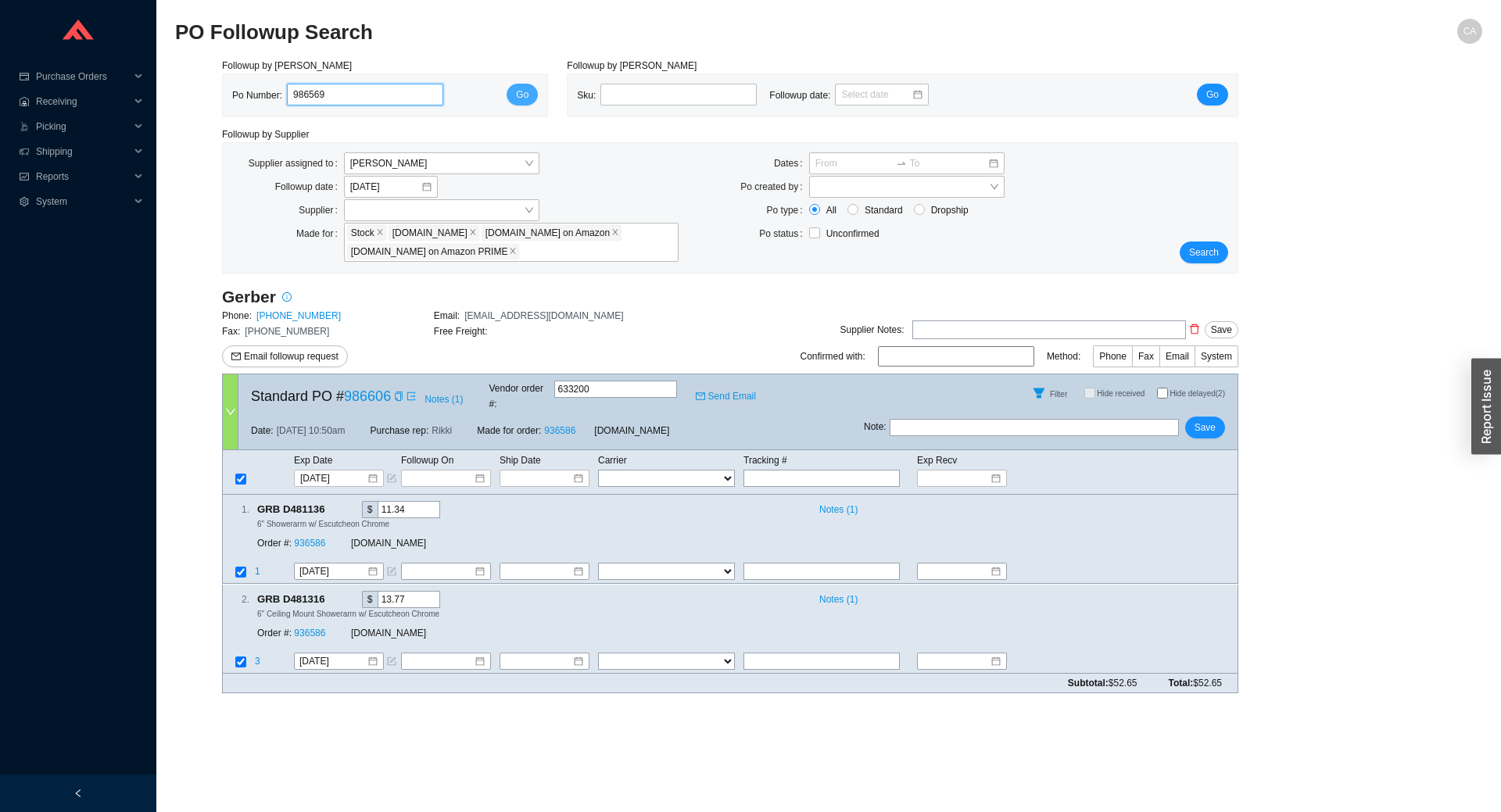
type input "986569"
click at [515, 95] on button "Go" at bounding box center [522, 94] width 31 height 22
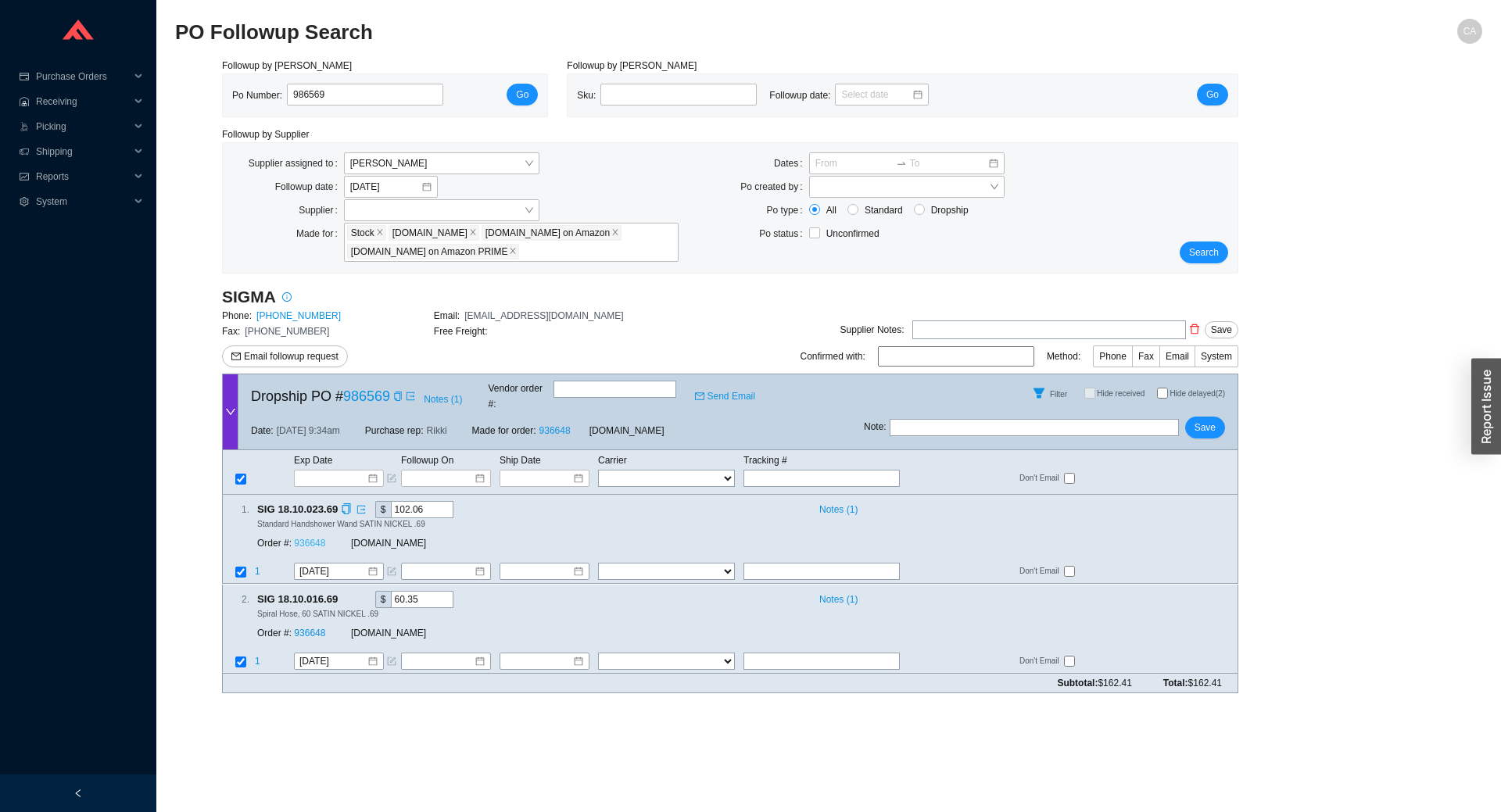
click at [310, 538] on link "936648" at bounding box center [309, 543] width 31 height 11
drag, startPoint x: 357, startPoint y: 103, endPoint x: 250, endPoint y: 115, distance: 107.7
click at [250, 115] on div "Po Number: 986569 Go" at bounding box center [384, 96] width 324 height 43
paste input "96"
type input "986596"
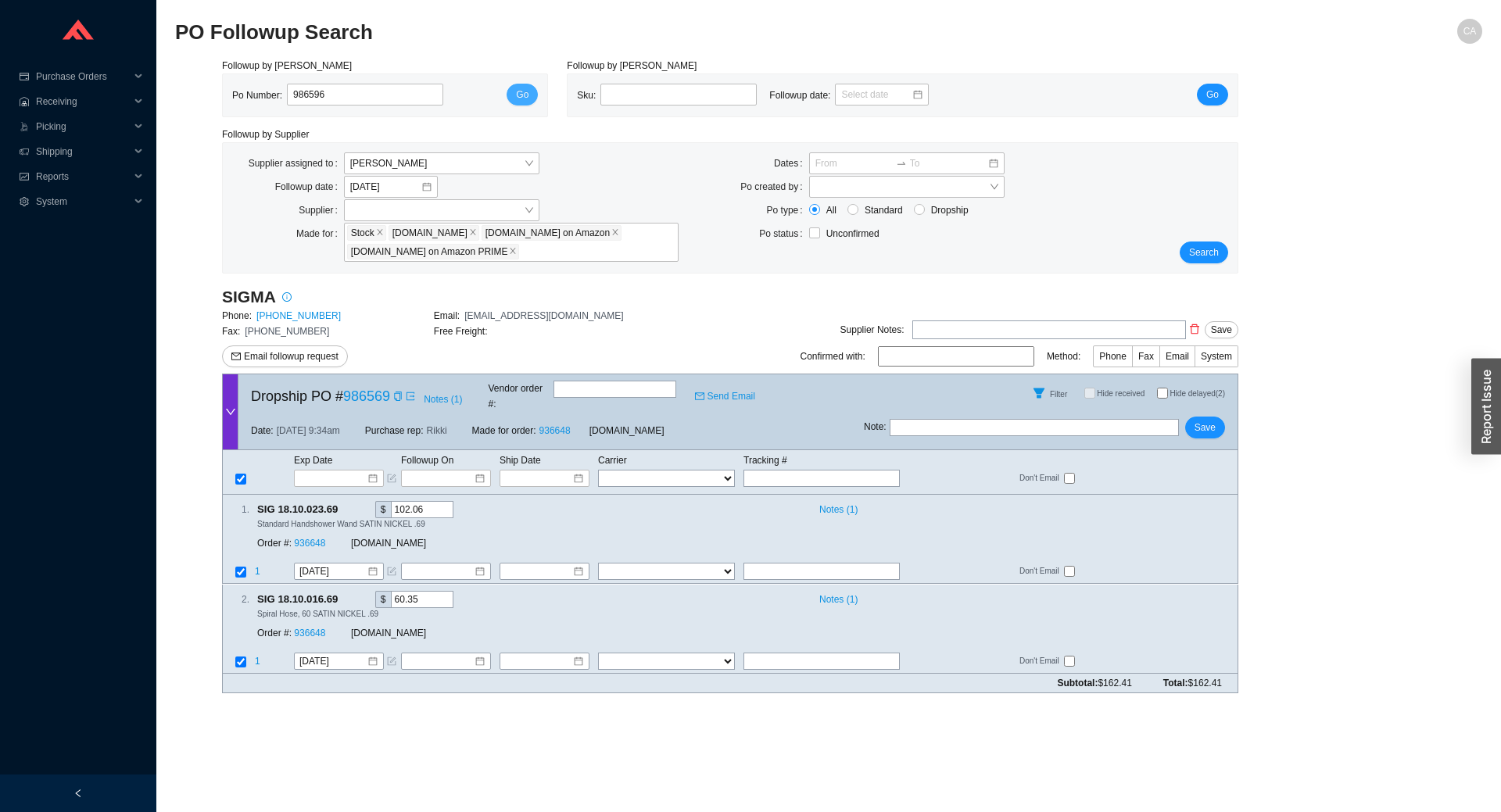
click at [530, 96] on button "Go" at bounding box center [522, 94] width 31 height 22
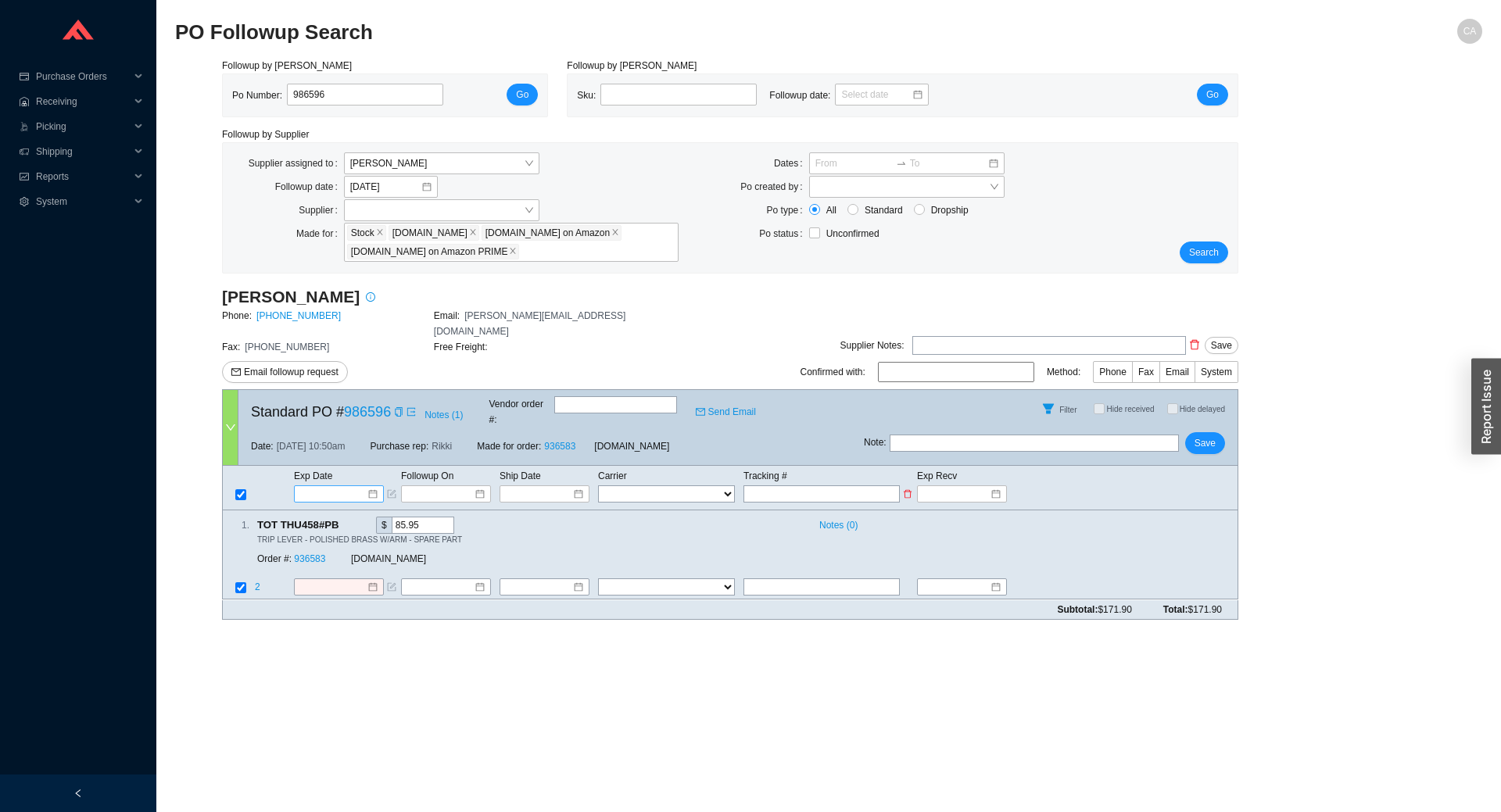
click at [320, 486] on input at bounding box center [333, 494] width 67 height 15
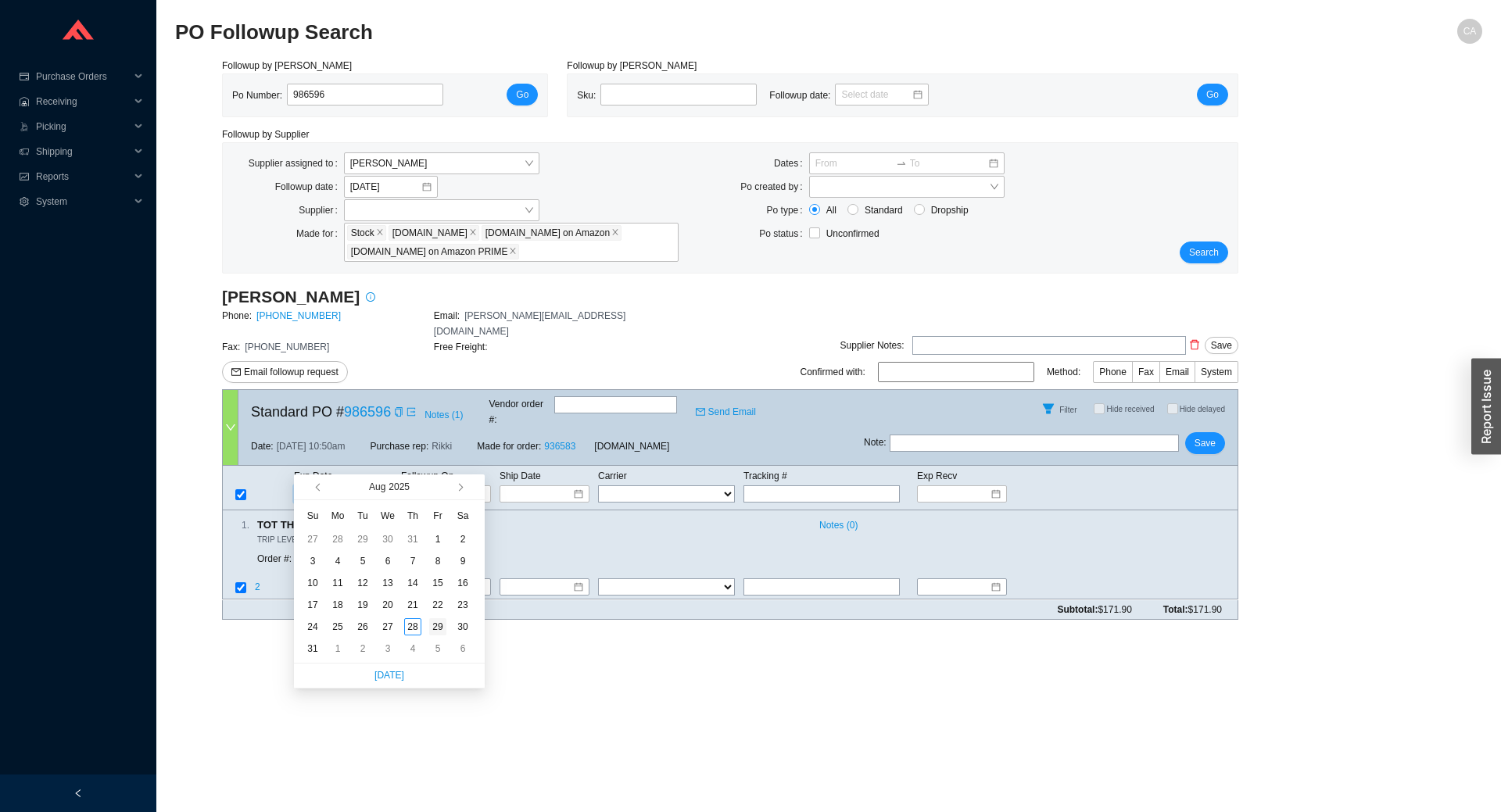
type input "[DATE]"
click at [438, 625] on div "29" at bounding box center [438, 626] width 17 height 17
type input "[DATE]"
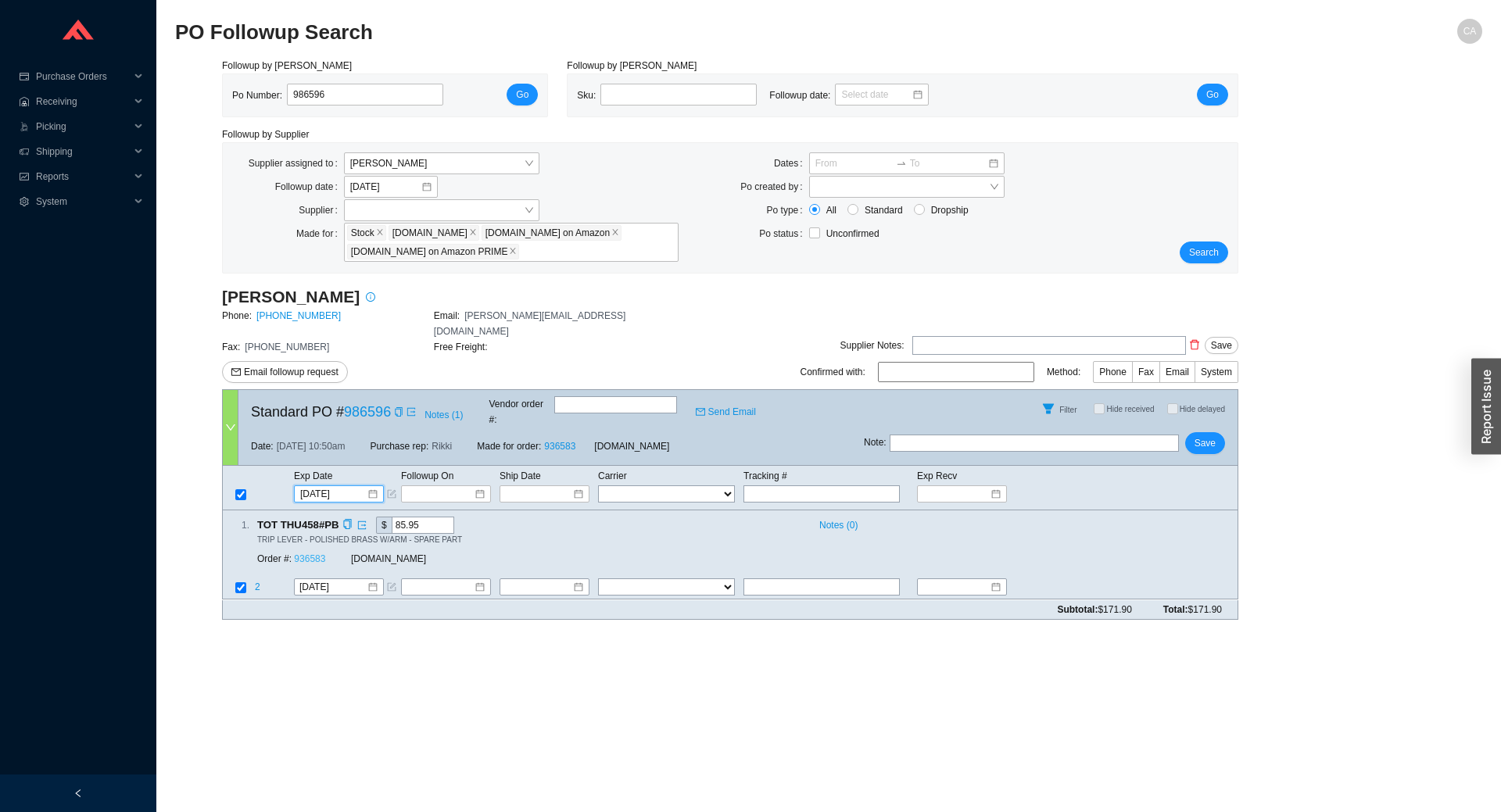
click at [322, 554] on link "936583" at bounding box center [309, 559] width 31 height 11
click at [1217, 432] on button "Save" at bounding box center [1204, 443] width 40 height 22
click at [323, 92] on input "986596" at bounding box center [366, 94] width 157 height 22
paste input "4"
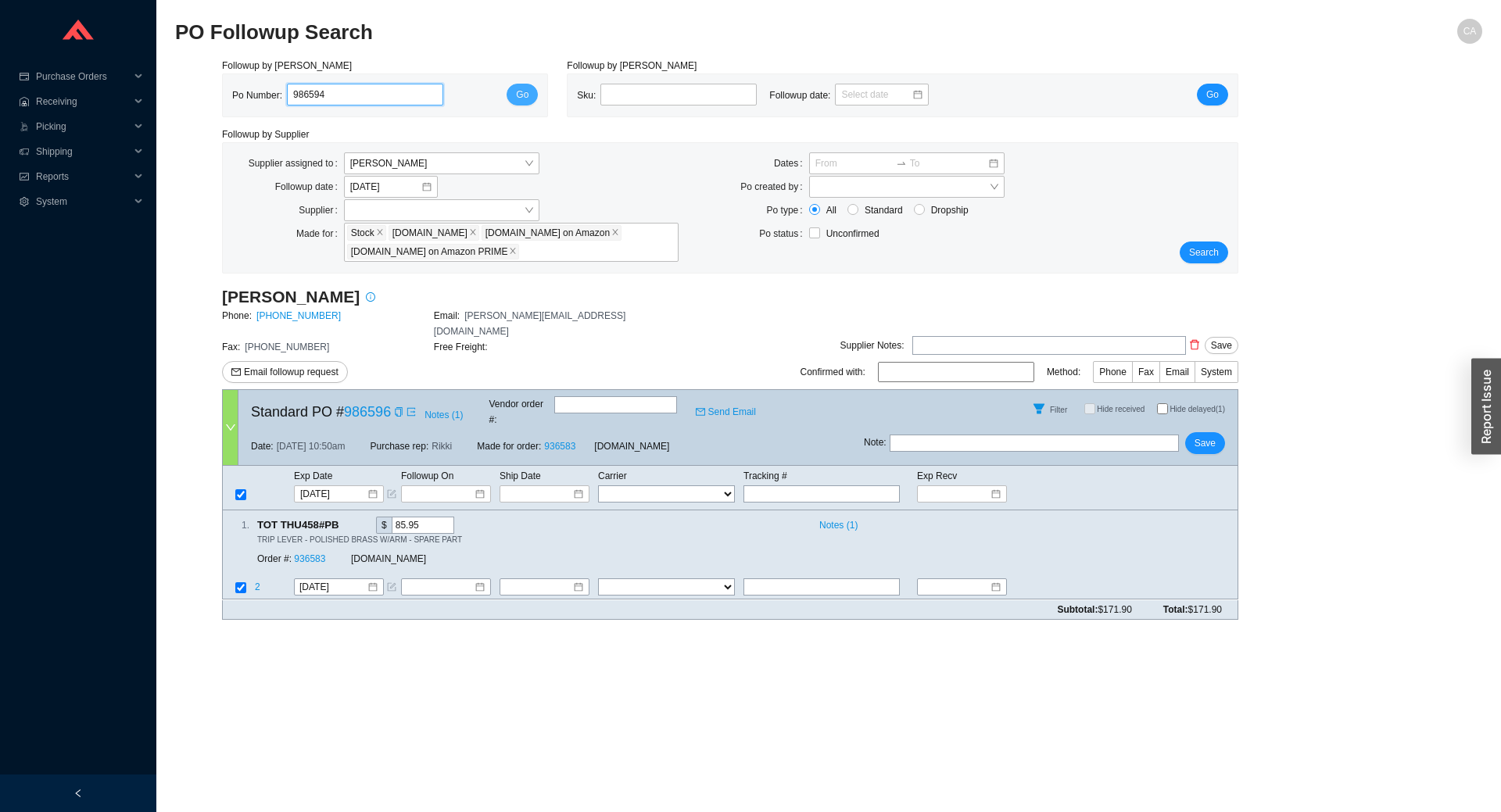
type input "986594"
click at [515, 97] on button "Go" at bounding box center [522, 94] width 31 height 22
click at [350, 580] on input at bounding box center [334, 588] width 68 height 15
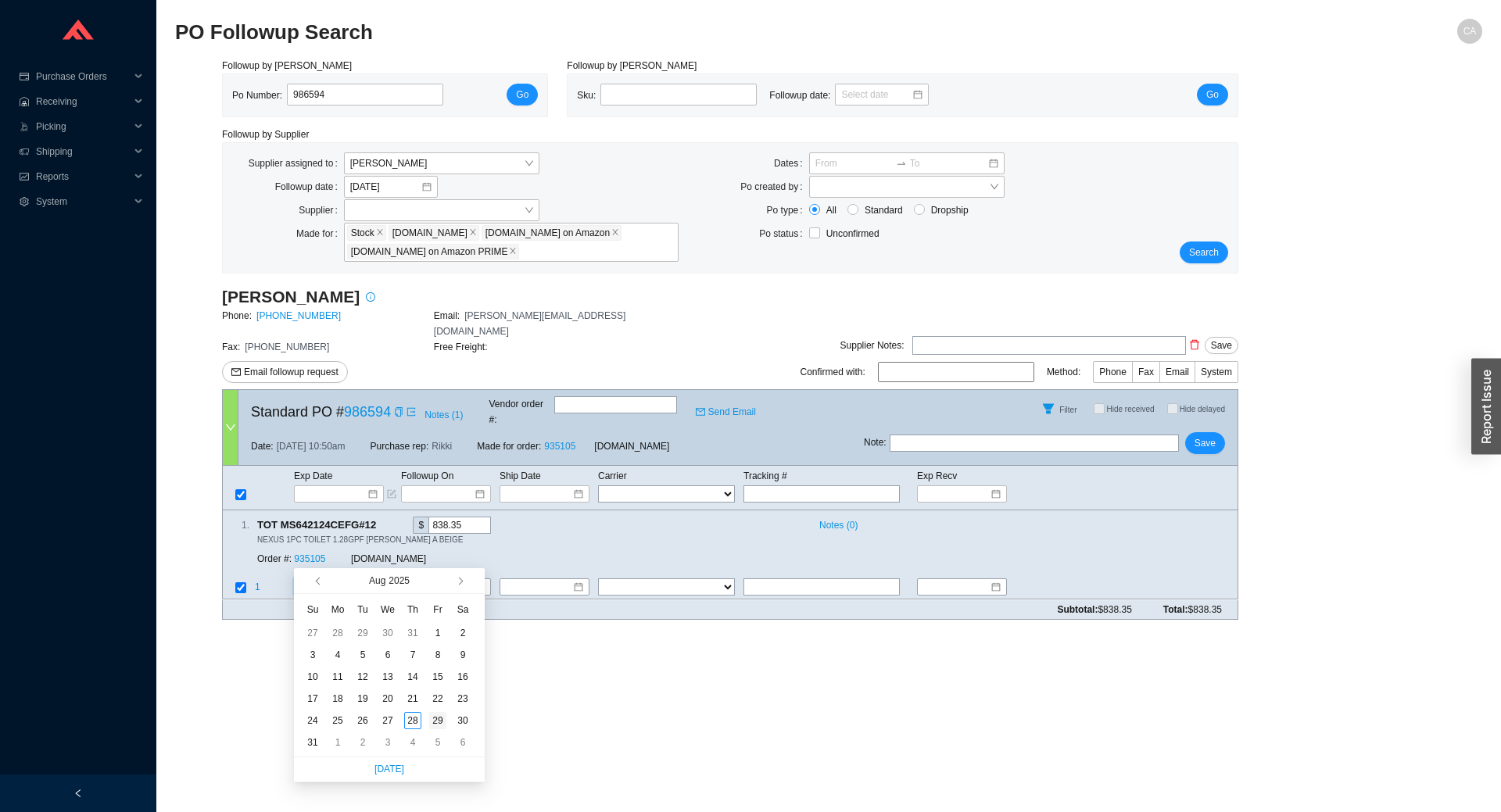
type input "[DATE]"
click at [441, 725] on div "29" at bounding box center [438, 720] width 17 height 17
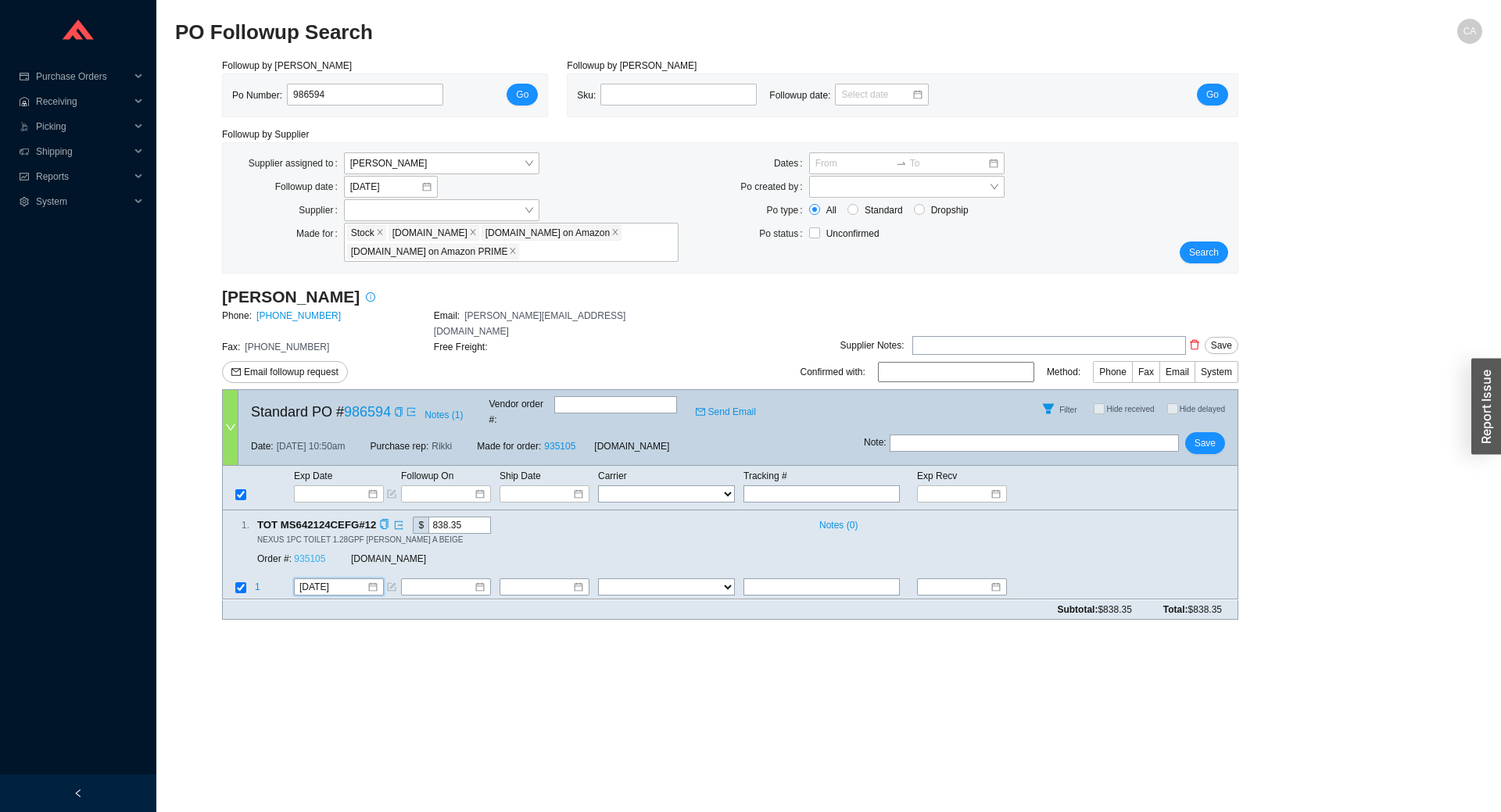
click at [321, 554] on link "935105" at bounding box center [309, 559] width 31 height 11
click at [1221, 432] on button "Save" at bounding box center [1204, 443] width 40 height 22
click at [1208, 250] on span "Search" at bounding box center [1203, 252] width 30 height 15
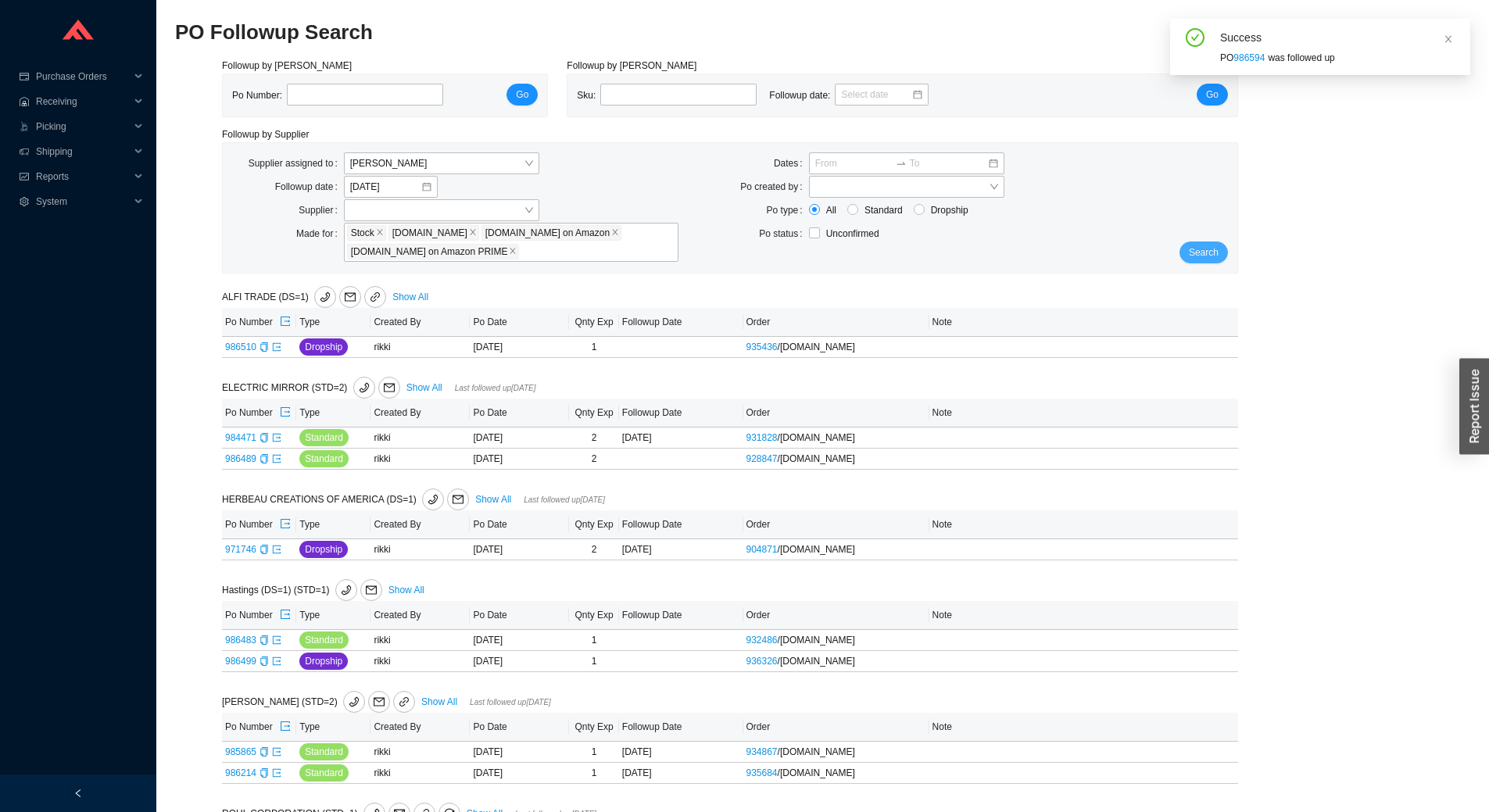
click at [1197, 246] on span "Search" at bounding box center [1203, 252] width 30 height 15
click at [343, 84] on input "tel" at bounding box center [365, 94] width 157 height 22
paste input "986605"
type input "986605"
click at [537, 91] on button "Go" at bounding box center [522, 94] width 31 height 22
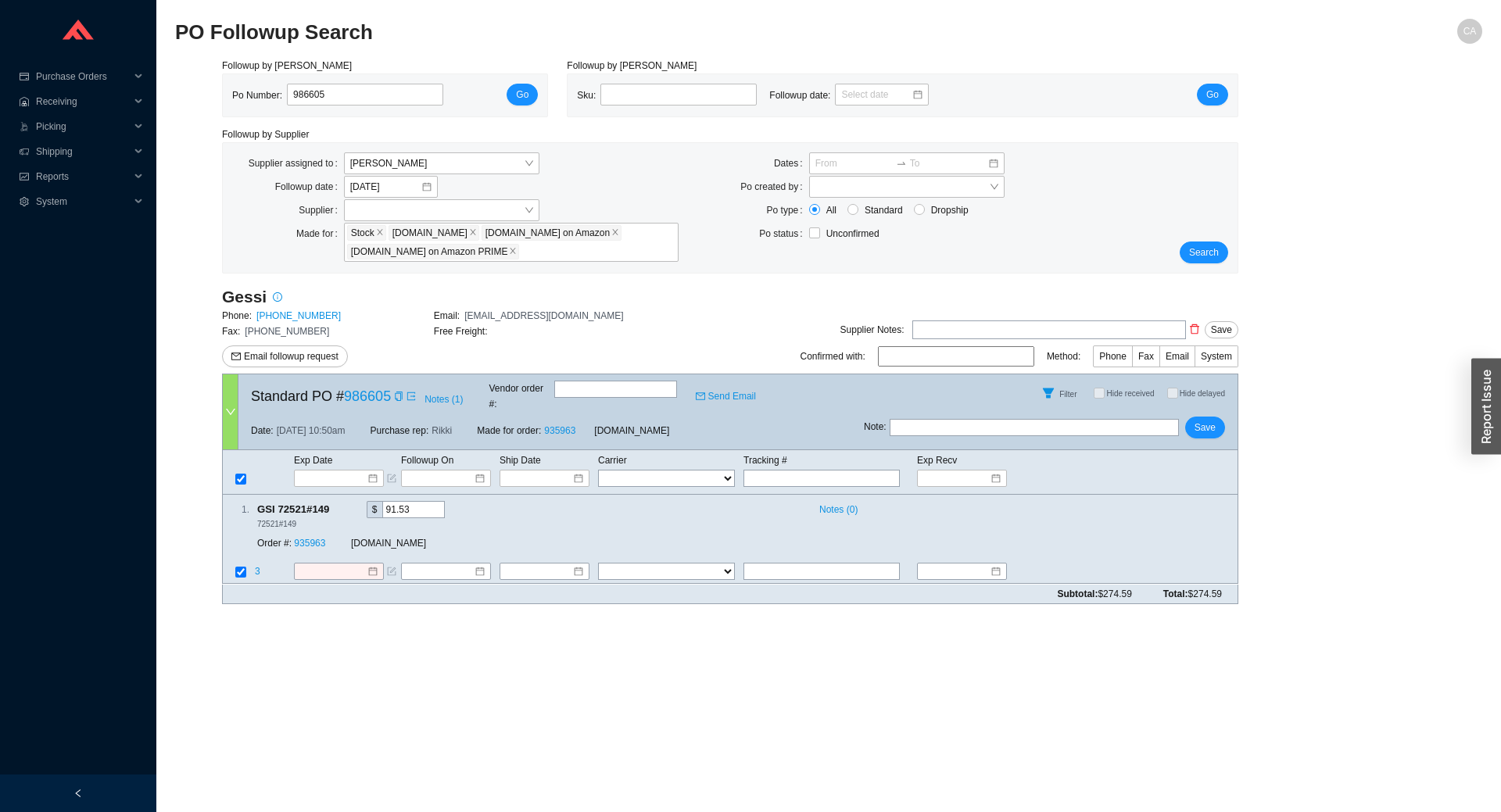
click at [601, 385] on input "text" at bounding box center [615, 390] width 123 height 17
paste input "1075537"
type input "1075537"
click at [338, 564] on input at bounding box center [334, 571] width 68 height 15
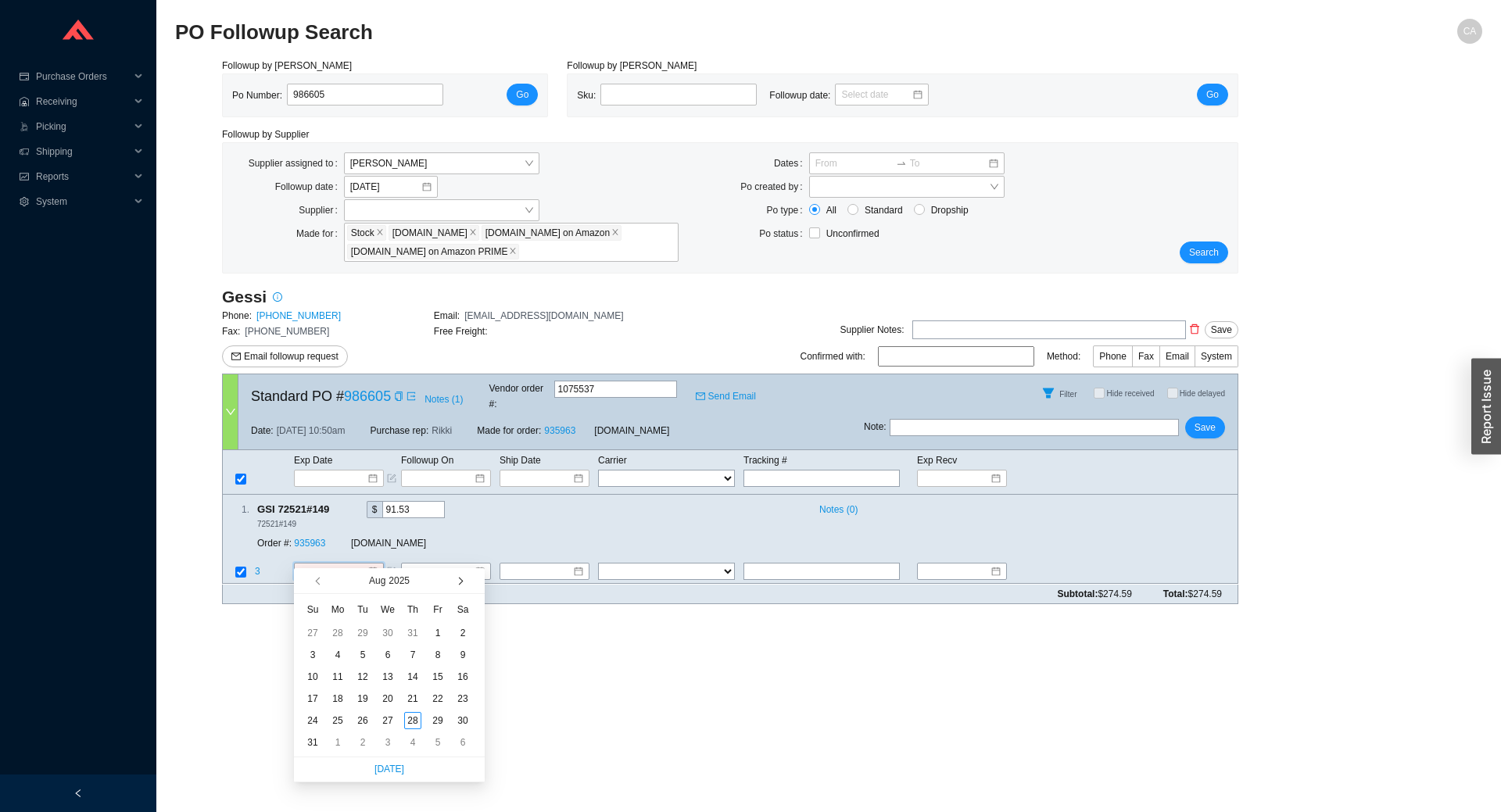
click at [465, 584] on button "button" at bounding box center [458, 581] width 15 height 25
type input "[DATE]"
click at [413, 700] on div "25" at bounding box center [413, 699] width 17 height 17
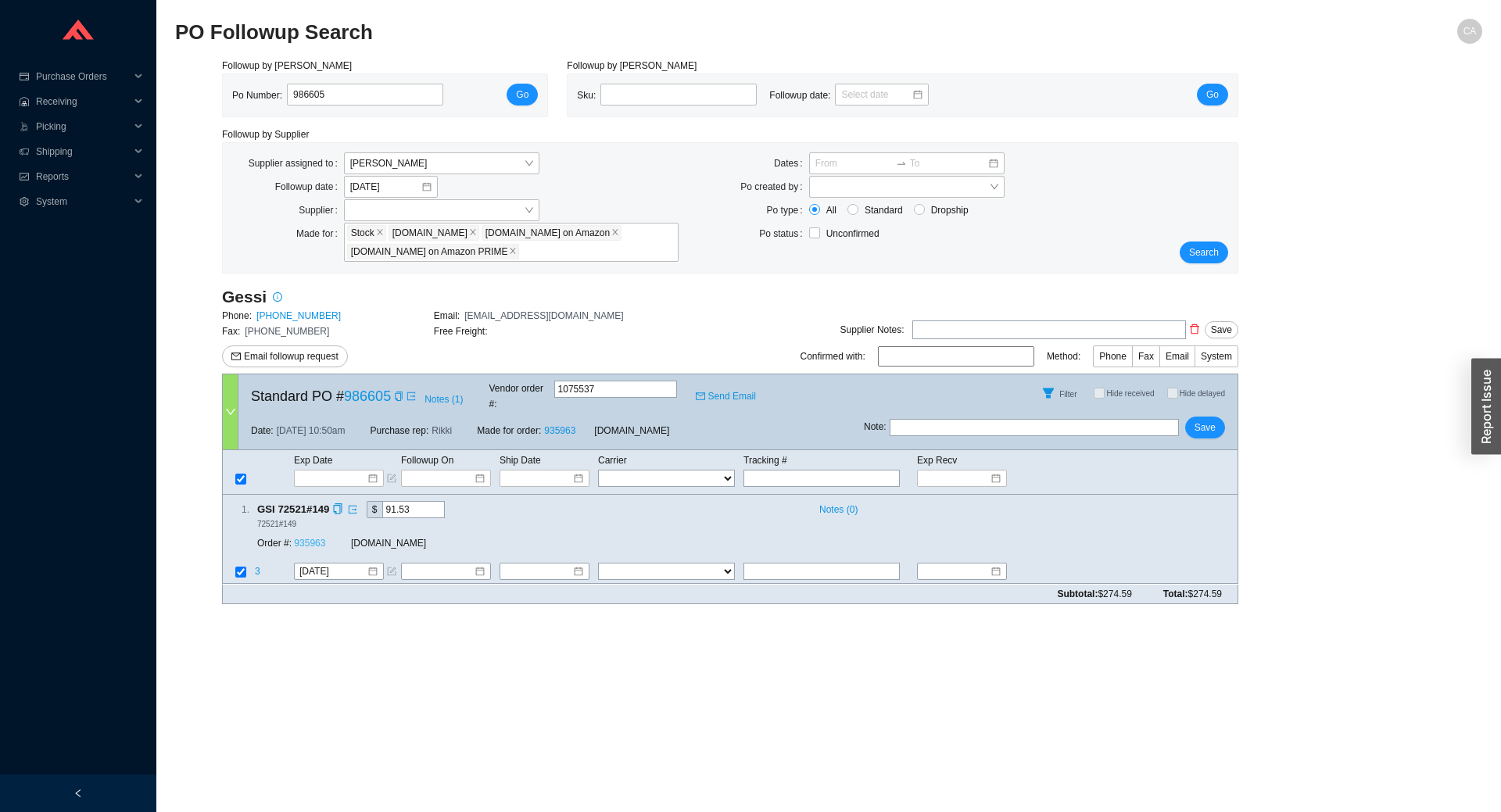
click at [311, 538] on link "935963" at bounding box center [309, 543] width 31 height 11
click at [1215, 420] on span "Save" at bounding box center [1205, 427] width 21 height 15
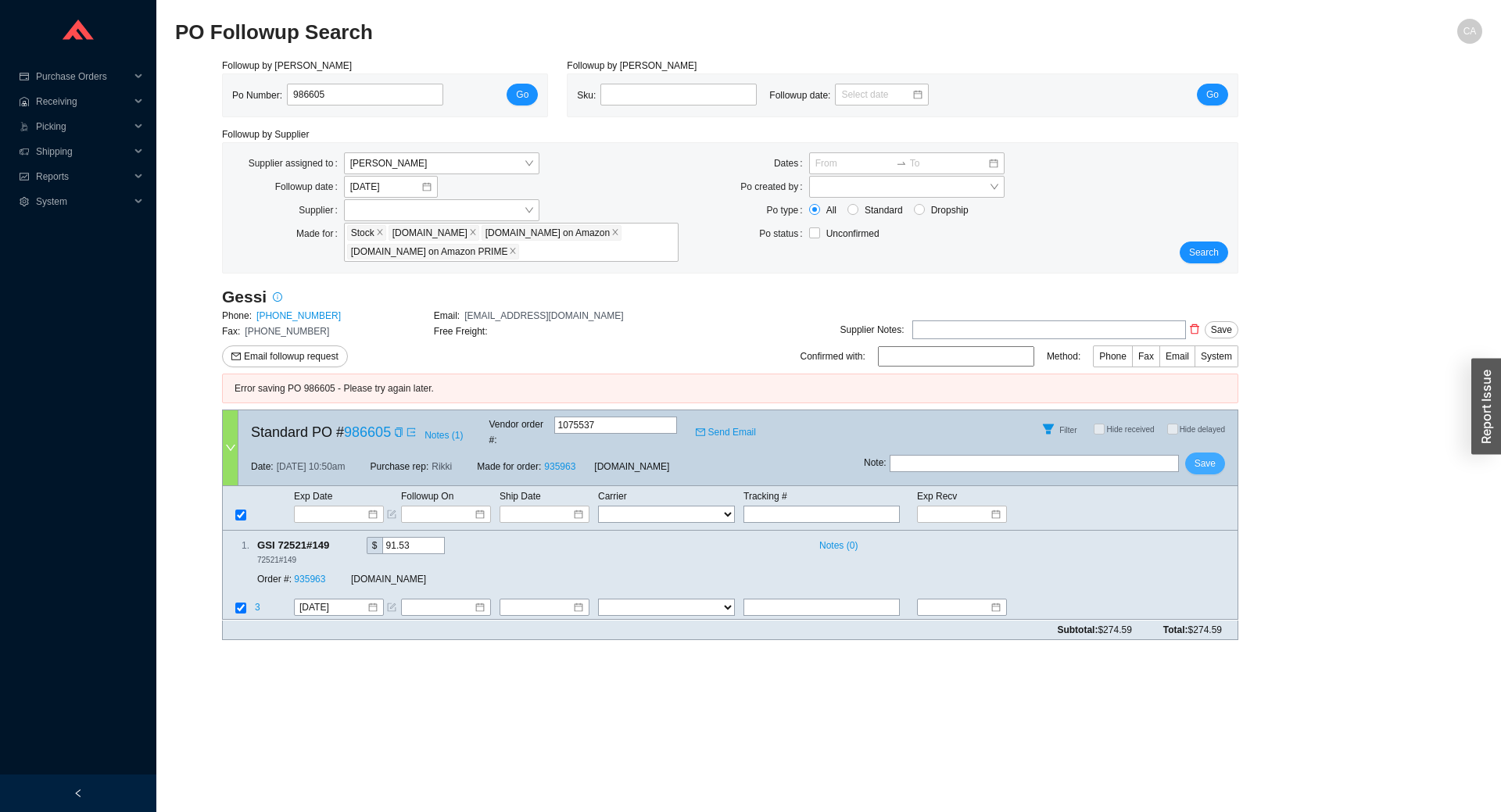
click at [1217, 452] on button "Save" at bounding box center [1204, 463] width 40 height 22
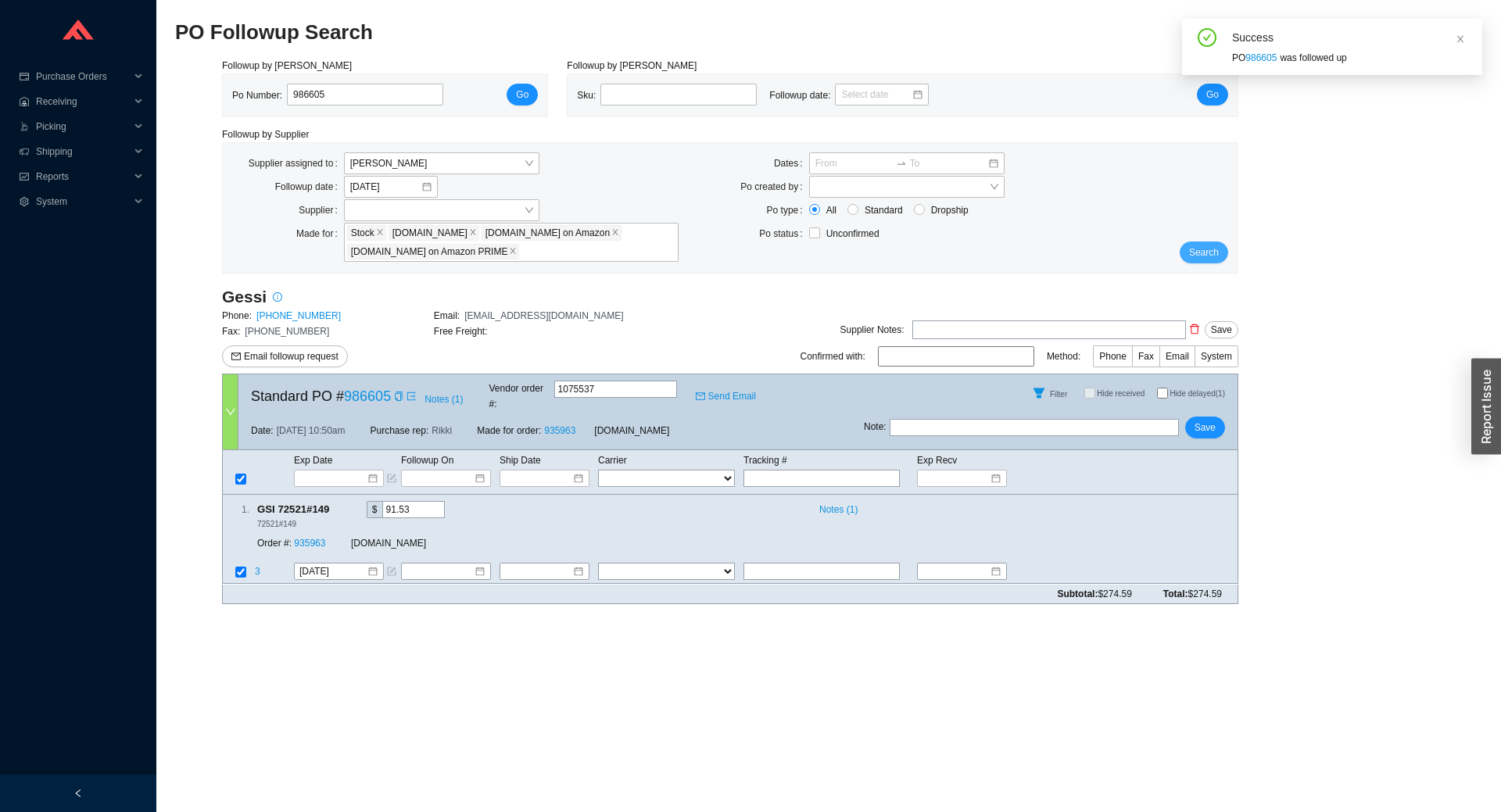
click at [1212, 250] on span "Search" at bounding box center [1203, 252] width 30 height 15
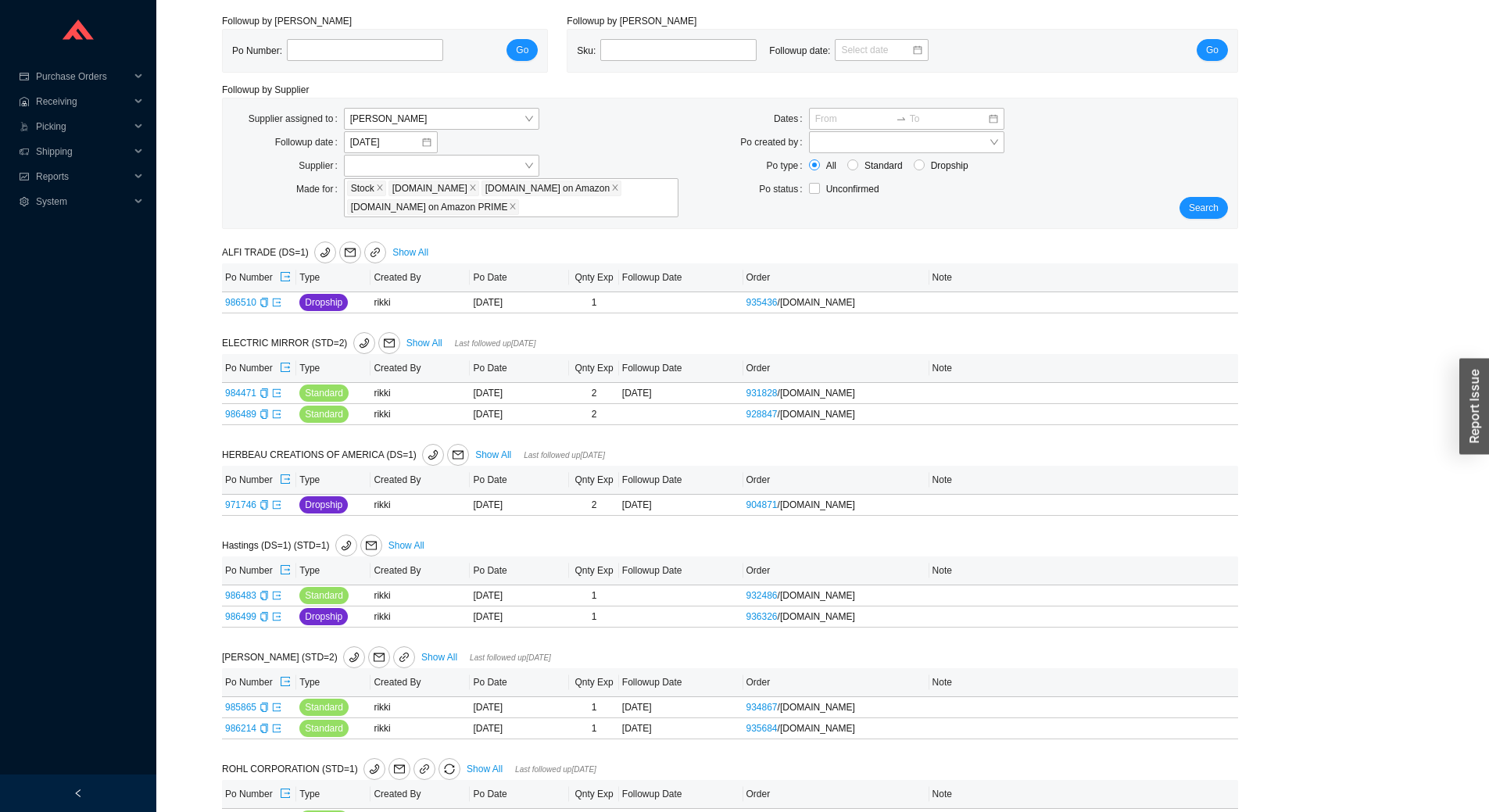
scroll to position [82, 0]
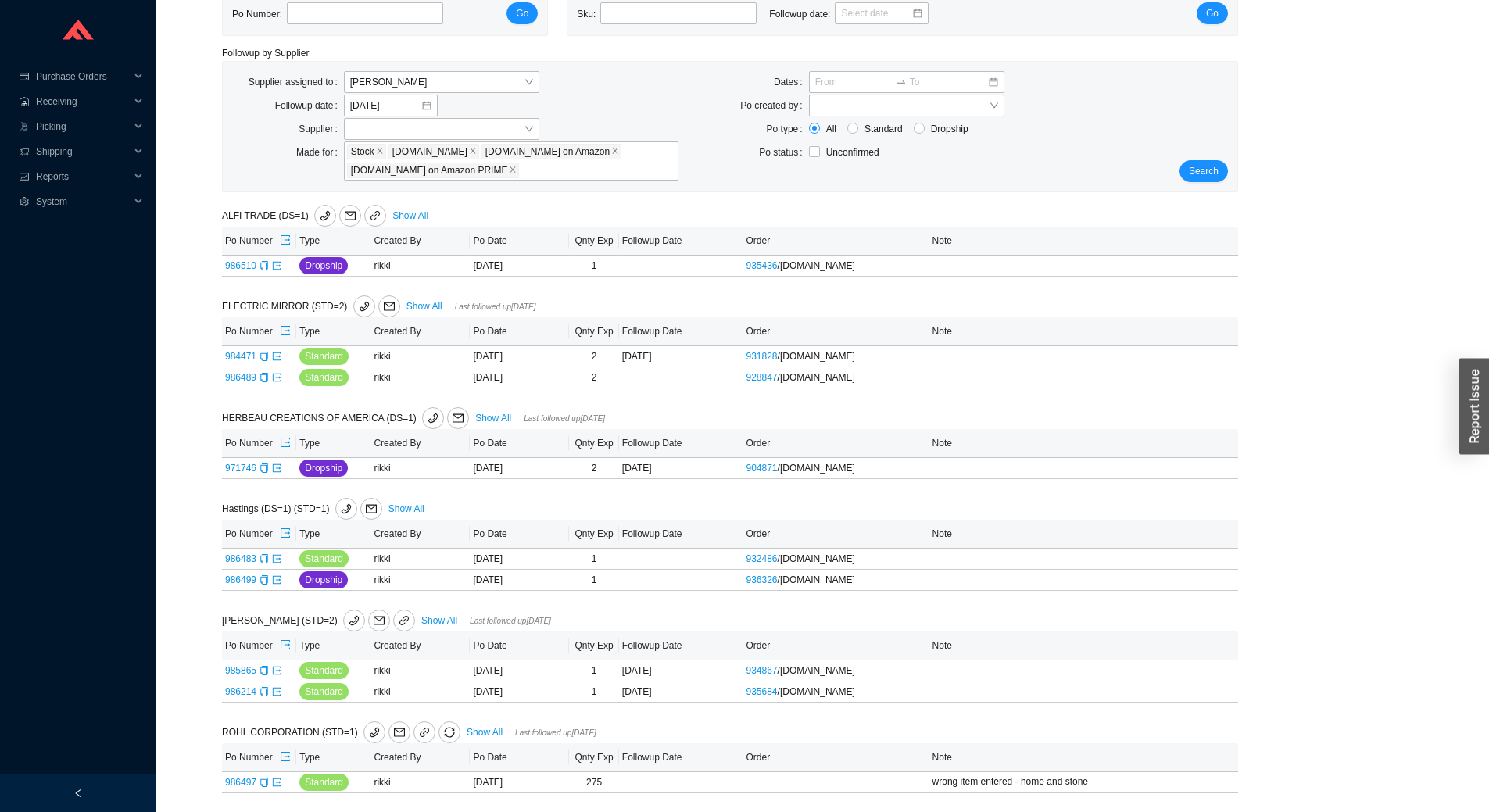
click at [1044, 604] on div "ALFI TRADE (DS=1) Show All Po Number Type Created By Po Date Qnty Exp Followup …" at bounding box center [730, 499] width 1016 height 589
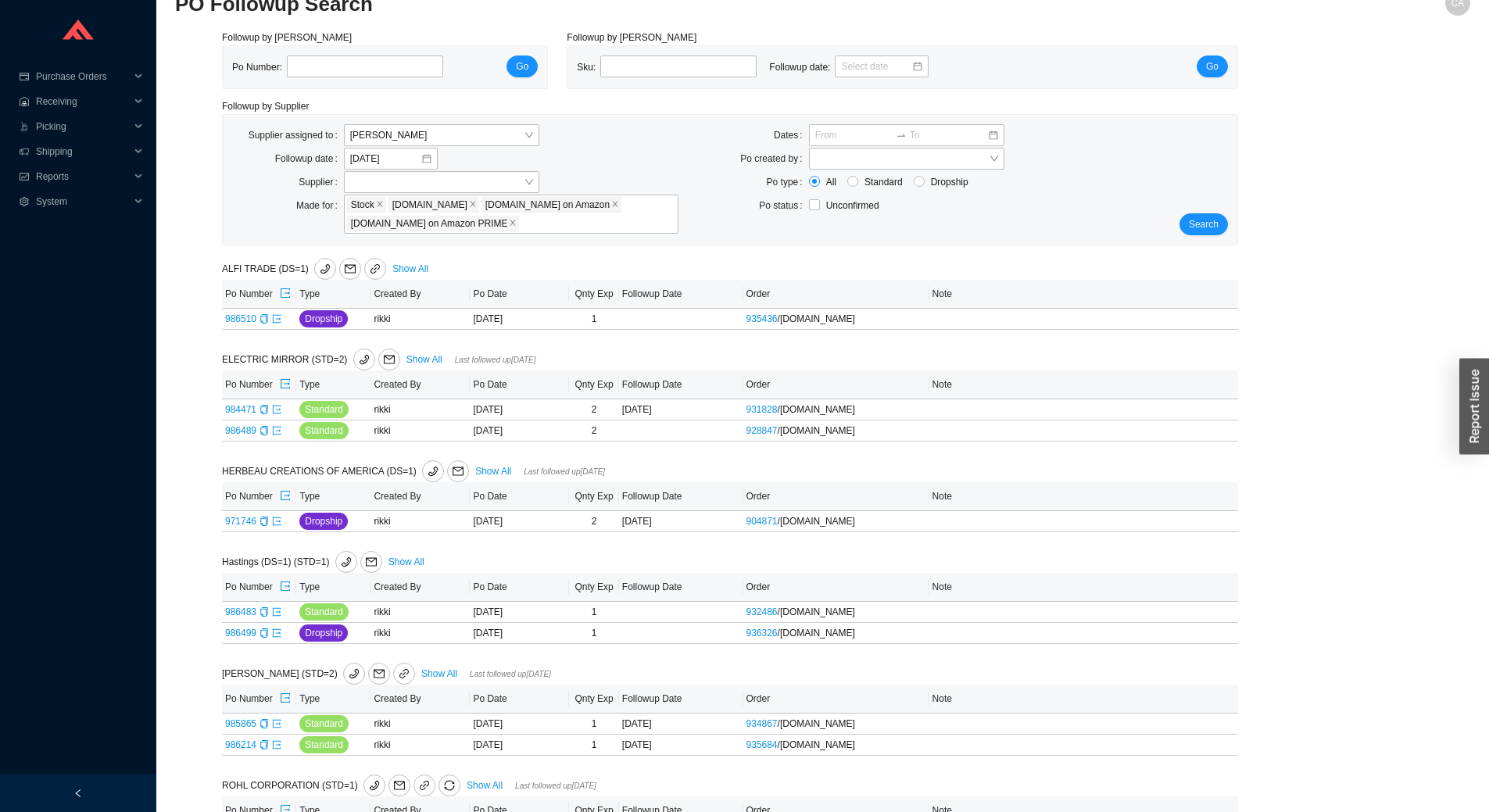
scroll to position [4, 0]
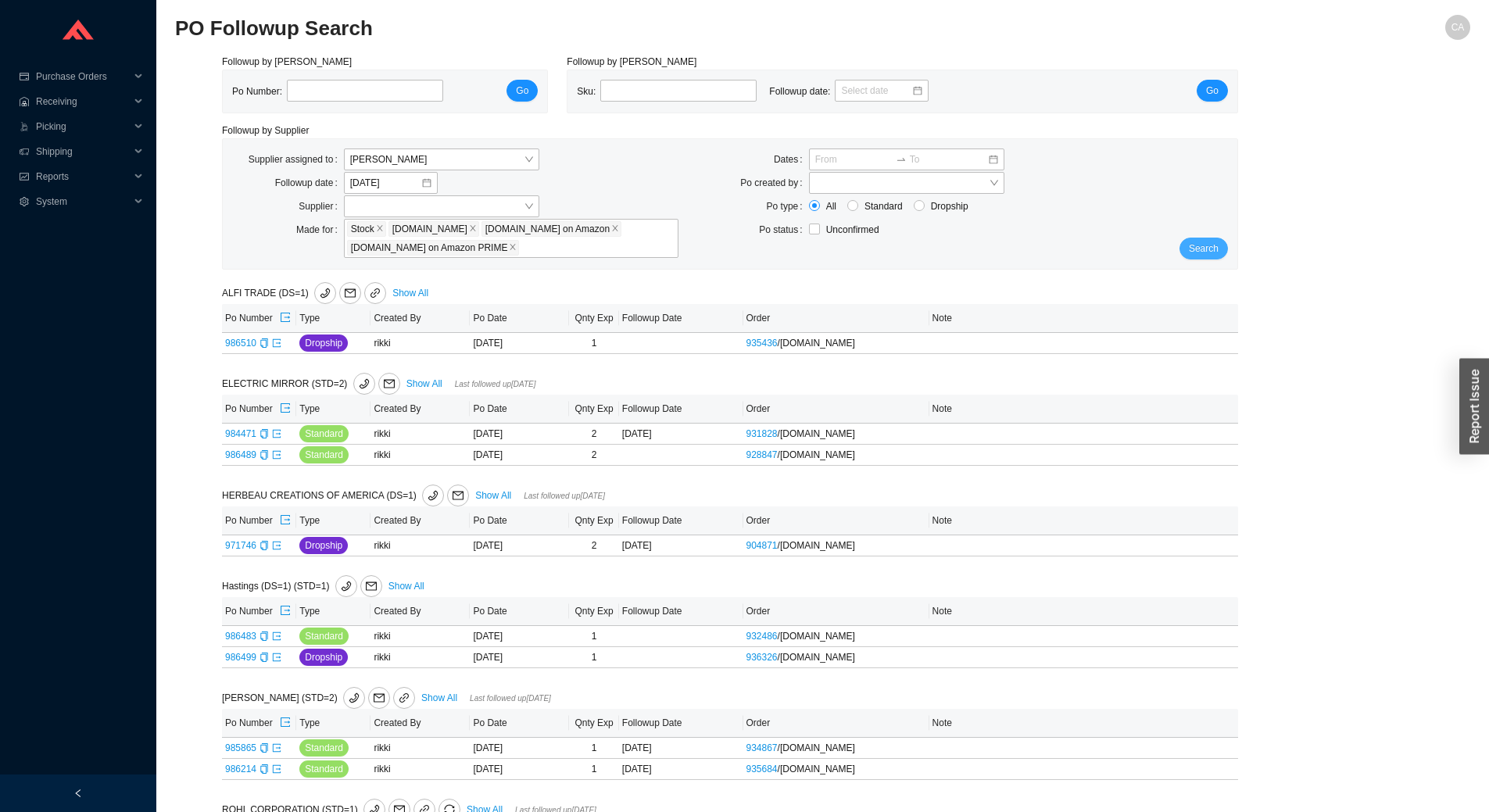
click at [1200, 254] on span "Search" at bounding box center [1203, 248] width 30 height 15
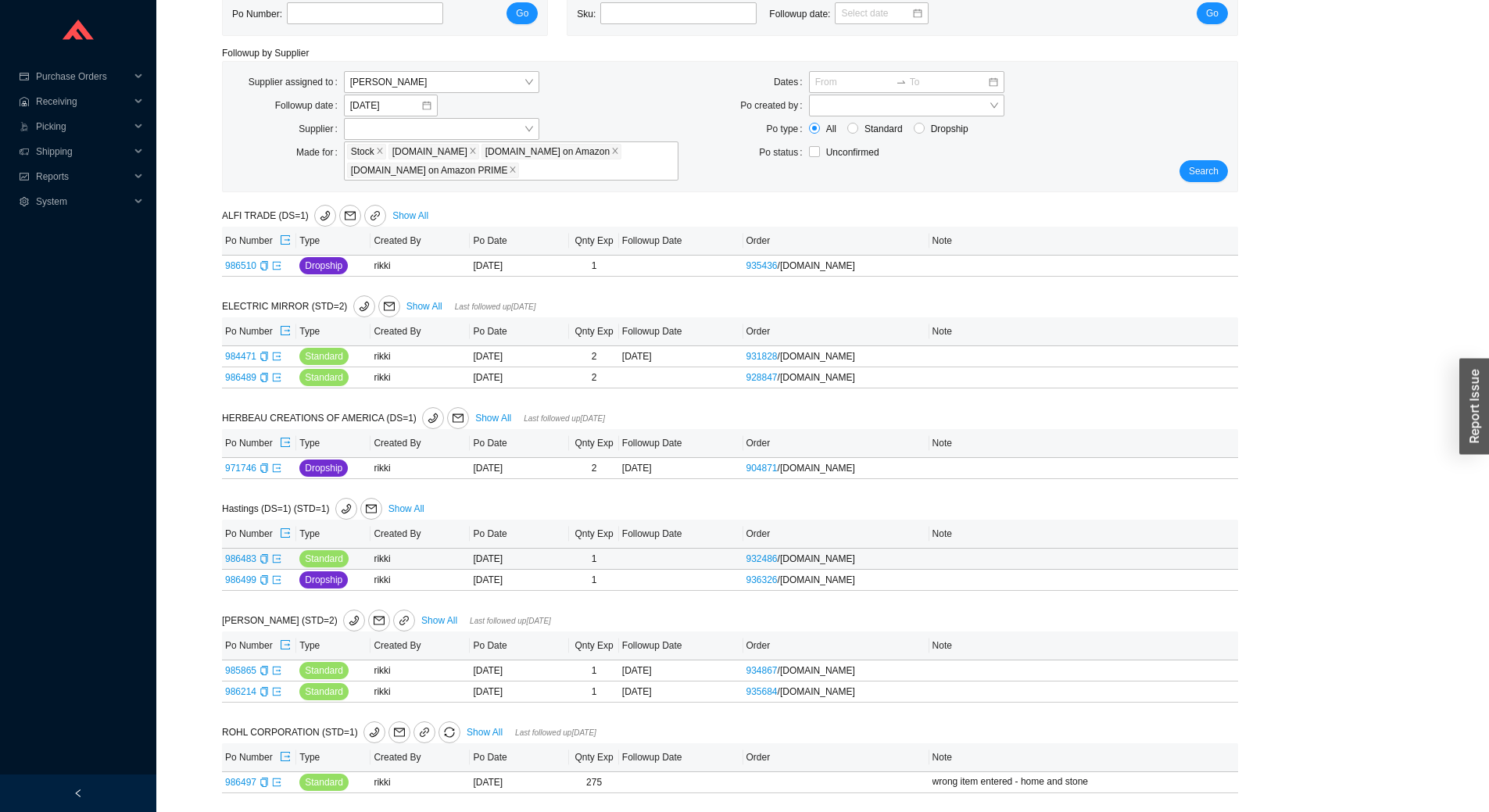
scroll to position [82, 0]
click at [1220, 508] on div at bounding box center [1026, 508] width 423 height 1
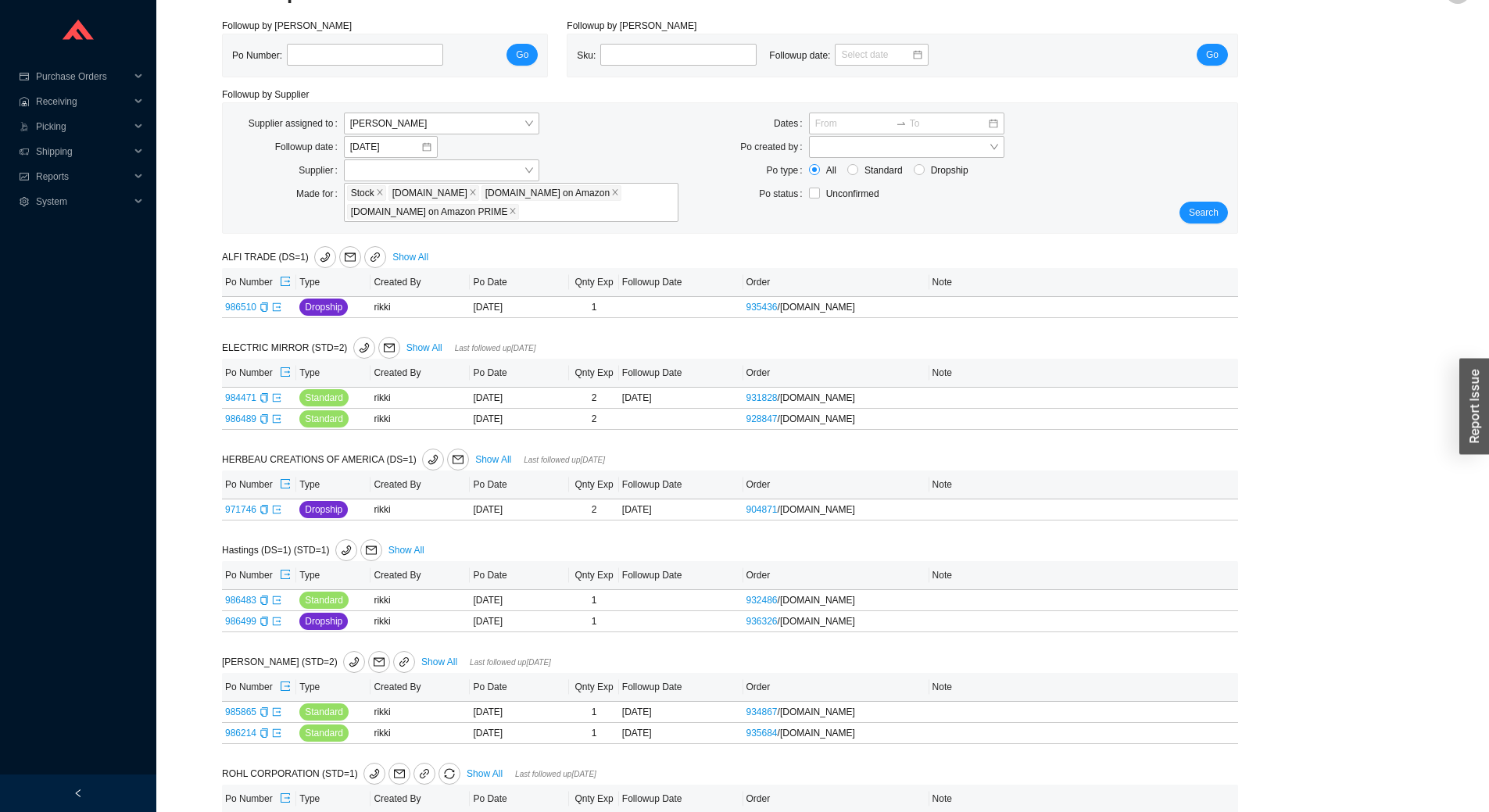
scroll to position [0, 0]
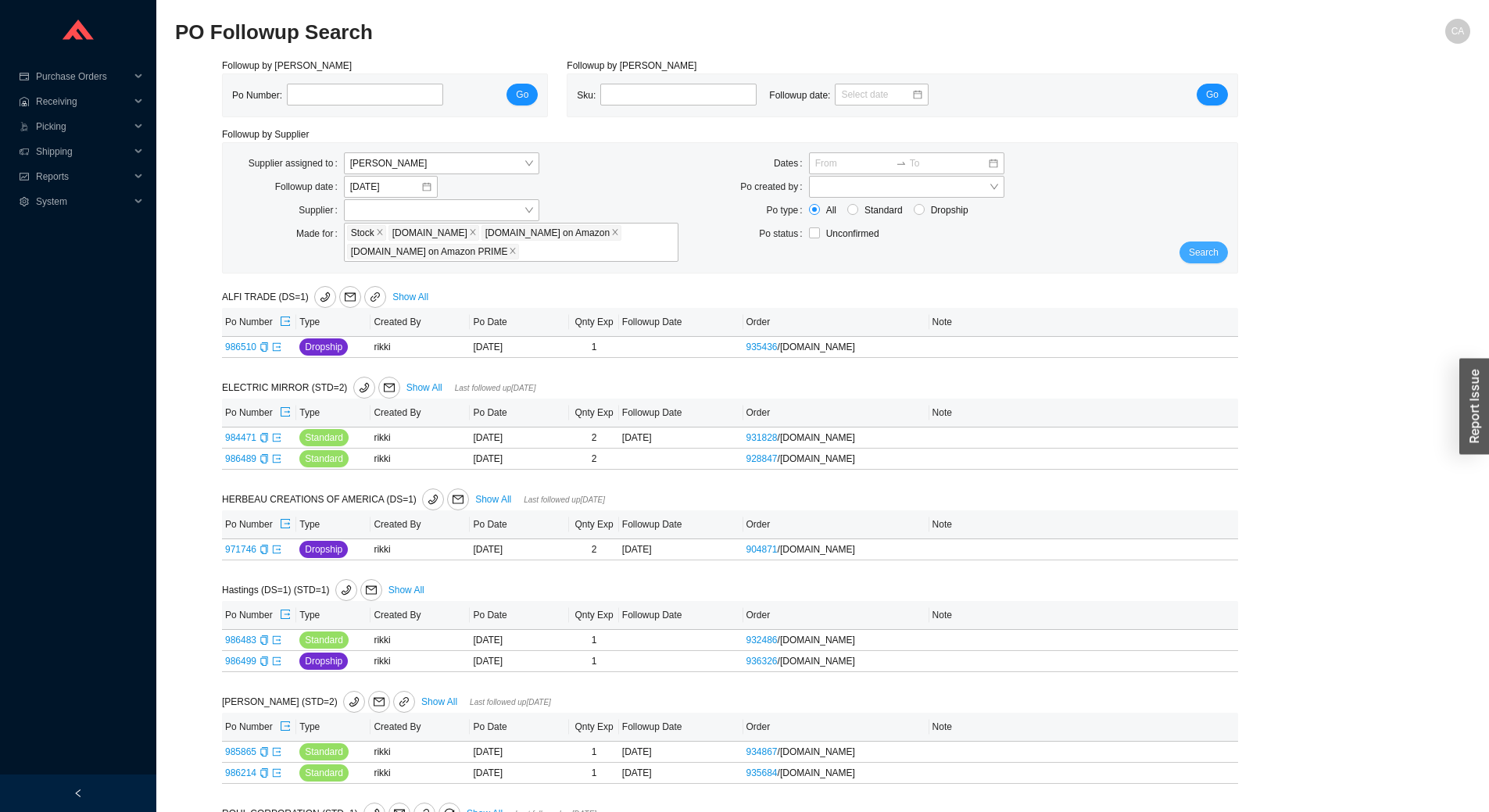
click at [1208, 250] on span "Search" at bounding box center [1203, 252] width 30 height 15
click at [1208, 262] on button "Search" at bounding box center [1203, 252] width 48 height 22
click at [1207, 246] on span "Search" at bounding box center [1203, 252] width 30 height 15
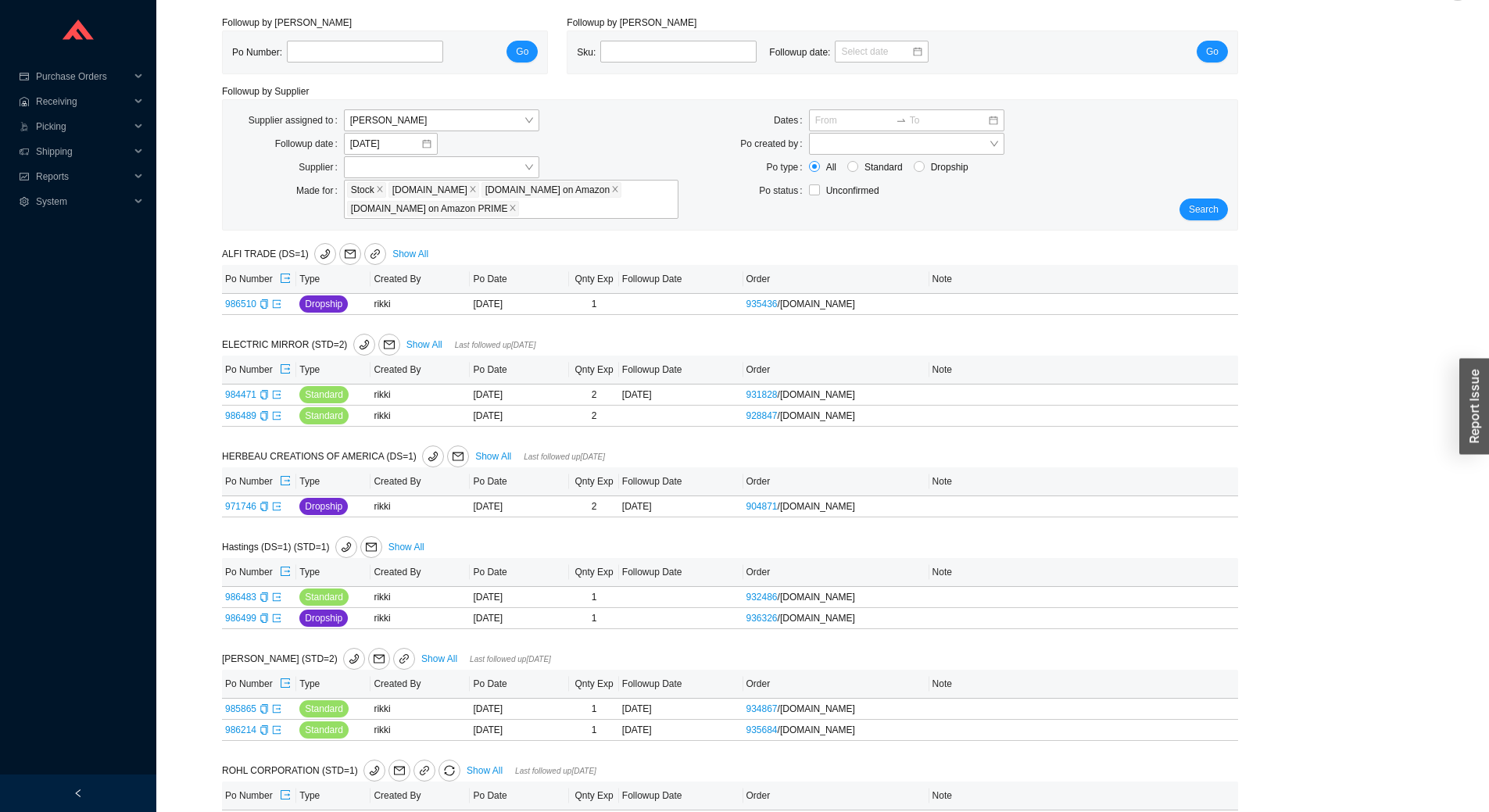
scroll to position [82, 0]
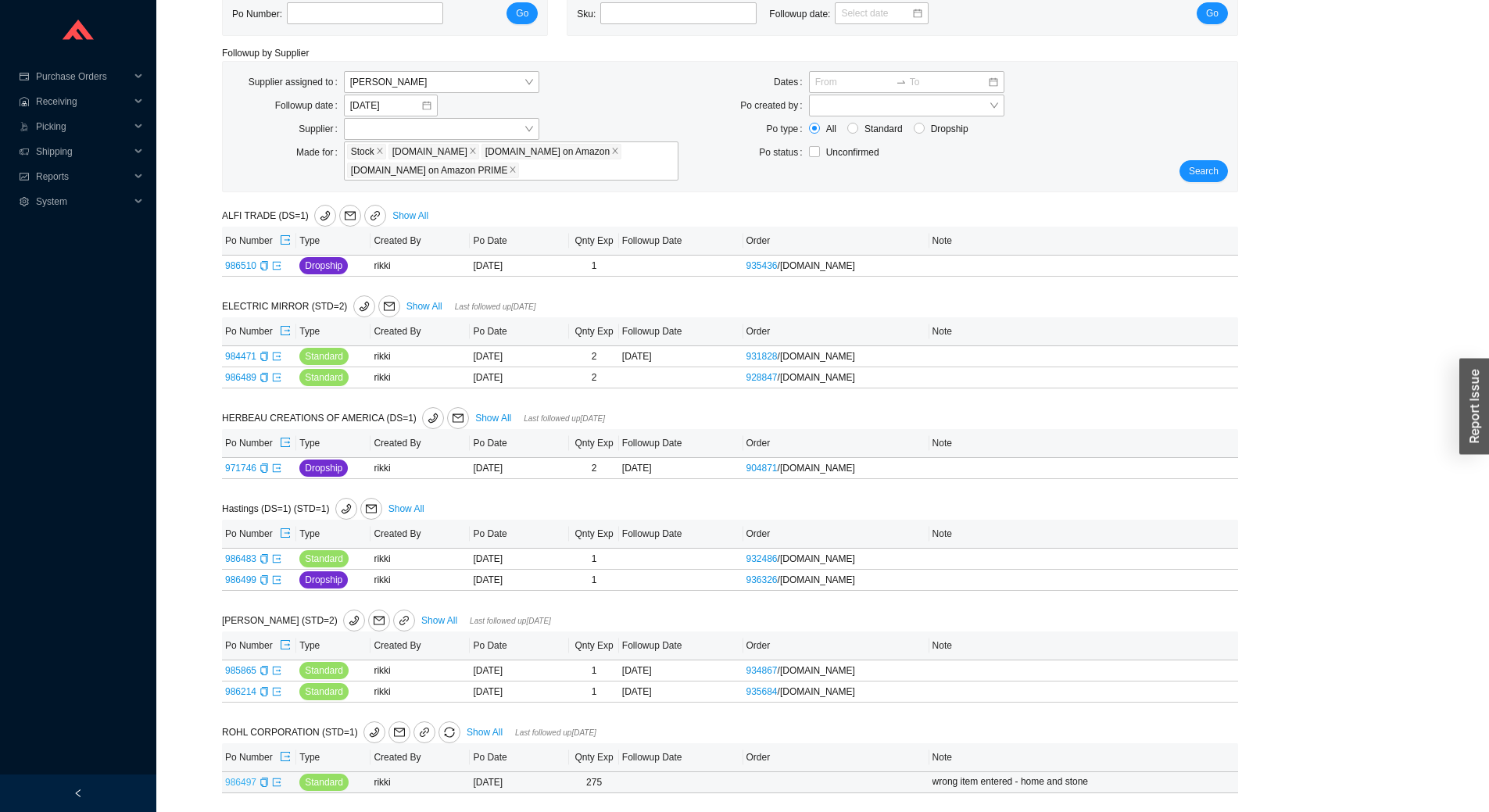
click at [244, 781] on link "986497" at bounding box center [241, 781] width 31 height 11
type input "986497"
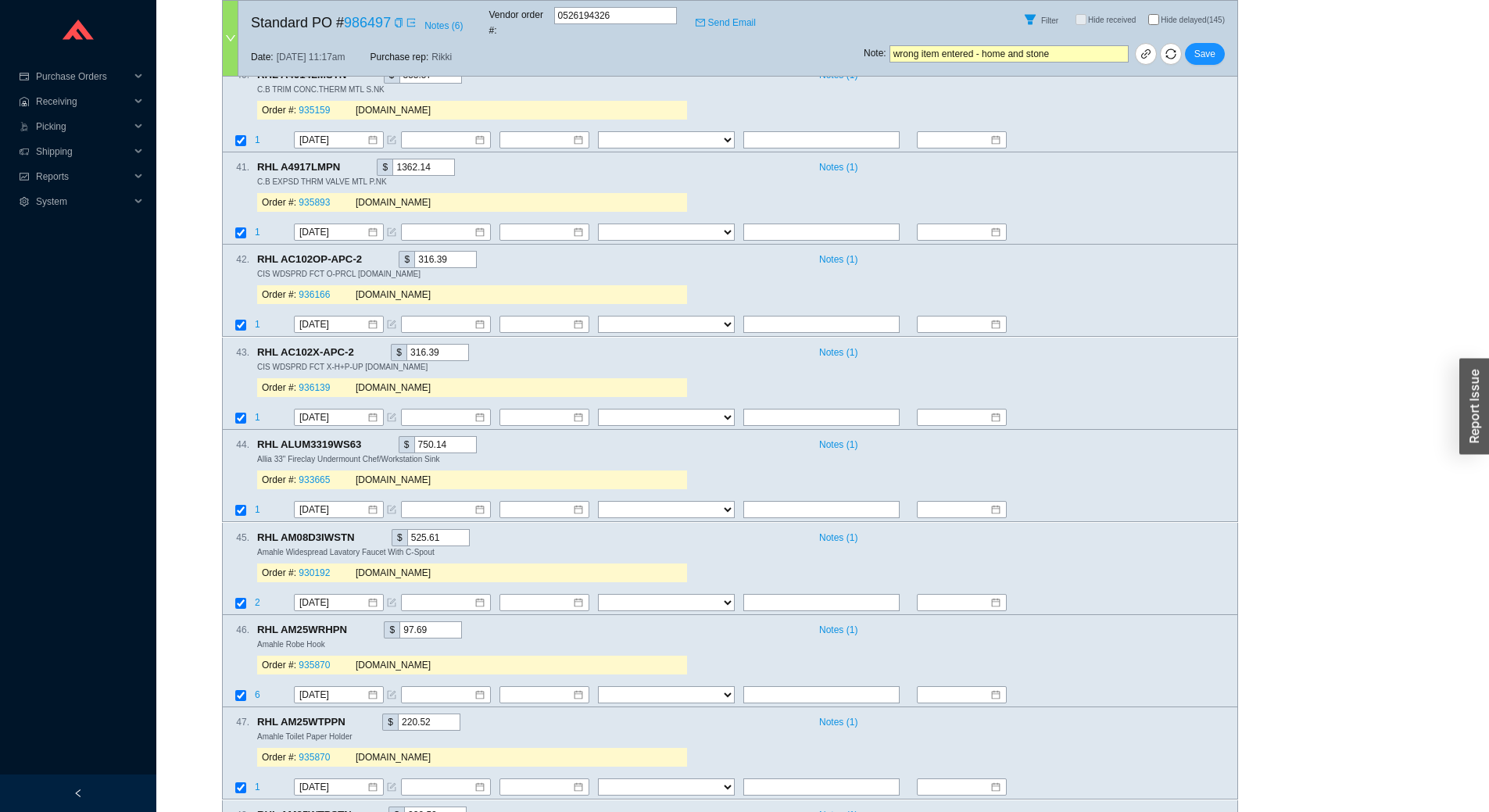
scroll to position [6953, 0]
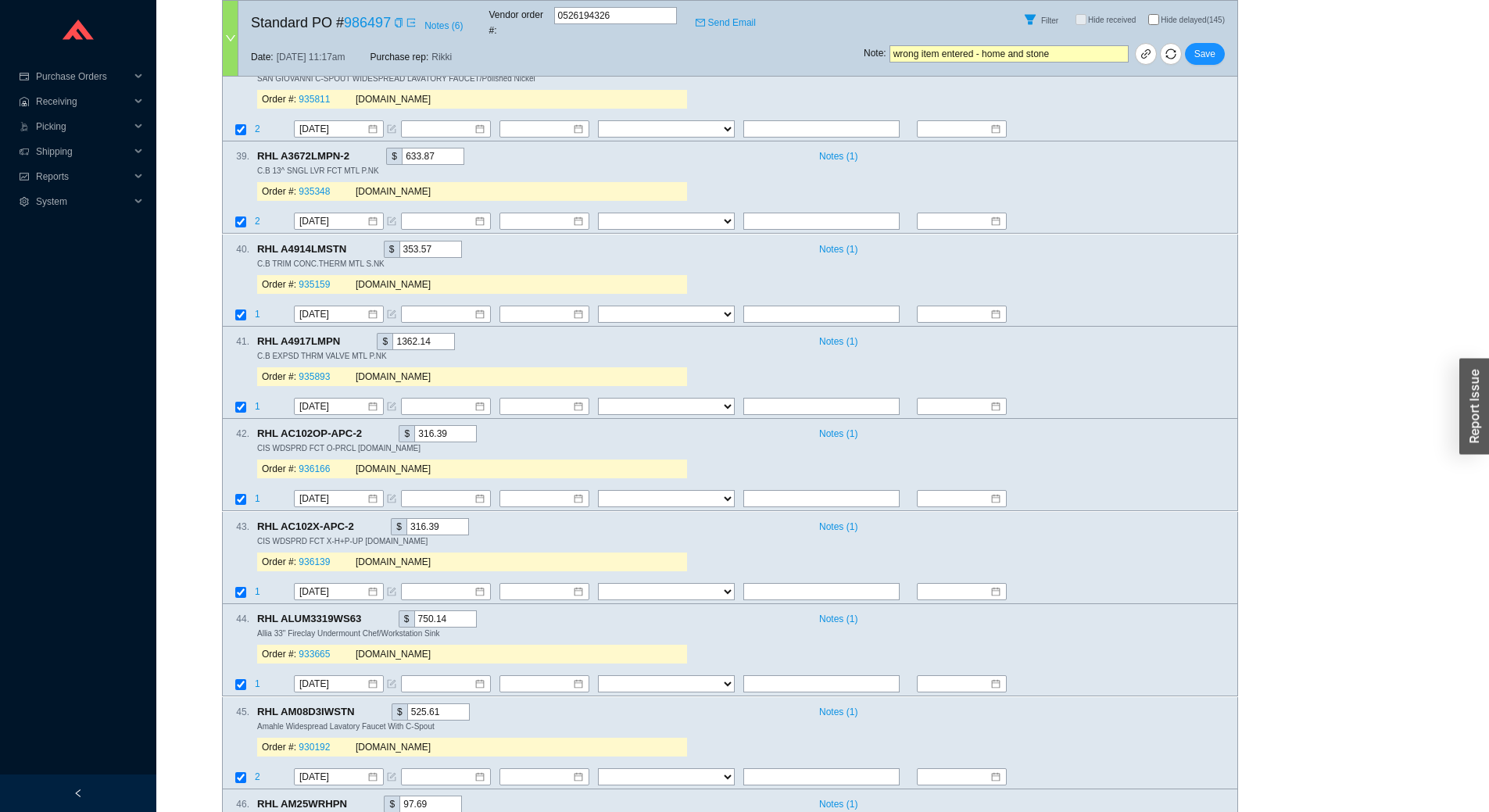
click at [1154, 14] on input "Hide delayed (145)" at bounding box center [1153, 19] width 11 height 11
checkbox input "true"
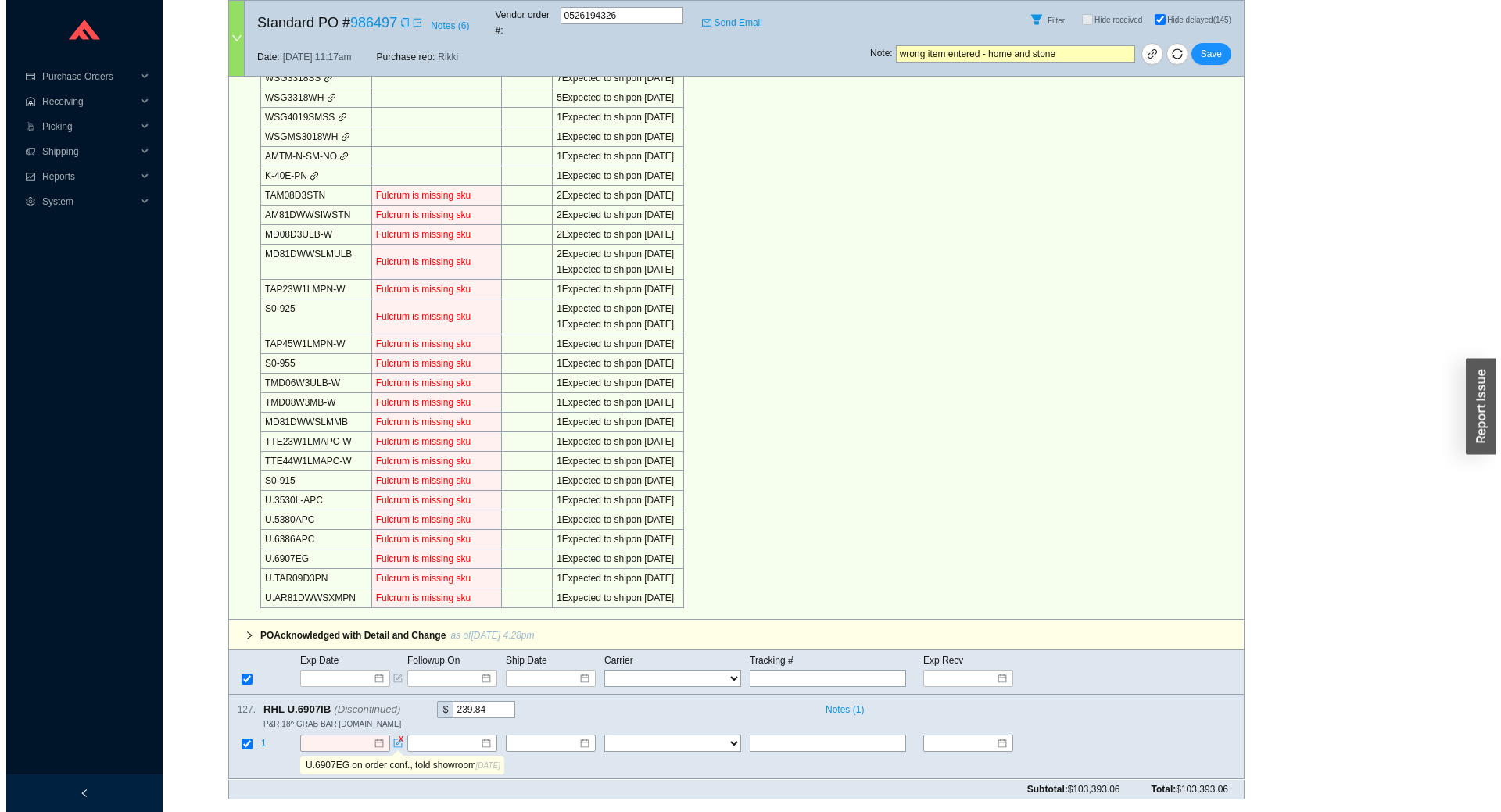
scroll to position [3150, 0]
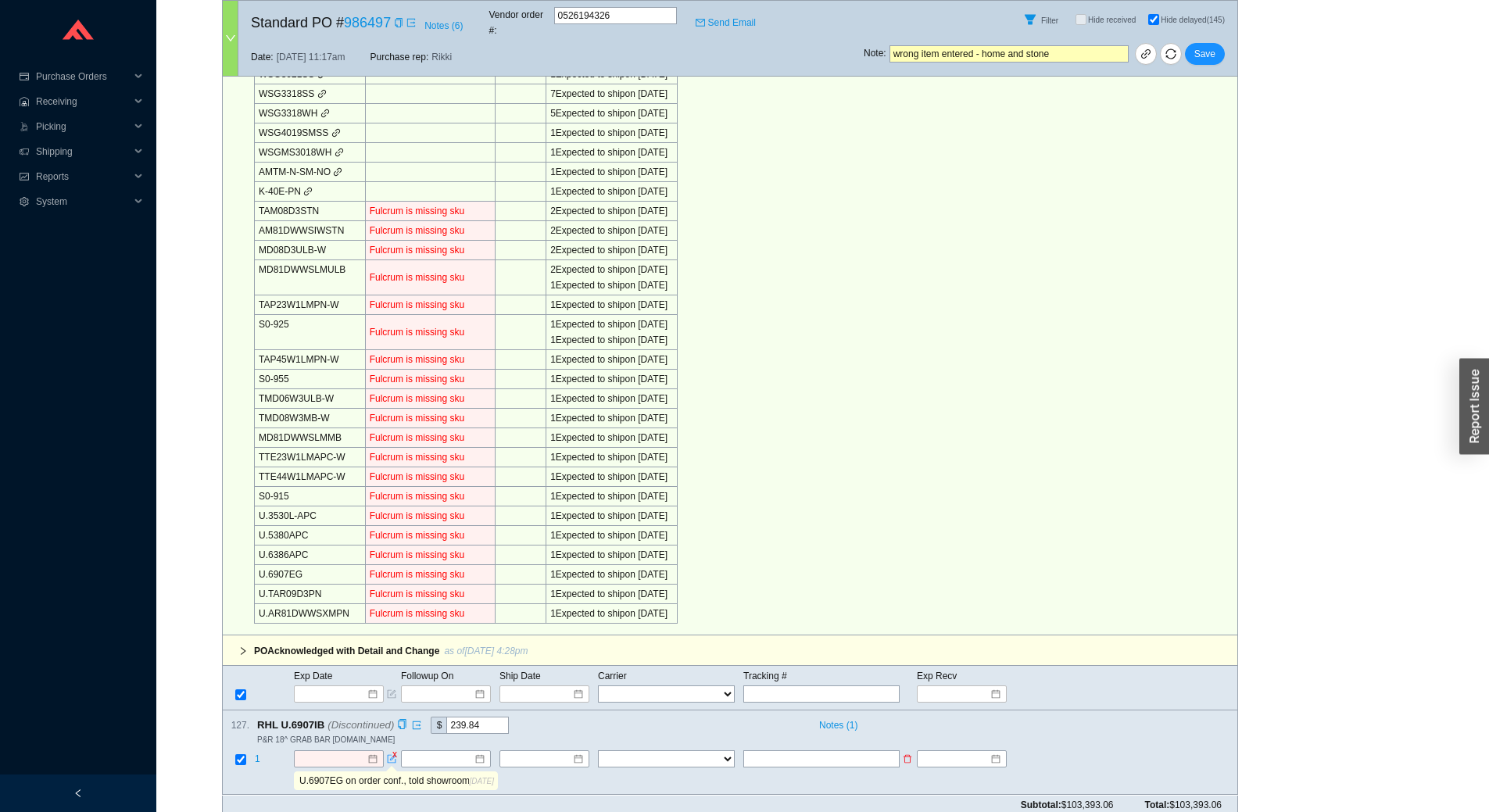
click at [258, 754] on span "1" at bounding box center [257, 759] width 6 height 11
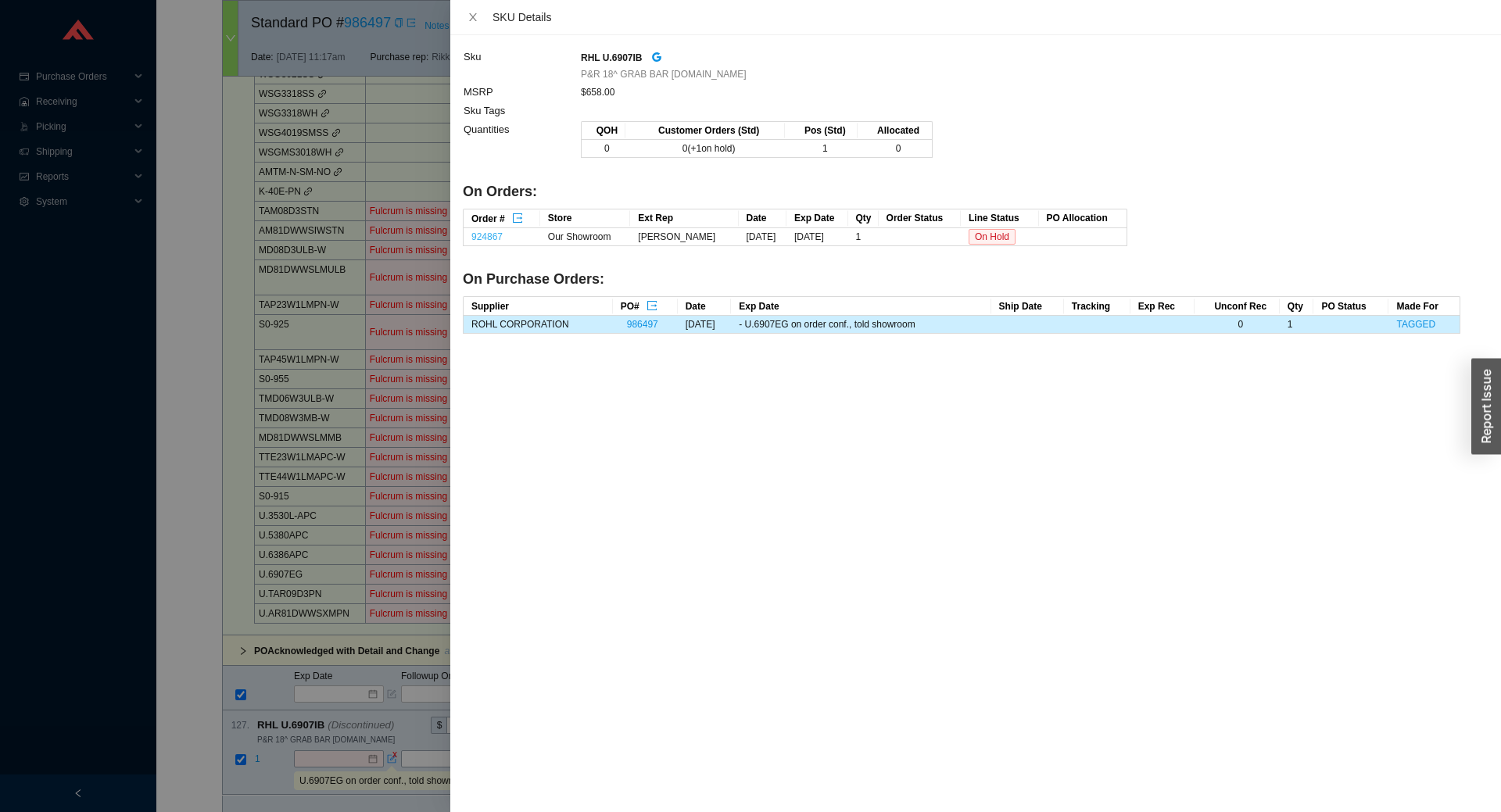
click at [491, 238] on link "924867" at bounding box center [486, 236] width 31 height 11
click at [472, 12] on icon "close" at bounding box center [472, 16] width 11 height 11
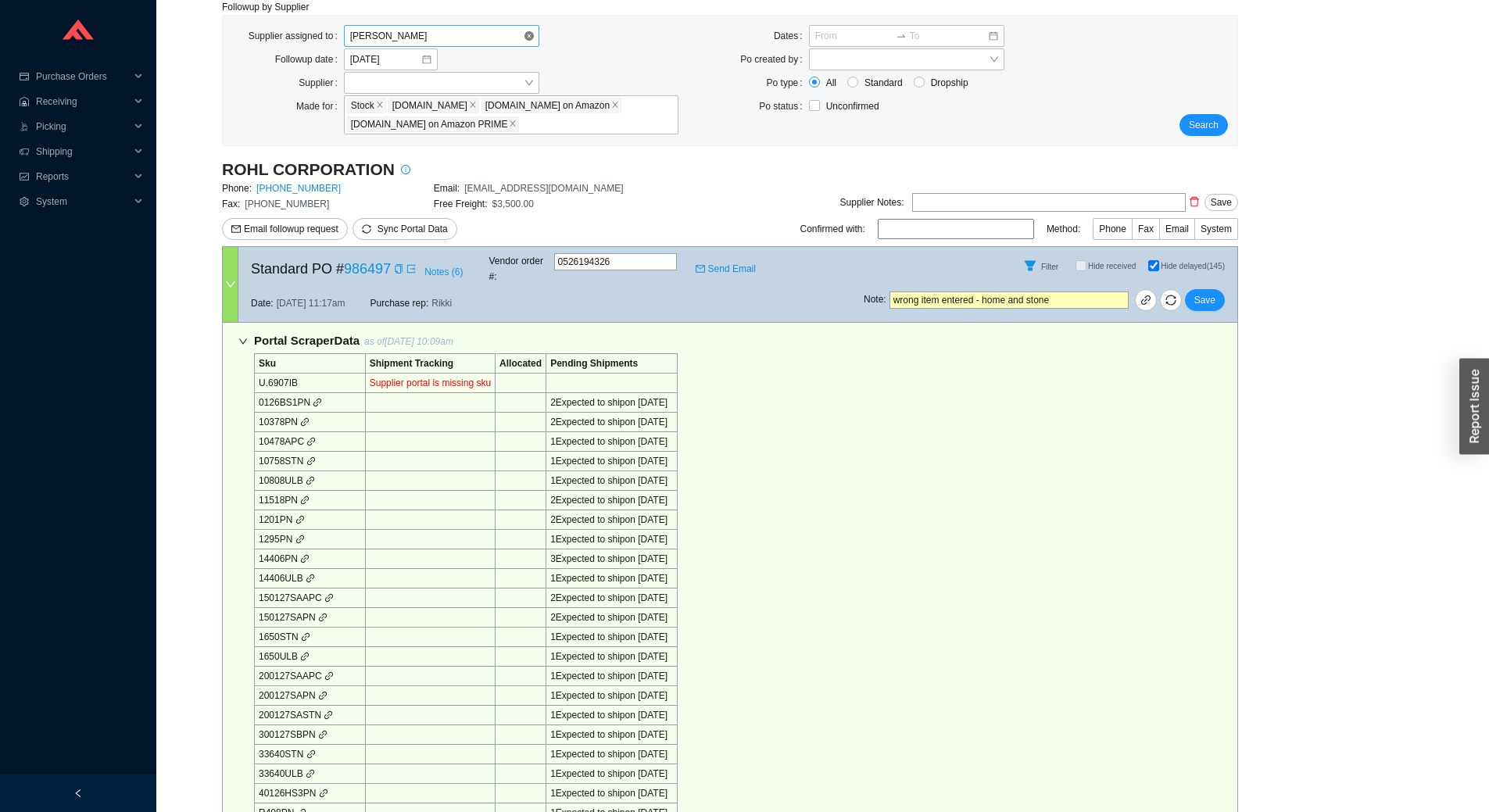
scroll to position [0, 0]
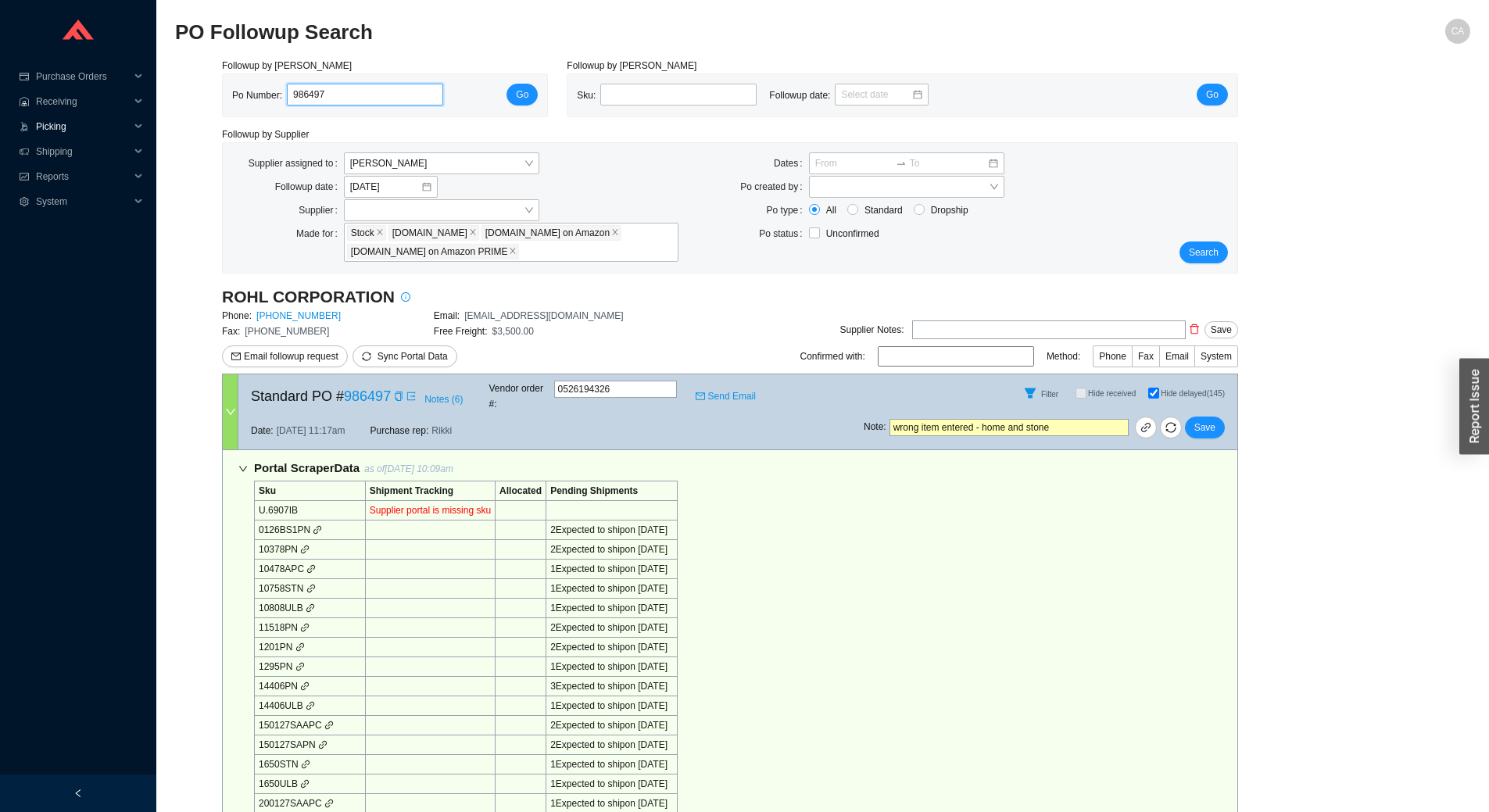
drag, startPoint x: 374, startPoint y: 99, endPoint x: 39, endPoint y: 132, distance: 336.6
paste input "569"
type input "986569"
click at [519, 100] on span "Go" at bounding box center [521, 95] width 13 height 15
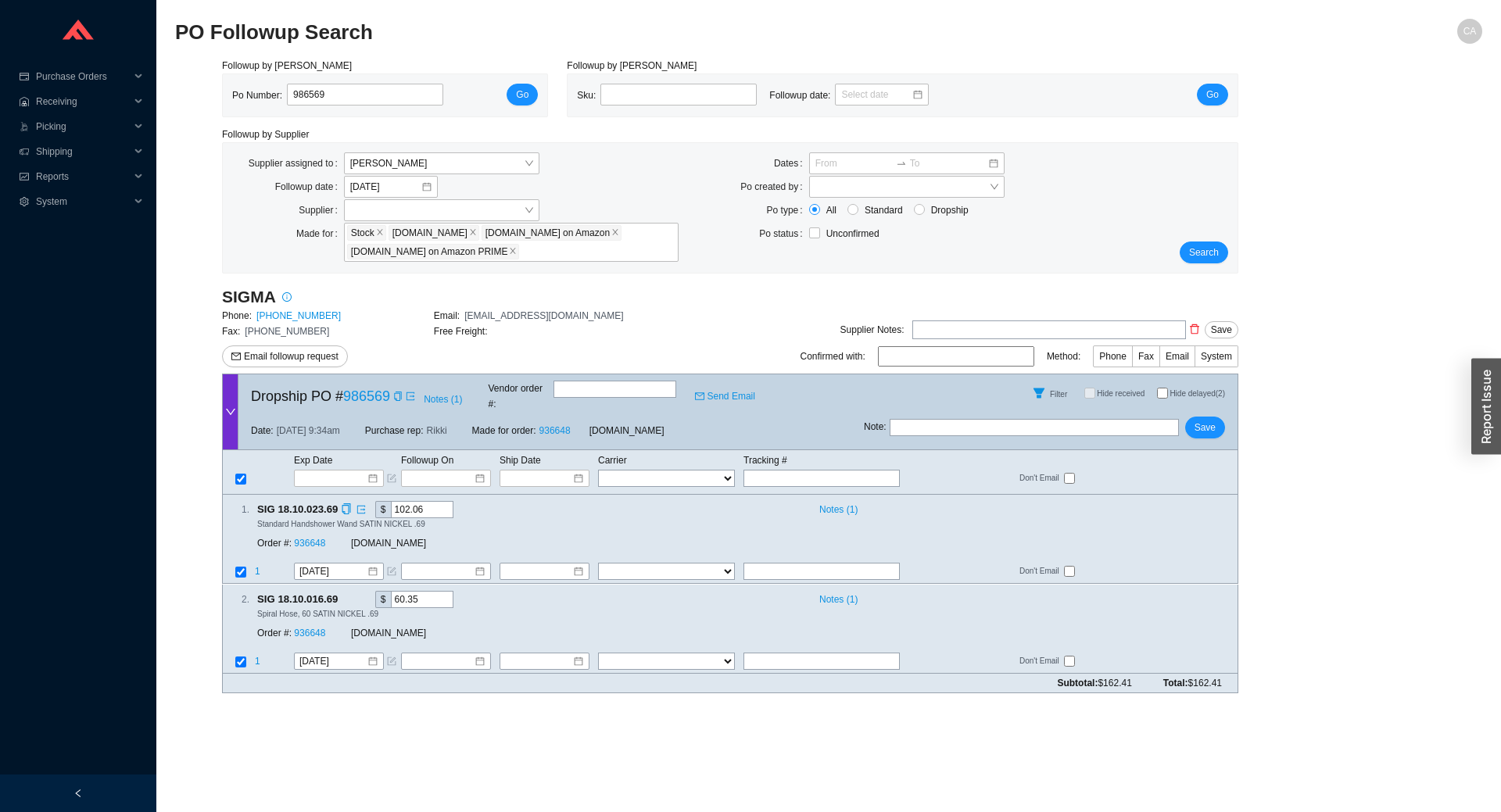
drag, startPoint x: 430, startPoint y: 499, endPoint x: 385, endPoint y: 495, distance: 45.2
click at [385, 501] on span "$ 102.06" at bounding box center [414, 509] width 78 height 17
drag, startPoint x: 422, startPoint y: 495, endPoint x: 413, endPoint y: 494, distance: 9.1
click at [413, 501] on input "83.43" at bounding box center [422, 509] width 63 height 17
type input "83.42"
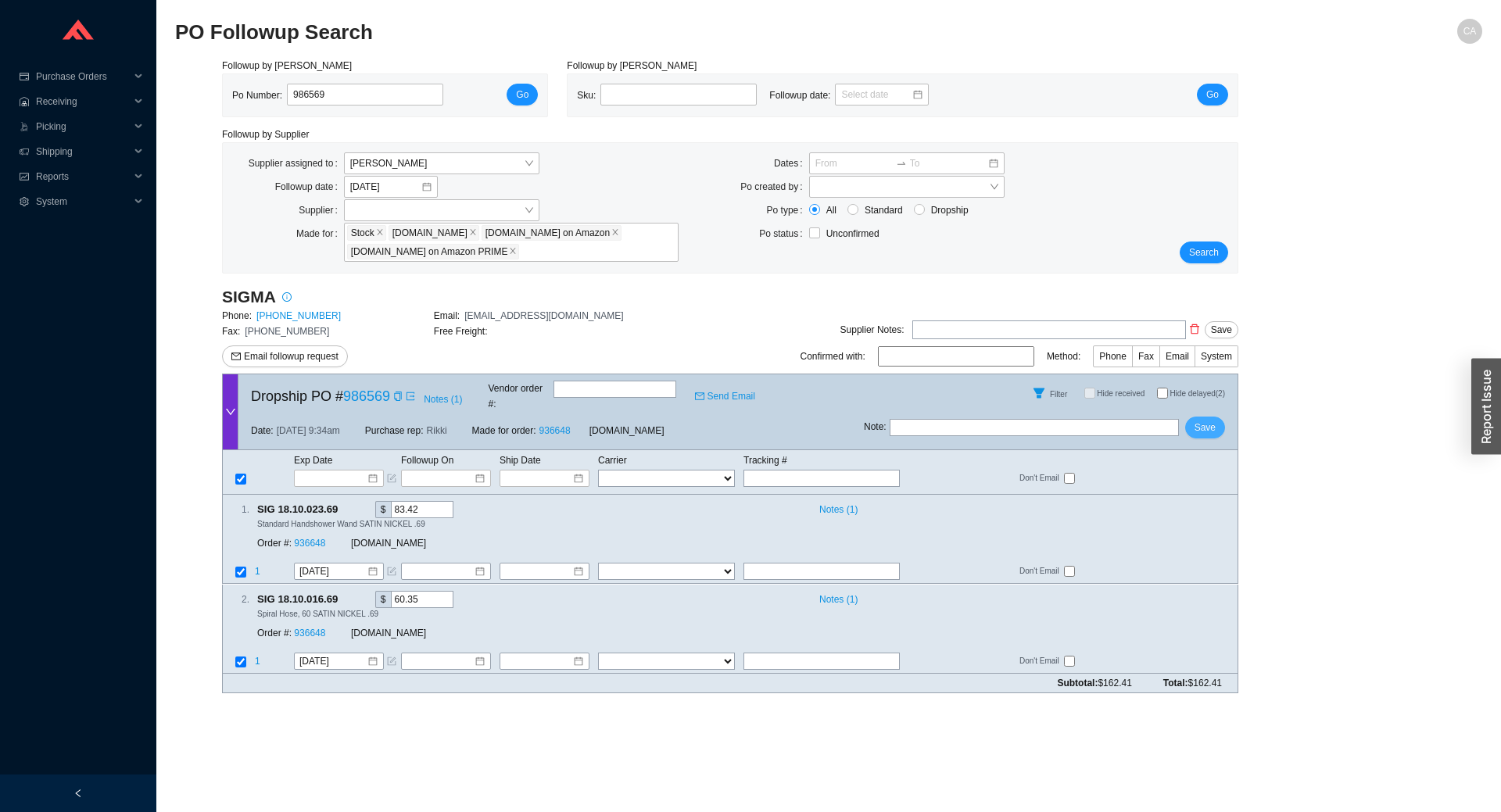
click at [1216, 421] on button "Save" at bounding box center [1204, 427] width 40 height 22
click at [1197, 420] on span "Save" at bounding box center [1205, 427] width 21 height 15
click at [1213, 251] on span "Search" at bounding box center [1203, 252] width 30 height 15
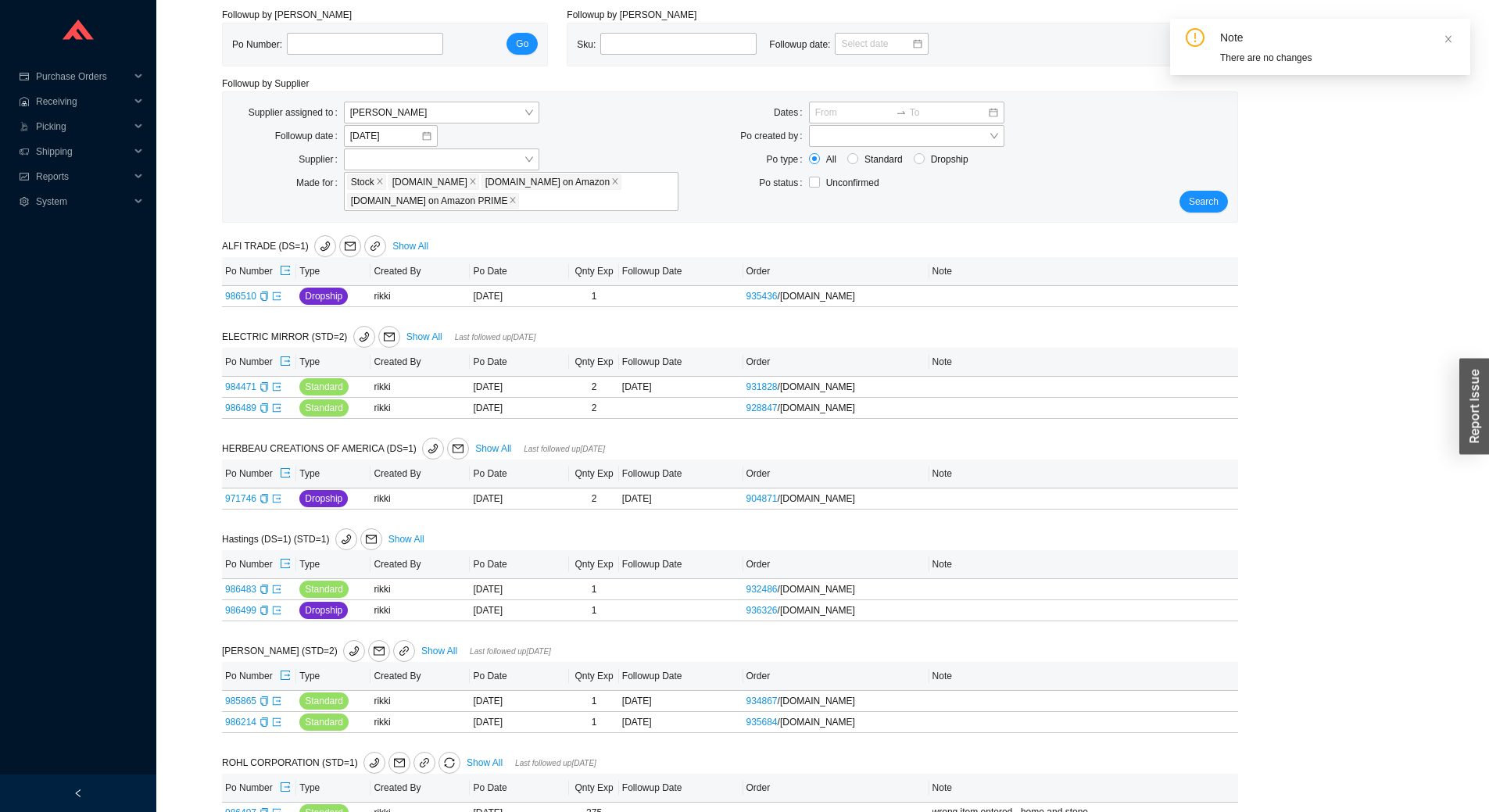
scroll to position [78, 0]
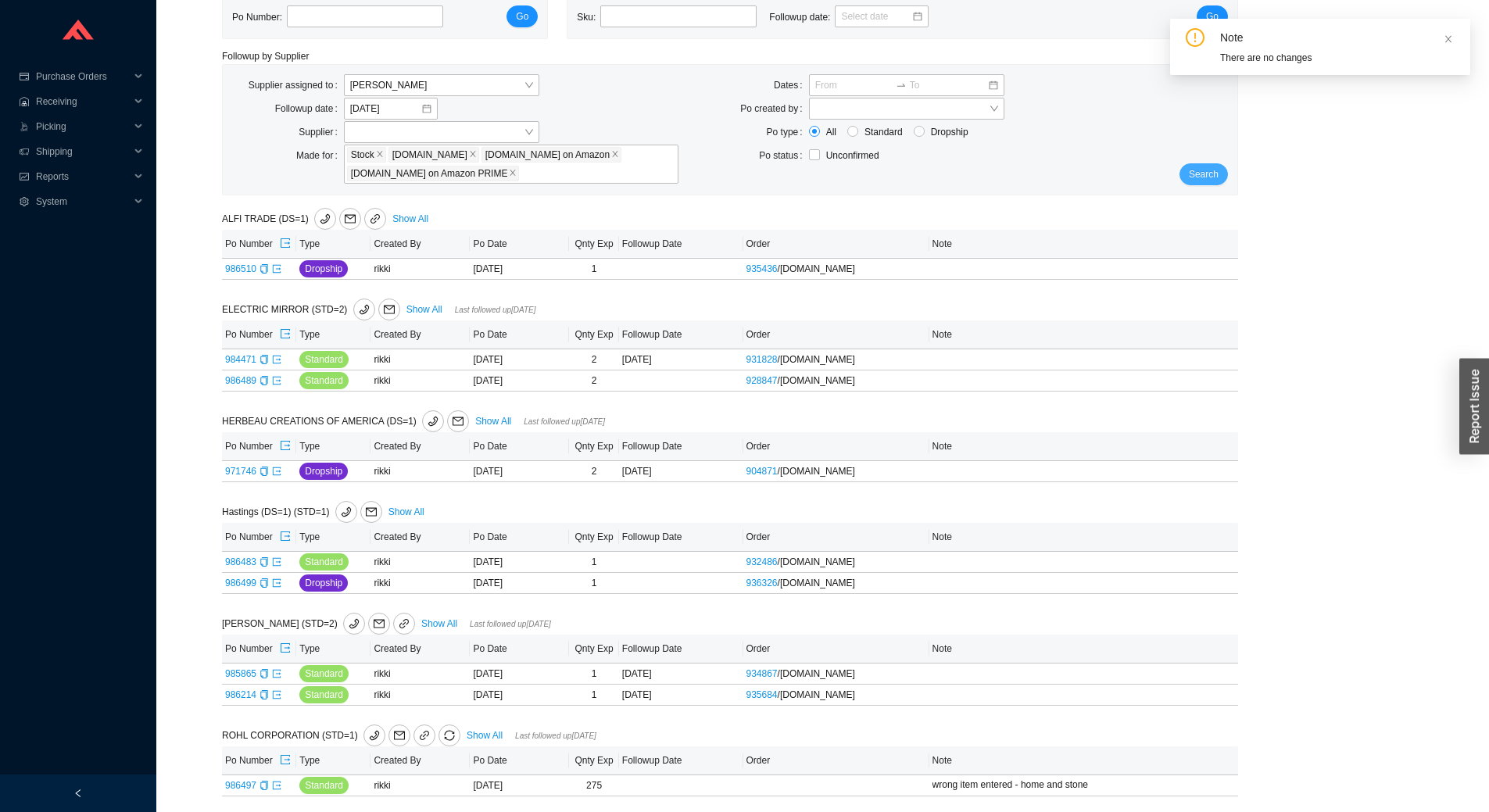
click at [1193, 173] on span "Search" at bounding box center [1203, 174] width 30 height 15
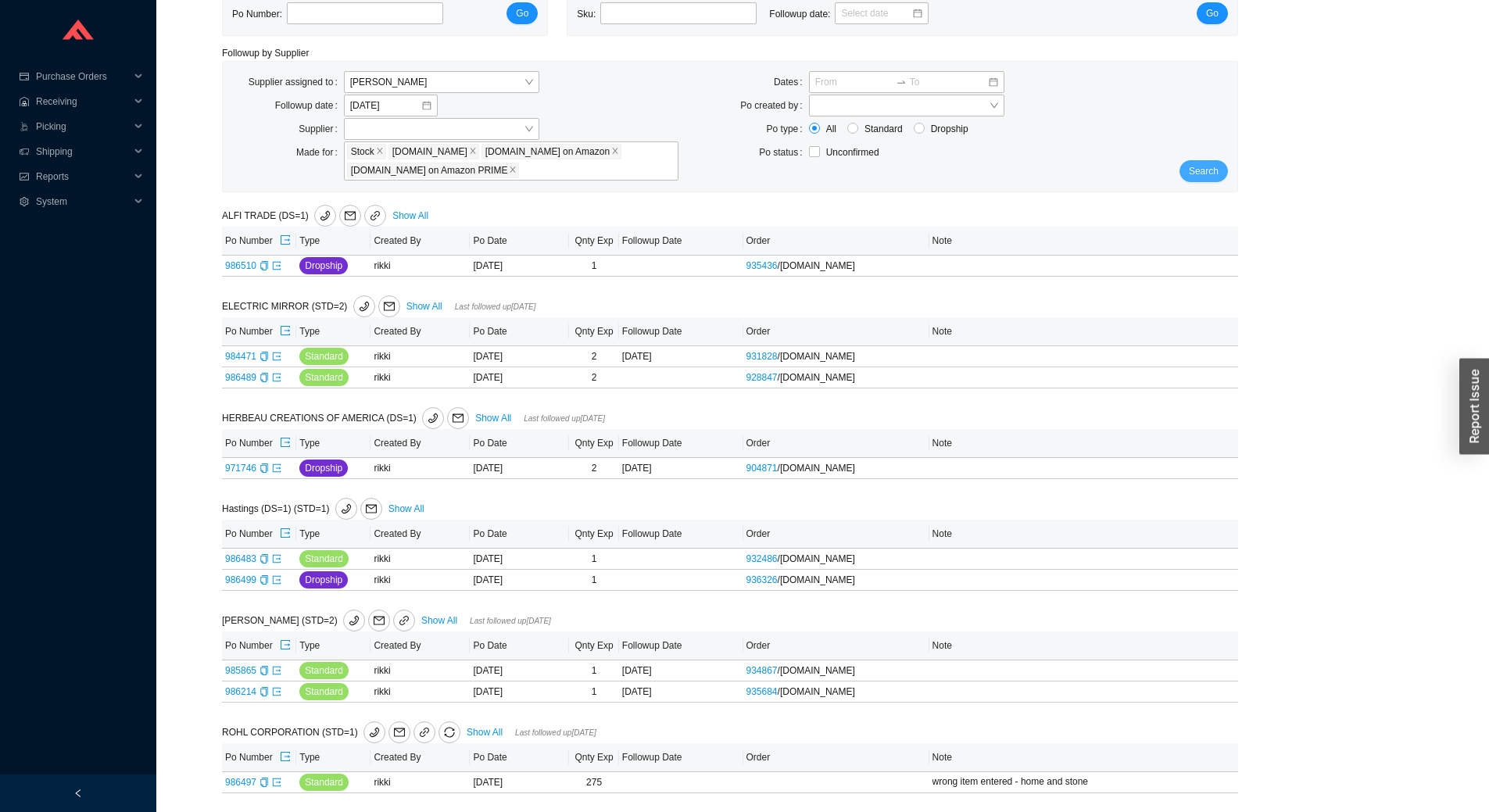
click at [1196, 169] on span "Search" at bounding box center [1203, 171] width 30 height 15
click at [422, 618] on link "Show All" at bounding box center [439, 620] width 36 height 11
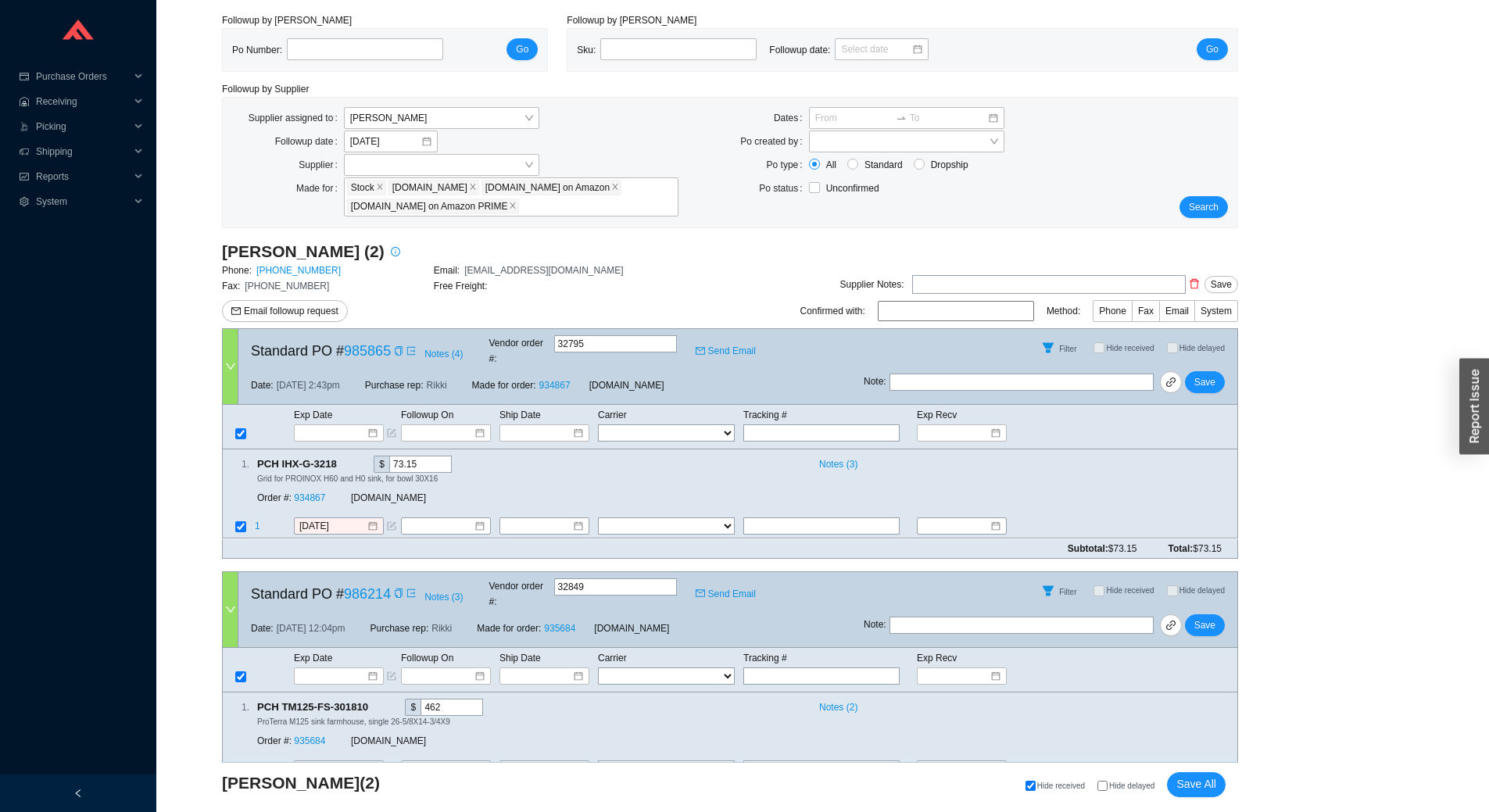
scroll to position [66, 0]
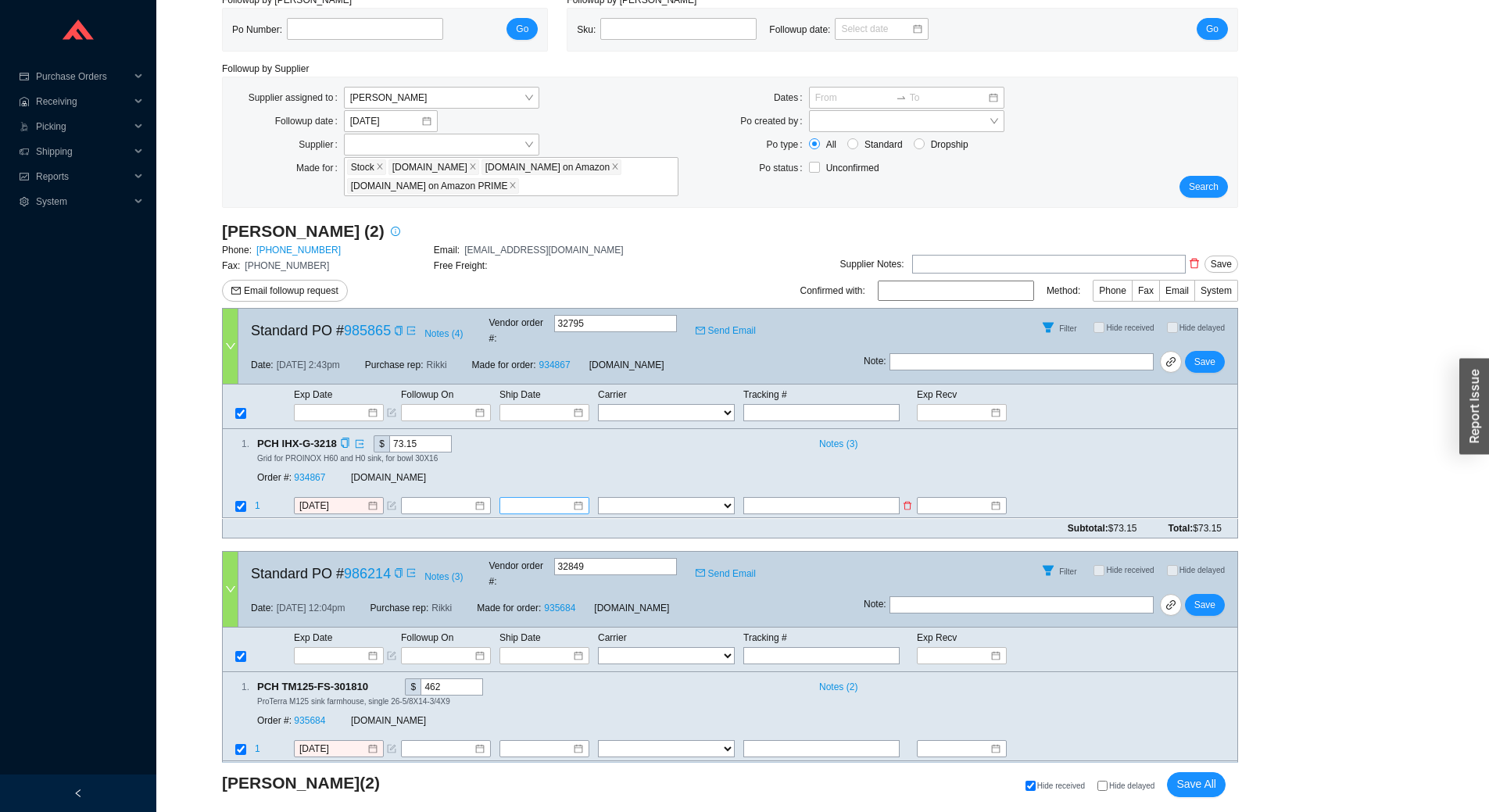
click at [569, 499] on input at bounding box center [539, 507] width 68 height 15
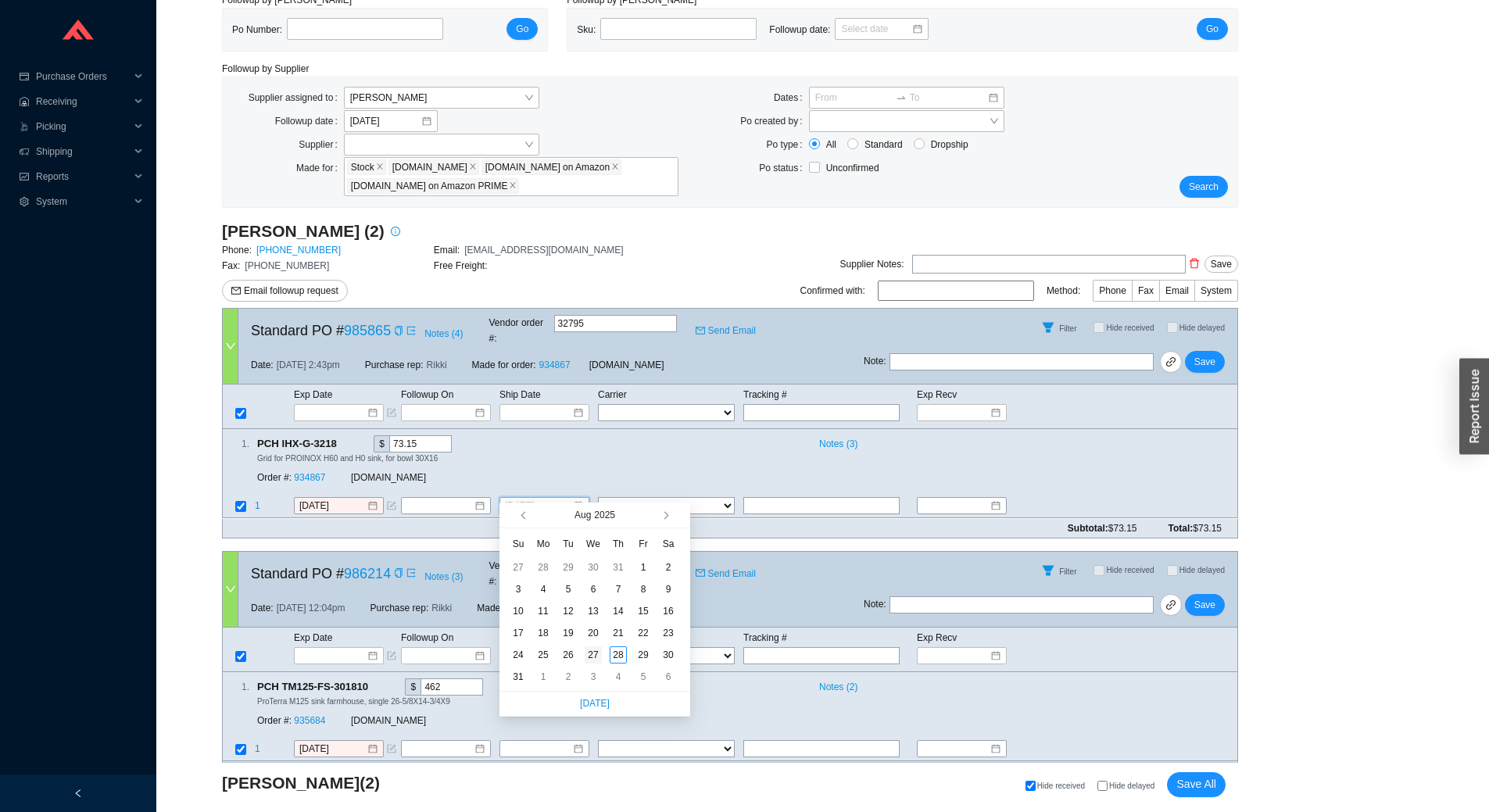
type input "[DATE]"
click at [595, 655] on div "27" at bounding box center [593, 654] width 17 height 17
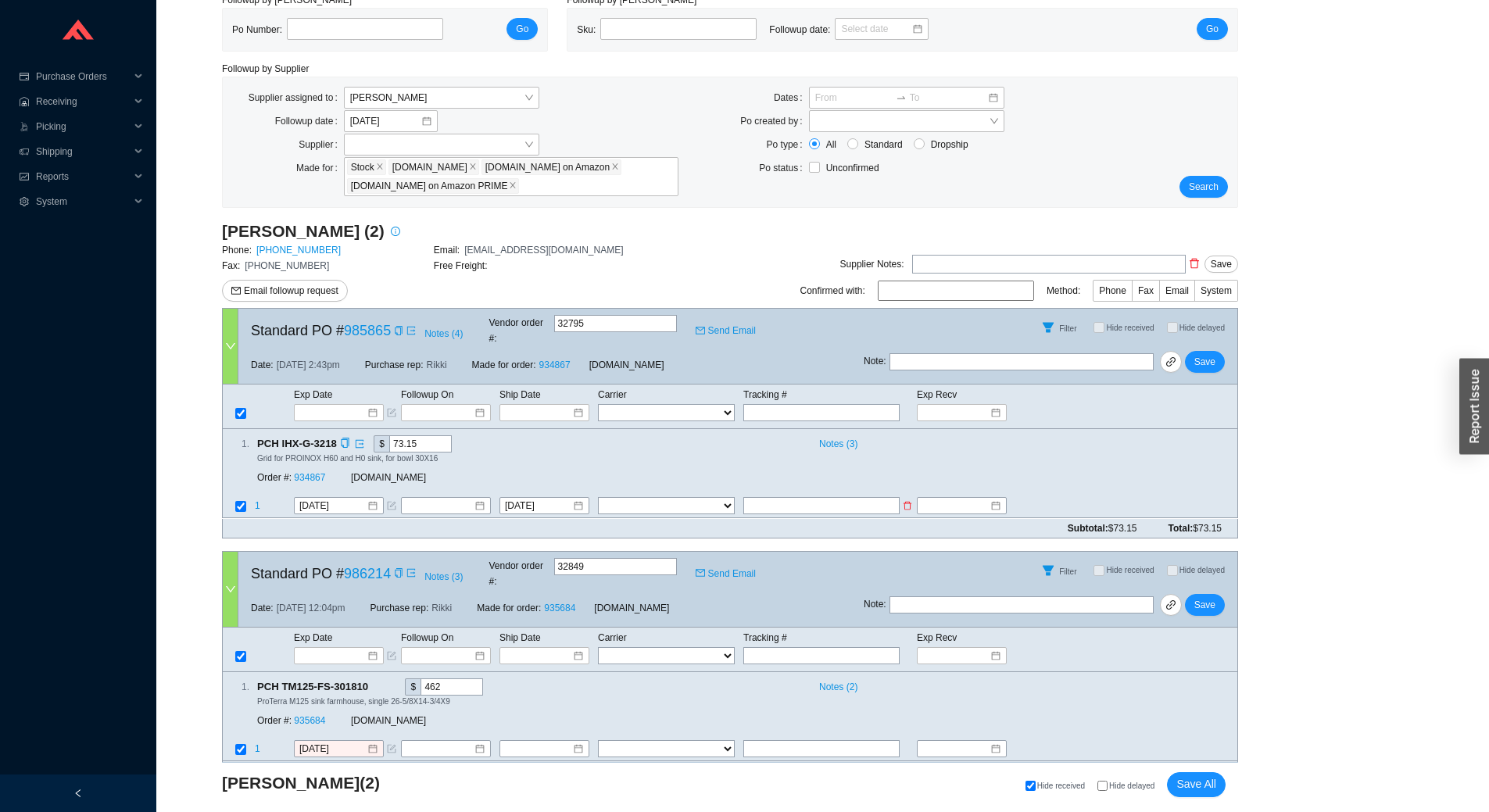
click at [673, 498] on select "FedEx UPS ---------------- 2 Day Transportation INC A&B Freight A. [PERSON_NAME…" at bounding box center [665, 507] width 136 height 17
select select "1"
click at [598, 498] on select "FedEx UPS ---------------- 2 Day Transportation INC A&B Freight A. [PERSON_NAME…" at bounding box center [665, 507] width 136 height 17
click at [715, 498] on select "FedEx UPS ---------------- 2 Day Transportation INC A&B Freight A. [PERSON_NAME…" at bounding box center [665, 507] width 136 height 17
select select "0"
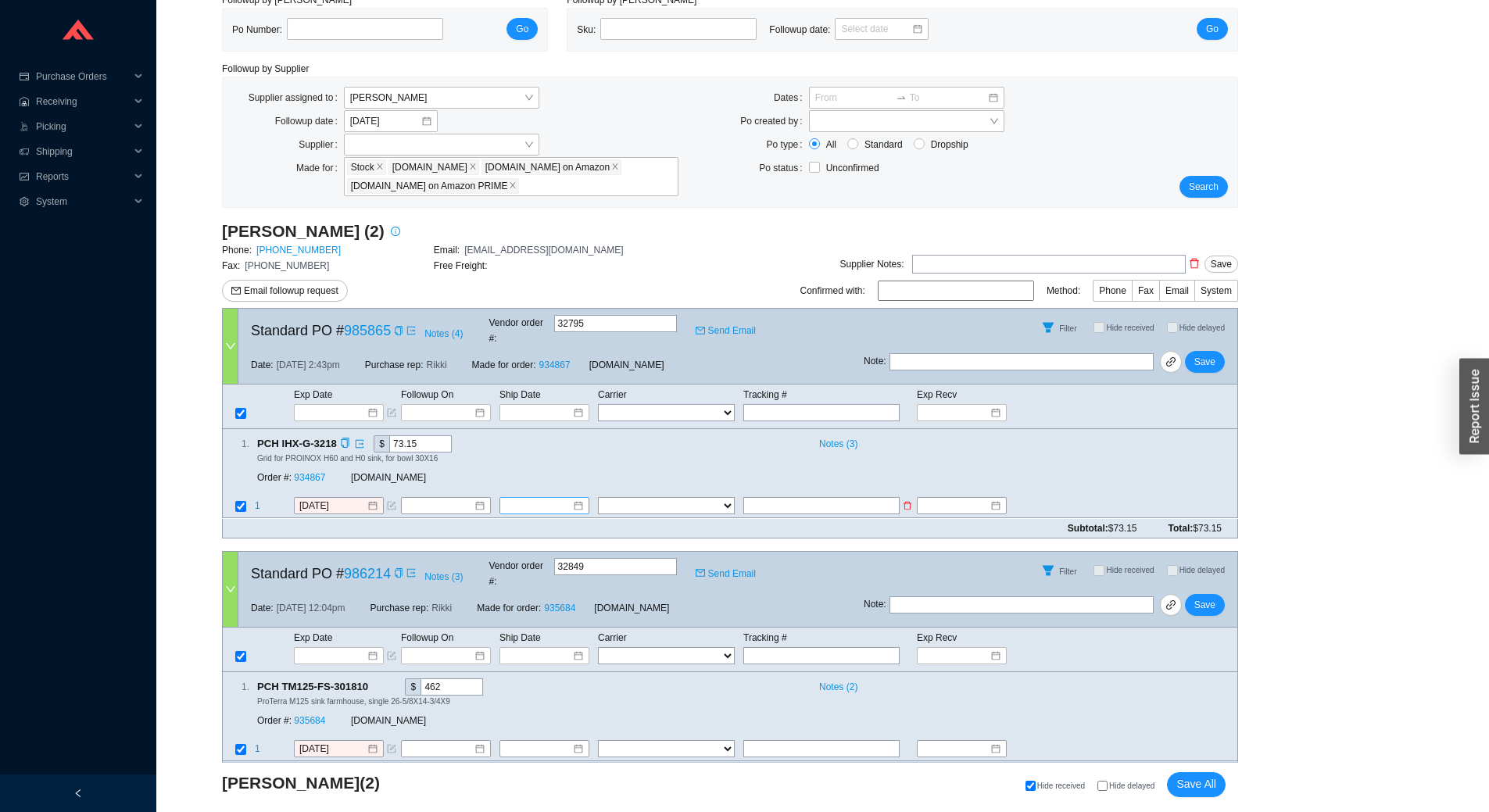
click at [598, 498] on select "FedEx UPS ---------------- 2 Day Transportation INC A&B Freight A. [PERSON_NAME…" at bounding box center [665, 507] width 136 height 17
click at [354, 499] on input "[DATE]" at bounding box center [334, 507] width 68 height 15
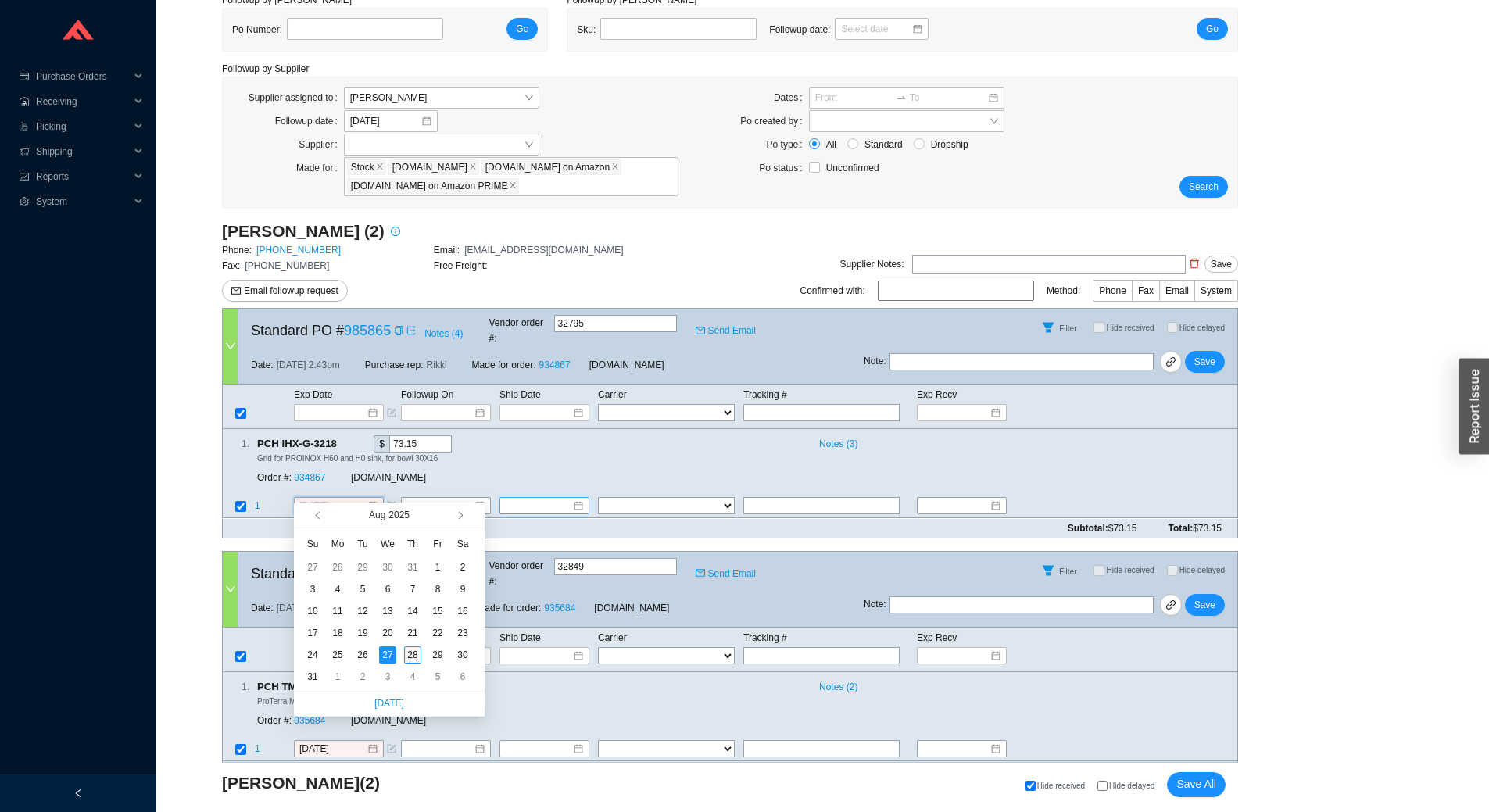
type input "[DATE]"
click at [411, 659] on div "28" at bounding box center [413, 654] width 17 height 17
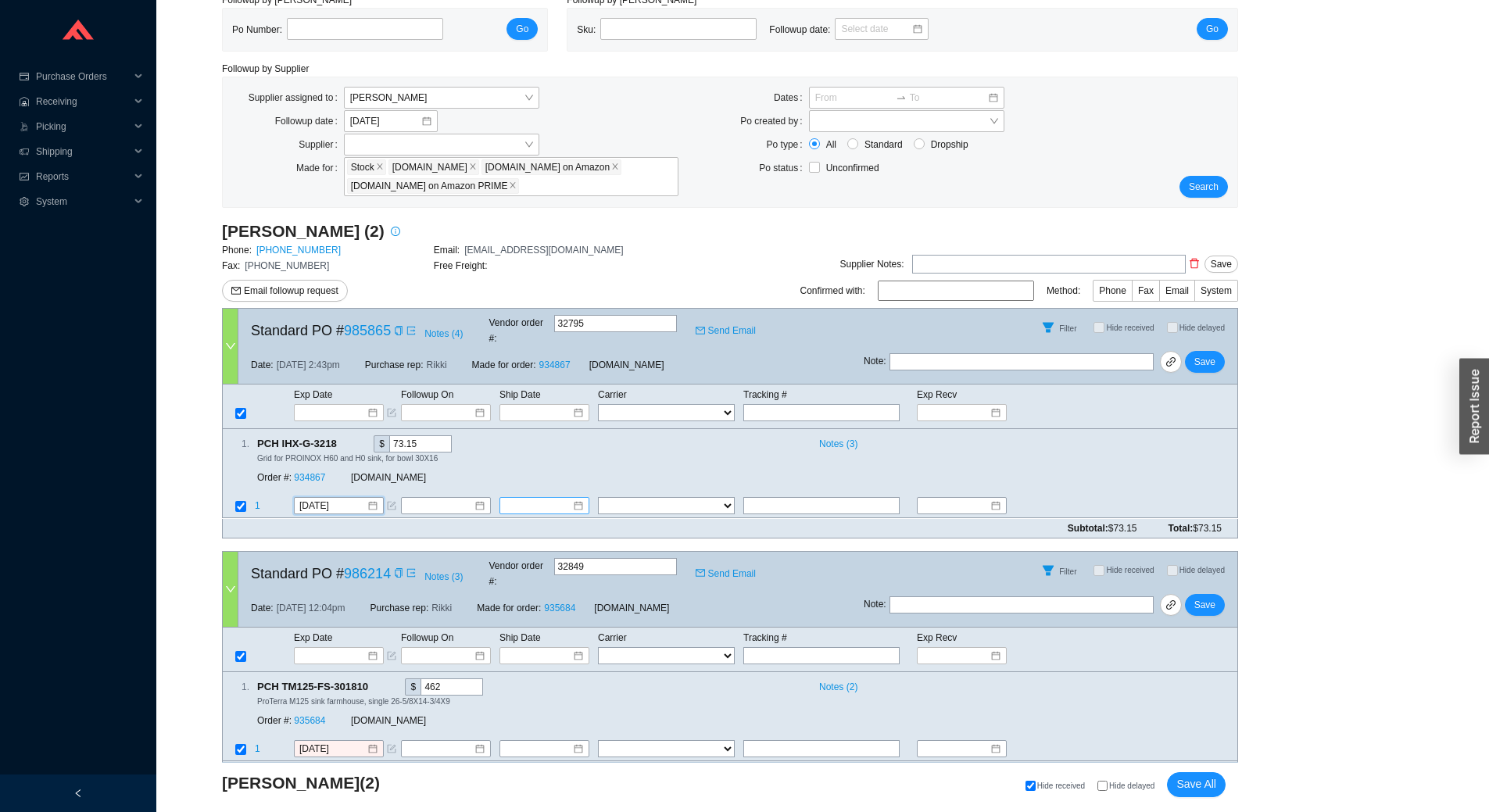
click at [1009, 353] on input "text" at bounding box center [1021, 362] width 264 height 17
type input "shipped, should have tracking [DATE]"
click at [1213, 354] on span "Save" at bounding box center [1205, 362] width 21 height 15
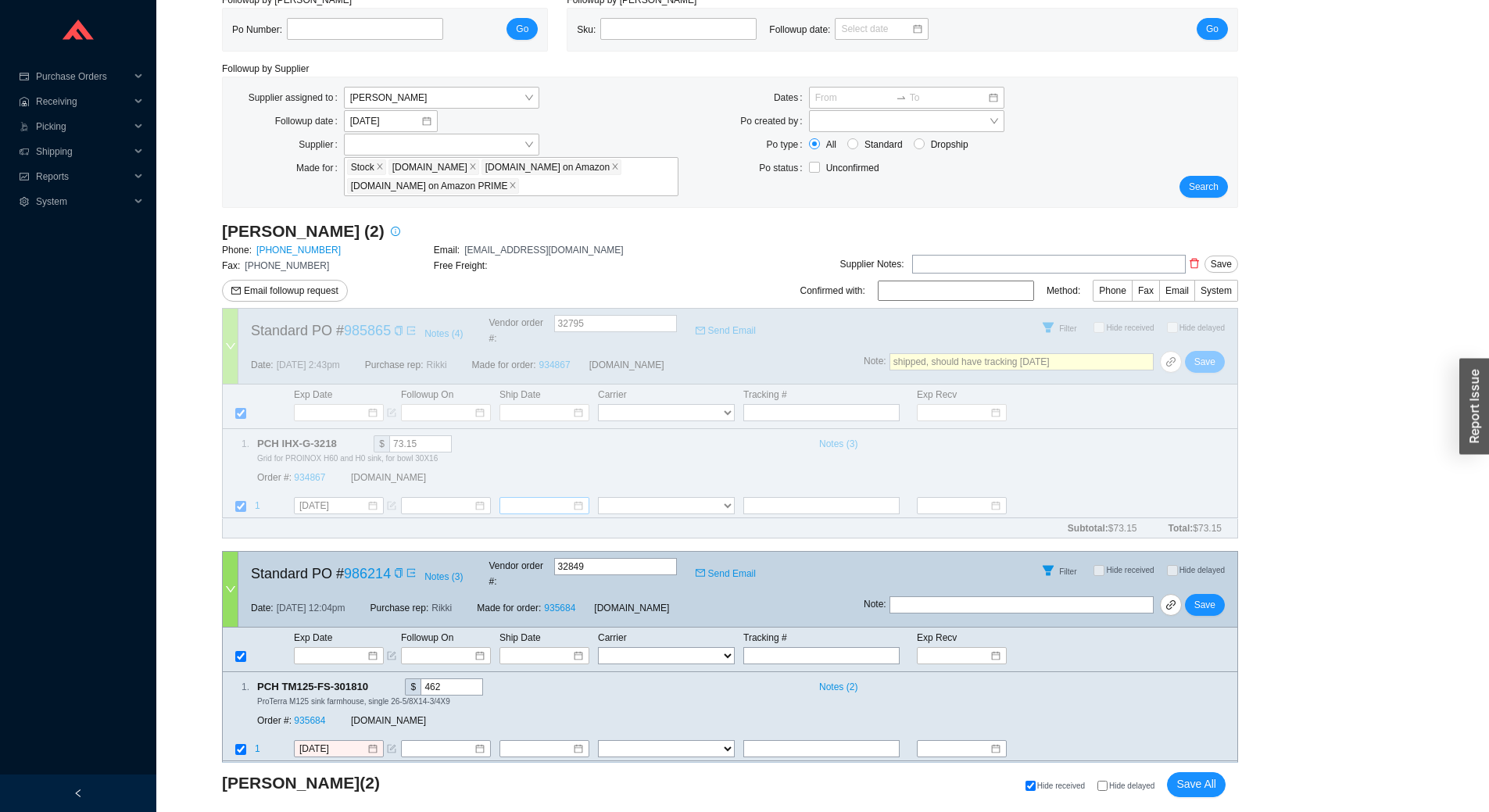
scroll to position [0, 0]
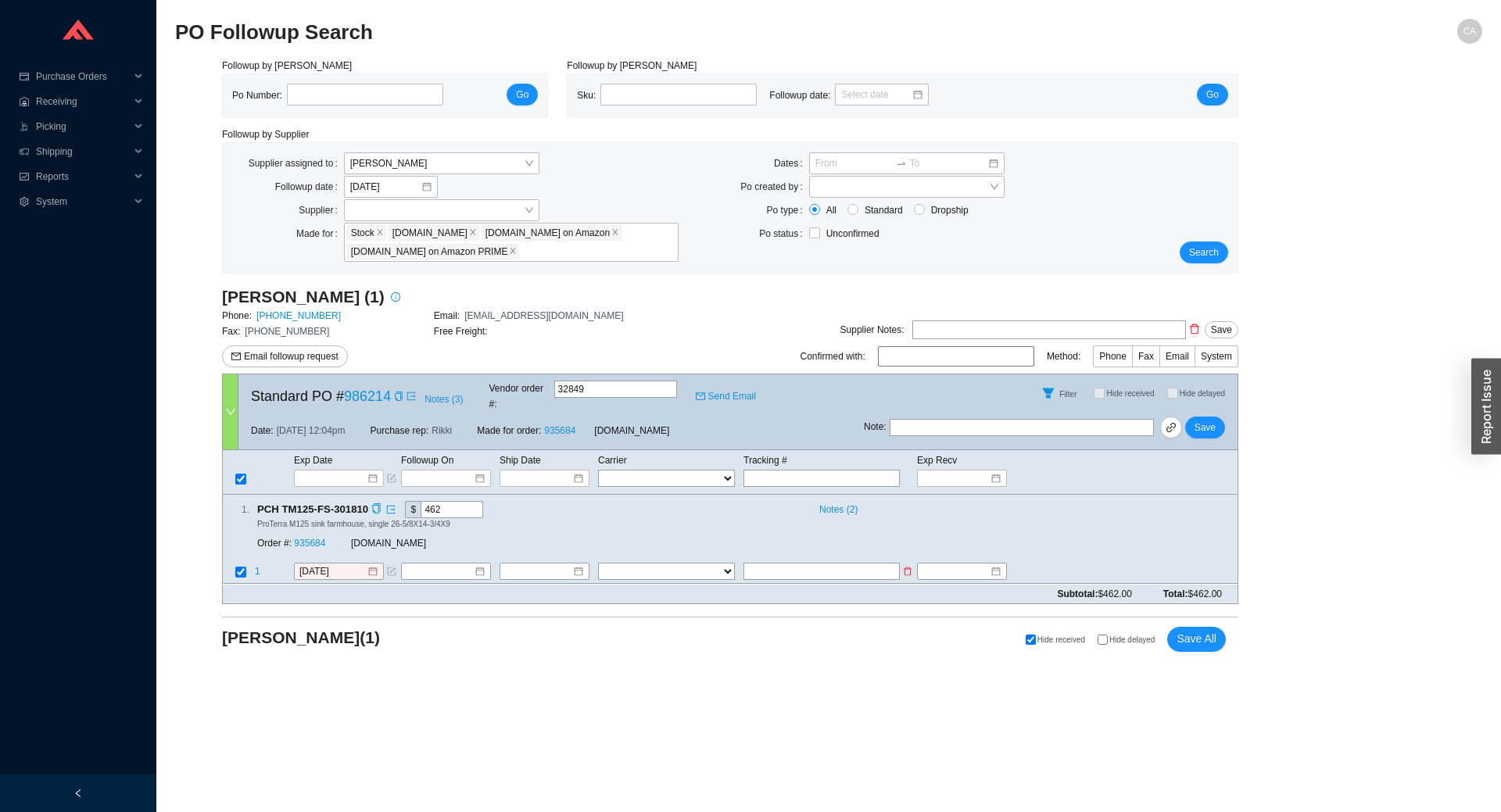
click at [811, 564] on input "text" at bounding box center [822, 572] width 157 height 17
type input "3068006291"
click at [704, 564] on select "FedEx UPS ---------------- 2 Day Transportation INC A&B Freight A. [PERSON_NAME…" at bounding box center [665, 572] width 136 height 17
select select "1"
click at [598, 564] on select "FedEx UPS ---------------- 2 Day Transportation INC A&B Freight A. [PERSON_NAME…" at bounding box center [665, 572] width 136 height 17
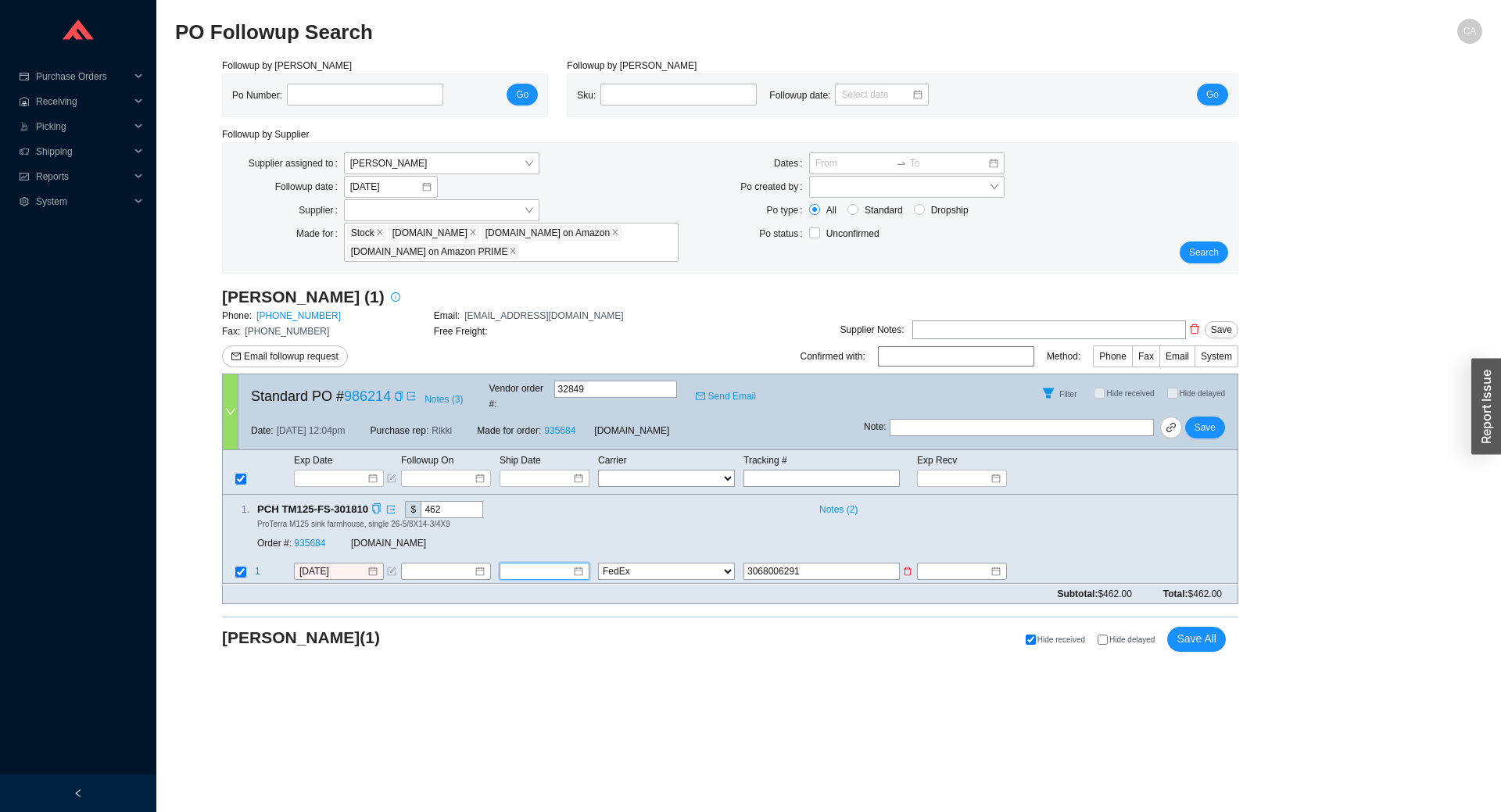
click at [540, 564] on input at bounding box center [539, 571] width 68 height 15
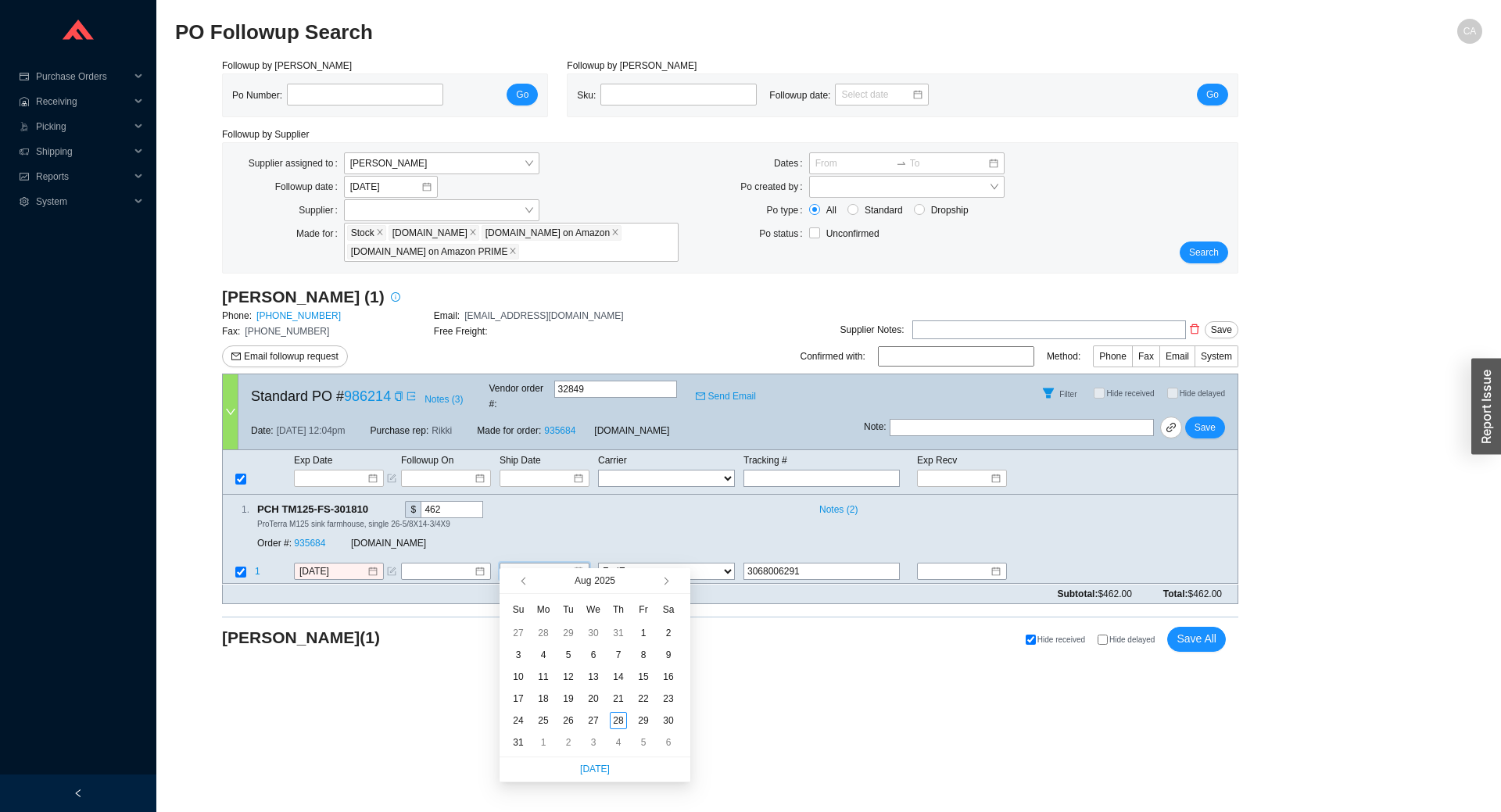
type input "[DATE]"
click at [620, 718] on div "28" at bounding box center [618, 720] width 17 height 17
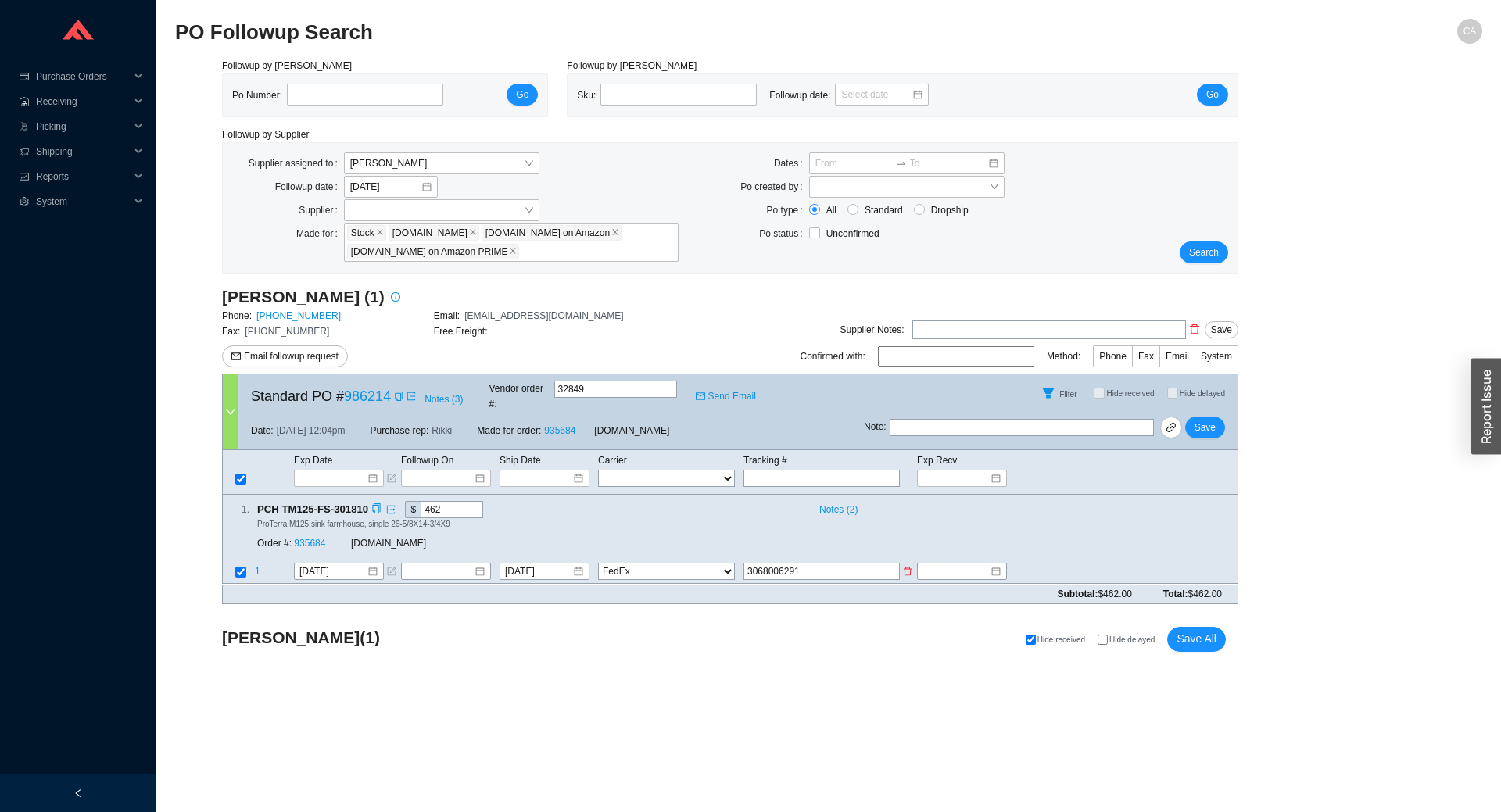
drag, startPoint x: 729, startPoint y: 545, endPoint x: 595, endPoint y: 566, distance: 135.6
click at [595, 566] on tr "1 [DATE] [DATE] FedEx UPS ---------------- 2 Day Transportation INC A&B Freight…" at bounding box center [729, 573] width 1015 height 21
click at [1201, 420] on span "Save" at bounding box center [1205, 427] width 21 height 15
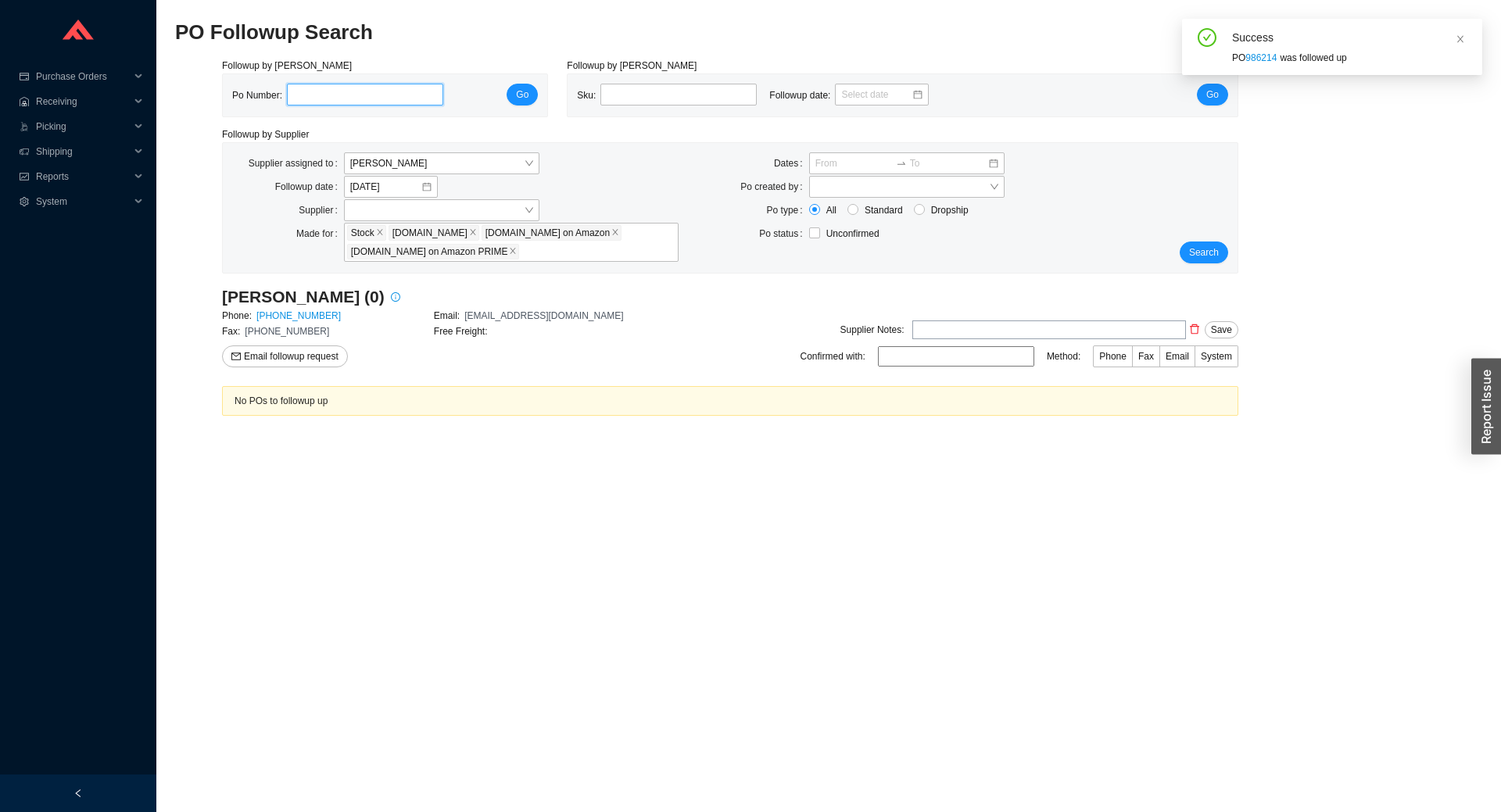
click at [386, 89] on input "tel" at bounding box center [366, 94] width 157 height 22
type input "982865"
click button "Go" at bounding box center [522, 94] width 31 height 22
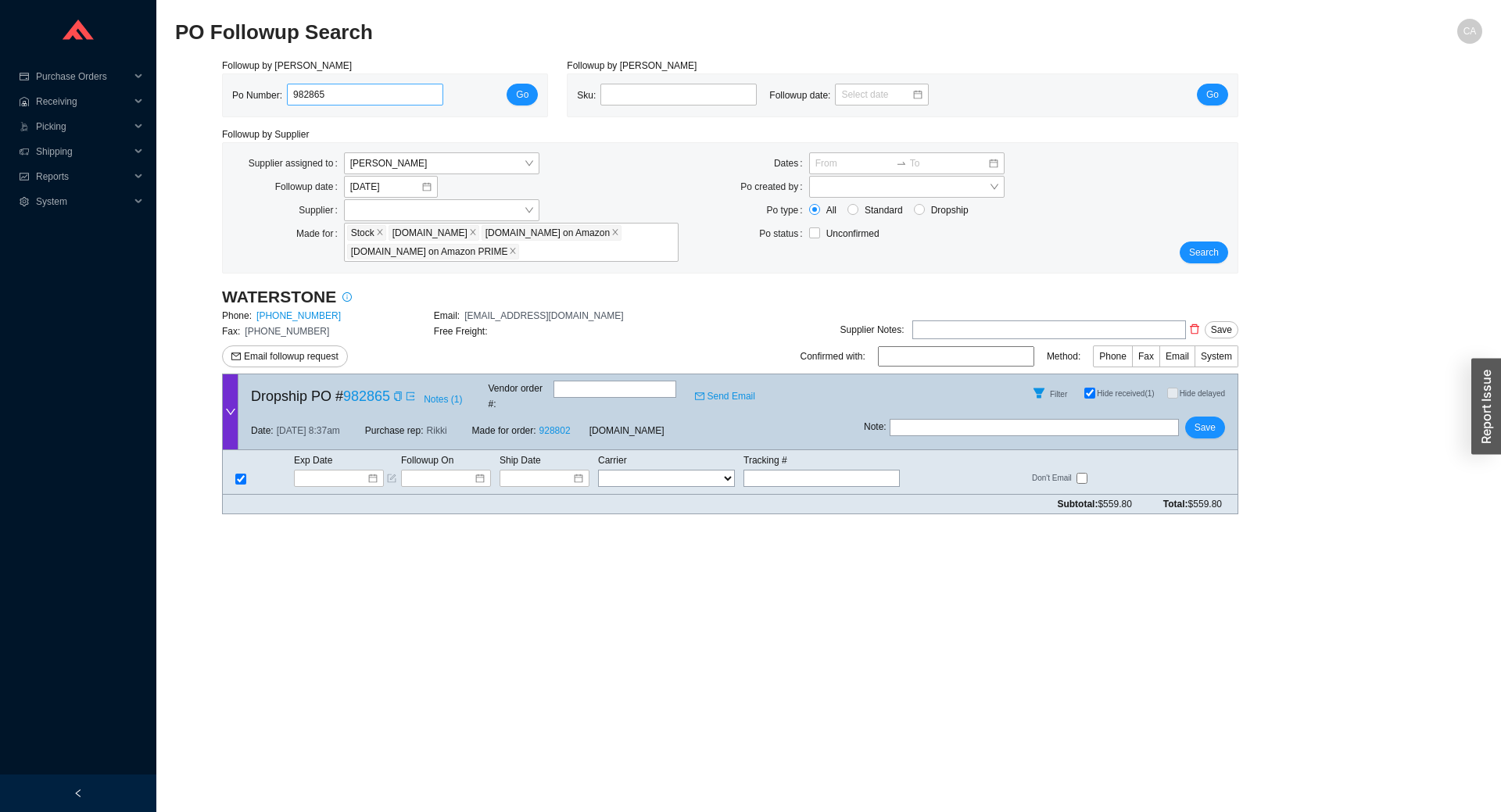
click at [303, 99] on input "982865" at bounding box center [366, 94] width 157 height 22
type input "985865"
click button "Go" at bounding box center [522, 94] width 31 height 22
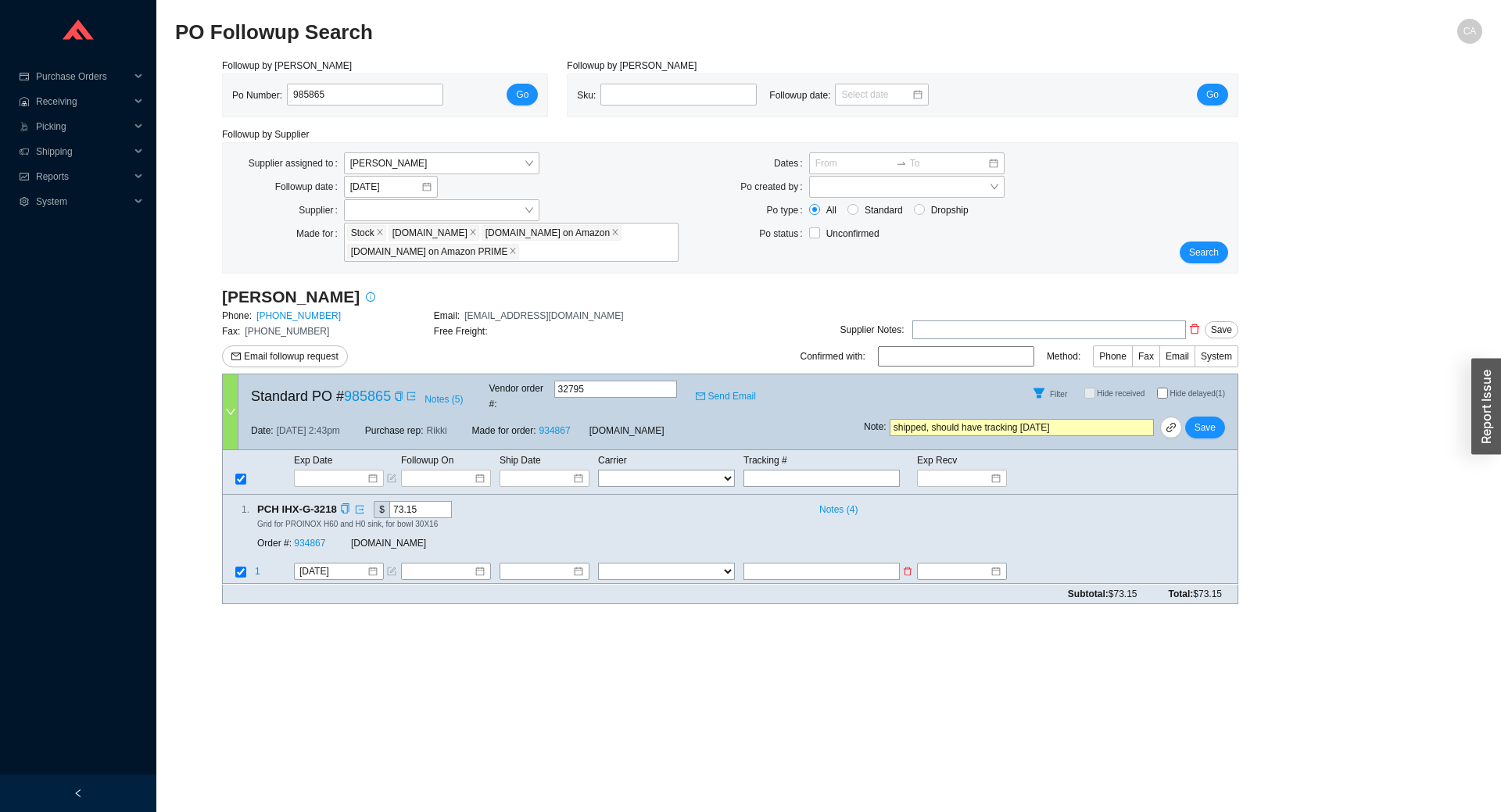
click at [841, 564] on input "text" at bounding box center [822, 572] width 157 height 17
paste input "3068006291"
type input "3068006291"
click at [707, 564] on select "FedEx UPS ---------------- 2 Day Transportation INC A&B Freight A. [PERSON_NAME…" at bounding box center [665, 572] width 136 height 17
select select "1"
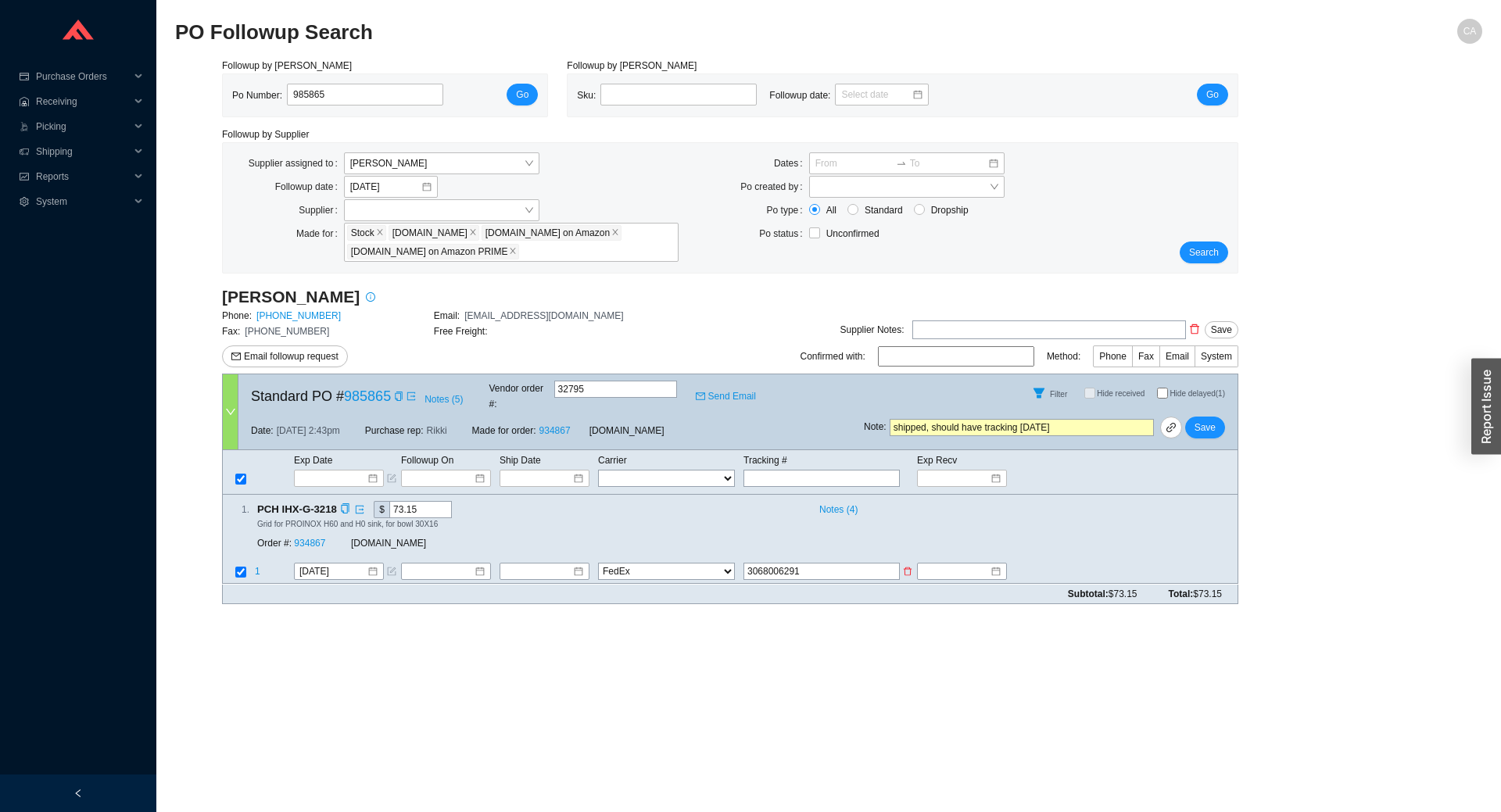
click at [598, 564] on select "FedEx UPS ---------------- 2 Day Transportation INC A&B Freight A. [PERSON_NAME…" at bounding box center [665, 572] width 136 height 17
click at [545, 564] on input at bounding box center [539, 571] width 68 height 15
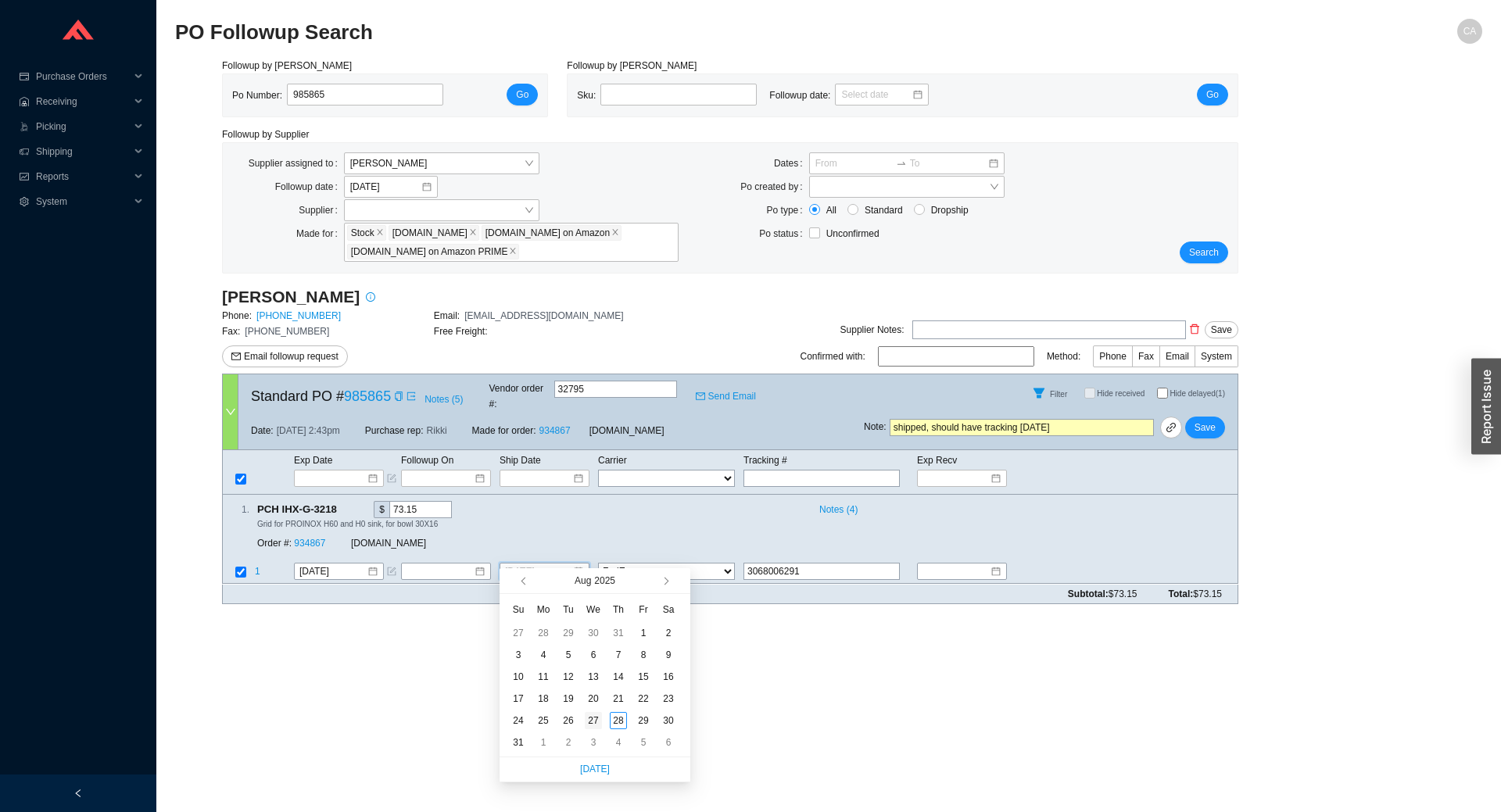
type input "[DATE]"
click at [600, 718] on div "27" at bounding box center [593, 720] width 17 height 17
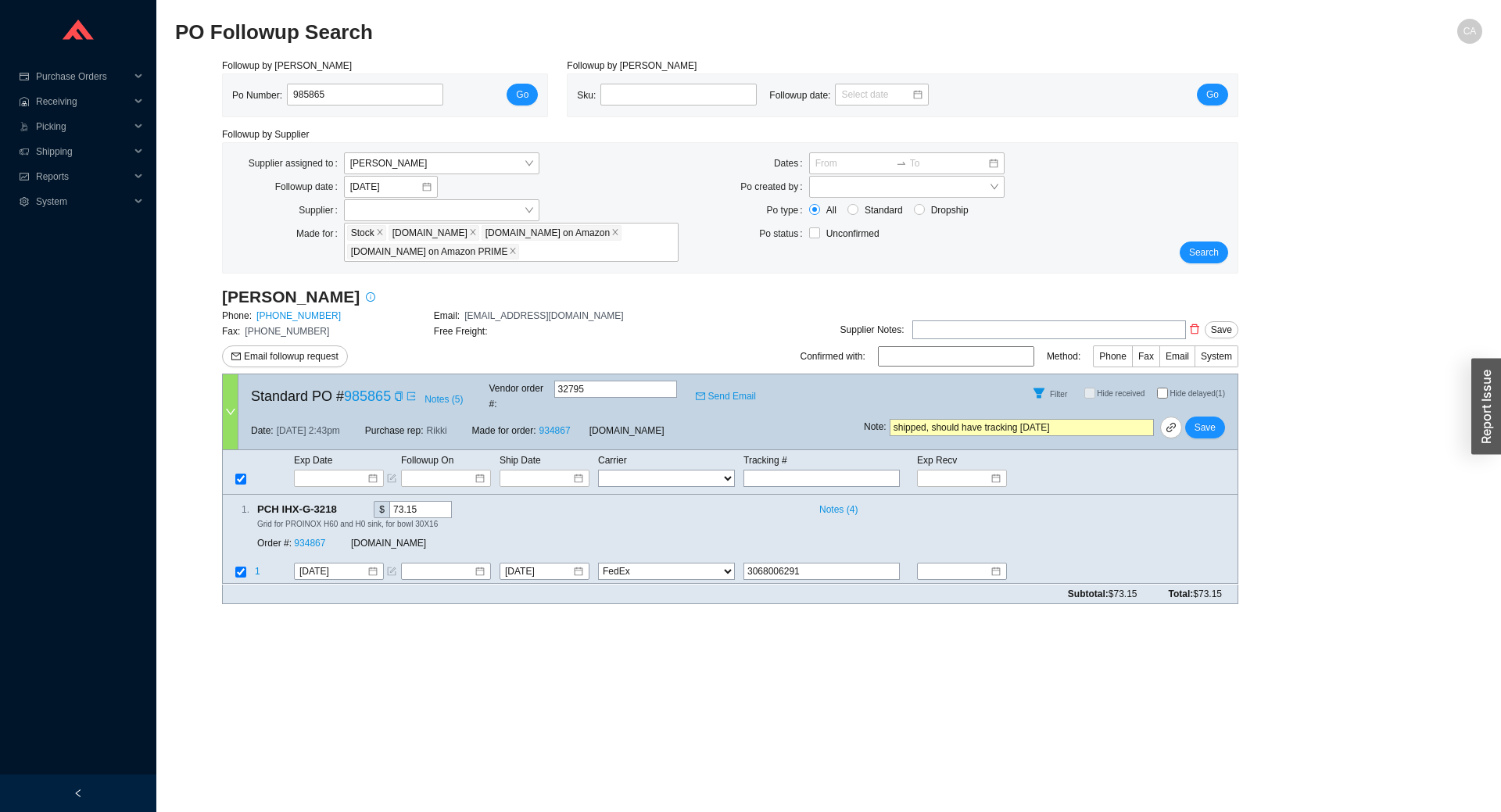
drag, startPoint x: 1101, startPoint y: 412, endPoint x: 455, endPoint y: 414, distance: 646.0
click at [455, 414] on div "Standard PO # 985865 Notes ( 5 ) Vendor order # : 32795 Send Email Filter Hide …" at bounding box center [730, 411] width 1016 height 76
click at [762, 564] on input "3068006291" at bounding box center [822, 572] width 157 height 17
click at [779, 564] on input "3068006291" at bounding box center [822, 572] width 157 height 17
click at [805, 564] on input "3068006291" at bounding box center [822, 572] width 157 height 17
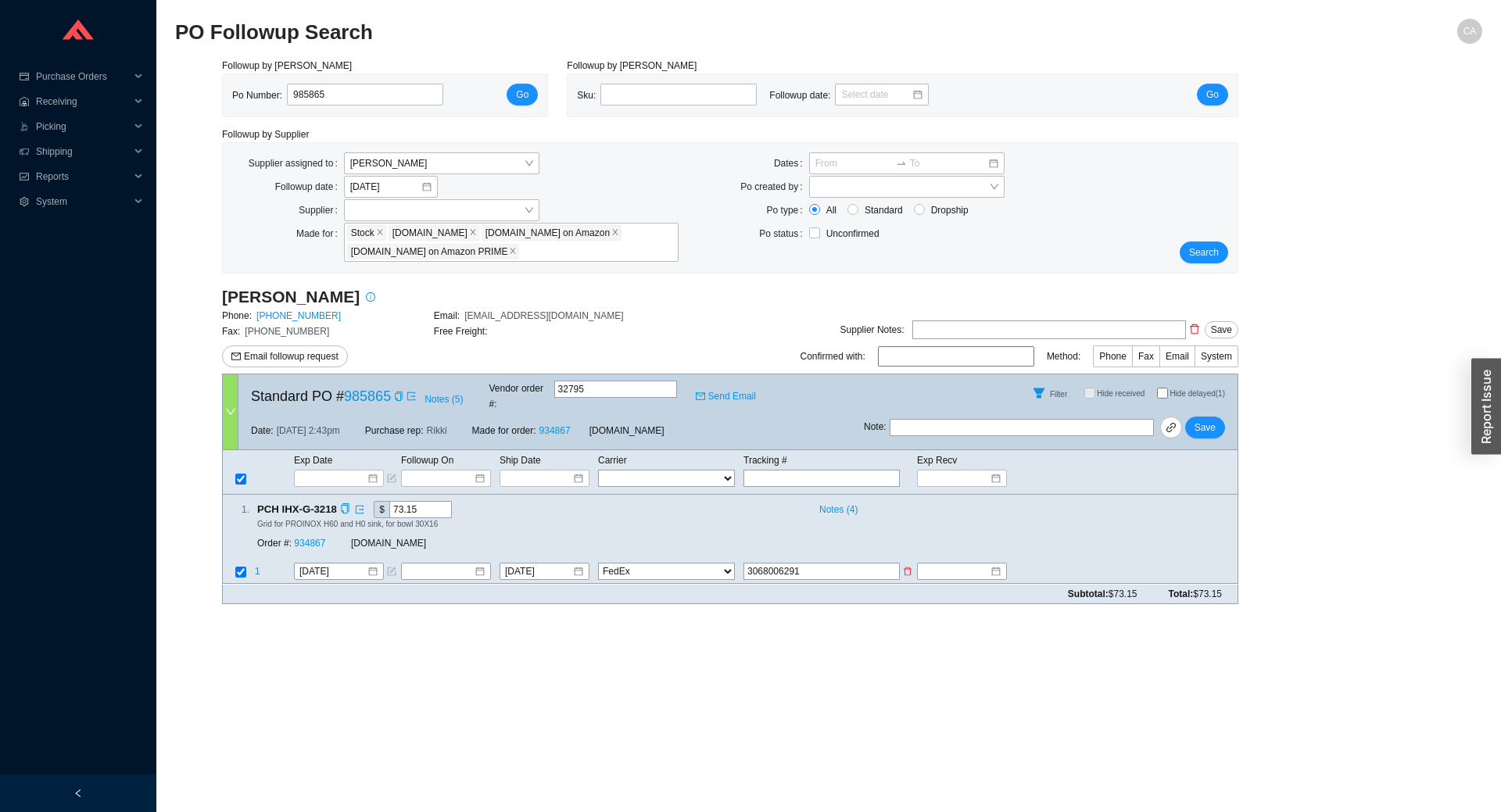
drag, startPoint x: 803, startPoint y: 552, endPoint x: 749, endPoint y: 551, distance: 54.0
click at [749, 564] on input "3068006291" at bounding box center [822, 572] width 157 height 17
click at [1210, 420] on span "Save" at bounding box center [1205, 427] width 21 height 15
select select "1"
click at [1221, 246] on button "Search" at bounding box center [1203, 252] width 48 height 22
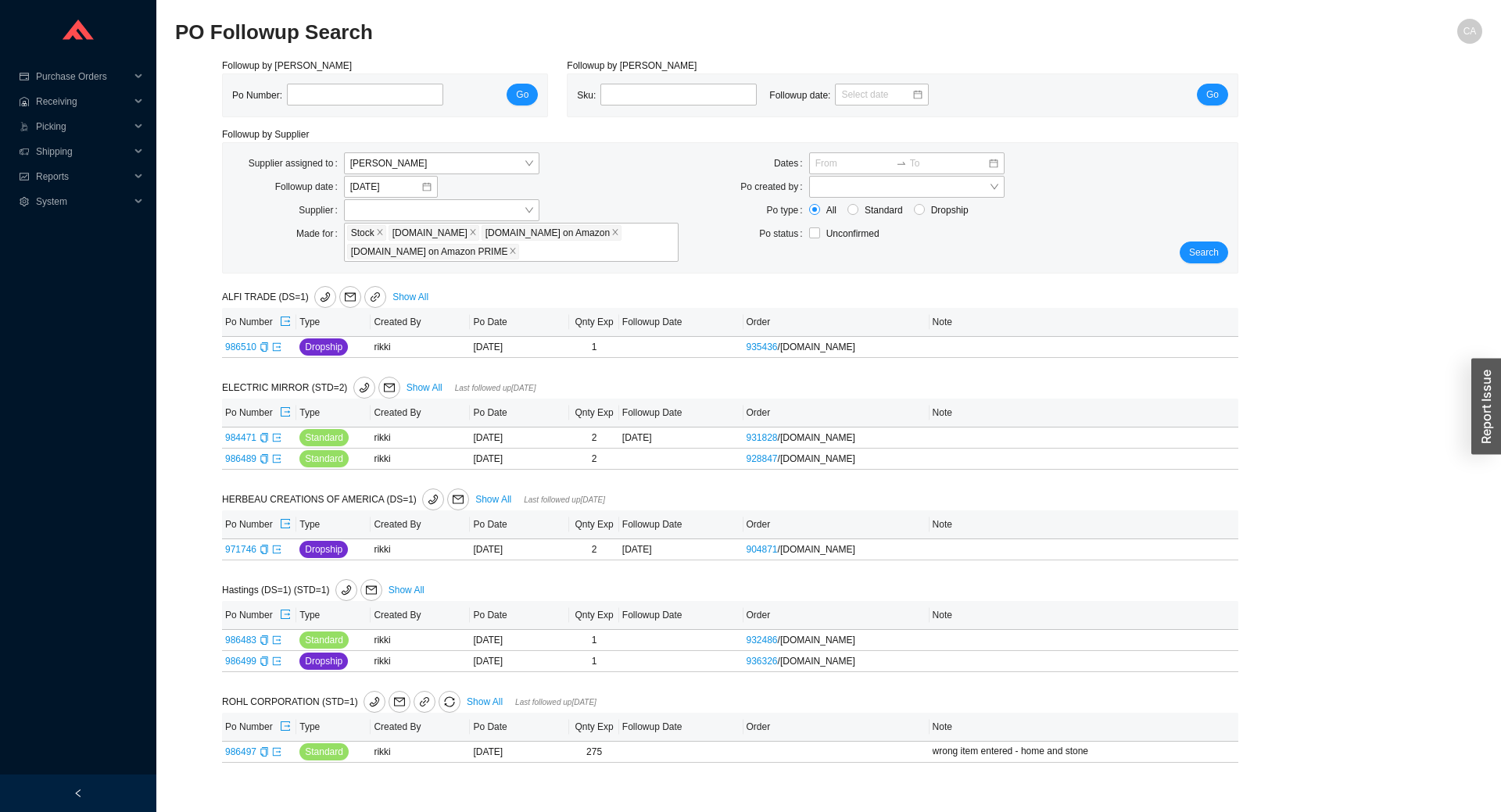
click at [1223, 243] on div "Search" at bounding box center [1194, 208] width 84 height 111
click at [422, 389] on link "Show All" at bounding box center [424, 387] width 36 height 11
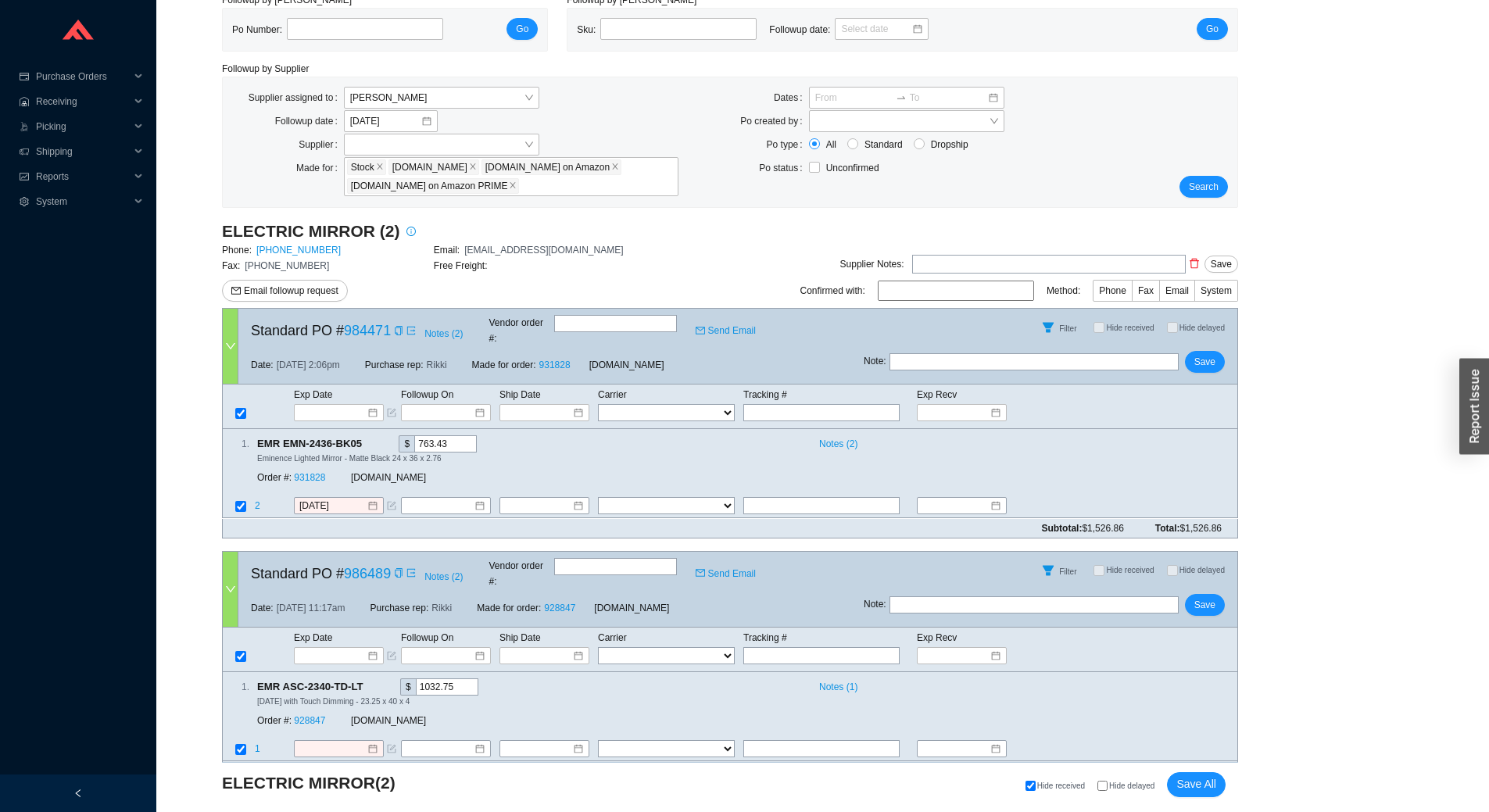
scroll to position [155, 0]
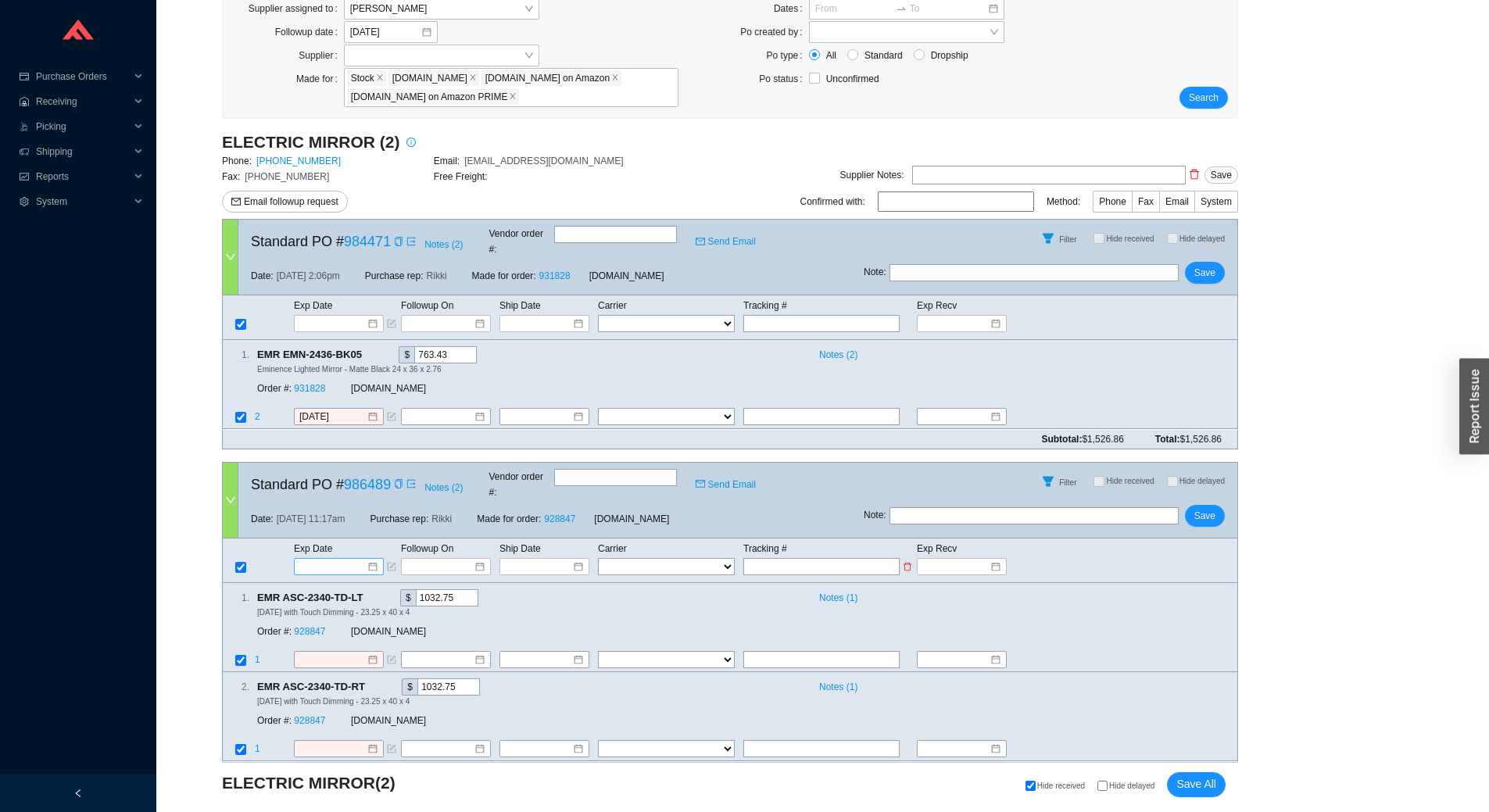
click at [316, 559] on input at bounding box center [333, 566] width 67 height 15
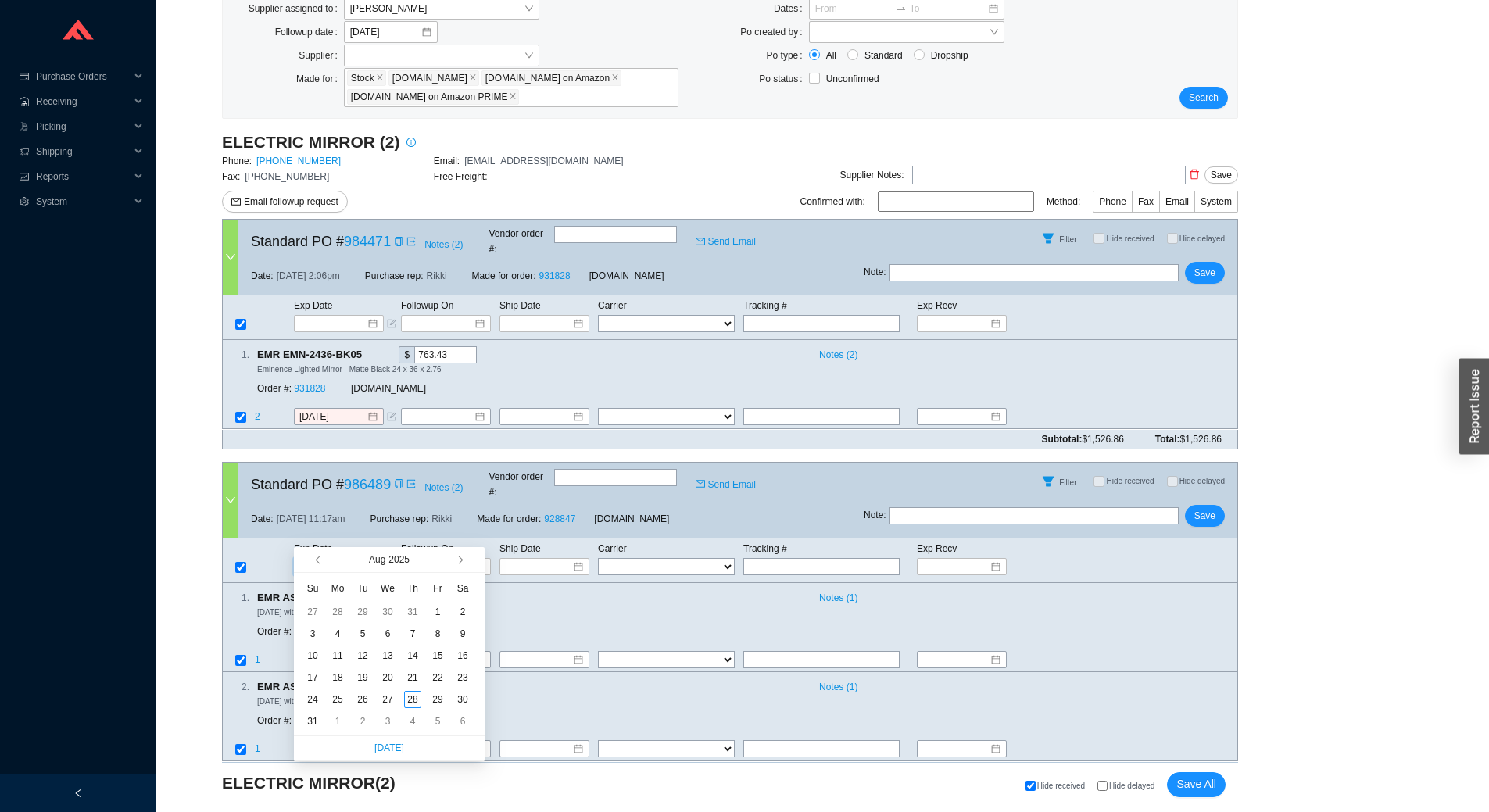
type input "[DATE]"
click at [461, 564] on button "button" at bounding box center [458, 560] width 15 height 25
type input "[DATE]"
click at [406, 678] on div "25" at bounding box center [413, 678] width 17 height 17
type input "[DATE]"
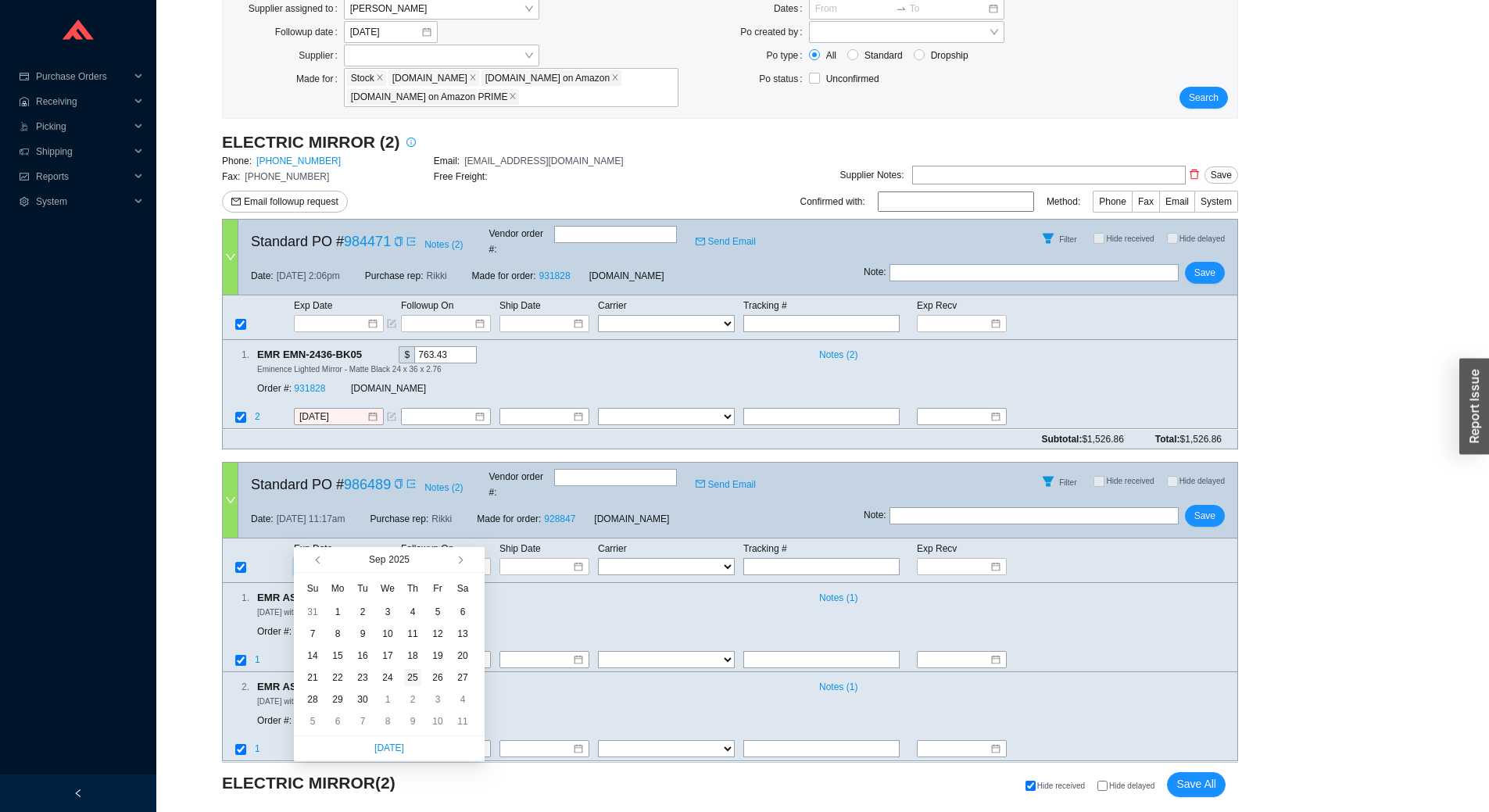
type input "[DATE]"
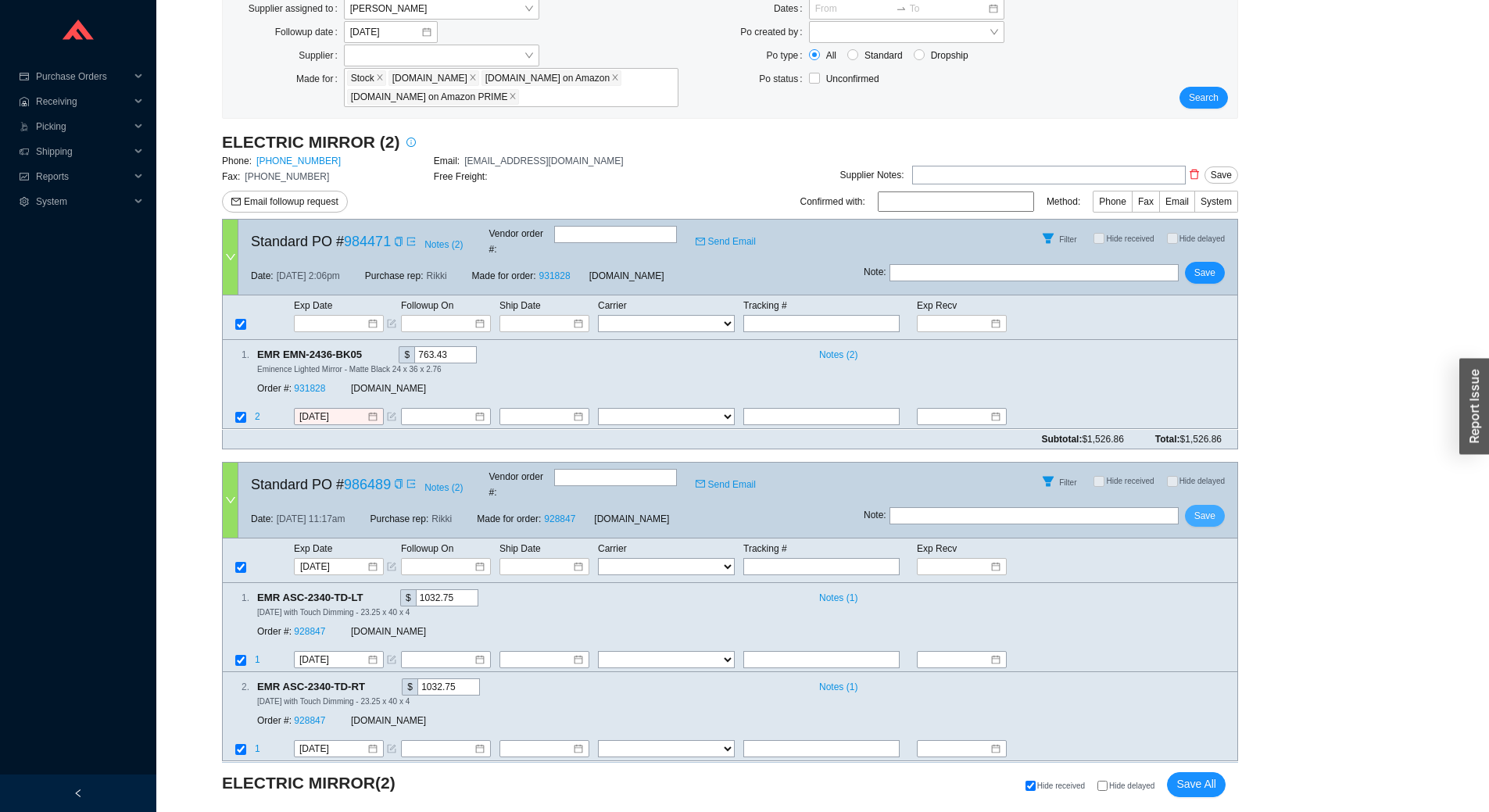
click at [1197, 508] on span "Save" at bounding box center [1205, 515] width 21 height 15
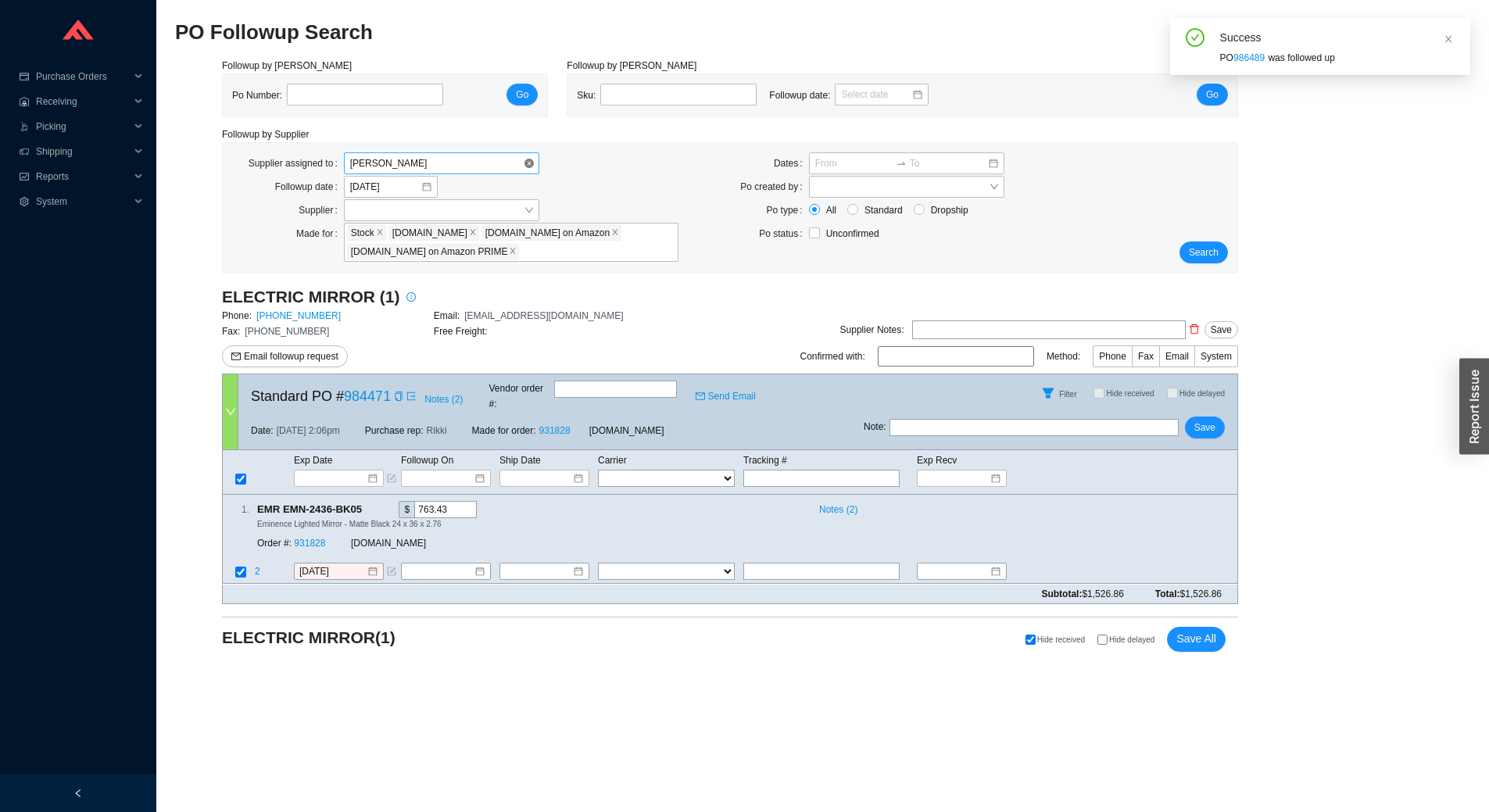
scroll to position [0, 0]
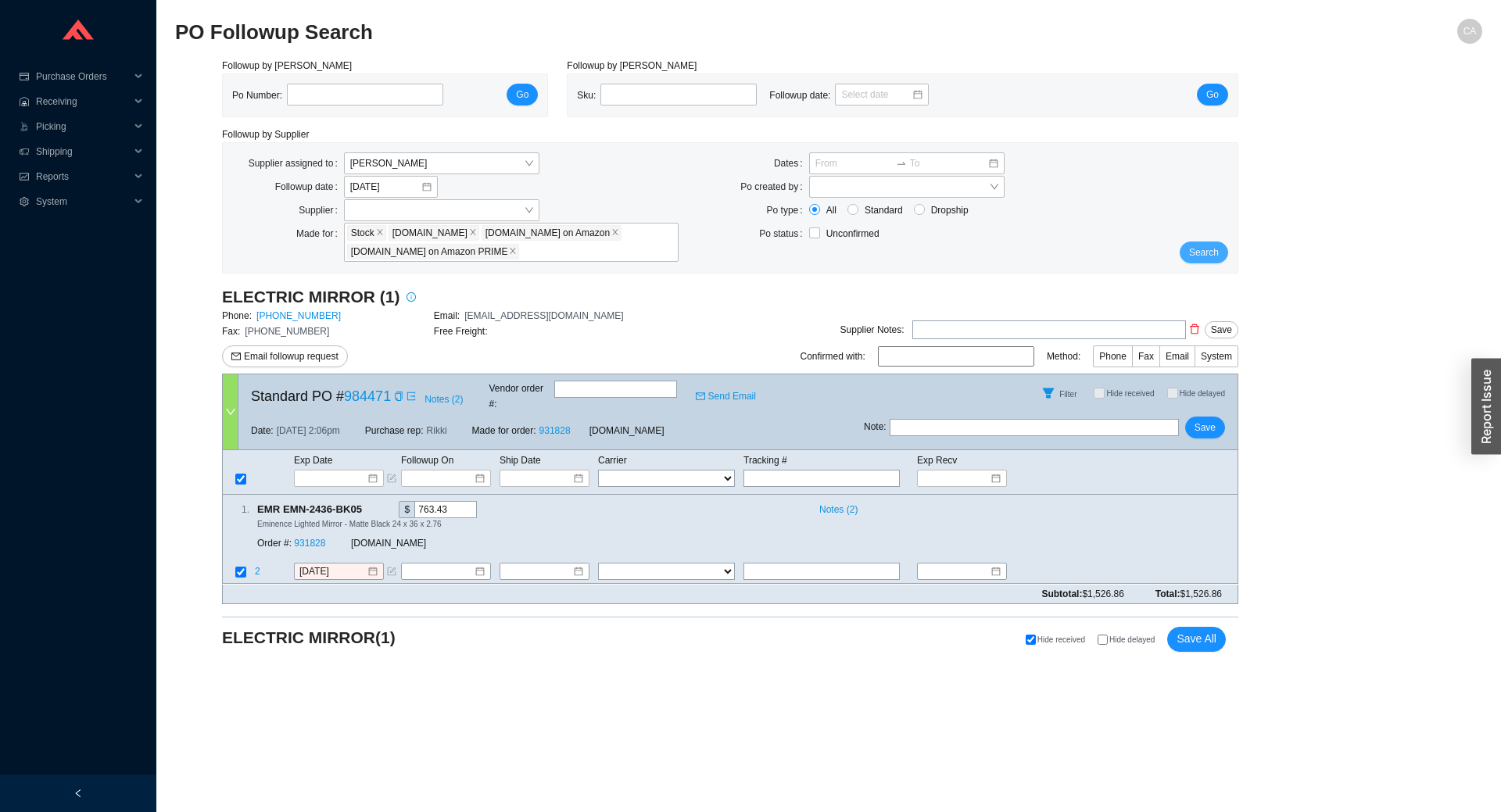
click at [1204, 246] on span "Search" at bounding box center [1203, 252] width 30 height 15
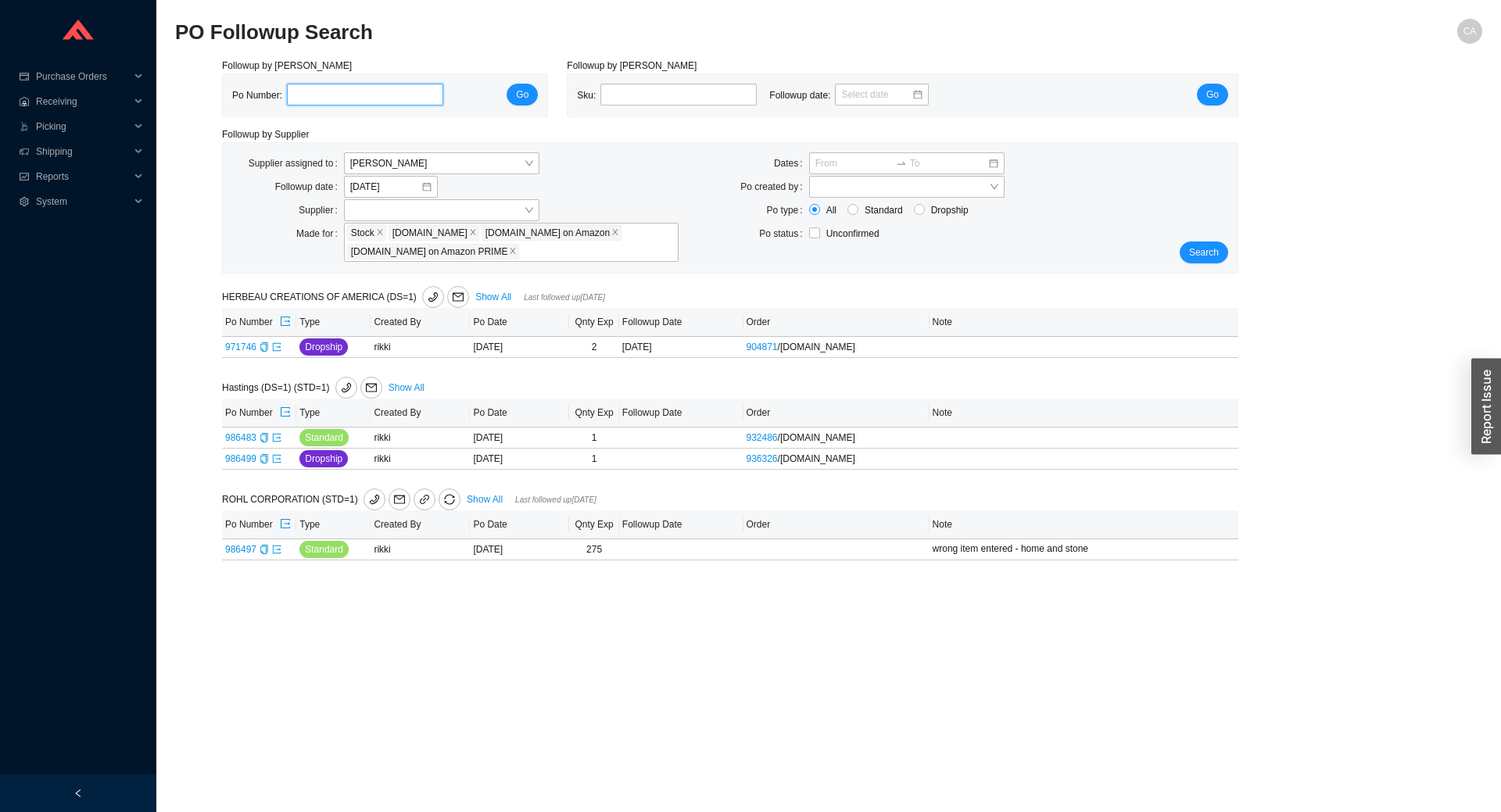
click at [310, 96] on input "tel" at bounding box center [366, 94] width 157 height 22
type input "979166"
click button "Go" at bounding box center [522, 94] width 31 height 22
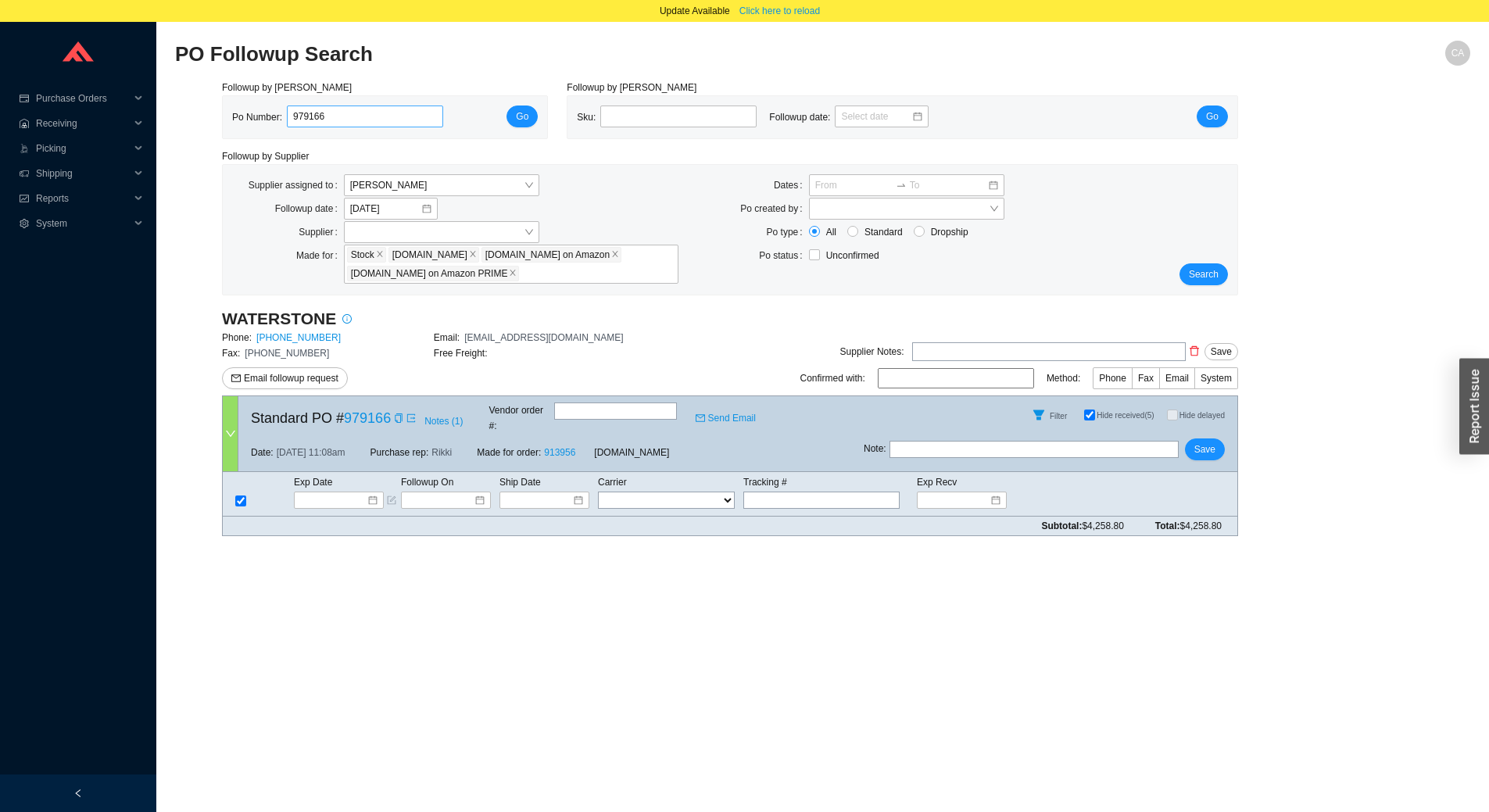
drag, startPoint x: 331, startPoint y: 109, endPoint x: 311, endPoint y: 117, distance: 21.5
click at [311, 117] on input "979166" at bounding box center [365, 116] width 157 height 22
type input "979188"
click button "Go" at bounding box center [522, 116] width 31 height 22
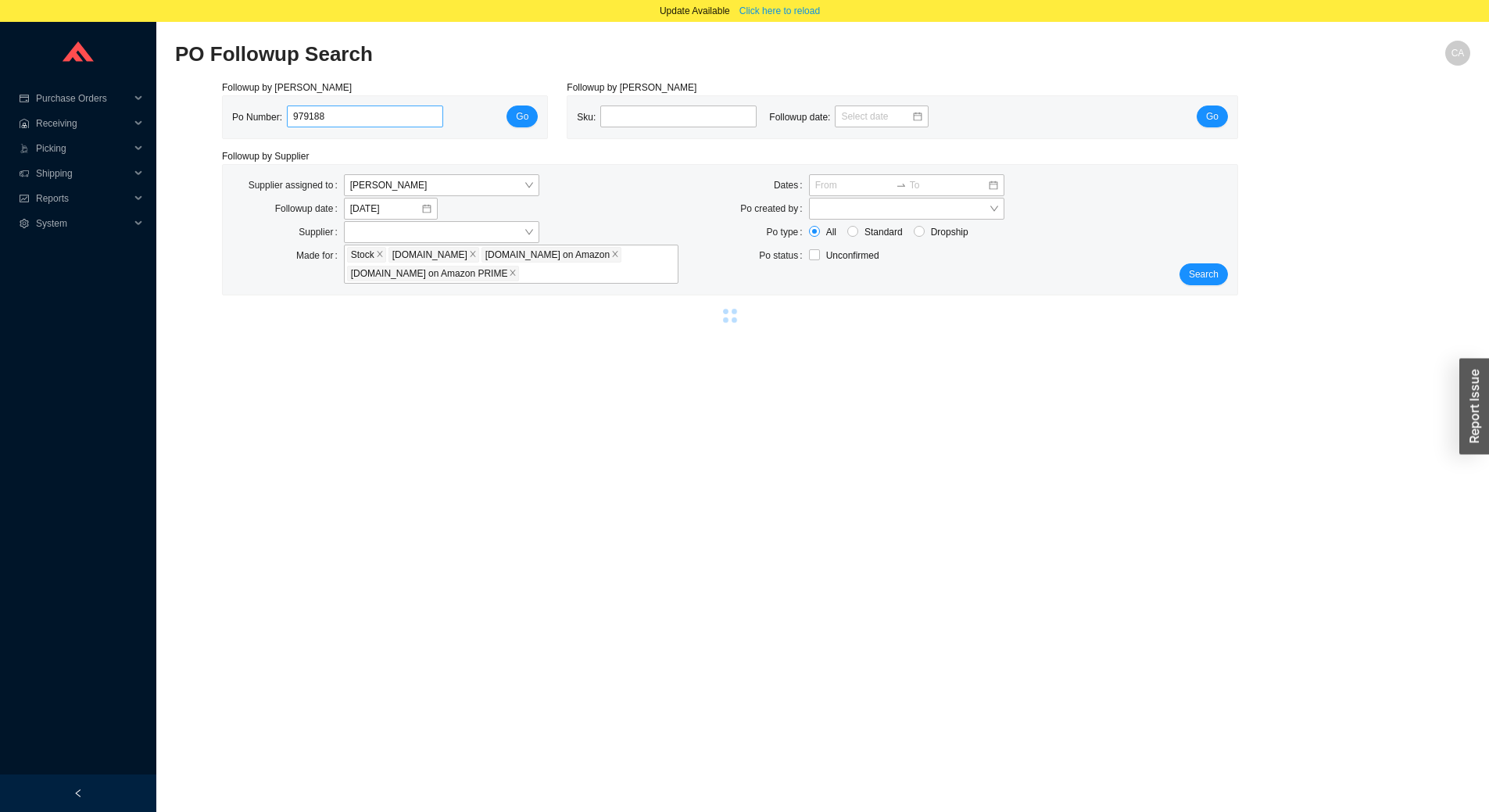
select select "2"
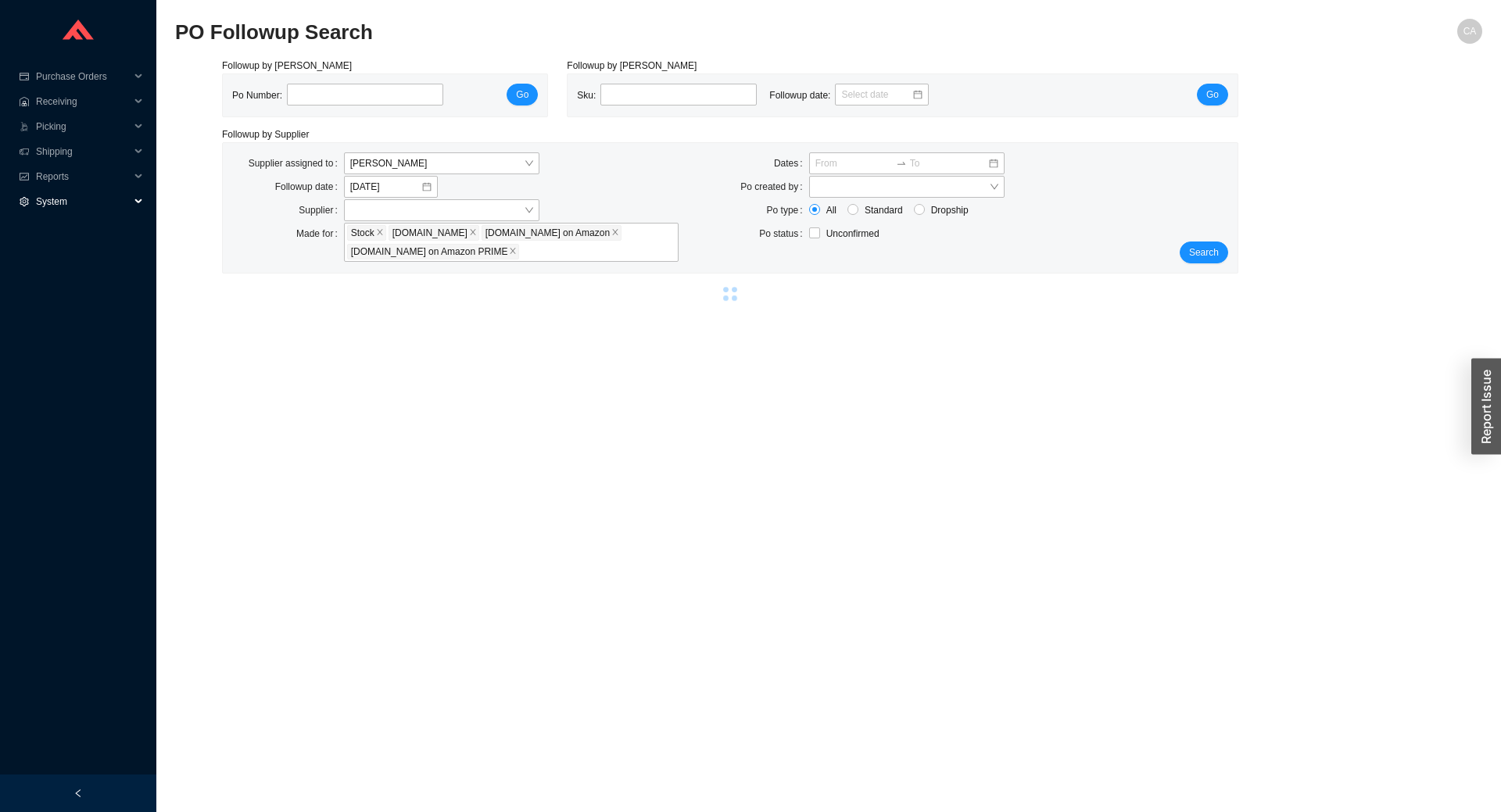
click at [53, 203] on span "System" at bounding box center [82, 202] width 94 height 25
click at [84, 232] on link "Manufacturers" at bounding box center [68, 226] width 60 height 11
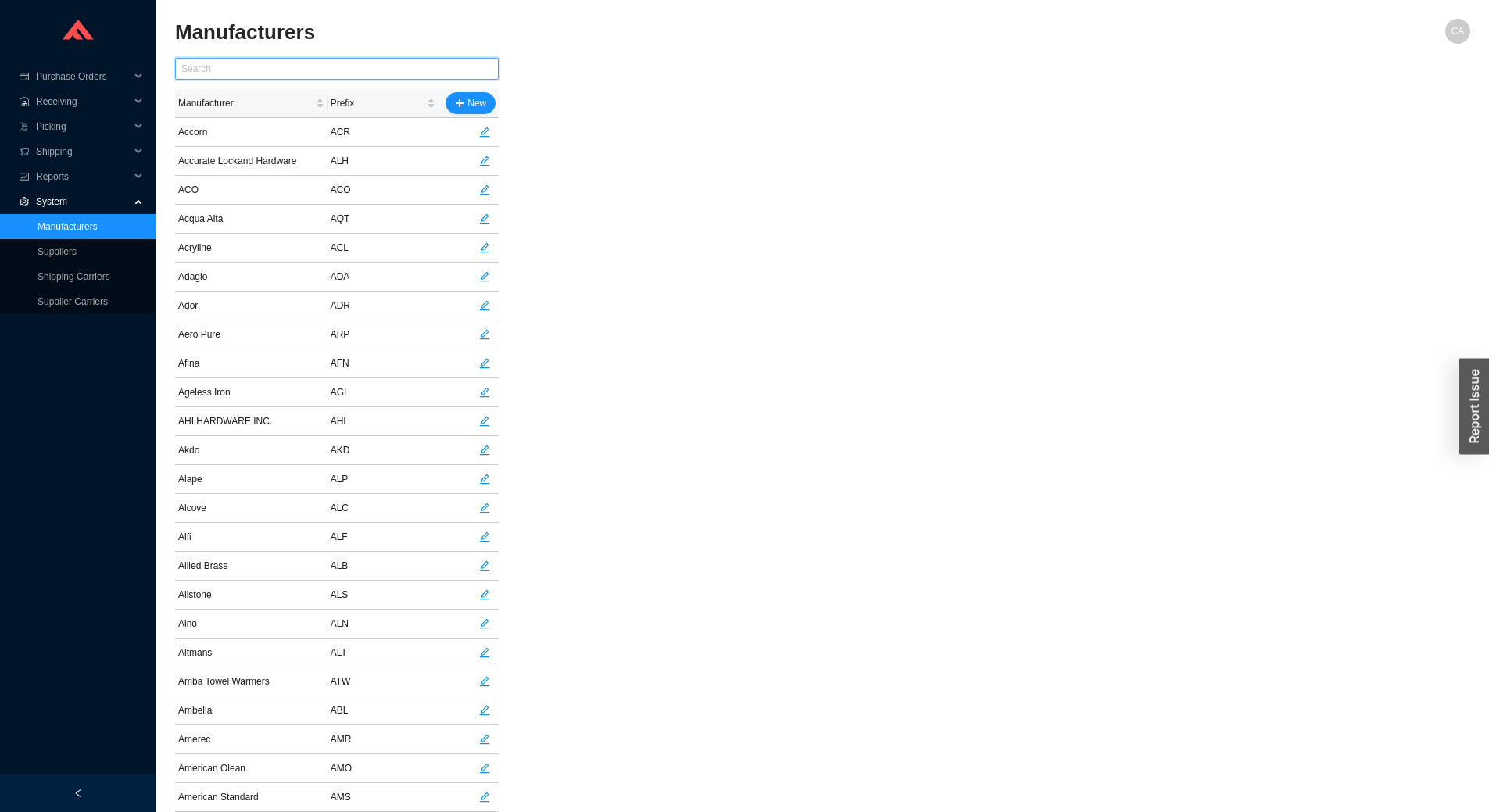
click at [298, 65] on input "text" at bounding box center [336, 69] width 324 height 22
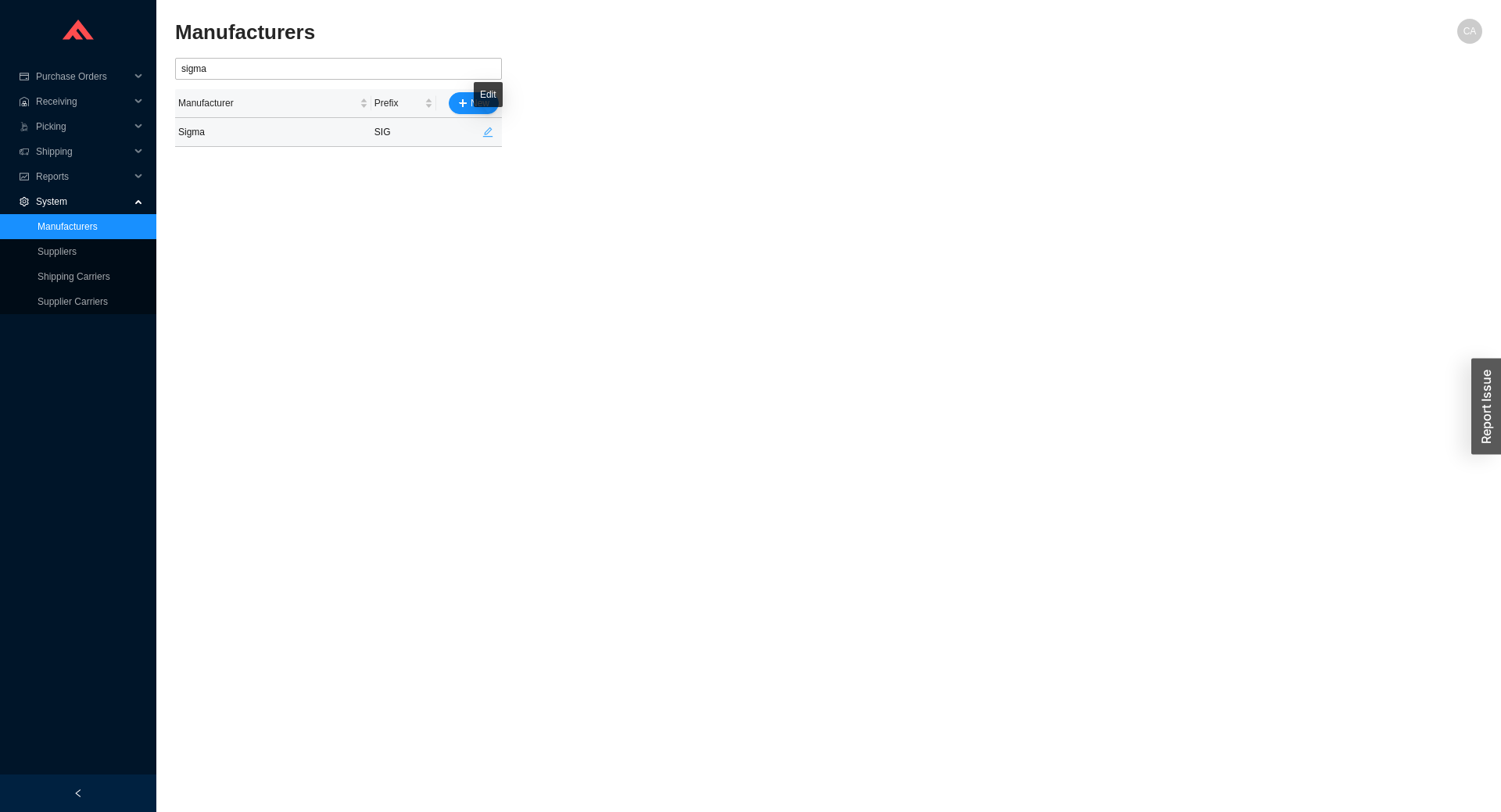
click at [492, 130] on icon "edit" at bounding box center [487, 131] width 11 height 11
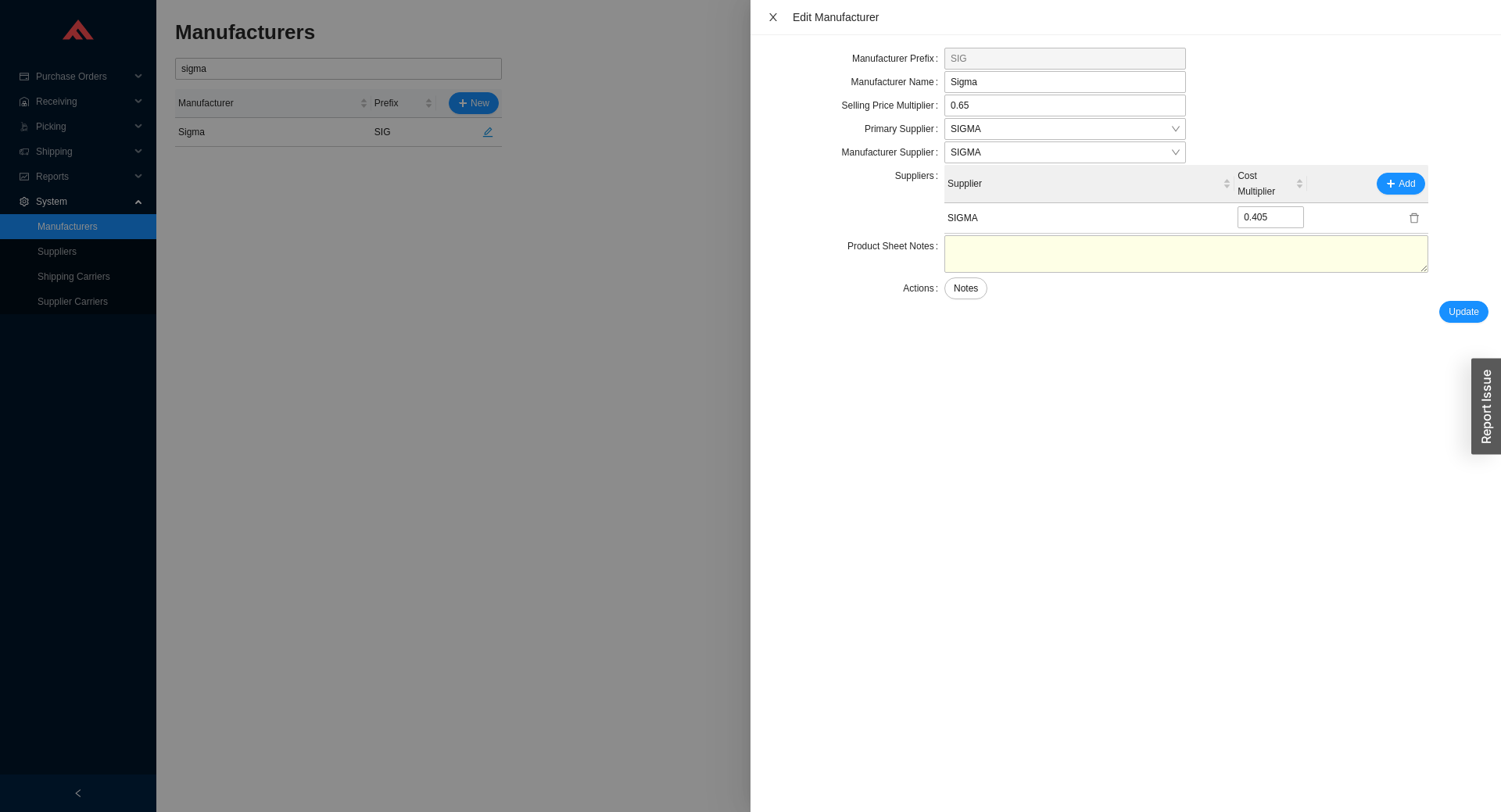
click at [776, 17] on icon "close" at bounding box center [773, 16] width 11 height 11
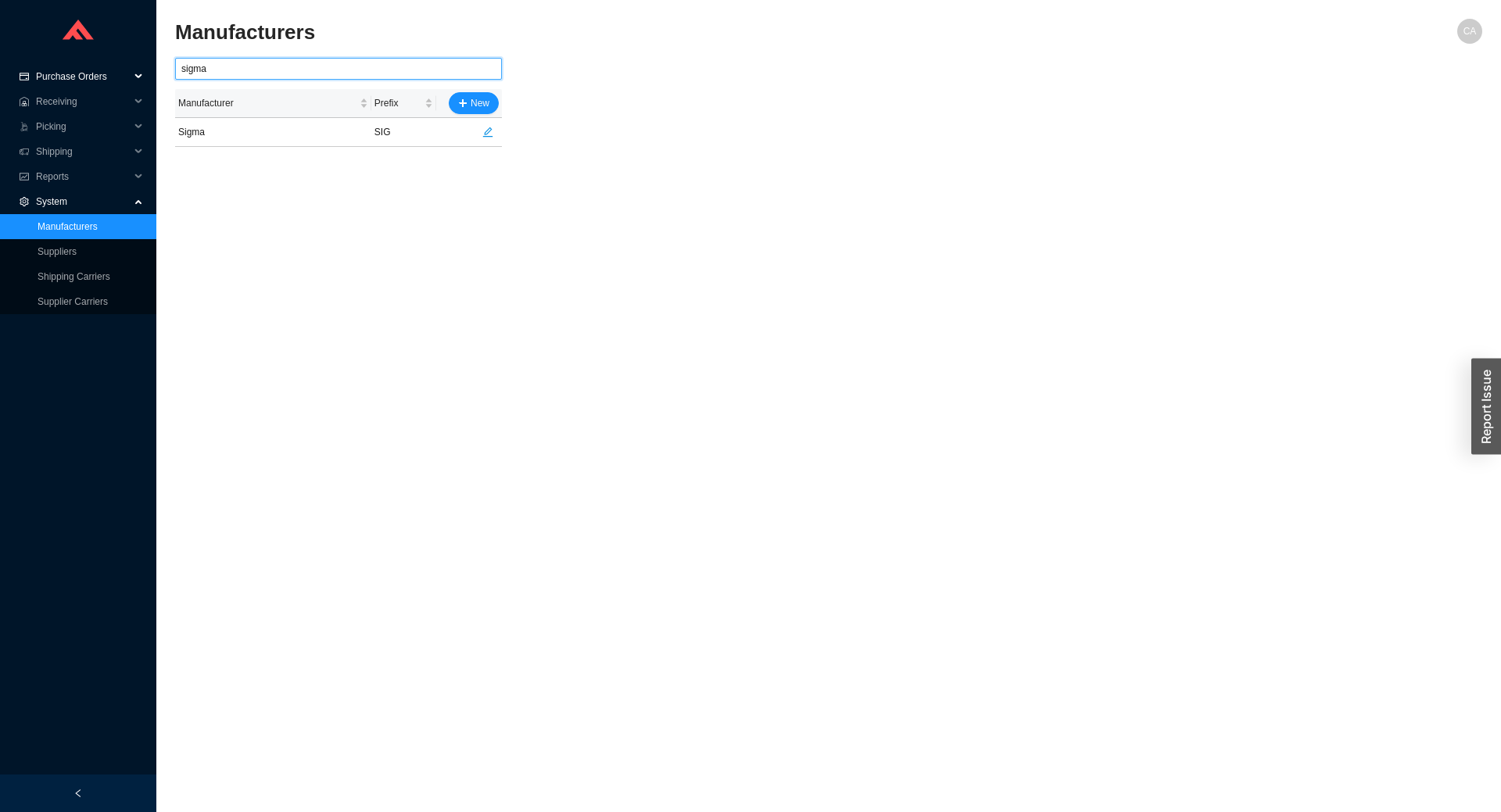
drag, startPoint x: 236, startPoint y: 65, endPoint x: 0, endPoint y: 73, distance: 236.1
click at [0, 79] on section "Purchase Orders .warehouse_svg__a{fill:none;stroke:currentColor;stroke-linecap:…" at bounding box center [750, 406] width 1501 height 812
click at [491, 187] on icon "edit" at bounding box center [487, 190] width 11 height 11
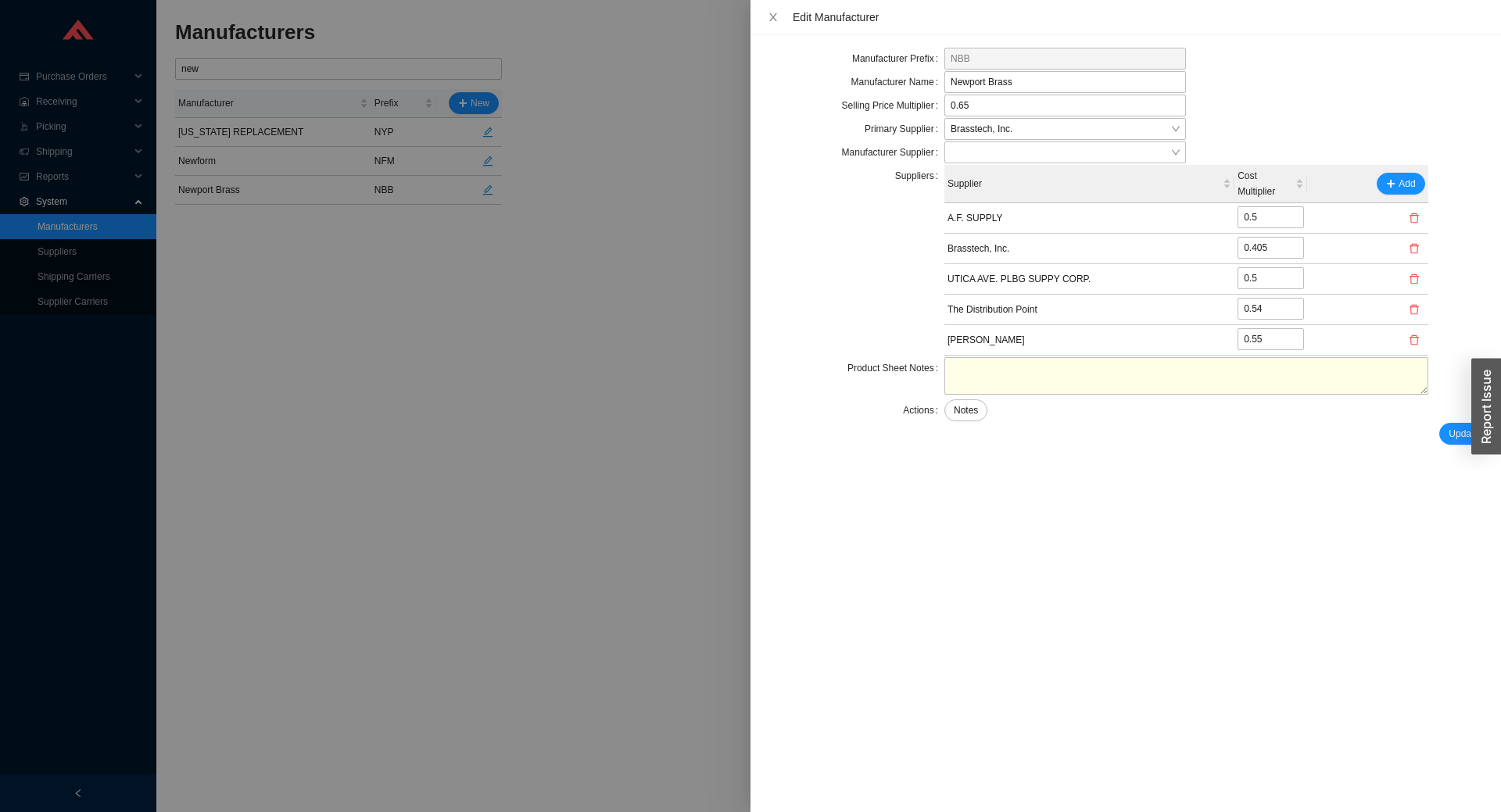
click at [774, 9] on div "Edit Manufacturer" at bounding box center [1126, 17] width 725 height 17
click at [771, 14] on icon "close" at bounding box center [773, 16] width 11 height 11
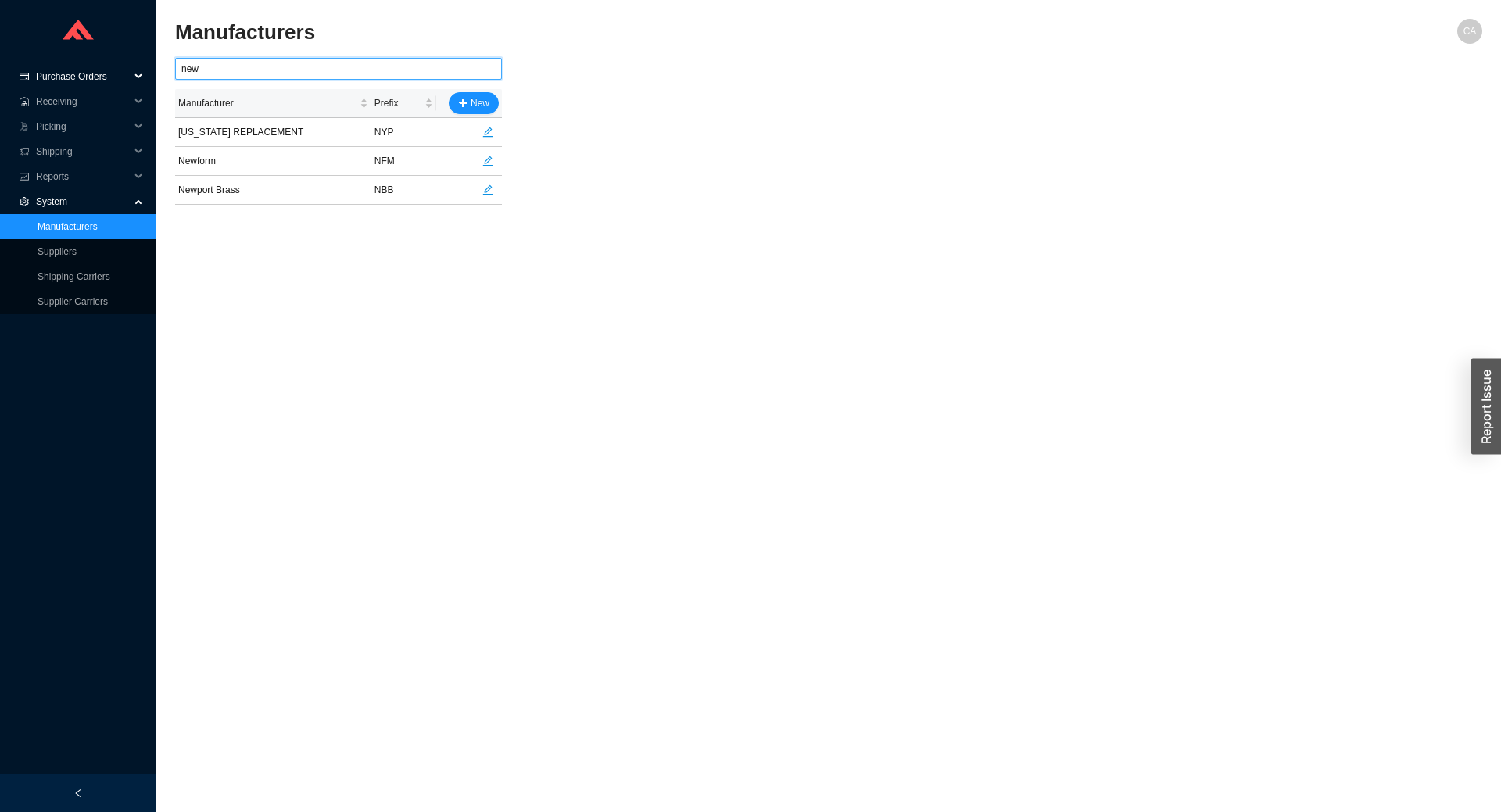
drag, startPoint x: 248, startPoint y: 64, endPoint x: 0, endPoint y: 86, distance: 249.0
click at [0, 86] on section "Purchase Orders .warehouse_svg__a{fill:none;stroke:currentColor;stroke-linecap:…" at bounding box center [750, 406] width 1501 height 812
type input "sigma"
click at [491, 128] on icon "edit" at bounding box center [487, 131] width 11 height 11
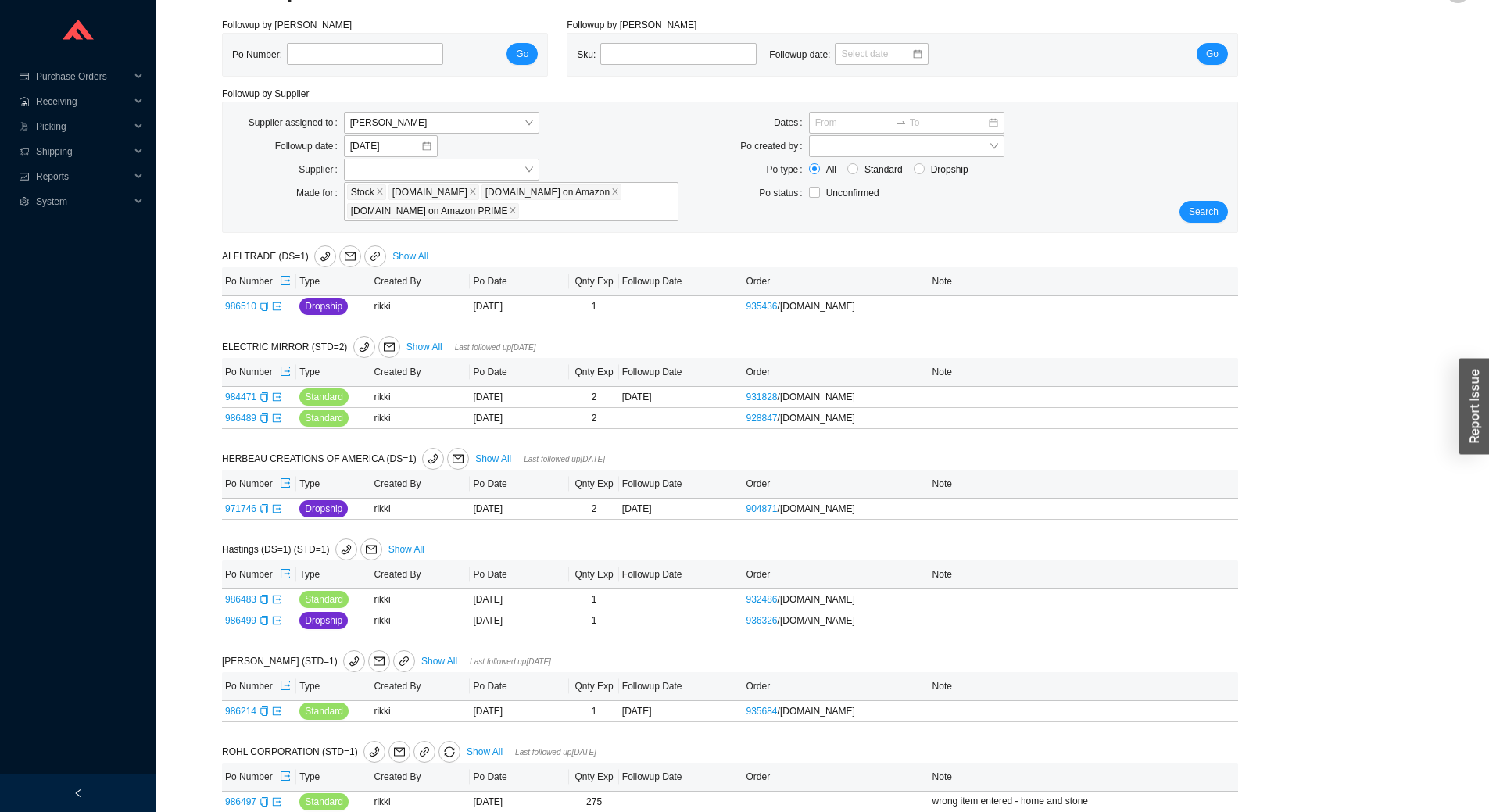
scroll to position [61, 0]
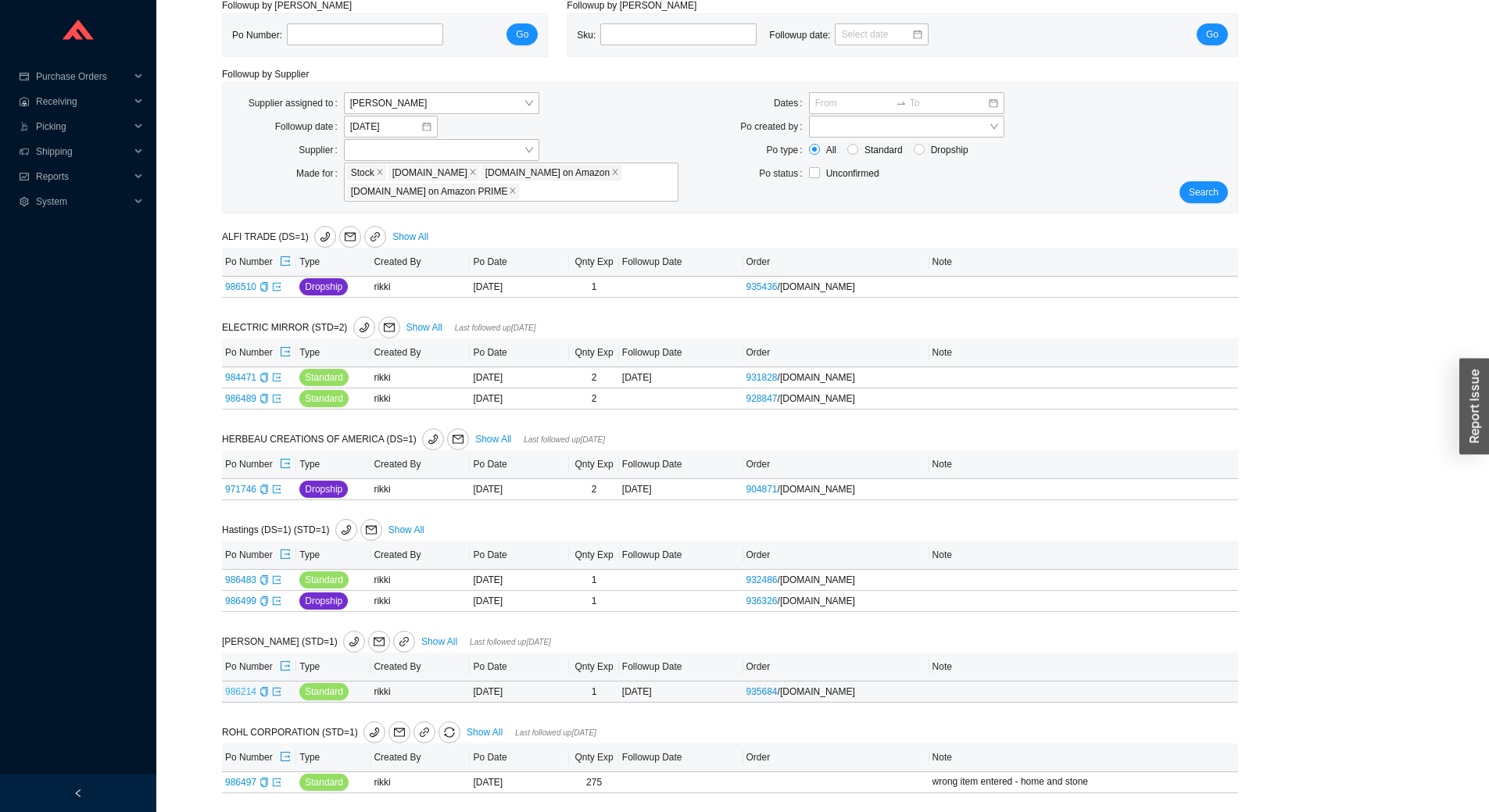
click at [247, 689] on link "986214" at bounding box center [241, 691] width 31 height 11
type input "986214"
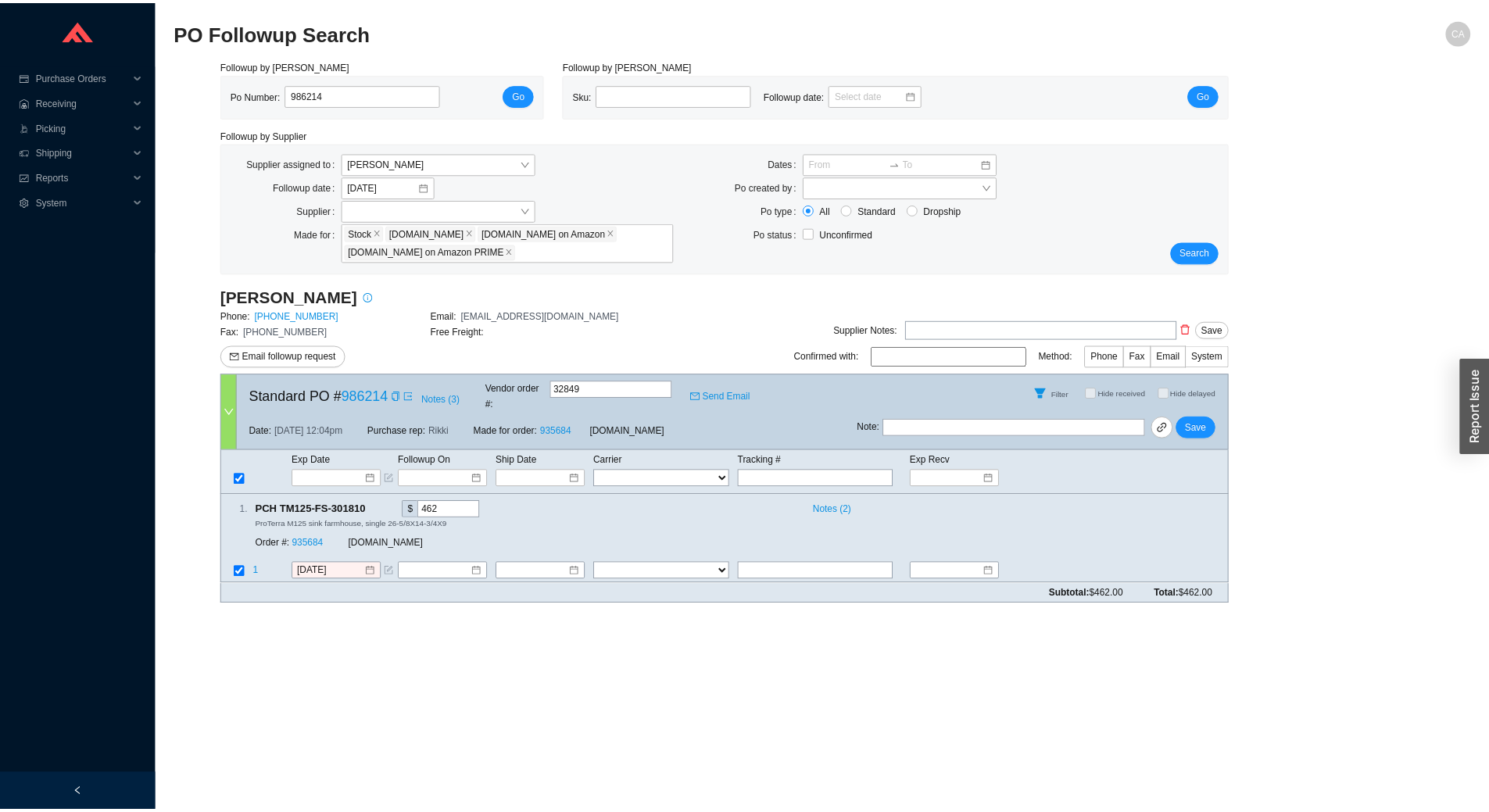
scroll to position [61, 0]
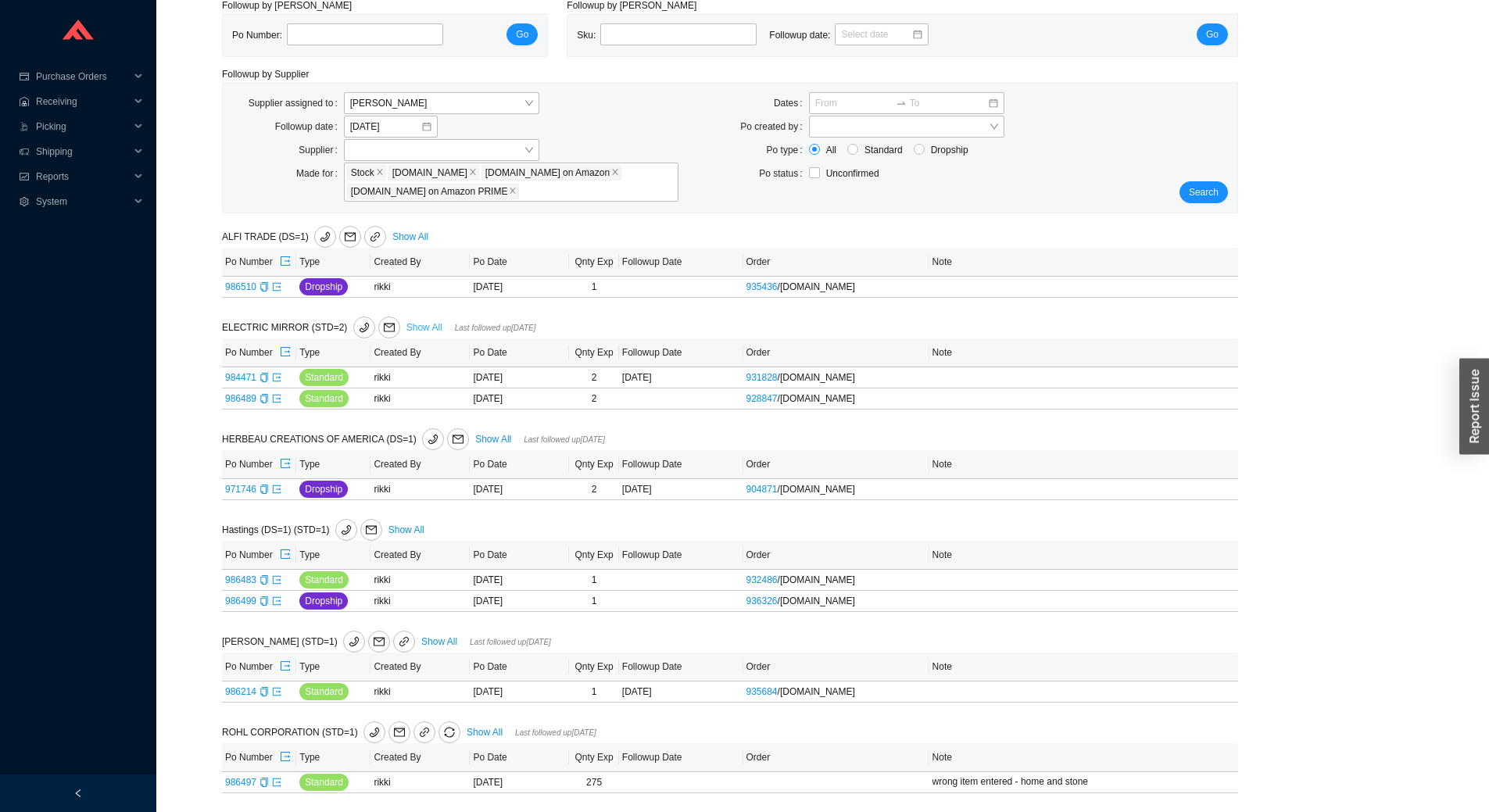
click at [422, 324] on link "Show All" at bounding box center [423, 327] width 36 height 11
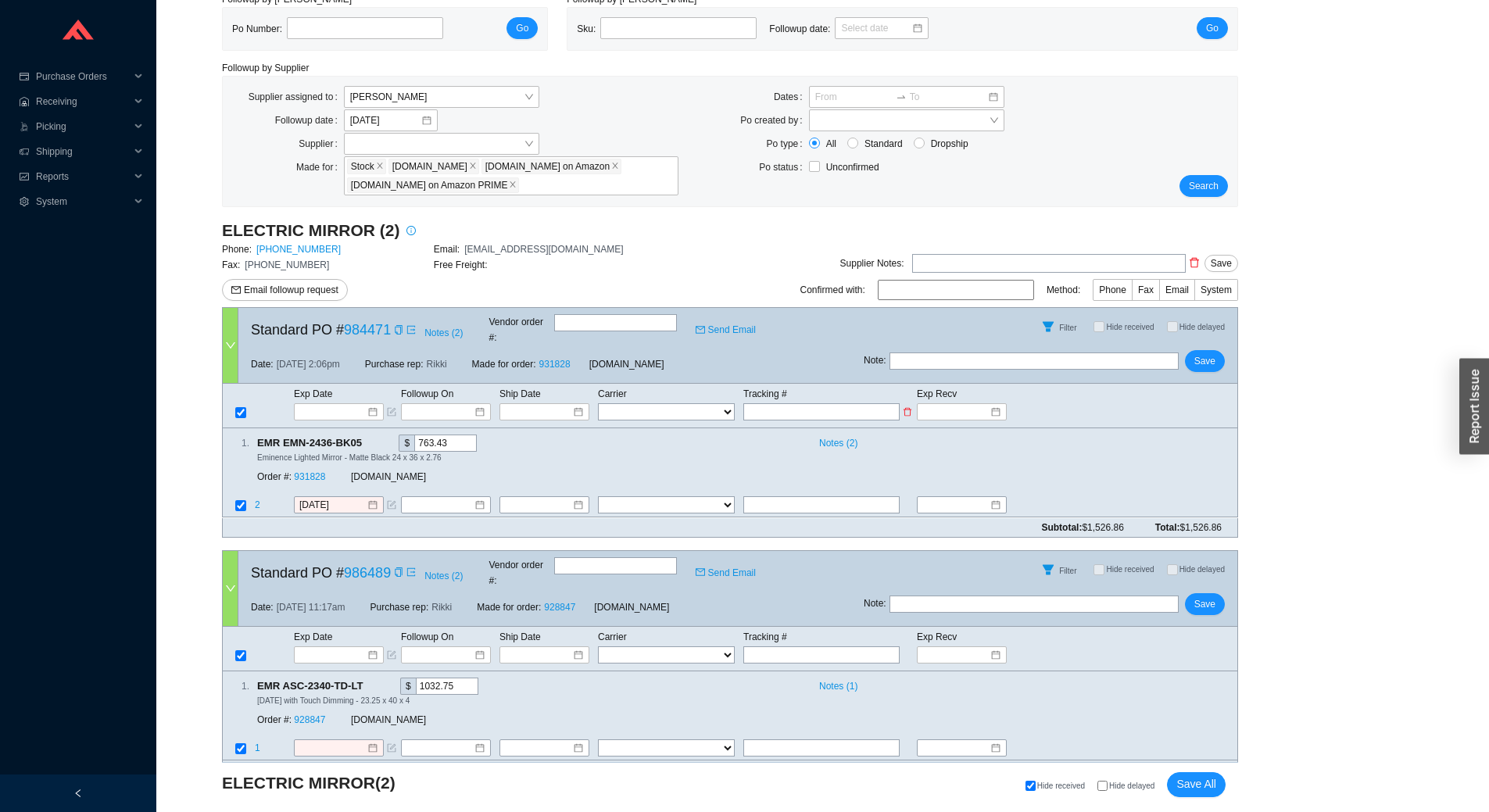
scroll to position [155, 0]
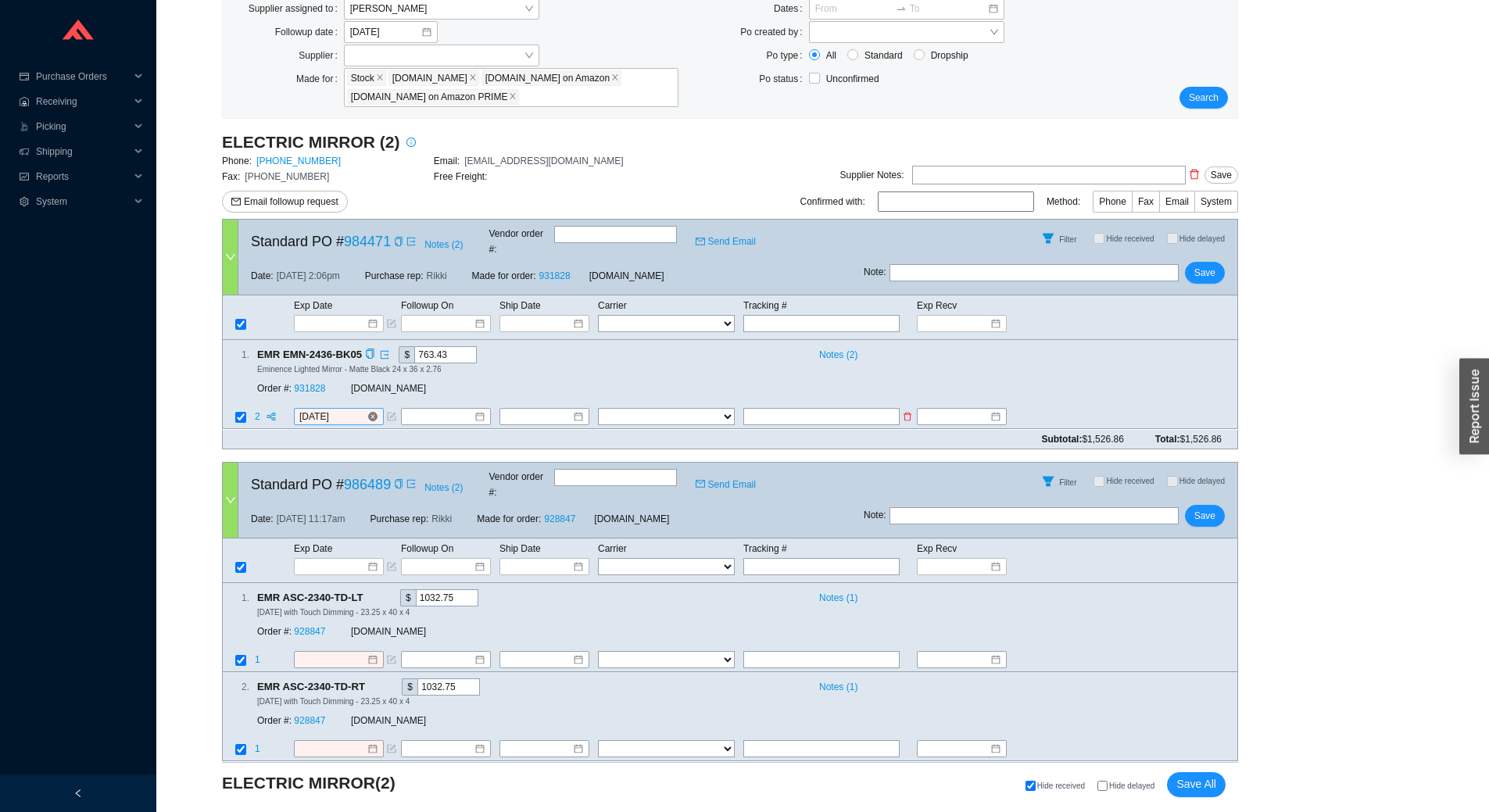
click at [347, 409] on input "[DATE]" at bounding box center [334, 417] width 68 height 15
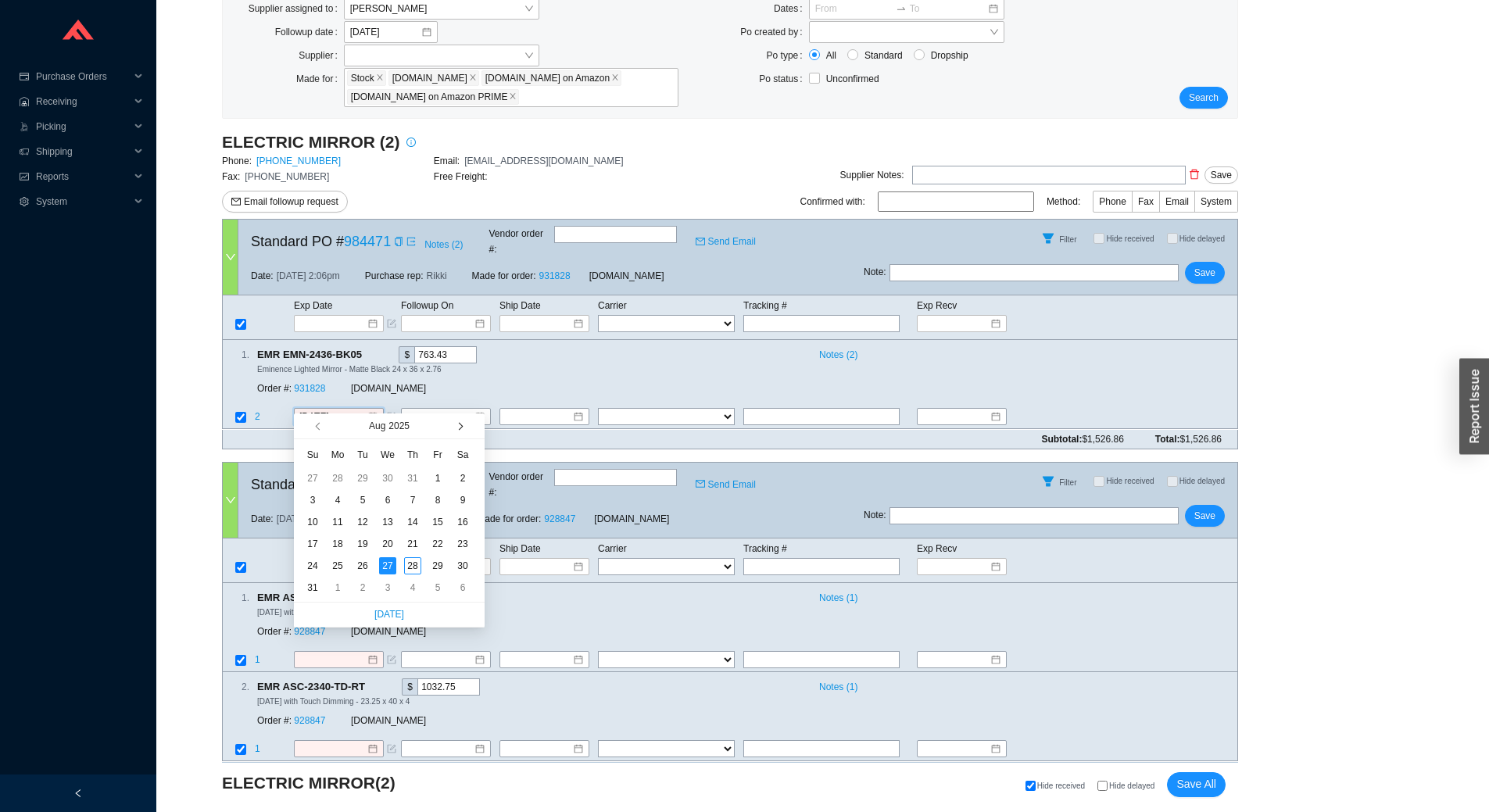
click at [460, 428] on span "button" at bounding box center [458, 425] width 8 height 8
type input "[DATE]"
click at [356, 497] on div "9" at bounding box center [363, 500] width 17 height 17
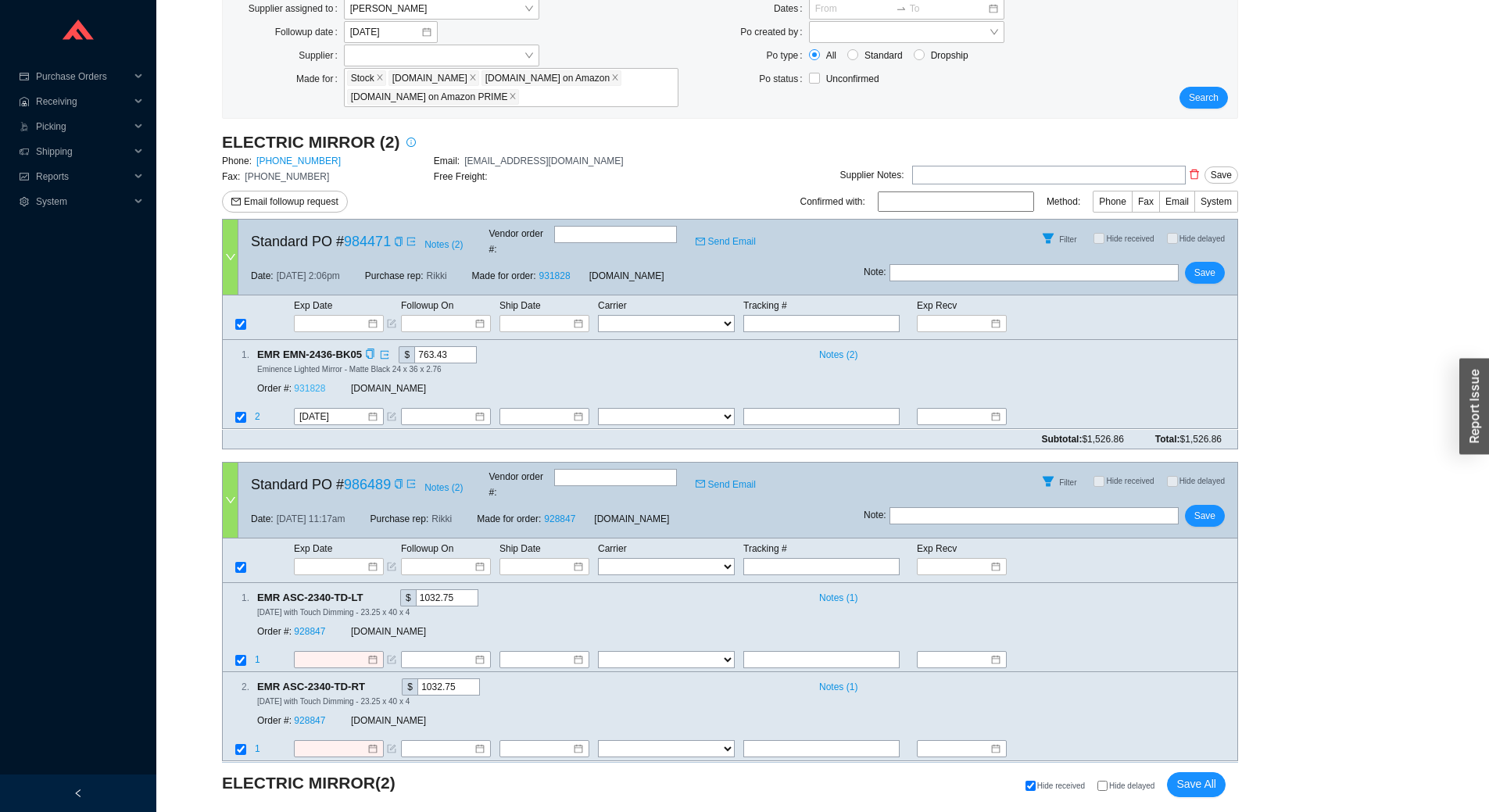
click at [311, 384] on link "931828" at bounding box center [309, 389] width 31 height 11
click at [1220, 262] on button "Save" at bounding box center [1204, 273] width 40 height 22
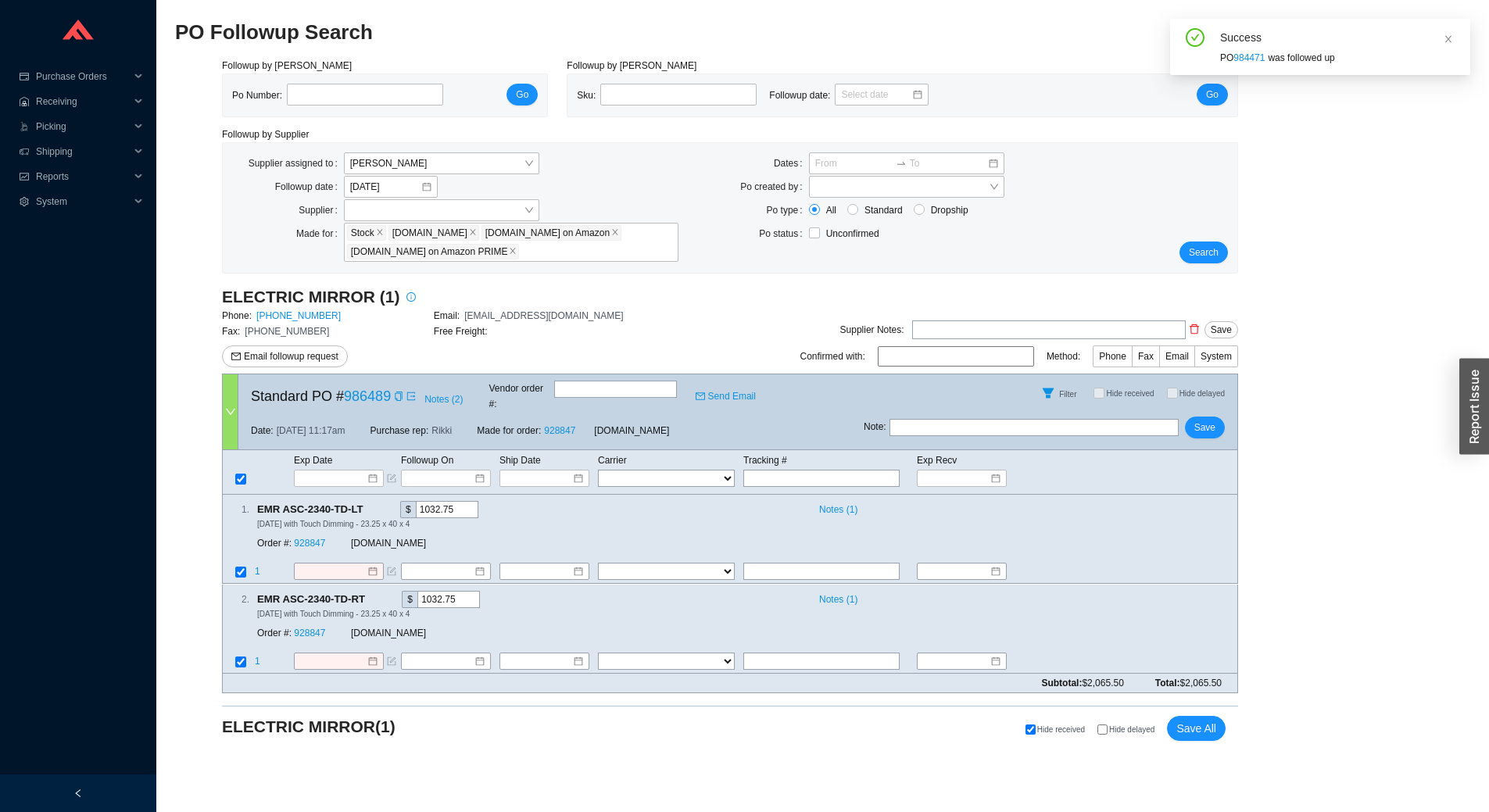
scroll to position [0, 0]
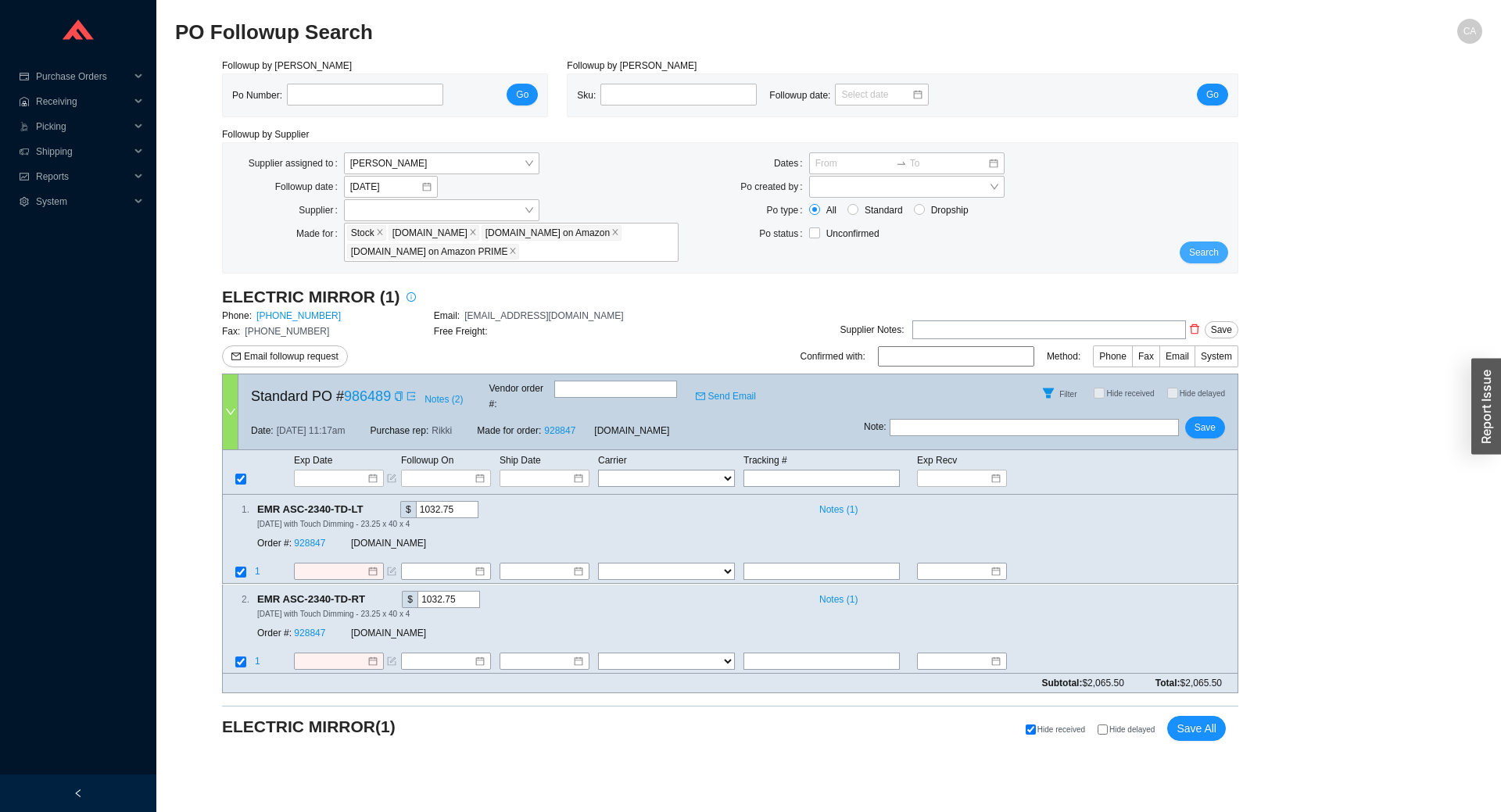
click at [1216, 260] on span "Search" at bounding box center [1203, 252] width 30 height 15
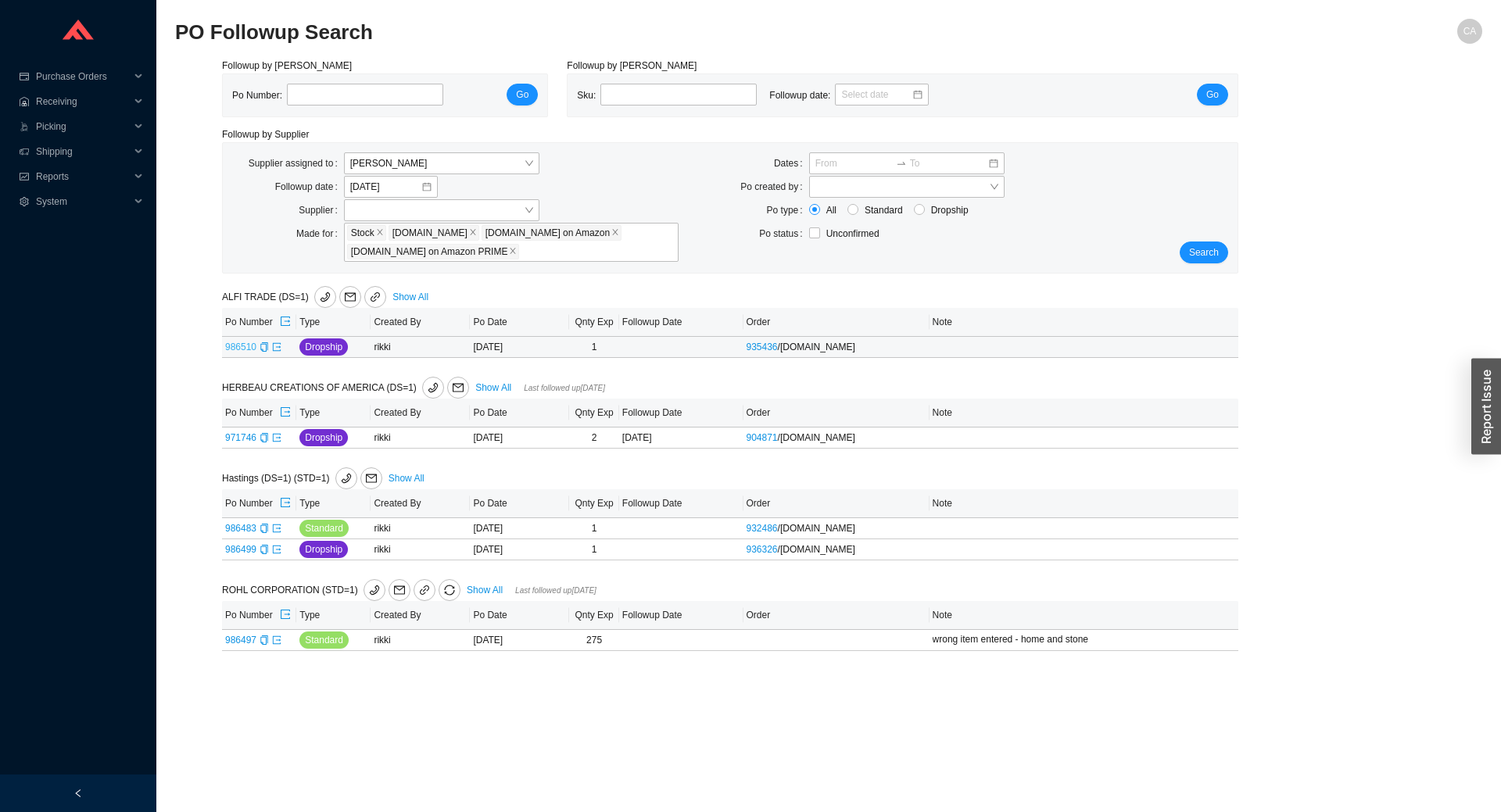
click at [244, 350] on link "986510" at bounding box center [241, 346] width 31 height 11
type input "986510"
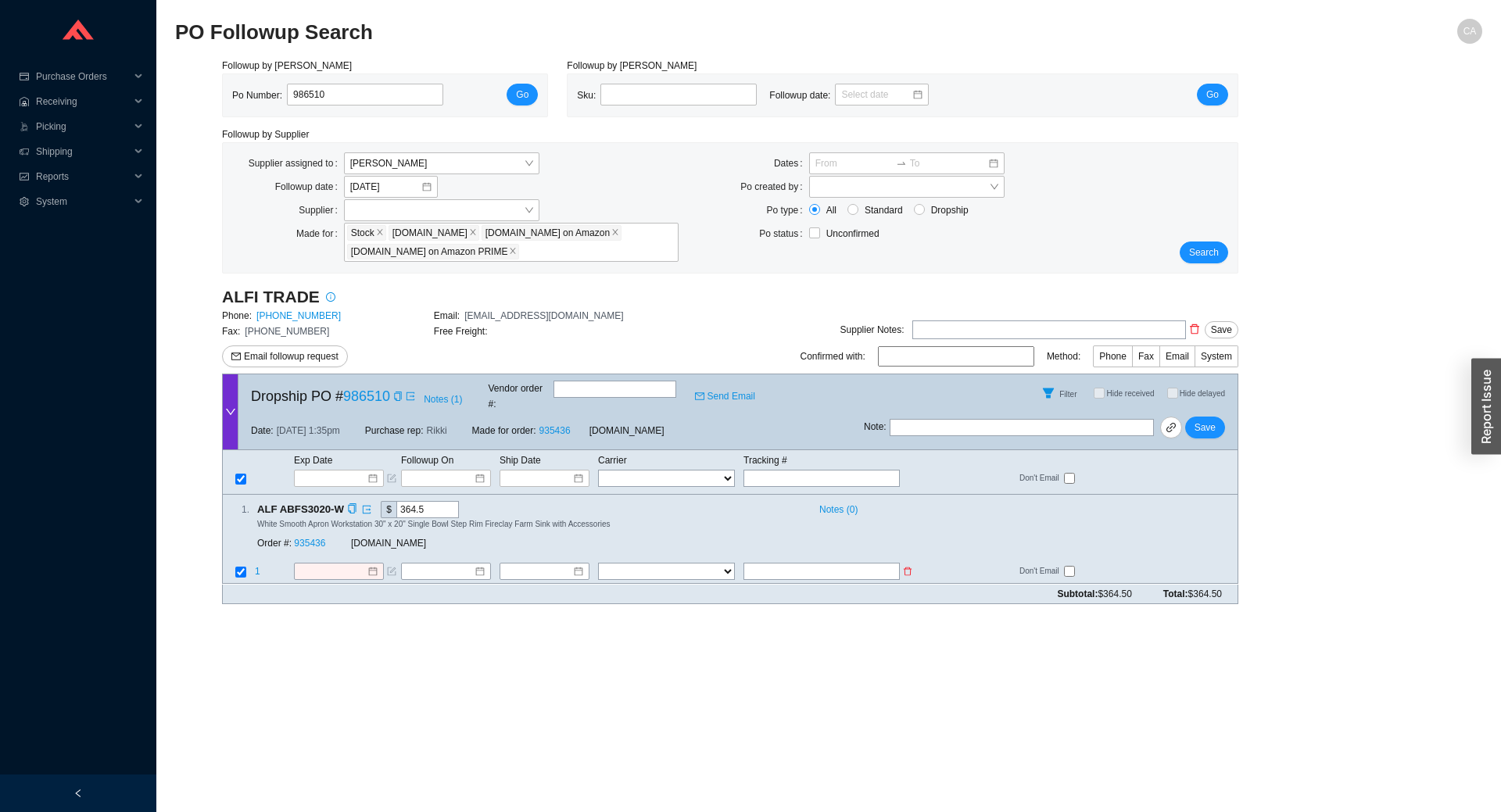
click at [782, 564] on input "text" at bounding box center [822, 572] width 157 height 17
click at [820, 564] on input "text" at bounding box center [822, 572] width 157 height 17
type input "418190346699"
click at [689, 564] on select "FedEx UPS ---------------- 2 Day Transportation INC A&B Freight A. [PERSON_NAME…" at bounding box center [665, 572] width 136 height 17
select select "1"
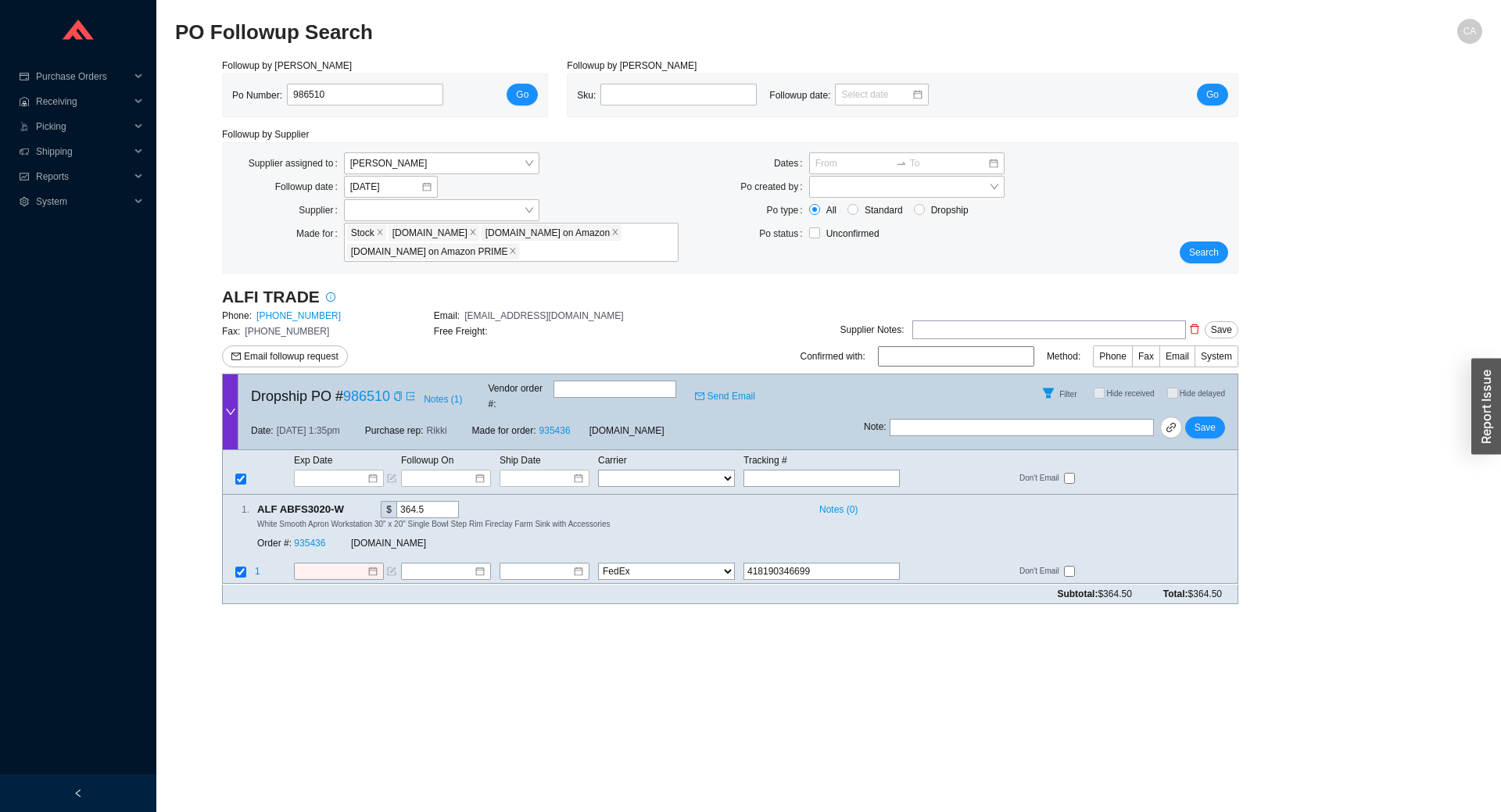
click at [598, 564] on select "FedEx UPS ---------------- 2 Day Transportation INC A&B Freight A. [PERSON_NAME…" at bounding box center [665, 572] width 136 height 17
click at [555, 566] on td at bounding box center [548, 573] width 99 height 21
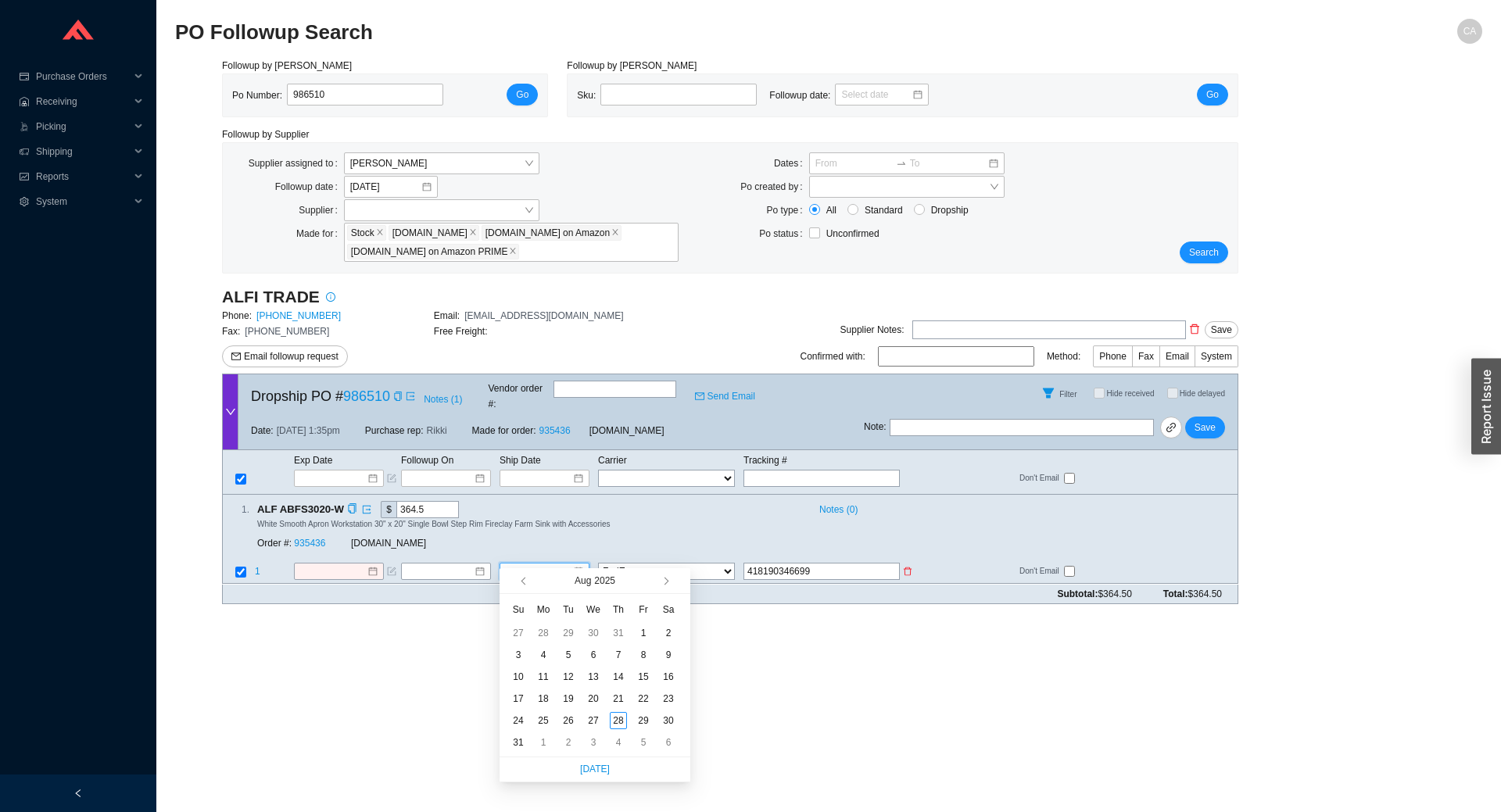
click at [552, 564] on input at bounding box center [539, 571] width 68 height 15
type input "[DATE]"
click at [624, 721] on div "28" at bounding box center [618, 720] width 17 height 17
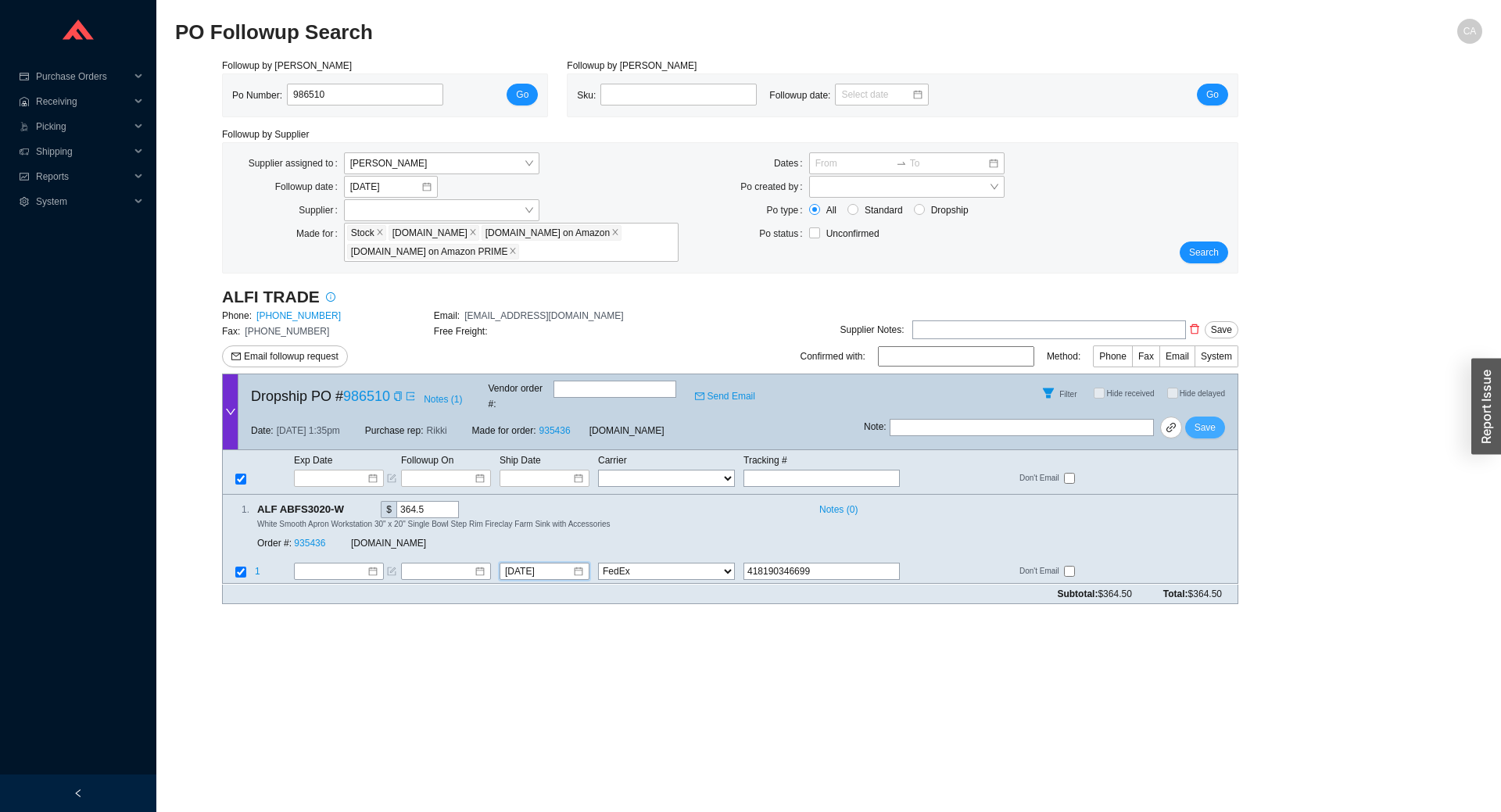
click at [1201, 420] on span "Save" at bounding box center [1205, 427] width 21 height 15
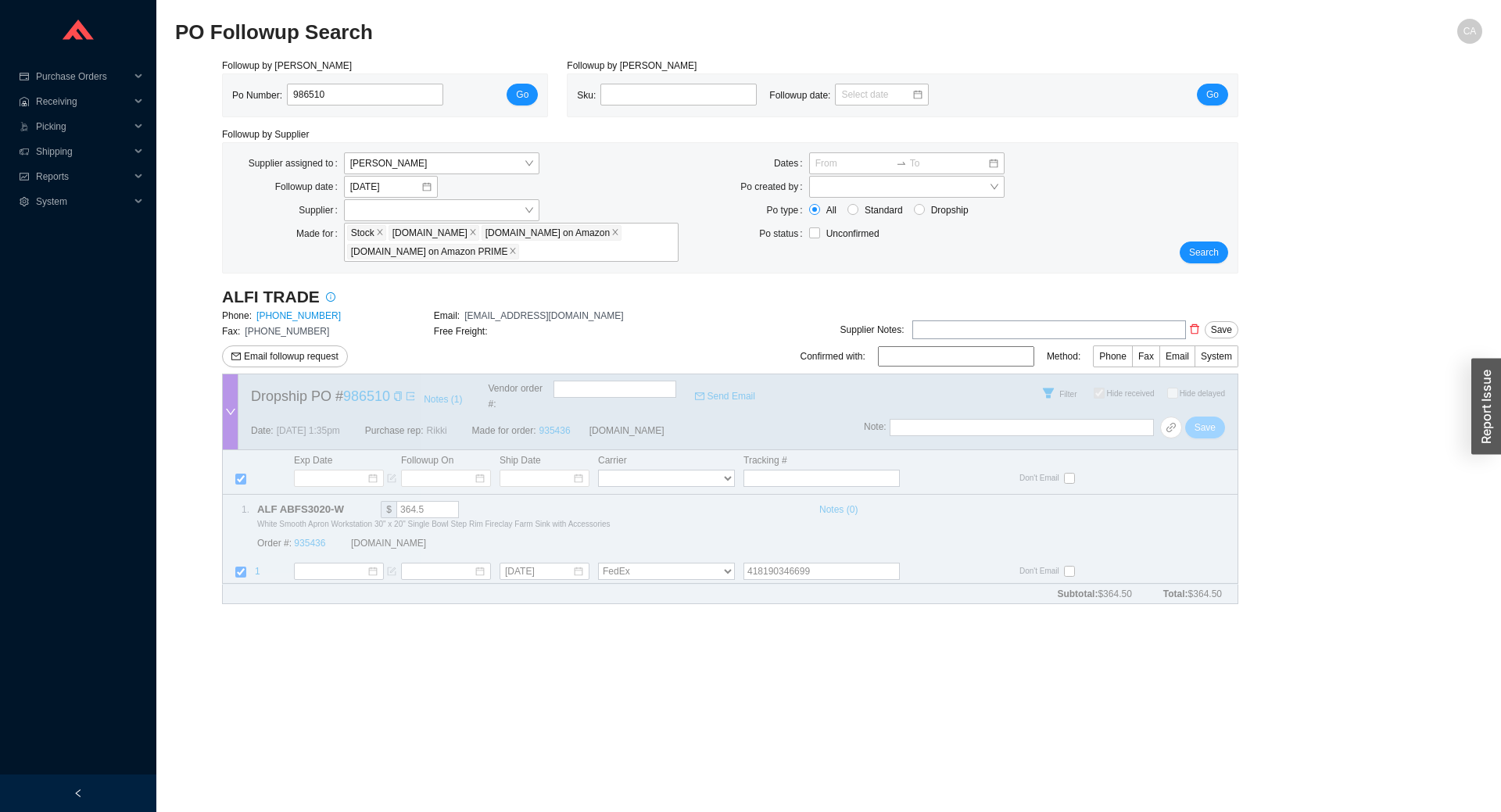
checkbox input "true"
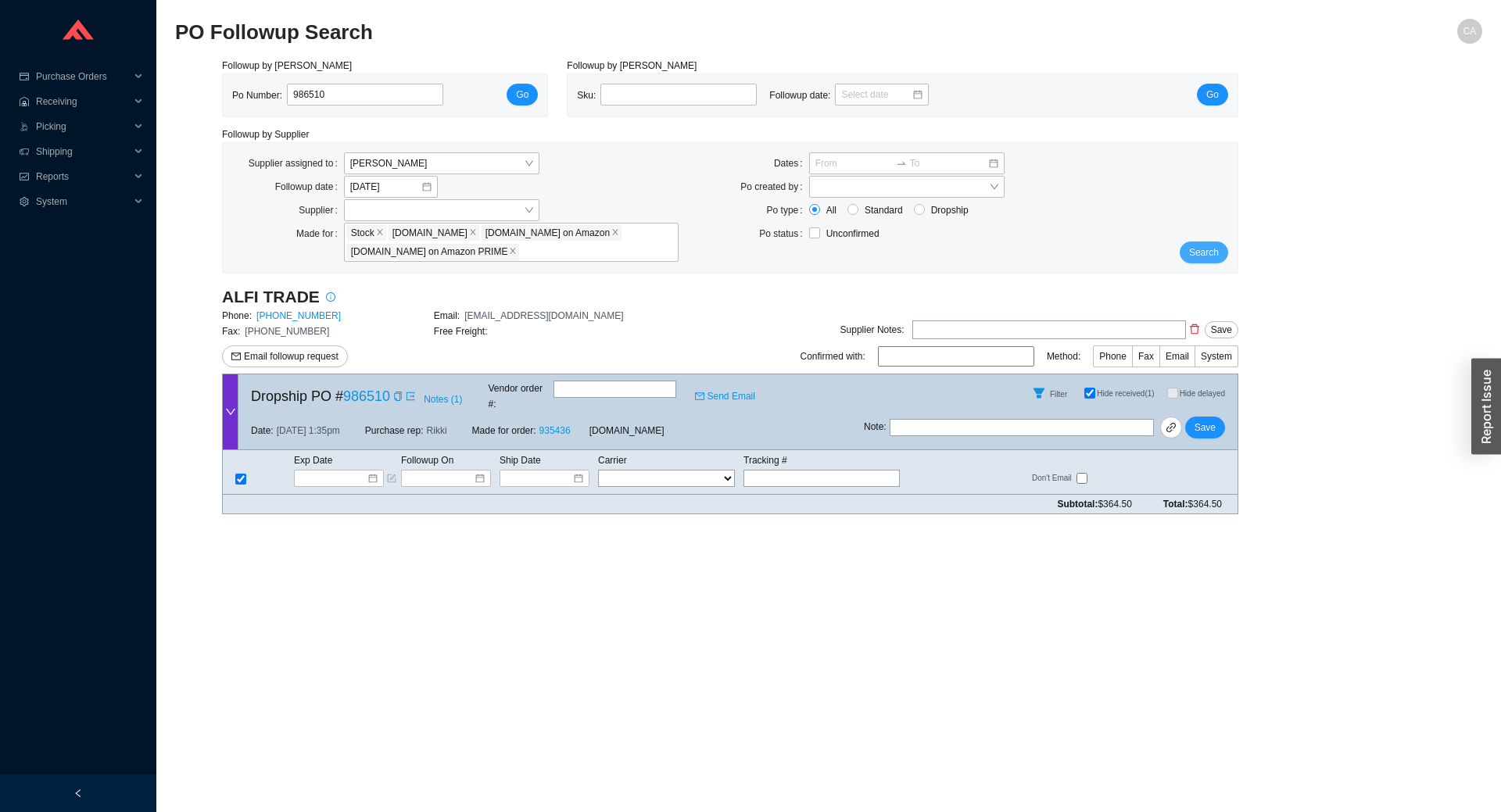
click at [1203, 248] on span "Search" at bounding box center [1203, 252] width 30 height 15
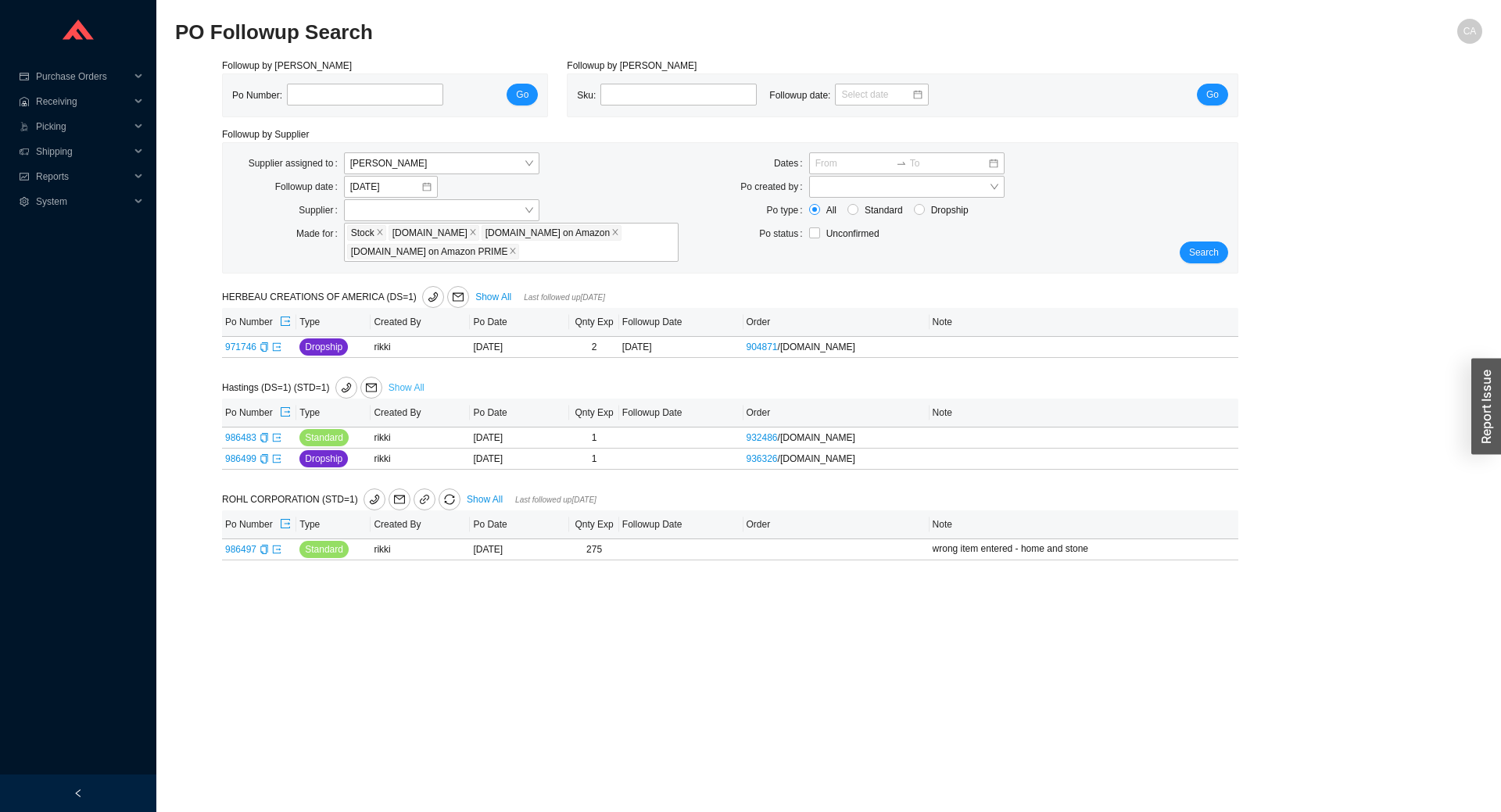
click at [414, 387] on link "Show All" at bounding box center [406, 387] width 36 height 11
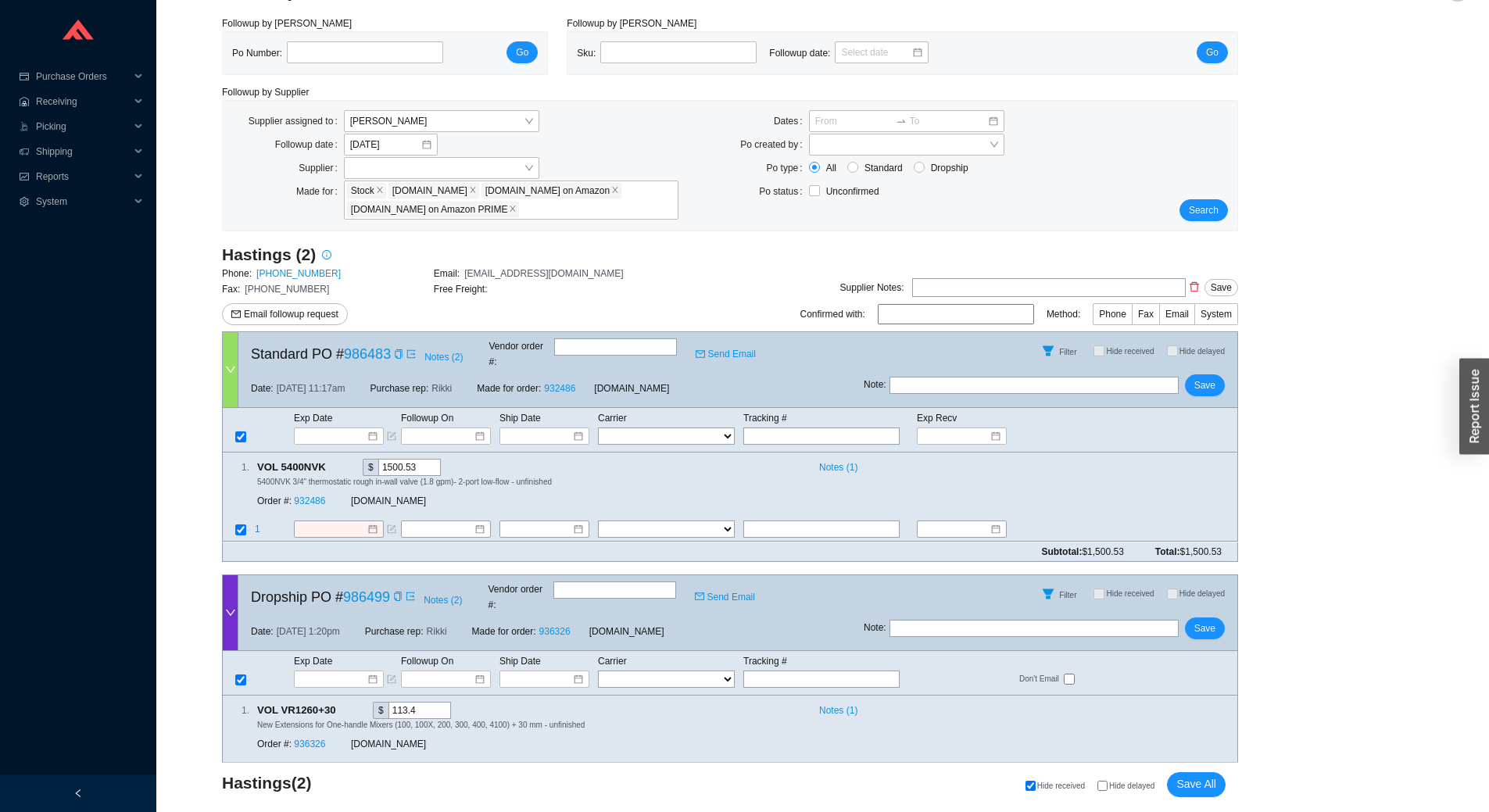
scroll to position [66, 0]
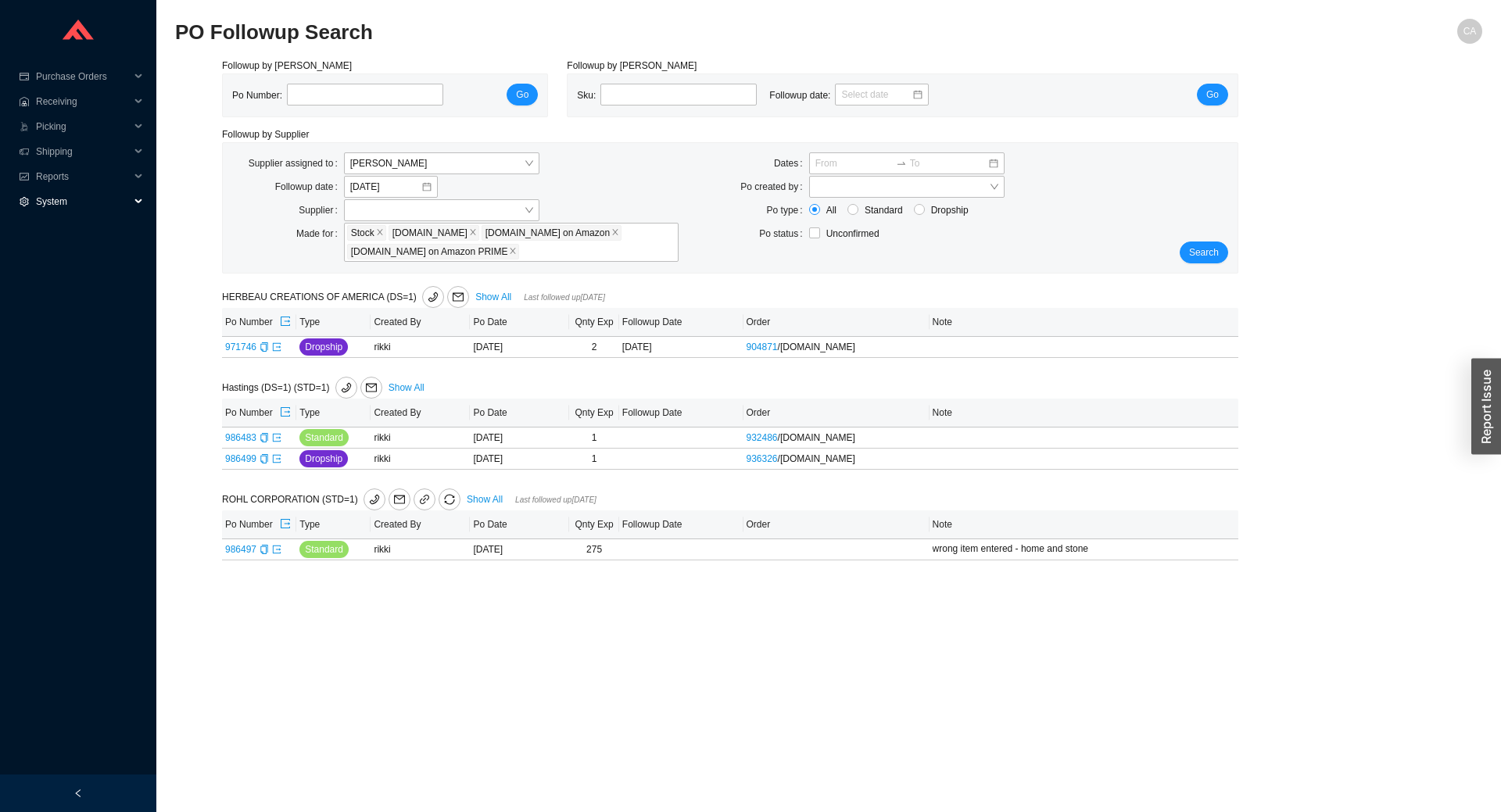
click at [56, 205] on span "System" at bounding box center [82, 202] width 94 height 25
click at [60, 230] on link "Manufacturers" at bounding box center [68, 226] width 60 height 11
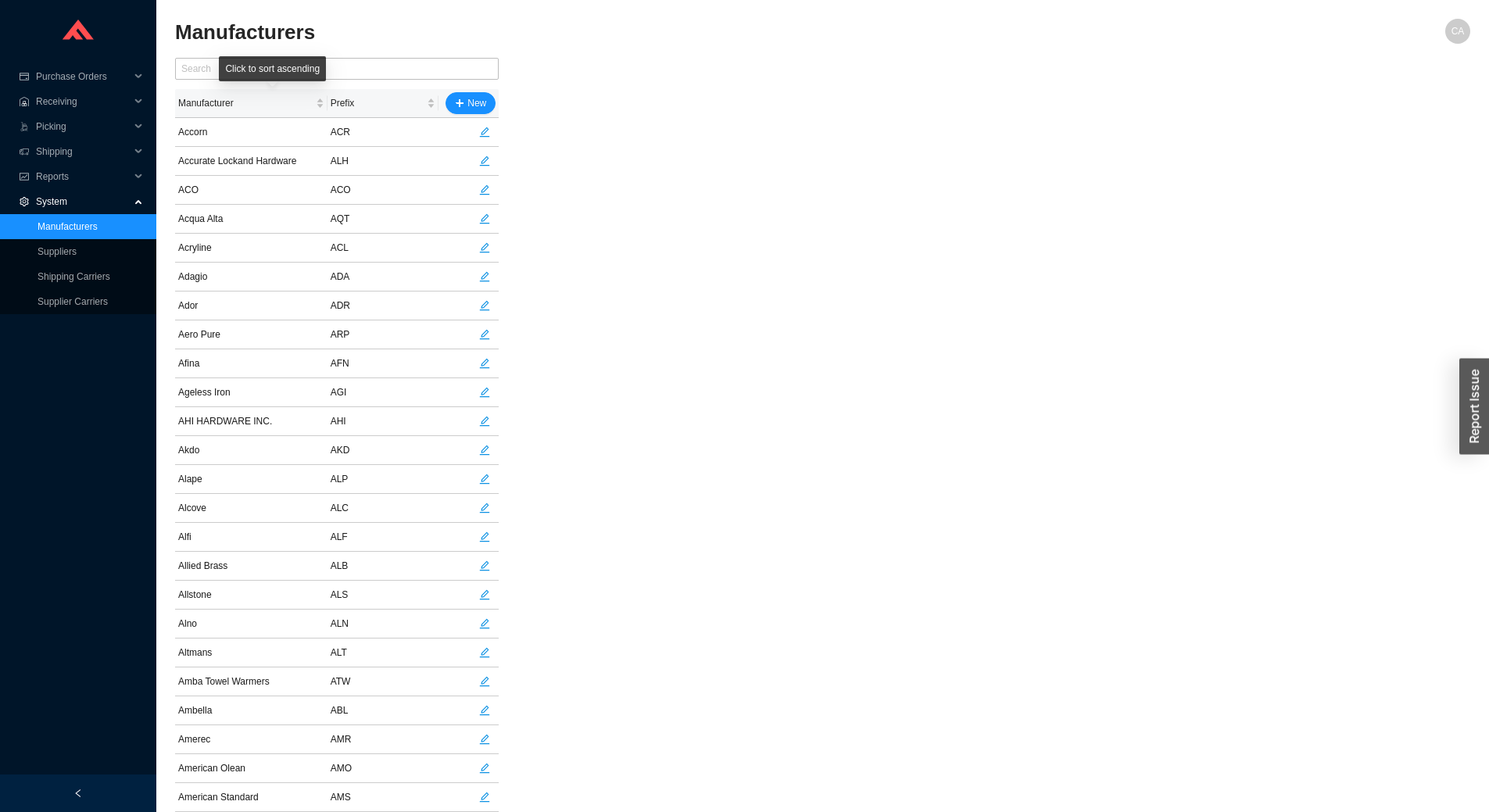
click at [313, 54] on div "Manufacturers" at bounding box center [660, 37] width 972 height 38
click at [311, 68] on input "text" at bounding box center [336, 69] width 324 height 22
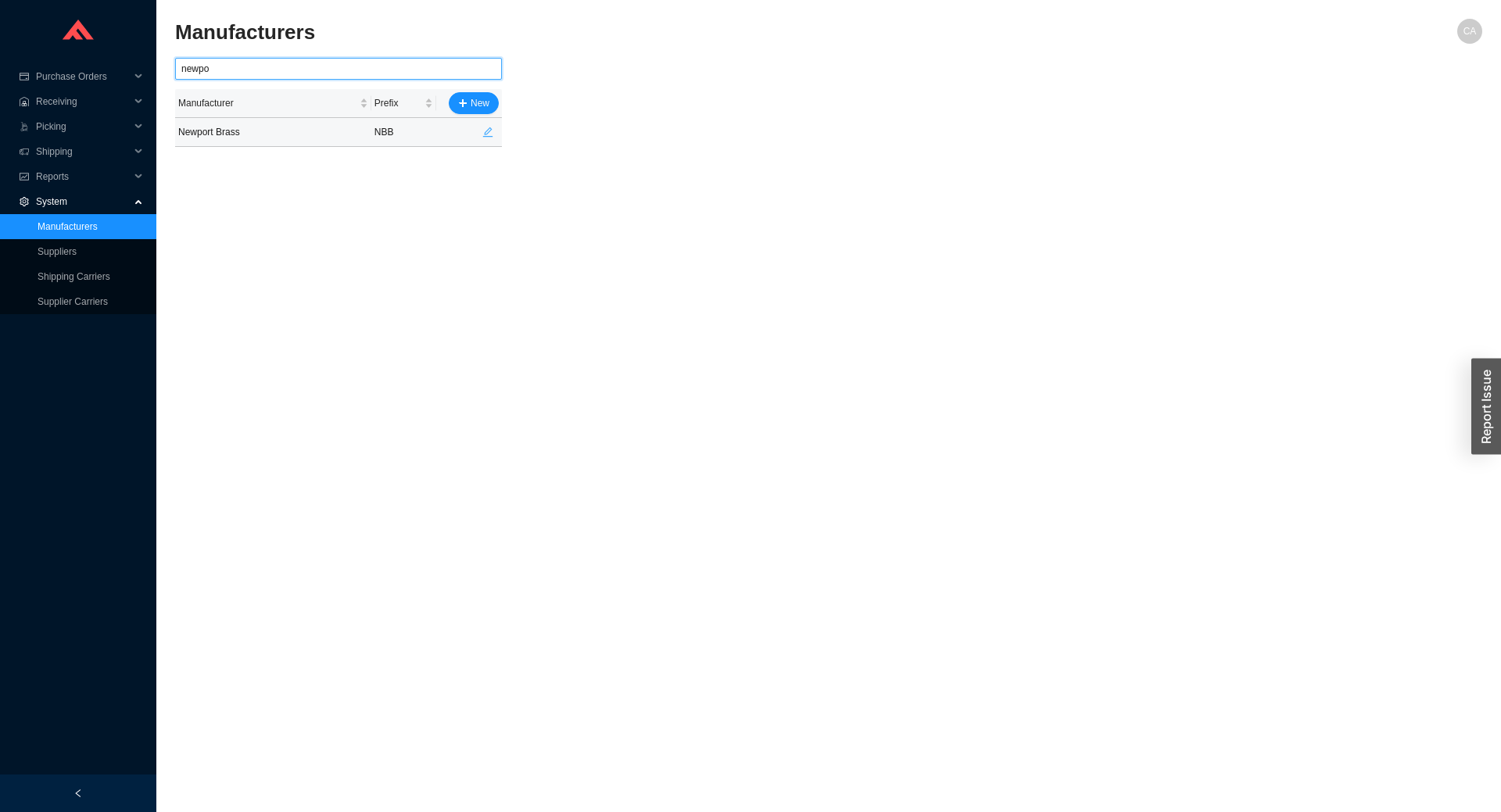
type input "newpo"
click at [488, 129] on icon "edit" at bounding box center [487, 131] width 11 height 11
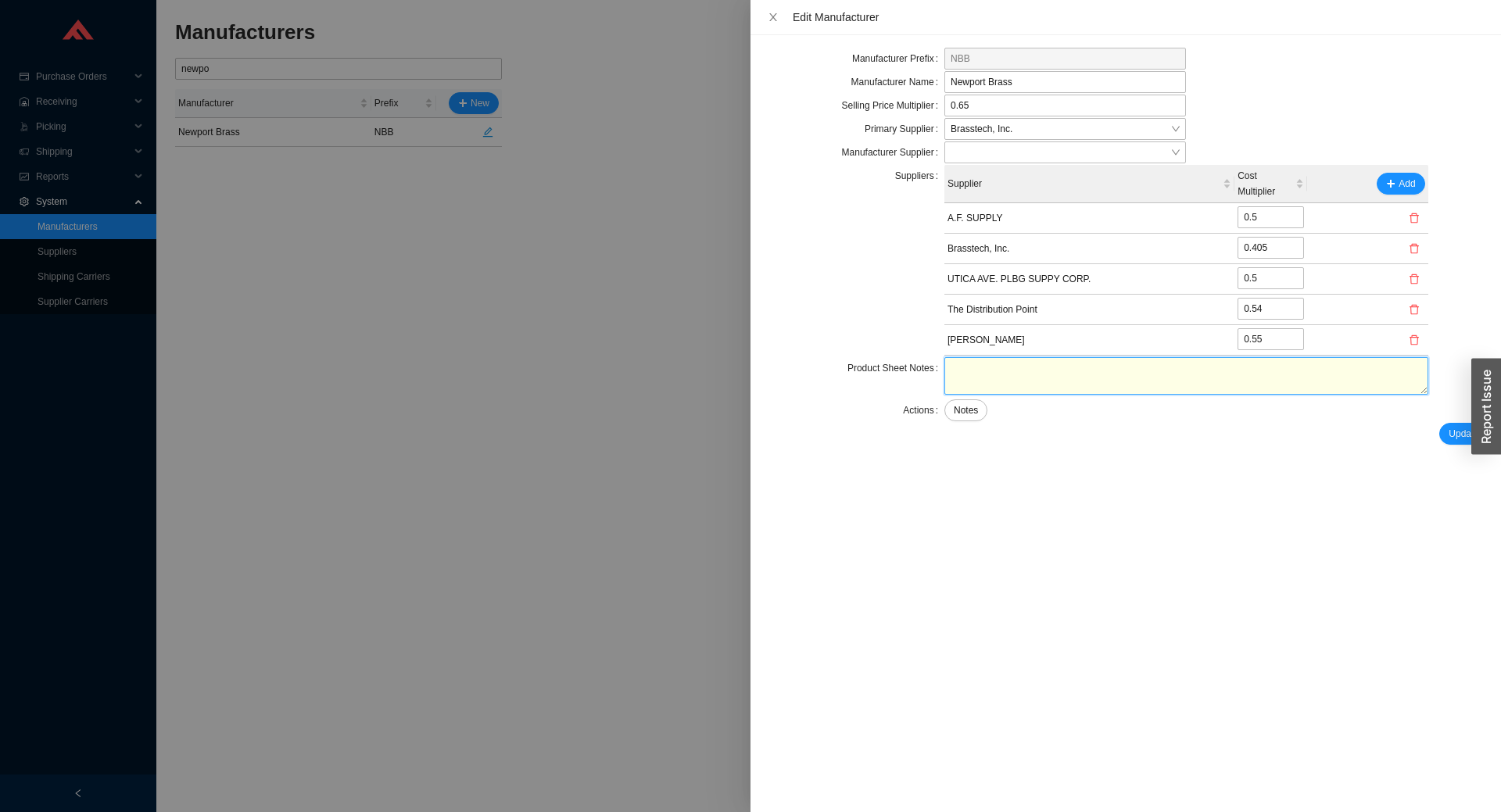
click at [951, 380] on textarea at bounding box center [1186, 375] width 484 height 38
